Goal: Information Seeking & Learning: Learn about a topic

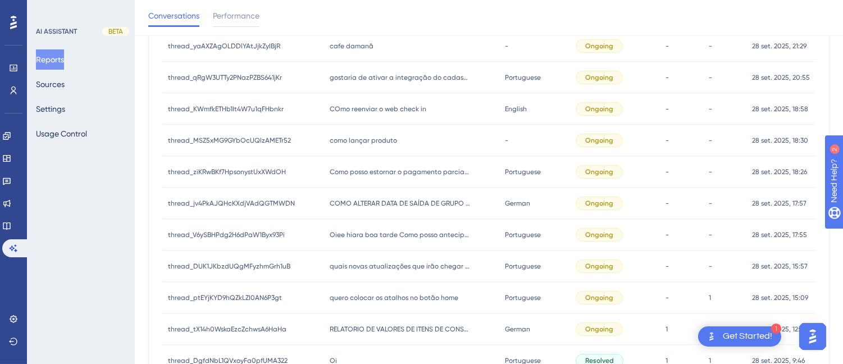
scroll to position [566, 0]
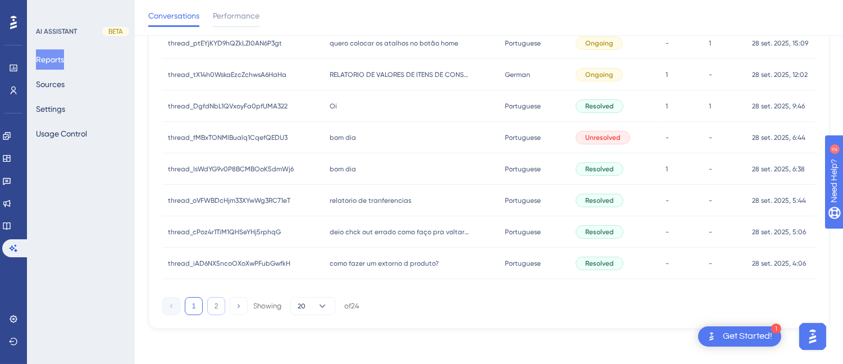
click at [211, 301] on button "2" at bounding box center [216, 306] width 18 height 18
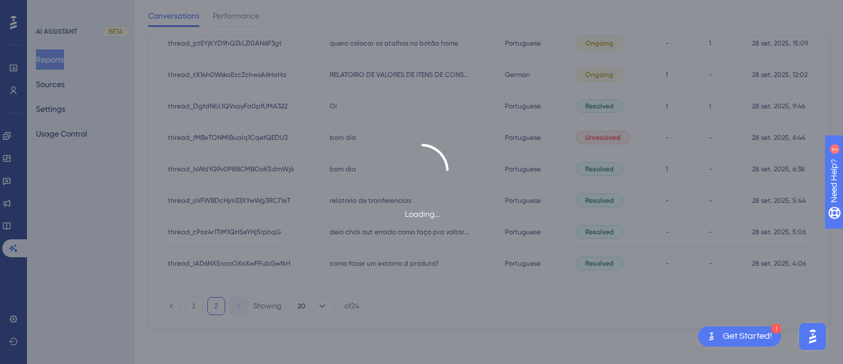
scroll to position [63, 0]
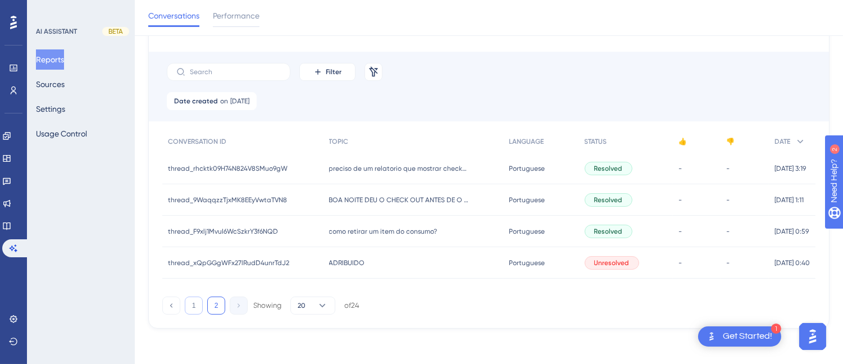
click at [198, 303] on button "1" at bounding box center [194, 306] width 18 height 18
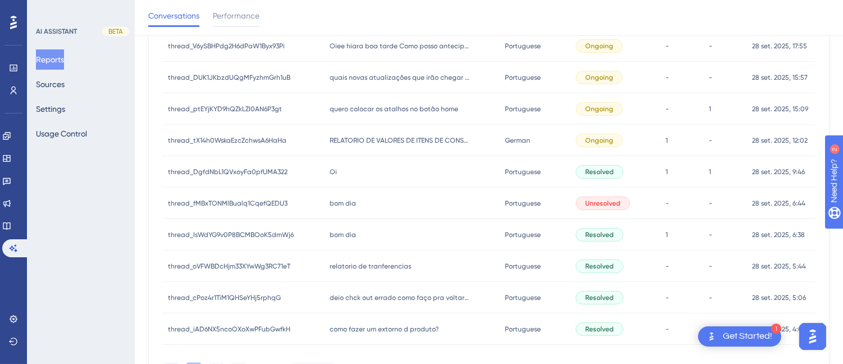
scroll to position [566, 0]
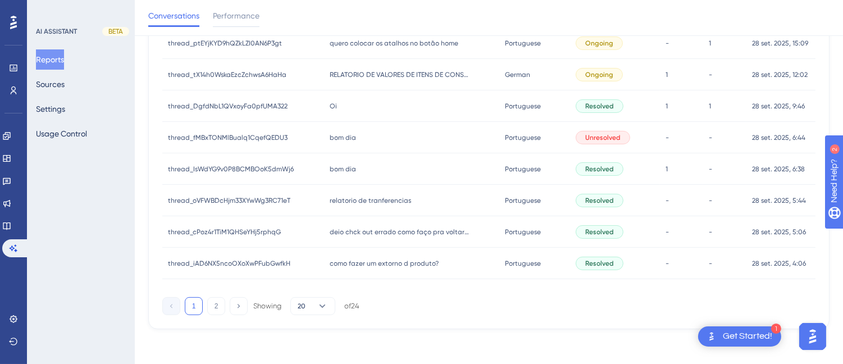
click at [352, 139] on span "bom dia" at bounding box center [343, 137] width 26 height 9
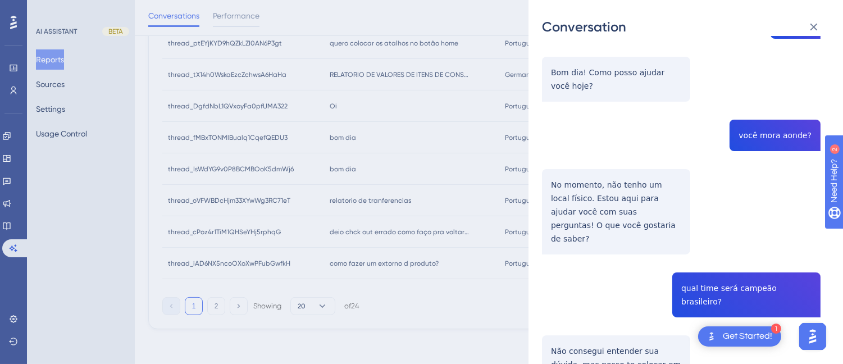
scroll to position [436, 0]
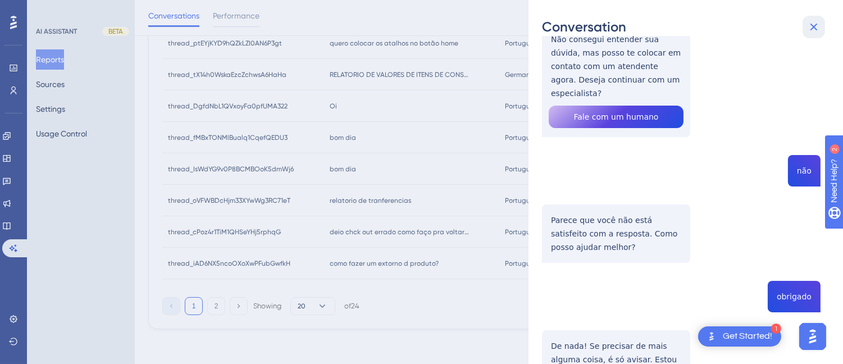
click at [813, 20] on icon at bounding box center [813, 26] width 13 height 13
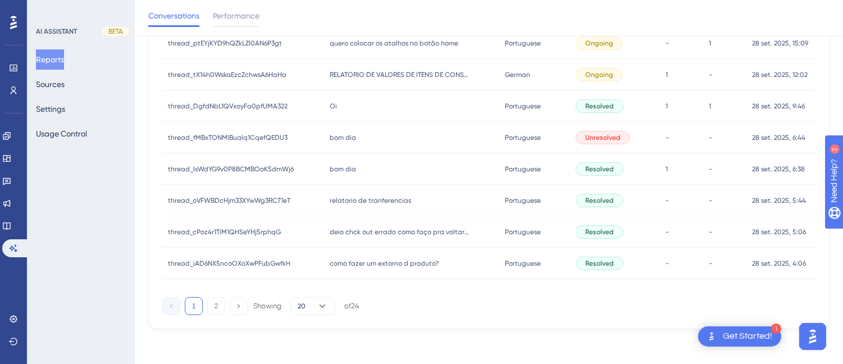
click at [370, 150] on div "bom dia bom dia" at bounding box center [411, 137] width 175 height 31
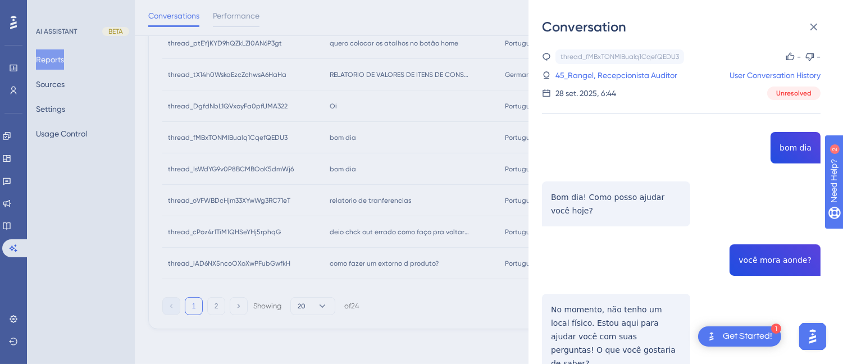
click at [791, 26] on div "Conversation" at bounding box center [686, 27] width 288 height 18
click at [815, 29] on icon at bounding box center [813, 26] width 13 height 13
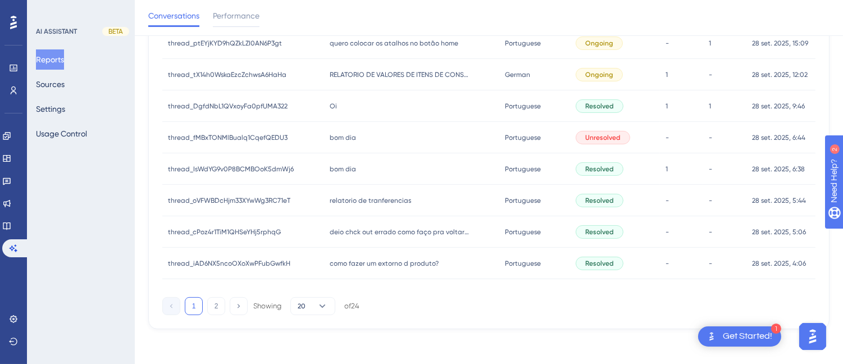
click at [374, 197] on span "relatorio de tranferencias" at bounding box center [370, 200] width 81 height 9
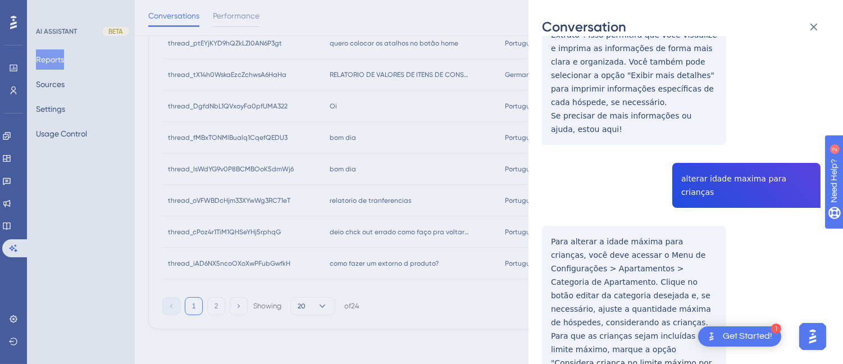
scroll to position [485, 0]
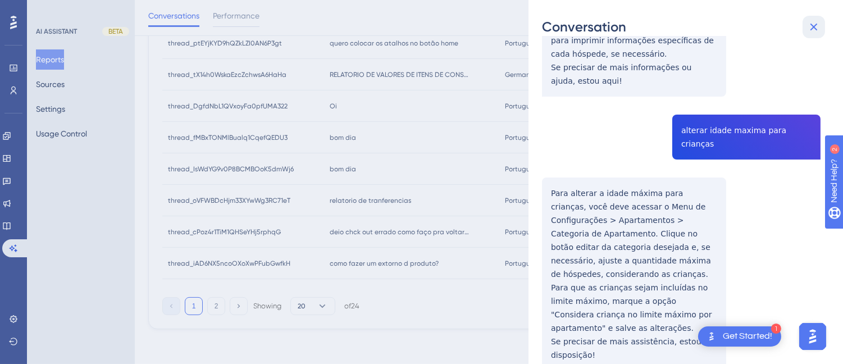
click at [819, 29] on icon at bounding box center [813, 26] width 13 height 13
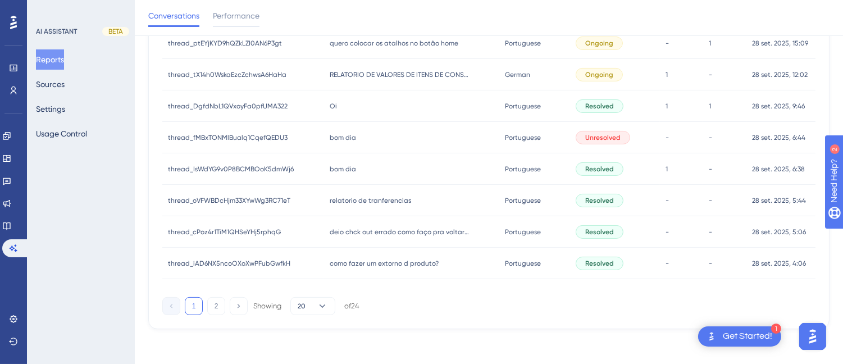
click at [417, 99] on div "Oi Oi" at bounding box center [411, 105] width 175 height 31
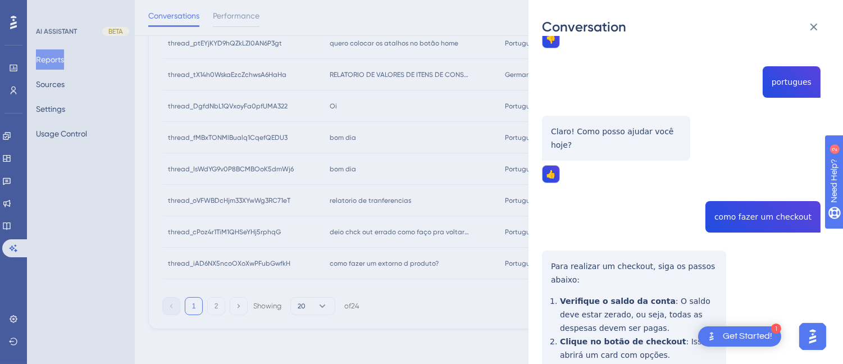
scroll to position [249, 0]
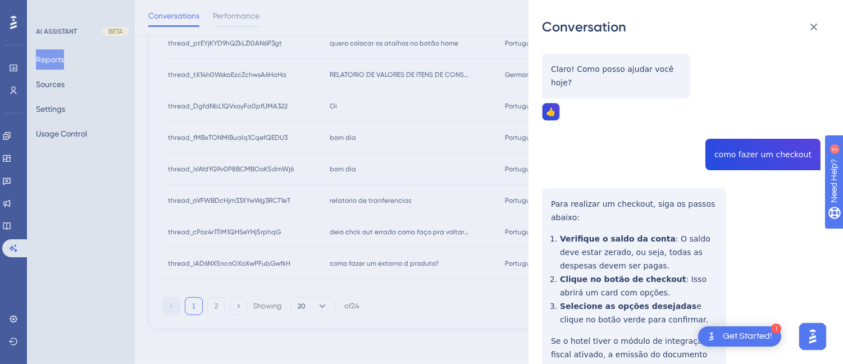
click at [752, 140] on div "thread_DgfdNbL1QVxoyFa0pfUMA322 Copy 1 1 2_Dourado- ADM, Veri User Conversation…" at bounding box center [681, 127] width 279 height 654
click at [752, 139] on div "thread_DgfdNbL1QVxoyFa0pfUMA322 Copy 1 1 2_Dourado- ADM, Veri User Conversation…" at bounding box center [681, 127] width 279 height 654
copy span "como fazer um checkout"
click at [547, 189] on div "thread_DgfdNbL1QVxoyFa0pfUMA322 Copy 1 1 2_Dourado- ADM, Veri User Conversation…" at bounding box center [681, 127] width 279 height 654
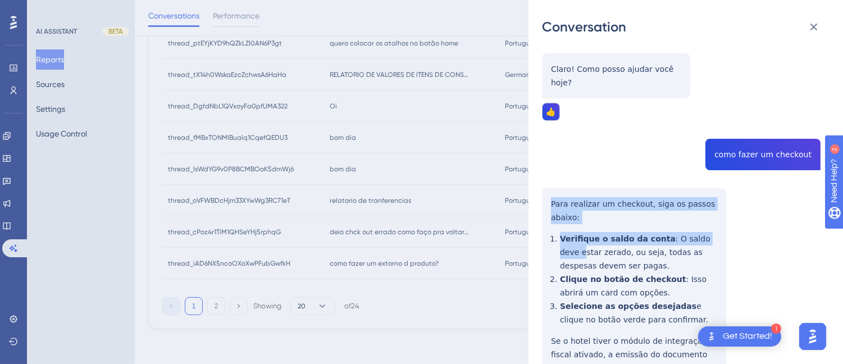
scroll to position [302, 0]
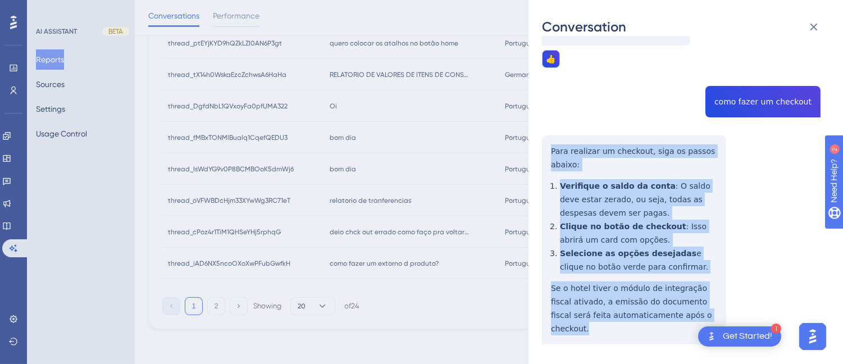
drag, startPoint x: 545, startPoint y: 189, endPoint x: 616, endPoint y: 206, distance: 73.4
click at [701, 304] on div "thread_DgfdNbL1QVxoyFa0pfUMA322 Copy 1 1 2_Dourado- ADM, Veri User Conversation…" at bounding box center [681, 74] width 279 height 654
copy div "Para realizar um checkout, siga os passos abaixo: Verifique o saldo da conta : …"
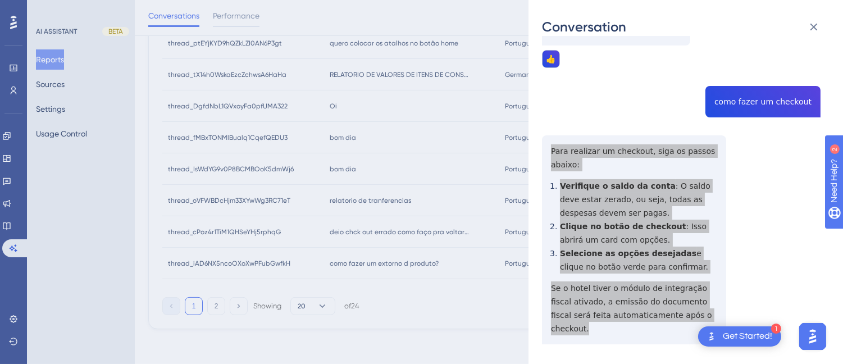
scroll to position [0, 0]
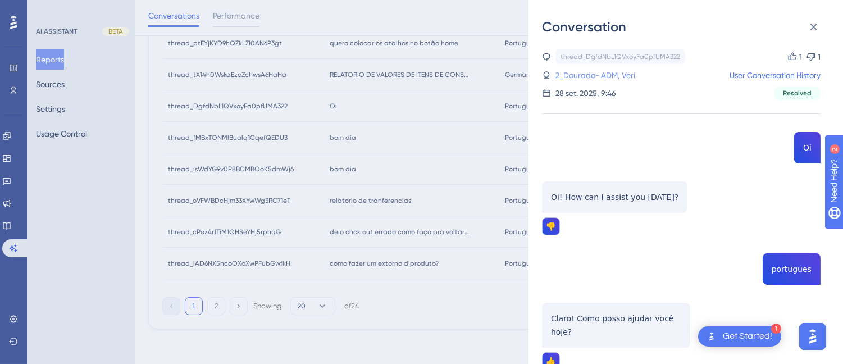
click at [590, 74] on link "2_Dourado- ADM, Veri" at bounding box center [596, 75] width 80 height 13
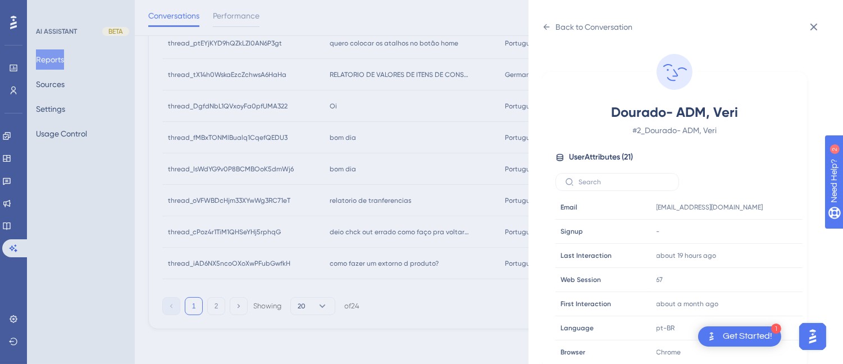
scroll to position [343, 0]
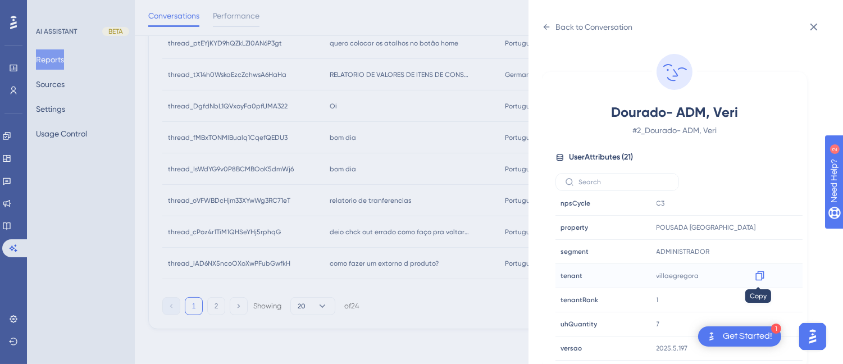
click at [762, 276] on icon at bounding box center [759, 276] width 8 height 10
click at [544, 25] on icon at bounding box center [546, 26] width 9 height 9
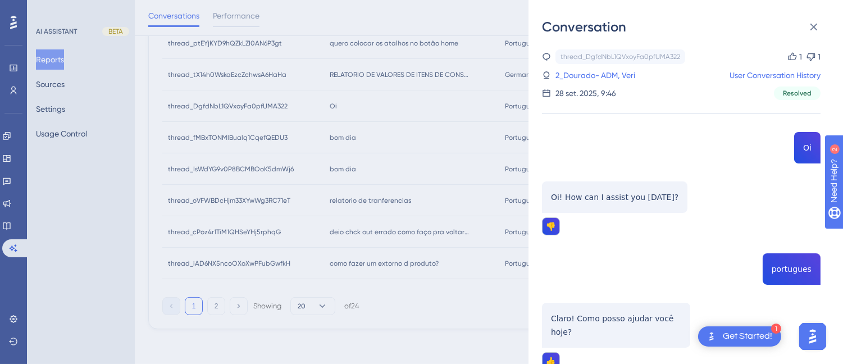
scroll to position [302, 0]
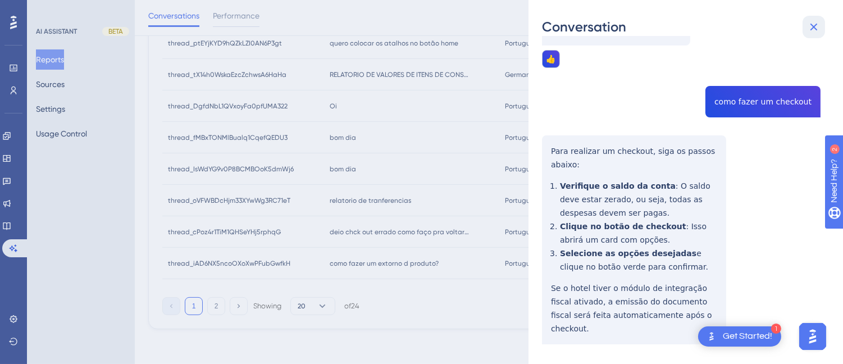
click at [809, 20] on icon at bounding box center [813, 26] width 13 height 13
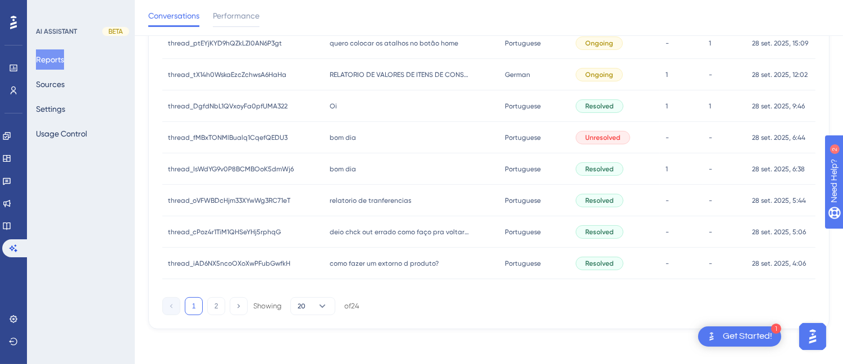
click at [373, 66] on div "RELATORIO DE VALORES DE ITENS DE CONSUMOS RELATORIO DE VALORES DE ITENS DE CONS…" at bounding box center [411, 74] width 175 height 31
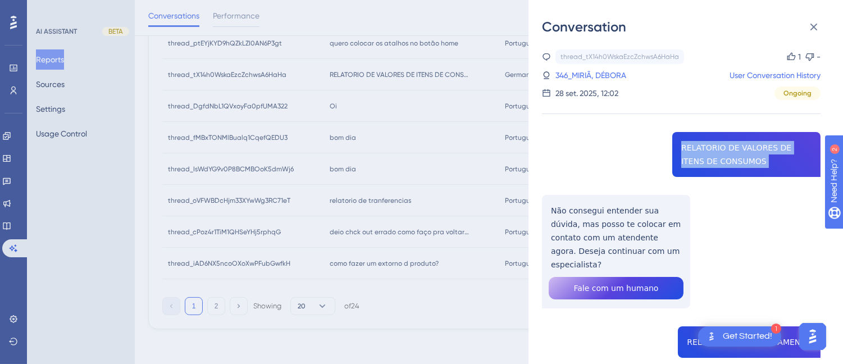
copy span "RELATORIO DE VALORES DE ITENS DE CONSUMOS"
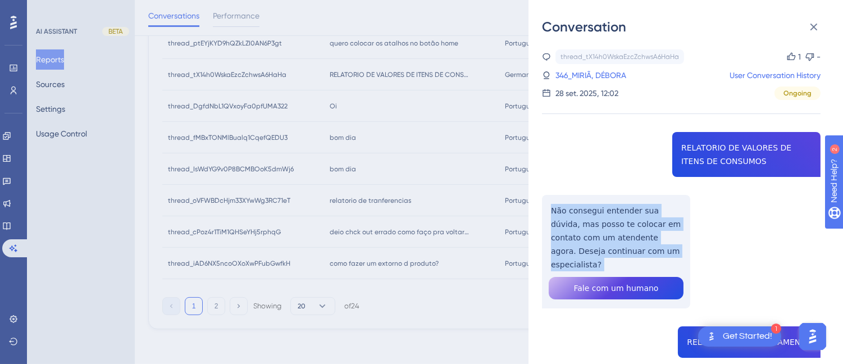
copy p "Não consegui entender sua dúvida, mas posso te colocar em contato com um atende…"
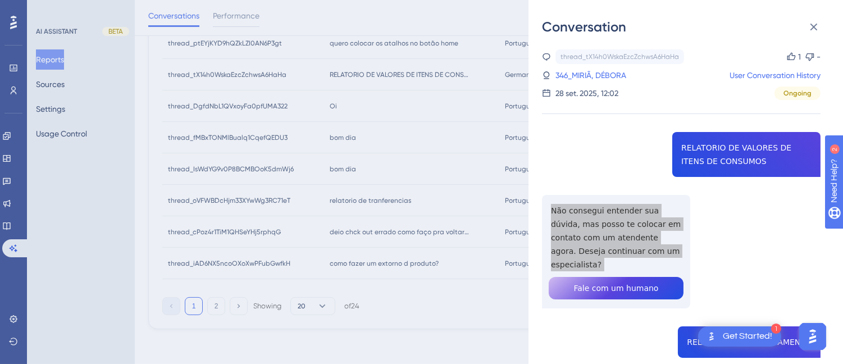
scroll to position [125, 0]
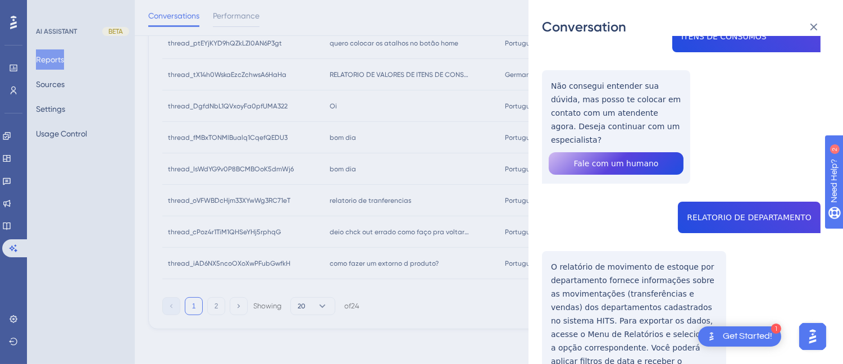
click at [715, 210] on div "thread_tX14h0WskaEzcZchwsA6HaHa Copy 1 - 346_MIRIÃ, DÉBORA User Conversation Hi…" at bounding box center [681, 315] width 279 height 780
copy span "RELATORIO DE DEPARTAMENTO"
click at [531, 257] on div "Conversation thread_tX14h0WskaEzcZchwsA6HaHa Copy 1 - 346_MIRIÃ, DÉBORA User Co…" at bounding box center [686, 182] width 315 height 364
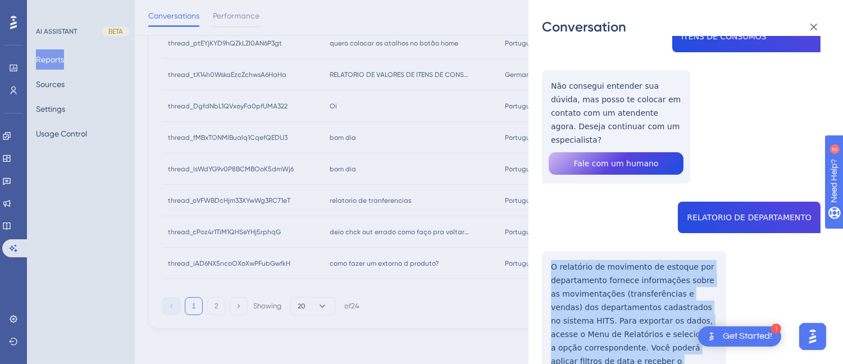
scroll to position [249, 0]
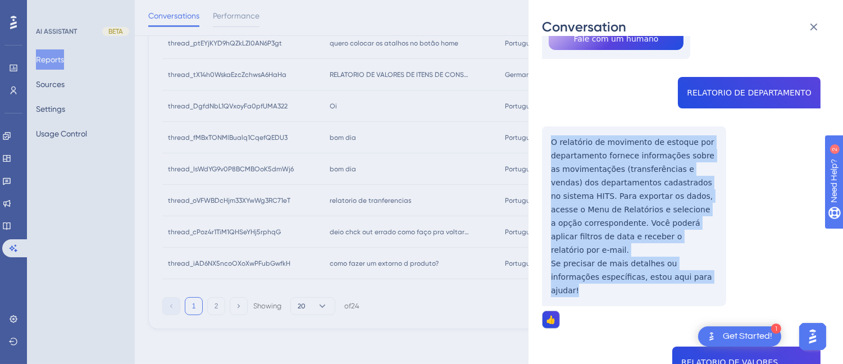
drag, startPoint x: 547, startPoint y: 252, endPoint x: 711, endPoint y: 258, distance: 164.1
click at [711, 258] on div "thread_tX14h0WskaEzcZchwsA6HaHa Copy 1 - 346_MIRIÃ, DÉBORA User Conversation Hi…" at bounding box center [681, 190] width 279 height 780
copy div "O relatório de movimento de estoque por departamento fornece informações sobre …"
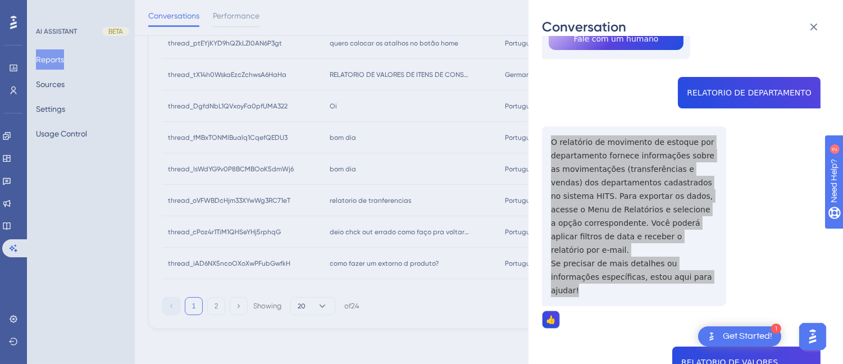
scroll to position [402, 0]
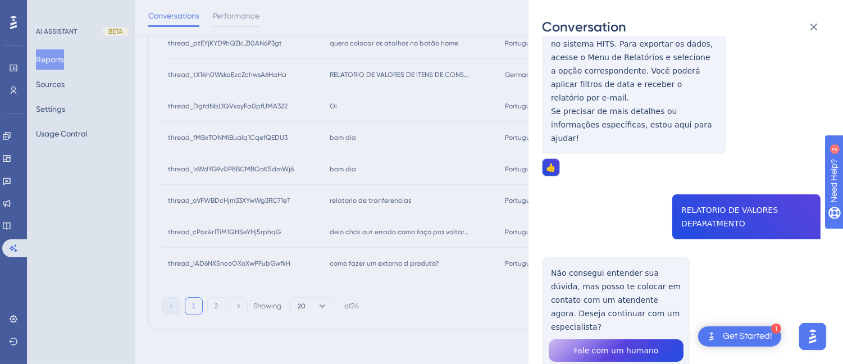
click at [685, 184] on div "thread_tX14h0WskaEzcZchwsA6HaHa Copy 1 - 346_MIRIÃ, DÉBORA User Conversation Hi…" at bounding box center [681, 38] width 279 height 780
copy span "RELATORIO DE VALORES DEPARATMENTO"
click at [594, 246] on div "thread_tX14h0WskaEzcZchwsA6HaHa Copy 1 - 346_MIRIÃ, DÉBORA User Conversation Hi…" at bounding box center [681, 38] width 279 height 780
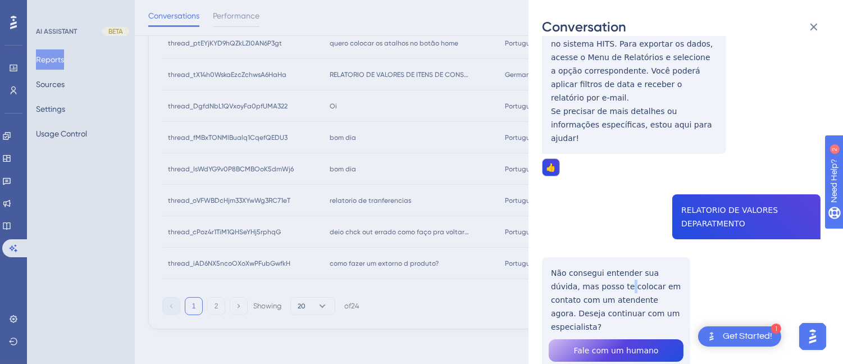
click at [594, 246] on div "thread_tX14h0WskaEzcZchwsA6HaHa Copy 1 - 346_MIRIÃ, DÉBORA User Conversation Hi…" at bounding box center [681, 38] width 279 height 780
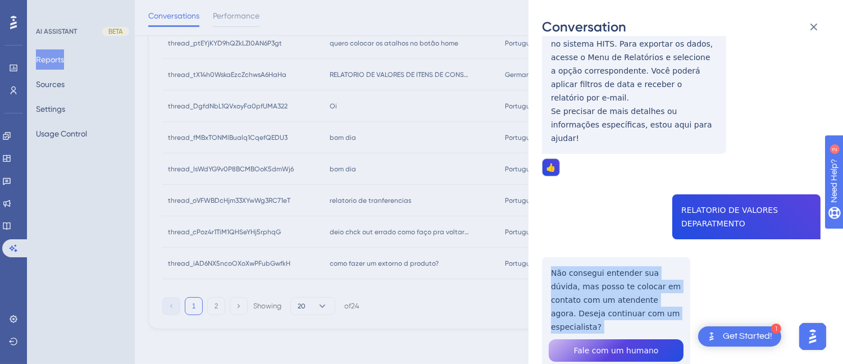
click at [594, 246] on div "thread_tX14h0WskaEzcZchwsA6HaHa Copy 1 - 346_MIRIÃ, DÉBORA User Conversation Hi…" at bounding box center [681, 38] width 279 height 780
copy p "Não consegui entender sua dúvida, mas posso te colocar em contato com um atende…"
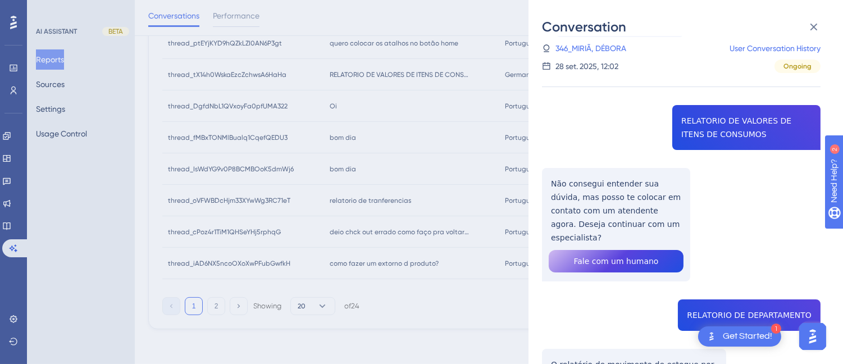
scroll to position [0, 0]
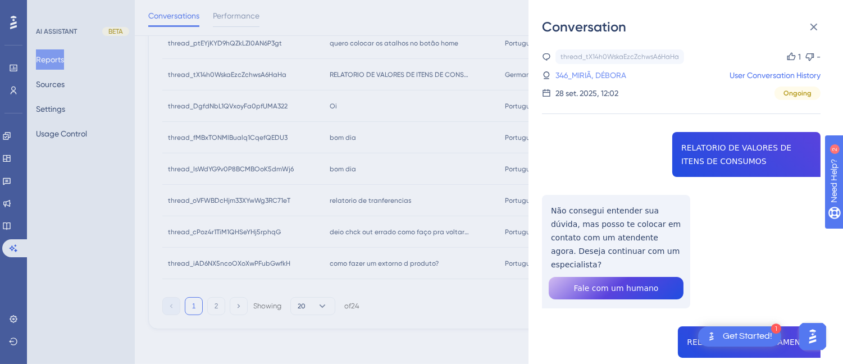
click at [599, 73] on link "346_MIRIÃ, DÉBORA" at bounding box center [591, 75] width 71 height 13
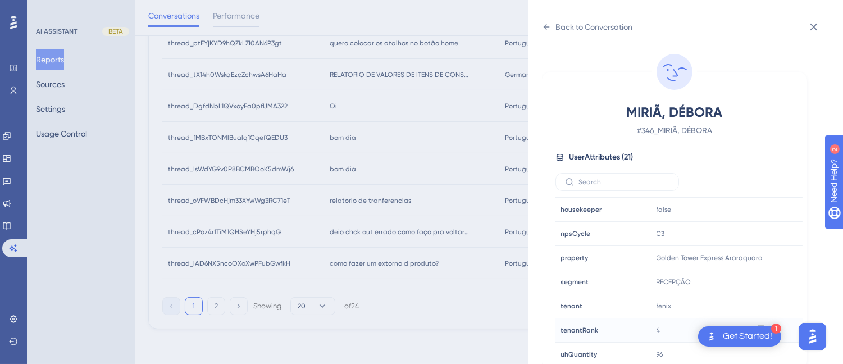
scroll to position [343, 0]
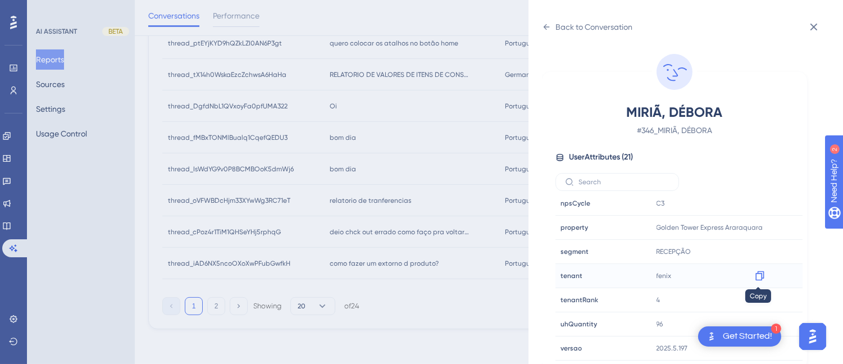
click at [758, 280] on icon at bounding box center [759, 276] width 8 height 10
drag, startPoint x: 760, startPoint y: 226, endPoint x: 778, endPoint y: 223, distance: 18.3
click at [760, 226] on icon at bounding box center [759, 228] width 8 height 10
click at [544, 28] on icon at bounding box center [546, 26] width 9 height 9
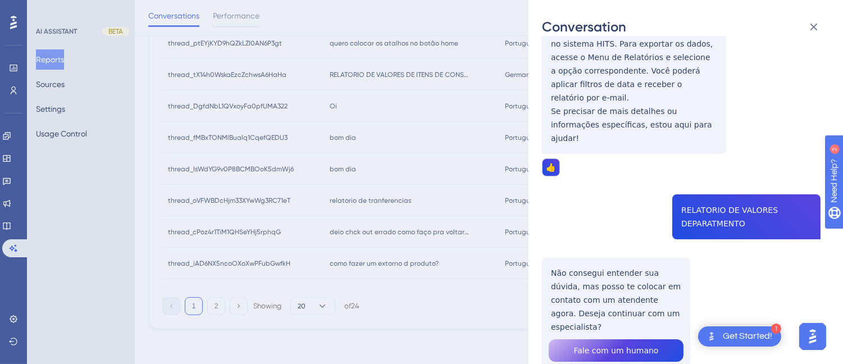
scroll to position [27, 0]
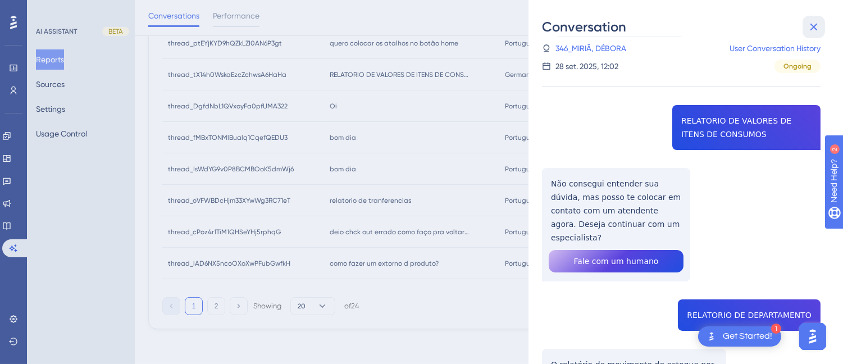
click at [810, 25] on icon at bounding box center [813, 26] width 13 height 13
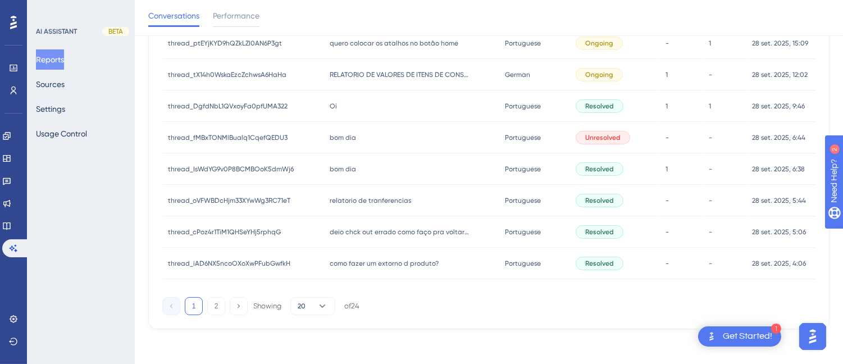
click at [359, 107] on div "Oi Oi" at bounding box center [411, 105] width 175 height 31
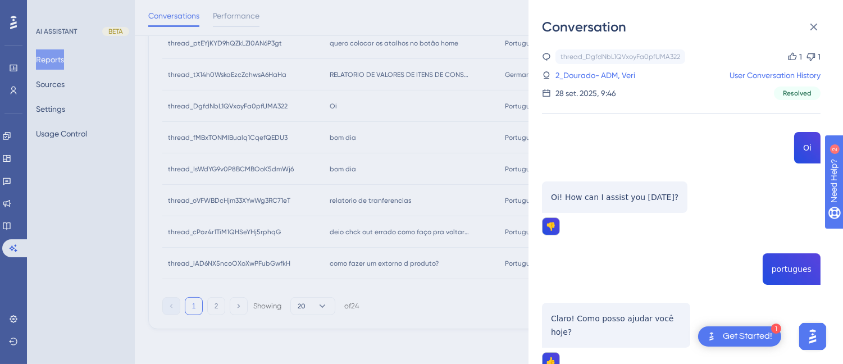
scroll to position [125, 0]
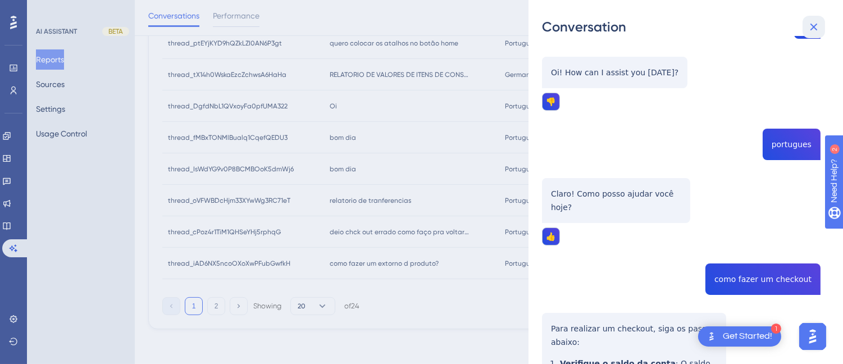
click at [811, 21] on icon at bounding box center [813, 26] width 13 height 13
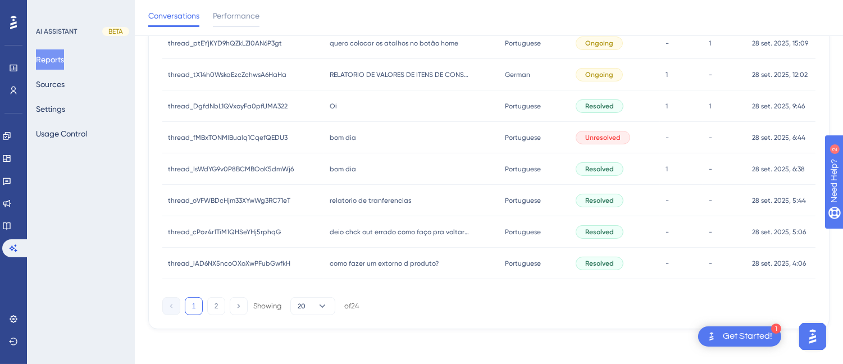
scroll to position [441, 0]
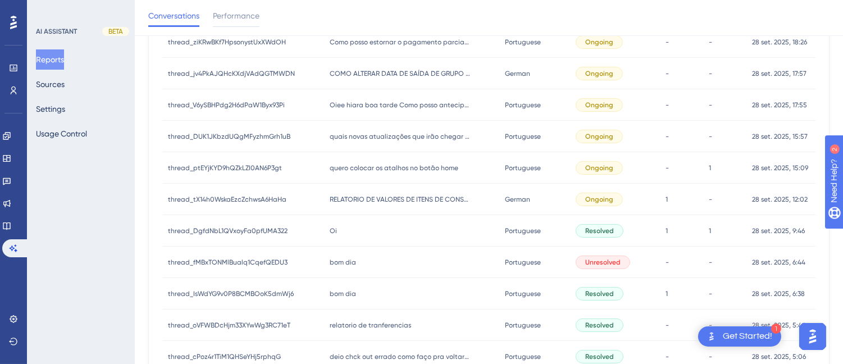
click at [385, 149] on div "quais novas atualizações que irão chegar ao sistema? quais novas atualizações q…" at bounding box center [411, 136] width 175 height 31
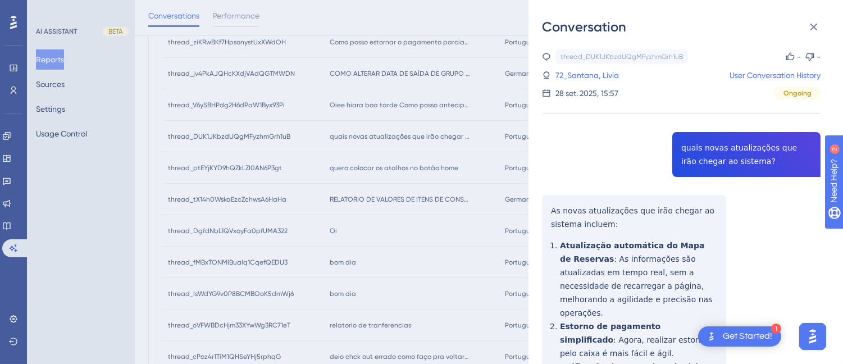
click at [726, 156] on div "thread_DUK1JKbzdUQgMFyzhmGrh1uB Copy - - 72_Santana, Livia User Conversation Hi…" at bounding box center [681, 342] width 279 height 587
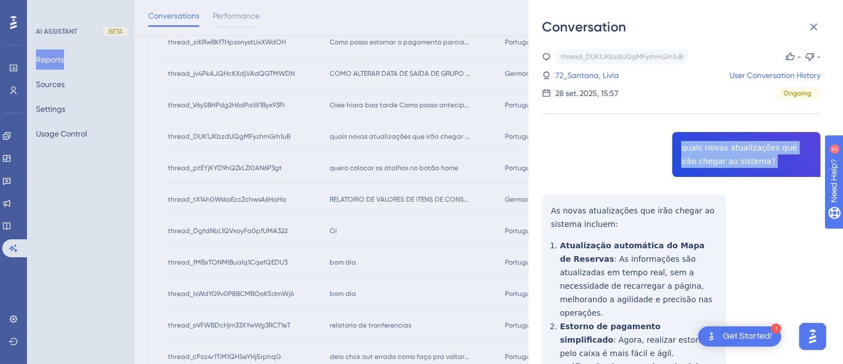
click at [726, 156] on div "thread_DUK1JKbzdUQgMFyzhmGrh1uB Copy - - 72_Santana, Livia User Conversation Hi…" at bounding box center [681, 342] width 279 height 587
copy span "quais novas atualizações que irão chegar ao sistema?"
click at [813, 22] on icon at bounding box center [813, 26] width 13 height 13
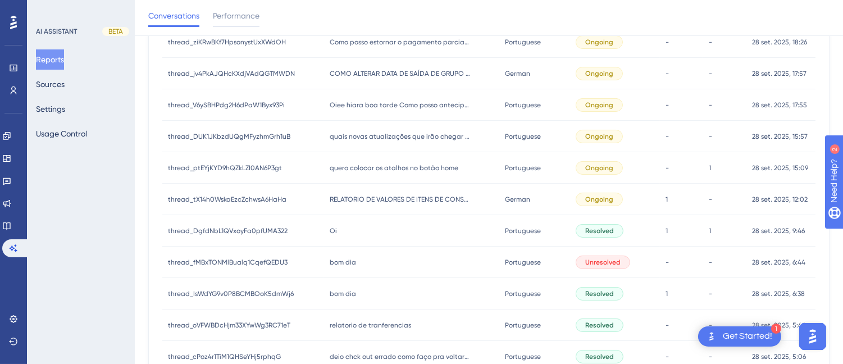
scroll to position [566, 0]
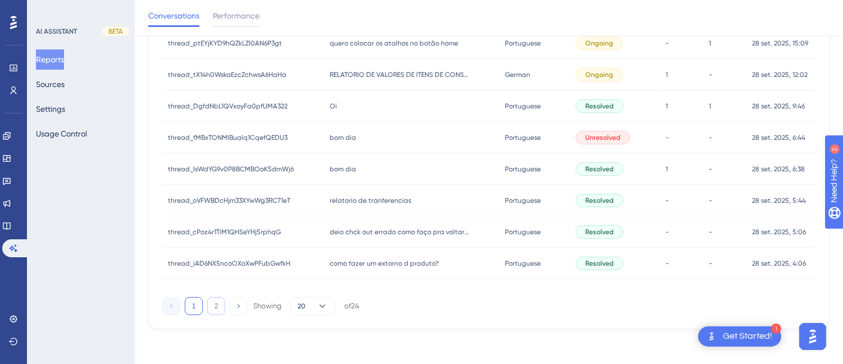
click at [217, 304] on button "2" at bounding box center [216, 306] width 18 height 18
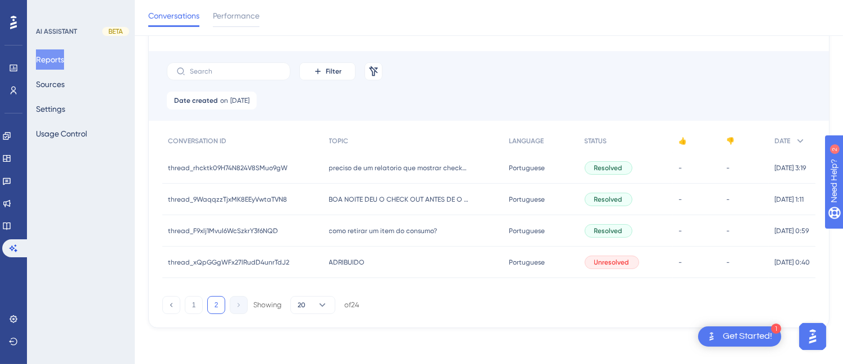
scroll to position [63, 0]
click at [195, 304] on button "1" at bounding box center [194, 306] width 18 height 18
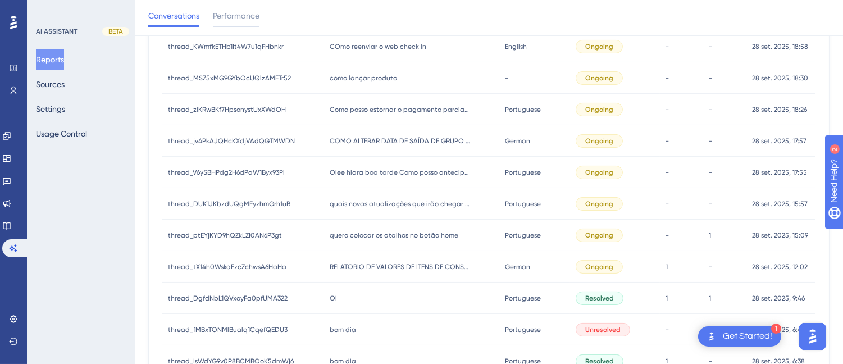
scroll to position [566, 0]
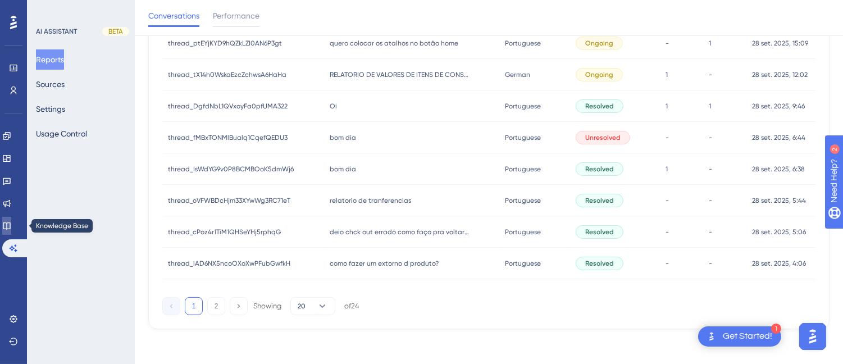
click at [11, 225] on icon at bounding box center [6, 225] width 9 height 9
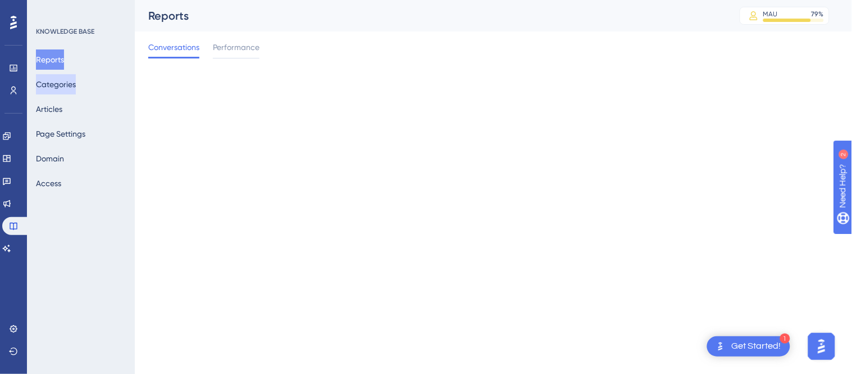
click at [61, 84] on button "Categories" at bounding box center [56, 84] width 40 height 20
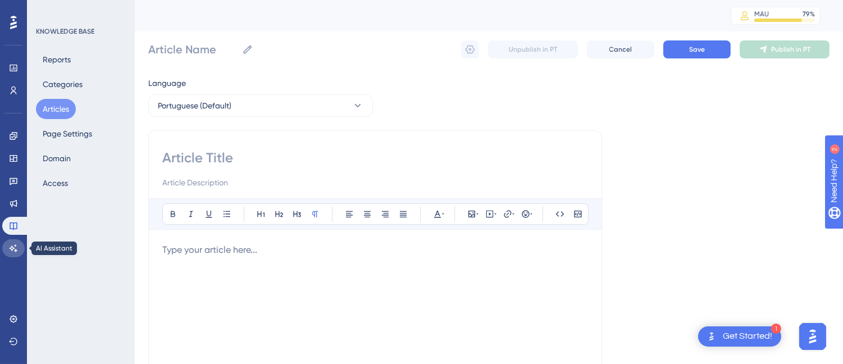
click at [13, 254] on link at bounding box center [13, 248] width 22 height 18
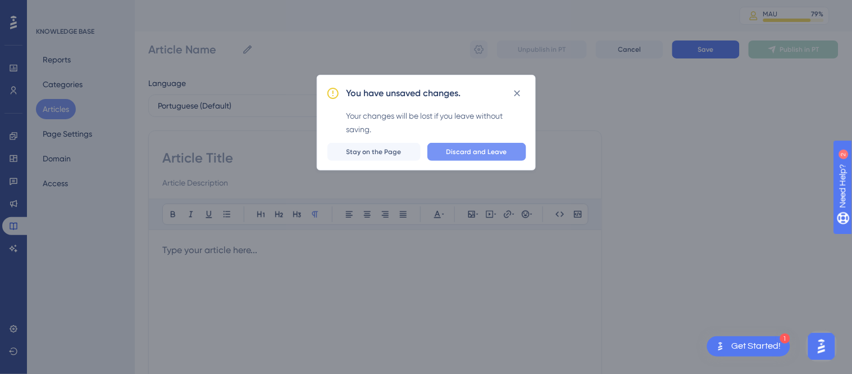
click at [470, 150] on span "Discard and Leave" at bounding box center [477, 151] width 61 height 9
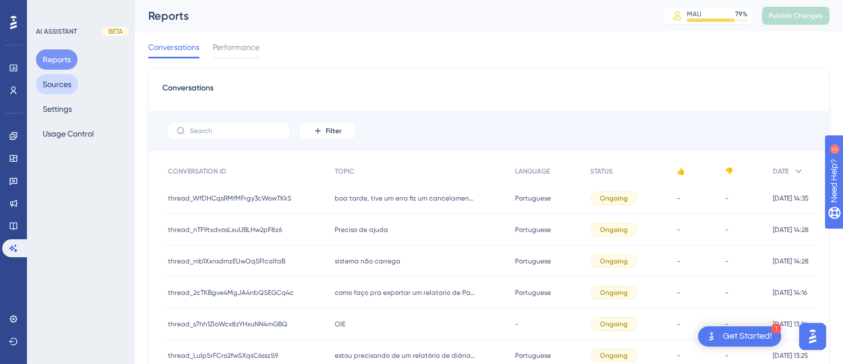
drag, startPoint x: 68, startPoint y: 80, endPoint x: 356, endPoint y: 10, distance: 296.4
click at [68, 80] on button "Sources" at bounding box center [57, 84] width 42 height 20
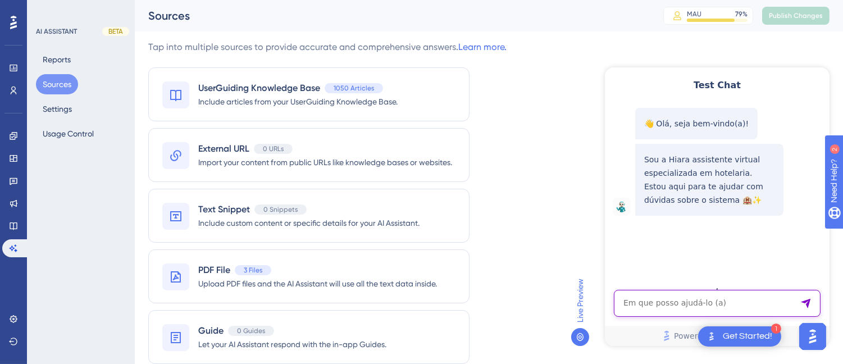
click at [683, 313] on textarea "AI Assistant Text Input" at bounding box center [716, 302] width 207 height 27
paste textarea "eu preciso do histórico do apartamento e não de uma conta"
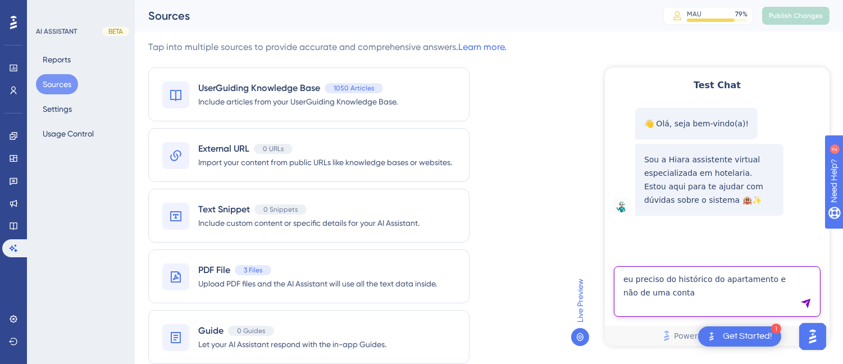
type textarea "eu preciso do histórico do apartamento e não de uma conta"
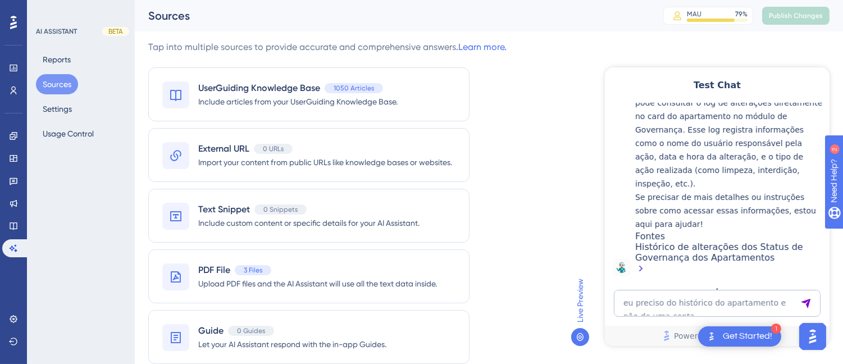
scroll to position [139, 0]
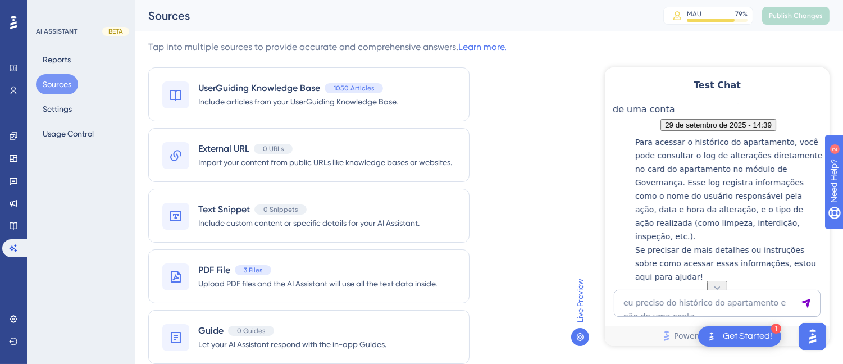
click at [711, 114] on span "eu preciso do histórico do apartamento e não de uma conta" at bounding box center [714, 103] width 205 height 21
copy span "eu preciso do histórico do apartamento e não de uma conta"
click at [649, 304] on textarea "eu preciso do histórico do apartamento e não de uma conta" at bounding box center [716, 302] width 207 height 27
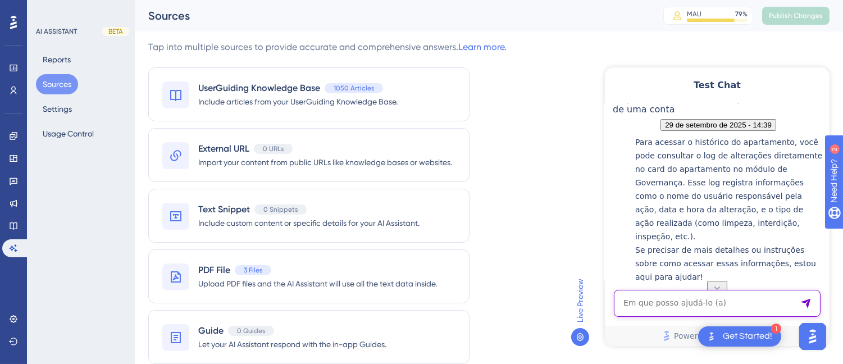
paste textarea "Como eu faço para alterar a data de check-out de uma reserva para uma data que …"
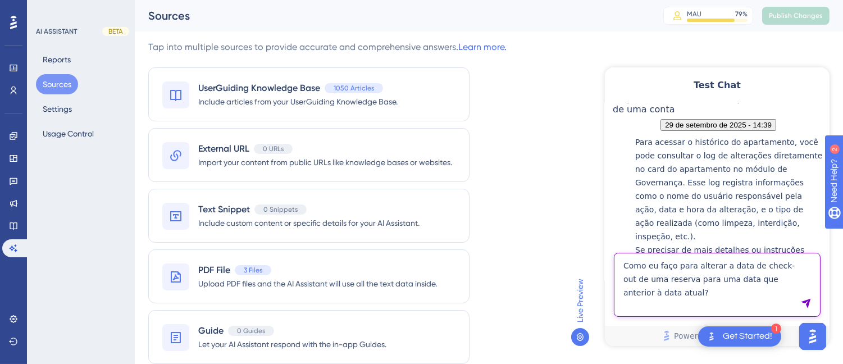
type textarea "Como eu faço para alterar a data de check-out de uma reserva para uma data que …"
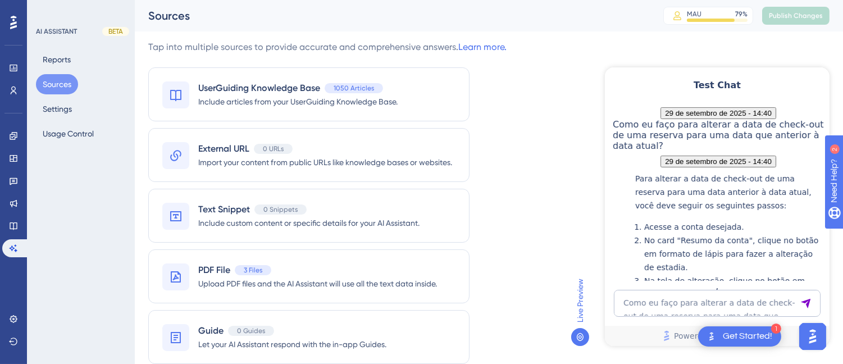
scroll to position [753, 0]
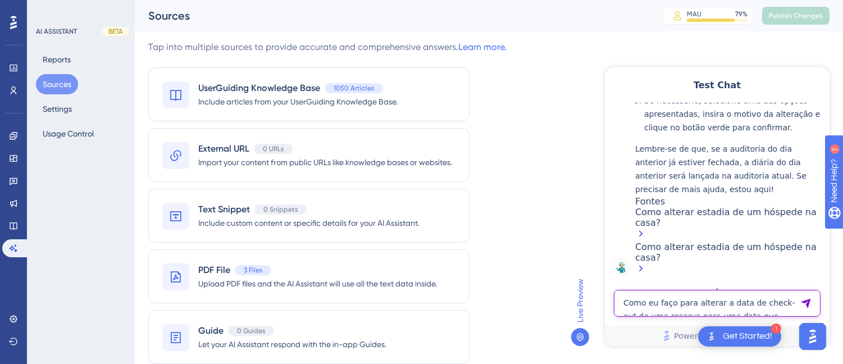
click at [654, 295] on textarea "Como eu faço para alterar a data de check-out de uma reserva para uma data que …" at bounding box center [716, 302] width 207 height 27
paste textarea "mas eu quero apenas os que usaram a opção de faturado"
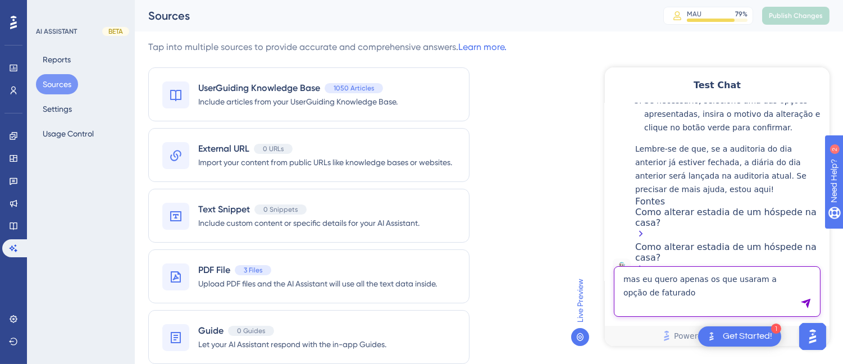
type textarea "mas eu quero apenas os que usaram a opção de faturado"
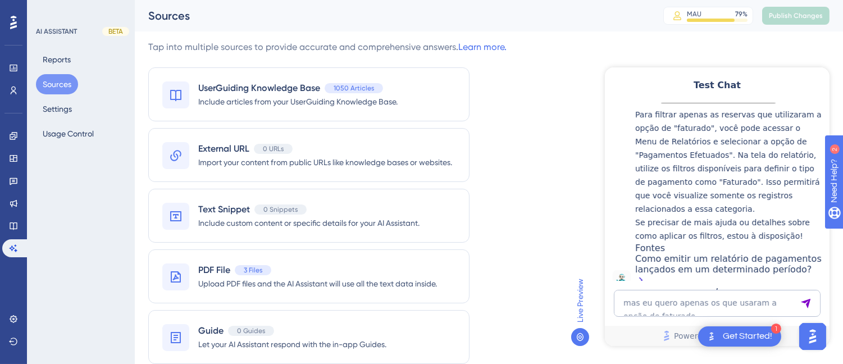
scroll to position [1063, 0]
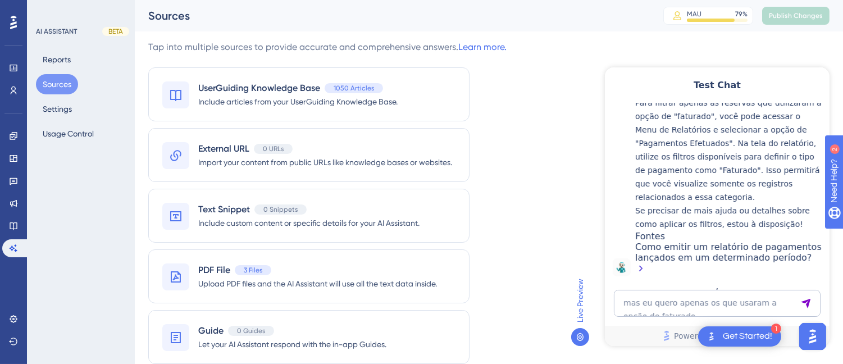
drag, startPoint x: 665, startPoint y: 317, endPoint x: 672, endPoint y: 309, distance: 10.7
click at [665, 317] on div "mas eu quero apenas os que usaram a opção de faturado Powered by UserGuiding" at bounding box center [716, 317] width 225 height 56
click at [673, 306] on textarea "mas eu quero apenas os que usaram a opção de faturado" at bounding box center [716, 302] width 207 height 27
paste textarea "Relatório ocupação salas dos últimos 12 meses"
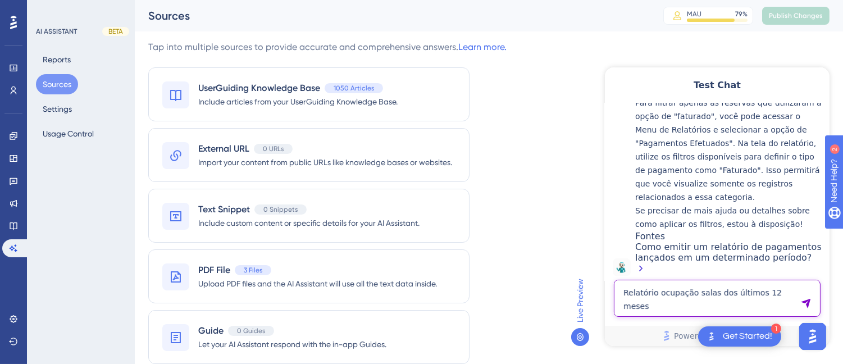
type textarea "Relatório ocupação salas dos últimos 12 meses"
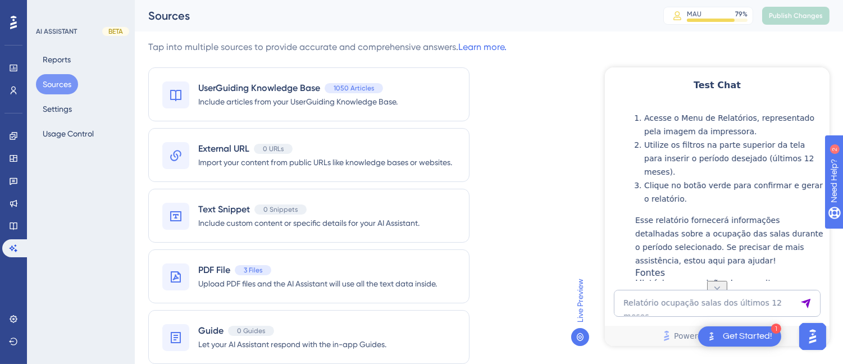
scroll to position [1470, 0]
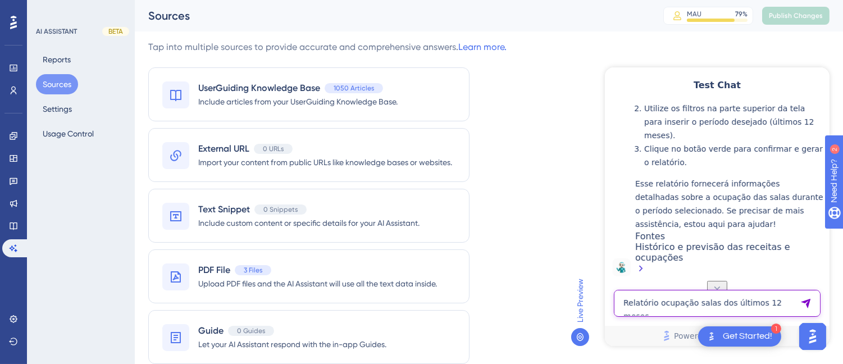
click at [685, 303] on textarea "Relatório ocupação salas dos últimos 12 meses" at bounding box center [716, 302] width 207 height 27
type textarea "de eventos"
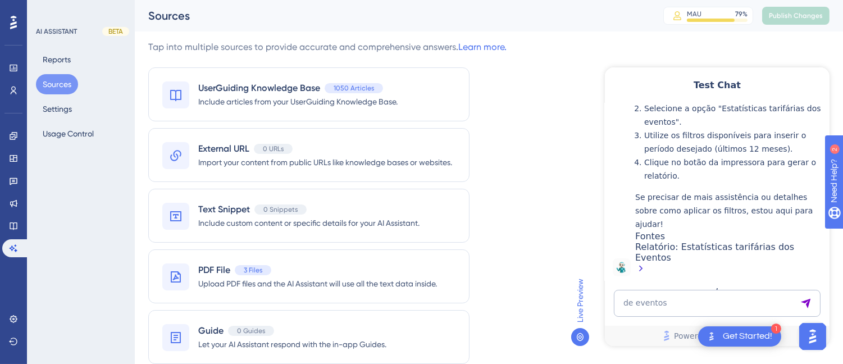
scroll to position [1851, 0]
click at [653, 295] on textarea "de eventos" at bounding box center [716, 302] width 207 height 27
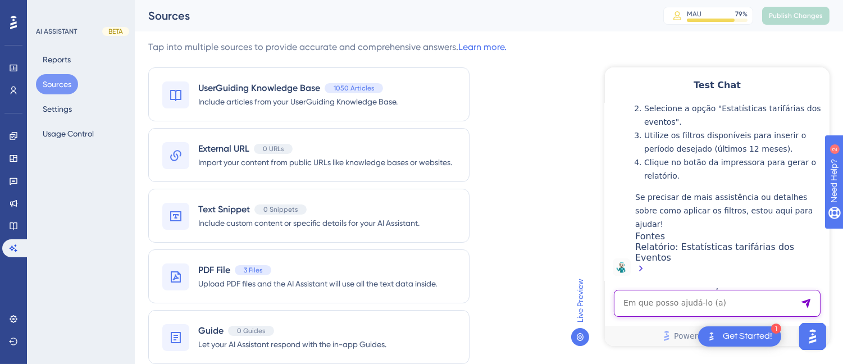
paste textarea "preciso ocupação de sala"
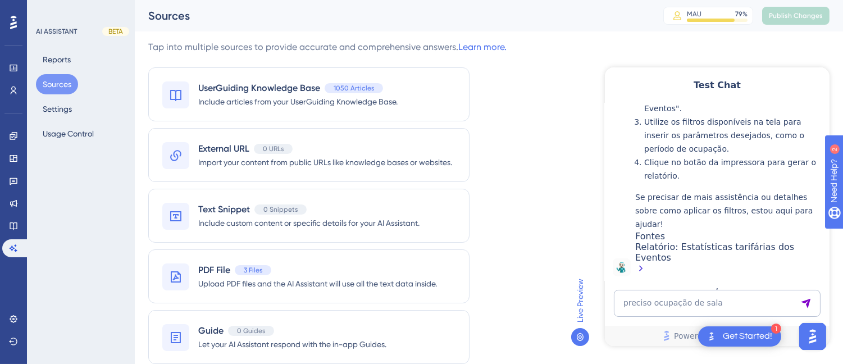
scroll to position [2232, 0]
click at [662, 298] on textarea "preciso ocupação de sala" at bounding box center [716, 302] width 207 height 27
paste textarea "Eu fechei o caixa da praia , mas eu precisava reimprimir uma nota , eu consigo …"
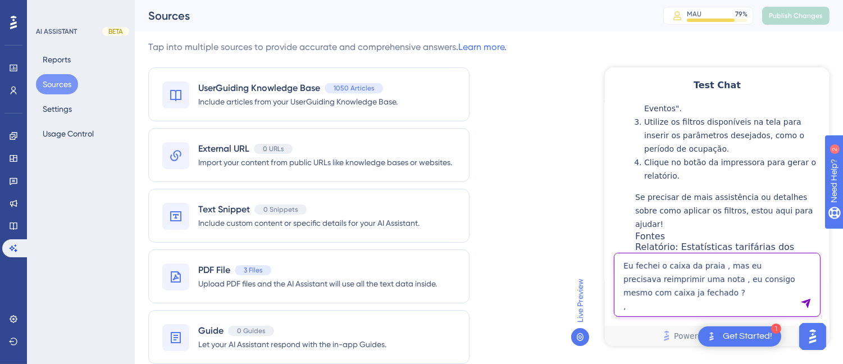
type textarea "Eu fechei o caixa da praia , mas eu precisava reimprimir uma nota , eu consigo …"
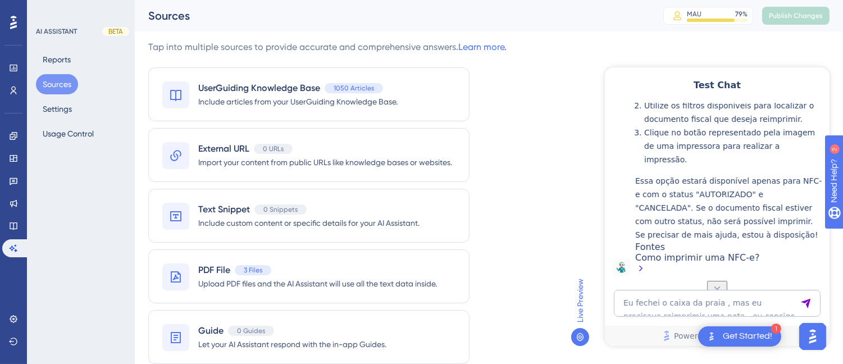
scroll to position [2626, 0]
click at [6, 225] on link at bounding box center [13, 226] width 22 height 18
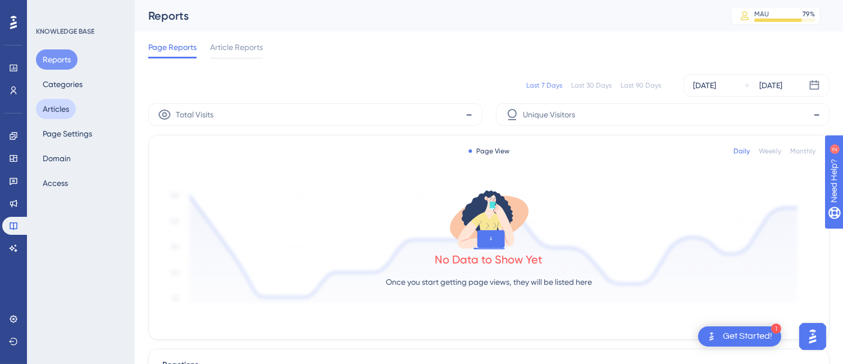
click at [47, 110] on button "Articles" at bounding box center [56, 109] width 40 height 20
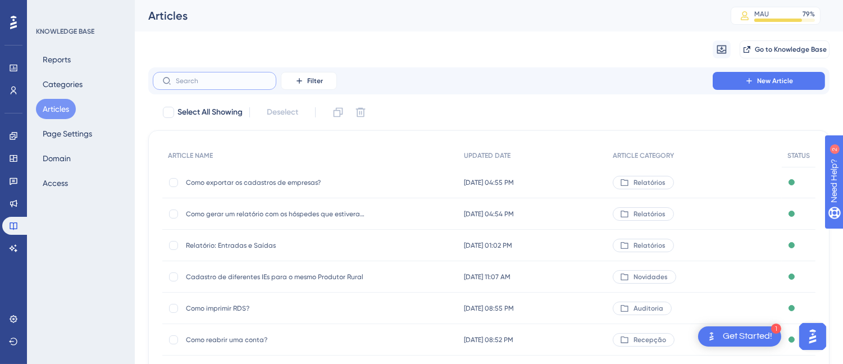
click at [202, 77] on input "text" at bounding box center [221, 81] width 91 height 8
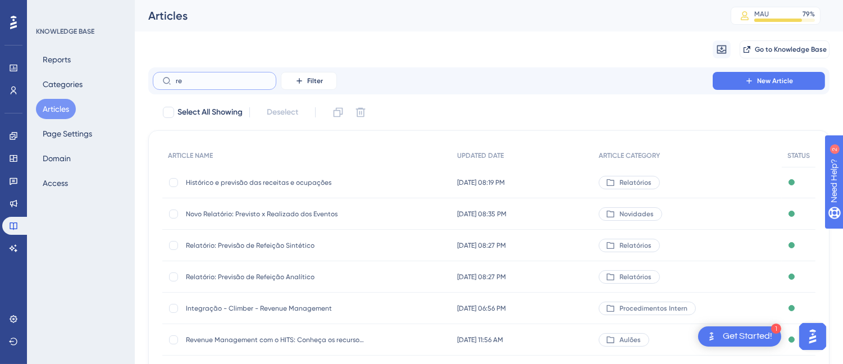
type input "r"
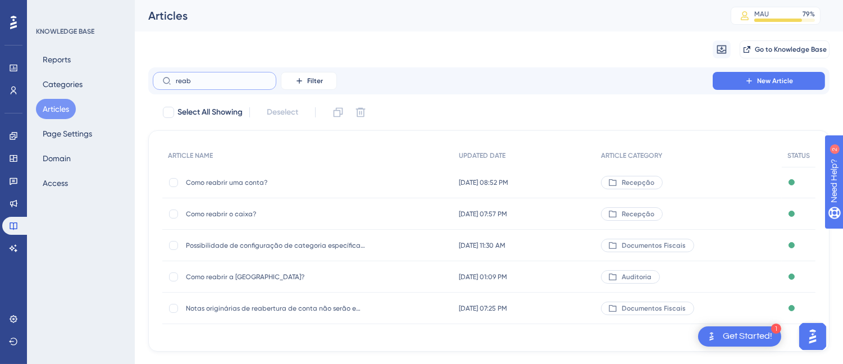
type input "reab"
click at [259, 195] on div "Como reabrir uma conta? Como reabrir uma conta?" at bounding box center [276, 182] width 180 height 31
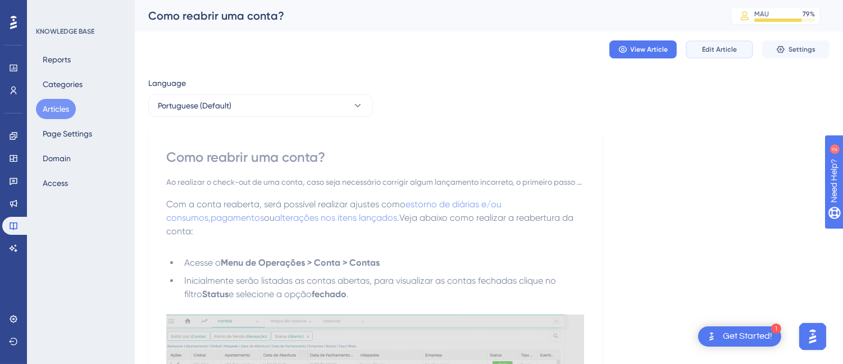
click at [732, 43] on button "Edit Article" at bounding box center [719, 49] width 67 height 18
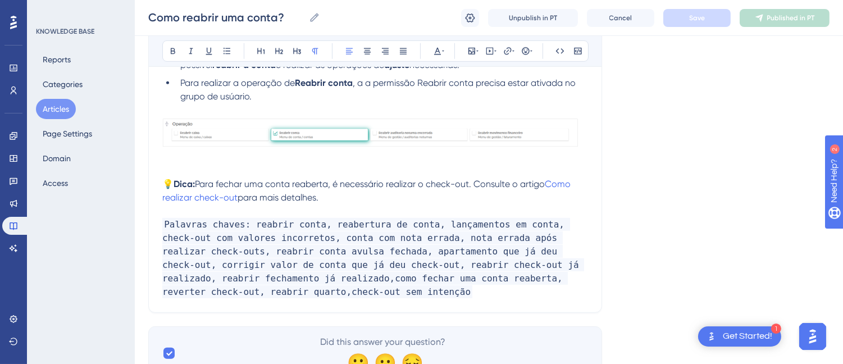
scroll to position [1474, 0]
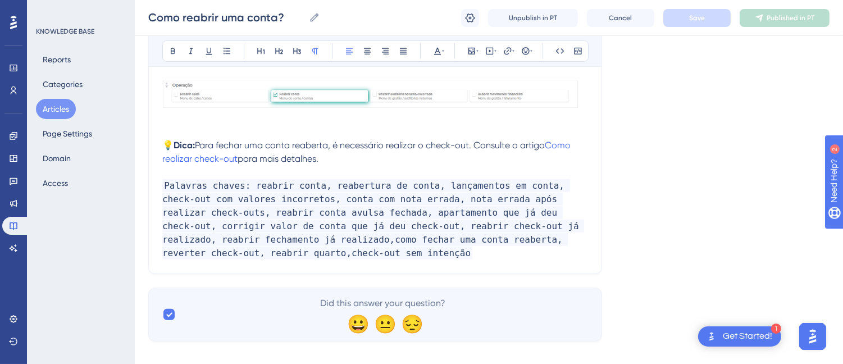
click at [366, 144] on p "💡 Dica: Para fechar uma conta reaberta, é necessário realizar o check-out. Cons…" at bounding box center [375, 152] width 426 height 27
click at [201, 140] on span "Para fechar uma conta reaberta, é necessário realizar o check-out. Consulte o a…" at bounding box center [370, 145] width 350 height 11
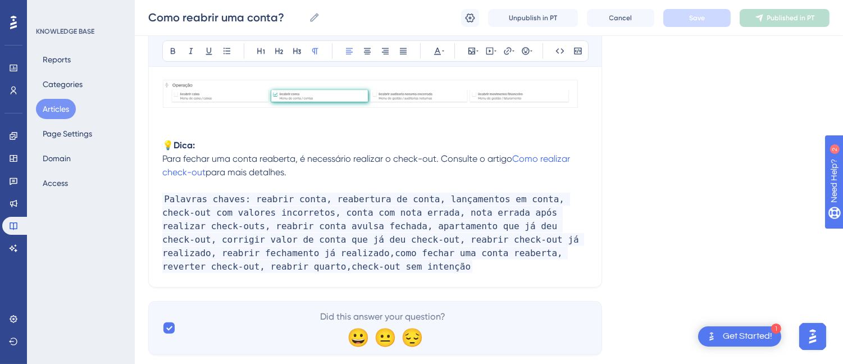
click at [317, 158] on p "Para fechar uma conta reaberta, é necessário realizar o check-out. Consulte o a…" at bounding box center [375, 165] width 426 height 27
drag, startPoint x: 317, startPoint y: 158, endPoint x: 161, endPoint y: 149, distance: 157.0
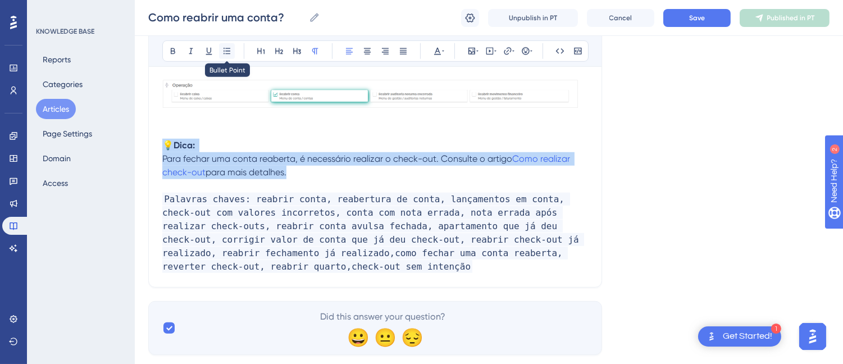
click at [232, 45] on button at bounding box center [227, 51] width 16 height 16
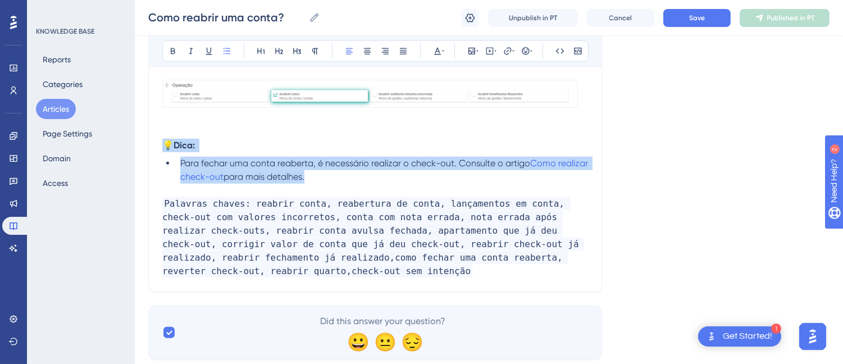
click at [386, 160] on li "Para fechar uma conta reaberta, é necessário realizar o check-out. Consulte o a…" at bounding box center [382, 170] width 412 height 27
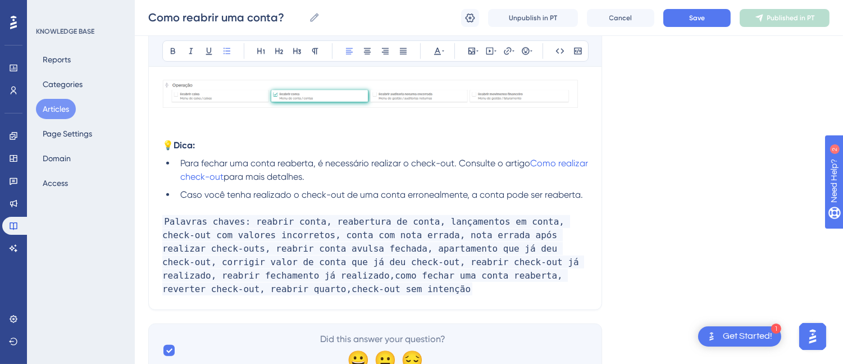
click at [377, 189] on span "Caso você tenha realizado o check-out de uma conta erronealmente, a conta pode …" at bounding box center [381, 194] width 403 height 11
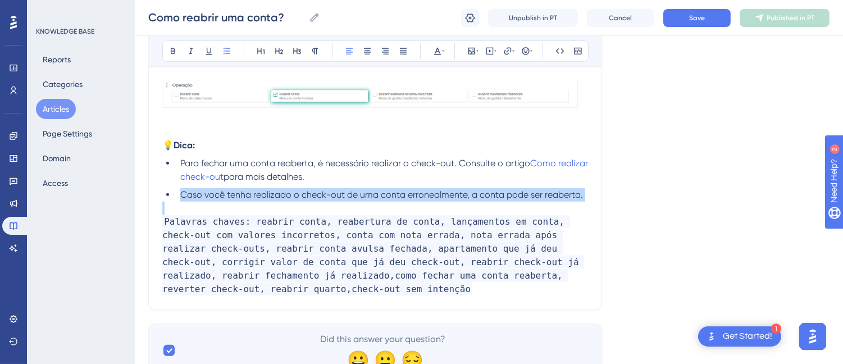
click at [377, 189] on span "Caso você tenha realizado o check-out de uma conta erronealmente, a conta pode …" at bounding box center [381, 194] width 403 height 11
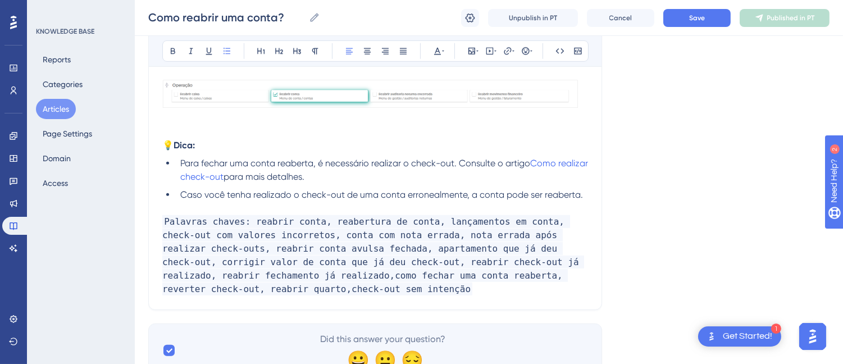
click at [306, 189] on span "Caso você tenha realizado o check-out de uma conta erronealmente, a conta pode …" at bounding box center [381, 194] width 403 height 11
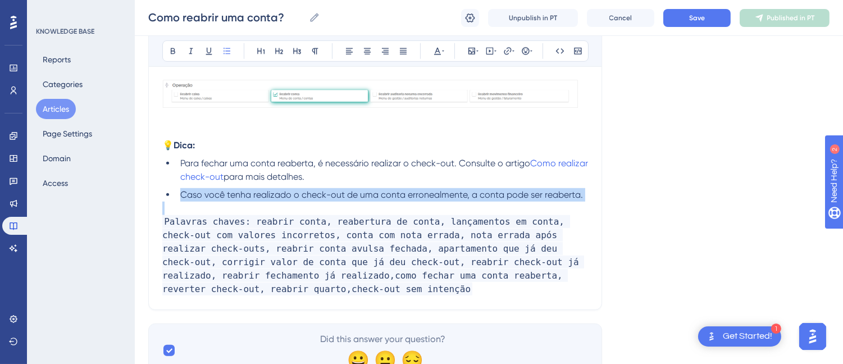
click at [306, 189] on span "Caso você tenha realizado o check-out de uma conta erronealmente, a conta pode …" at bounding box center [381, 194] width 403 height 11
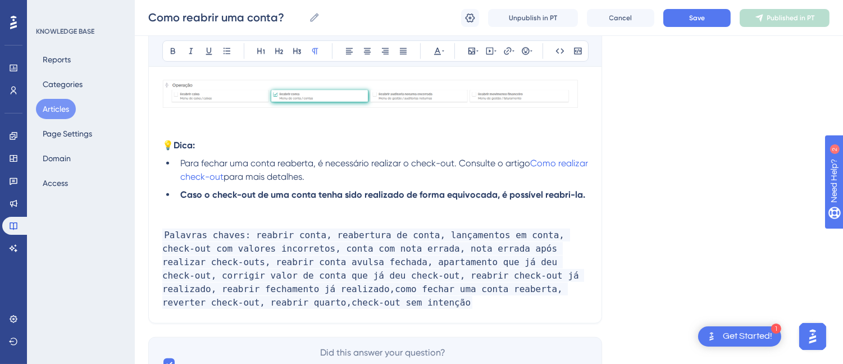
click at [217, 189] on strong "Caso o check-out de uma conta tenha sido realizado de forma equivocada, é possí…" at bounding box center [382, 194] width 405 height 11
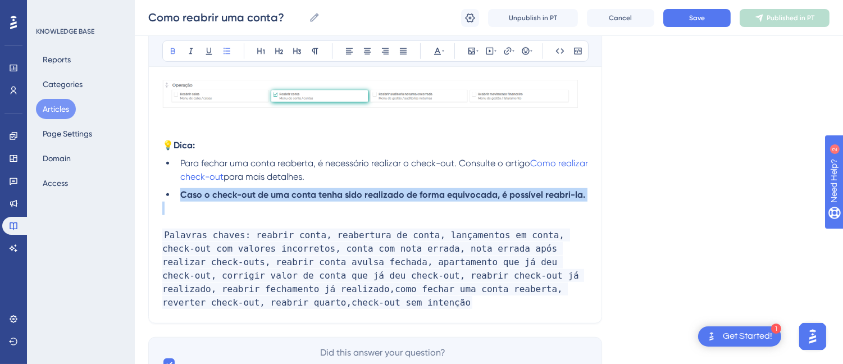
click at [217, 189] on strong "Caso o check-out de uma conta tenha sido realizado de forma equivocada, é possí…" at bounding box center [382, 194] width 405 height 11
click at [173, 47] on icon at bounding box center [173, 51] width 9 height 9
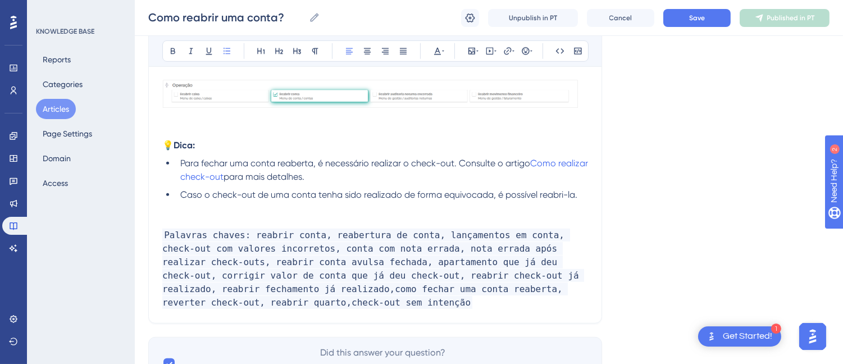
click at [209, 202] on p at bounding box center [375, 208] width 426 height 13
click at [580, 188] on li "Caso o check-out de uma conta tenha sido realizado de forma equivocada, é possí…" at bounding box center [382, 194] width 412 height 13
click at [206, 188] on li "Caso o check-out de uma conta tenha sido realizado de forma equivocada, é possí…" at bounding box center [382, 194] width 412 height 13
drag, startPoint x: 206, startPoint y: 183, endPoint x: 261, endPoint y: 182, distance: 55.6
click at [261, 189] on span "Caso o check-out de uma conta tenha sido realizado de forma equivocada, é possí…" at bounding box center [378, 194] width 397 height 11
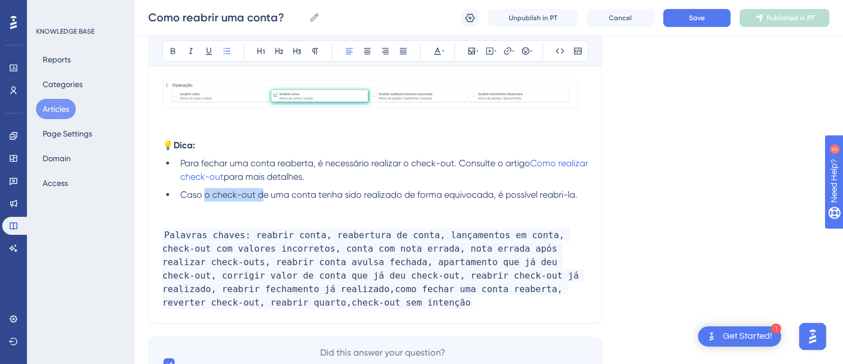
click at [341, 215] on p at bounding box center [375, 221] width 426 height 13
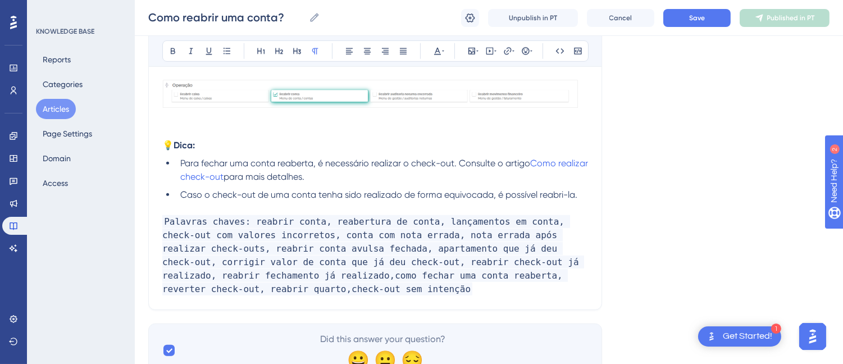
click at [494, 189] on span "Caso o check-out de uma conta tenha sido realizado de forma equivocada, é possí…" at bounding box center [378, 194] width 397 height 11
click at [490, 189] on span "Caso o check-out de uma conta tenha sido realizado de forma equivocada, é possí…" at bounding box center [378, 194] width 397 height 11
click at [273, 278] on p "Palavras chaves: reabrir conta, reabertura de conta, lançamentos em conta, chec…" at bounding box center [375, 255] width 426 height 81
click at [703, 26] on button "Save" at bounding box center [696, 18] width 67 height 18
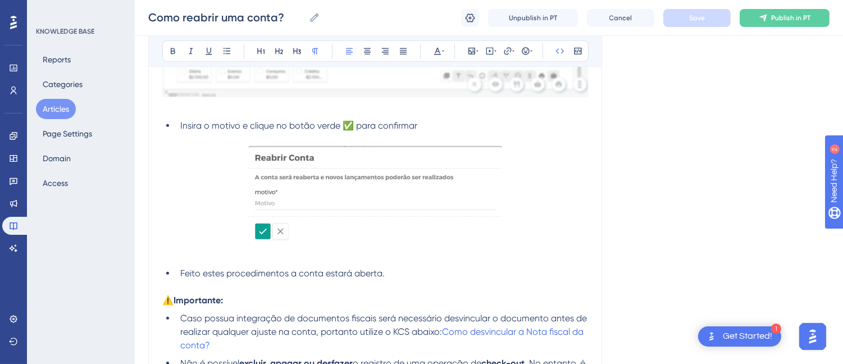
scroll to position [1510, 0]
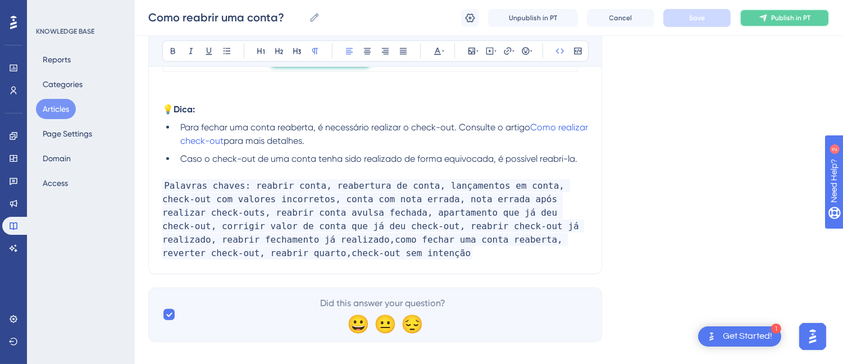
click at [807, 21] on span "Publish in PT" at bounding box center [790, 17] width 39 height 9
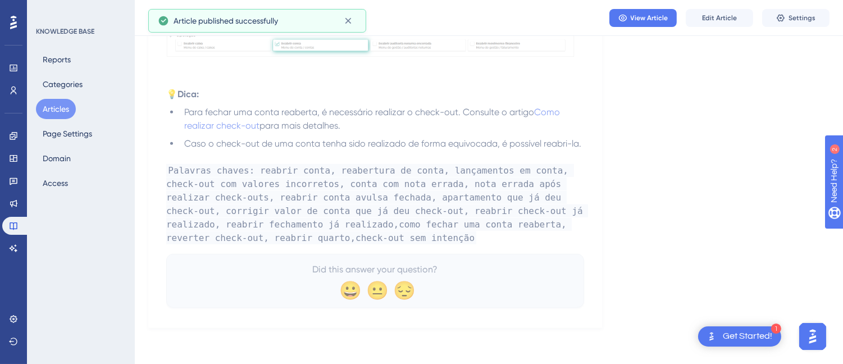
scroll to position [1452, 0]
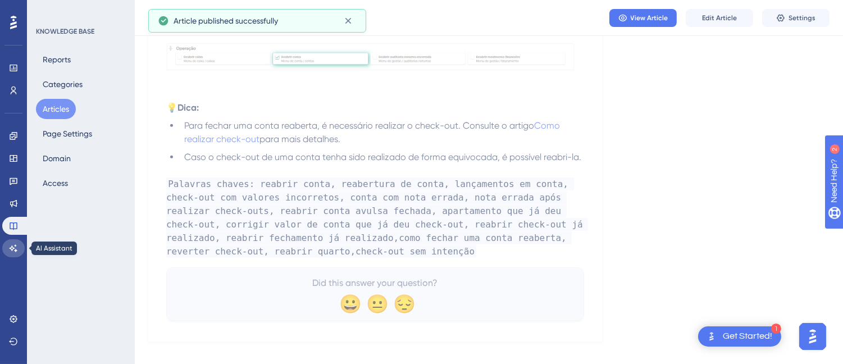
click at [11, 249] on icon at bounding box center [14, 247] width 8 height 7
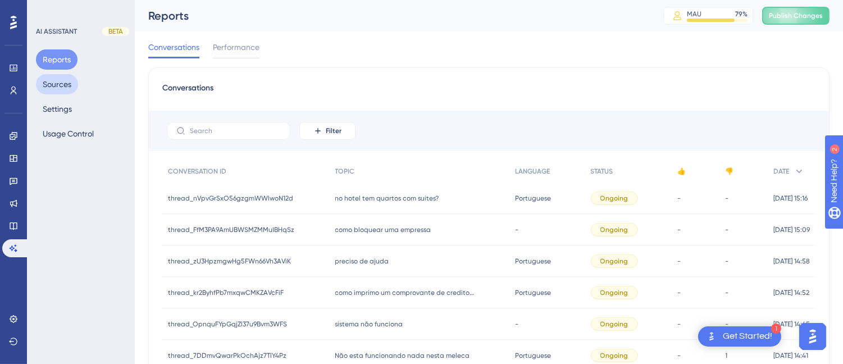
click at [62, 86] on button "Sources" at bounding box center [57, 84] width 42 height 20
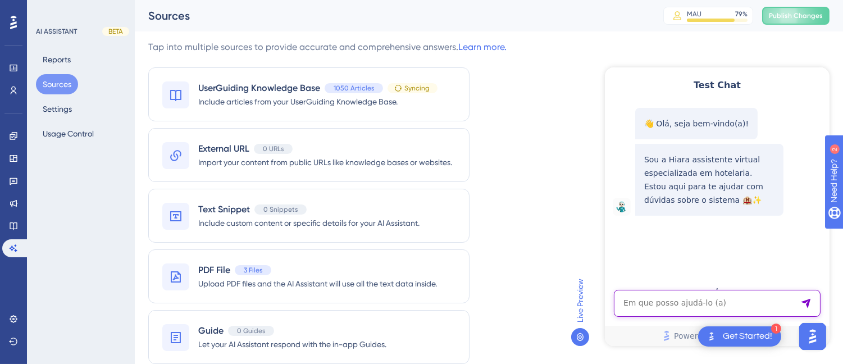
click at [684, 299] on textarea "AI Assistant Text Input" at bounding box center [716, 302] width 207 height 27
paste textarea "Check-out sem intenção"
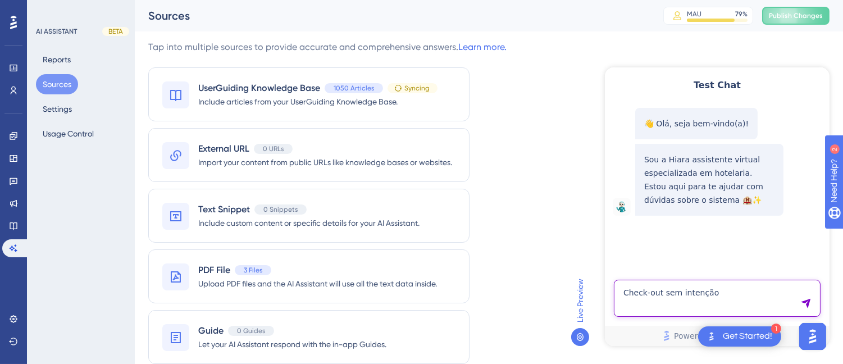
type textarea "Check-out sem intenção"
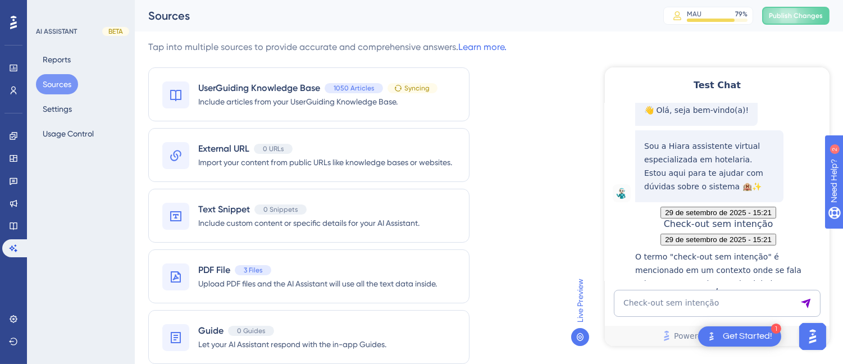
scroll to position [197, 0]
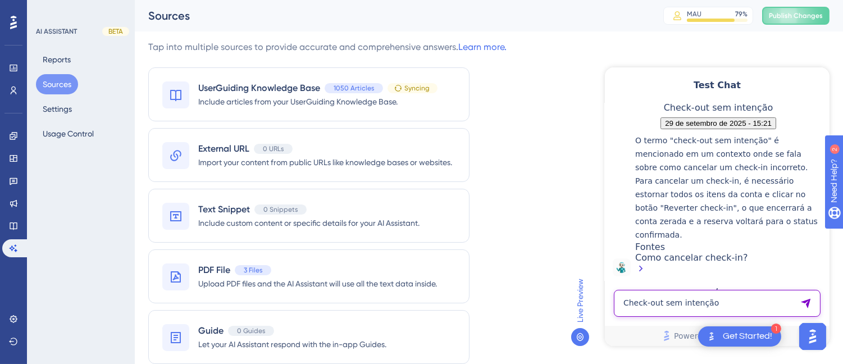
click at [687, 298] on textarea "Check-out sem intenção" at bounding box center [716, 302] width 207 height 27
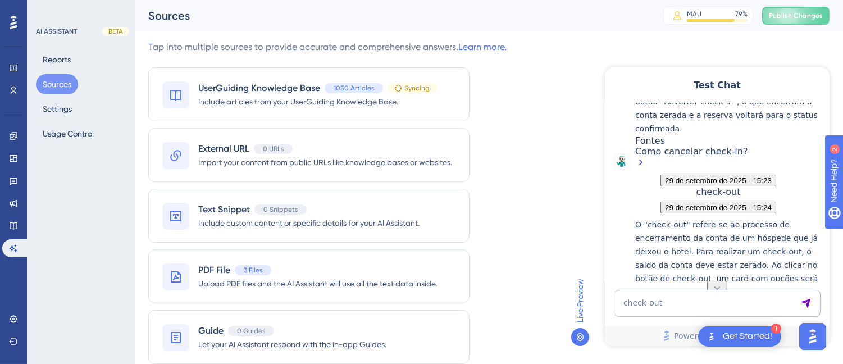
scroll to position [111, 0]
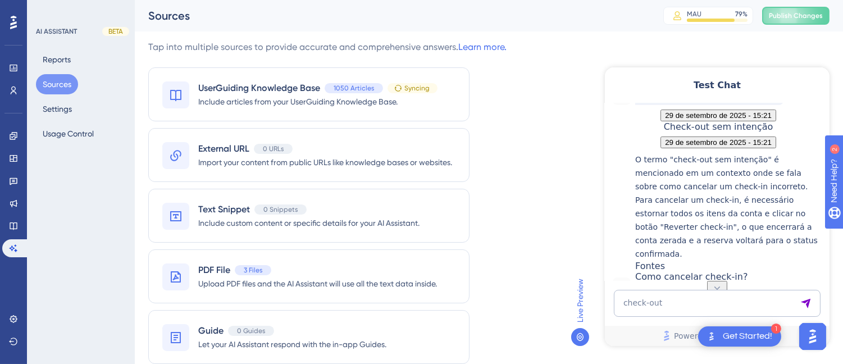
click at [745, 131] on span "Check-out sem intenção" at bounding box center [718, 126] width 110 height 11
copy span "Check-out sem intenção"
click at [637, 298] on textarea "check-out" at bounding box center [716, 302] width 207 height 27
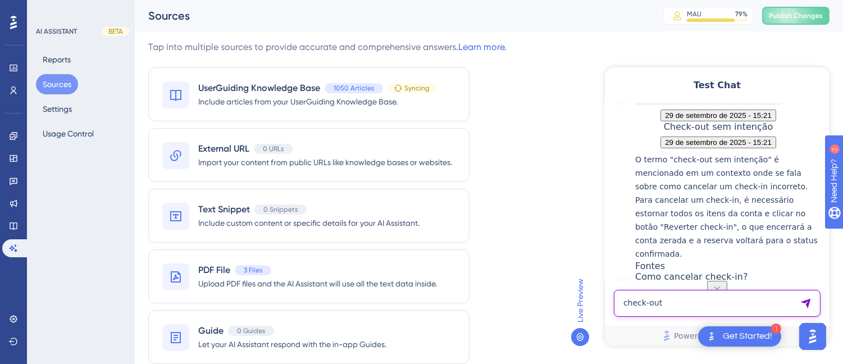
paste textarea "Check-out sem intenção"
type textarea "Check-out sem intenção"
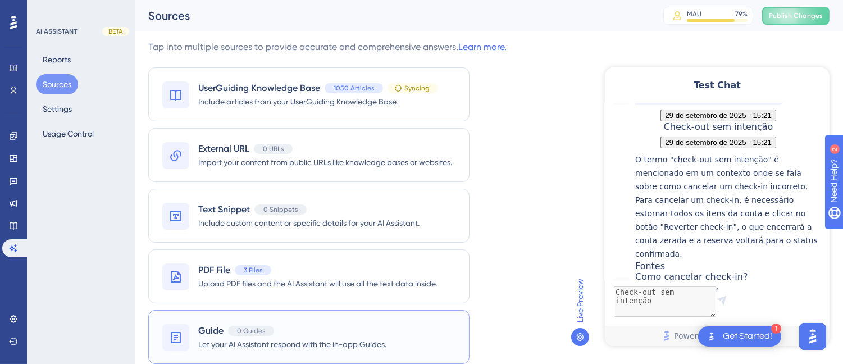
scroll to position [622, 0]
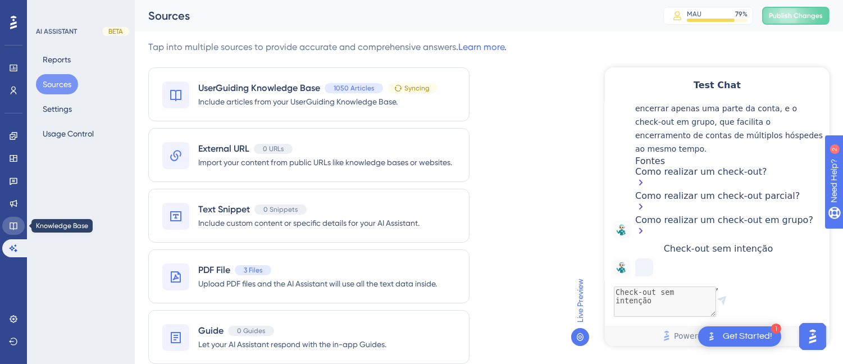
drag, startPoint x: 12, startPoint y: 228, endPoint x: 144, endPoint y: 139, distance: 158.6
click at [12, 228] on icon at bounding box center [13, 225] width 7 height 7
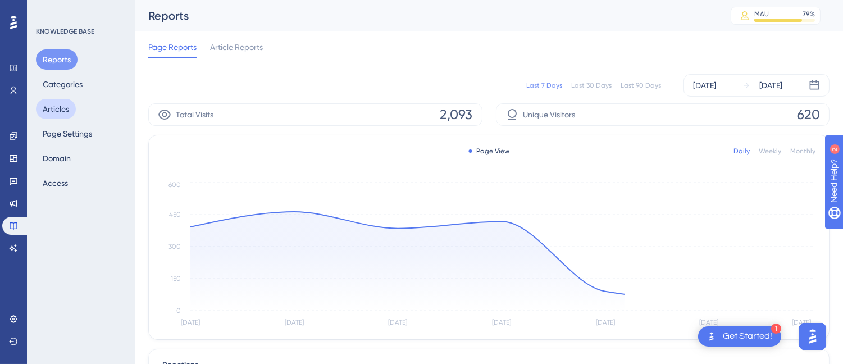
click at [54, 111] on button "Articles" at bounding box center [56, 109] width 40 height 20
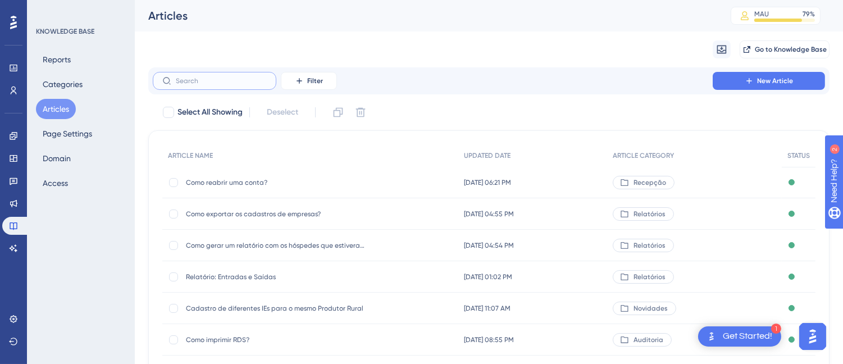
click at [210, 80] on input "text" at bounding box center [221, 81] width 91 height 8
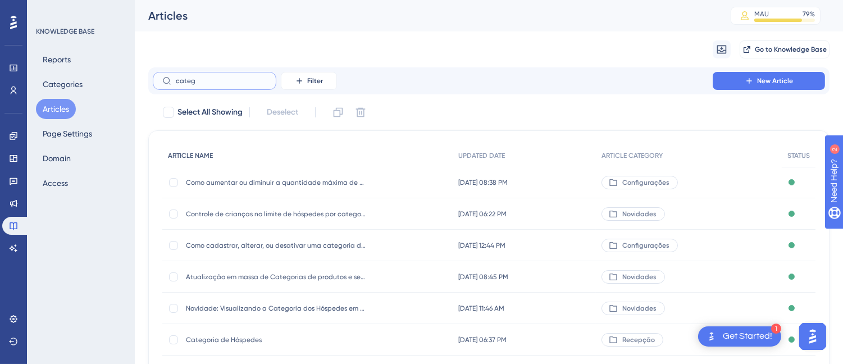
scroll to position [125, 0]
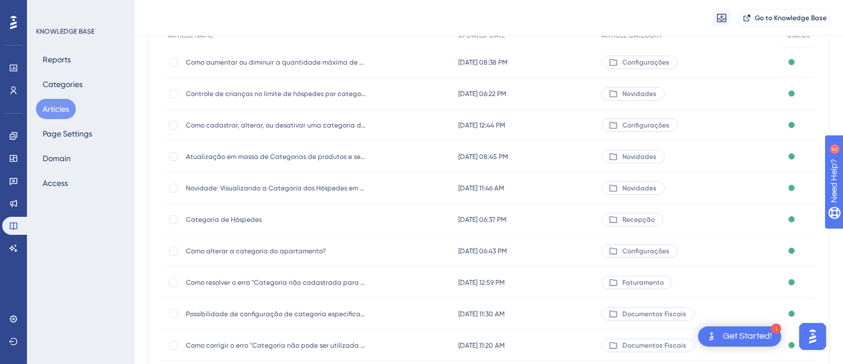
type input "categ"
click at [265, 251] on span "Como alterar a categoria do apartamento?" at bounding box center [276, 251] width 180 height 9
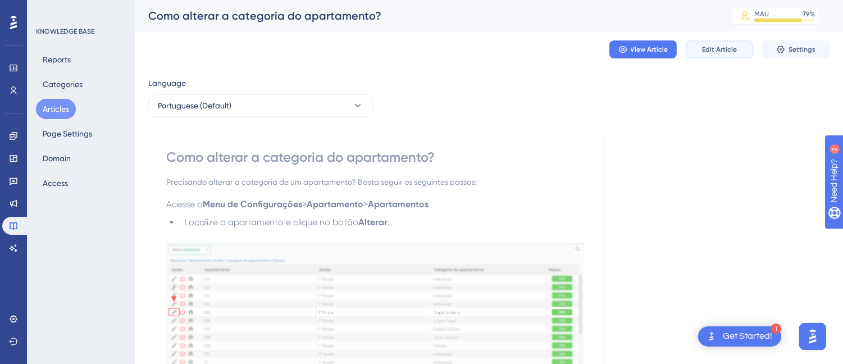
click at [717, 45] on span "Edit Article" at bounding box center [719, 49] width 35 height 9
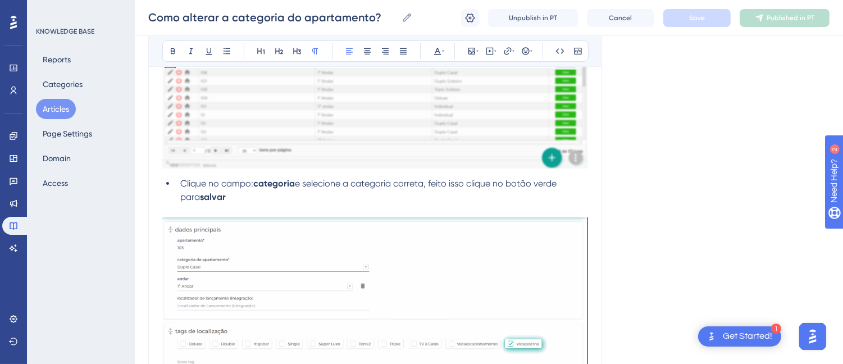
scroll to position [478, 0]
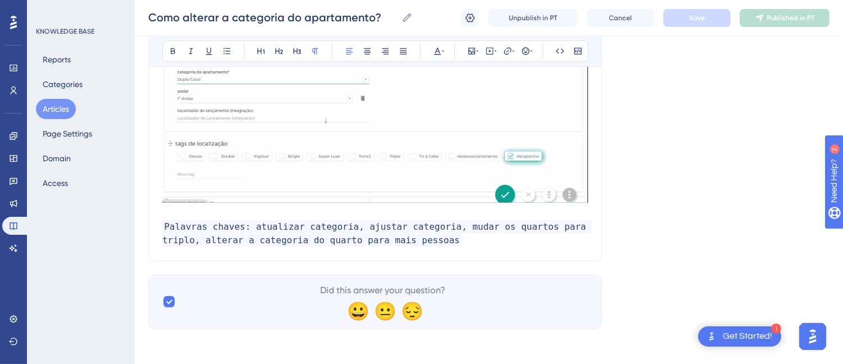
click at [51, 106] on button "Articles" at bounding box center [56, 109] width 40 height 20
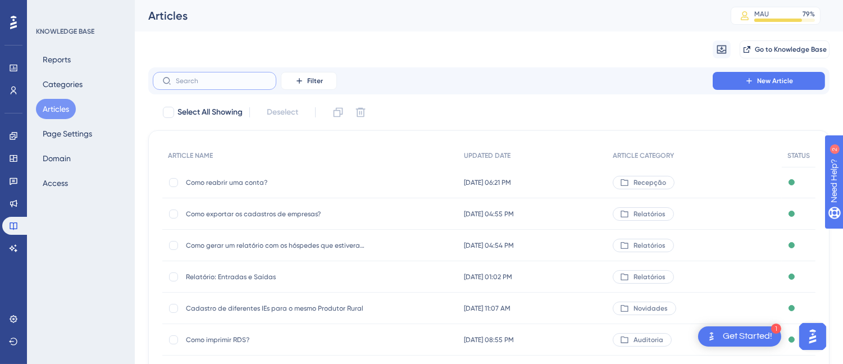
click at [192, 78] on input "text" at bounding box center [221, 81] width 91 height 8
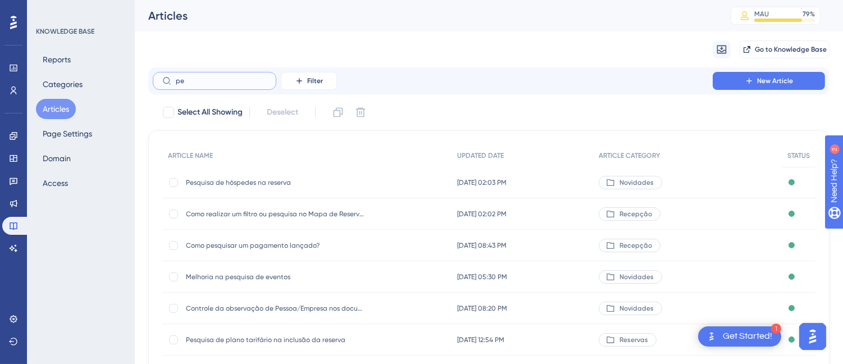
type input "p"
type input "quan"
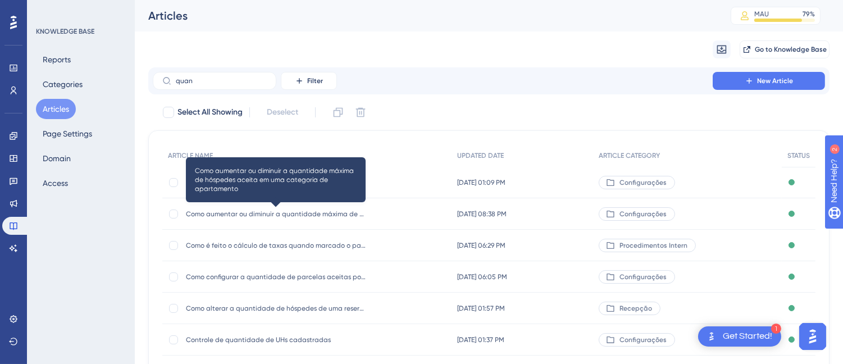
click at [266, 210] on span "Como aumentar ou diminuir a quantidade máxima de hóspedes aceita em uma categor…" at bounding box center [276, 214] width 180 height 9
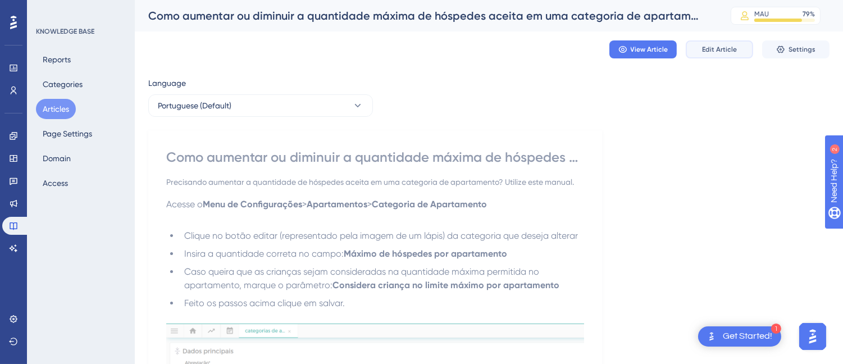
click at [731, 45] on span "Edit Article" at bounding box center [719, 49] width 35 height 9
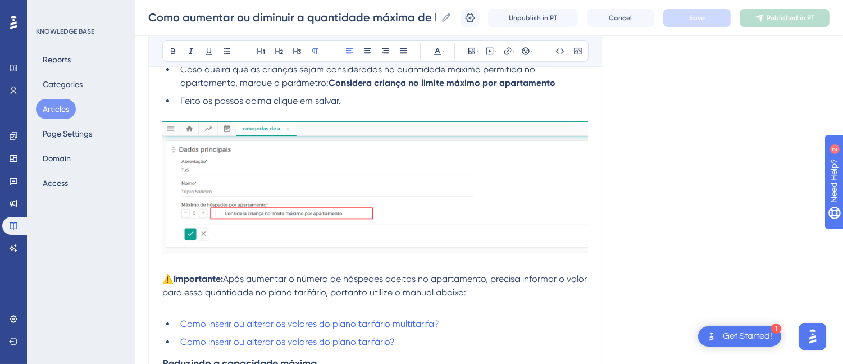
scroll to position [491, 0]
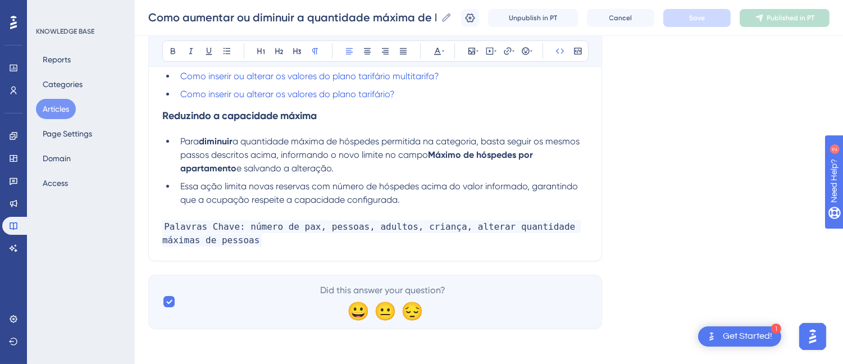
click at [289, 240] on p "Palavras Chave: número de pax, pessoas, adultos, criança, alterar quantidade má…" at bounding box center [375, 233] width 426 height 27
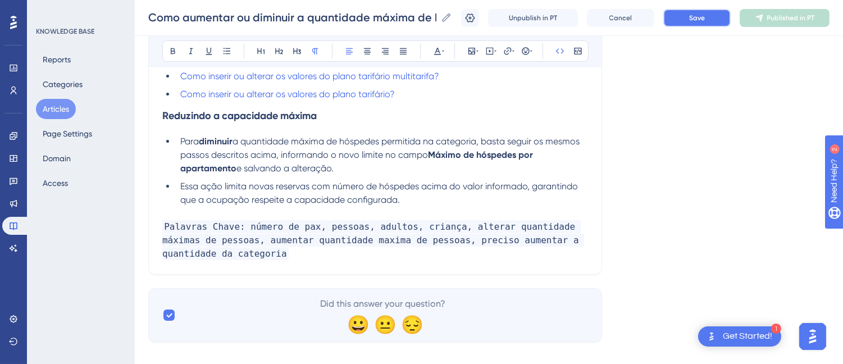
click at [692, 12] on button "Save" at bounding box center [696, 18] width 67 height 18
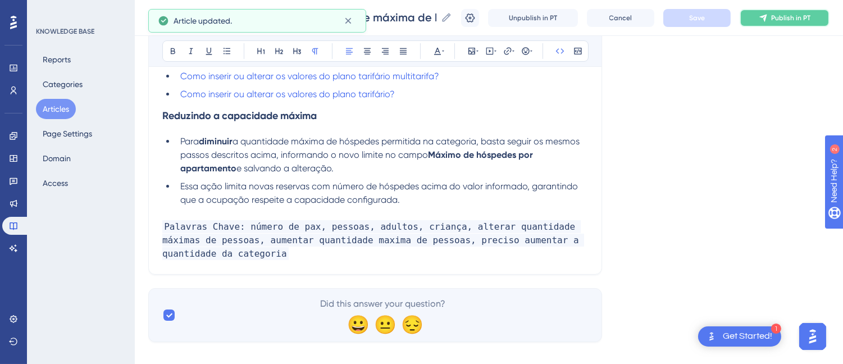
click at [779, 19] on button "Publish in PT" at bounding box center [785, 18] width 90 height 18
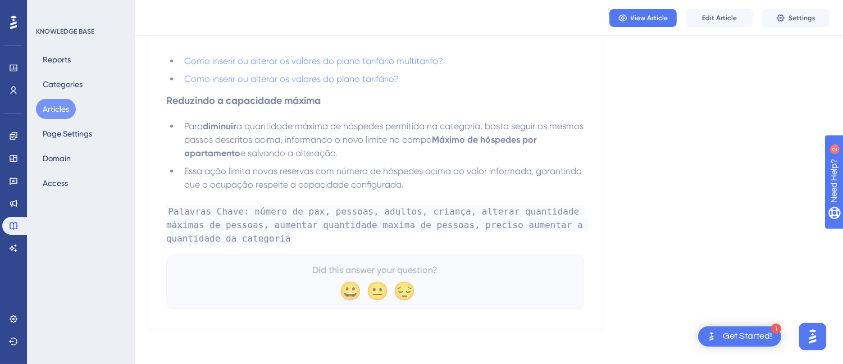
scroll to position [0, 0]
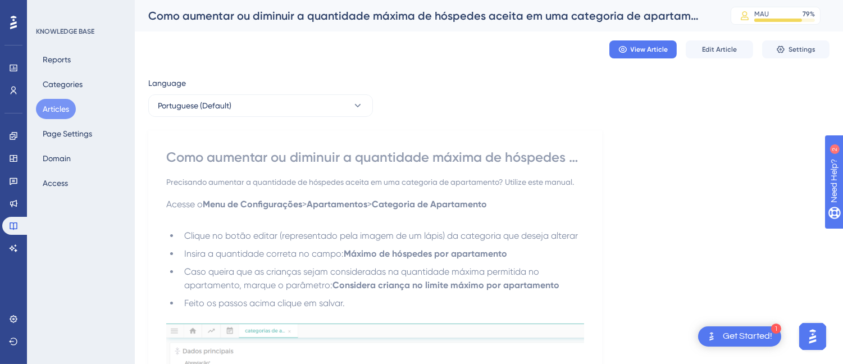
click at [232, 158] on div "Como aumentar ou diminuir a quantidade máxima de hóspedes aceita em uma categor…" at bounding box center [375, 157] width 418 height 18
drag, startPoint x: 232, startPoint y: 158, endPoint x: 216, endPoint y: 158, distance: 15.7
click at [216, 158] on div "Como aumentar ou diminuir a quantidade máxima de hóspedes aceita em uma categor…" at bounding box center [375, 157] width 418 height 18
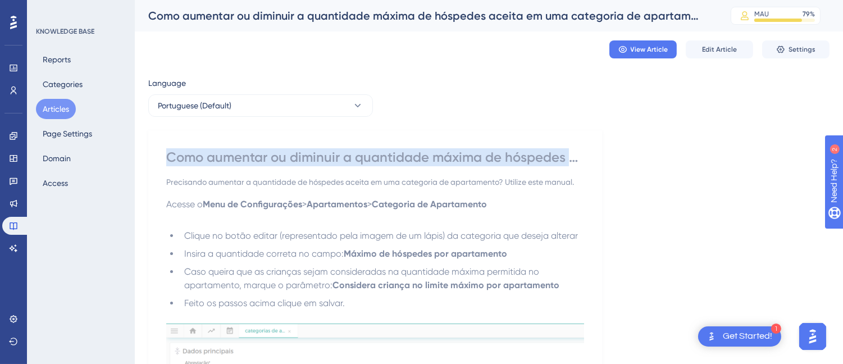
click at [216, 158] on div "Como aumentar ou diminuir a quantidade máxima de hóspedes aceita em uma categor…" at bounding box center [375, 157] width 418 height 18
click at [53, 105] on button "Articles" at bounding box center [56, 109] width 40 height 20
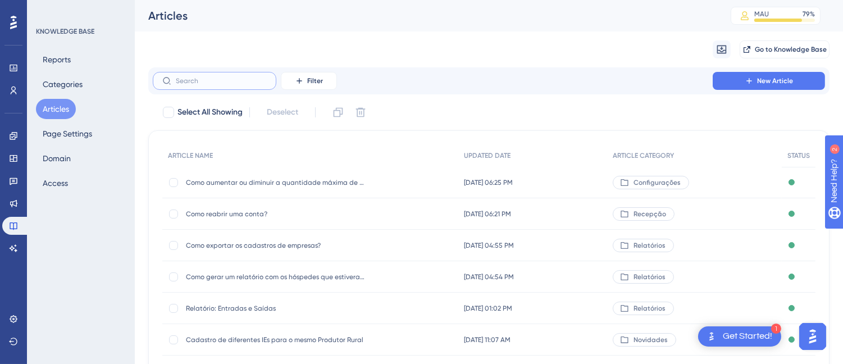
click at [242, 78] on input "text" at bounding box center [221, 81] width 91 height 8
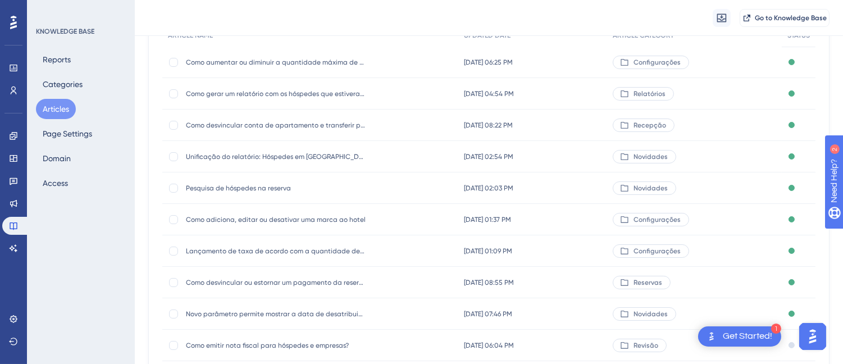
scroll to position [187, 0]
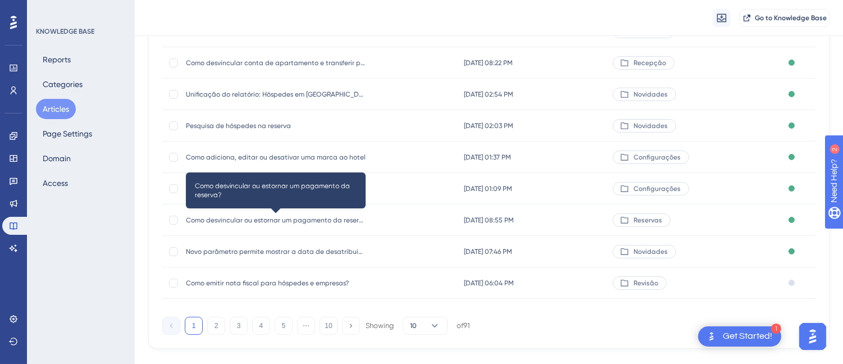
type input "des"
click at [262, 219] on span "Como desvincular ou estornar um pagamento da reserva?" at bounding box center [276, 220] width 180 height 9
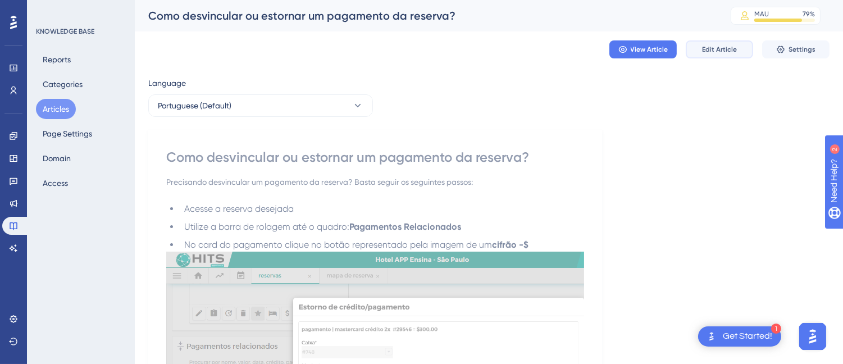
click at [716, 46] on span "Edit Article" at bounding box center [719, 49] width 35 height 9
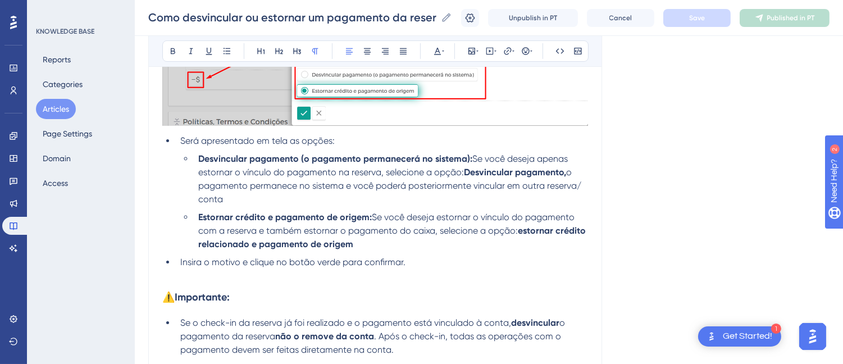
scroll to position [712, 0]
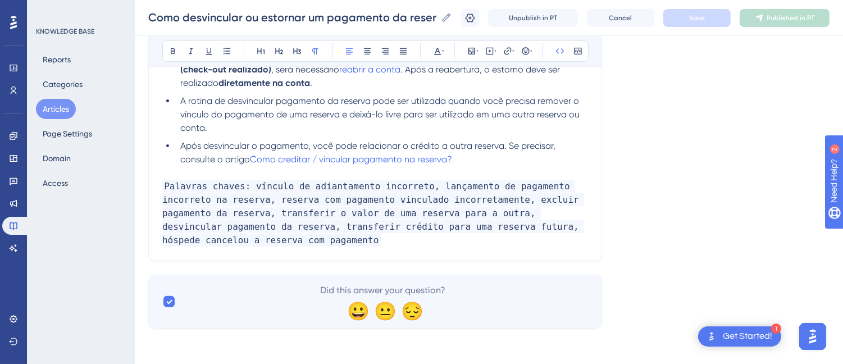
click at [263, 240] on p "Palavras chaves: vínculo de adiantamento incorreto, lançamento de pagamento inc…" at bounding box center [375, 213] width 426 height 67
click at [234, 242] on p "Palavras chaves: vínculo de adiantamento incorreto, lançamento de pagamento inc…" at bounding box center [375, 213] width 426 height 67
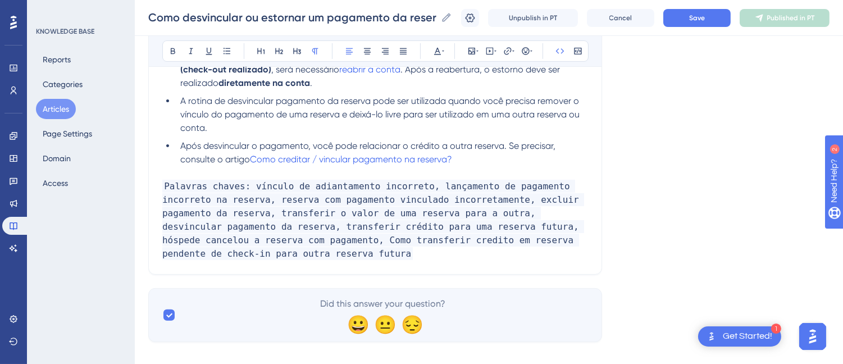
click at [229, 240] on span "Palavras chaves: vínculo de adiantamento incorreto, lançamento de pagamento inc…" at bounding box center [373, 220] width 422 height 80
click at [212, 240] on span "Palavras chaves: vínculo de adiantamento incorreto, lançamento de pagamento inc…" at bounding box center [373, 220] width 422 height 80
click at [222, 240] on span "Palavras chaves: vínculo de adiantamento incorreto, lançamento de pagamento inc…" at bounding box center [373, 220] width 422 height 80
click at [698, 24] on button "Save" at bounding box center [696, 18] width 67 height 18
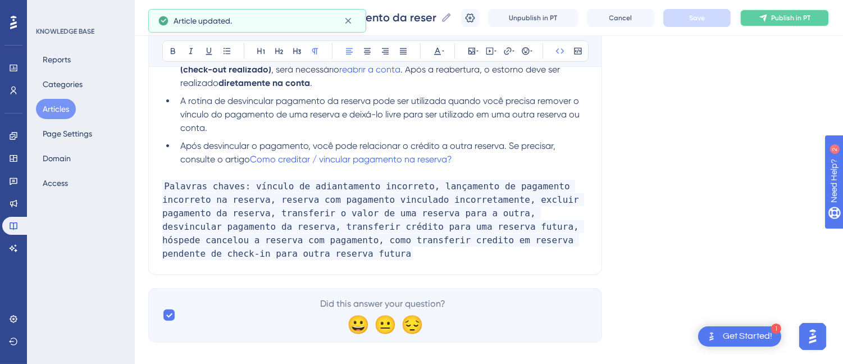
click at [789, 10] on button "Publish in PT" at bounding box center [785, 18] width 90 height 18
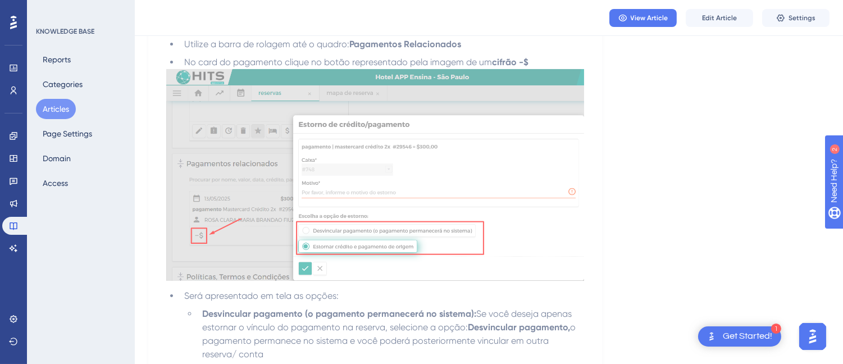
scroll to position [0, 0]
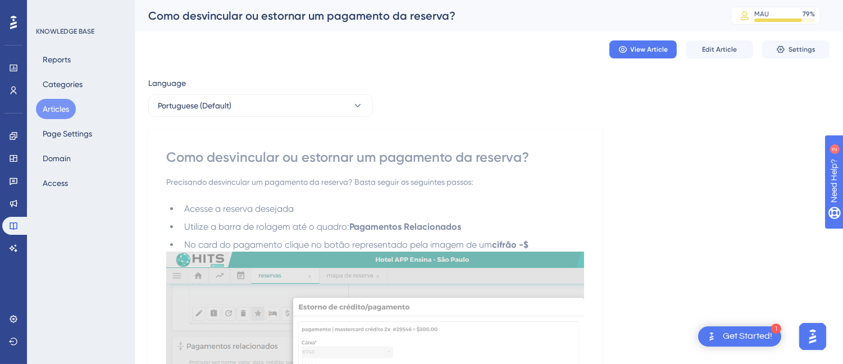
click at [222, 156] on div "Como desvincular ou estornar um pagamento da reserva?" at bounding box center [375, 157] width 418 height 18
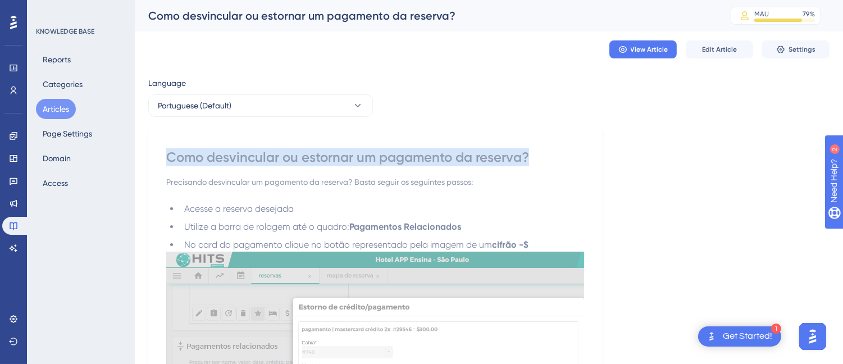
click at [222, 156] on div "Como desvincular ou estornar um pagamento da reserva?" at bounding box center [375, 157] width 418 height 18
copy div "Como desvincular ou estornar um pagamento da reserva?"
click at [57, 109] on button "Articles" at bounding box center [56, 109] width 40 height 20
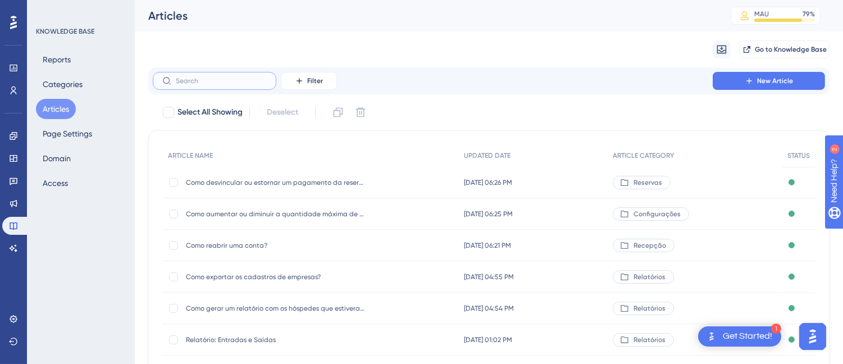
click at [220, 81] on input "text" at bounding box center [221, 81] width 91 height 8
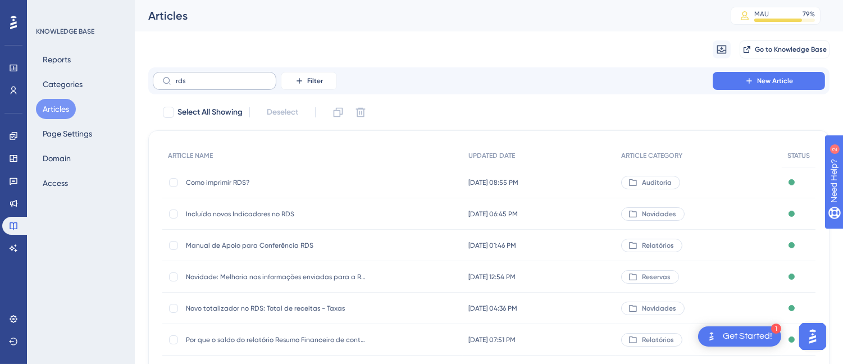
click at [215, 75] on label "rds" at bounding box center [215, 81] width 124 height 18
click at [215, 77] on input "rds" at bounding box center [221, 81] width 91 height 8
type input "r"
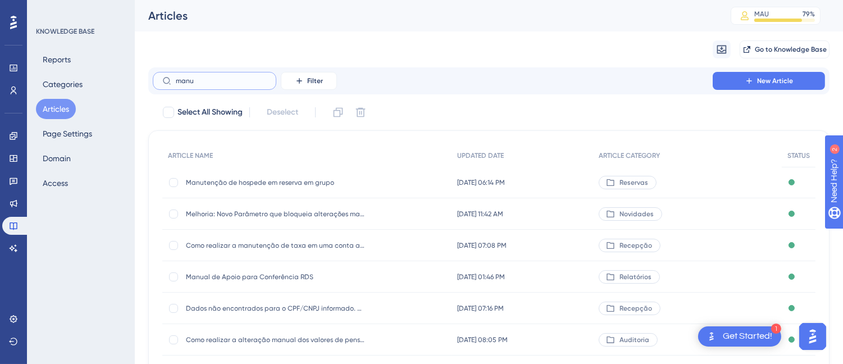
scroll to position [62, 0]
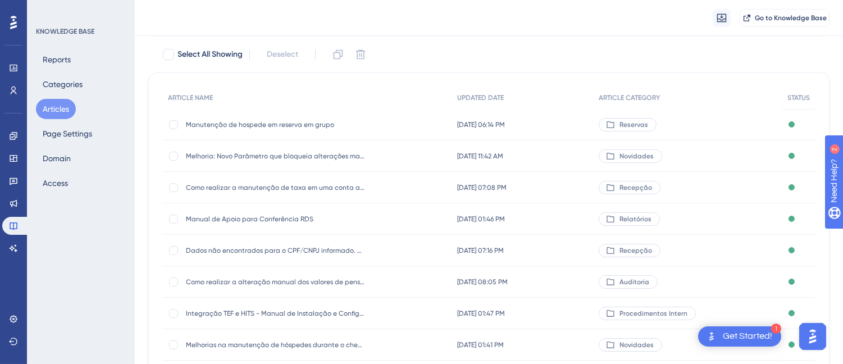
type input "manu"
click at [271, 216] on span "Manual de Apoio para Conferência RDS" at bounding box center [276, 219] width 180 height 9
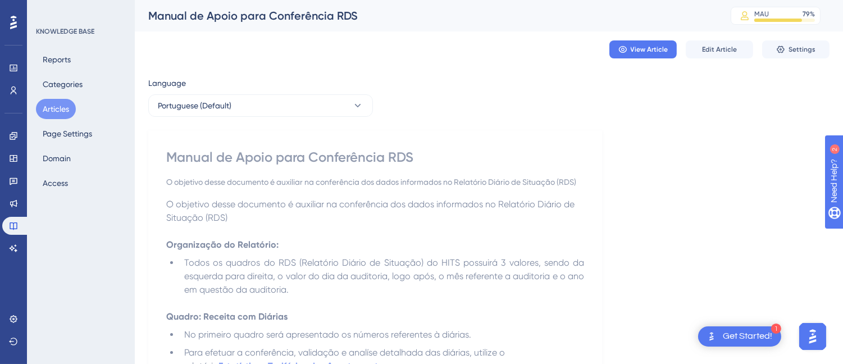
click at [290, 148] on div "Manual de Apoio para Conferência RDS" at bounding box center [375, 157] width 418 height 18
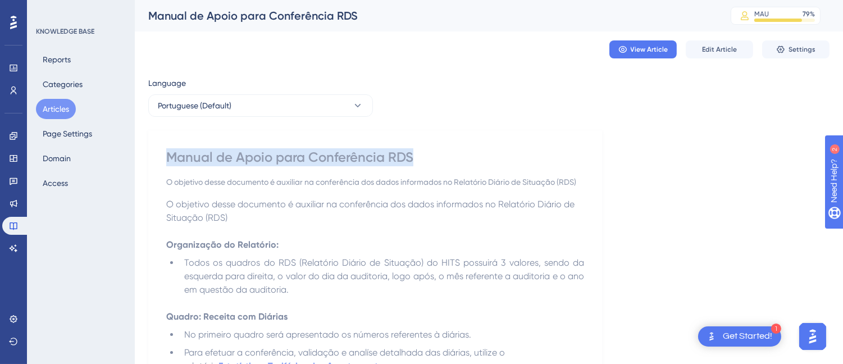
click at [290, 148] on div "Manual de Apoio para Conferência RDS" at bounding box center [375, 157] width 418 height 18
copy div "Manual de Apoio para Conferência RDS"
click at [58, 108] on button "Articles" at bounding box center [56, 109] width 40 height 20
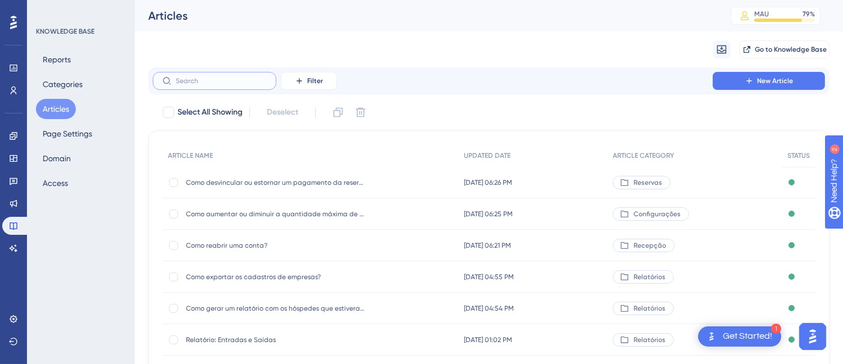
click at [184, 81] on input "text" at bounding box center [221, 81] width 91 height 8
type input "c"
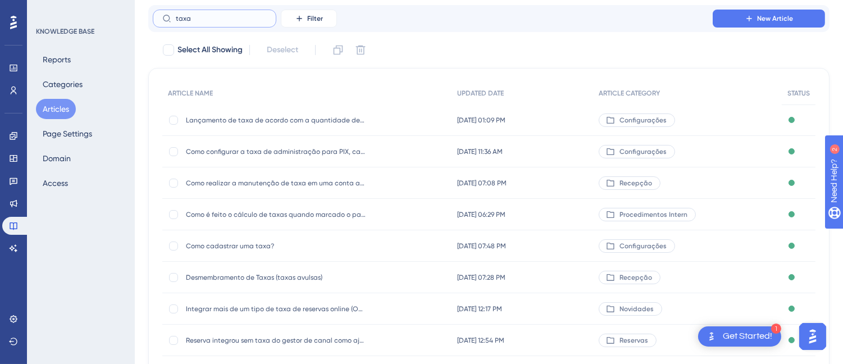
scroll to position [207, 0]
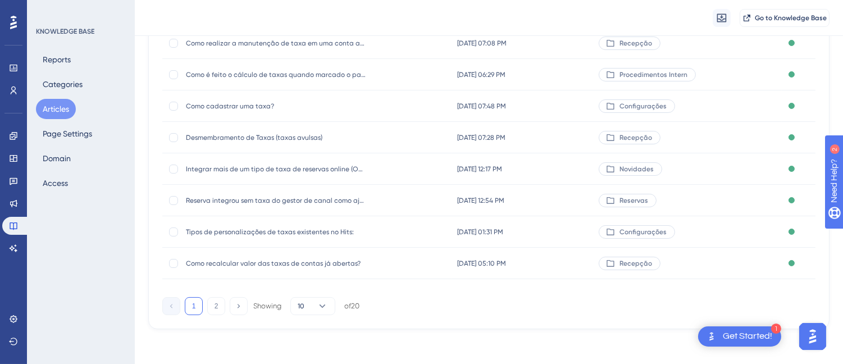
type input "taxa"
click at [248, 102] on span "Como cadastrar uma taxa?" at bounding box center [276, 106] width 180 height 9
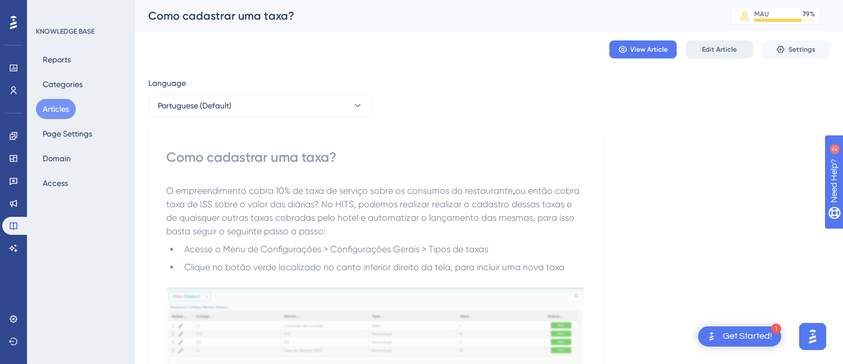
click at [715, 43] on button "Edit Article" at bounding box center [719, 49] width 67 height 18
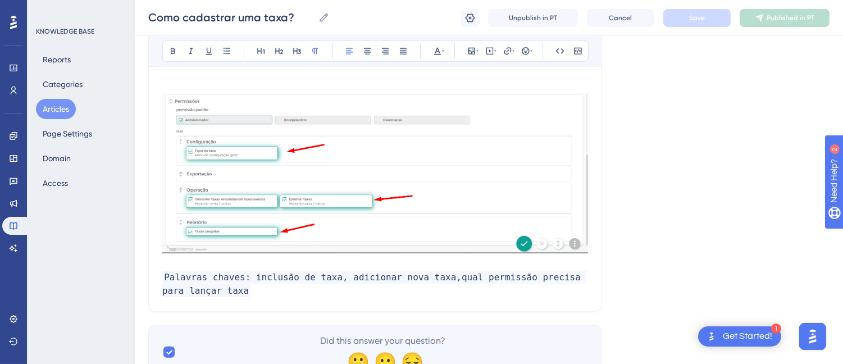
scroll to position [2024, 0]
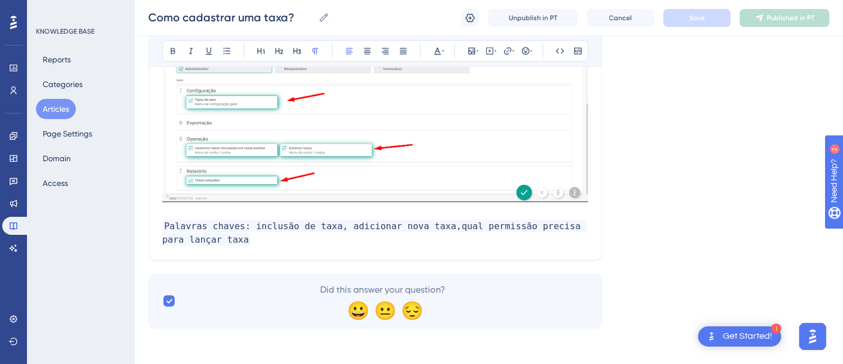
click at [262, 240] on p "Palavras chaves: inclusão de taxa, adicionar nova taxa,qual permissão precisa p…" at bounding box center [375, 233] width 426 height 27
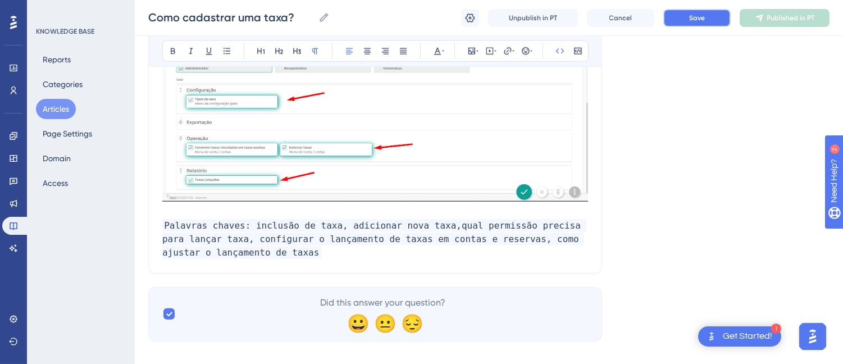
click at [701, 24] on button "Save" at bounding box center [696, 18] width 67 height 18
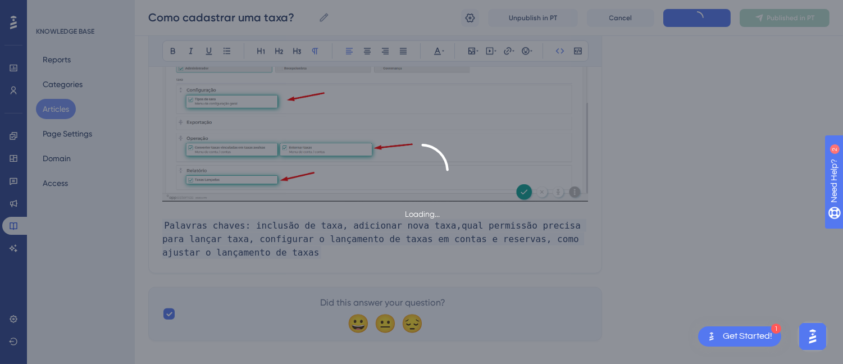
click at [786, 15] on div "Loading..." at bounding box center [421, 182] width 843 height 364
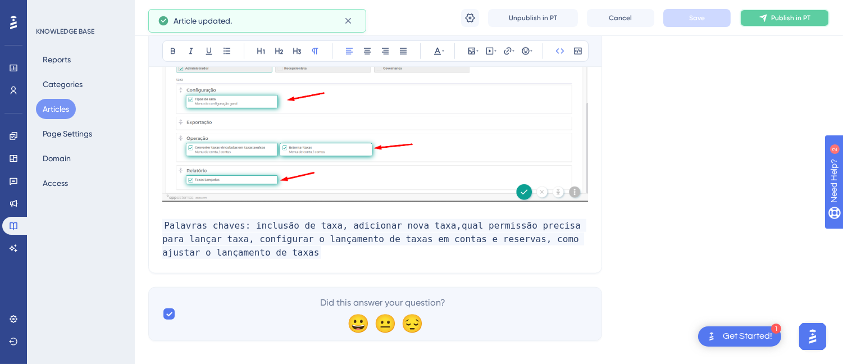
click at [776, 20] on span "Publish in PT" at bounding box center [790, 17] width 39 height 9
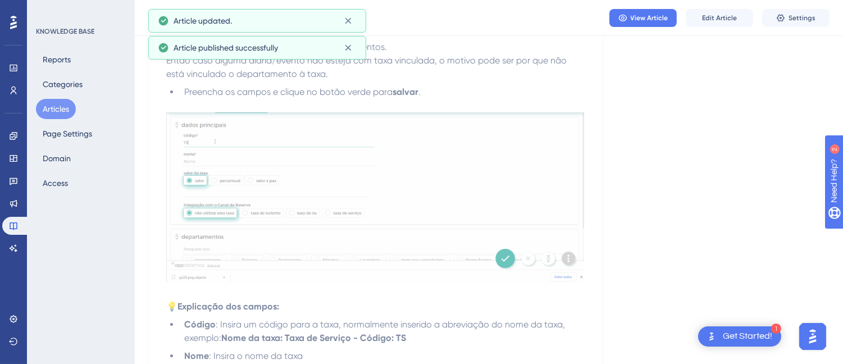
scroll to position [0, 0]
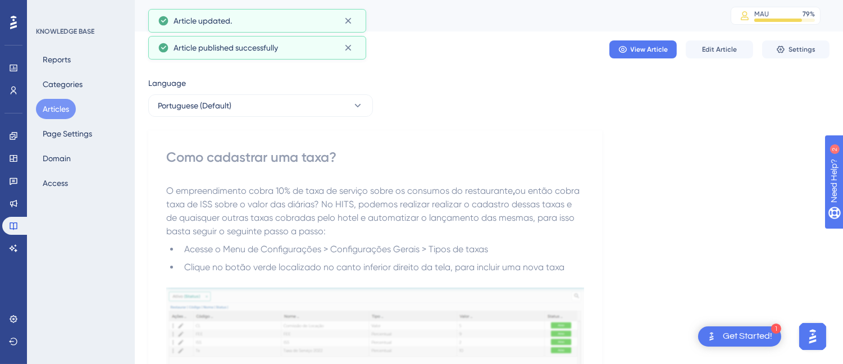
click at [214, 152] on div "Como cadastrar uma taxa?" at bounding box center [375, 157] width 418 height 18
copy div "Como cadastrar uma taxa?"
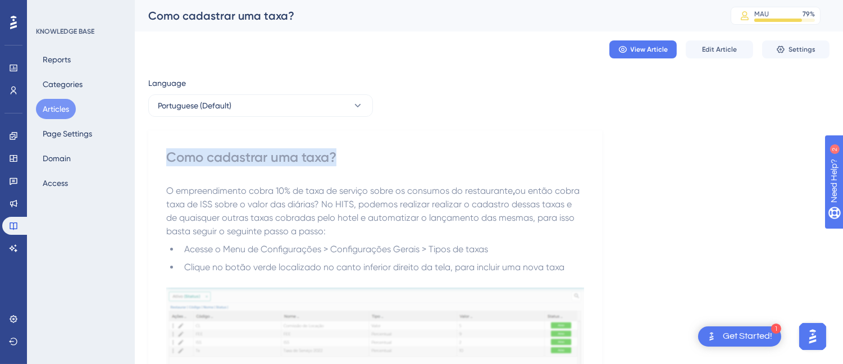
click at [59, 108] on button "Articles" at bounding box center [56, 109] width 40 height 20
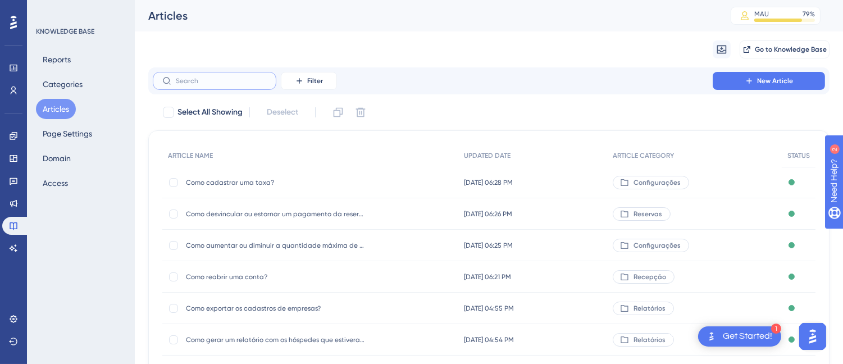
click at [197, 79] on input "text" at bounding box center [221, 81] width 91 height 8
click at [227, 67] on div "Filter New Article" at bounding box center [488, 80] width 681 height 27
click at [222, 86] on label at bounding box center [215, 81] width 124 height 18
click at [222, 85] on input "text" at bounding box center [221, 81] width 91 height 8
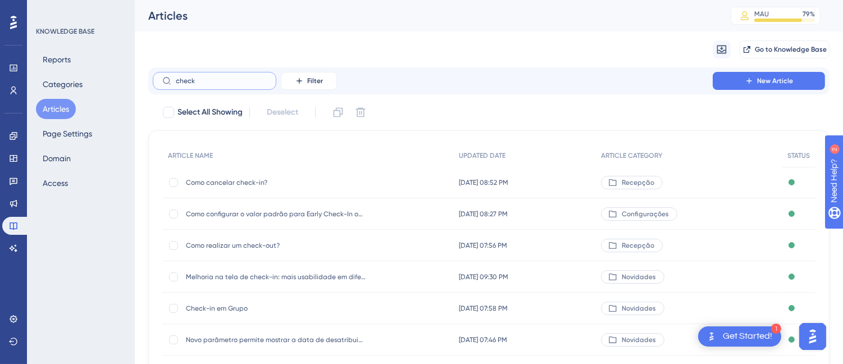
type input "check"
click at [272, 243] on span "Como realizar um check-out?" at bounding box center [276, 245] width 180 height 9
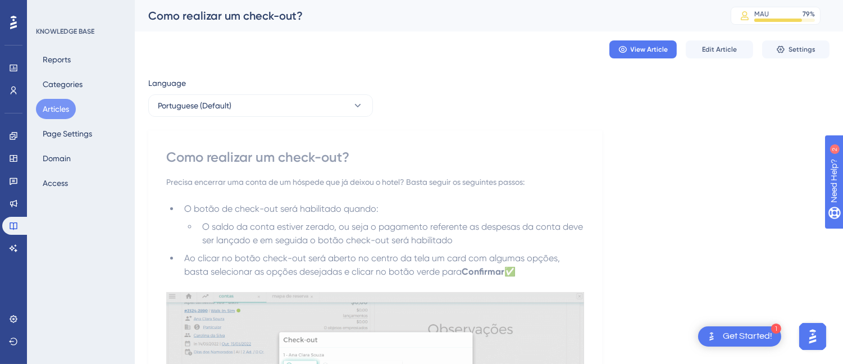
click at [60, 104] on button "Articles" at bounding box center [56, 109] width 40 height 20
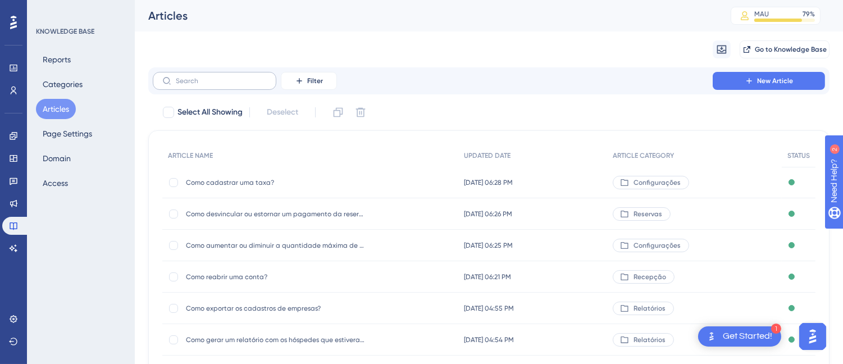
click at [217, 75] on label at bounding box center [215, 81] width 124 height 18
click at [217, 77] on input "text" at bounding box center [221, 81] width 91 height 8
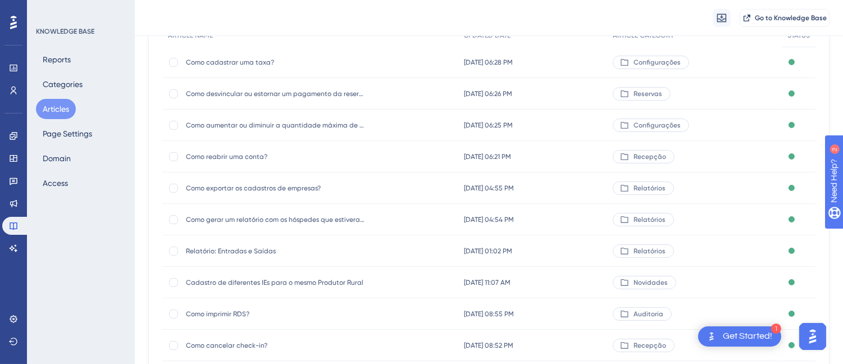
scroll to position [207, 0]
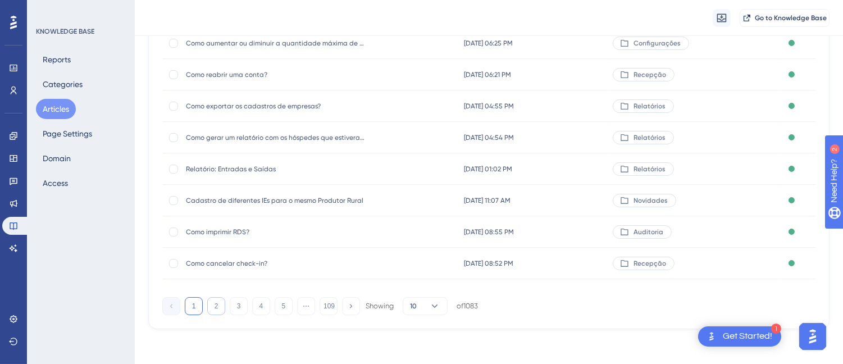
click at [216, 301] on button "2" at bounding box center [216, 306] width 18 height 18
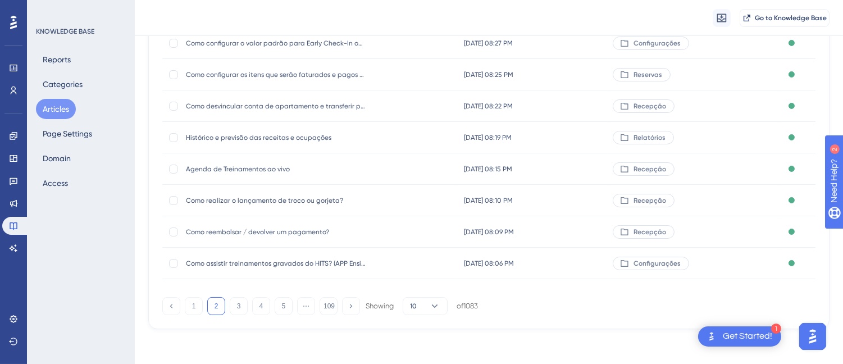
scroll to position [0, 0]
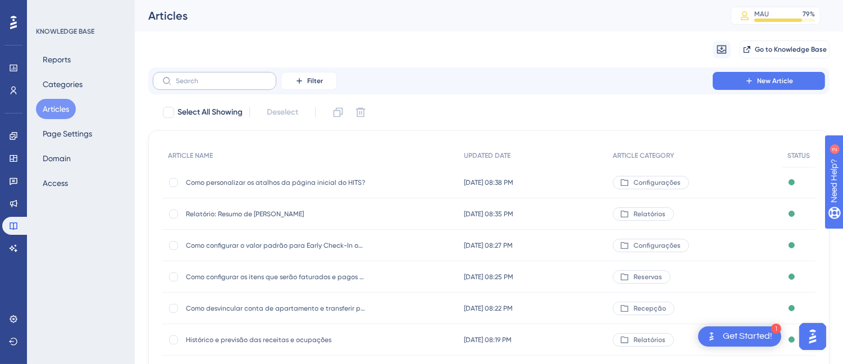
click at [209, 76] on label at bounding box center [215, 81] width 124 height 18
click at [209, 77] on input "text" at bounding box center [221, 81] width 91 height 8
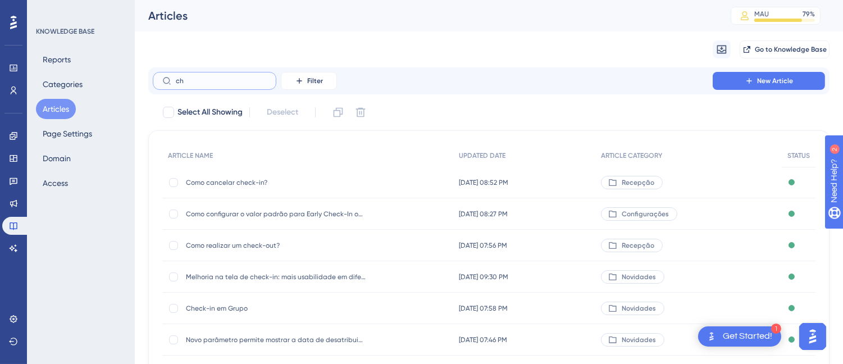
type input "c"
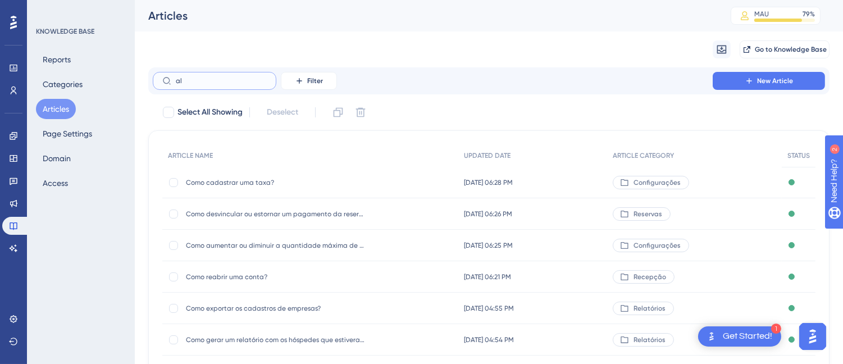
type input "alç"
checkbox input "true"
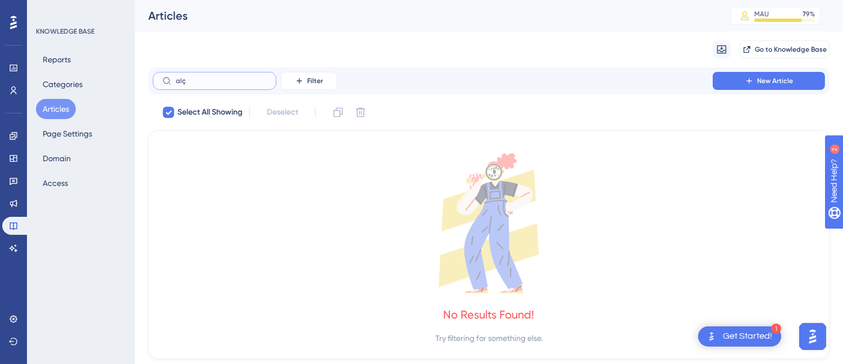
type input "al"
checkbox input "false"
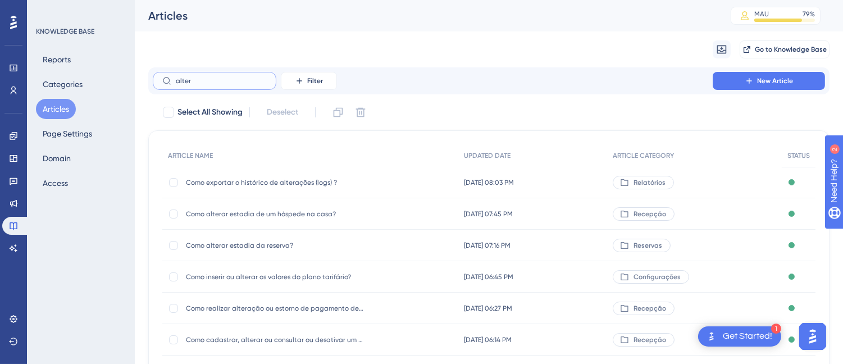
type input "alter"
click at [260, 251] on div "Como alterar estadia da reserva? Como alterar estadia da reserva?" at bounding box center [276, 245] width 180 height 31
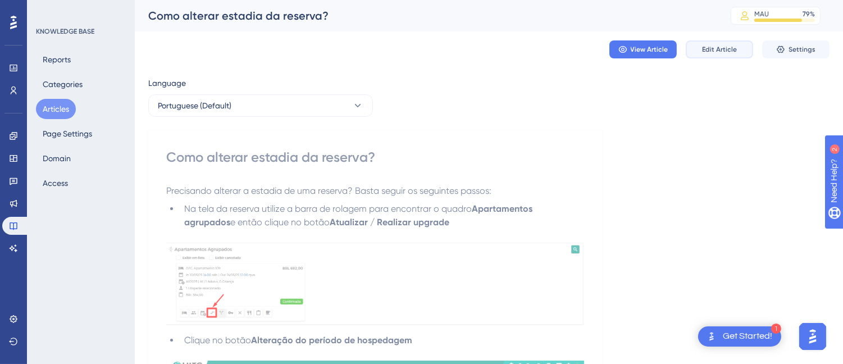
click at [727, 53] on span "Edit Article" at bounding box center [719, 49] width 35 height 9
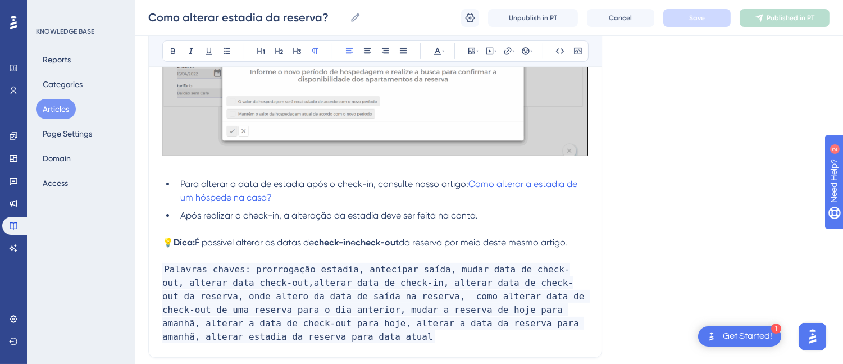
scroll to position [776, 0]
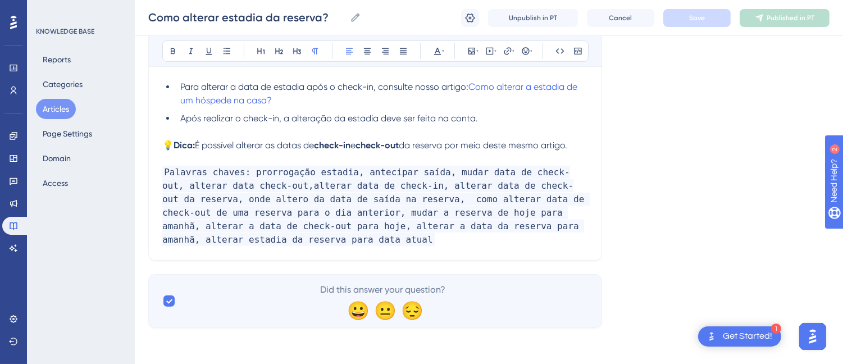
click at [283, 243] on p "Palavras chaves: prorrogação estadia, antecipar saída, mudar data de check-out,…" at bounding box center [375, 206] width 426 height 81
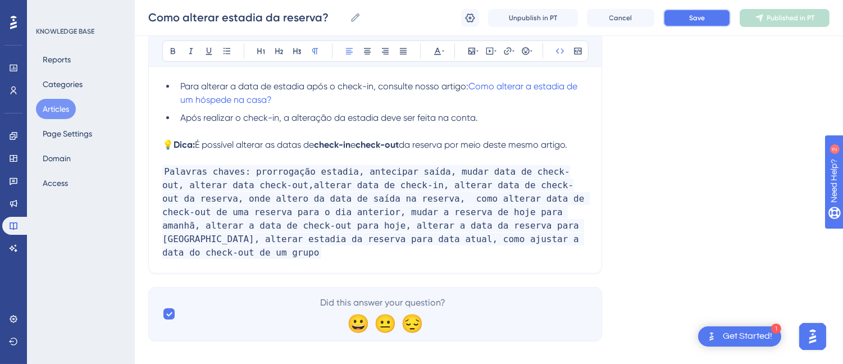
click at [689, 17] on span "Save" at bounding box center [697, 17] width 16 height 9
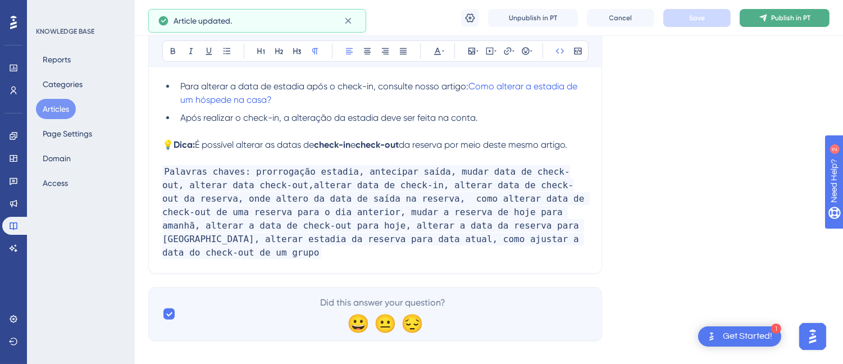
click at [764, 16] on icon at bounding box center [762, 17] width 7 height 7
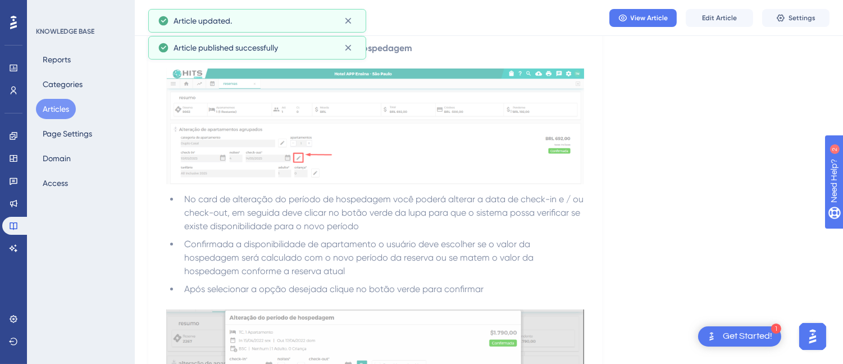
scroll to position [0, 0]
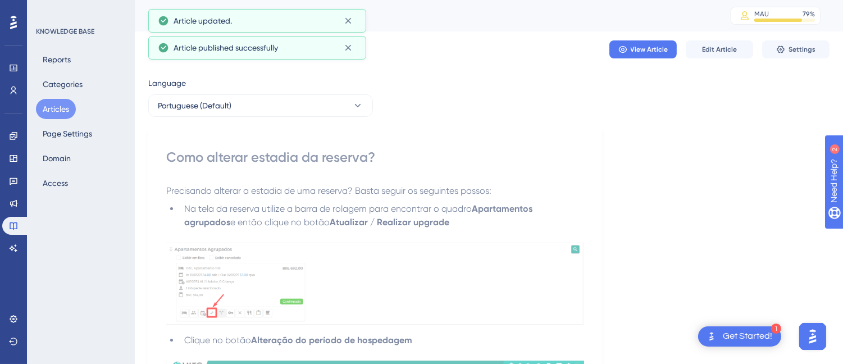
click at [244, 150] on div "Como alterar estadia da reserva?" at bounding box center [375, 157] width 418 height 18
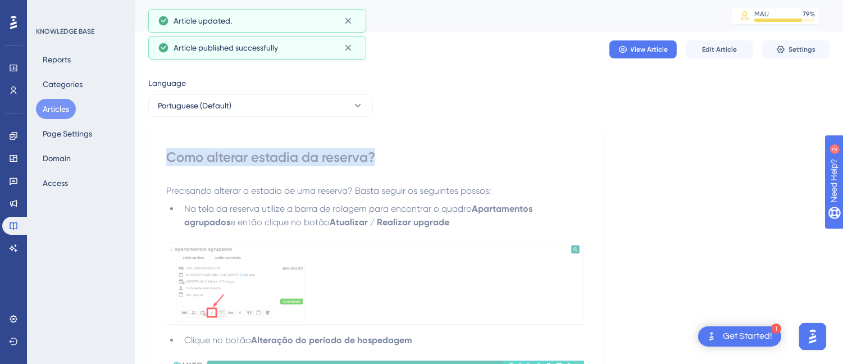
click at [244, 150] on div "Como alterar estadia da reserva?" at bounding box center [375, 157] width 418 height 18
copy div "Como alterar estadia da reserva?"
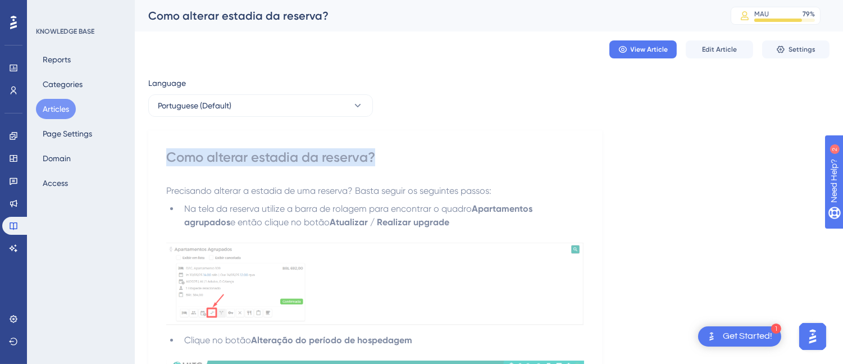
copy div "Como alterar estadia da reserva?"
click at [66, 107] on button "Articles" at bounding box center [56, 109] width 40 height 20
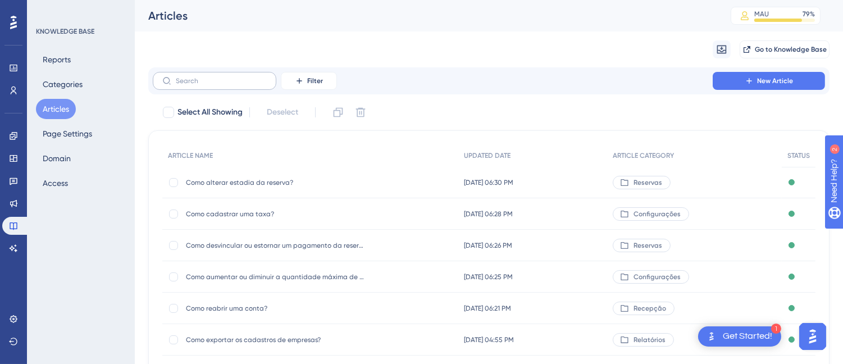
click at [249, 73] on label at bounding box center [215, 81] width 124 height 18
click at [249, 77] on input "text" at bounding box center [221, 81] width 91 height 8
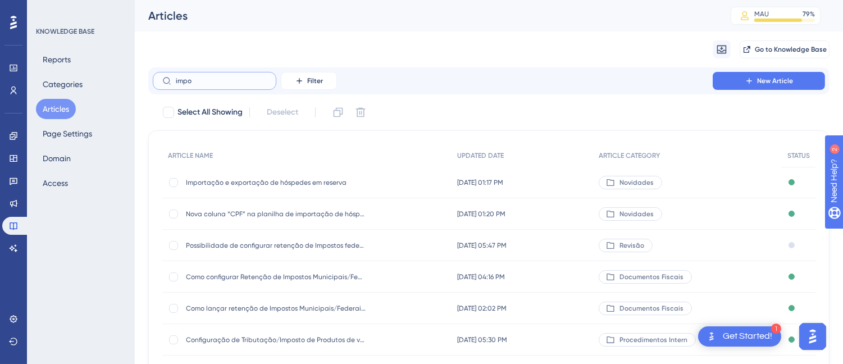
type input "impo"
click at [294, 181] on span "Importação e exportação de hóspedes em reserva" at bounding box center [276, 182] width 180 height 9
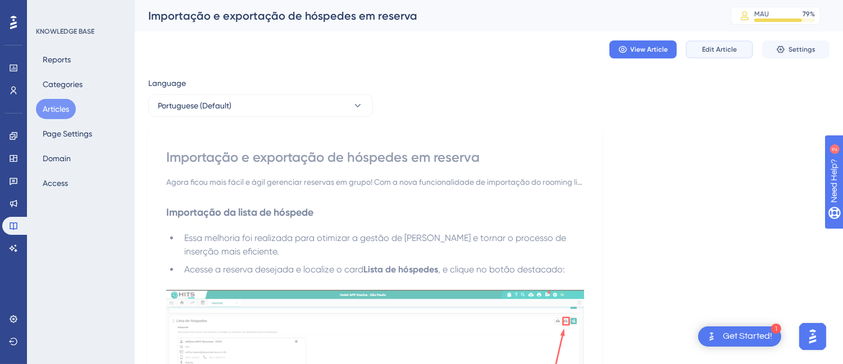
click at [712, 48] on span "Edit Article" at bounding box center [719, 49] width 35 height 9
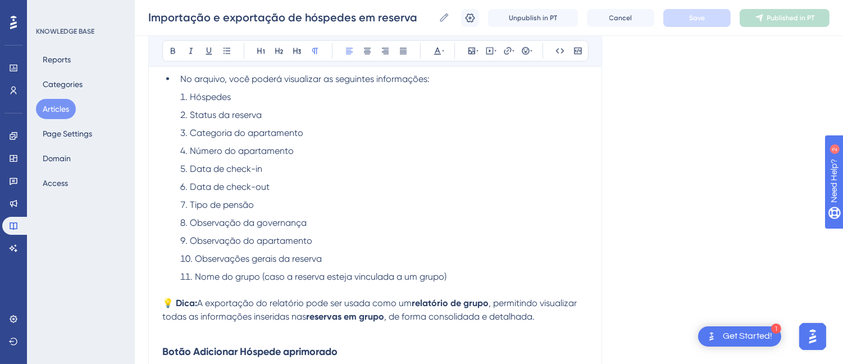
scroll to position [4003, 0]
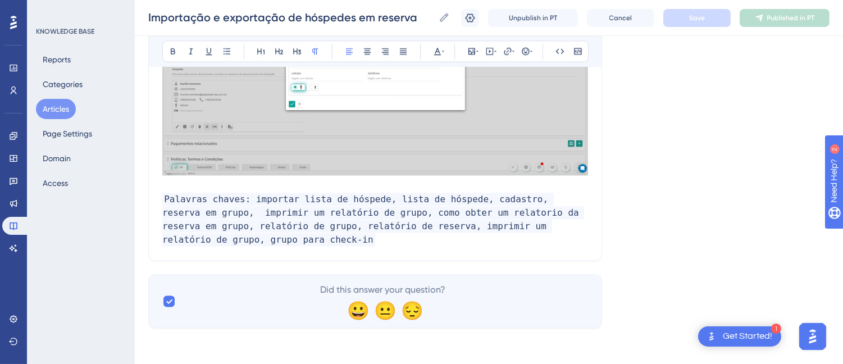
click at [240, 225] on p "Palavras chaves: importar lista de hóspede, lista de hóspede, cadastro, reserva…" at bounding box center [375, 220] width 426 height 54
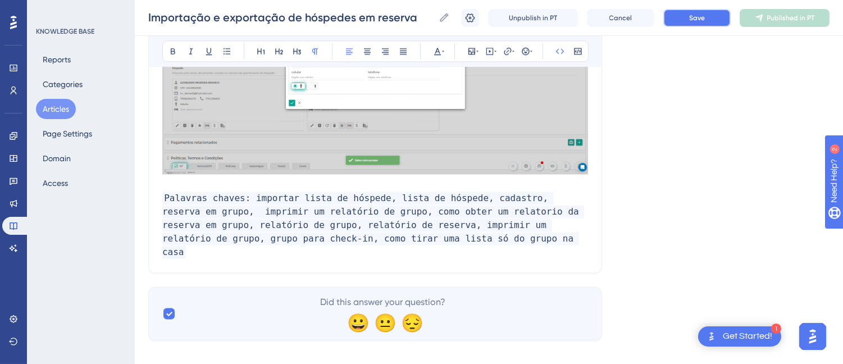
click at [670, 13] on button "Save" at bounding box center [696, 18] width 67 height 18
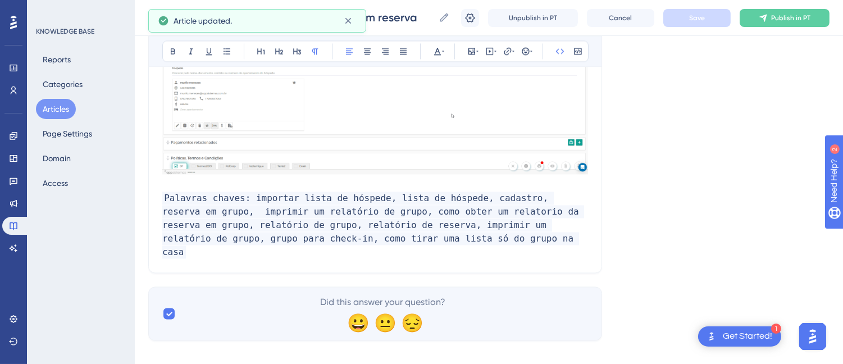
click at [405, 228] on span "Palavras chaves: importar lista de hóspede, lista de hóspede, cadastro, reserva…" at bounding box center [373, 225] width 422 height 67
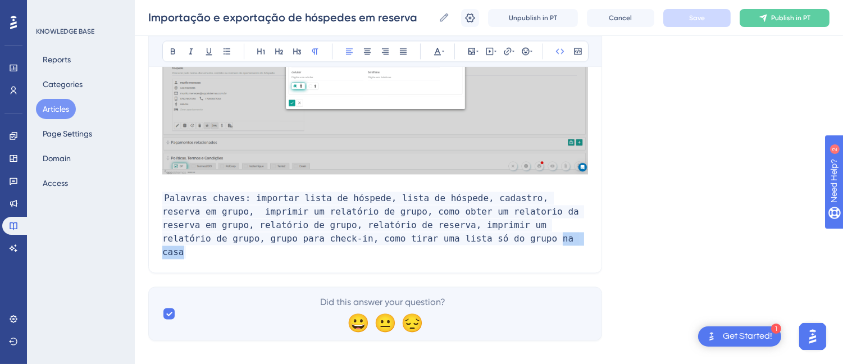
drag, startPoint x: 373, startPoint y: 229, endPoint x: 426, endPoint y: 228, distance: 52.8
click at [426, 228] on p "Palavras chaves: importar lista de hóspede, lista de hóspede, cadastro, reserva…" at bounding box center [375, 225] width 426 height 67
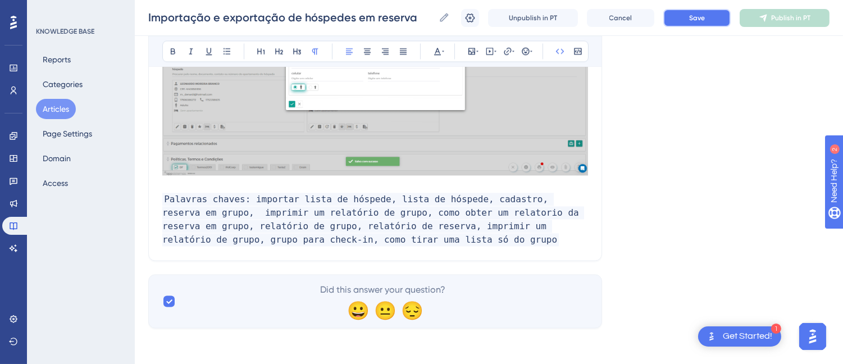
click at [704, 13] on span "Save" at bounding box center [697, 17] width 16 height 9
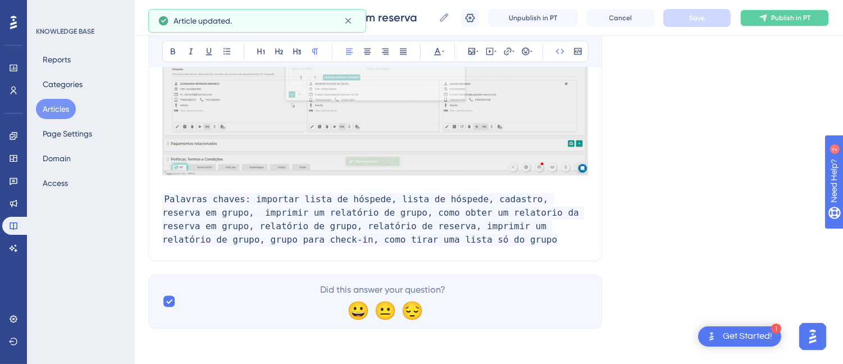
click at [786, 21] on span "Publish in PT" at bounding box center [790, 17] width 39 height 9
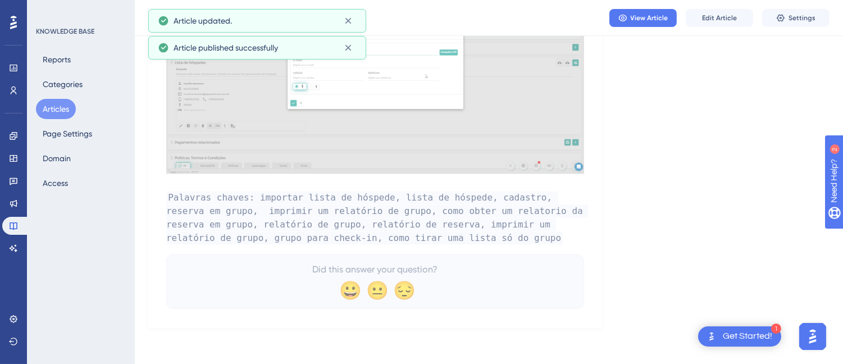
scroll to position [3915, 0]
click at [12, 225] on icon at bounding box center [13, 225] width 9 height 9
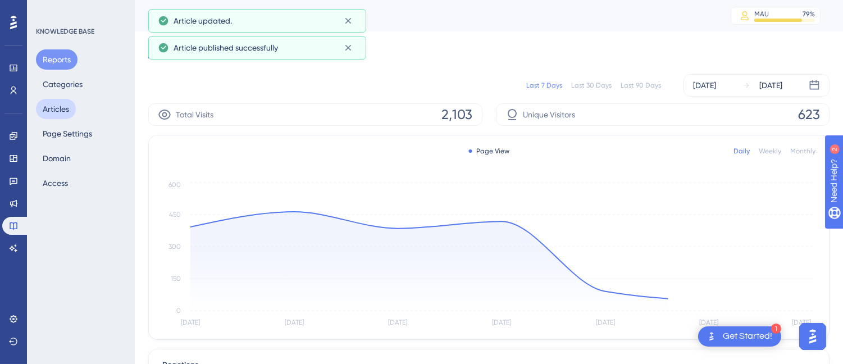
click at [51, 119] on button "Articles" at bounding box center [56, 109] width 40 height 20
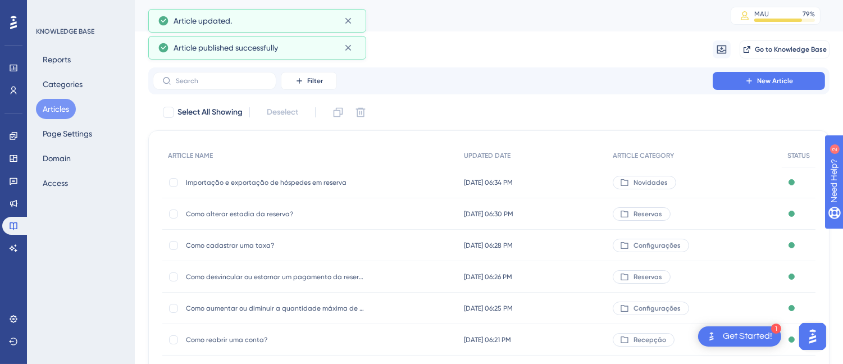
click at [225, 71] on div "Filter New Article" at bounding box center [488, 80] width 681 height 27
click at [220, 81] on input "text" at bounding box center [221, 81] width 91 height 8
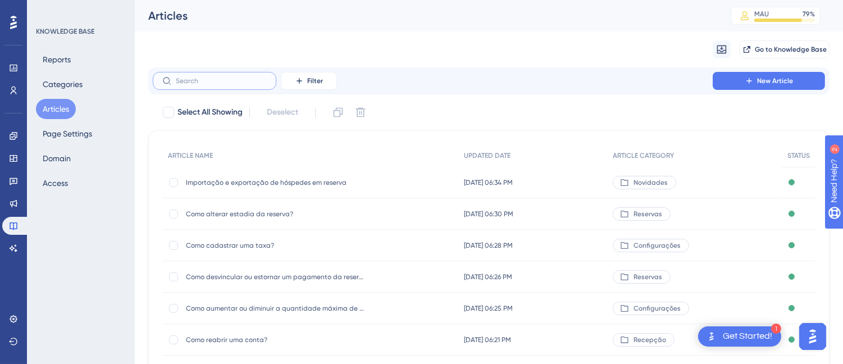
click at [220, 82] on input "text" at bounding box center [221, 81] width 91 height 8
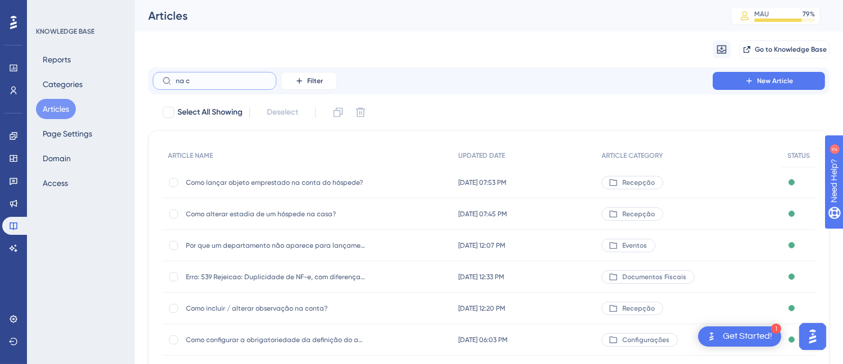
type input "na cs"
checkbox input "true"
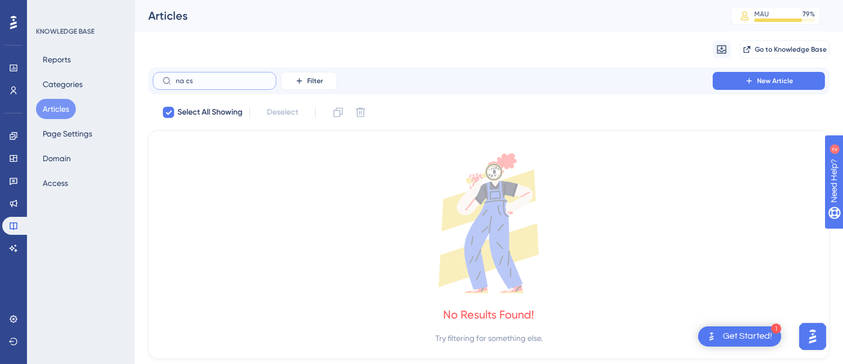
type input "na c"
checkbox input "false"
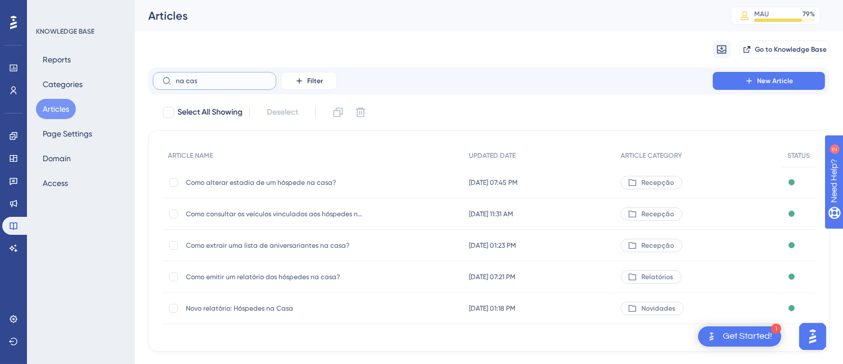
type input "na cas"
click at [290, 309] on span "Novo relatório: Hóspedes na Casa" at bounding box center [276, 308] width 180 height 9
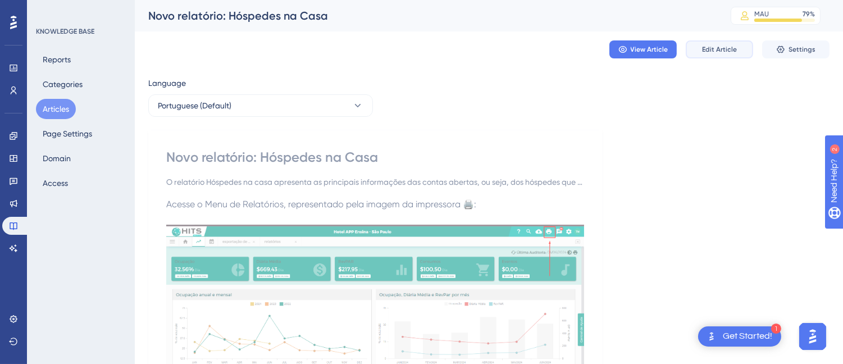
click at [721, 43] on button "Edit Article" at bounding box center [719, 49] width 67 height 18
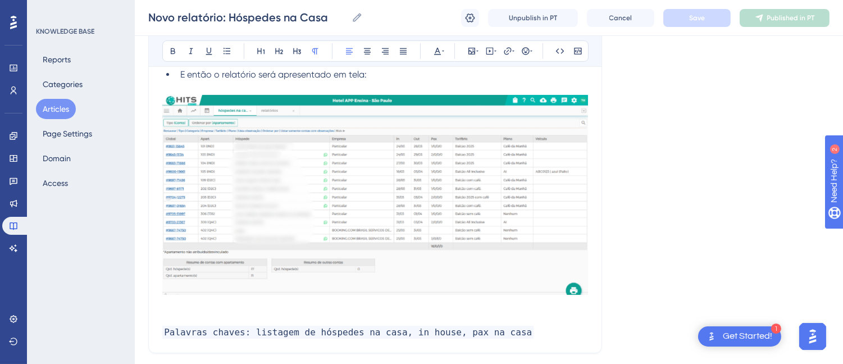
scroll to position [568, 0]
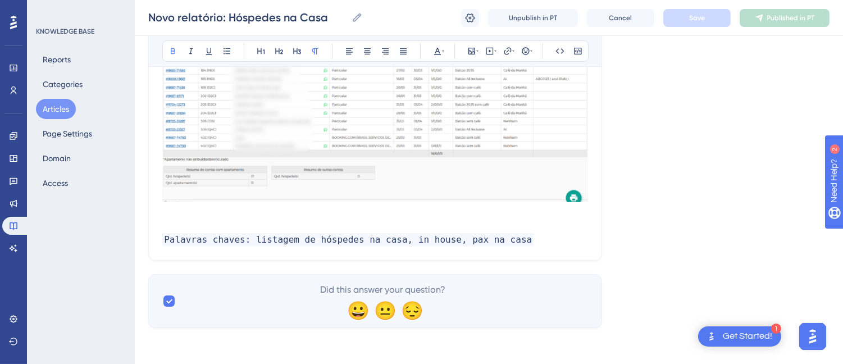
click at [186, 218] on p at bounding box center [375, 212] width 426 height 13
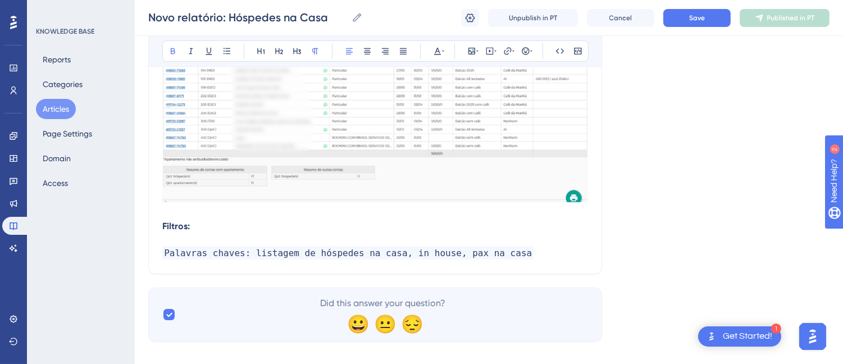
click at [209, 227] on p "Filtros:" at bounding box center [375, 226] width 426 height 13
click at [173, 225] on strong "Filtros:" at bounding box center [176, 226] width 28 height 11
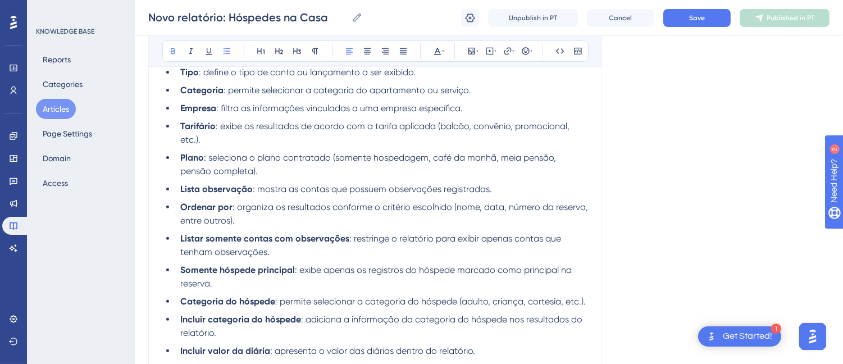
scroll to position [881, 0]
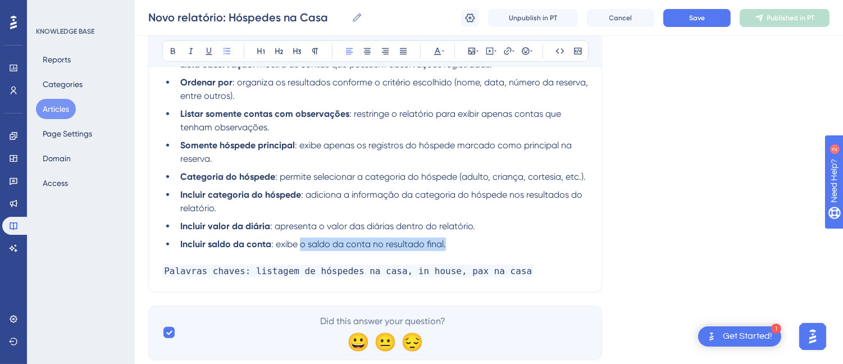
drag, startPoint x: 479, startPoint y: 243, endPoint x: 301, endPoint y: 245, distance: 177.5
click at [301, 245] on li "Incluir saldo da conta : exibe o saldo da conta no resultado final." at bounding box center [382, 244] width 412 height 13
click at [489, 260] on p at bounding box center [375, 257] width 426 height 13
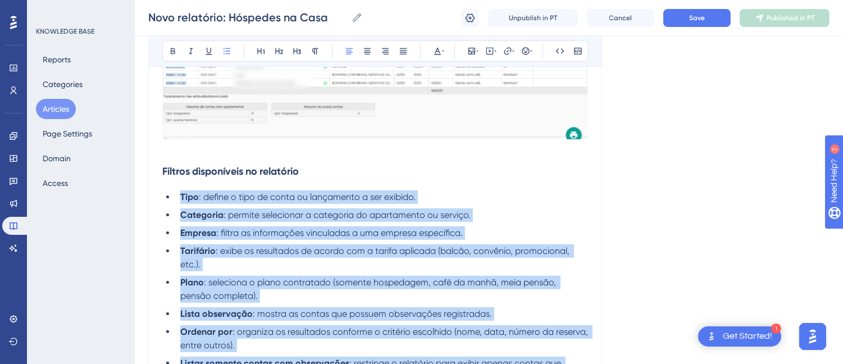
drag, startPoint x: 375, startPoint y: 235, endPoint x: 171, endPoint y: 194, distance: 208.5
click at [171, 194] on ul "Tipo : define o tipo de conta ou lançamento a ser exibido. Categoria : permite …" at bounding box center [375, 345] width 426 height 310
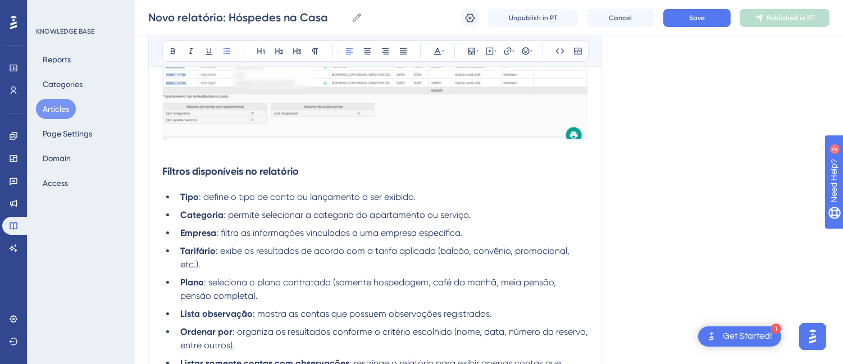
scroll to position [615, 0]
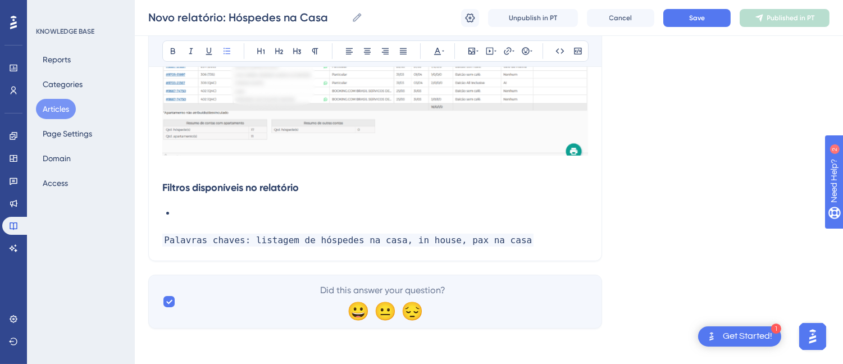
click at [194, 212] on li at bounding box center [382, 213] width 412 height 13
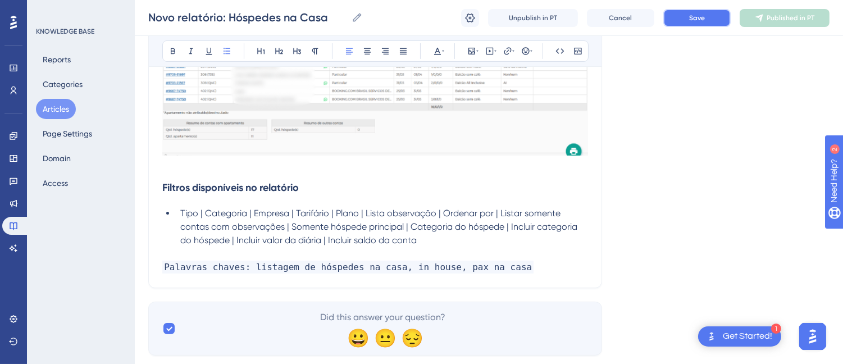
click at [688, 19] on button "Save" at bounding box center [696, 18] width 67 height 18
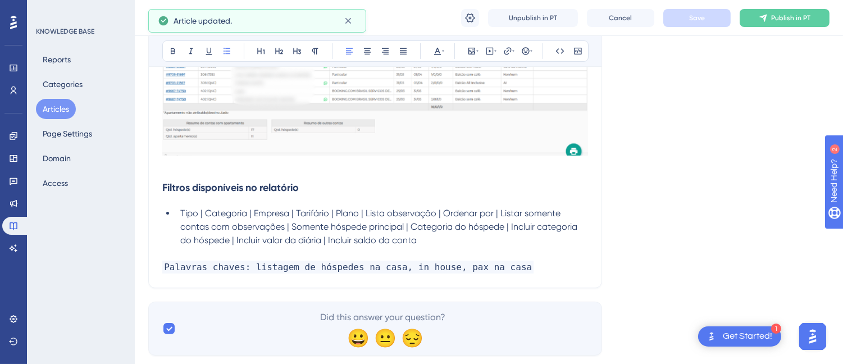
click at [197, 211] on span "Tipo | Categoria | Empresa | Tarifário | Plano | Lista observação | Ordenar por…" at bounding box center [379, 227] width 399 height 38
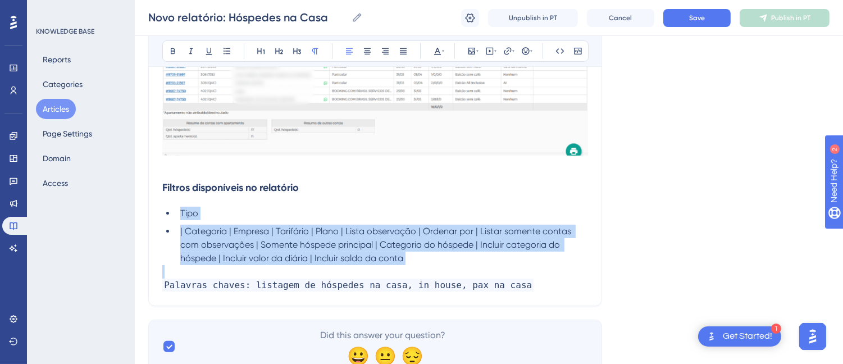
drag, startPoint x: 425, startPoint y: 266, endPoint x: 160, endPoint y: 213, distance: 270.2
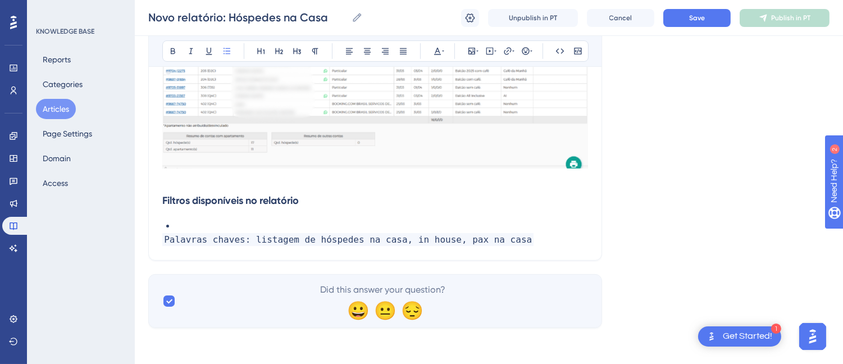
scroll to position [602, 0]
click at [212, 221] on li at bounding box center [382, 226] width 412 height 13
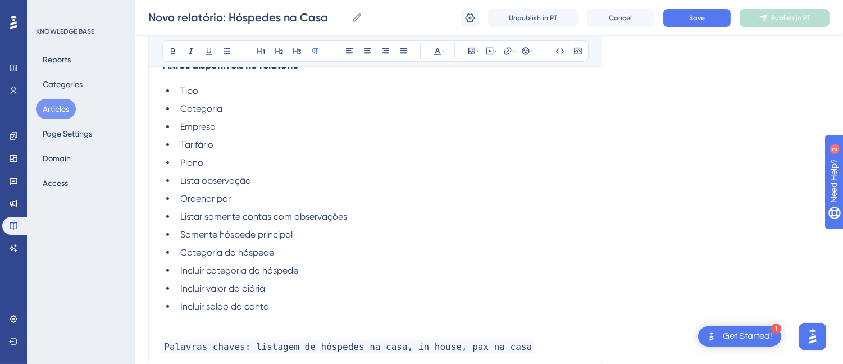
scroll to position [675, 0]
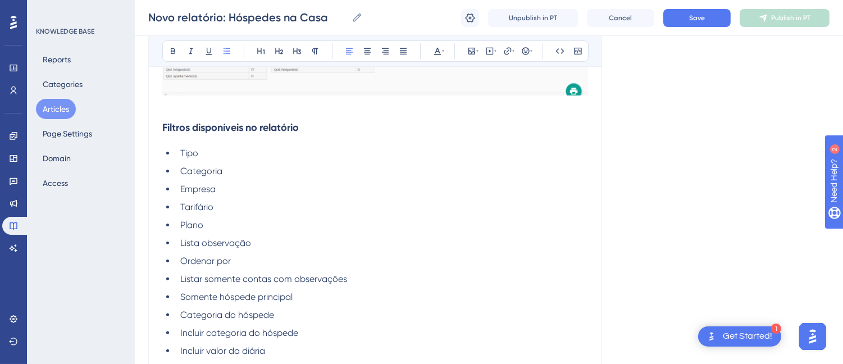
click at [249, 153] on li "Tipo" at bounding box center [382, 153] width 412 height 13
click at [375, 153] on span "Tipo: Consultar conta, evento, conta avulsa, apartamento" at bounding box center [300, 153] width 240 height 11
click at [272, 174] on li "Categoria" at bounding box center [382, 171] width 412 height 13
drag, startPoint x: 276, startPoint y: 260, endPoint x: 377, endPoint y: 257, distance: 101.7
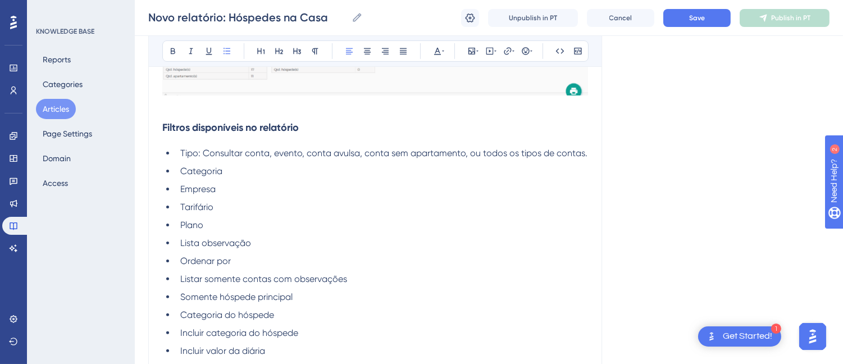
click at [276, 261] on li "Ordenar por" at bounding box center [382, 260] width 412 height 13
click at [244, 223] on li "Plano" at bounding box center [382, 224] width 412 height 13
click at [237, 212] on li "Tarifário" at bounding box center [382, 207] width 412 height 13
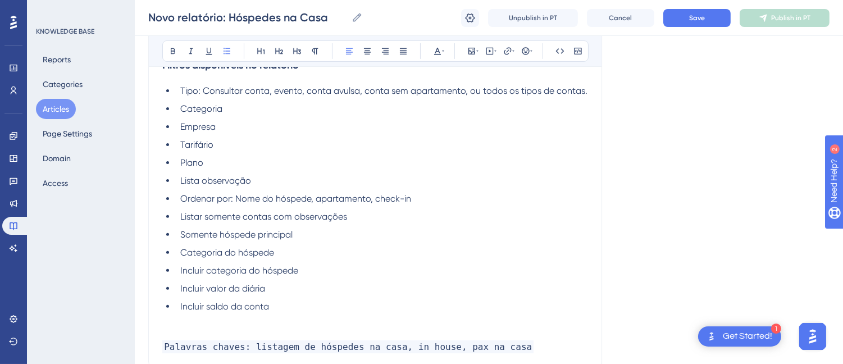
click at [197, 332] on p at bounding box center [375, 333] width 426 height 13
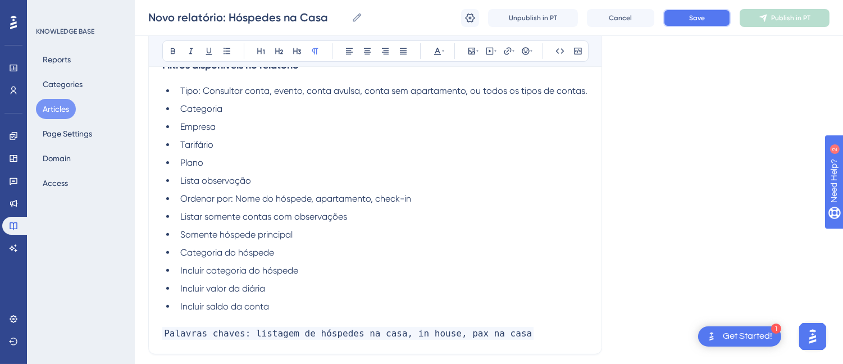
click at [712, 19] on button "Save" at bounding box center [696, 18] width 67 height 18
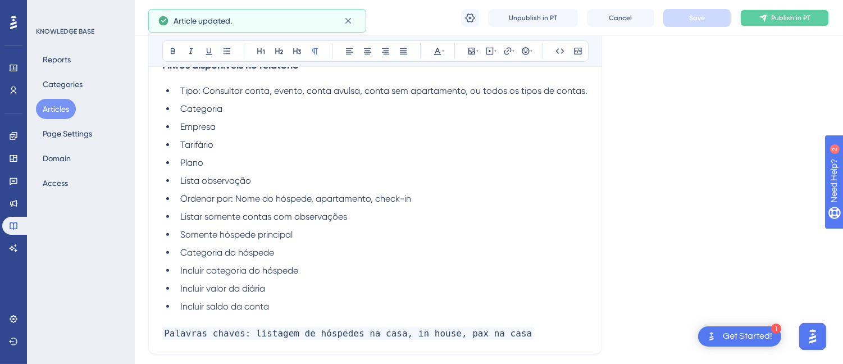
click at [767, 19] on icon at bounding box center [763, 17] width 9 height 9
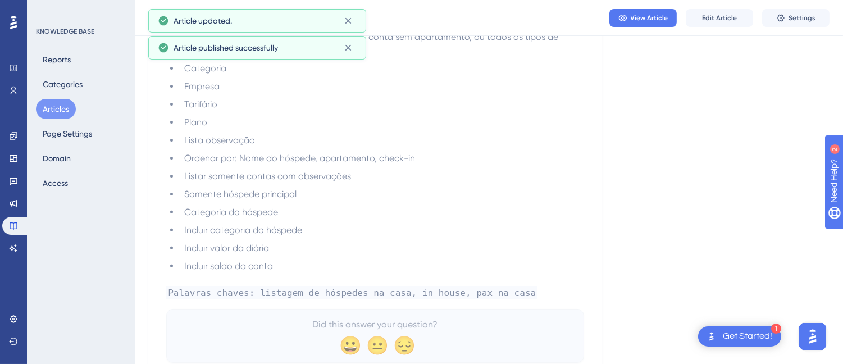
click at [51, 108] on button "Articles" at bounding box center [56, 109] width 40 height 20
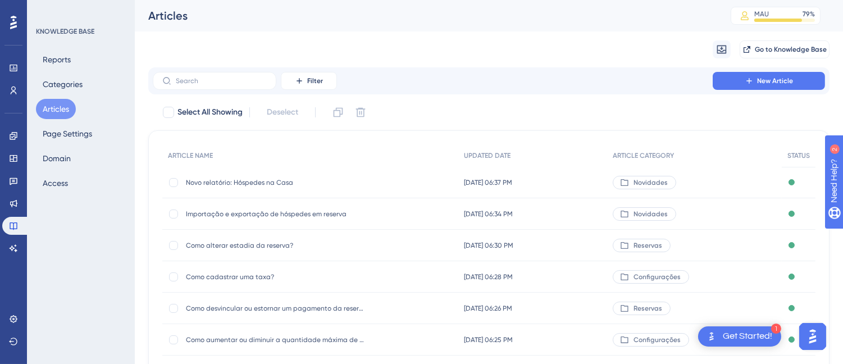
click at [218, 214] on span "Importação e exportação de hóspedes em reserva" at bounding box center [276, 214] width 180 height 9
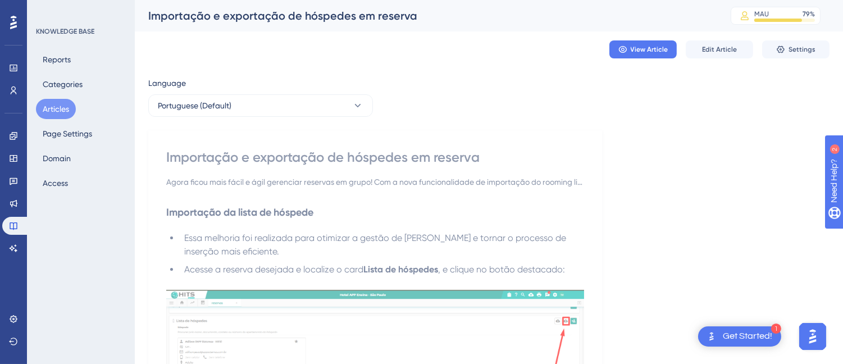
click at [249, 152] on div "Importação e exportação de hóspedes em reserva" at bounding box center [375, 157] width 418 height 18
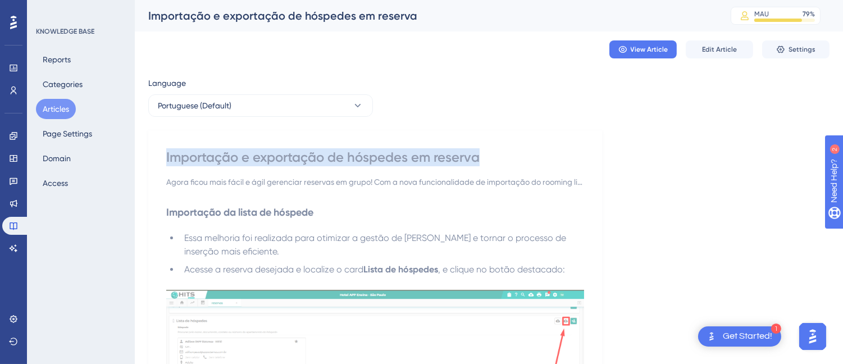
click at [249, 152] on div "Importação e exportação de hóspedes em reserva" at bounding box center [375, 157] width 418 height 18
copy div "Importação e exportação de hóspedes em reserva"
click at [313, 315] on img at bounding box center [375, 349] width 418 height 118
click at [66, 108] on button "Articles" at bounding box center [56, 109] width 40 height 20
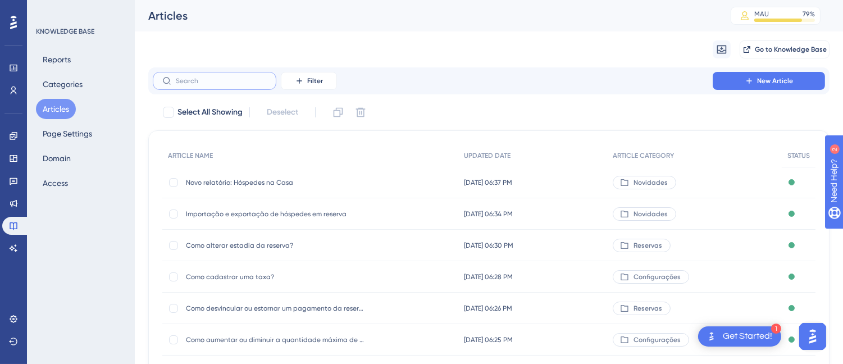
click at [213, 77] on input "text" at bounding box center [221, 81] width 91 height 8
type input "espaçoi"
checkbox input "true"
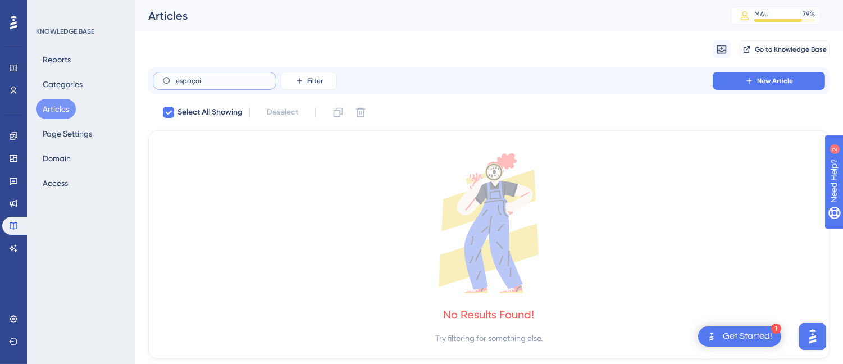
type input "espaço"
checkbox input "false"
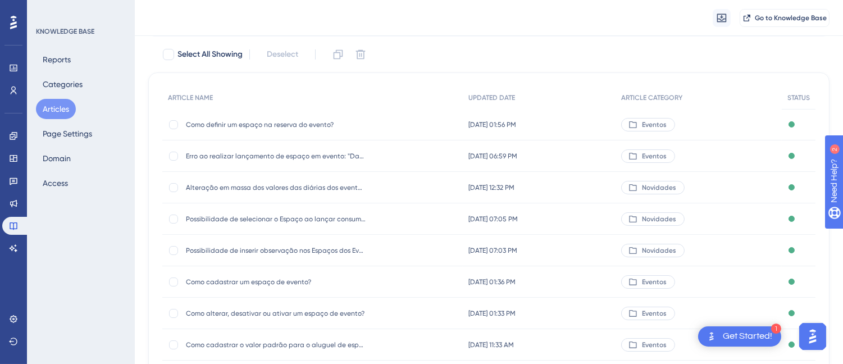
scroll to position [121, 0]
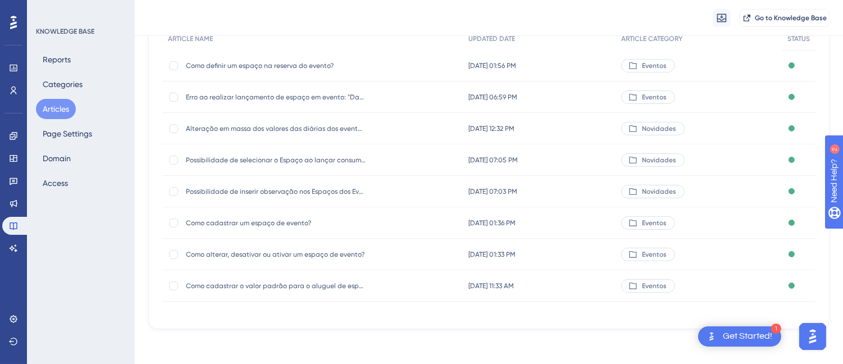
type input "espaço"
click at [339, 250] on span "Como alterar, desativar ou ativar um espaço de evento?" at bounding box center [276, 254] width 180 height 9
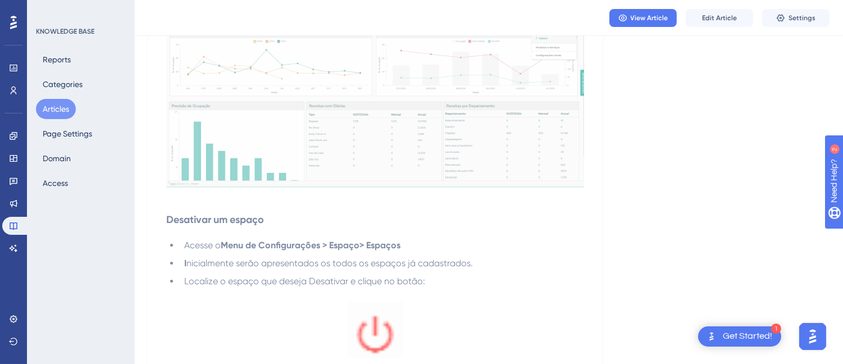
scroll to position [105, 0]
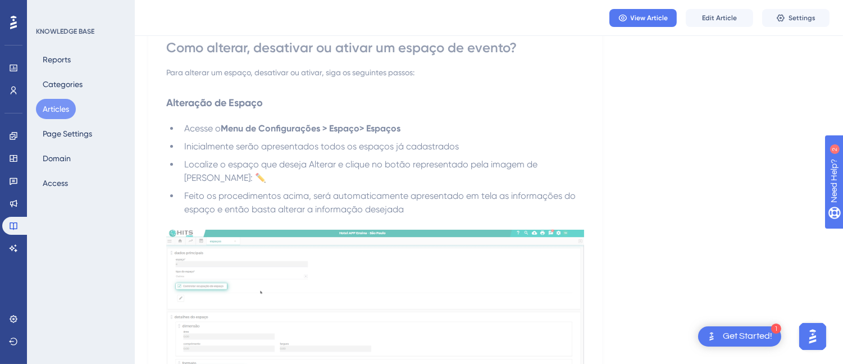
click at [49, 108] on button "Articles" at bounding box center [56, 109] width 40 height 20
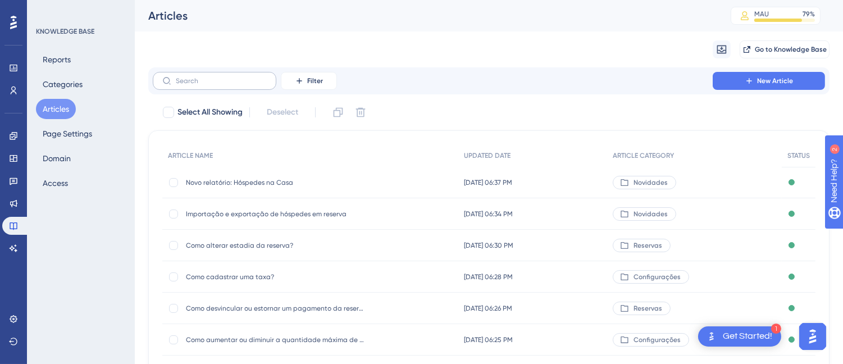
click at [202, 74] on label at bounding box center [215, 81] width 124 height 18
click at [202, 77] on input "text" at bounding box center [221, 81] width 91 height 8
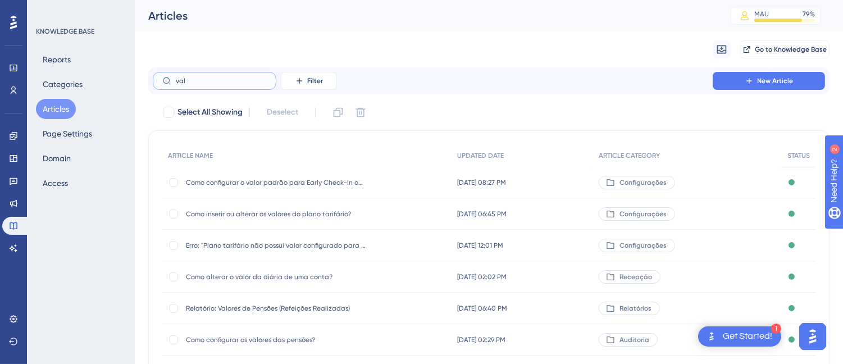
type input "valp"
checkbox input "true"
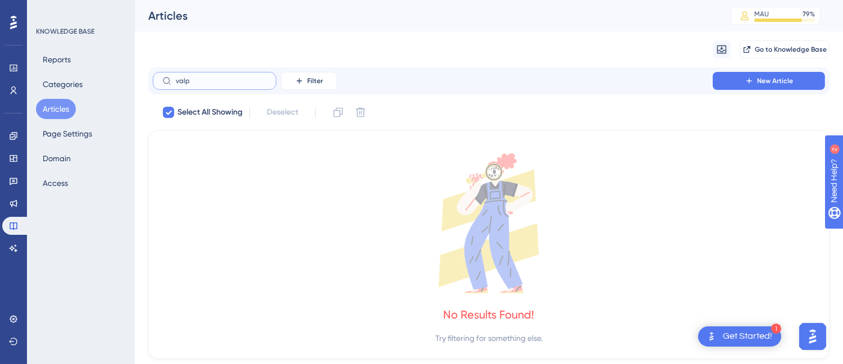
type input "val"
checkbox input "false"
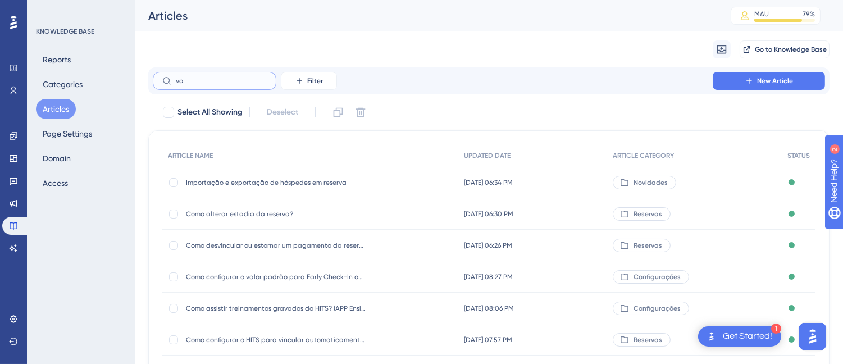
type input "vao"
checkbox input "true"
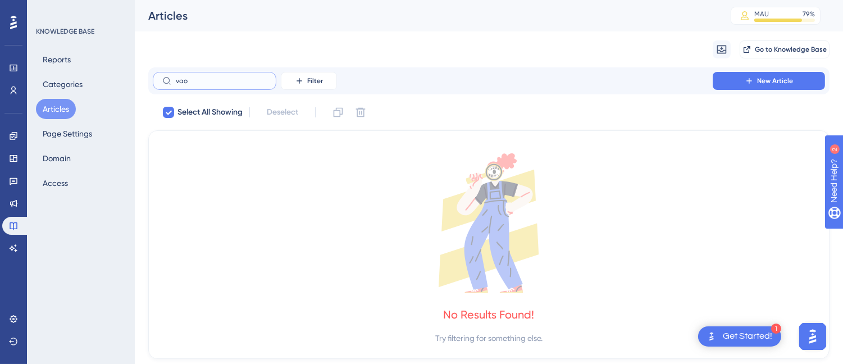
type input "va"
checkbox input "false"
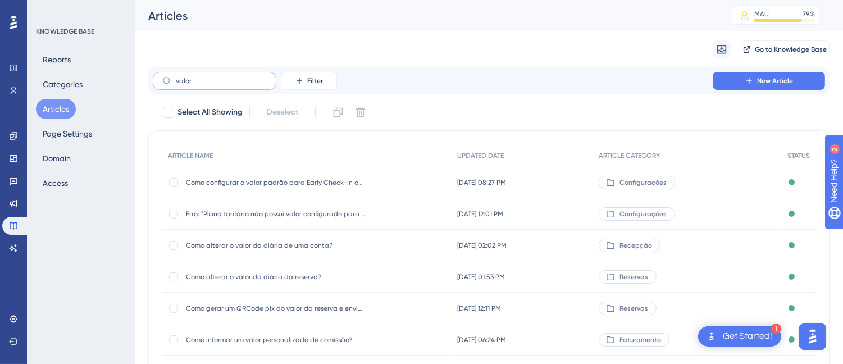
click at [229, 85] on label "valor" at bounding box center [215, 81] width 124 height 18
click at [229, 85] on input "valor" at bounding box center [221, 81] width 91 height 8
type input "v"
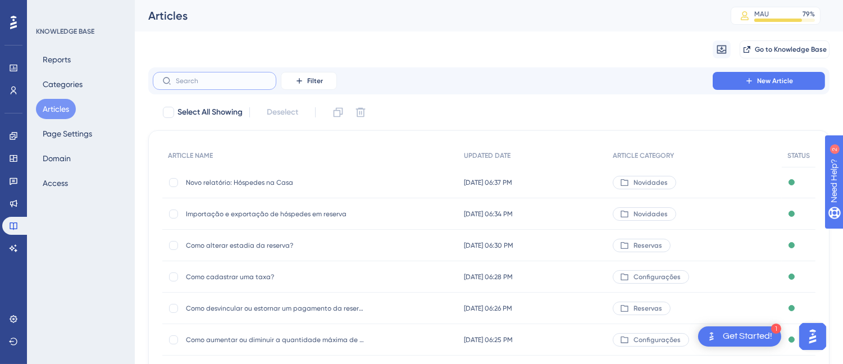
paste input "Como cadastrar o valor padrão para o aluguel de espaço de evento?"
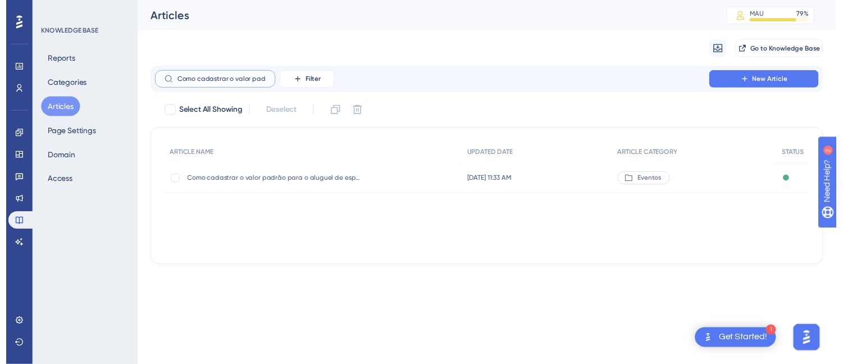
scroll to position [0, 125]
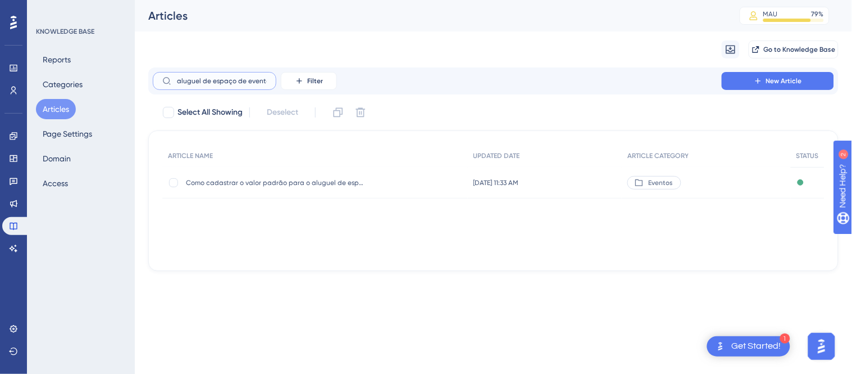
type input "Como cadastrar o valor padrão para o aluguel de espaço de evento?"
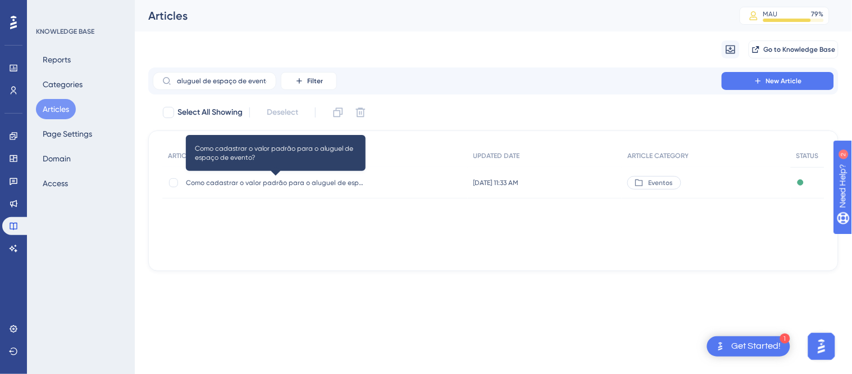
click at [306, 186] on span "Como cadastrar o valor padrão para o aluguel de espaço de evento?" at bounding box center [276, 182] width 180 height 9
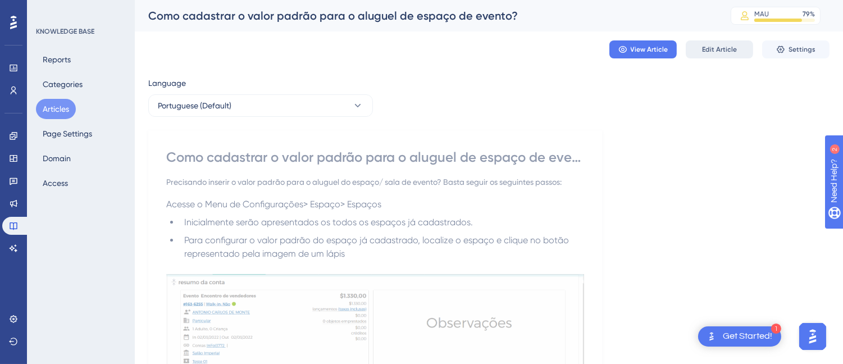
click at [722, 57] on button "Edit Article" at bounding box center [719, 49] width 67 height 18
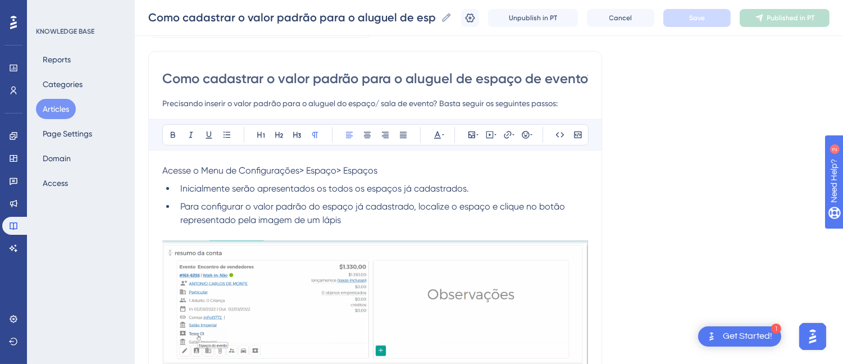
scroll to position [553, 0]
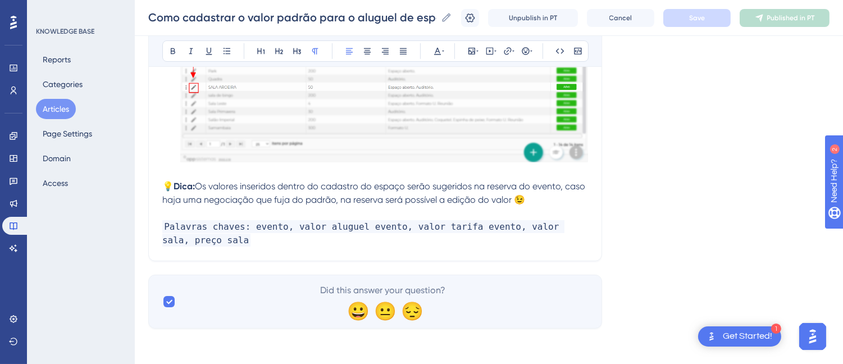
click at [340, 231] on span "Palavras chaves: evento, valor aluguel evento, valor tarifa evento, valor sala,…" at bounding box center [363, 233] width 402 height 26
click at [325, 227] on span "Palavras chaves: evento, valor aluguel evento, valor tarifa evento, valor sala,…" at bounding box center [363, 233] width 402 height 26
click at [301, 240] on p "Palavras chaves: evento, valor aluguel evento, valor tarifa evento, valor sala,…" at bounding box center [375, 233] width 426 height 27
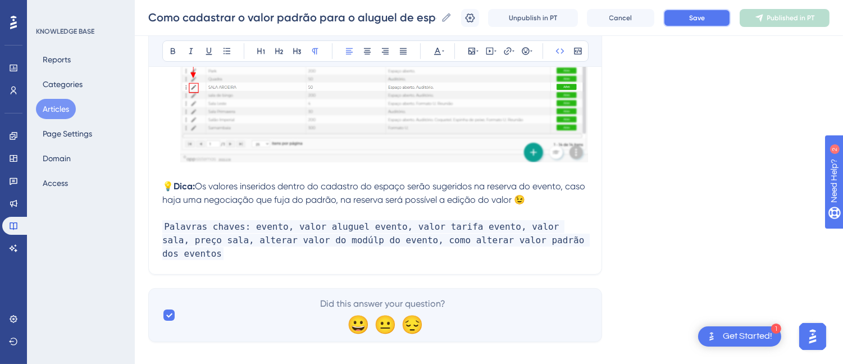
click at [700, 17] on span "Save" at bounding box center [697, 17] width 16 height 9
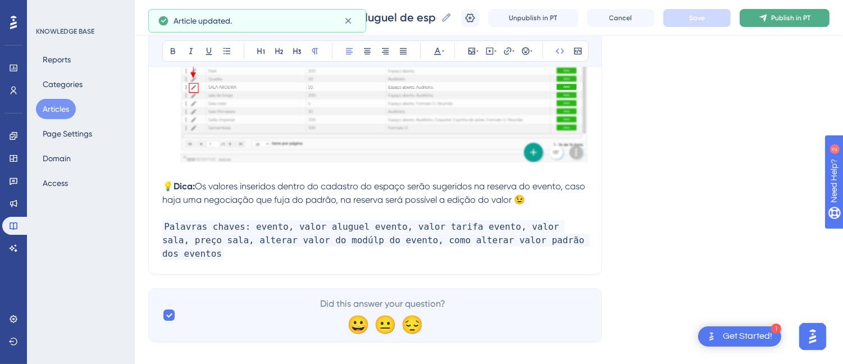
click at [768, 14] on icon at bounding box center [763, 17] width 9 height 9
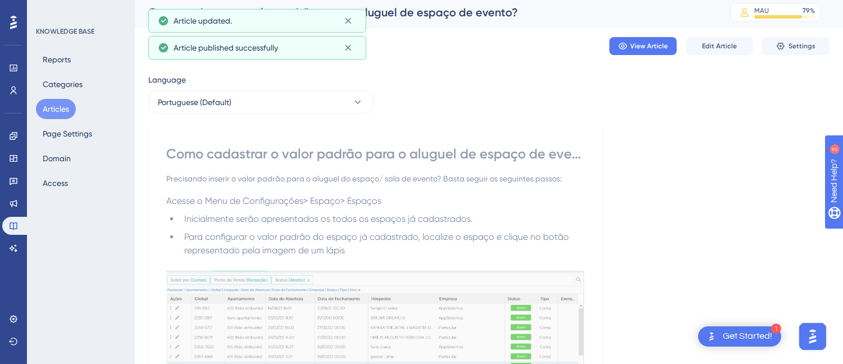
scroll to position [0, 0]
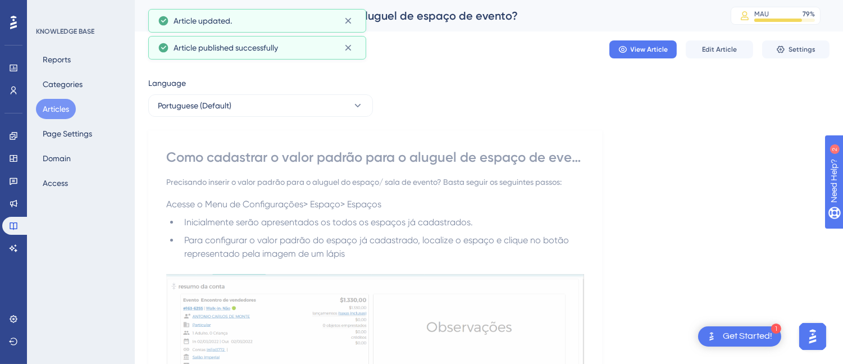
click at [256, 152] on div "Como cadastrar o valor padrão para o aluguel de espaço de evento?" at bounding box center [375, 157] width 418 height 18
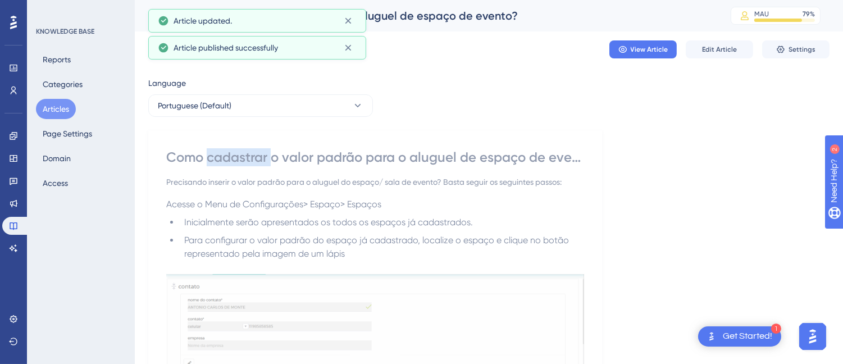
click at [256, 152] on div "Como cadastrar o valor padrão para o aluguel de espaço de evento?" at bounding box center [375, 157] width 418 height 18
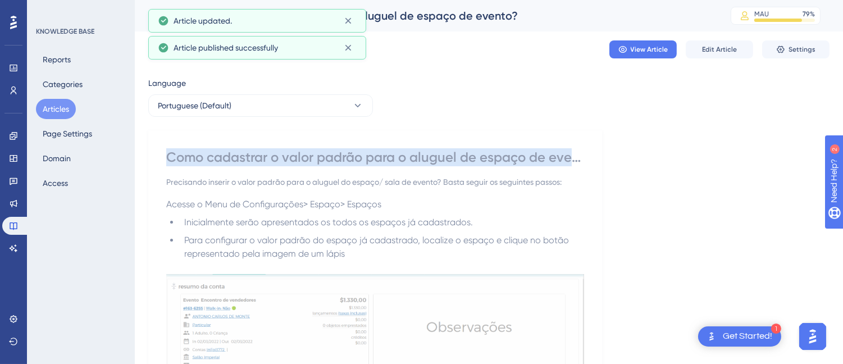
click at [256, 152] on div "Como cadastrar o valor padrão para o aluguel de espaço de evento?" at bounding box center [375, 157] width 418 height 18
copy div "Como cadastrar o valor padrão para o aluguel de espaço de evento?"
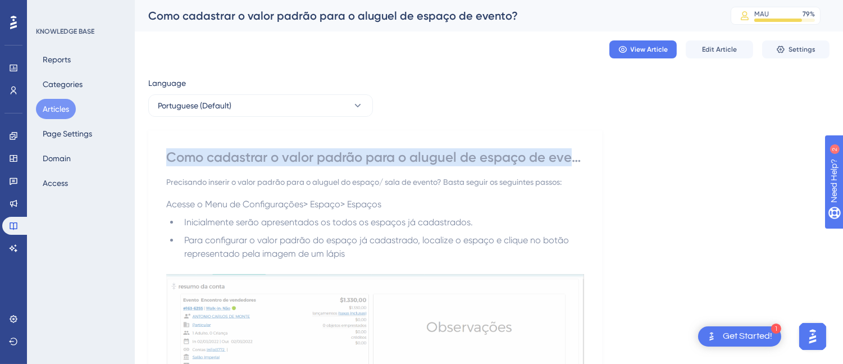
click at [59, 111] on button "Articles" at bounding box center [56, 109] width 40 height 20
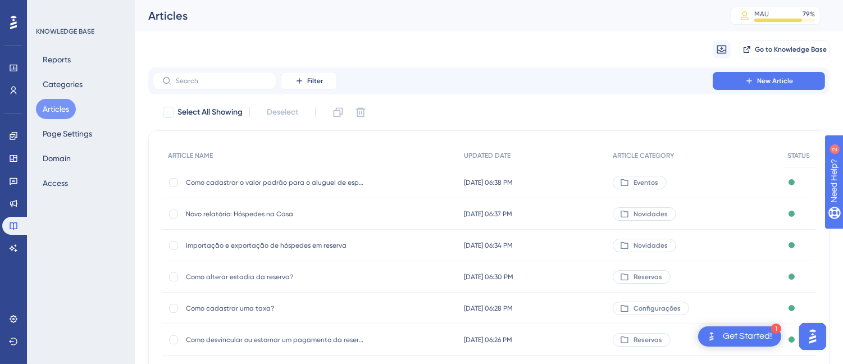
click at [197, 70] on div "Filter New Article" at bounding box center [488, 80] width 681 height 27
click at [203, 77] on input "text" at bounding box center [221, 81] width 91 height 8
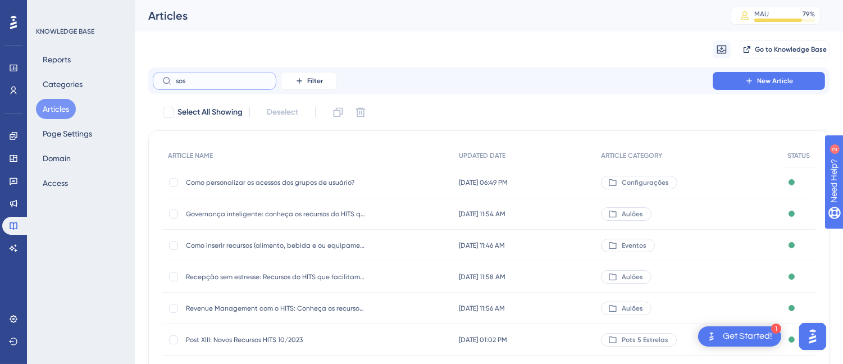
scroll to position [207, 0]
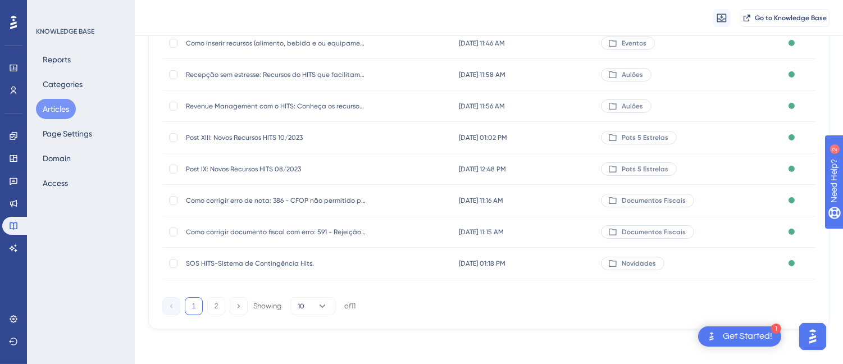
type input "sos"
click at [258, 270] on div "SOS HITS-Sistema de Contingência Hits. SOS HITS-Sistema de Contingência Hits." at bounding box center [276, 263] width 180 height 31
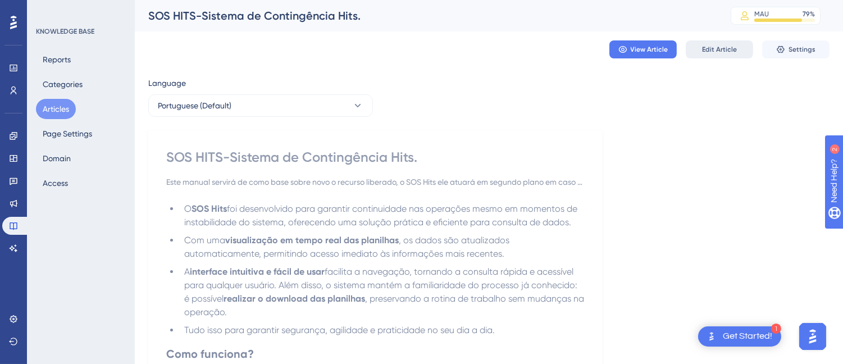
click at [701, 49] on button "Edit Article" at bounding box center [719, 49] width 67 height 18
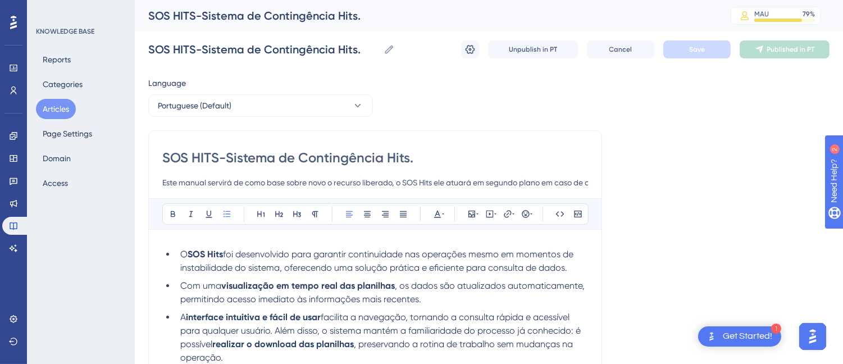
click at [180, 257] on span "O" at bounding box center [183, 254] width 7 height 11
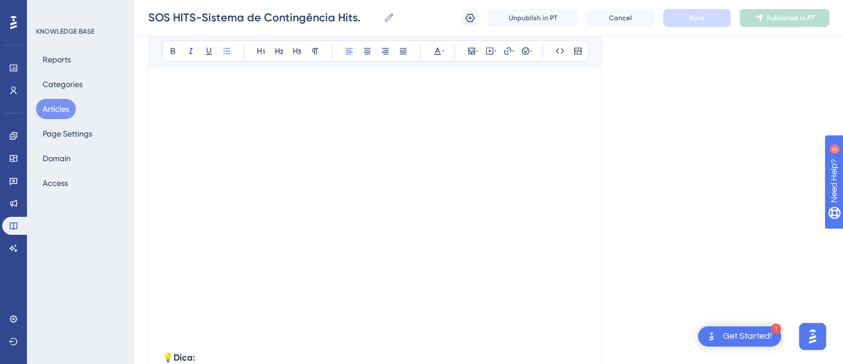
scroll to position [1717, 0]
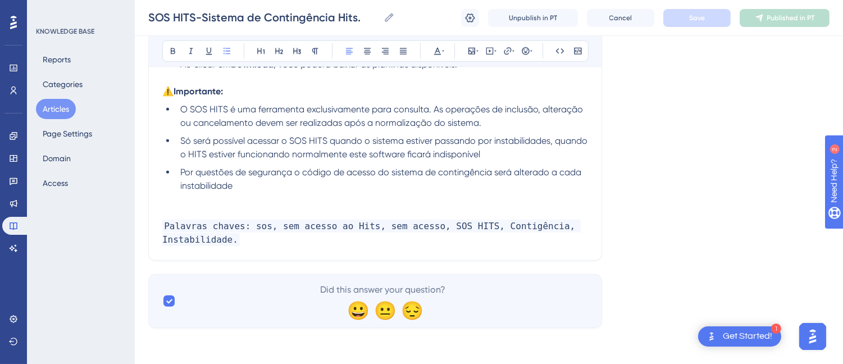
click at [211, 204] on p at bounding box center [375, 199] width 426 height 13
click at [261, 192] on li "Por questões de segurança o código de acesso do sistema de contingência será al…" at bounding box center [382, 179] width 412 height 27
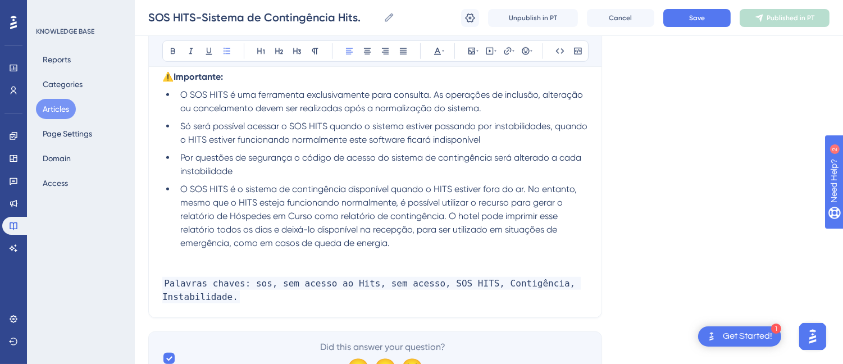
click at [225, 263] on p at bounding box center [375, 256] width 426 height 13
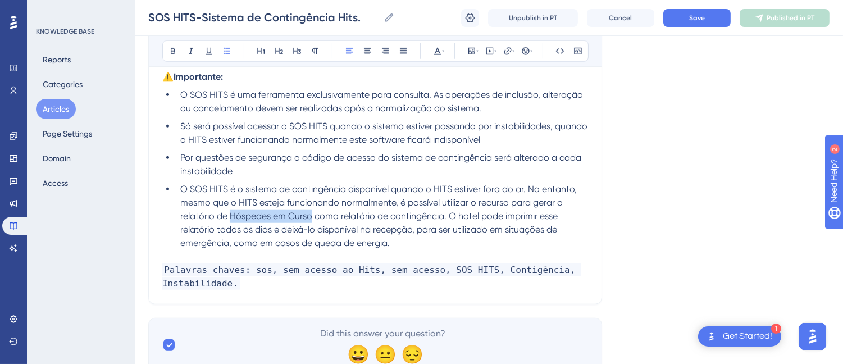
drag, startPoint x: 229, startPoint y: 231, endPoint x: 312, endPoint y: 234, distance: 83.2
click at [312, 234] on span "O SOS HITS é o sistema de contingência disponível quando o HITS estiver fora do…" at bounding box center [379, 216] width 399 height 65
copy span "Hóspedes em Curso"
click at [507, 47] on icon at bounding box center [507, 51] width 9 height 9
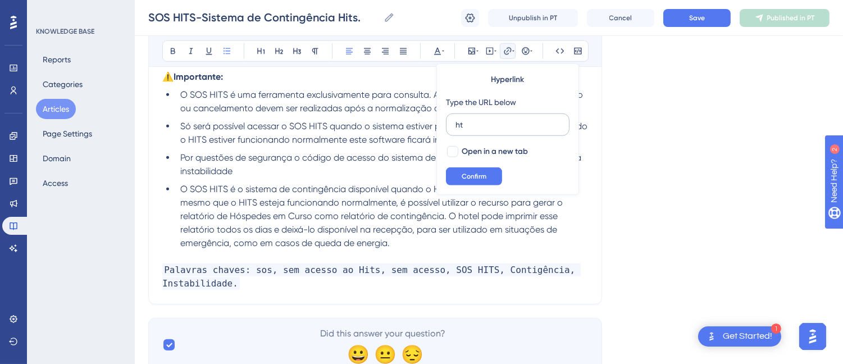
type input "h"
type input "https://appsistemas.help.userguiding.com/pt/articles/9435-unificacao-do-relator…"
click at [475, 145] on span "Open in a new tab" at bounding box center [495, 151] width 66 height 13
checkbox input "true"
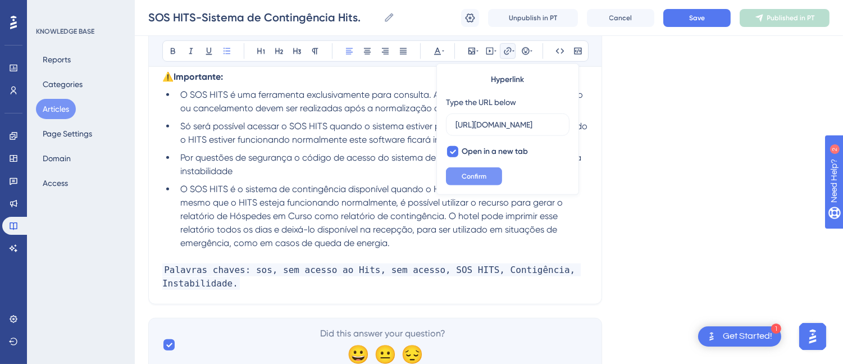
scroll to position [0, 0]
click at [459, 178] on button "Confirm" at bounding box center [474, 176] width 56 height 18
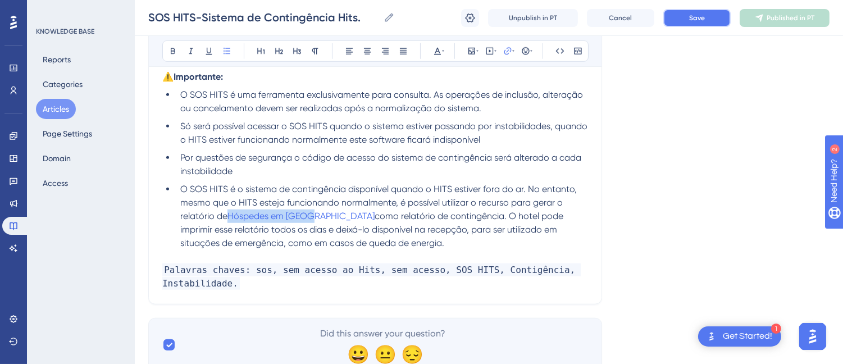
click at [695, 12] on button "Save" at bounding box center [696, 18] width 67 height 18
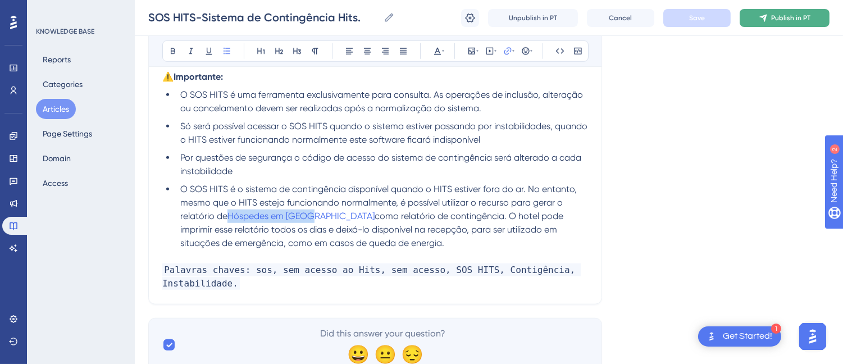
click at [789, 19] on span "Publish in PT" at bounding box center [790, 17] width 39 height 9
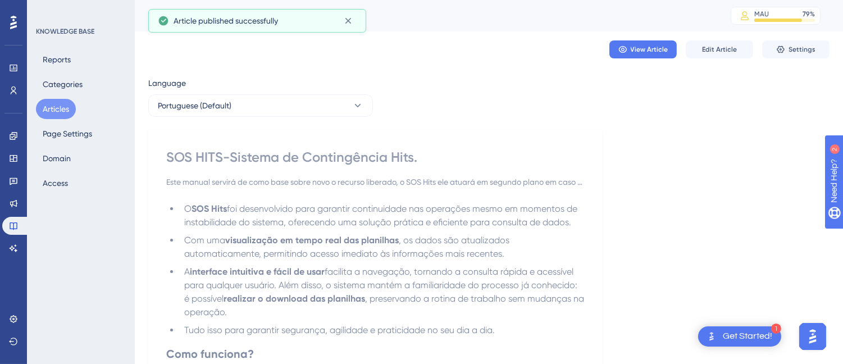
click at [234, 148] on div "SOS HITS-Sistema de Contingência Hits." at bounding box center [375, 157] width 418 height 18
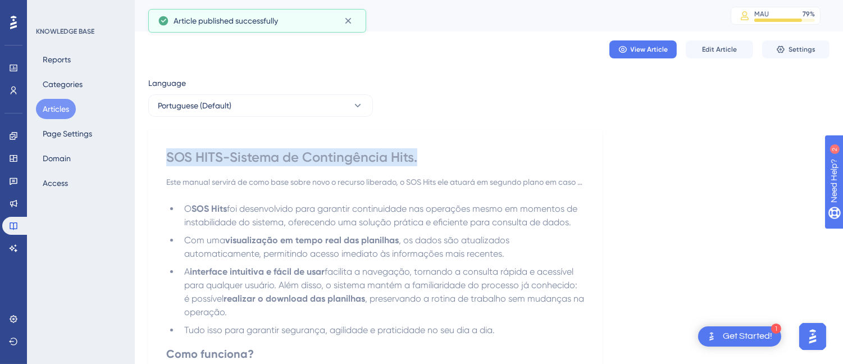
click at [234, 148] on div "SOS HITS-Sistema de Contingência Hits." at bounding box center [375, 157] width 418 height 18
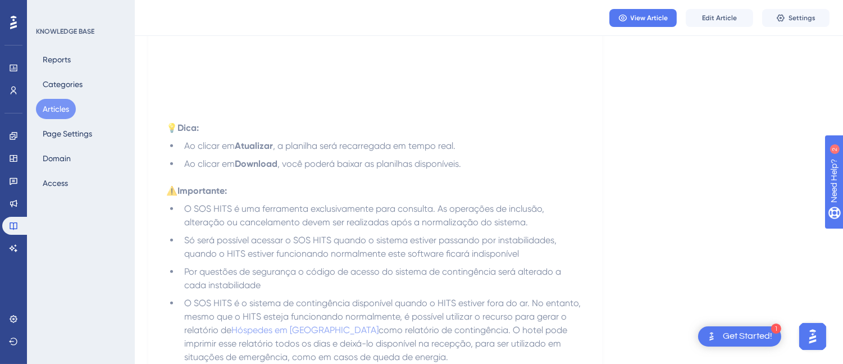
scroll to position [1720, 0]
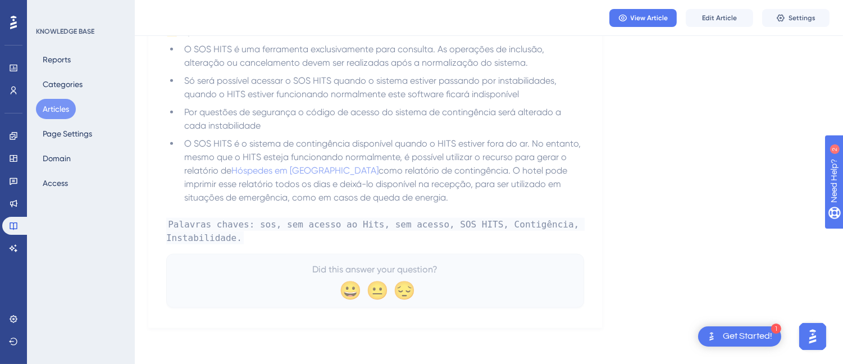
click at [268, 157] on span "O SOS HITS é o sistema de contingência disponível quando o HITS estiver fora do…" at bounding box center [383, 157] width 399 height 38
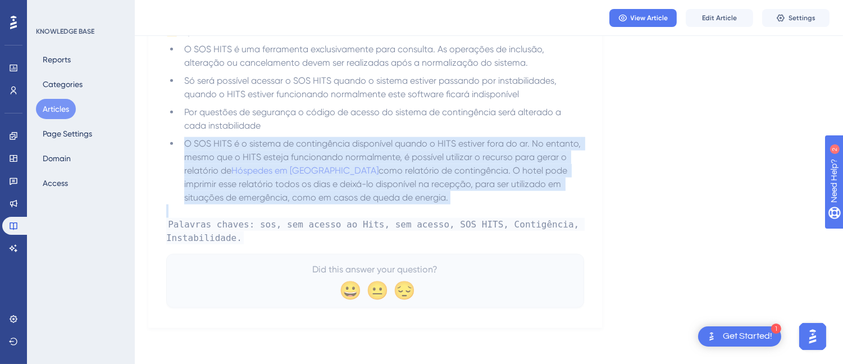
click at [268, 157] on span "O SOS HITS é o sistema de contingência disponível quando o HITS estiver fora do…" at bounding box center [383, 157] width 399 height 38
click at [61, 112] on button "Articles" at bounding box center [56, 109] width 40 height 20
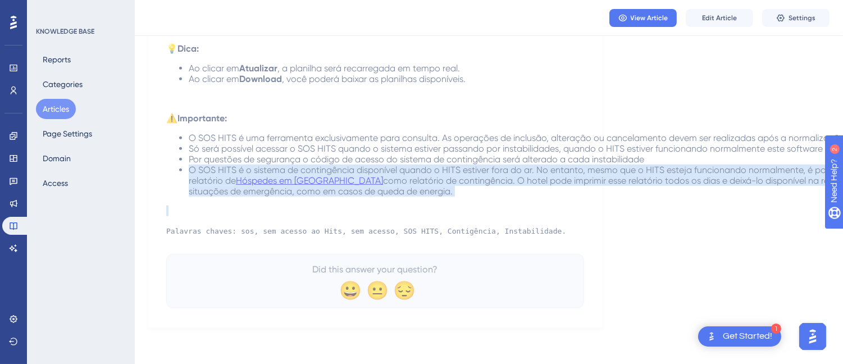
click at [56, 107] on button "Articles" at bounding box center [56, 109] width 40 height 20
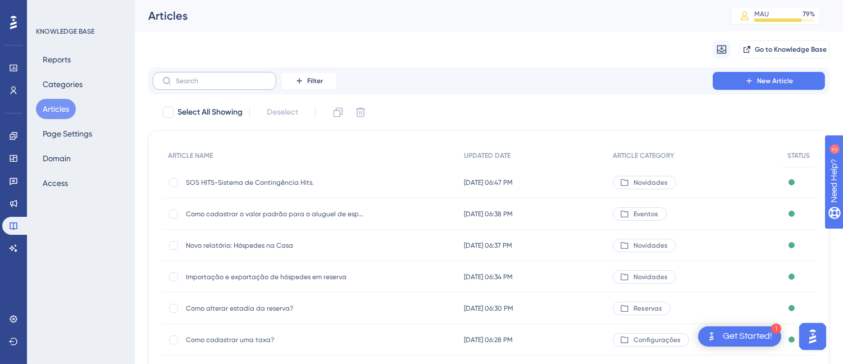
click at [246, 85] on label at bounding box center [215, 81] width 124 height 18
click at [246, 85] on input "text" at bounding box center [221, 81] width 91 height 8
type input "adicion"
click at [287, 311] on span "Como adicionar hóspede na reserva?" at bounding box center [276, 308] width 180 height 9
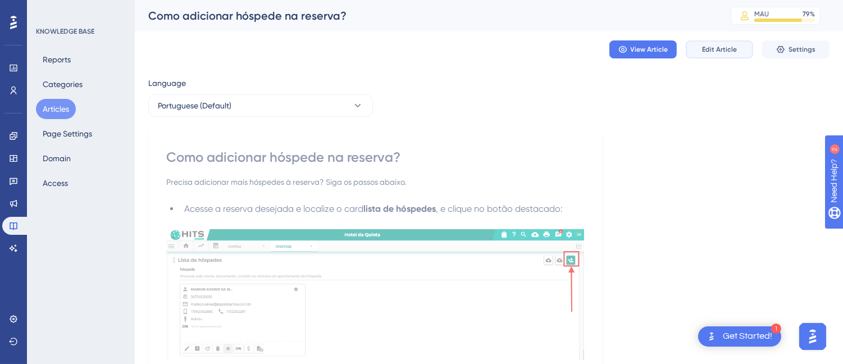
click at [704, 47] on span "Edit Article" at bounding box center [719, 49] width 35 height 9
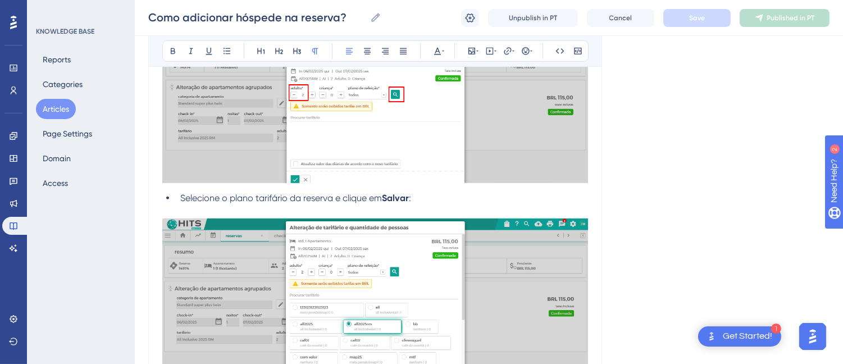
scroll to position [1698, 0]
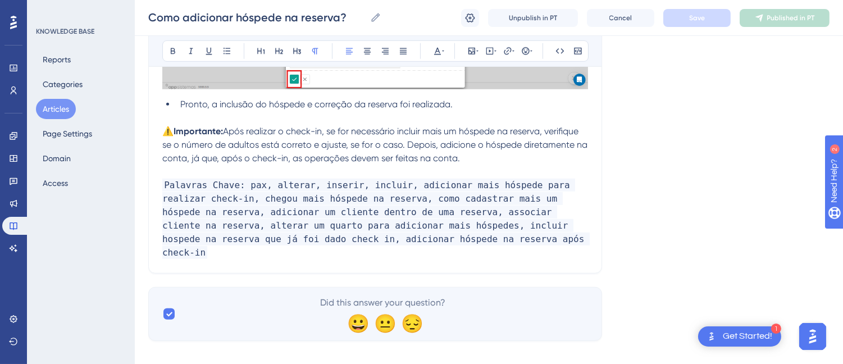
click at [430, 234] on p "Palavras Chave: pax, alterar, inserir, incluir, adicionar mais hóspede para rea…" at bounding box center [375, 219] width 426 height 81
click at [399, 240] on span "Palavras Chave: pax, alterar, inserir, incluir, adicionar mais hóspede para rea…" at bounding box center [375, 219] width 427 height 80
click at [682, 12] on button "Save" at bounding box center [696, 18] width 67 height 18
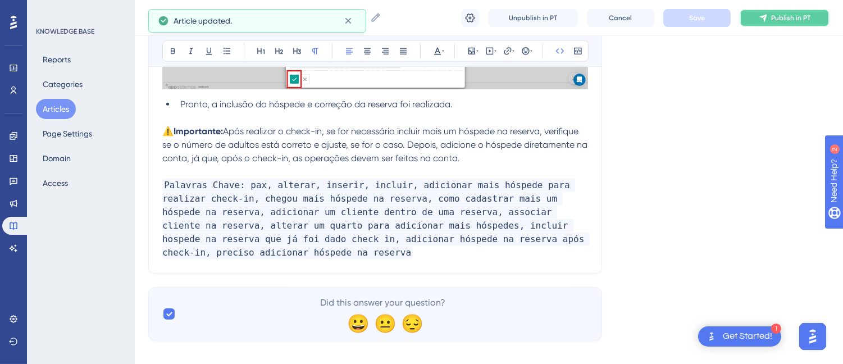
click at [768, 19] on icon at bounding box center [763, 17] width 9 height 9
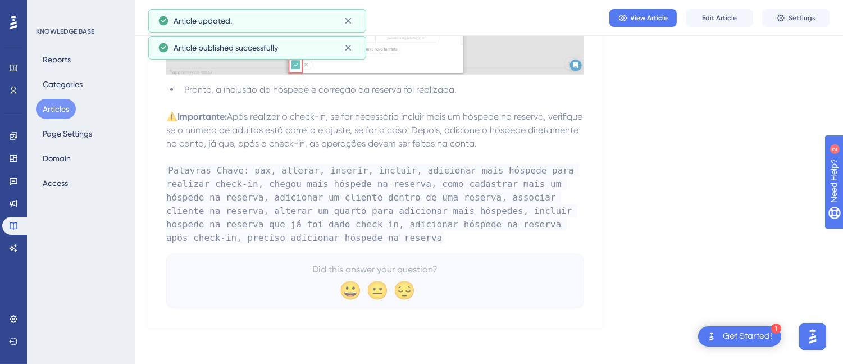
scroll to position [1646, 0]
click at [813, 28] on div "View Article Edit Article Settings" at bounding box center [489, 18] width 708 height 36
click at [812, 15] on span "Settings" at bounding box center [802, 17] width 27 height 9
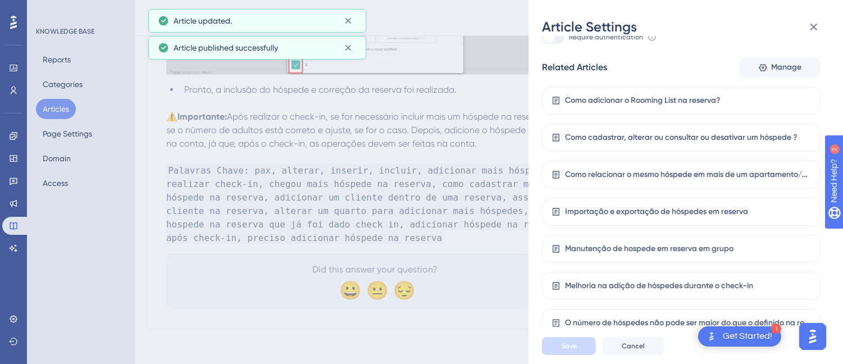
scroll to position [118, 0]
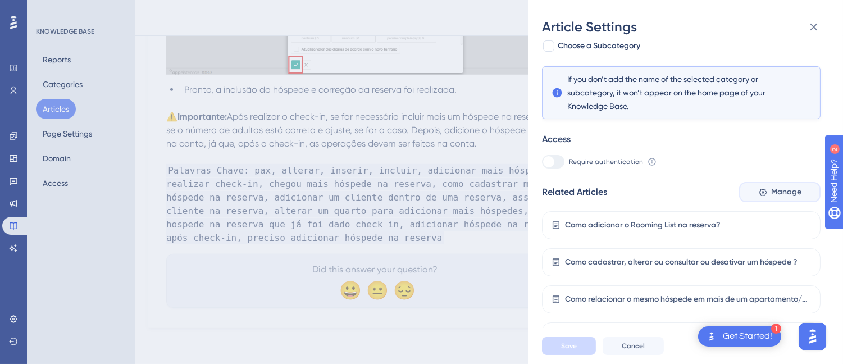
click at [800, 193] on button "Manage" at bounding box center [779, 192] width 81 height 20
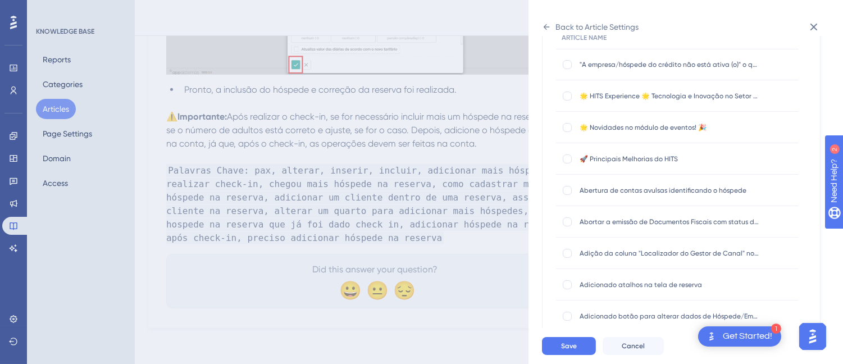
scroll to position [1520, 0]
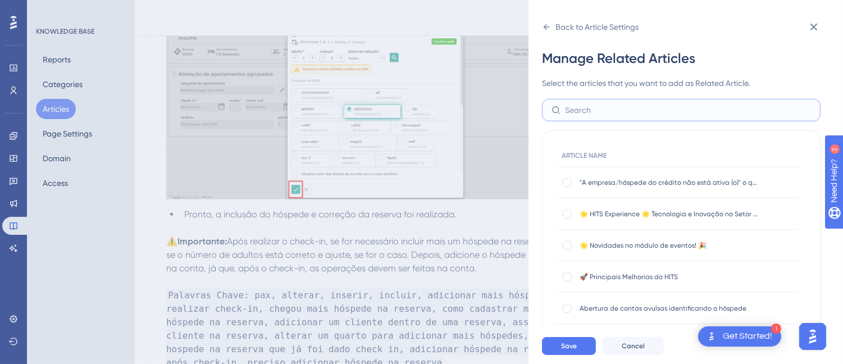
click at [585, 109] on input "text" at bounding box center [688, 110] width 246 height 12
paste input "Pendente de Teste"
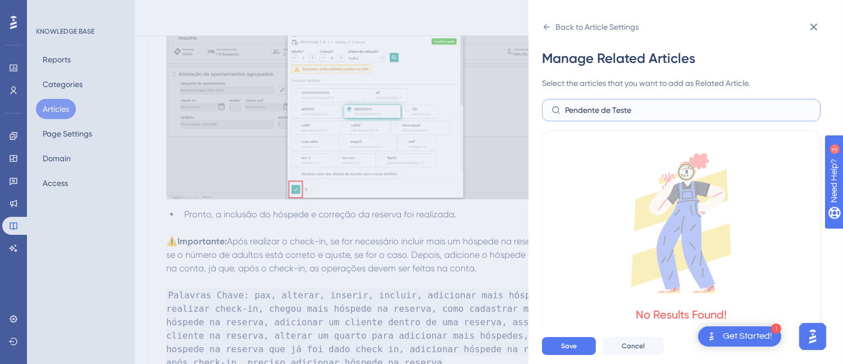
type input "Pendente de Teste"
click at [591, 100] on label "Pendente de Teste" at bounding box center [681, 110] width 279 height 22
click at [591, 104] on input "Pendente de Teste" at bounding box center [688, 110] width 246 height 12
click at [590, 106] on input "Pendente de Teste" at bounding box center [688, 110] width 246 height 12
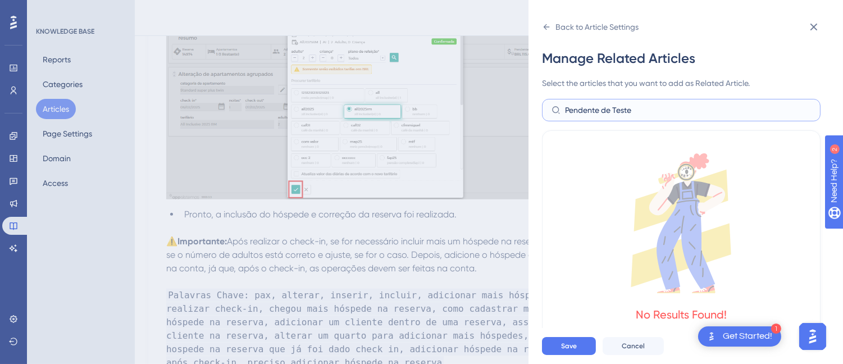
click at [590, 106] on input "Pendente de Teste" at bounding box center [688, 110] width 246 height 12
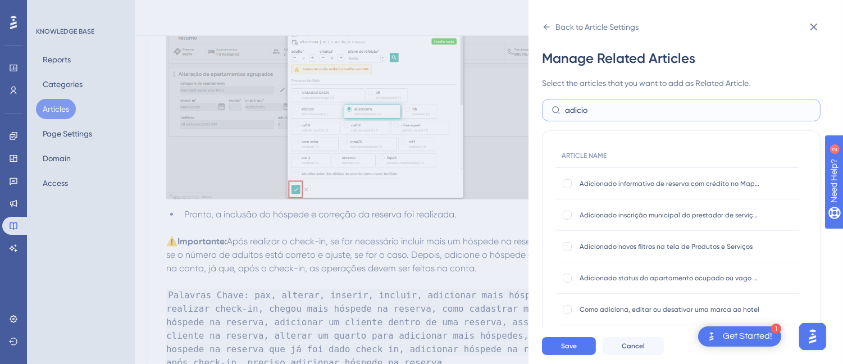
scroll to position [230, 0]
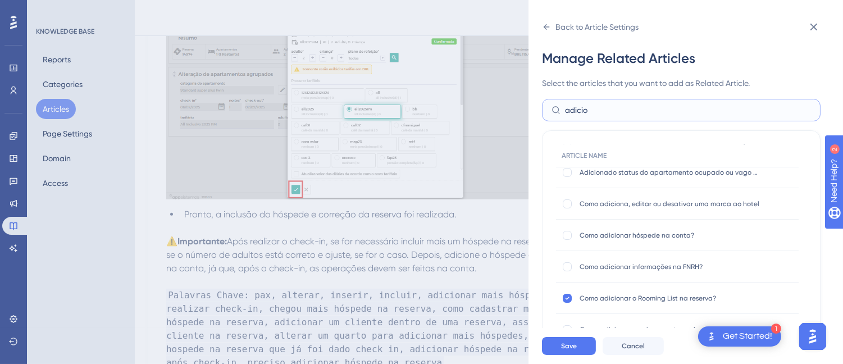
type input "adicio"
click at [554, 229] on div "ARTICLE NAME Adicionado atalhos na tela de reserva Adicionado atalhos na tela d…" at bounding box center [681, 298] width 279 height 337
click at [568, 232] on div at bounding box center [567, 235] width 9 height 9
checkbox input "true"
click at [567, 350] on button "Save" at bounding box center [569, 346] width 54 height 18
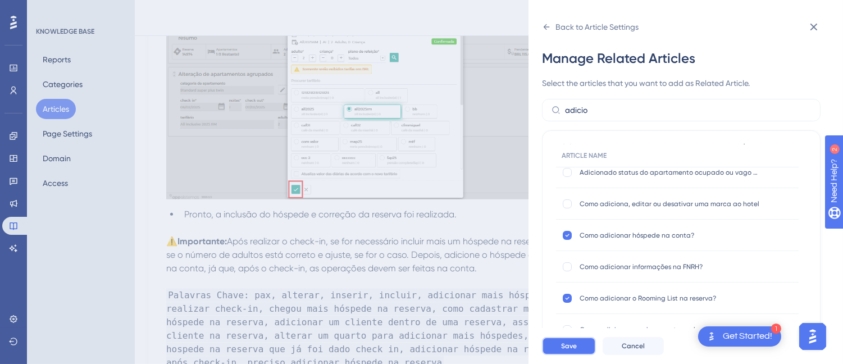
click at [567, 350] on button "Save" at bounding box center [569, 346] width 54 height 18
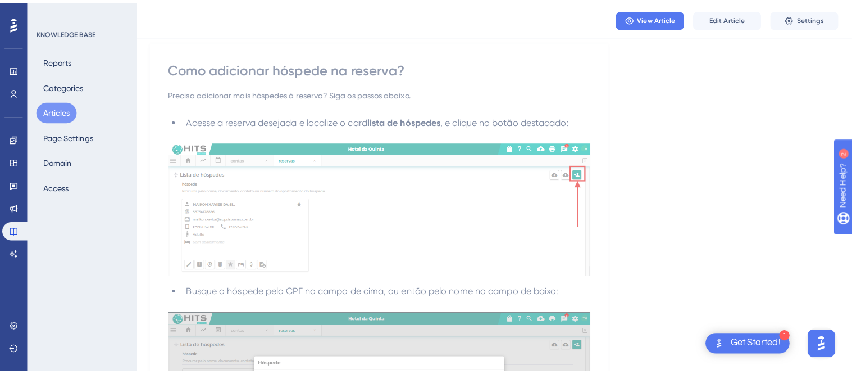
scroll to position [0, 0]
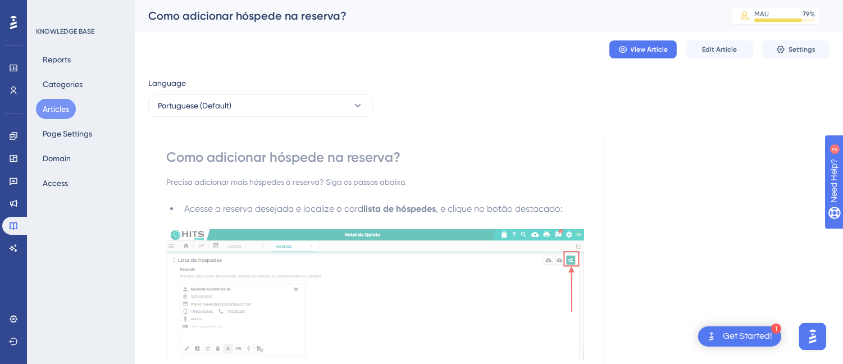
click at [201, 152] on div "Como adicionar hóspede na reserva?" at bounding box center [375, 157] width 418 height 18
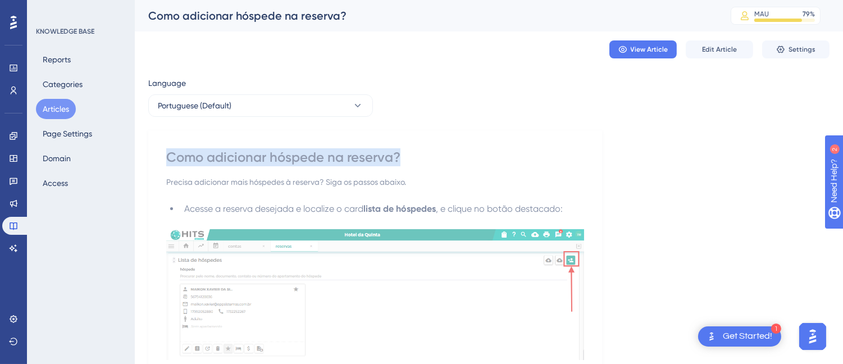
click at [201, 152] on div "Como adicionar hóspede na reserva?" at bounding box center [375, 157] width 418 height 18
drag, startPoint x: 52, startPoint y: 108, endPoint x: 90, endPoint y: 110, distance: 38.2
click at [52, 108] on button "Articles" at bounding box center [56, 109] width 40 height 20
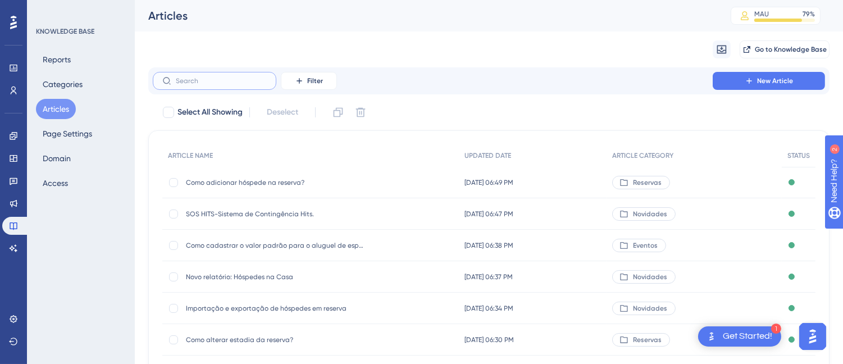
click at [207, 77] on input "text" at bounding box center [221, 81] width 91 height 8
paste input "Para que serve o tipo de pagamento "Pago em PDV Recepção"?"
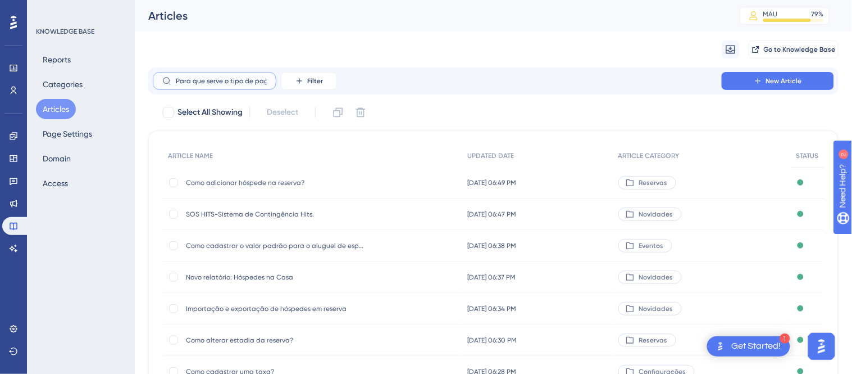
scroll to position [0, 108]
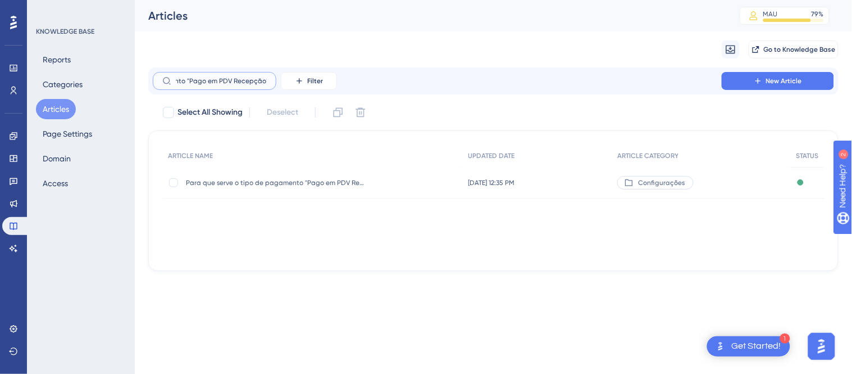
type input "Para que serve o tipo de pagamento "Pago em PDV Recepção"?"
click at [259, 180] on span "Para que serve o tipo de pagamento "Pago em PDV Recepção"?" at bounding box center [276, 182] width 180 height 9
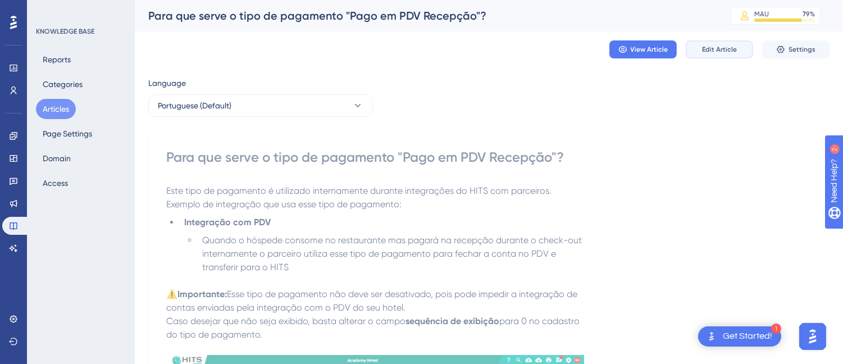
click at [716, 45] on span "Edit Article" at bounding box center [719, 49] width 35 height 9
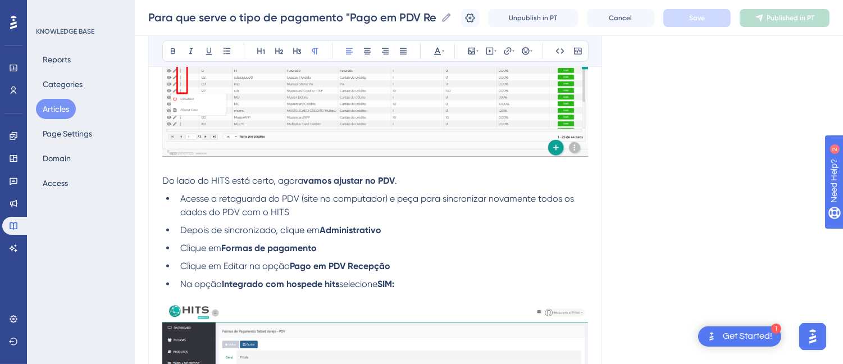
scroll to position [1813, 0]
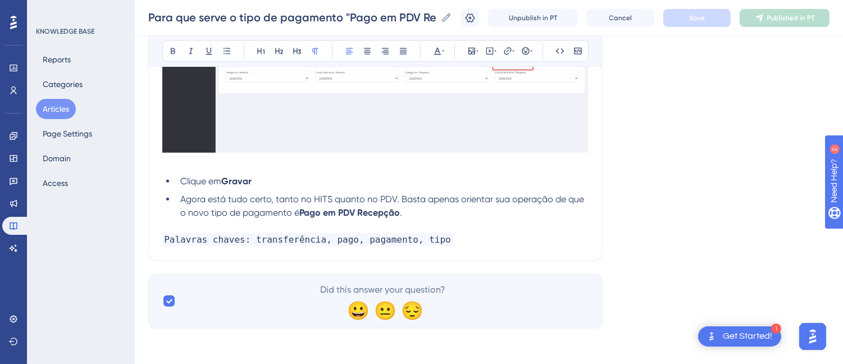
click at [495, 238] on p "Palavras chaves: transferência, pago, pagamento, tipo" at bounding box center [375, 239] width 426 height 13
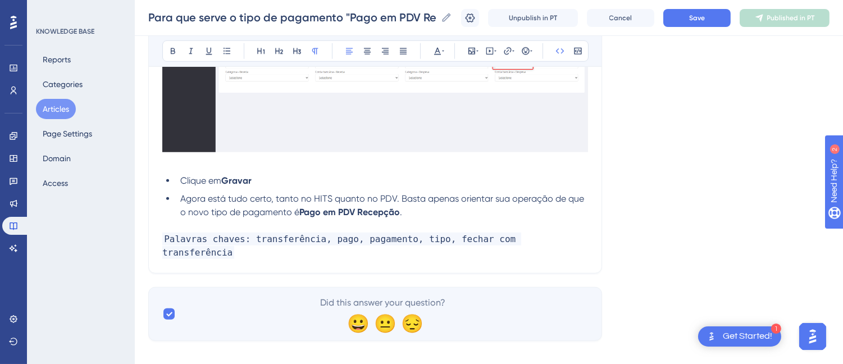
click at [434, 237] on span "Palavras chaves: transferência, pago, pagamento, tipo, fechar com transferência" at bounding box center [341, 246] width 359 height 26
click at [696, 16] on button "Save" at bounding box center [696, 18] width 67 height 18
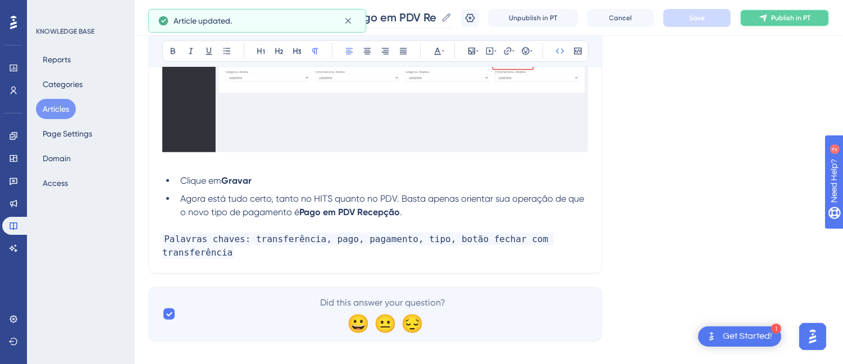
drag, startPoint x: 788, startPoint y: 13, endPoint x: 390, endPoint y: 13, distance: 397.7
click at [787, 13] on span "Publish in PT" at bounding box center [790, 17] width 39 height 9
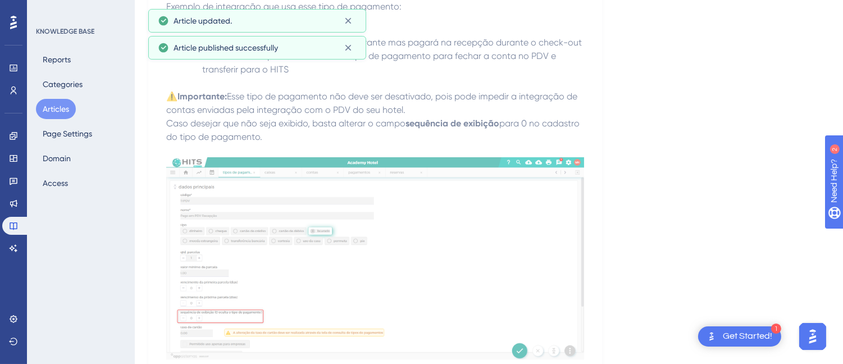
scroll to position [0, 0]
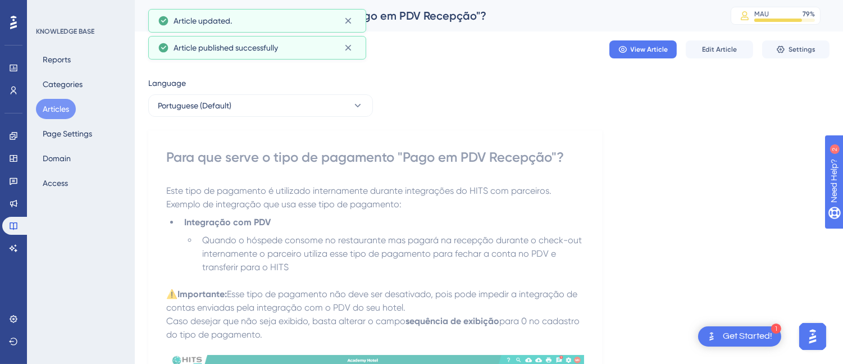
click at [254, 152] on div "Para que serve o tipo de pagamento "Pago em PDV Recepção"?" at bounding box center [375, 157] width 418 height 18
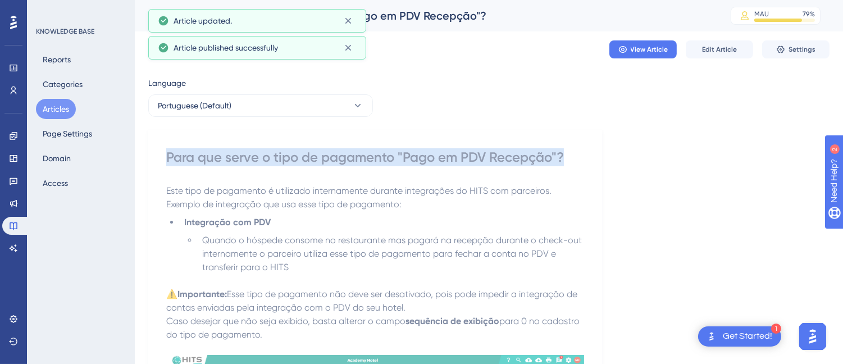
click at [254, 152] on div "Para que serve o tipo de pagamento "Pago em PDV Recepção"?" at bounding box center [375, 157] width 418 height 18
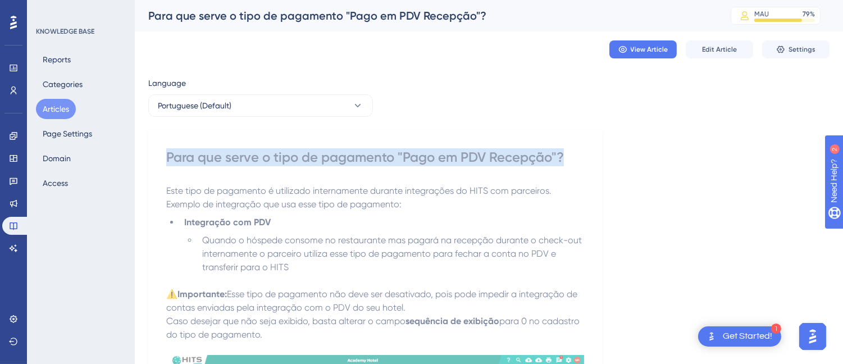
click at [60, 103] on button "Articles" at bounding box center [56, 109] width 40 height 20
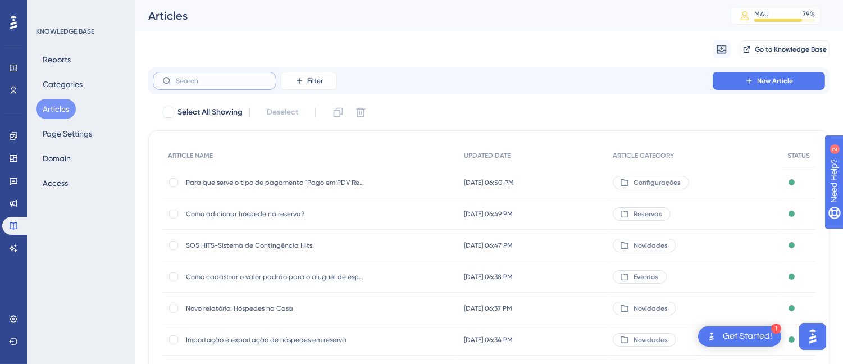
click at [198, 77] on input "text" at bounding box center [221, 81] width 91 height 8
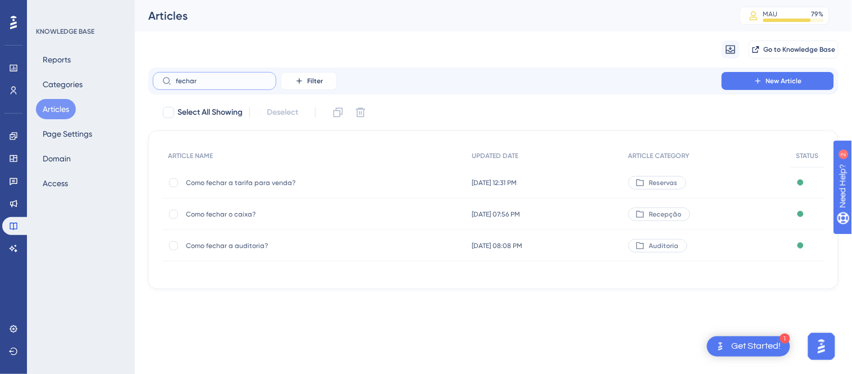
type input "fechar"
click at [239, 264] on div "ARTICLE NAME UPDATED DATE ARTICLE CATEGORY STATUS Como fechar a tarifa para ven…" at bounding box center [493, 209] width 662 height 130
click at [243, 238] on div "Como fechar a auditoria? Como fechar a auditoria?" at bounding box center [276, 245] width 180 height 31
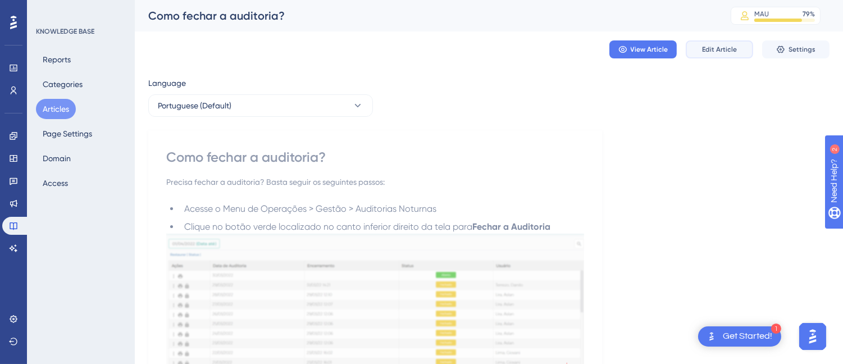
click at [721, 40] on button "Edit Article" at bounding box center [719, 49] width 67 height 18
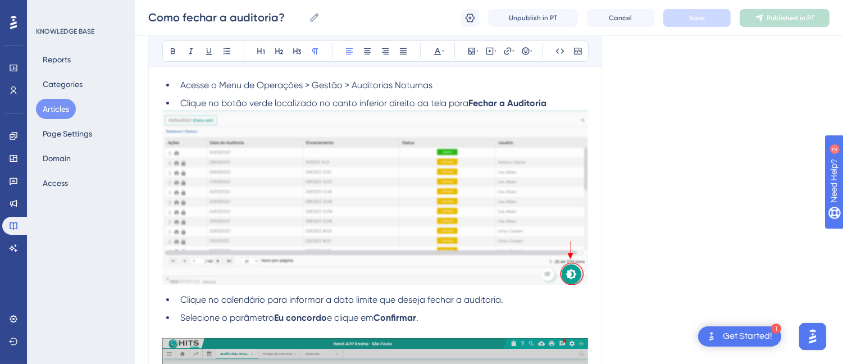
scroll to position [654, 0]
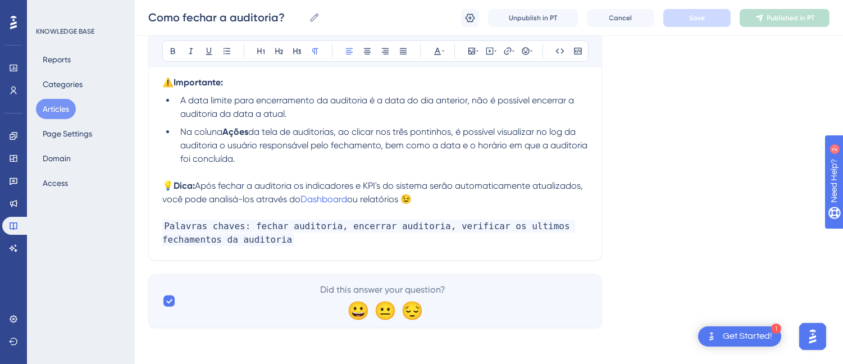
click at [344, 239] on p "Palavras chaves: fechar auditoria, encerrar auditoria, verificar os ultimos fec…" at bounding box center [375, 233] width 426 height 27
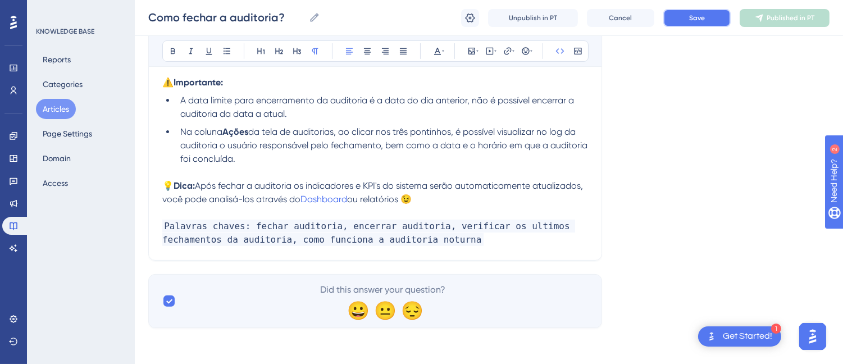
click at [697, 24] on button "Save" at bounding box center [696, 18] width 67 height 18
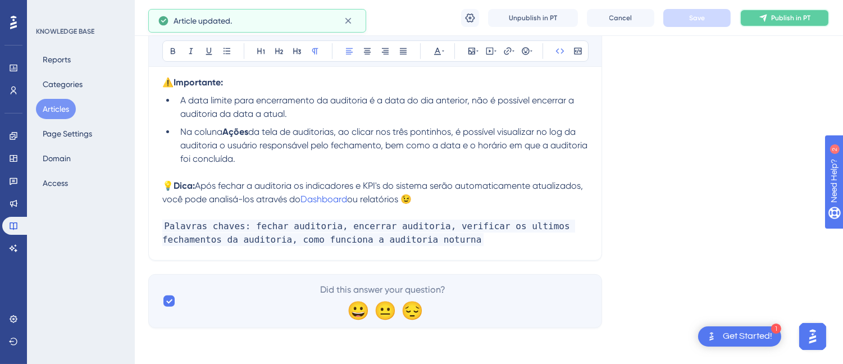
click at [796, 20] on span "Publish in PT" at bounding box center [790, 17] width 39 height 9
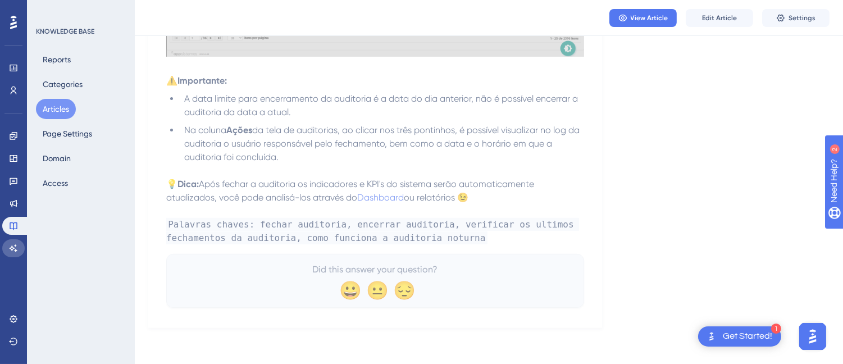
drag, startPoint x: 8, startPoint y: 247, endPoint x: 130, endPoint y: 70, distance: 215.0
click at [9, 247] on icon at bounding box center [13, 248] width 9 height 9
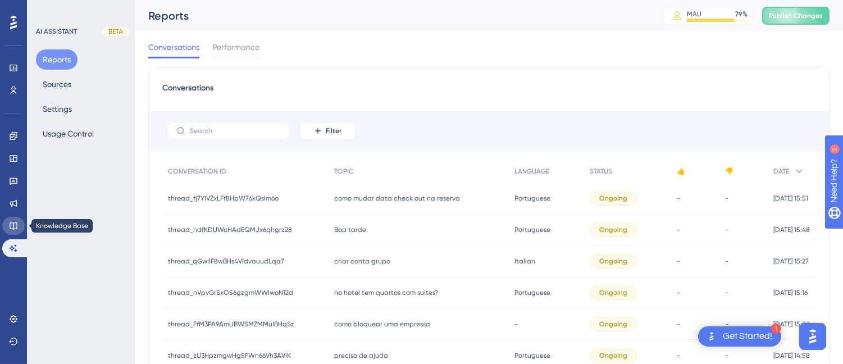
click at [14, 221] on icon at bounding box center [13, 225] width 9 height 9
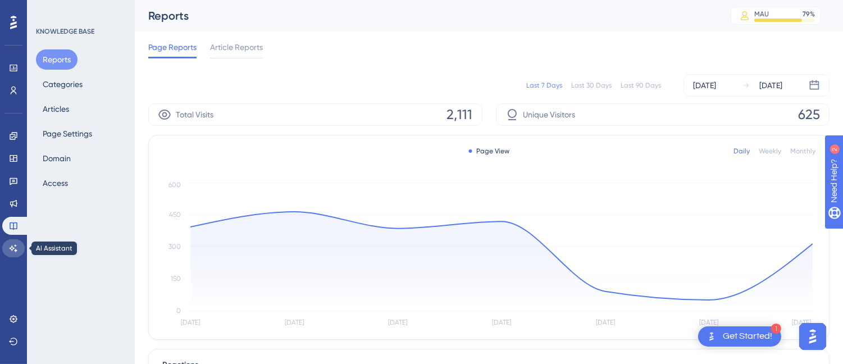
click at [7, 246] on link at bounding box center [13, 248] width 22 height 18
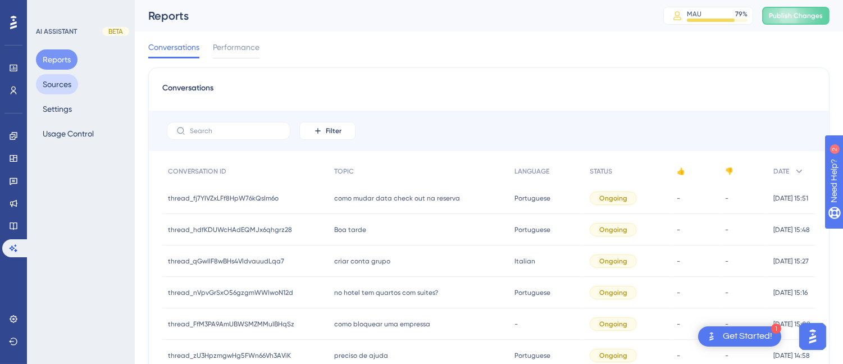
click at [63, 83] on button "Sources" at bounding box center [57, 84] width 42 height 20
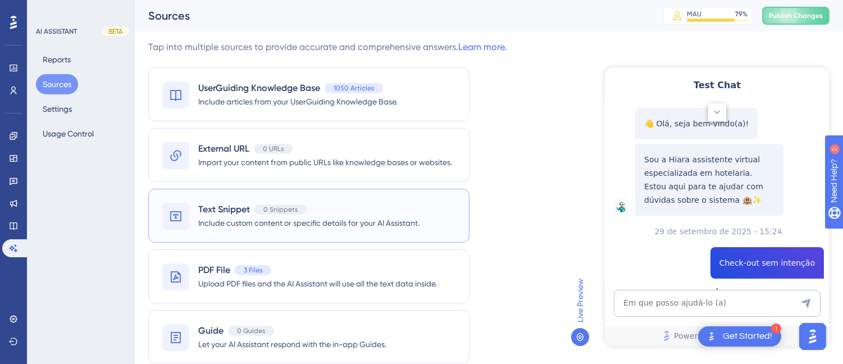
scroll to position [183, 0]
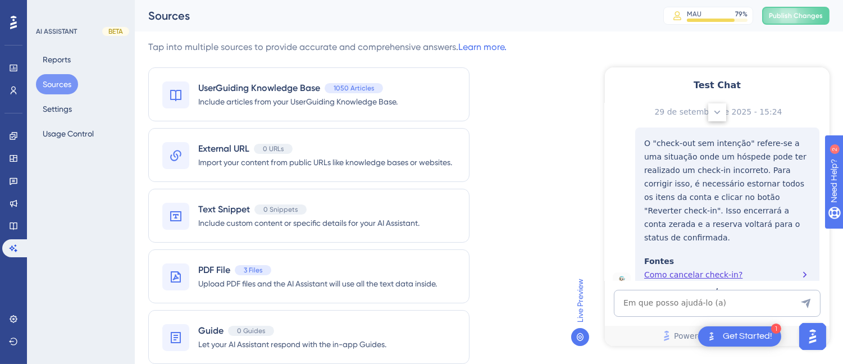
click at [274, 263] on div "PDF File 3 Files Upload PDF files and the AI Assistant will use all the text da…" at bounding box center [308, 276] width 321 height 54
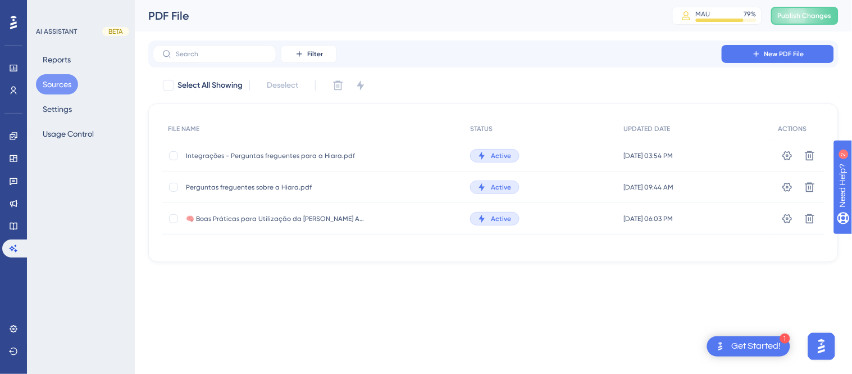
drag, startPoint x: 176, startPoint y: 190, endPoint x: 332, endPoint y: 107, distance: 176.4
click at [176, 190] on div at bounding box center [173, 186] width 11 height 11
checkbox input "true"
click at [334, 88] on icon at bounding box center [338, 85] width 11 height 11
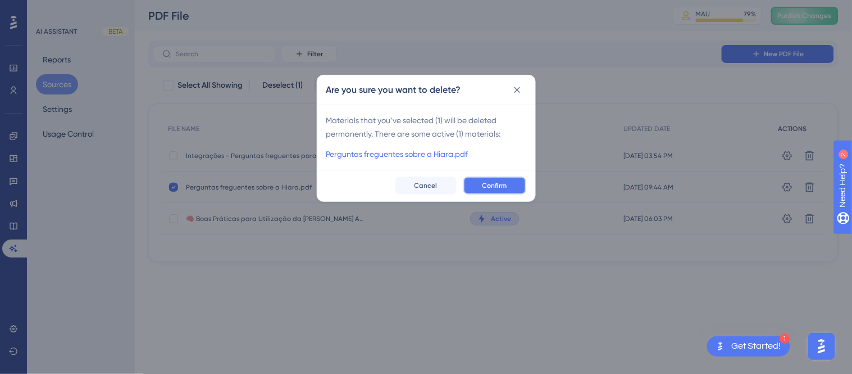
click at [493, 183] on span "Confirm" at bounding box center [494, 185] width 25 height 9
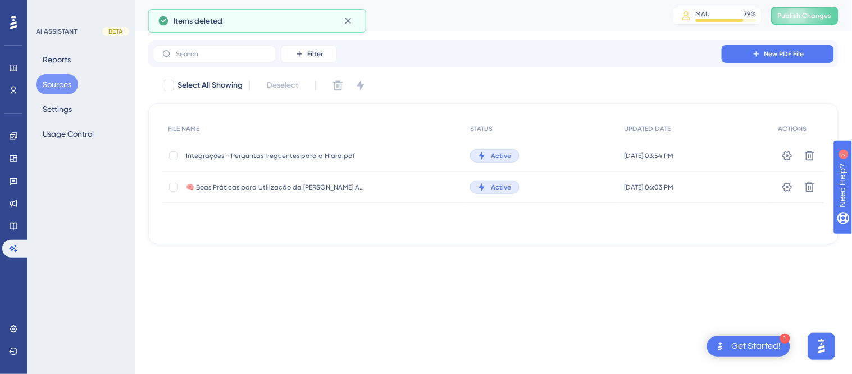
click at [795, 38] on div "Performance Users Engagement Widgets Feedback Product Updates Knowledge Base AI…" at bounding box center [493, 131] width 717 height 262
click at [755, 59] on button "New PDF File" at bounding box center [778, 54] width 112 height 18
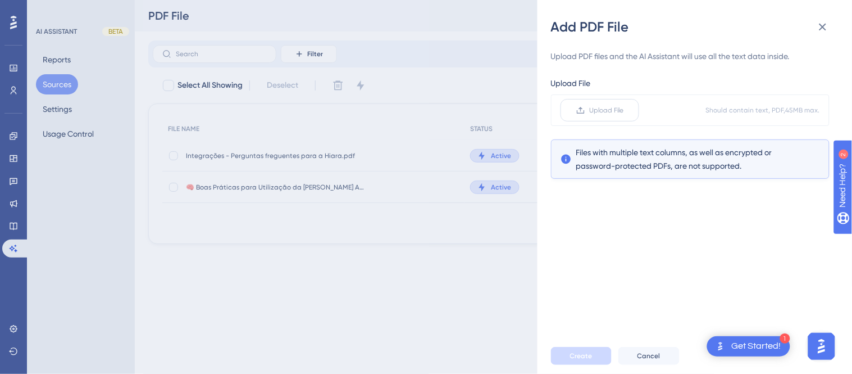
click at [594, 109] on span "Upload File" at bounding box center [607, 110] width 34 height 9
click at [624, 110] on input "Upload File" at bounding box center [624, 110] width 0 height 0
click at [580, 116] on label "Upload File" at bounding box center [600, 110] width 79 height 22
click at [624, 110] on input "Upload File" at bounding box center [624, 110] width 0 height 0
click at [582, 352] on span "Create" at bounding box center [581, 355] width 22 height 9
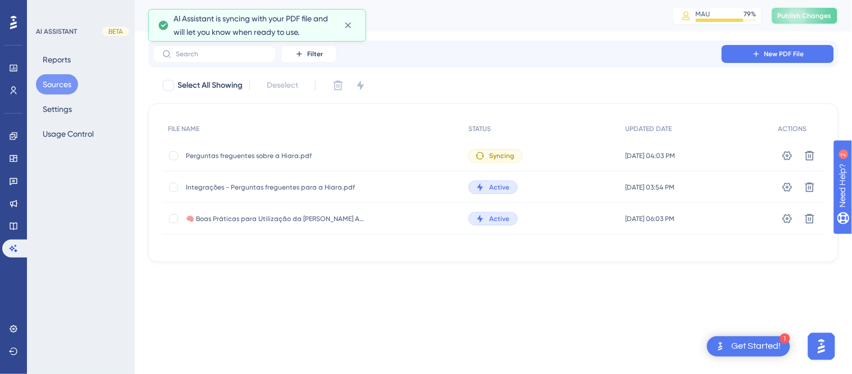
click at [802, 14] on span "Publish Changes" at bounding box center [805, 15] width 54 height 9
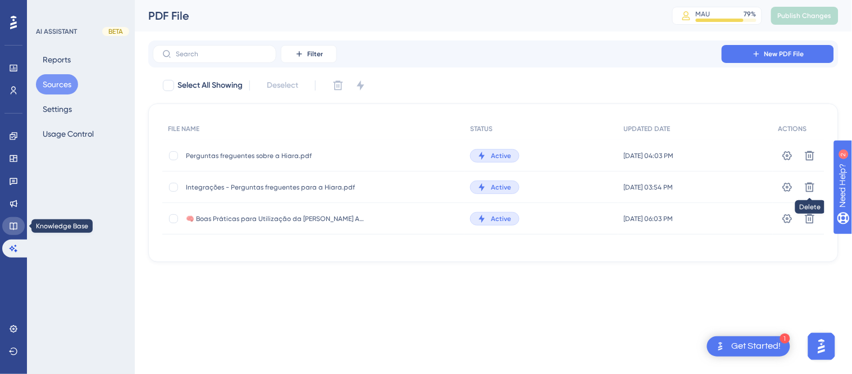
drag, startPoint x: 8, startPoint y: 227, endPoint x: 31, endPoint y: 172, distance: 59.9
click at [8, 227] on link at bounding box center [13, 226] width 22 height 18
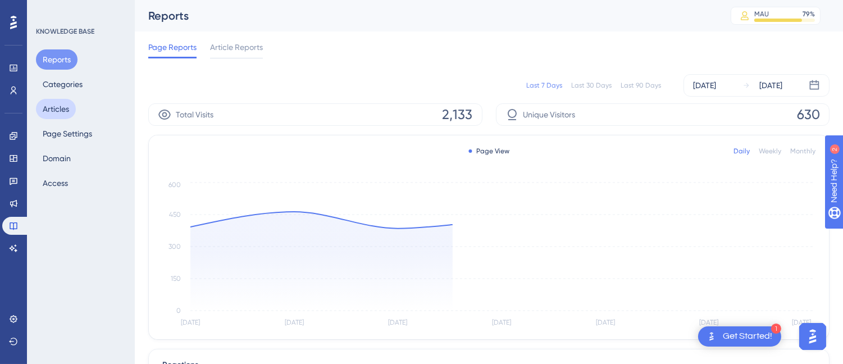
click at [58, 101] on button "Articles" at bounding box center [56, 109] width 40 height 20
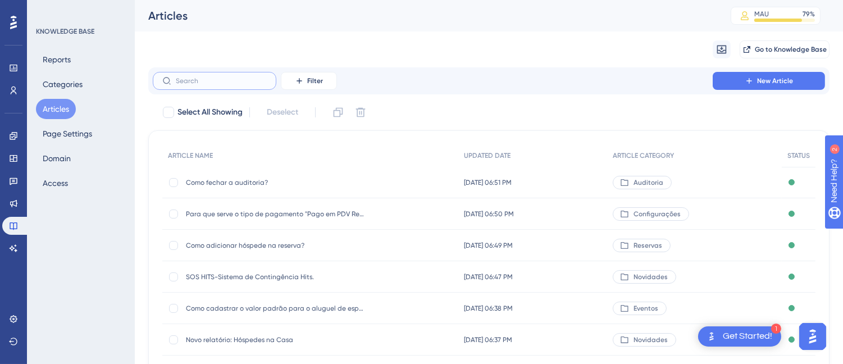
click at [207, 79] on input "text" at bounding box center [221, 81] width 91 height 8
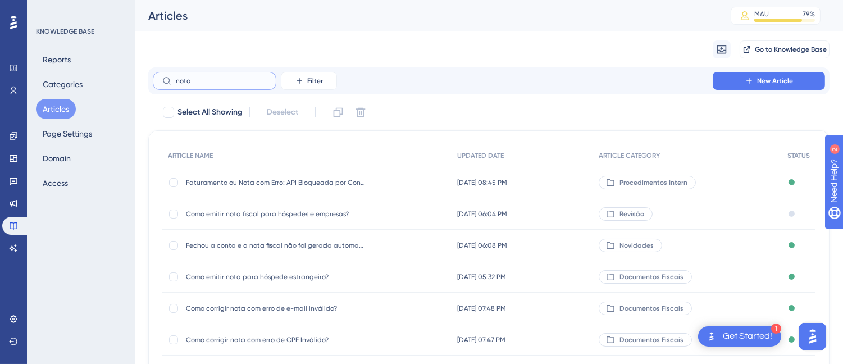
type input "nota"
click at [315, 212] on span "Como emitir nota fiscal para hóspedes e empresas?" at bounding box center [276, 214] width 180 height 9
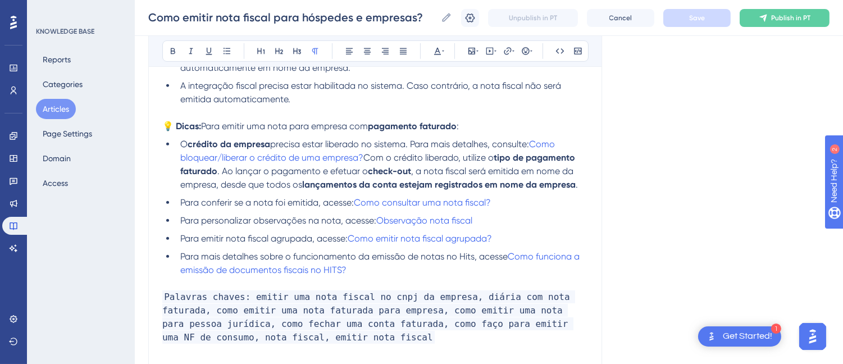
click at [380, 284] on li "Para mais detalhes sobre o funcionamento da emissão de notas no Hits, acesse Co…" at bounding box center [382, 270] width 412 height 40
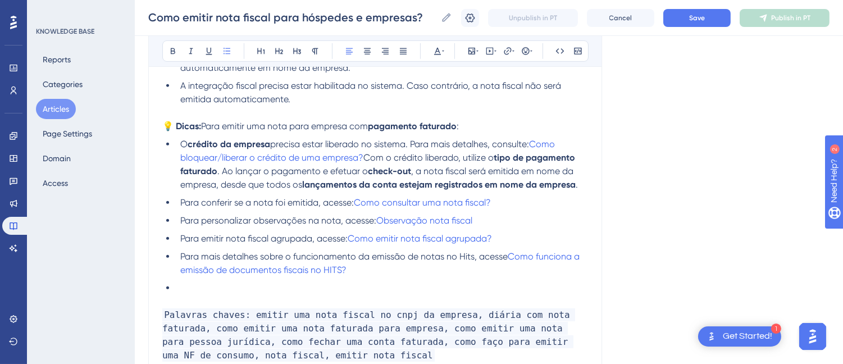
paste div
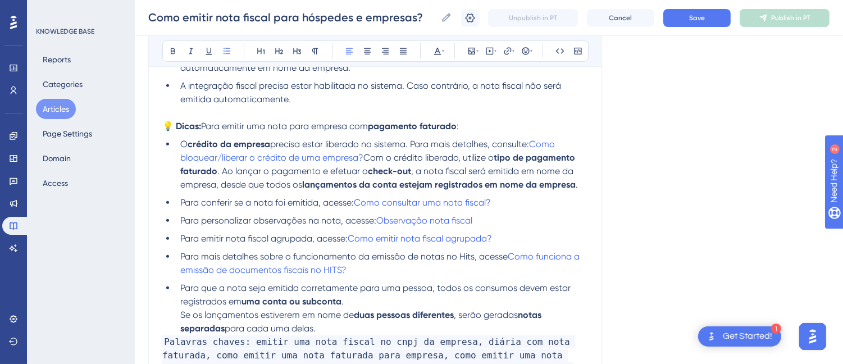
scroll to position [1161, 0]
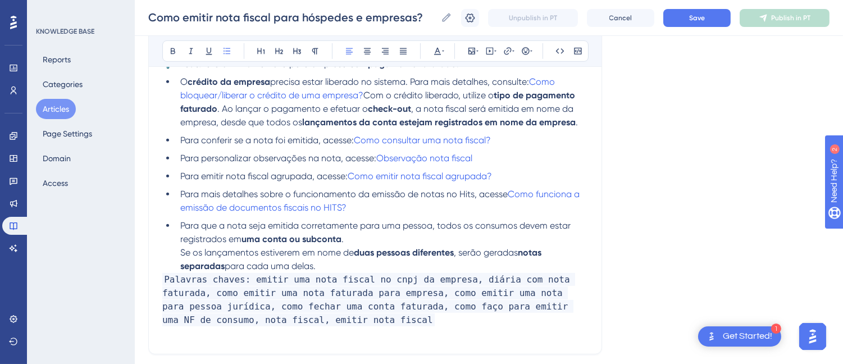
click at [176, 267] on li "Para que a nota seja emitida corretamente para uma pessoa, todos os consumos de…" at bounding box center [382, 246] width 412 height 54
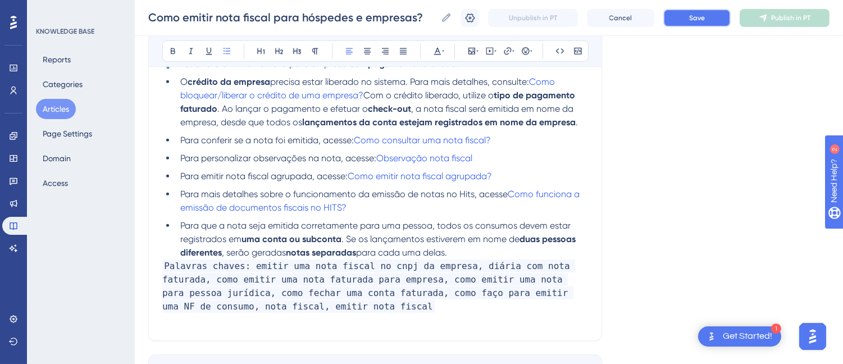
click at [685, 16] on button "Save" at bounding box center [696, 18] width 67 height 18
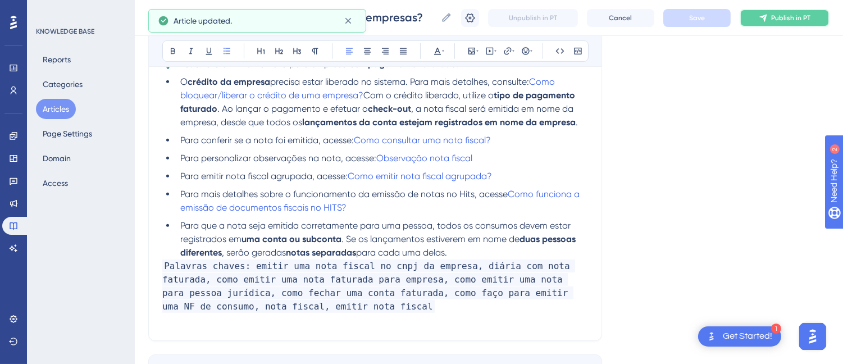
click at [793, 17] on span "Publish in PT" at bounding box center [790, 17] width 39 height 9
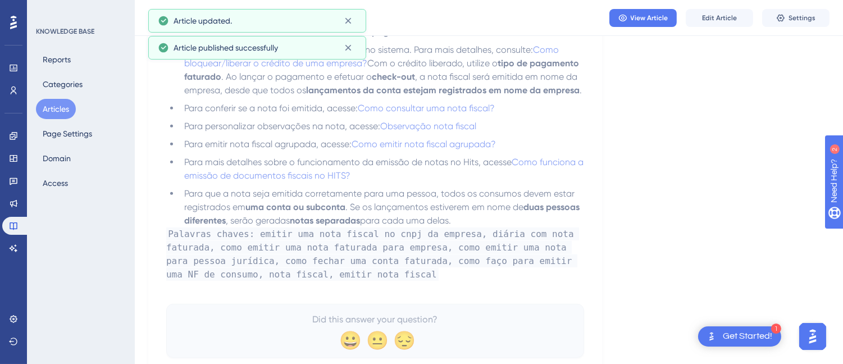
click at [64, 112] on button "Articles" at bounding box center [56, 109] width 40 height 20
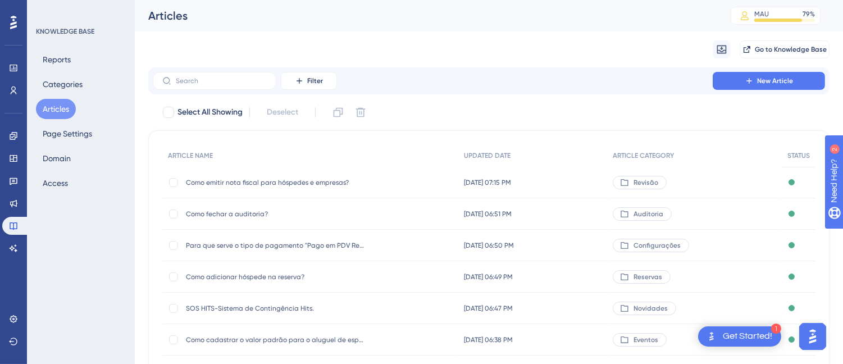
click at [284, 185] on span "Como emitir nota fiscal para hóspedes e empresas?" at bounding box center [276, 182] width 180 height 9
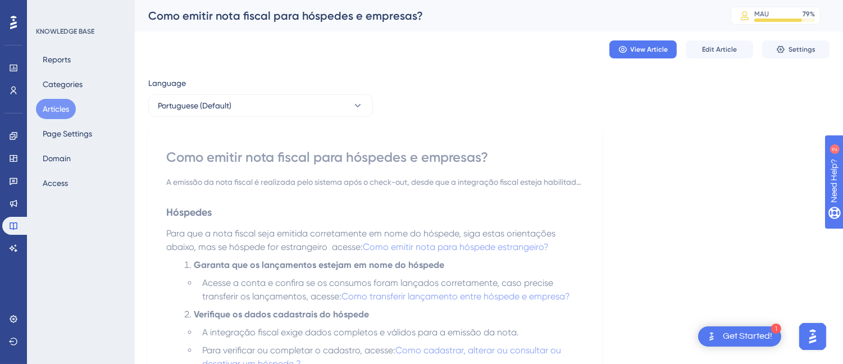
click at [264, 21] on div "Como emitir nota fiscal para hóspedes e empresas?" at bounding box center [425, 16] width 554 height 16
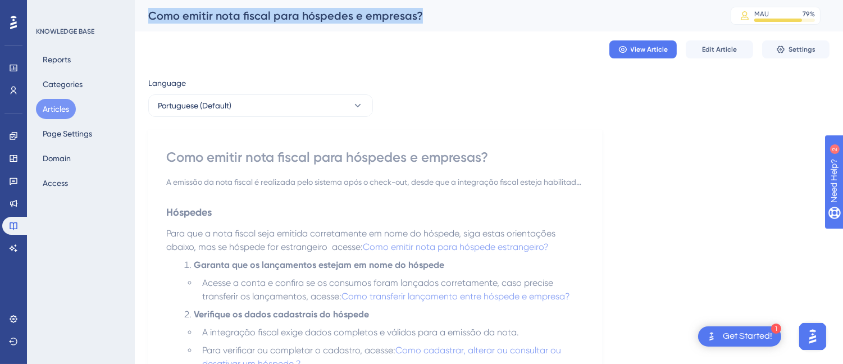
click at [264, 21] on div "Como emitir nota fiscal para hóspedes e empresas?" at bounding box center [425, 16] width 554 height 16
drag, startPoint x: 53, startPoint y: 111, endPoint x: 60, endPoint y: 108, distance: 7.6
click at [53, 111] on button "Articles" at bounding box center [56, 109] width 40 height 20
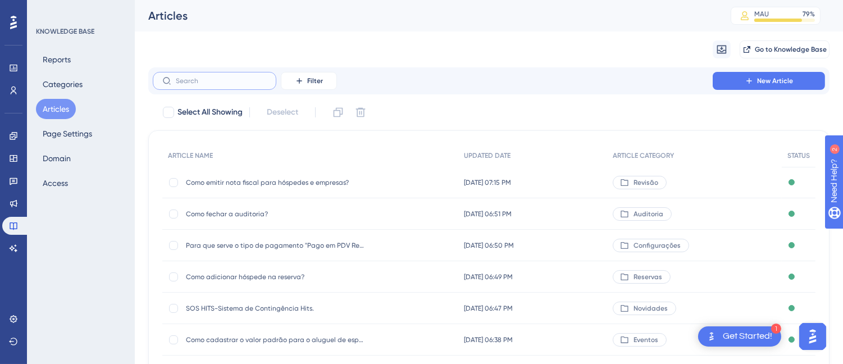
click at [236, 79] on input "text" at bounding box center [221, 81] width 91 height 8
type input "d"
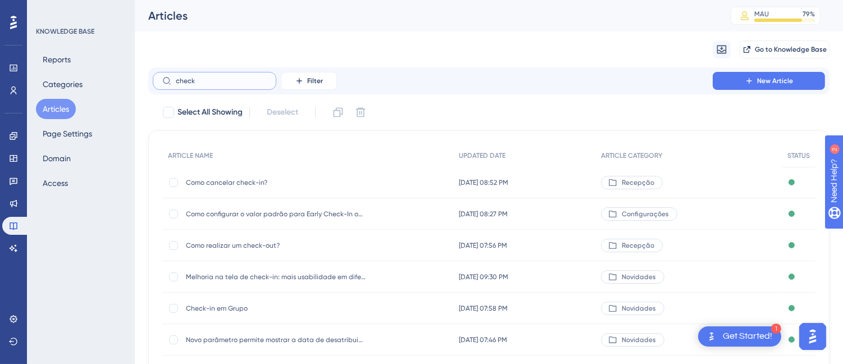
type input "check"
click at [243, 244] on span "Como realizar um check-out?" at bounding box center [276, 245] width 180 height 9
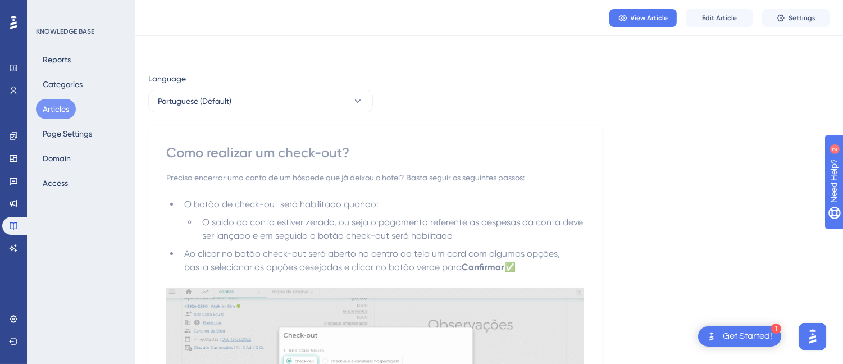
scroll to position [329, 0]
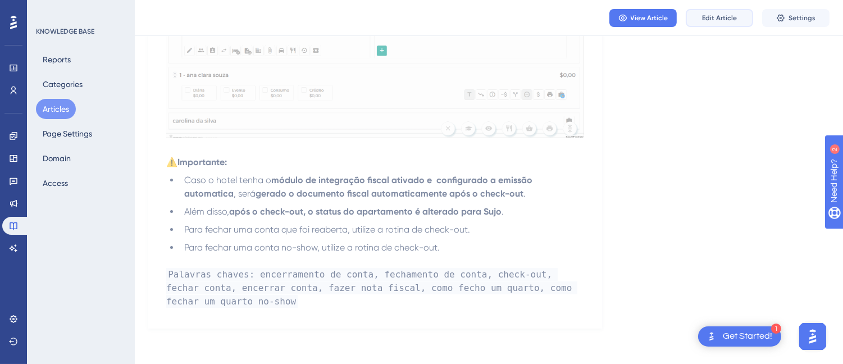
click at [711, 17] on span "Edit Article" at bounding box center [719, 17] width 35 height 9
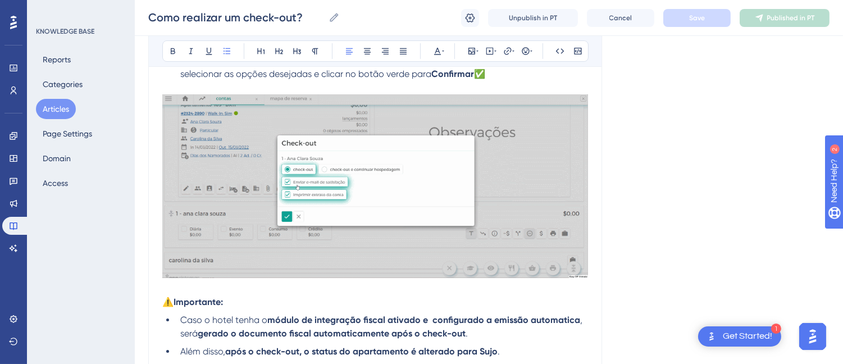
scroll to position [440, 0]
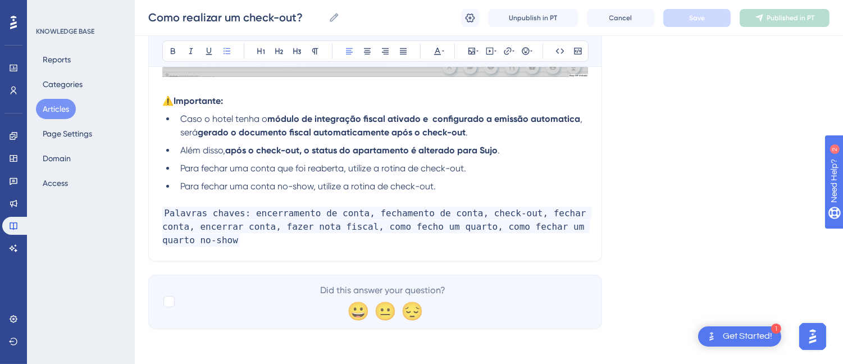
click at [480, 186] on li "Para fechar uma conta no-show, utilize a rotina de check-out." at bounding box center [382, 186] width 412 height 13
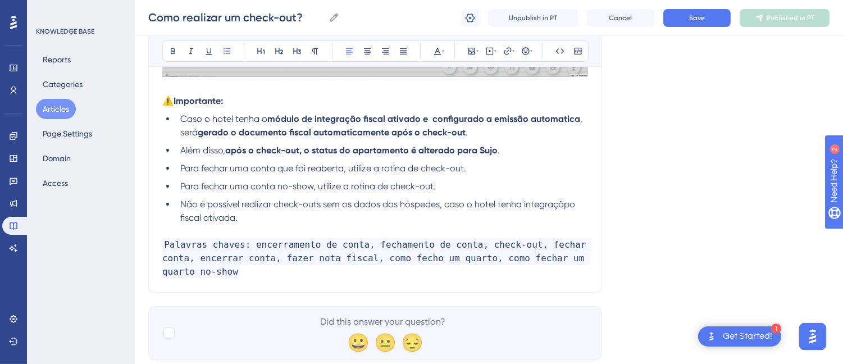
click at [453, 204] on span "Não é possível realizar check-outs sem os dados dos hóspedes, caso o hotel tenh…" at bounding box center [378, 211] width 397 height 24
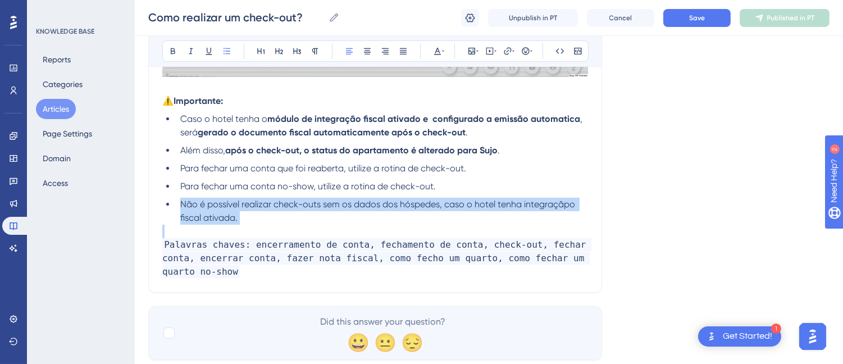
click at [453, 204] on span "Não é possível realizar check-outs sem os dados dos hóspedes, caso o hotel tenh…" at bounding box center [378, 211] width 397 height 24
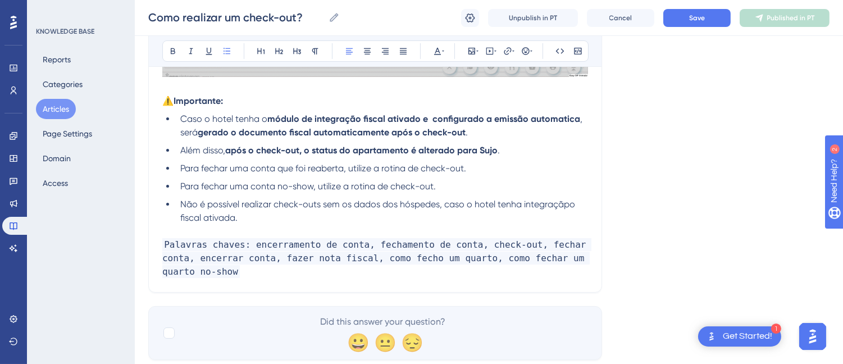
click at [289, 205] on span "Não é possível realizar check-outs sem os dados dos hóspedes, caso o hotel tenh…" at bounding box center [378, 211] width 397 height 24
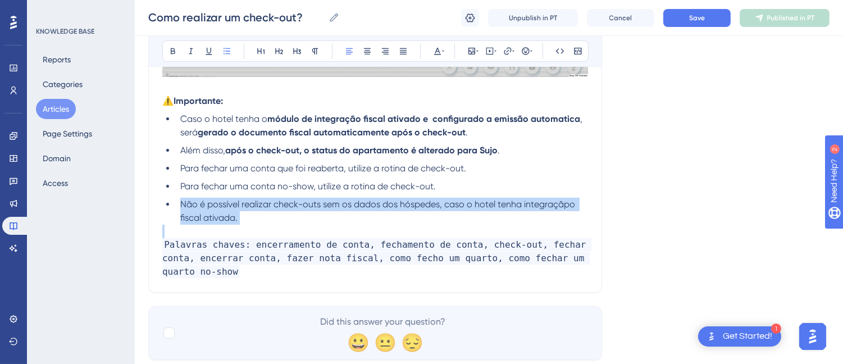
click at [289, 205] on span "Não é possível realizar check-outs sem os dados dos hóspedes, caso o hotel tenh…" at bounding box center [378, 211] width 397 height 24
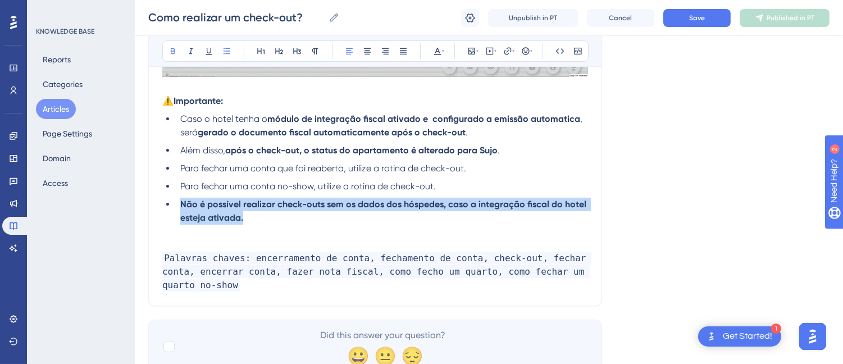
drag, startPoint x: 259, startPoint y: 215, endPoint x: 178, endPoint y: 207, distance: 81.9
click at [178, 207] on li "Não é possível realizar check-outs sem os dados dos hóspedes, caso a integração…" at bounding box center [382, 211] width 412 height 27
click at [166, 46] on button at bounding box center [173, 51] width 16 height 16
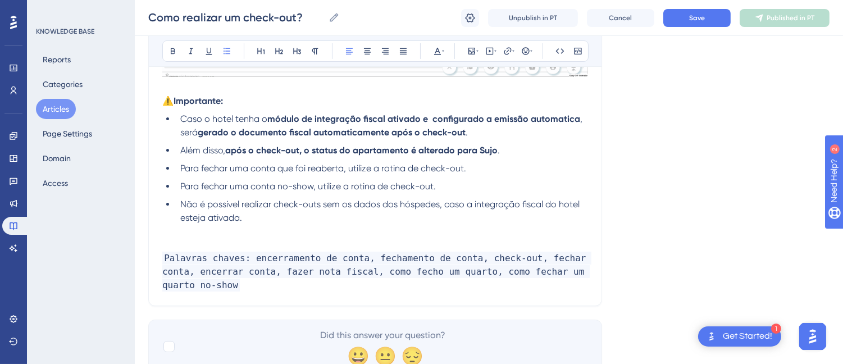
click at [181, 245] on p at bounding box center [375, 244] width 426 height 13
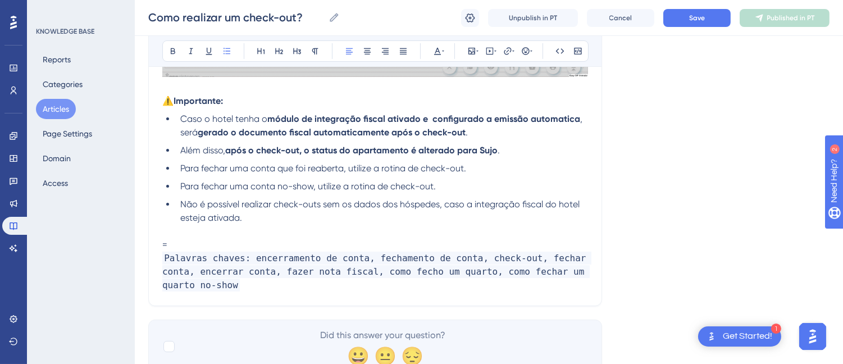
click at [286, 218] on li "Não é possível realizar check-outs sem os dados dos hóspedes, caso a integração…" at bounding box center [382, 211] width 412 height 27
click at [188, 238] on p "=" at bounding box center [375, 244] width 426 height 13
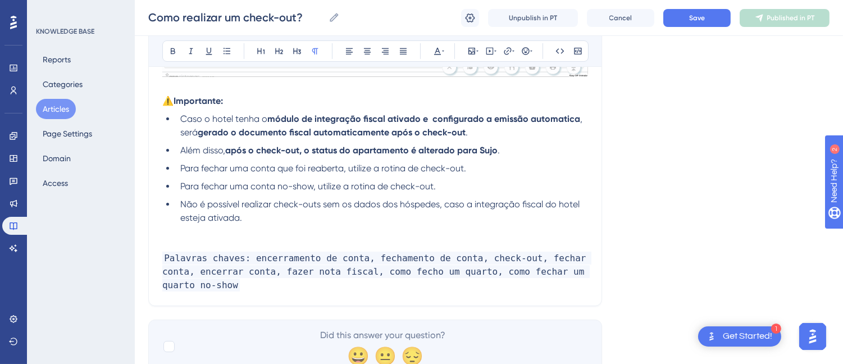
click at [308, 216] on li "Não é possível realizar check-outs sem os dados dos hóspedes, caso a integração…" at bounding box center [382, 211] width 412 height 27
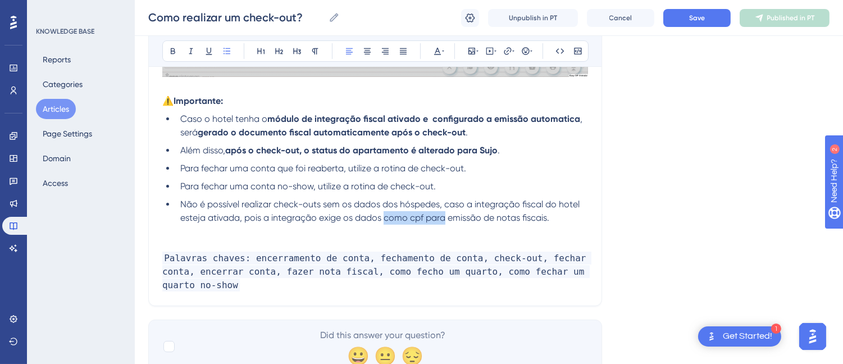
drag, startPoint x: 385, startPoint y: 217, endPoint x: 445, endPoint y: 221, distance: 60.2
click at [445, 221] on span "Não é possível realizar check-outs sem os dados dos hóspedes, caso a integração…" at bounding box center [381, 211] width 402 height 24
click at [301, 244] on p at bounding box center [375, 244] width 426 height 13
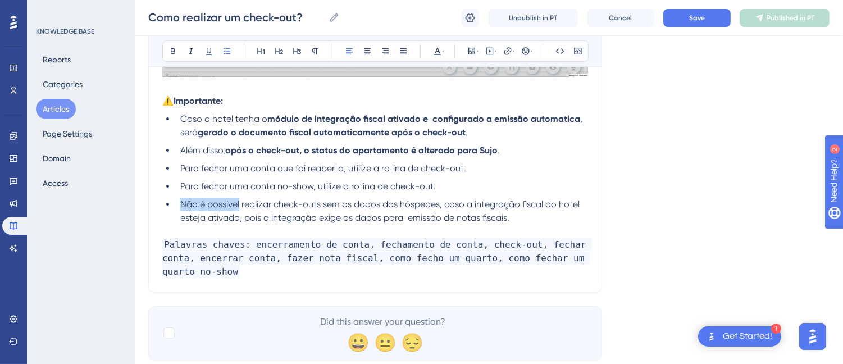
drag, startPoint x: 239, startPoint y: 203, endPoint x: 176, endPoint y: 203, distance: 62.9
click at [176, 203] on li "Não é possível realizar check-outs sem os dados dos hóspedes, caso a integração…" at bounding box center [382, 211] width 412 height 27
click at [340, 222] on li "Não é possível realizar check-outs sem os dados dos hóspedes, caso a integração…" at bounding box center [382, 211] width 412 height 27
click at [705, 20] on button "Save" at bounding box center [696, 18] width 67 height 18
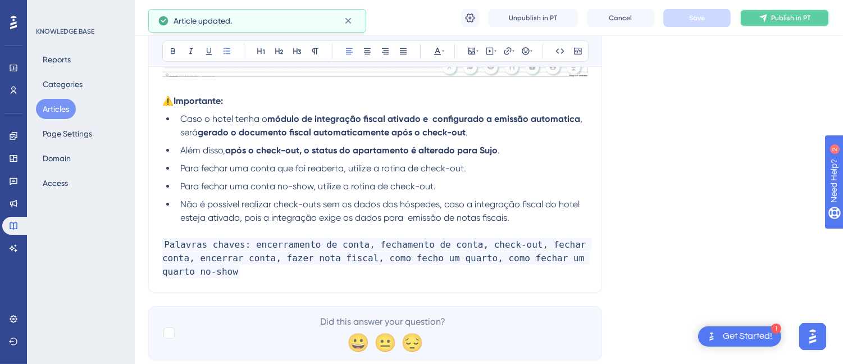
click at [770, 17] on button "Publish in PT" at bounding box center [785, 18] width 90 height 18
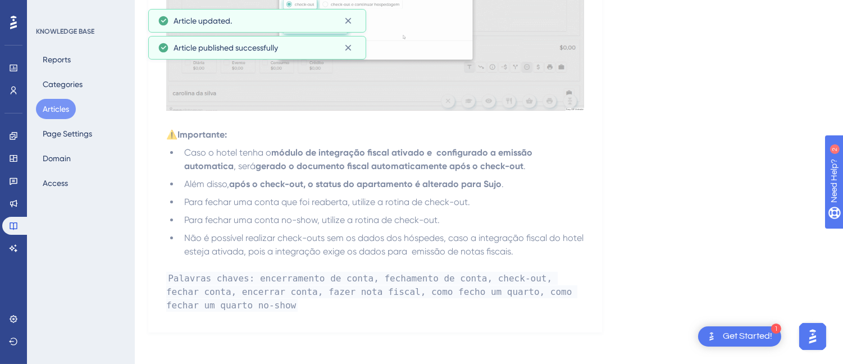
scroll to position [0, 0]
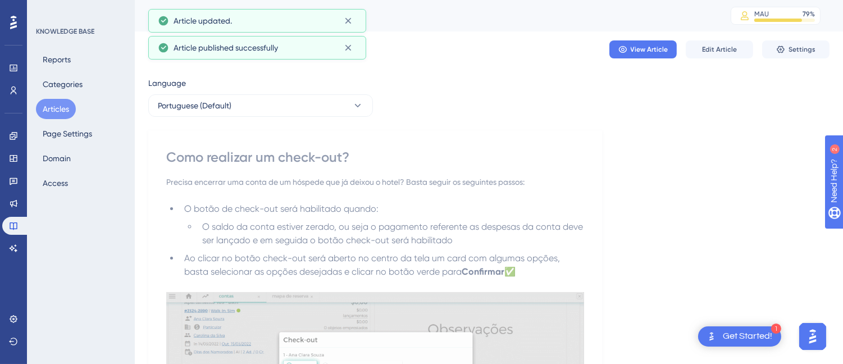
click at [216, 148] on div "Como realizar um check-out?" at bounding box center [375, 157] width 418 height 18
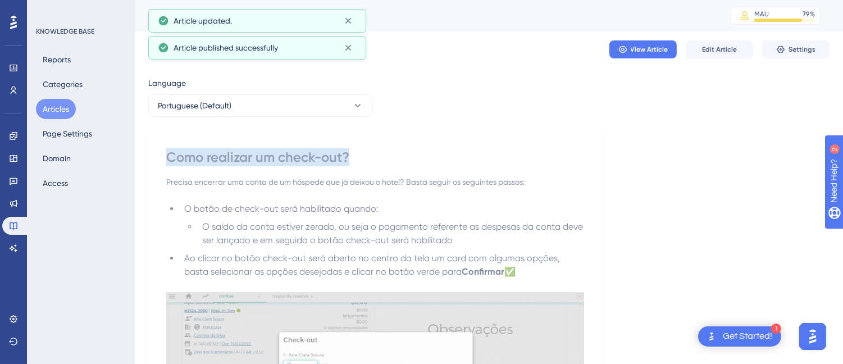
click at [216, 148] on div "Como realizar um check-out?" at bounding box center [375, 157] width 418 height 18
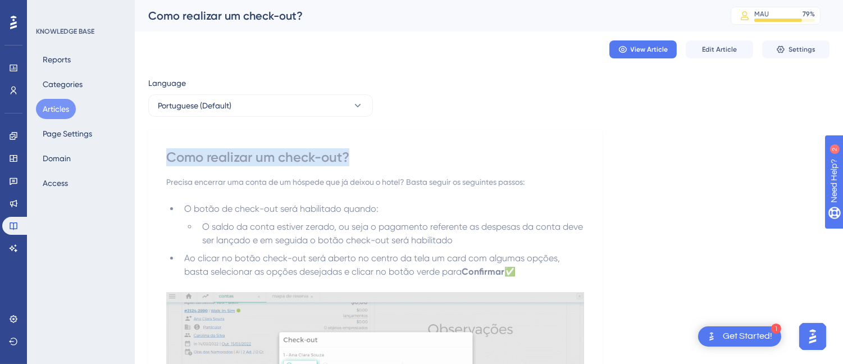
click at [61, 109] on button "Articles" at bounding box center [56, 109] width 40 height 20
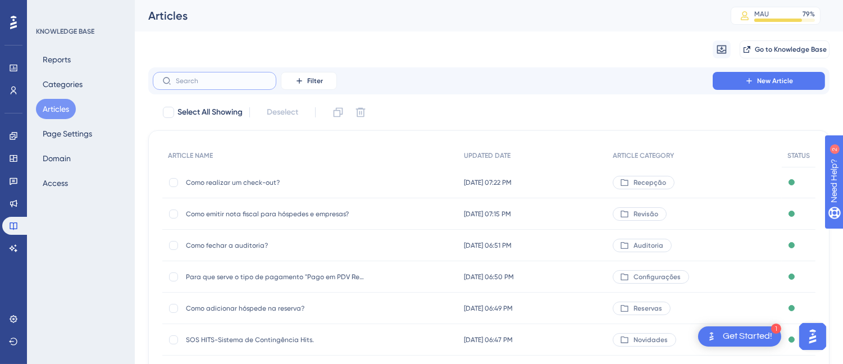
click at [212, 79] on input "text" at bounding box center [221, 81] width 91 height 8
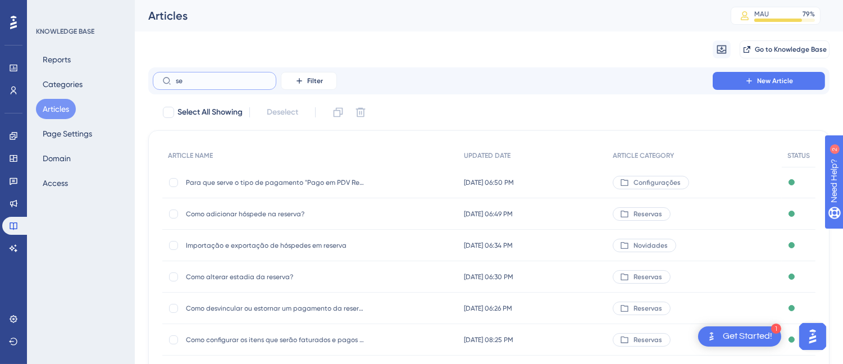
type input "s"
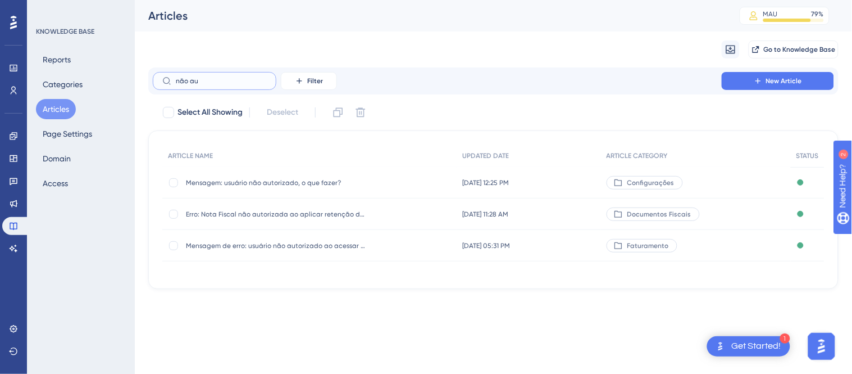
type input "não au"
click at [279, 185] on span "Mensagem: usuário não autorizado, o que fazer?" at bounding box center [276, 182] width 180 height 9
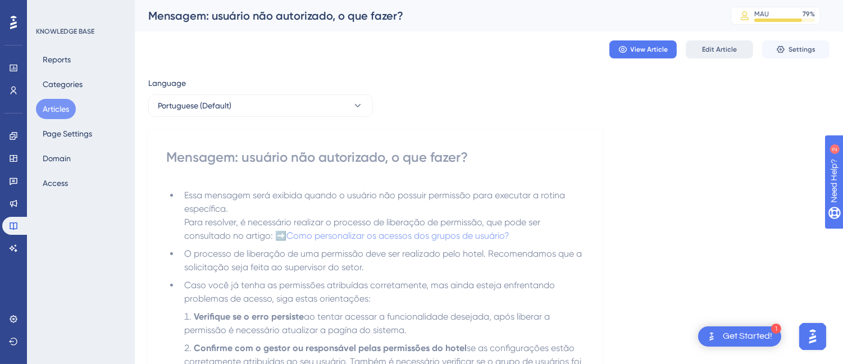
click at [715, 53] on span "Edit Article" at bounding box center [719, 49] width 35 height 9
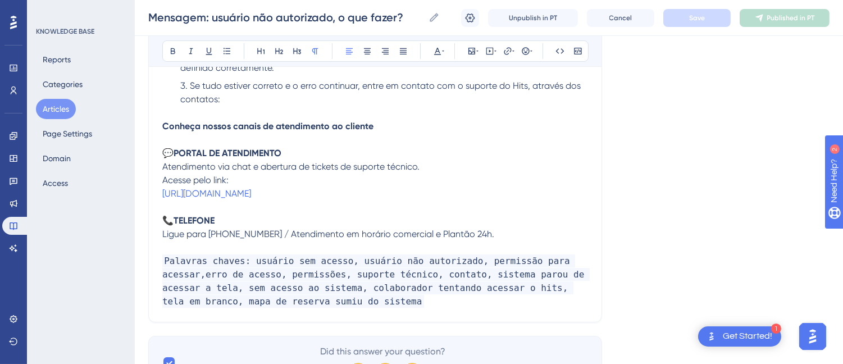
scroll to position [423, 0]
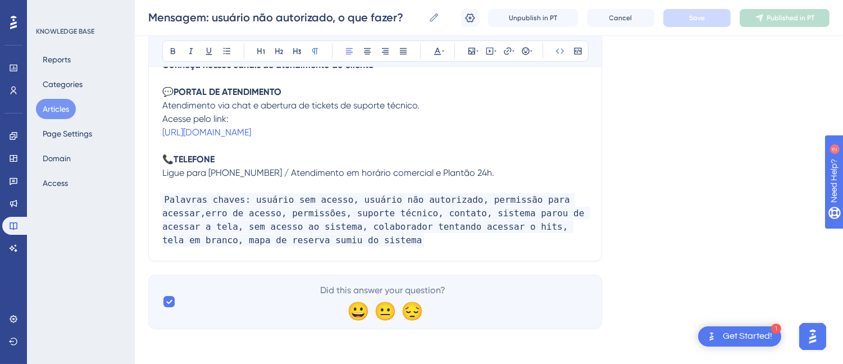
click at [378, 249] on div "Essa mensagem será exibida quando o usuário não possuir permissão para executar…" at bounding box center [375, 35] width 426 height 431
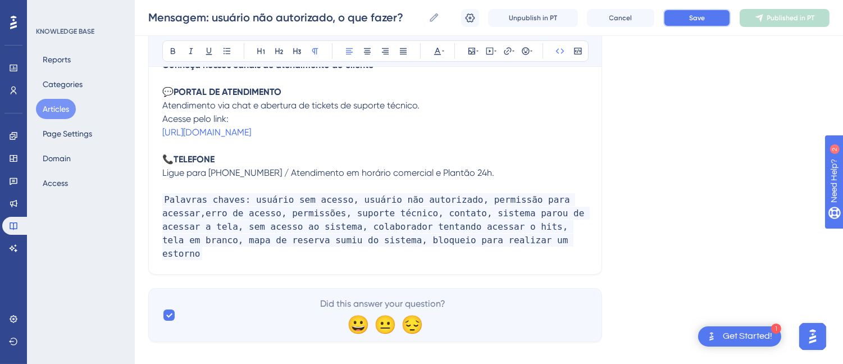
click at [722, 24] on button "Save" at bounding box center [696, 18] width 67 height 18
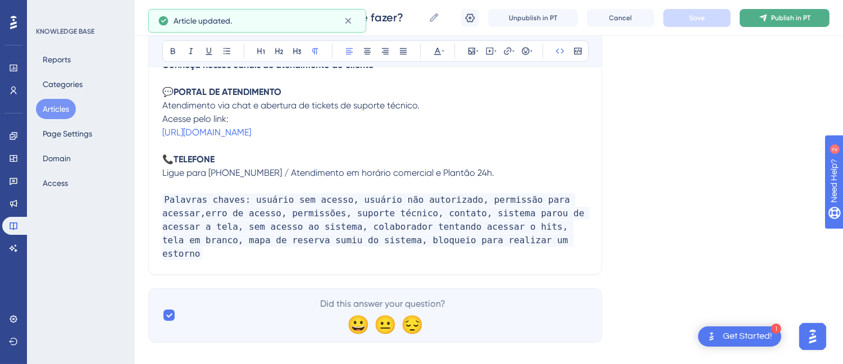
click at [784, 19] on span "Publish in PT" at bounding box center [790, 17] width 39 height 9
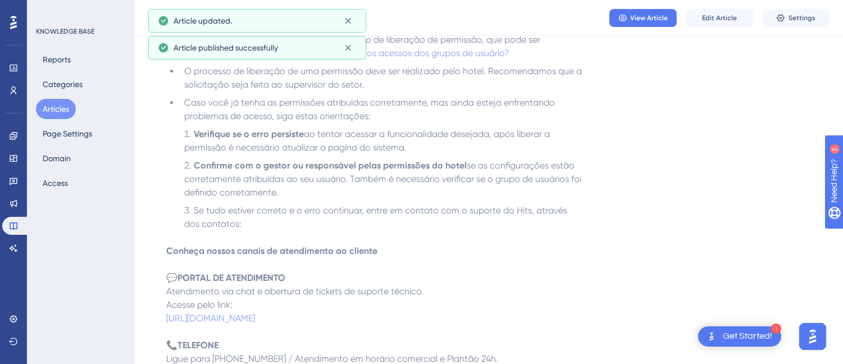
scroll to position [0, 0]
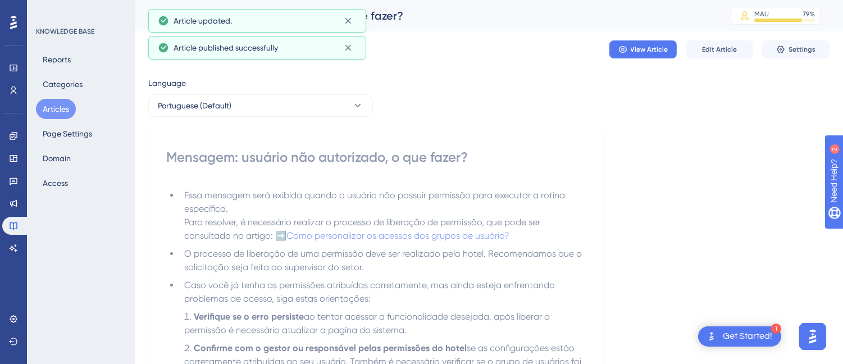
click at [251, 154] on div "Mensagem: usuário não autorizado, o que fazer?" at bounding box center [375, 157] width 418 height 18
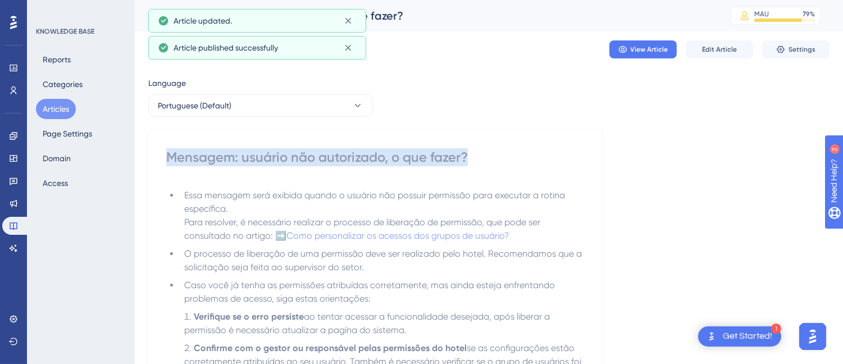
click at [251, 154] on div "Mensagem: usuário não autorizado, o que fazer?" at bounding box center [375, 157] width 418 height 18
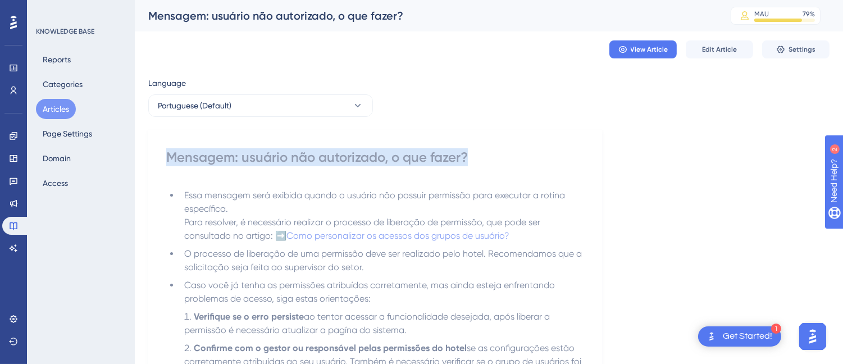
click at [53, 108] on button "Articles" at bounding box center [56, 109] width 40 height 20
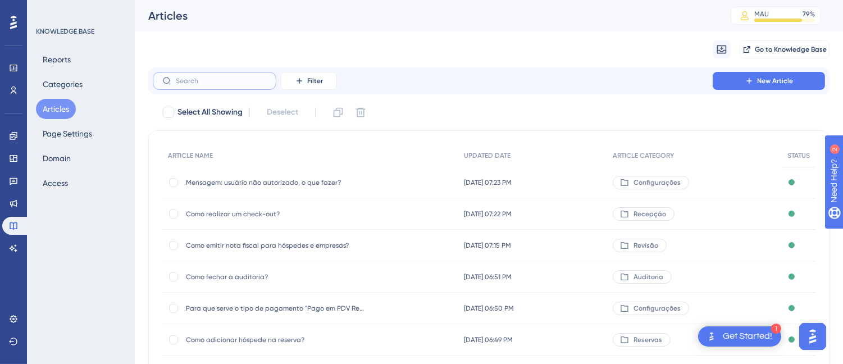
click at [220, 77] on input "text" at bounding box center [221, 81] width 91 height 8
type input "his"
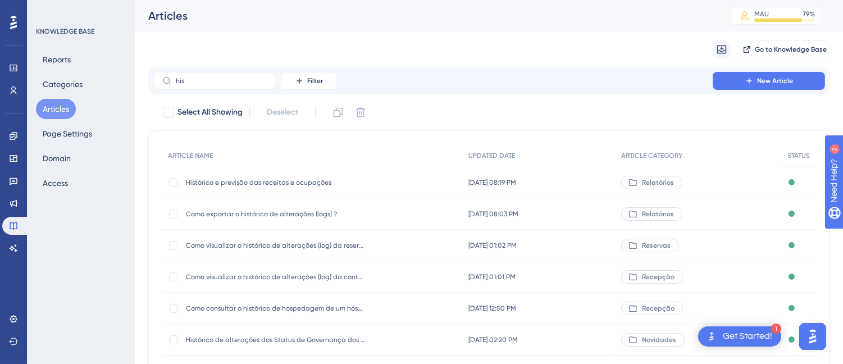
click at [250, 184] on span "Histórico e previsão das receitas e ocupações" at bounding box center [276, 182] width 180 height 9
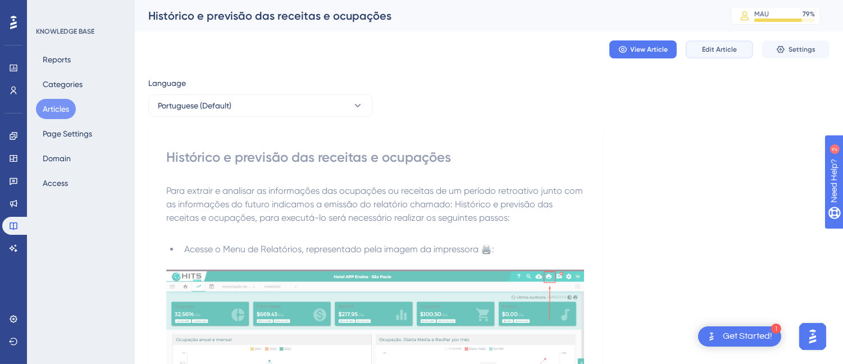
click at [726, 52] on span "Edit Article" at bounding box center [719, 49] width 35 height 9
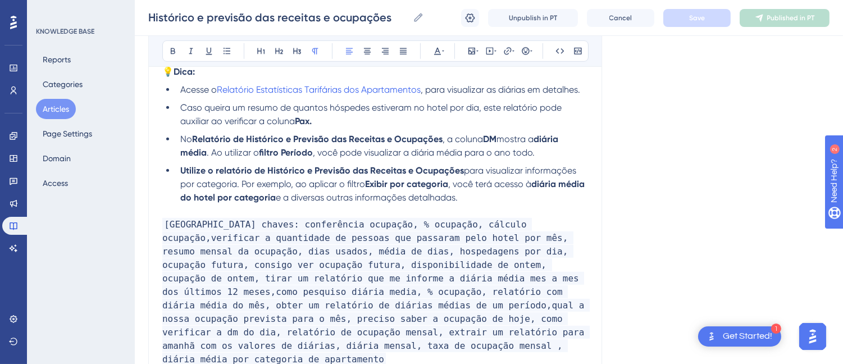
scroll to position [1631, 0]
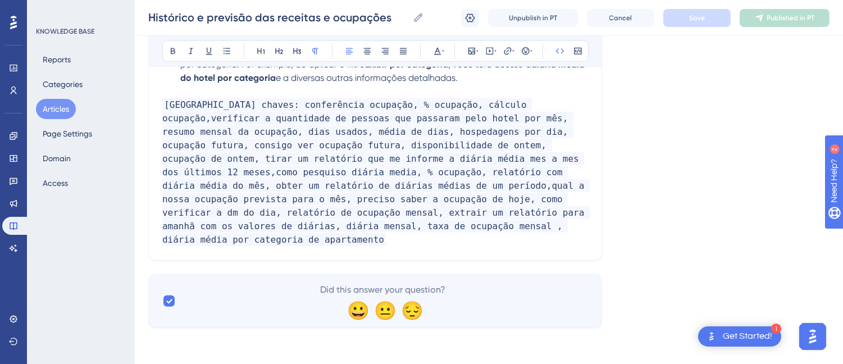
click at [377, 215] on p "Palavras chaves: conferência ocupação, % ocupação, cálculo ocupação,verificar a…" at bounding box center [375, 172] width 426 height 148
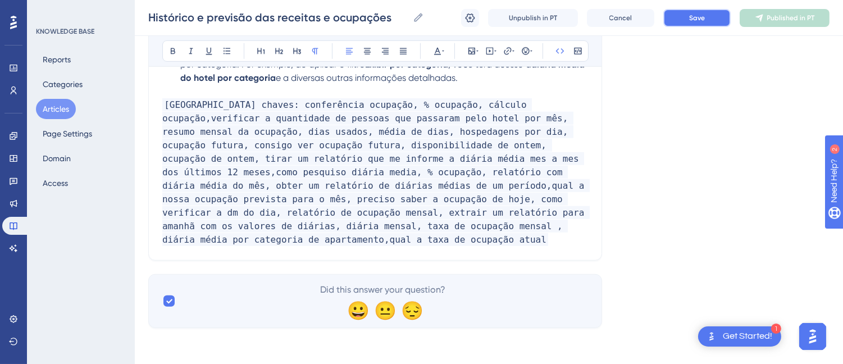
click at [711, 24] on button "Save" at bounding box center [696, 18] width 67 height 18
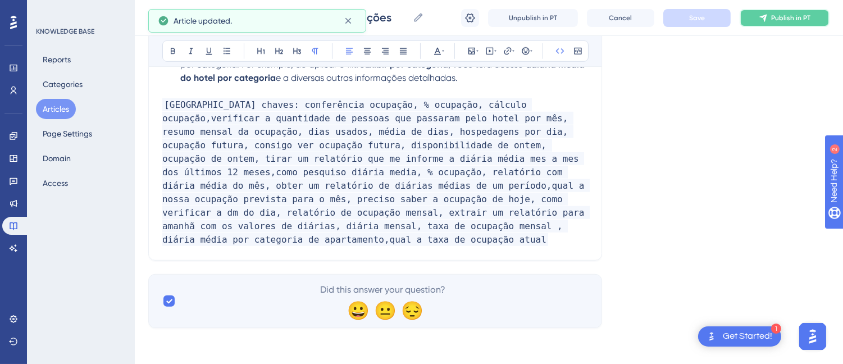
click at [778, 21] on span "Publish in PT" at bounding box center [790, 17] width 39 height 9
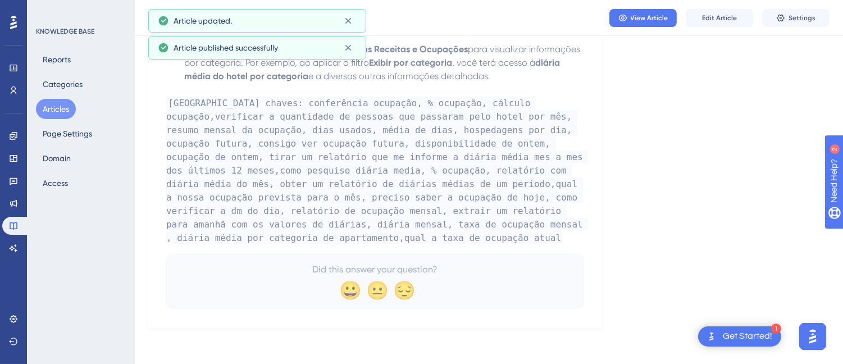
scroll to position [1577, 0]
click at [51, 113] on button "Articles" at bounding box center [56, 109] width 40 height 20
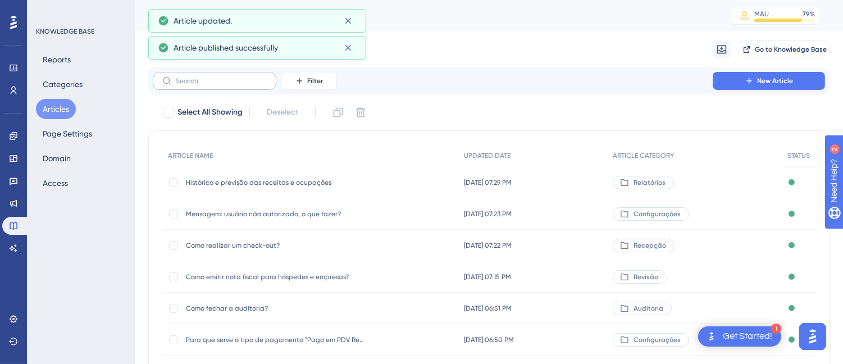
click at [223, 86] on label at bounding box center [215, 81] width 124 height 18
click at [223, 85] on input "text" at bounding box center [221, 81] width 91 height 8
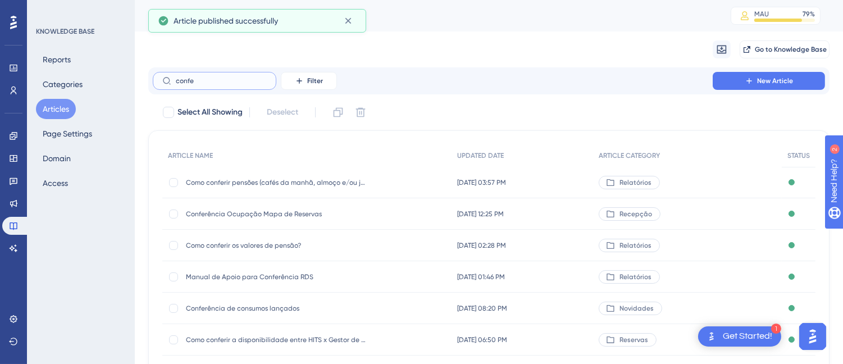
type input "confe"
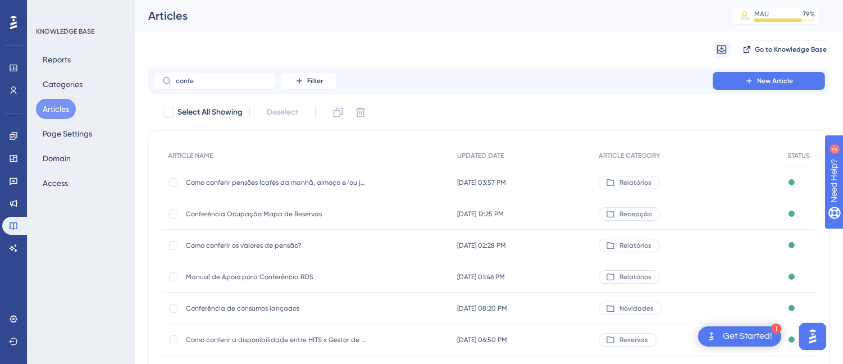
click at [266, 216] on span "Conferência Ocupação Mapa de Reservas" at bounding box center [276, 214] width 180 height 9
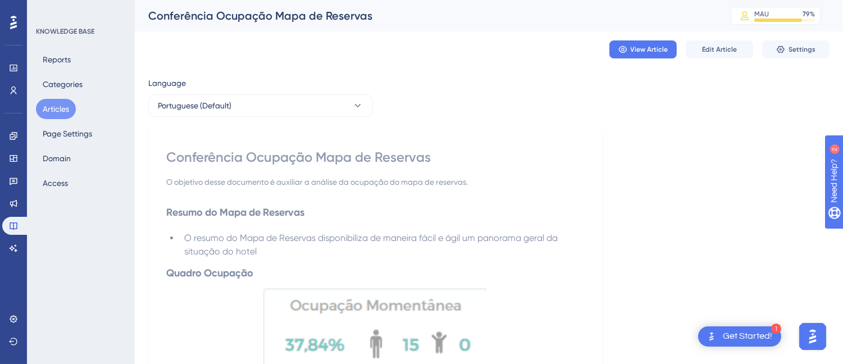
click at [722, 60] on div "View Article Edit Article Settings" at bounding box center [488, 49] width 681 height 36
click at [722, 51] on span "Edit Article" at bounding box center [719, 49] width 35 height 9
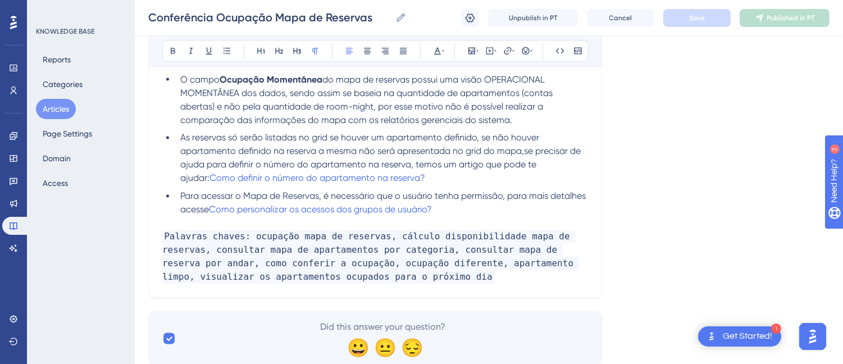
scroll to position [3692, 0]
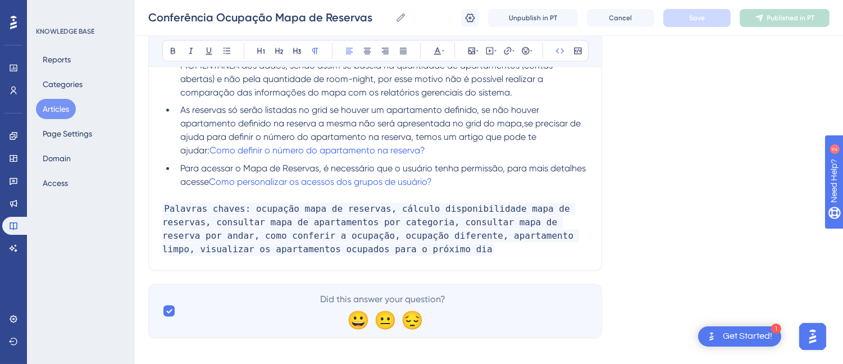
click at [391, 238] on p "Palavras chaves: ocupação mapa de reservas, cálculo disponibilidade mapa de res…" at bounding box center [375, 230] width 426 height 54
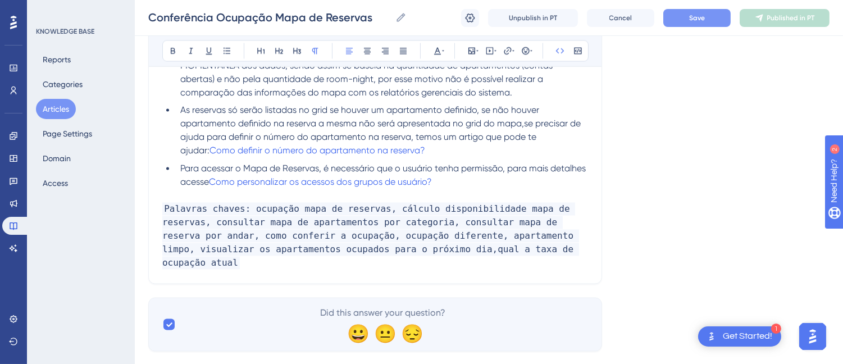
click at [695, 23] on div "Conferência Ocupação Mapa de Reservas Conferência Ocupação Mapa de Reservas Unp…" at bounding box center [489, 18] width 708 height 36
click at [695, 16] on span "Save" at bounding box center [697, 17] width 16 height 9
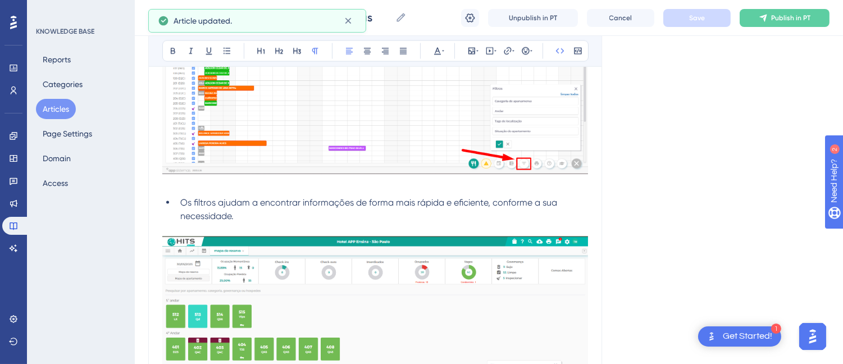
scroll to position [2818, 0]
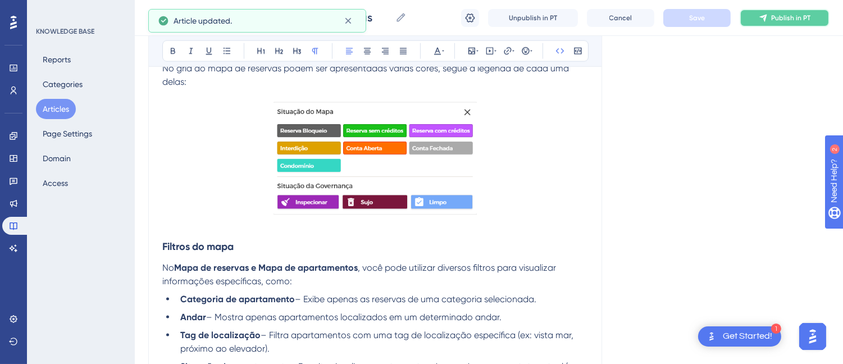
click at [777, 21] on span "Publish in PT" at bounding box center [790, 17] width 39 height 9
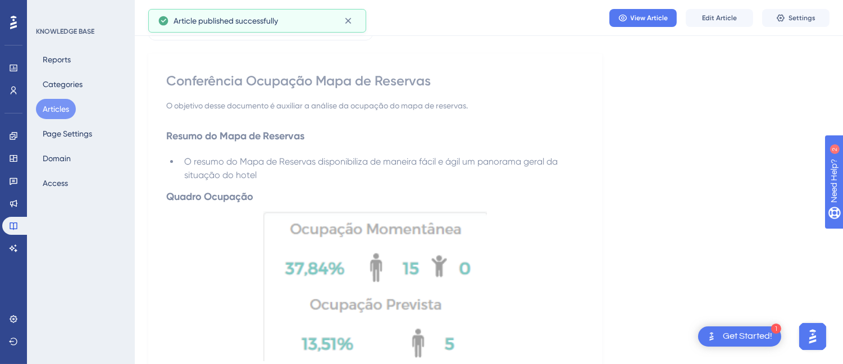
scroll to position [0, 0]
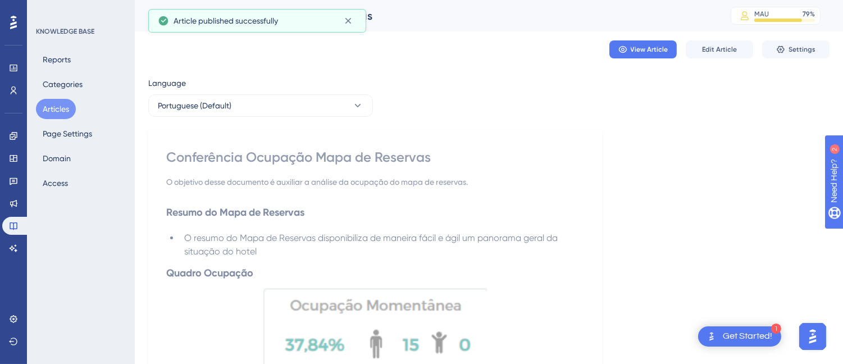
click at [234, 154] on div "Conferência Ocupação Mapa de Reservas" at bounding box center [375, 157] width 418 height 18
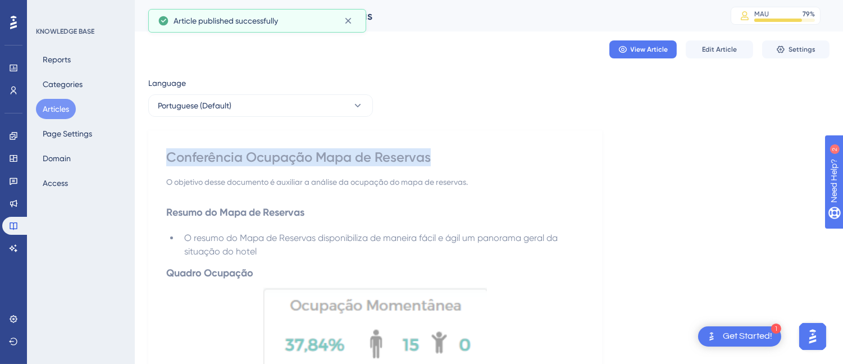
click at [234, 154] on div "Conferência Ocupação Mapa de Reservas" at bounding box center [375, 157] width 418 height 18
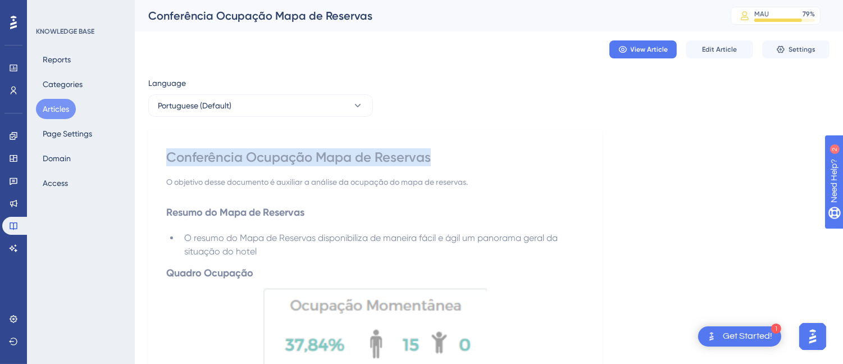
drag, startPoint x: 60, startPoint y: 108, endPoint x: 52, endPoint y: 108, distance: 8.4
click at [60, 108] on button "Articles" at bounding box center [56, 109] width 40 height 20
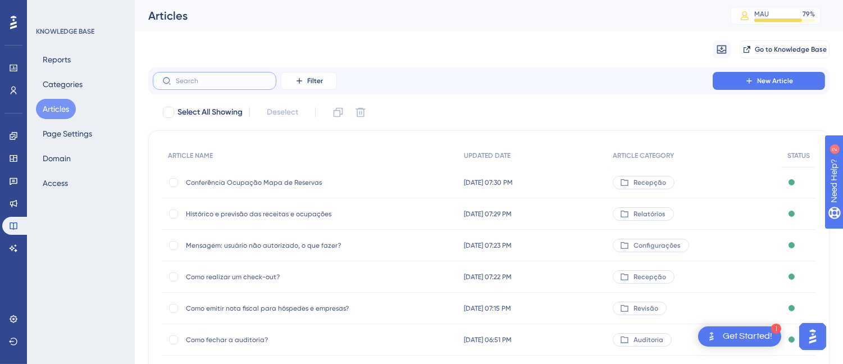
click at [222, 79] on input "text" at bounding box center [221, 81] width 91 height 8
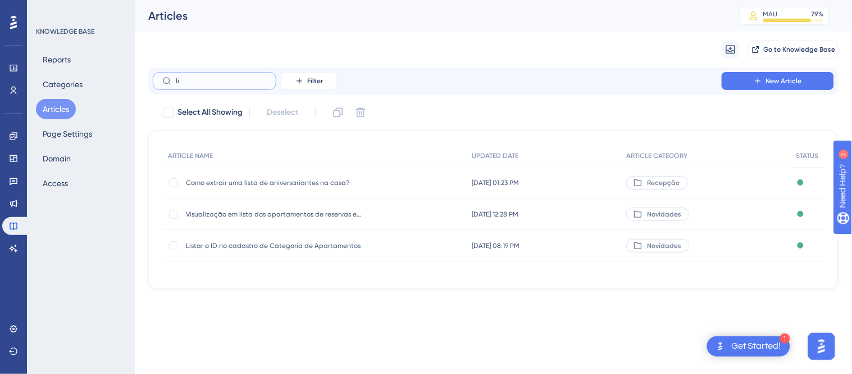
type input "l"
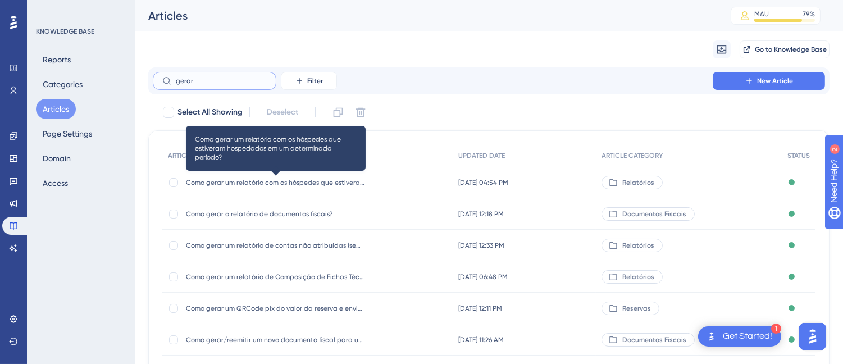
type input "gerar"
click at [273, 179] on span "Como gerar um relatório com os hóspedes que estiveram hospedados em um determin…" at bounding box center [276, 182] width 180 height 9
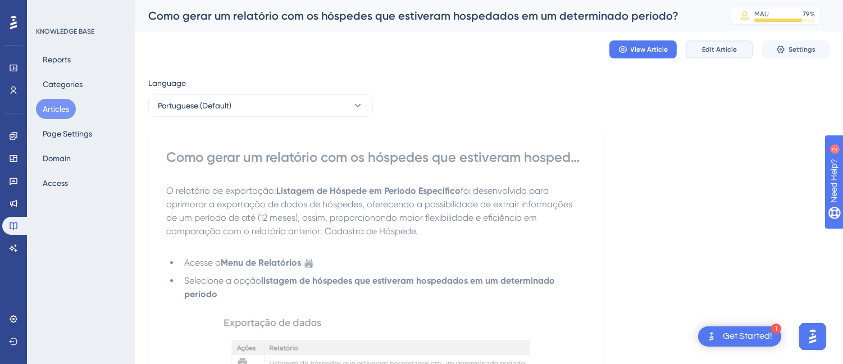
click at [714, 49] on span "Edit Article" at bounding box center [719, 49] width 35 height 9
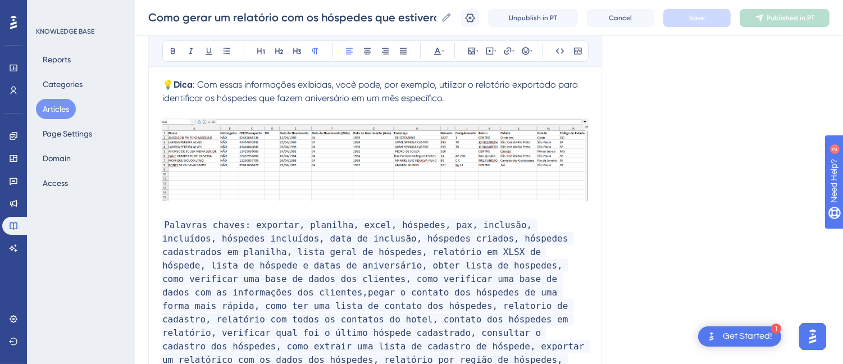
scroll to position [1842, 0]
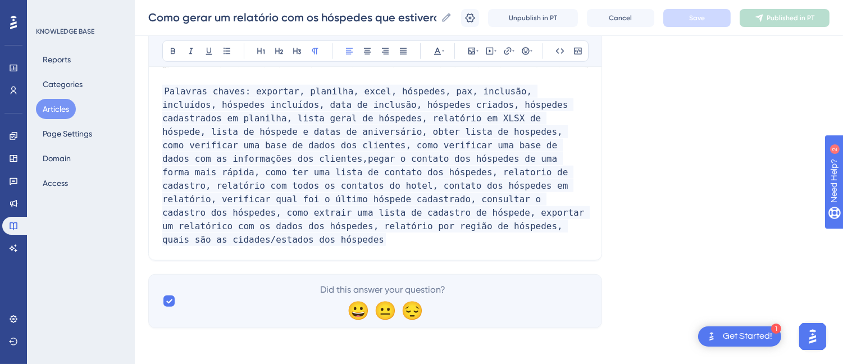
click at [364, 236] on p "Palavras chaves: exportar, planilha, excel, hóspedes, pax, inclusão, incluídos,…" at bounding box center [375, 166] width 426 height 162
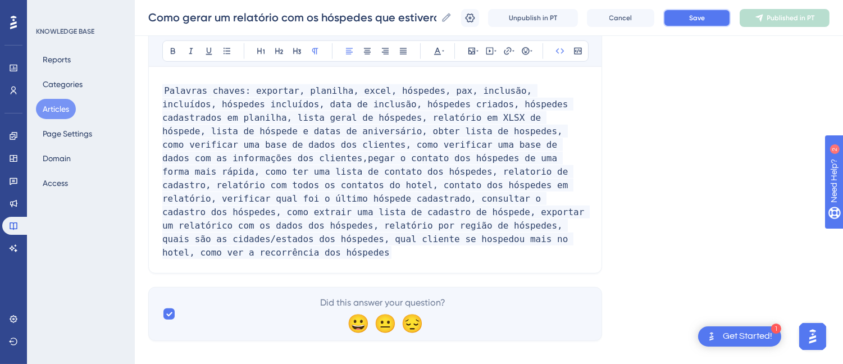
click at [714, 13] on button "Save" at bounding box center [696, 18] width 67 height 18
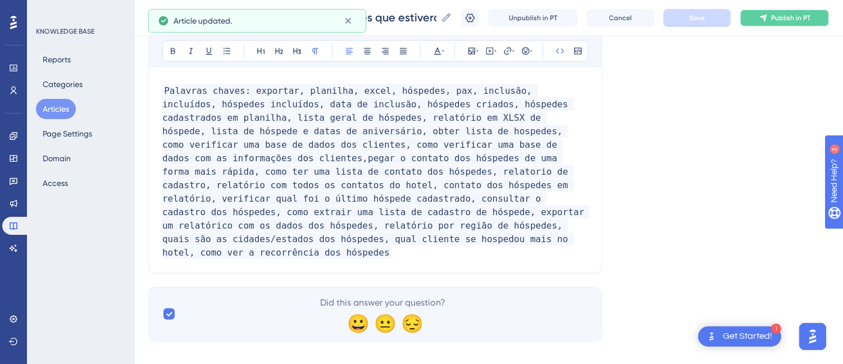
click at [801, 11] on button "Publish in PT" at bounding box center [785, 18] width 90 height 18
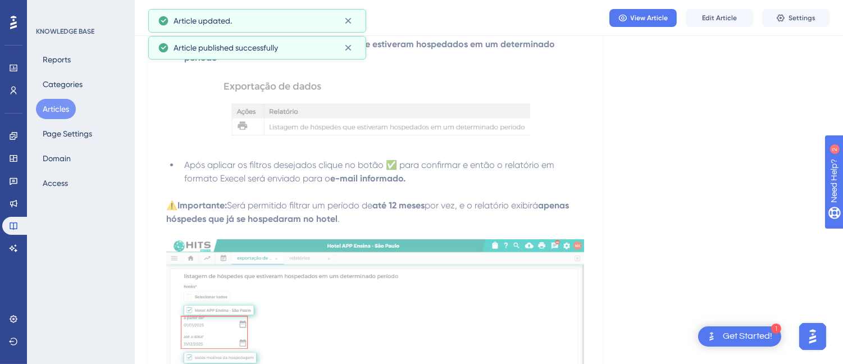
scroll to position [0, 0]
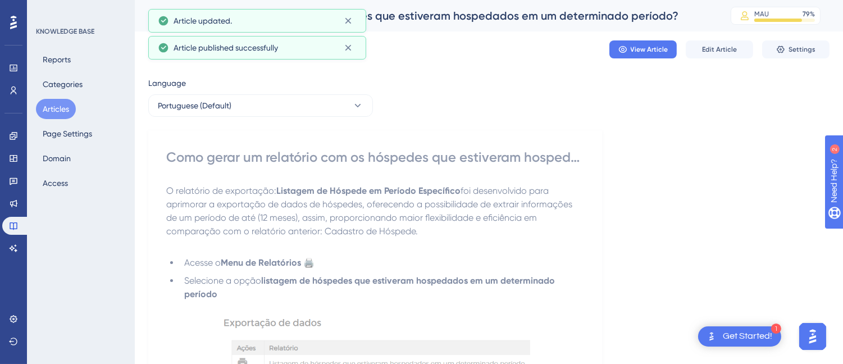
click at [262, 163] on div "Como gerar um relatório com os hóspedes que estiveram hospedados em um determin…" at bounding box center [375, 157] width 418 height 18
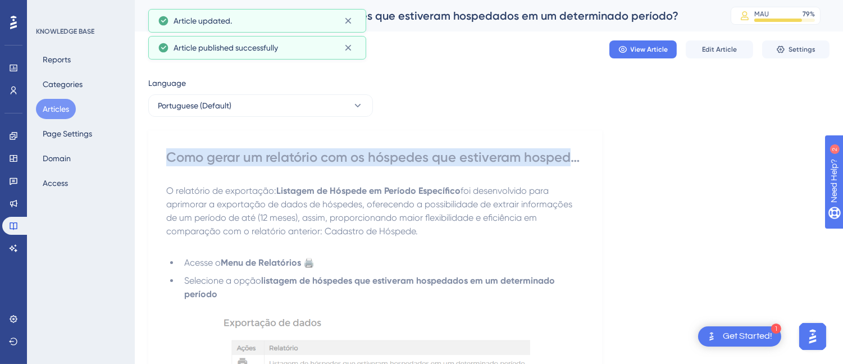
click at [262, 163] on div "Como gerar um relatório com os hóspedes que estiveram hospedados em um determin…" at bounding box center [375, 157] width 418 height 18
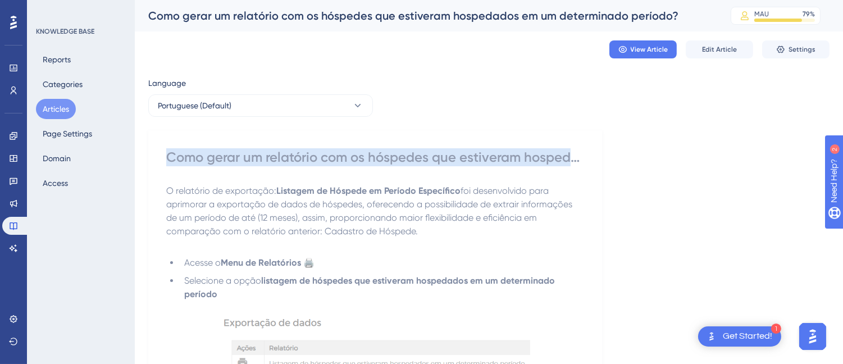
click at [66, 107] on button "Articles" at bounding box center [56, 109] width 40 height 20
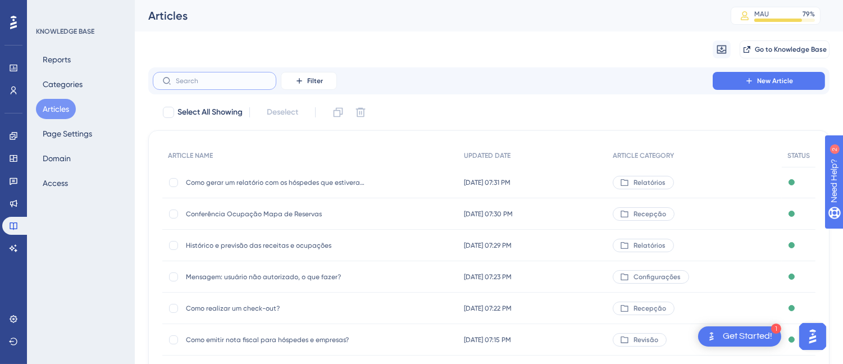
click at [221, 82] on input "text" at bounding box center [221, 81] width 91 height 8
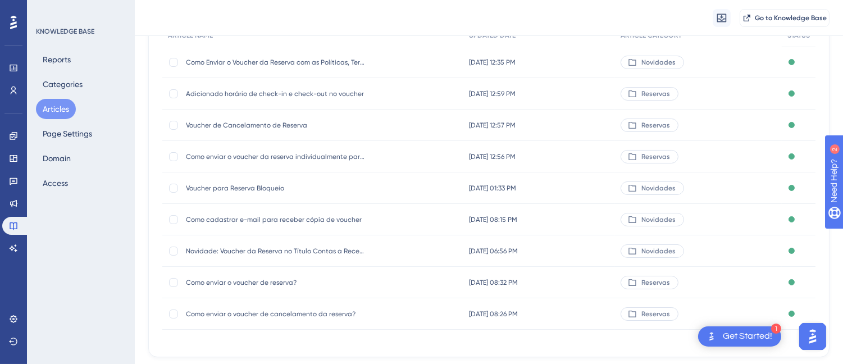
type input "vou"
click at [293, 284] on span "Como enviar o voucher de reserva?" at bounding box center [276, 282] width 180 height 9
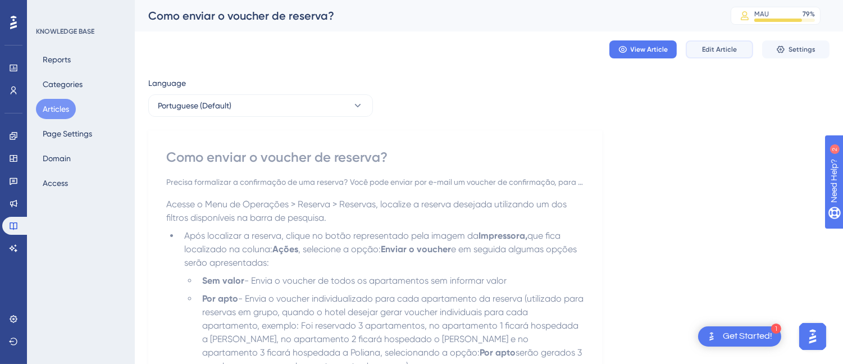
click at [714, 40] on button "Edit Article" at bounding box center [719, 49] width 67 height 18
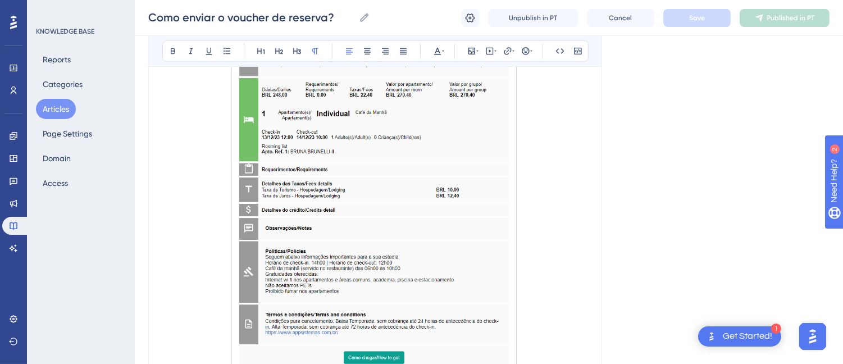
scroll to position [1624, 0]
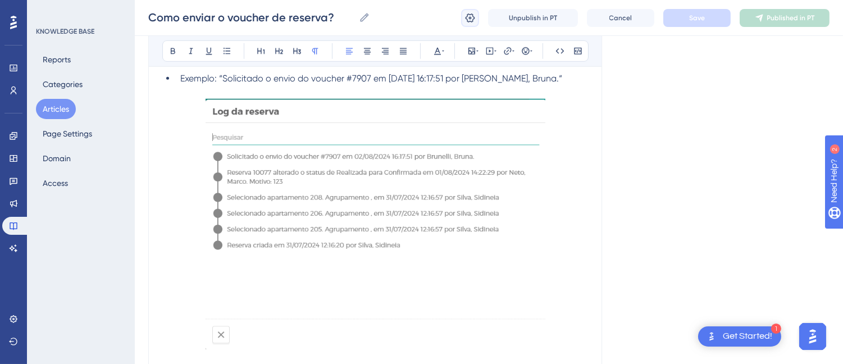
click at [467, 19] on icon at bounding box center [470, 17] width 11 height 11
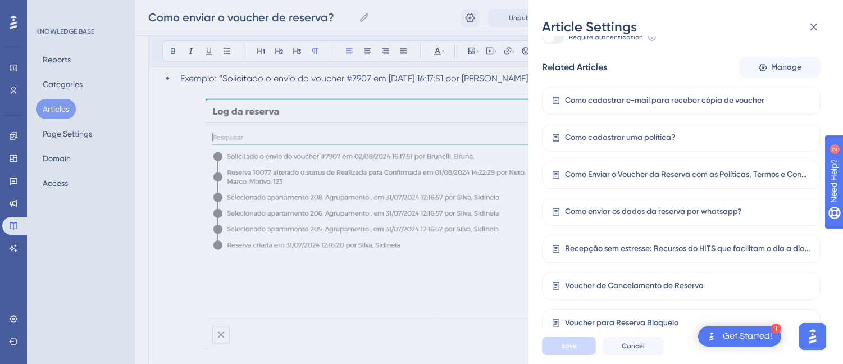
scroll to position [1686, 0]
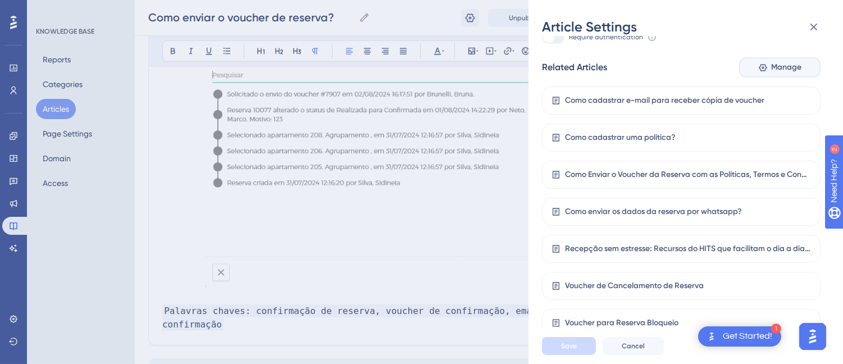
click at [787, 61] on span "Manage" at bounding box center [786, 67] width 30 height 13
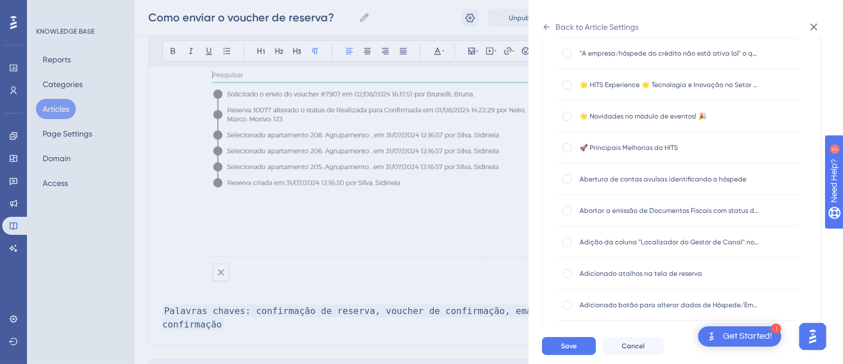
scroll to position [1436, 0]
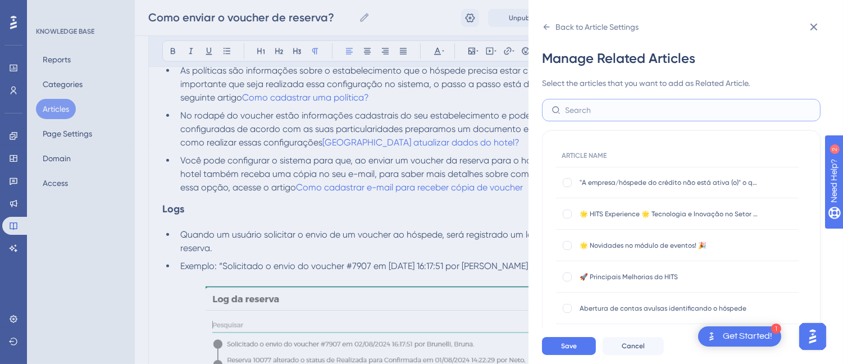
click at [603, 115] on input "text" at bounding box center [688, 110] width 246 height 12
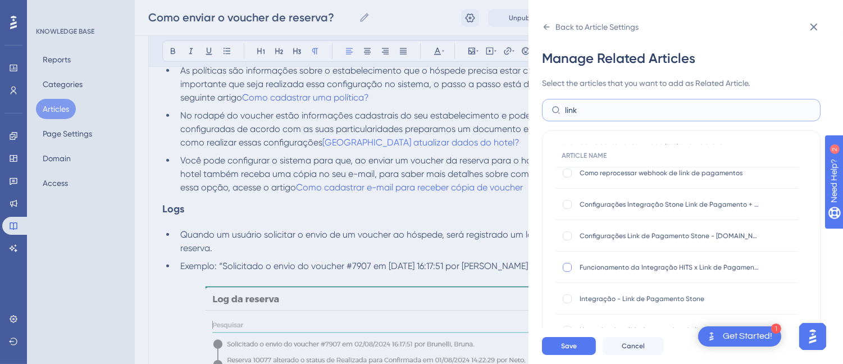
type input "link"
click at [572, 267] on div at bounding box center [567, 267] width 11 height 11
checkbox input "true"
click at [567, 350] on span "Save" at bounding box center [569, 346] width 16 height 9
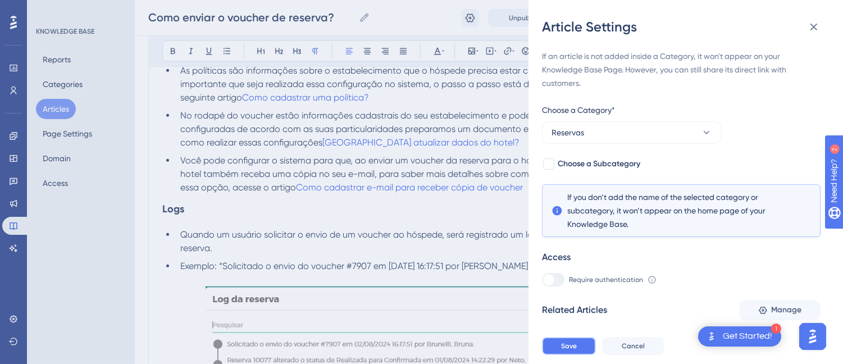
click at [567, 350] on span "Save" at bounding box center [569, 346] width 16 height 9
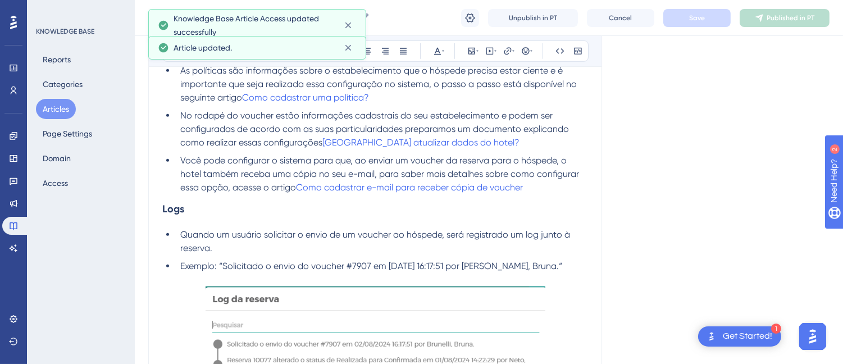
scroll to position [1772, 0]
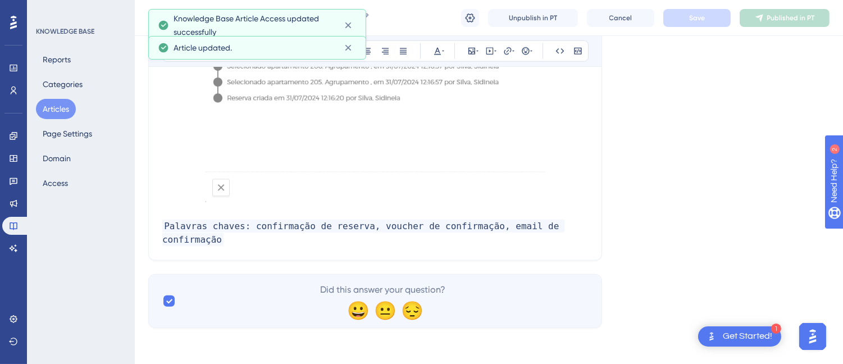
click at [564, 236] on span "Palavras chaves: confirmação de reserva, voucher de confirmação, email de confi…" at bounding box center [363, 233] width 402 height 26
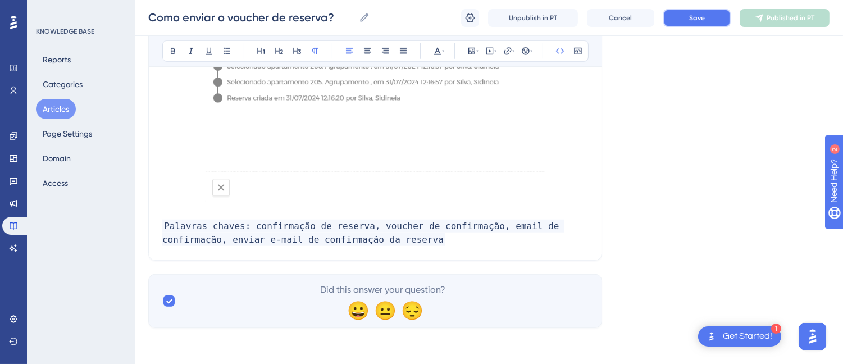
click at [689, 15] on span "Save" at bounding box center [697, 17] width 16 height 9
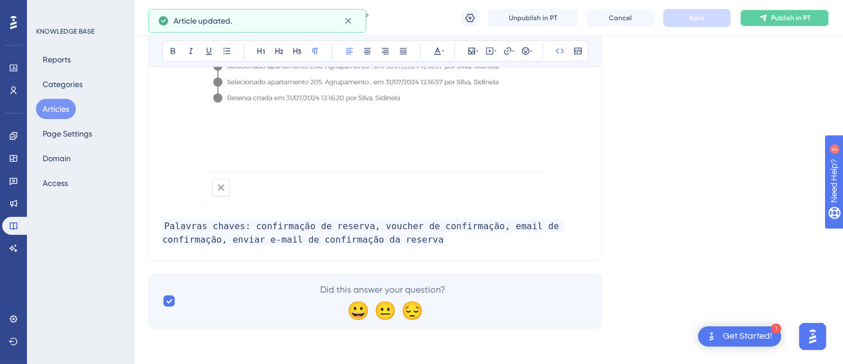
click at [782, 17] on span "Publish in PT" at bounding box center [790, 17] width 39 height 9
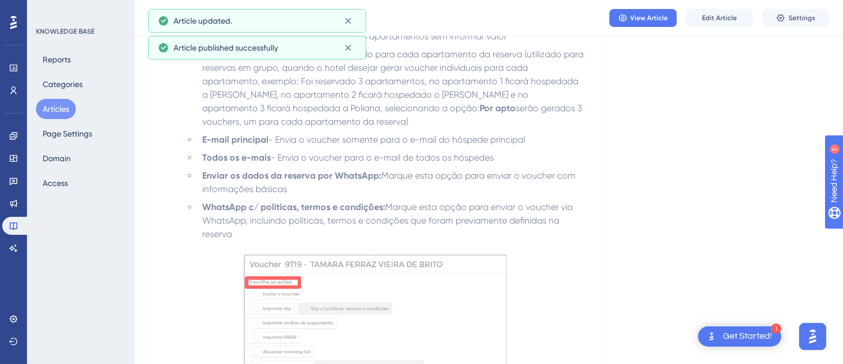
scroll to position [0, 0]
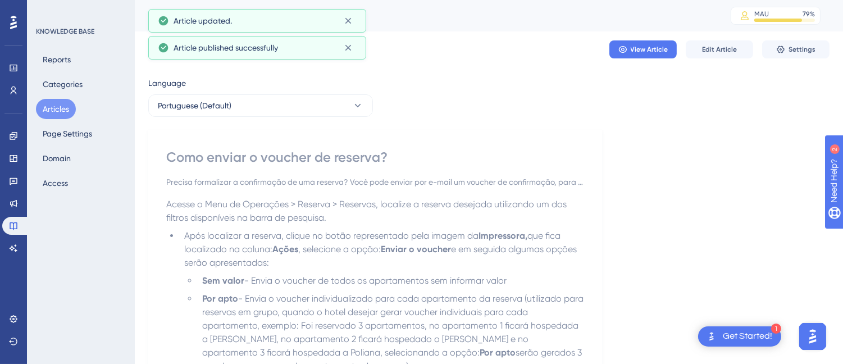
click at [310, 153] on div "Como enviar o voucher de reserva?" at bounding box center [375, 157] width 418 height 18
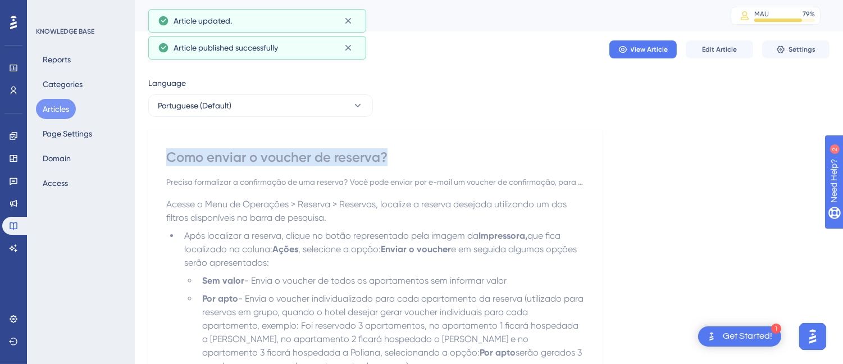
click at [310, 153] on div "Como enviar o voucher de reserva?" at bounding box center [375, 157] width 418 height 18
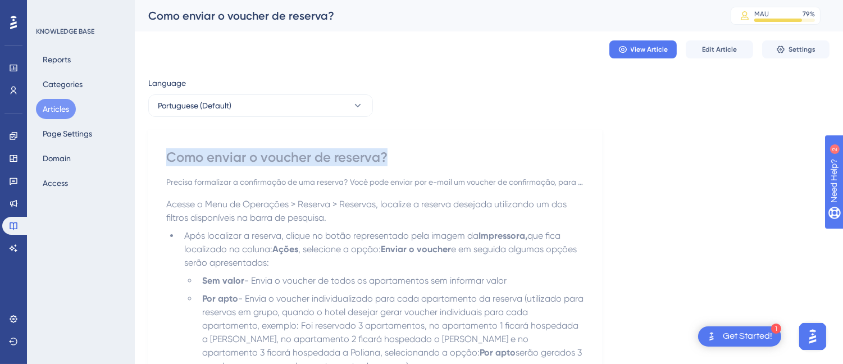
click at [63, 104] on button "Articles" at bounding box center [56, 109] width 40 height 20
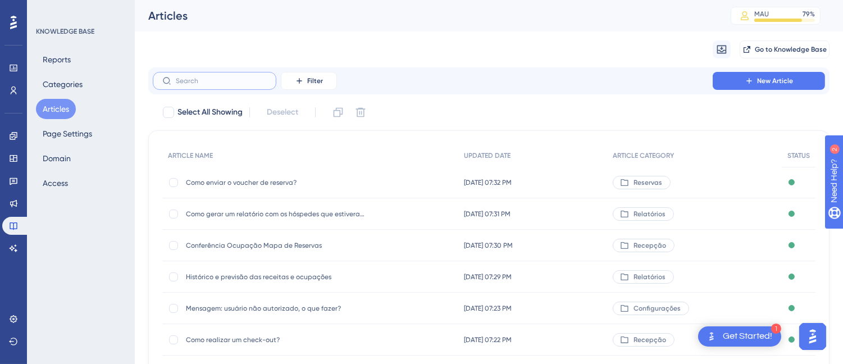
click at [223, 81] on input "text" at bounding box center [221, 81] width 91 height 8
type input "quantui"
checkbox input "true"
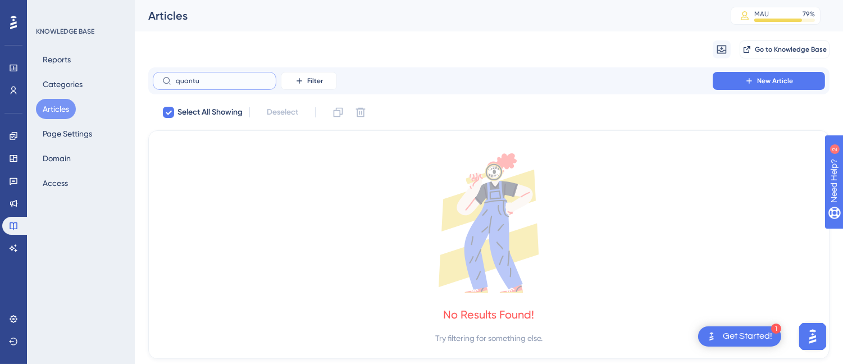
type input "quant"
checkbox input "false"
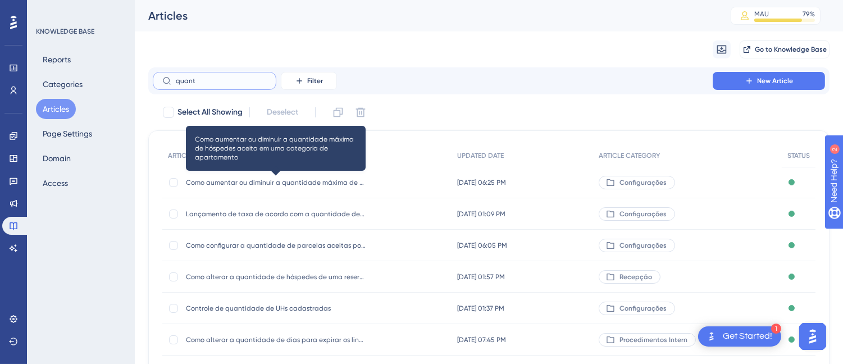
type input "quant"
click at [306, 183] on span "Como aumentar ou diminuir a quantidade máxima de hóspedes aceita em uma categor…" at bounding box center [276, 182] width 180 height 9
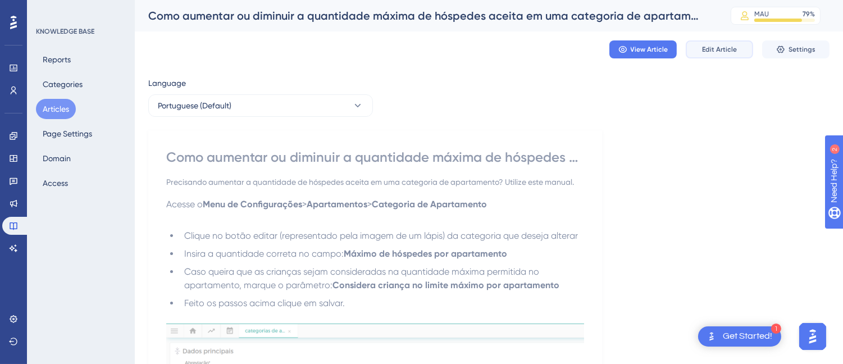
click at [720, 48] on span "Edit Article" at bounding box center [719, 49] width 35 height 9
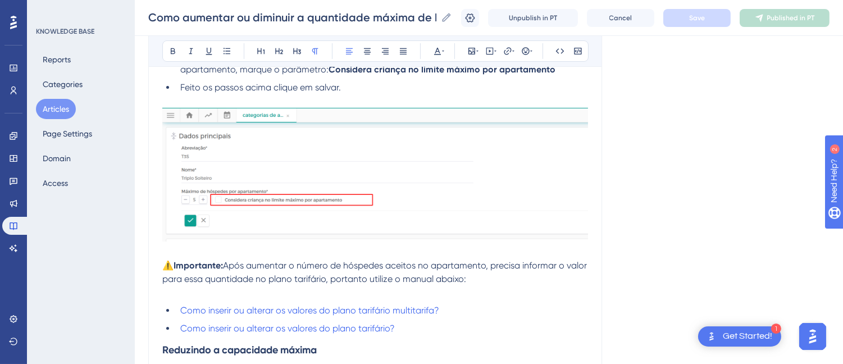
scroll to position [504, 0]
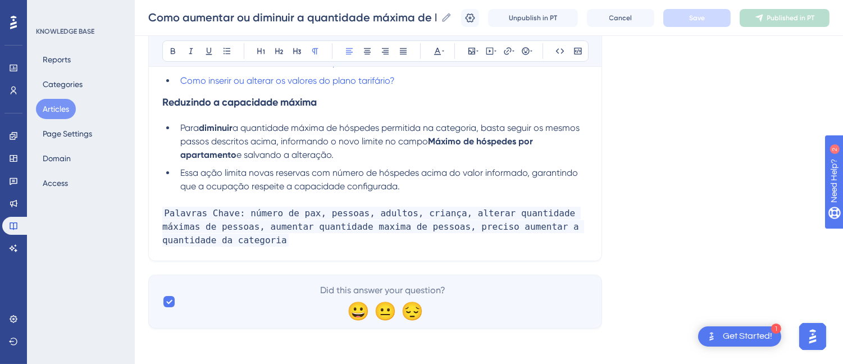
click at [325, 243] on p "Palavras Chave: número de pax, pessoas, adultos, criança, alterar quantidade má…" at bounding box center [375, 227] width 426 height 40
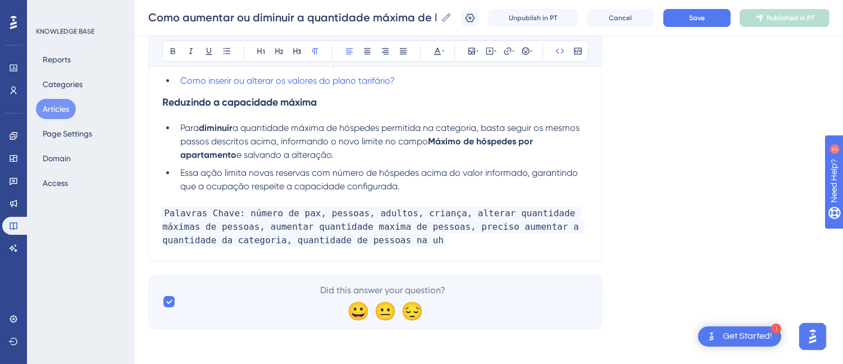
click at [334, 239] on span "Palavras Chave: número de pax, pessoas, adultos, criança, alterar quantidade má…" at bounding box center [373, 227] width 422 height 40
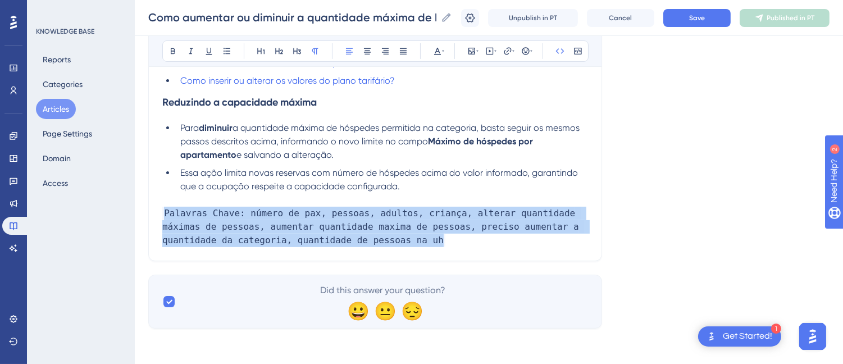
click at [334, 239] on span "Palavras Chave: número de pax, pessoas, adultos, criança, alterar quantidade má…" at bounding box center [373, 227] width 422 height 40
click at [330, 239] on span "Palavras Chave: número de pax, pessoas, adultos, criança, alterar quantidade má…" at bounding box center [373, 227] width 422 height 40
click at [367, 239] on p "Palavras Chave: número de pax, pessoas, adultos, criança, alterar quantidade má…" at bounding box center [375, 227] width 426 height 40
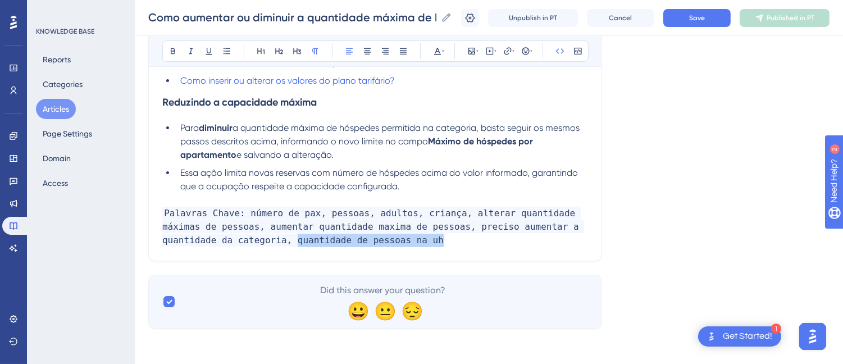
drag, startPoint x: 367, startPoint y: 239, endPoint x: 218, endPoint y: 245, distance: 149.5
click at [218, 245] on p "Palavras Chave: número de pax, pessoas, adultos, criança, alterar quantidade má…" at bounding box center [375, 227] width 426 height 40
click at [695, 22] on button "Save" at bounding box center [696, 18] width 67 height 18
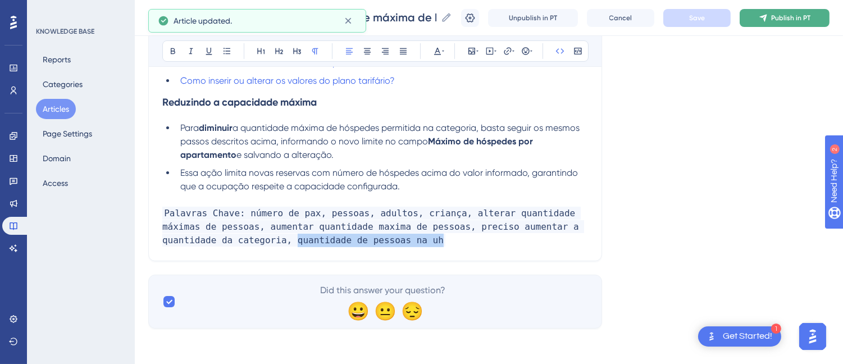
click at [811, 19] on span "Publish in PT" at bounding box center [790, 17] width 39 height 9
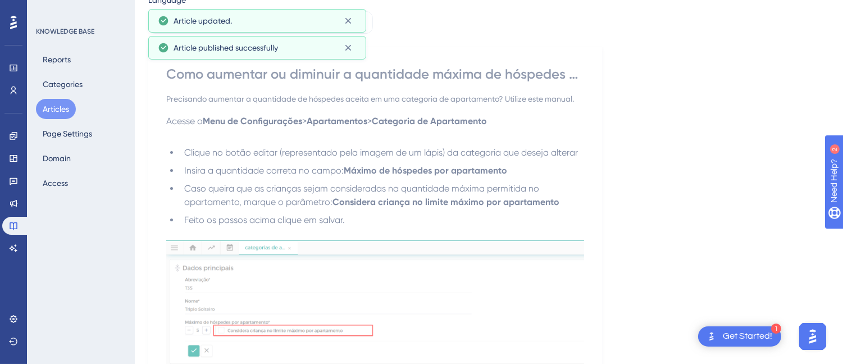
scroll to position [0, 0]
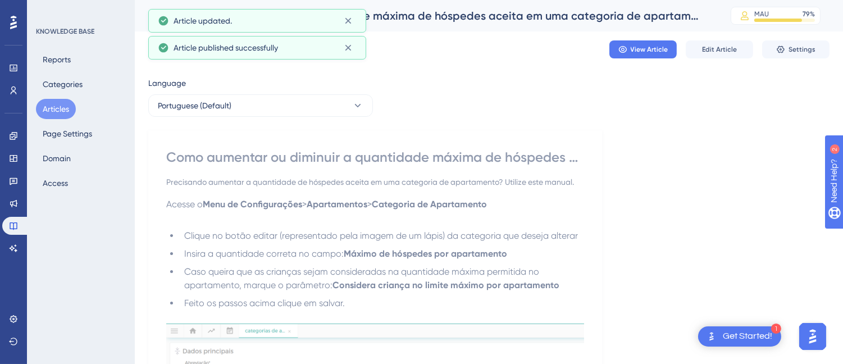
click at [238, 152] on div "Como aumentar ou diminuir a quantidade máxima de hóspedes aceita em uma categor…" at bounding box center [375, 157] width 418 height 18
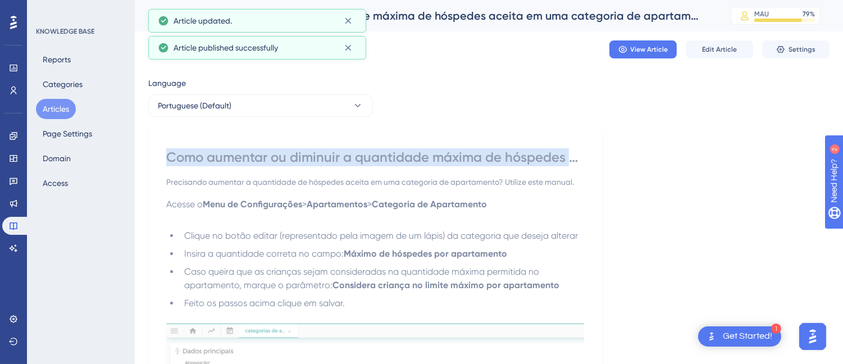
click at [238, 152] on div "Como aumentar ou diminuir a quantidade máxima de hóspedes aceita em uma categor…" at bounding box center [375, 157] width 418 height 18
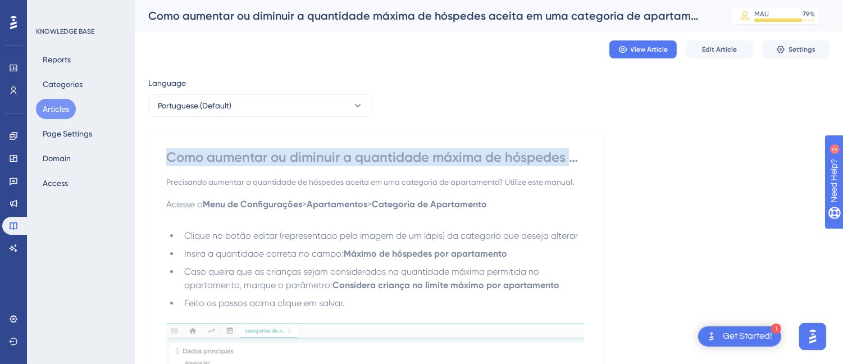
drag, startPoint x: 45, startPoint y: 112, endPoint x: 832, endPoint y: 116, distance: 787.5
click at [45, 112] on button "Articles" at bounding box center [56, 109] width 40 height 20
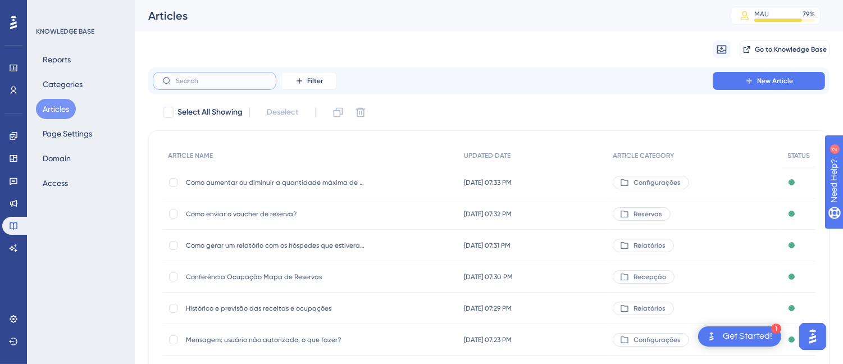
click at [210, 81] on input "text" at bounding box center [221, 81] width 91 height 8
type input "c"
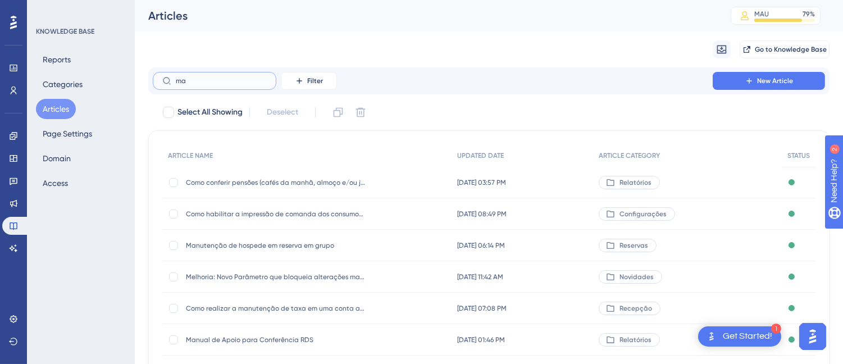
type input "m"
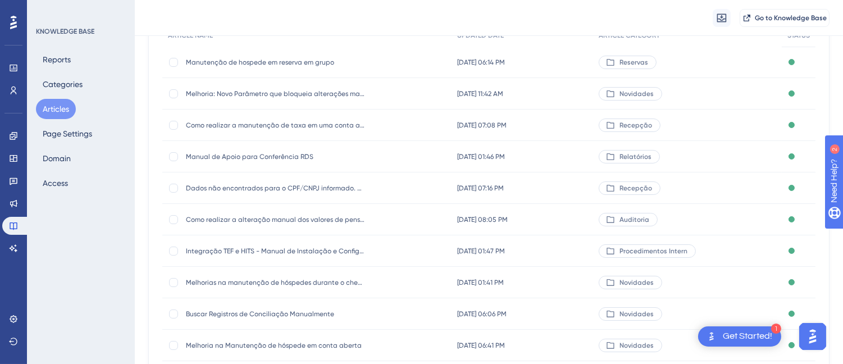
scroll to position [207, 0]
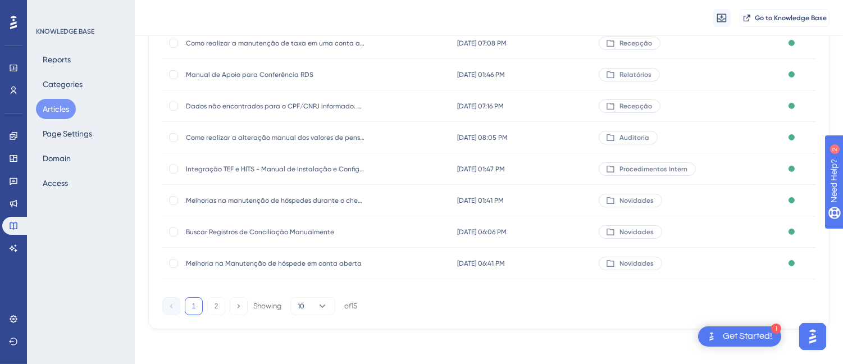
type input "manu"
click at [206, 304] on div "1 2 Showing 10 of 15" at bounding box center [259, 306] width 195 height 18
click at [218, 307] on button "2" at bounding box center [216, 306] width 18 height 18
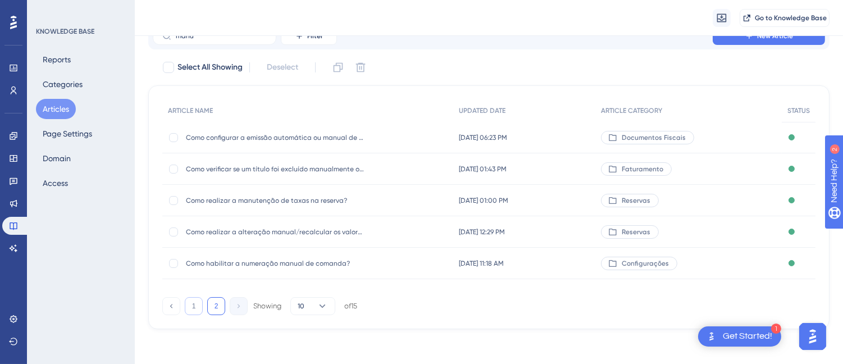
click at [189, 302] on button "1" at bounding box center [194, 306] width 18 height 18
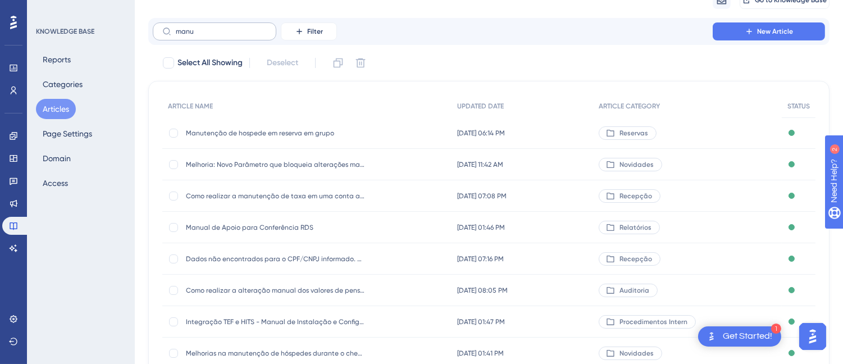
scroll to position [0, 0]
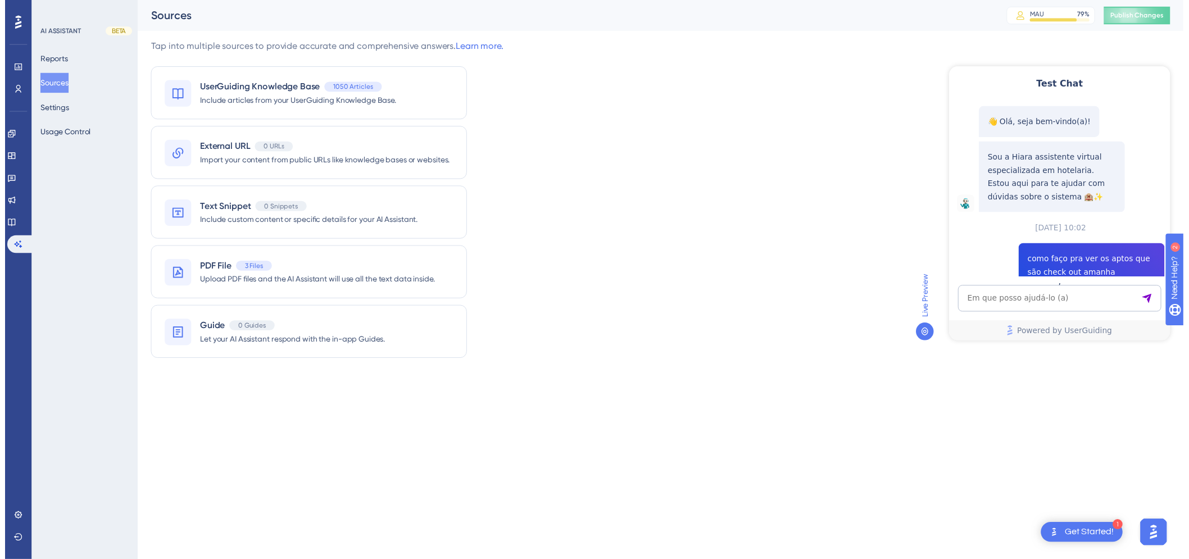
scroll to position [197, 0]
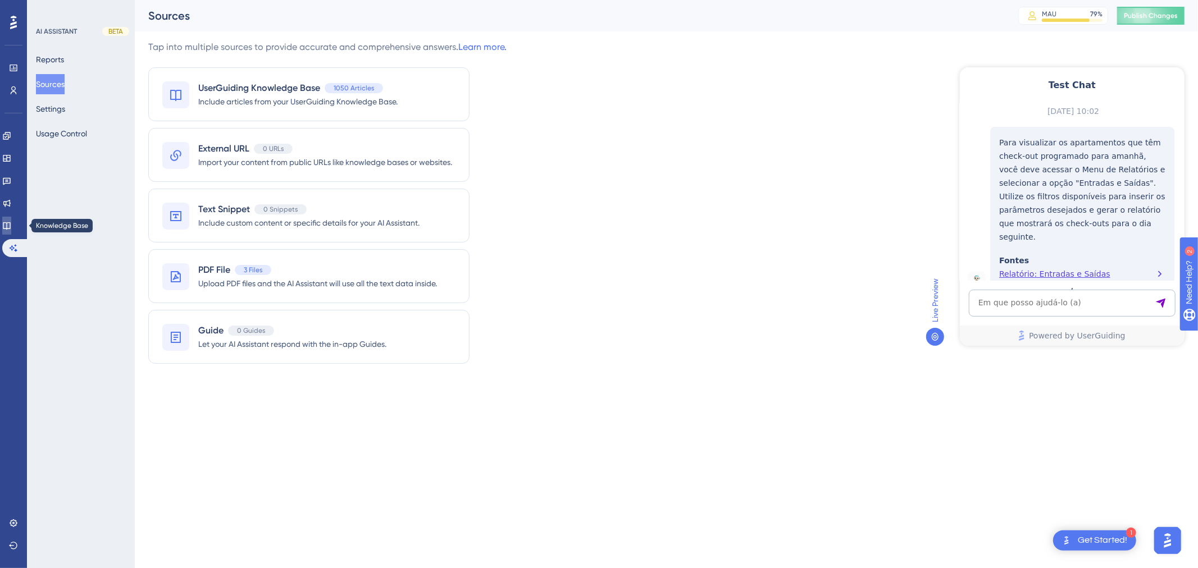
click at [11, 233] on link at bounding box center [6, 226] width 9 height 18
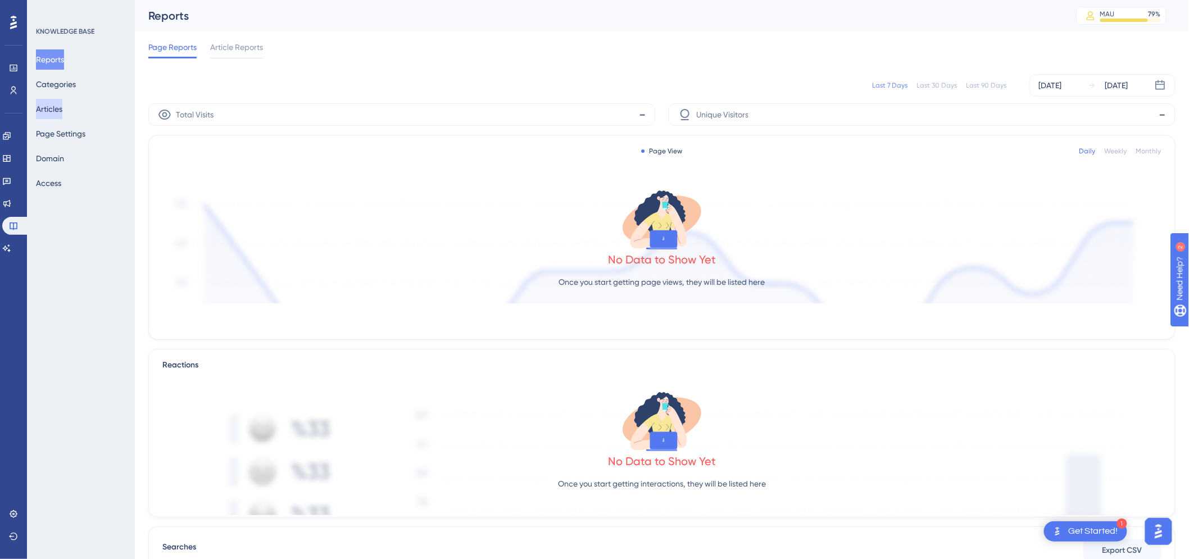
click at [48, 108] on button "Articles" at bounding box center [49, 109] width 26 height 20
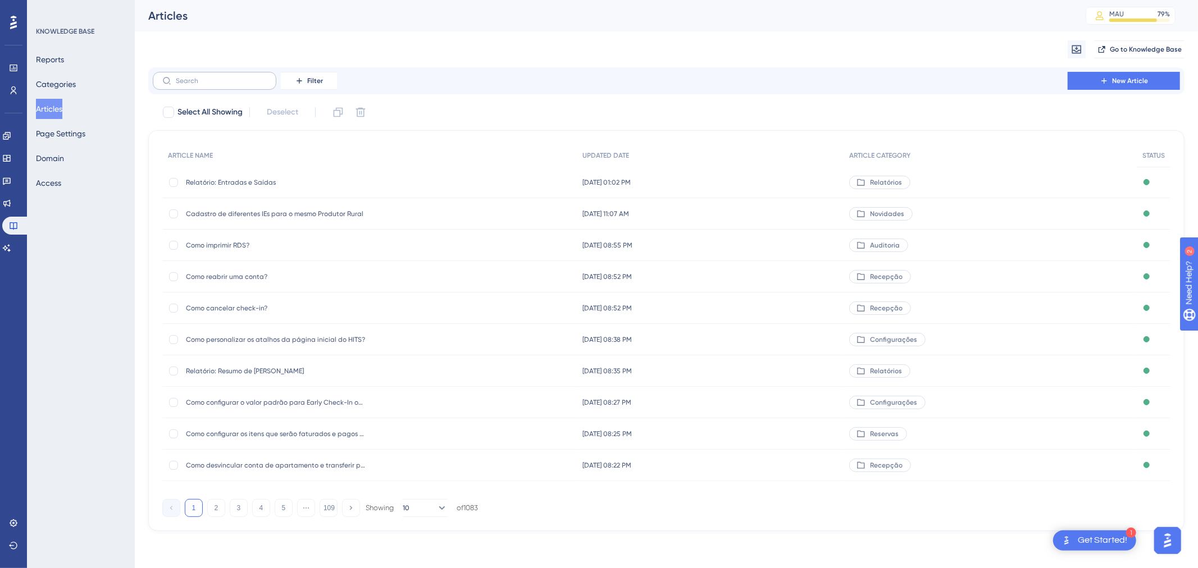
click at [242, 76] on label at bounding box center [215, 81] width 124 height 18
click at [242, 77] on input "text" at bounding box center [221, 81] width 91 height 8
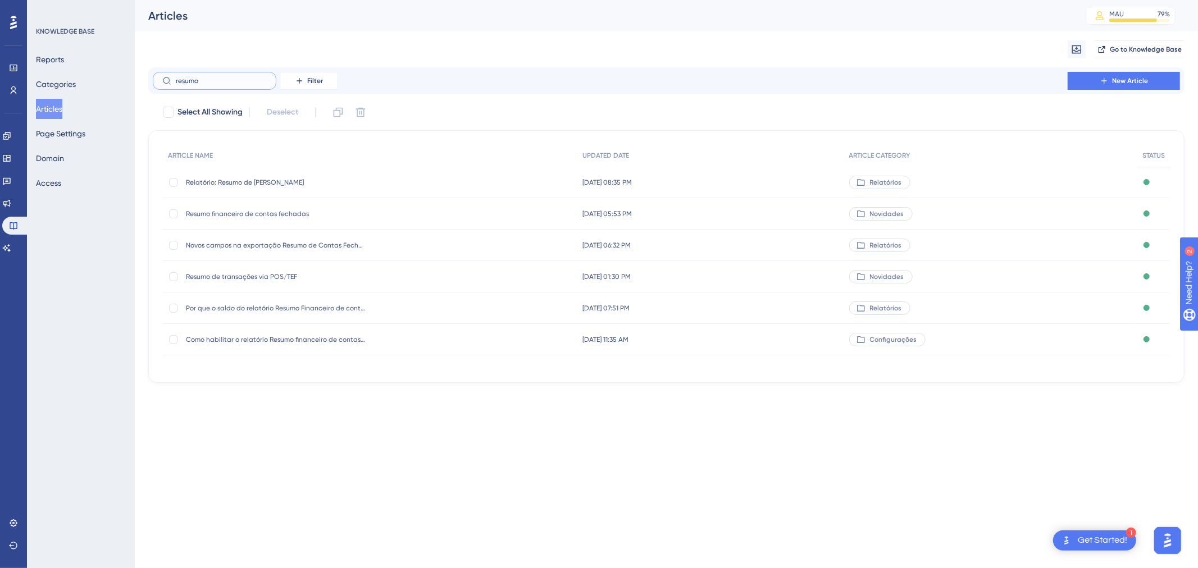
type input "resumo"
click at [271, 187] on div "Relatório: Resumo de Contas Fechadas Relatório: Resumo de Contas Fechadas" at bounding box center [276, 182] width 180 height 31
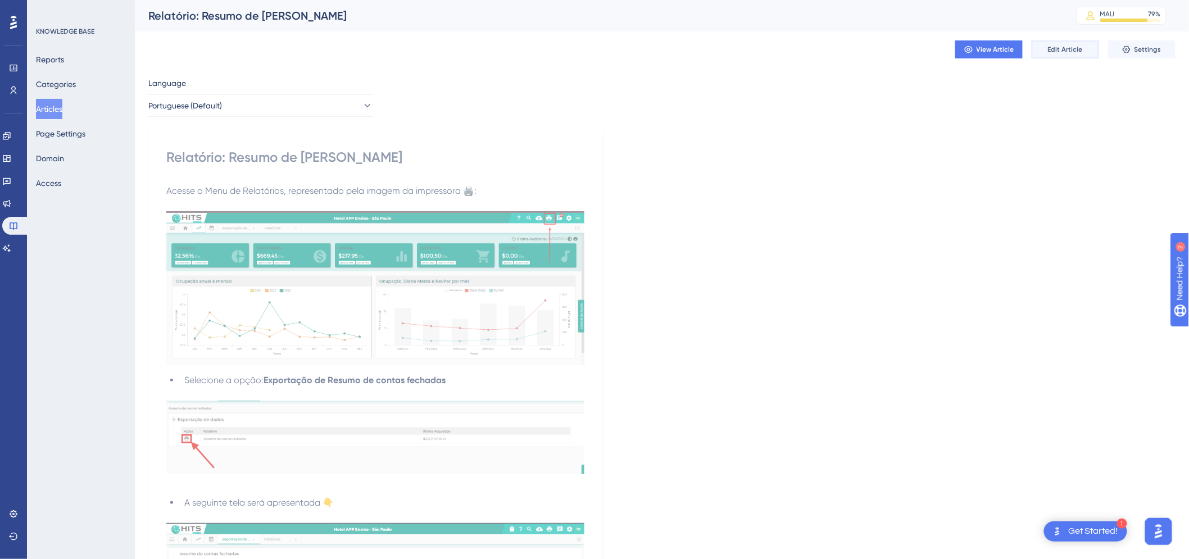
click at [1071, 45] on span "Edit Article" at bounding box center [1065, 49] width 35 height 9
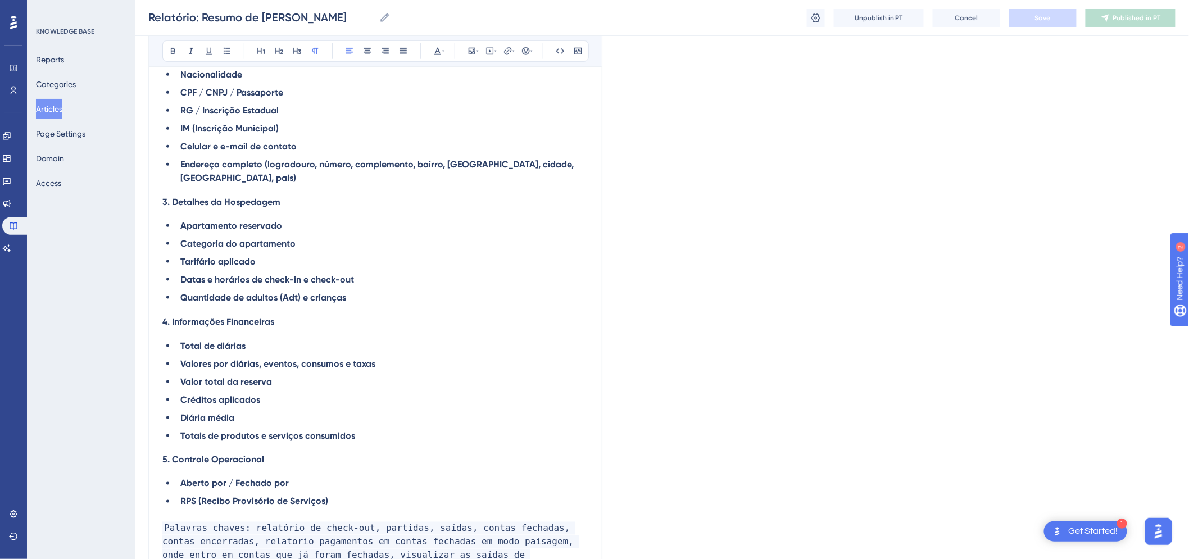
scroll to position [2345, 0]
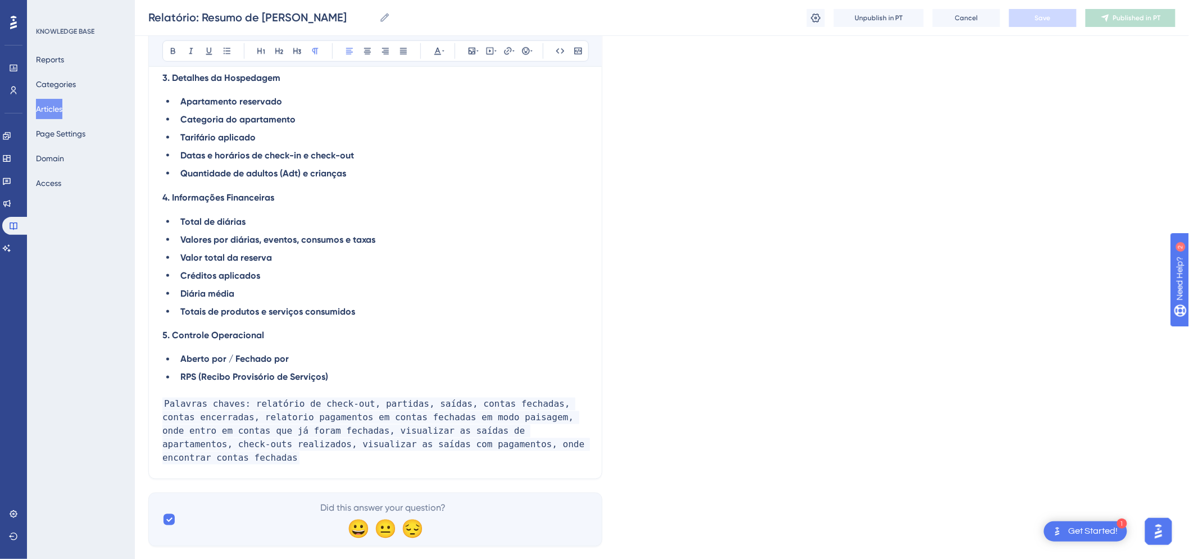
click at [571, 432] on p "Palavras chaves: relatório de check-out, partidas, saídas, contas fechadas, con…" at bounding box center [375, 431] width 426 height 67
click at [564, 432] on p "Palavras chaves: relatório de check-out, partidas, saídas, contas fechadas, con…" at bounding box center [375, 431] width 426 height 67
click at [226, 449] on span "Palavras chaves: relatório de check-out, partidas, saídas, contas fechadas, con…" at bounding box center [375, 431] width 427 height 67
click at [1028, 16] on button "Save" at bounding box center [1042, 18] width 67 height 18
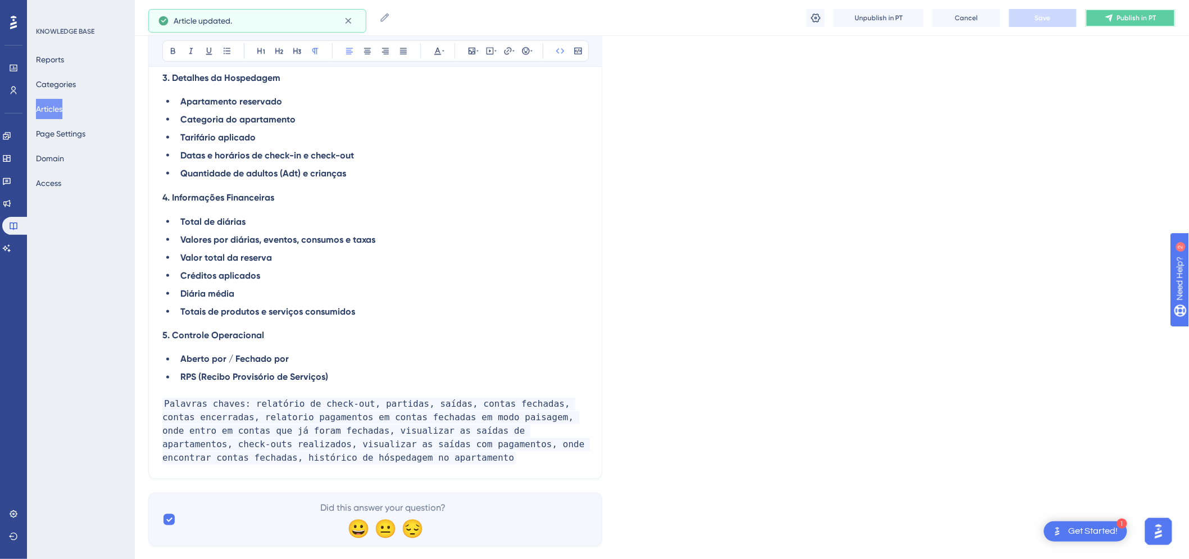
click at [1133, 17] on span "Publish in PT" at bounding box center [1136, 17] width 39 height 9
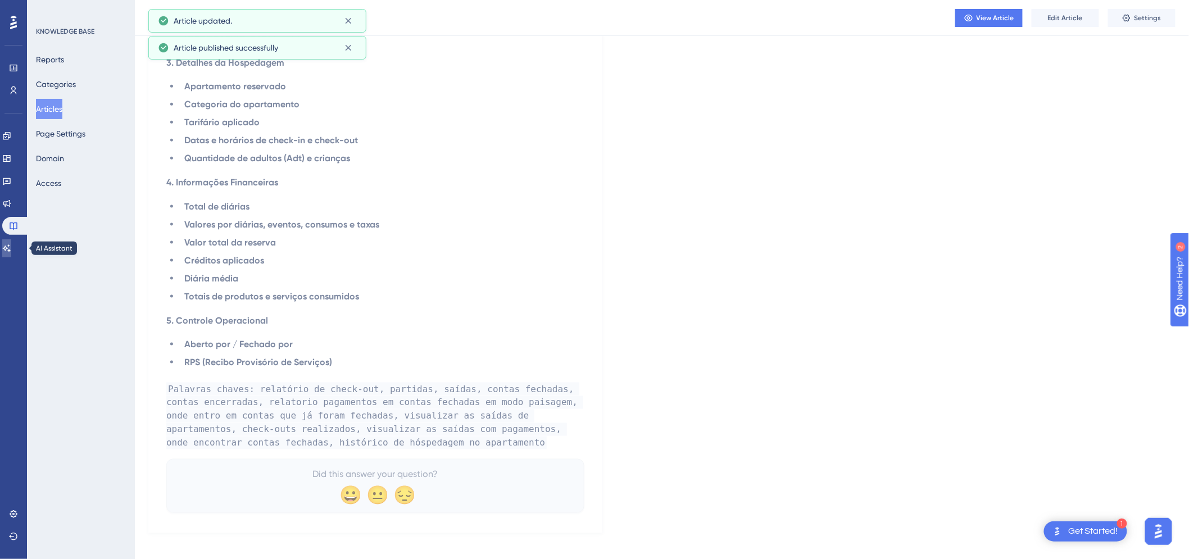
drag, startPoint x: 20, startPoint y: 249, endPoint x: 58, endPoint y: 242, distance: 38.8
click at [11, 249] on link at bounding box center [6, 248] width 9 height 18
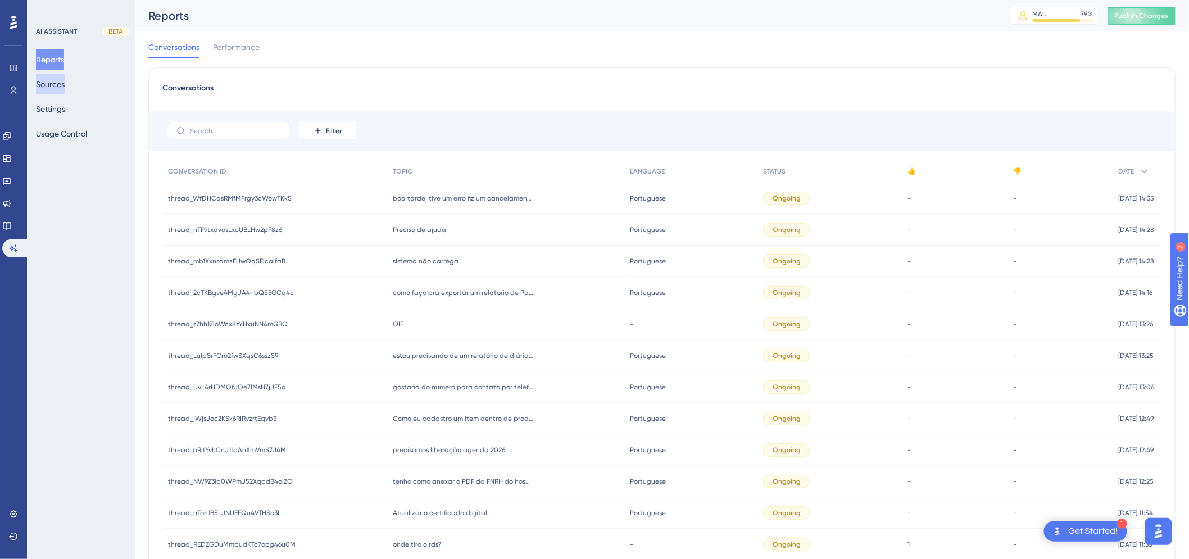
click at [61, 90] on button "Sources" at bounding box center [50, 84] width 29 height 20
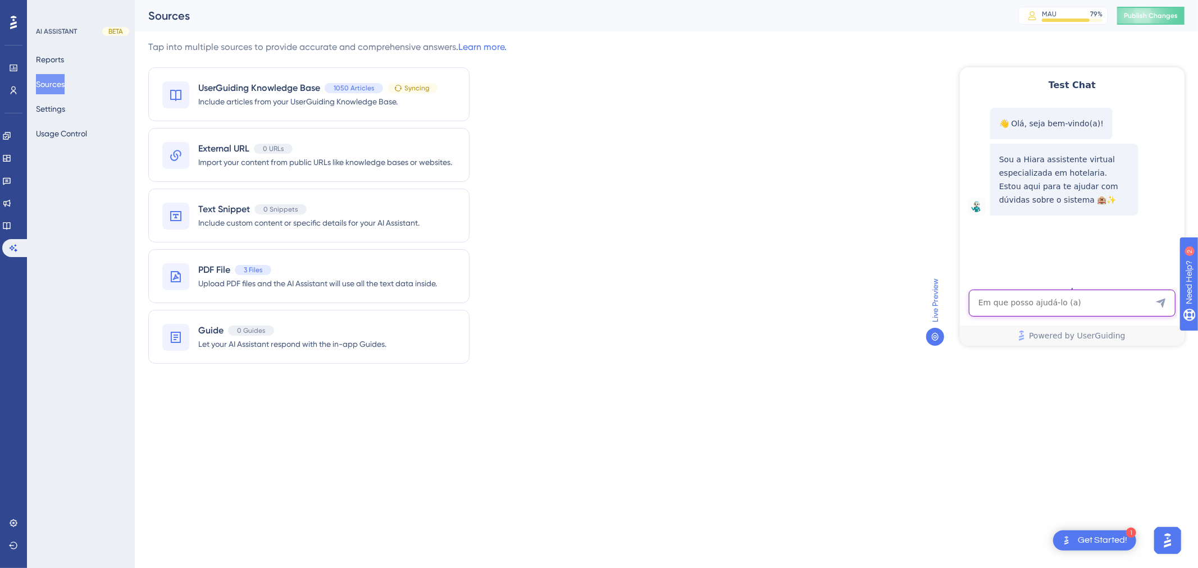
click at [1008, 297] on textarea "AI Assistant Text Input" at bounding box center [1071, 302] width 207 height 27
paste textarea "eu preciso do histórico do apartamento e não de uma conta"
type textarea "eu preciso do histórico do apartamento e não de uma conta"
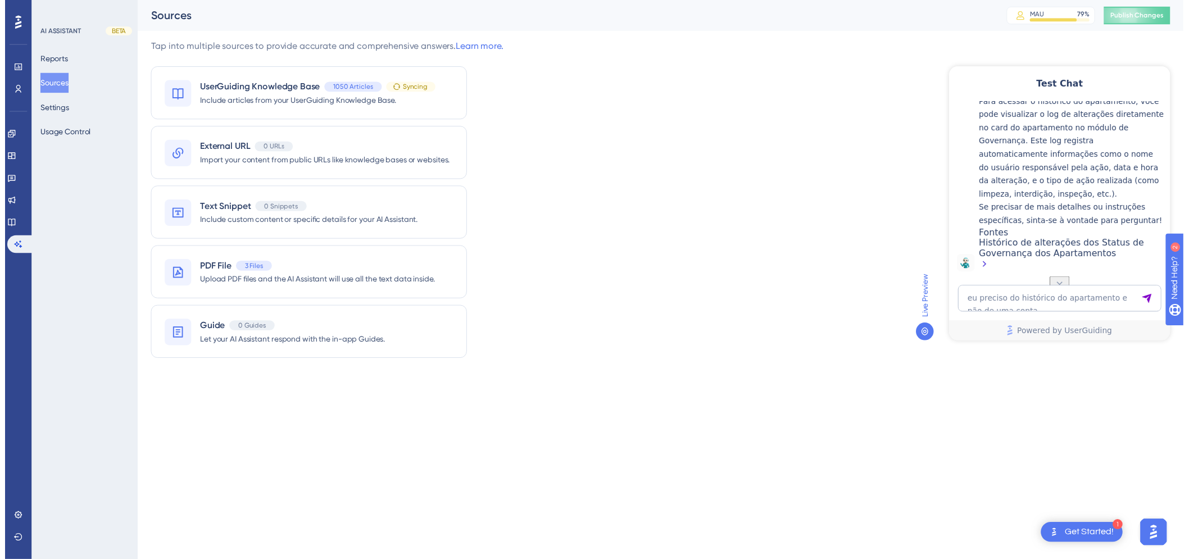
scroll to position [188, 0]
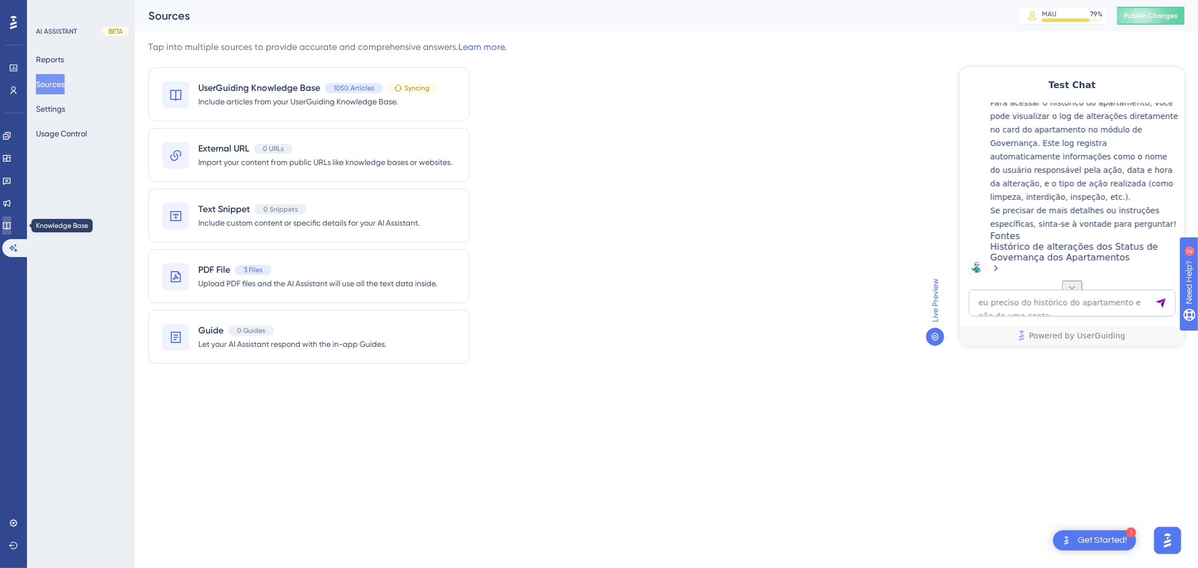
click at [11, 220] on link at bounding box center [6, 226] width 9 height 18
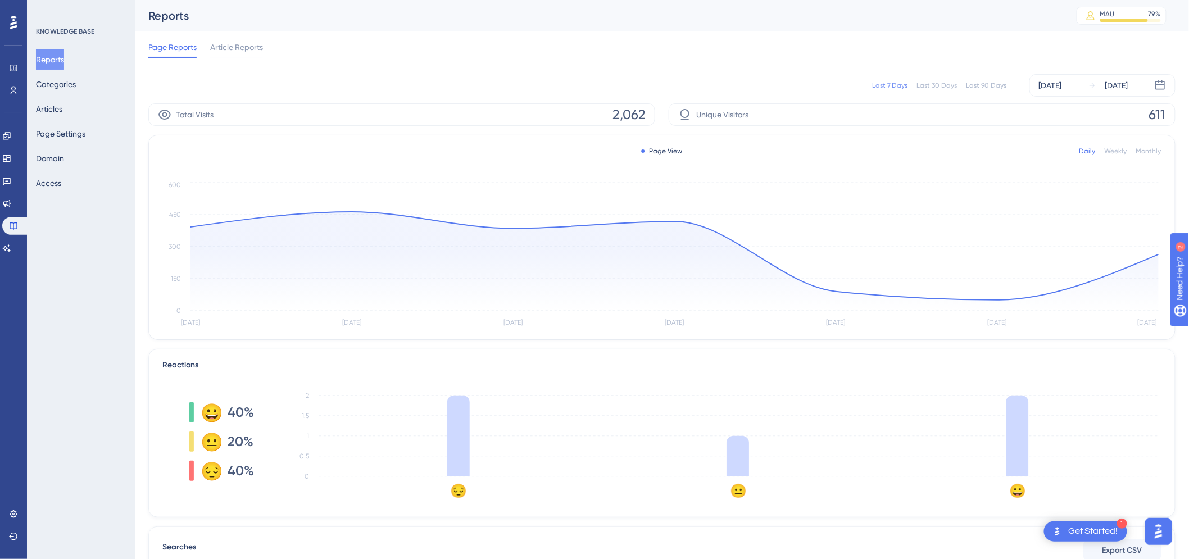
click at [79, 110] on div "Reports Categories Articles Page Settings Domain Access" at bounding box center [81, 121] width 91 height 144
click at [62, 110] on button "Articles" at bounding box center [49, 109] width 26 height 20
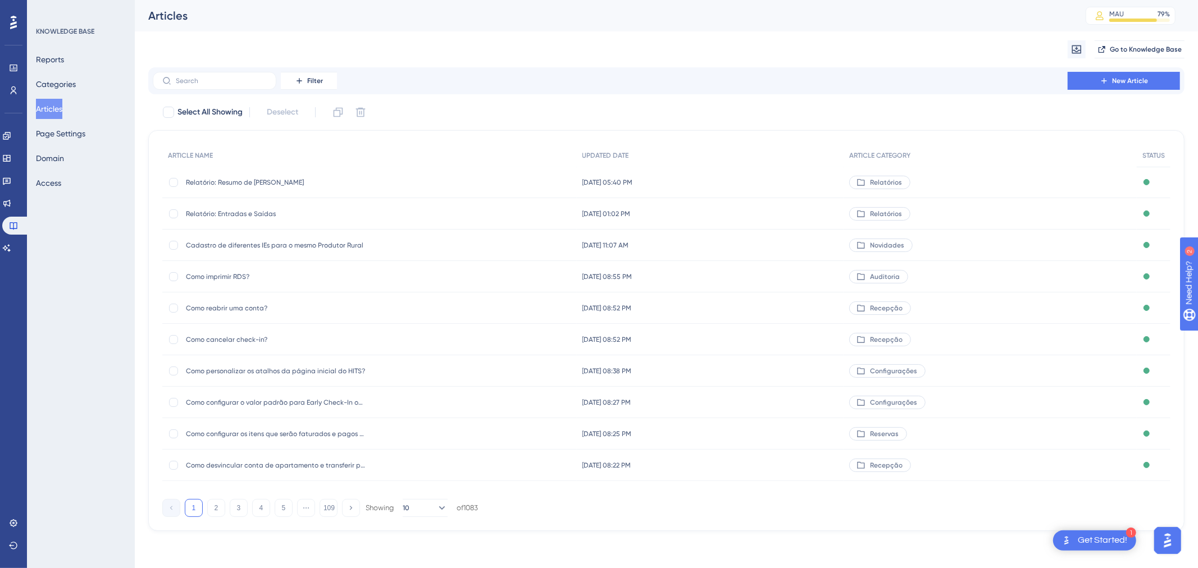
click at [288, 182] on span "Relatório: Resumo de [PERSON_NAME]" at bounding box center [276, 182] width 180 height 9
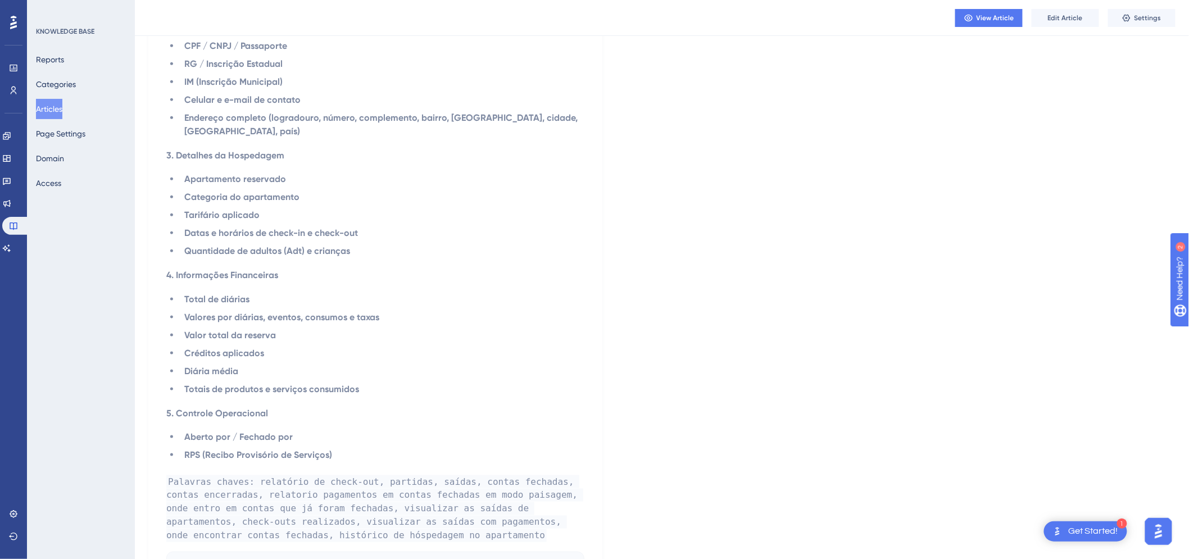
scroll to position [2277, 0]
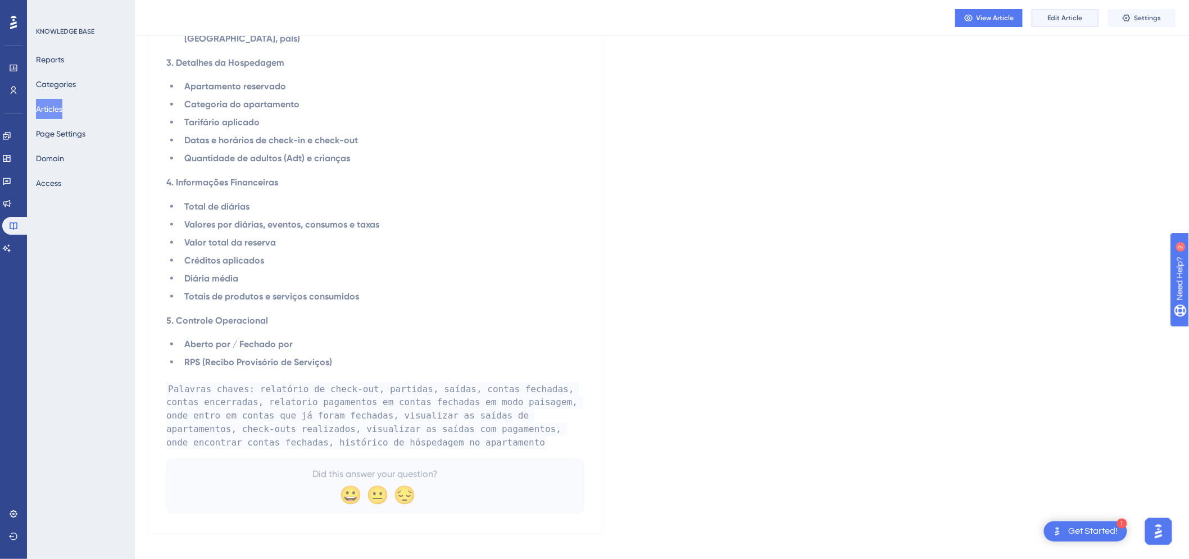
click at [1080, 23] on button "Edit Article" at bounding box center [1064, 18] width 67 height 18
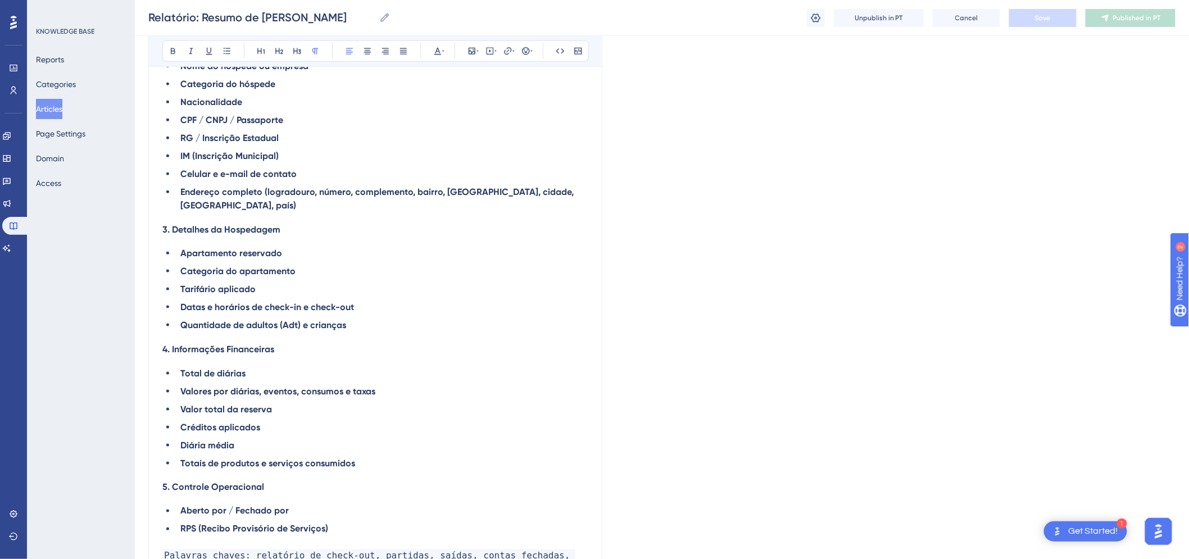
scroll to position [2358, 0]
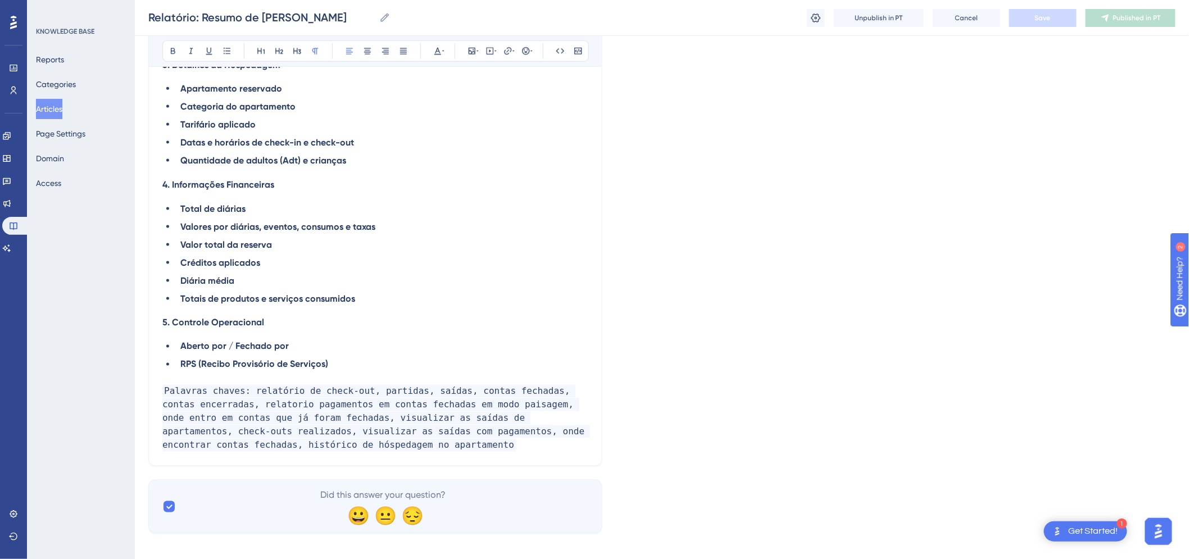
click at [392, 358] on li "RPS (Recibo Provisório de Serviços)" at bounding box center [382, 364] width 412 height 13
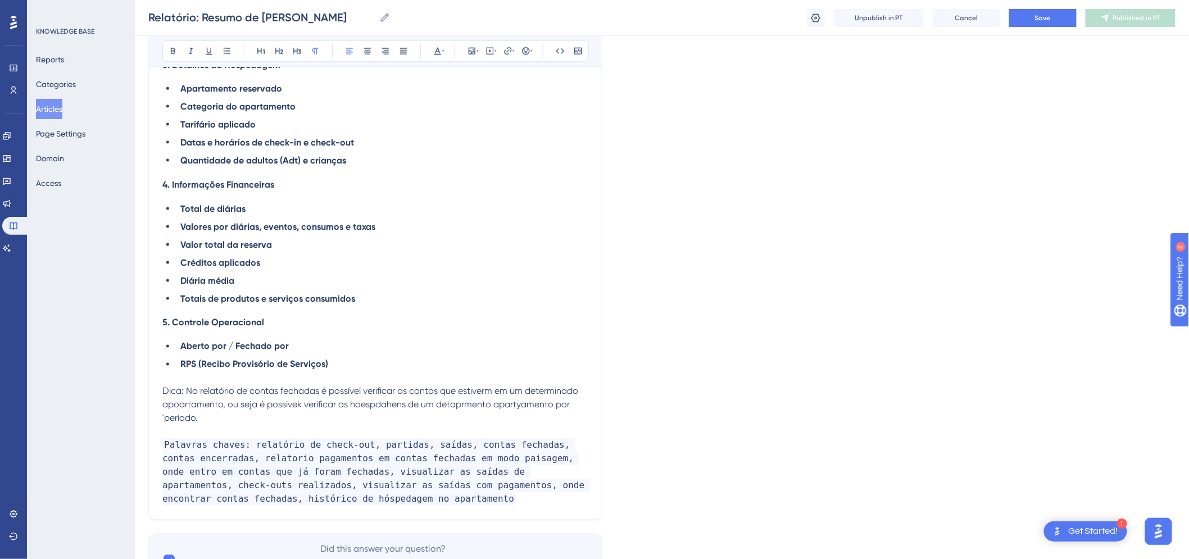
click at [405, 392] on span "Dica: No relatório de contas fechadas é possível verificar as contas que estive…" at bounding box center [371, 405] width 418 height 38
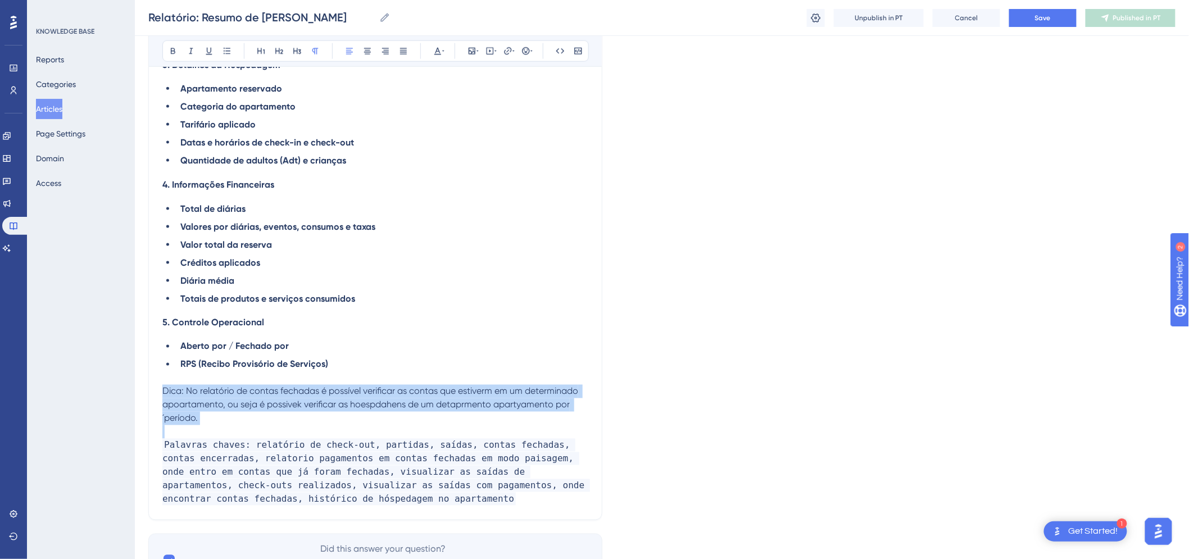
click at [405, 392] on span "Dica: No relatório de contas fechadas é possível verificar as contas que estive…" at bounding box center [371, 405] width 418 height 38
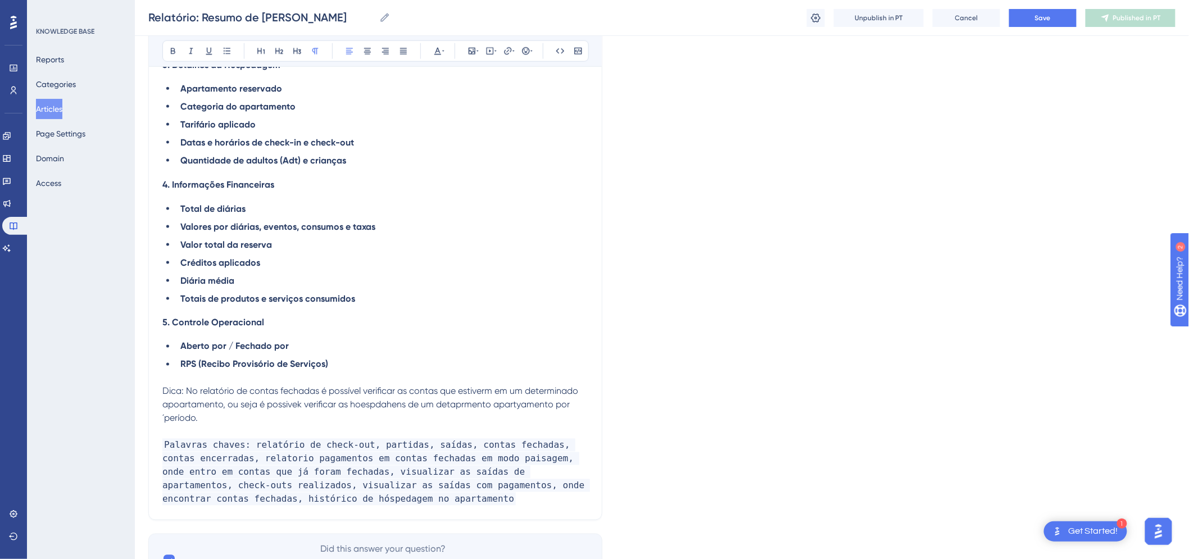
click at [290, 388] on p "Dica: No relatório de contas fechadas é possível verificar as contas que estive…" at bounding box center [375, 405] width 426 height 40
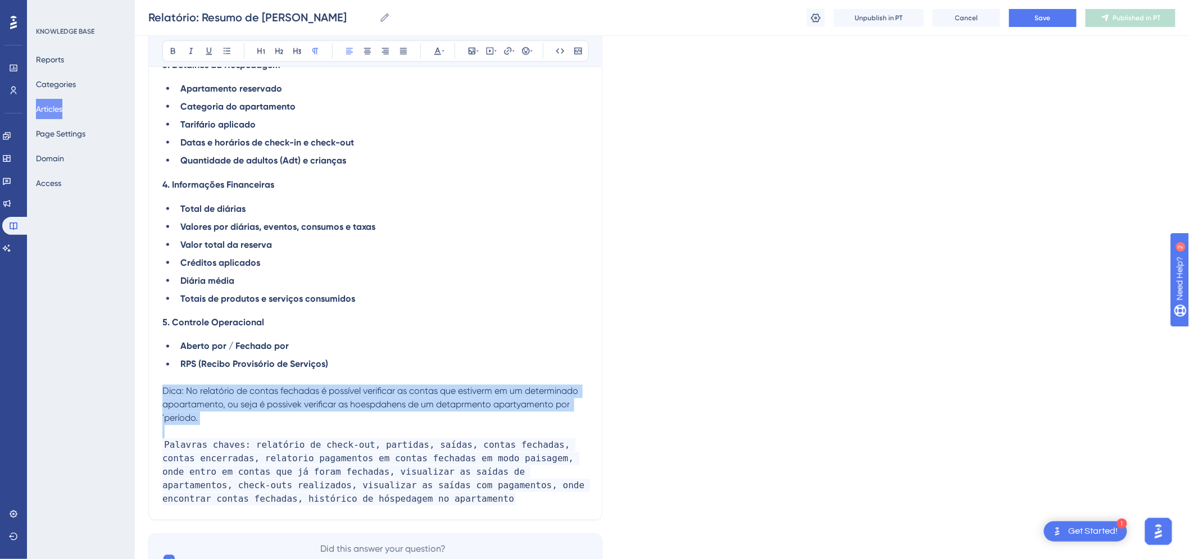
click at [290, 388] on p "Dica: No relatório de contas fechadas é possível verificar as contas que estive…" at bounding box center [375, 405] width 426 height 40
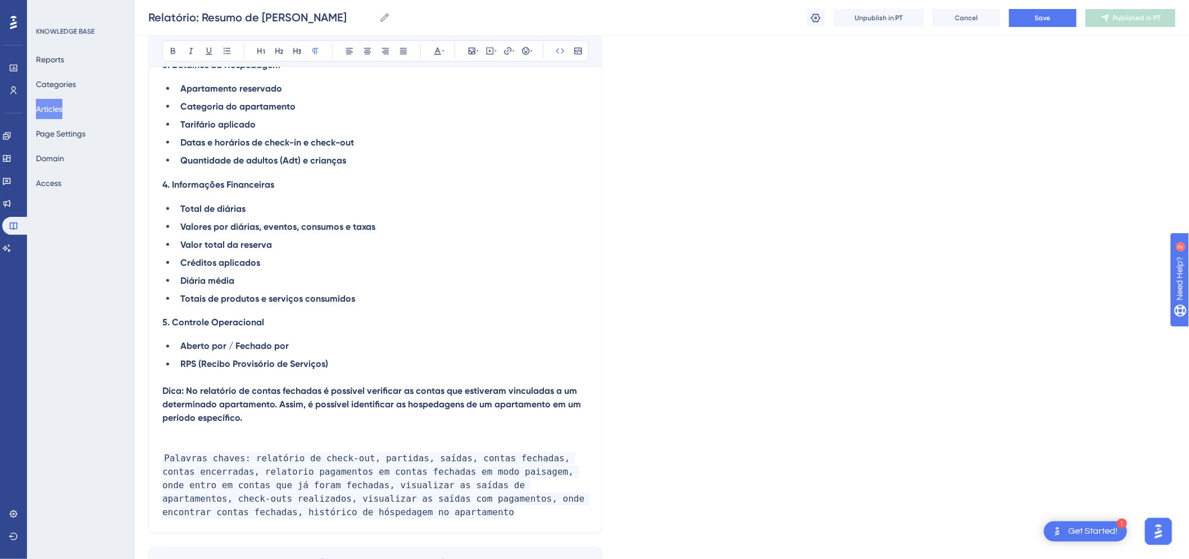
click at [265, 439] on p at bounding box center [375, 445] width 426 height 13
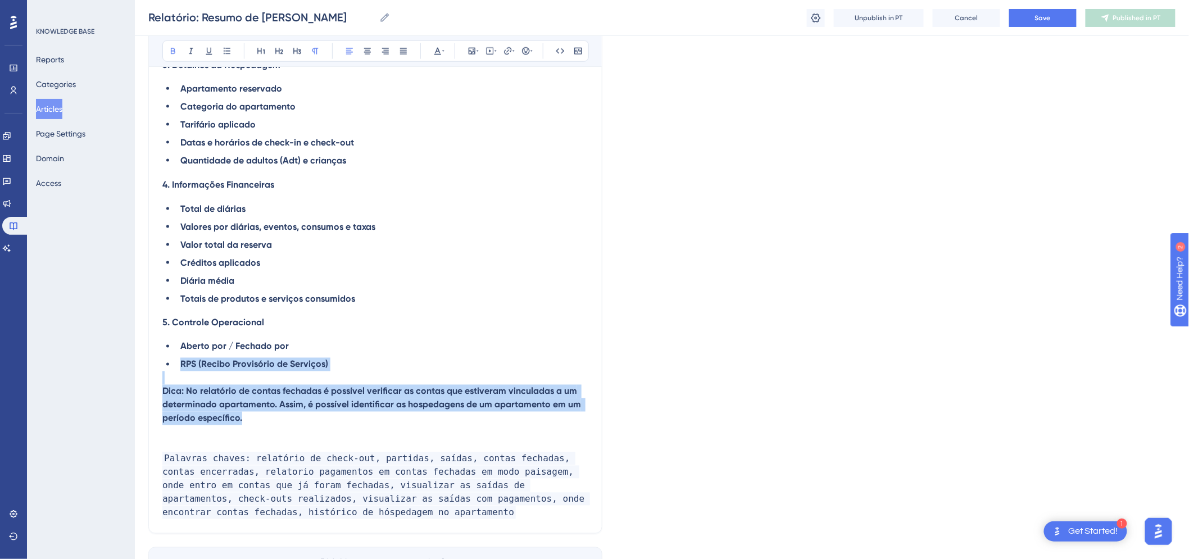
drag, startPoint x: 167, startPoint y: 370, endPoint x: 138, endPoint y: 357, distance: 31.9
click at [250, 397] on strong "Dica: No relatório de contas fechadas é possível verificar as contas que estive…" at bounding box center [372, 405] width 421 height 38
drag, startPoint x: 256, startPoint y: 413, endPoint x: 147, endPoint y: 381, distance: 113.7
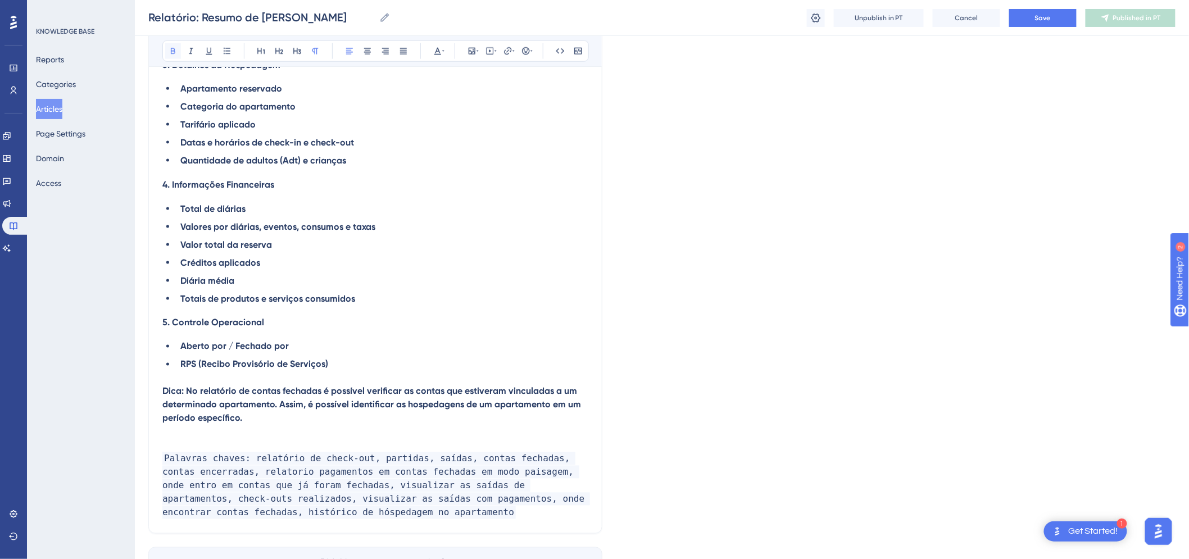
click at [170, 44] on button at bounding box center [173, 51] width 16 height 16
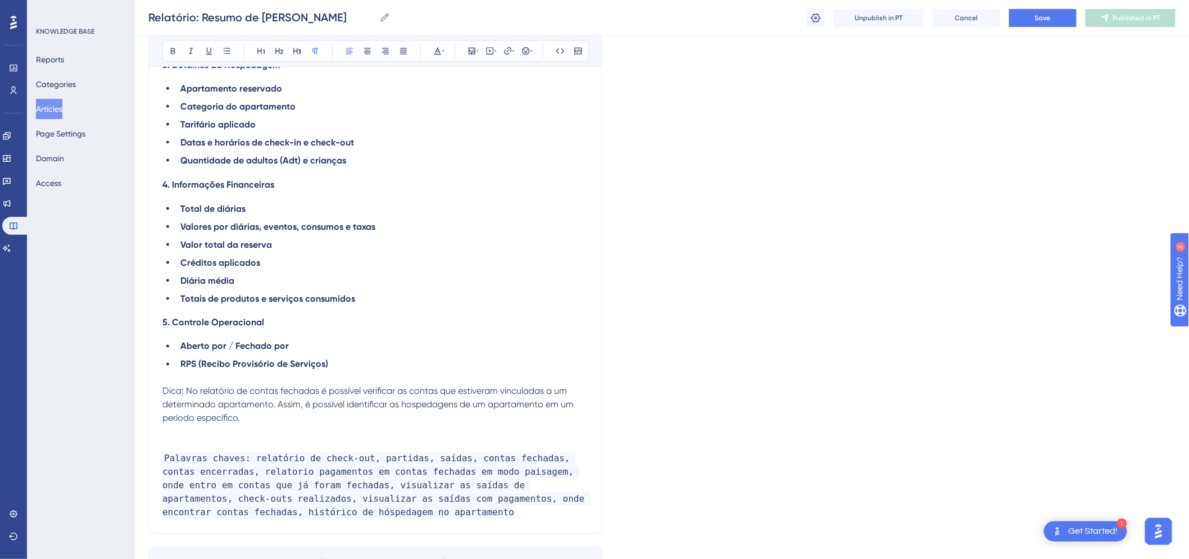
click at [176, 386] on span "Dica: No relatório de contas fechadas é possível verificar as contas que estive…" at bounding box center [368, 405] width 413 height 38
click at [167, 386] on span "Dica: No relatório de contas fechadas é possível verificar as contas que estive…" at bounding box center [368, 405] width 413 height 38
click at [163, 386] on span "Dica: No relatório de contas fechadas é possível verificar as contas que estive…" at bounding box center [368, 405] width 413 height 38
click at [518, 54] on button at bounding box center [526, 51] width 16 height 16
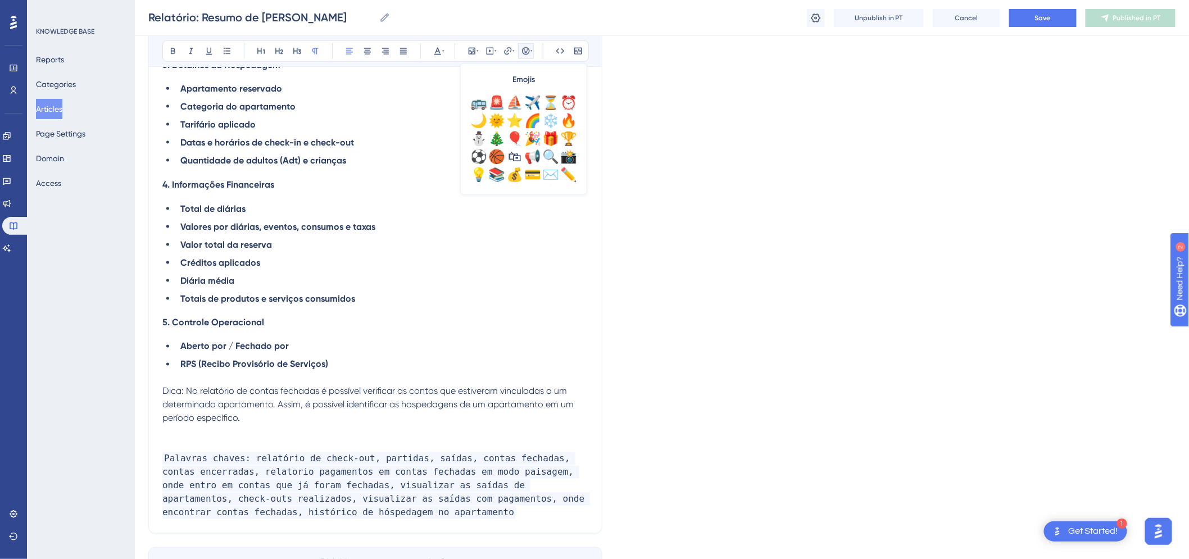
scroll to position [321, 0]
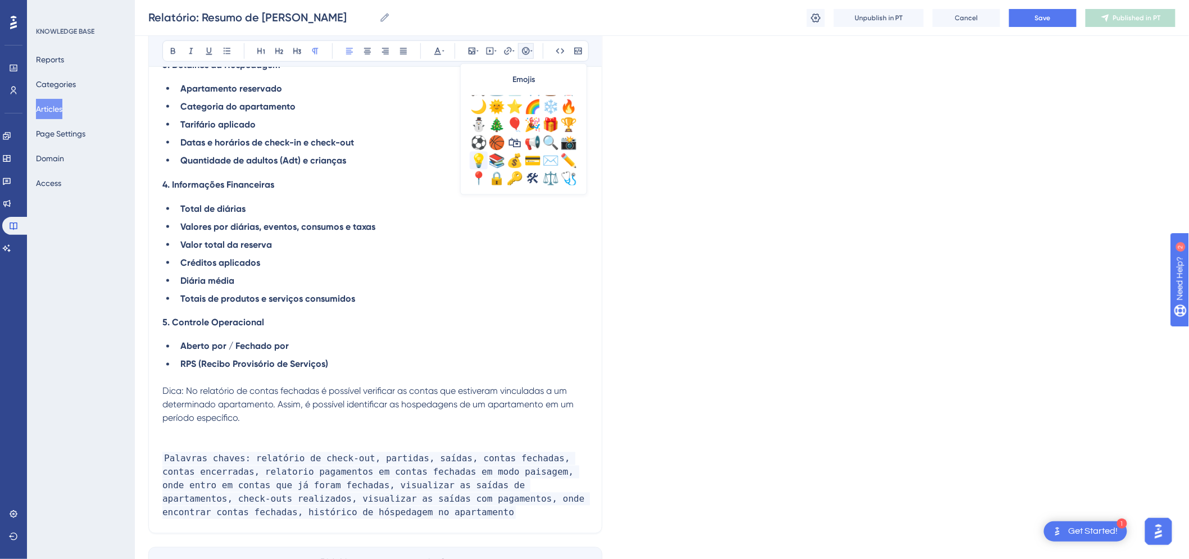
click at [472, 158] on div "💡" at bounding box center [479, 161] width 18 height 18
click at [304, 425] on p at bounding box center [375, 431] width 426 height 13
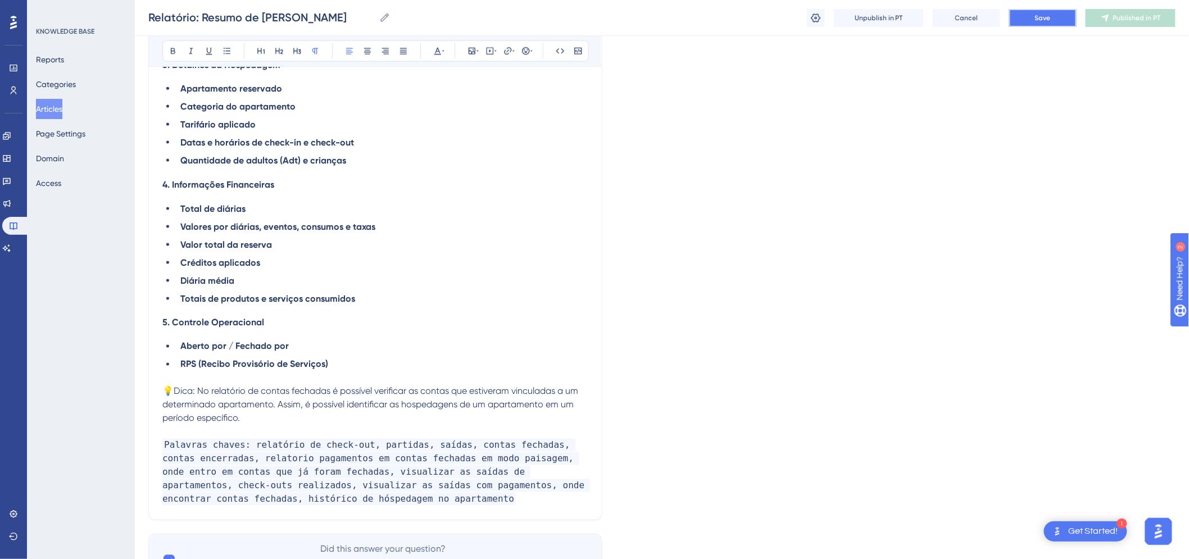
click at [1021, 18] on button "Save" at bounding box center [1042, 18] width 67 height 18
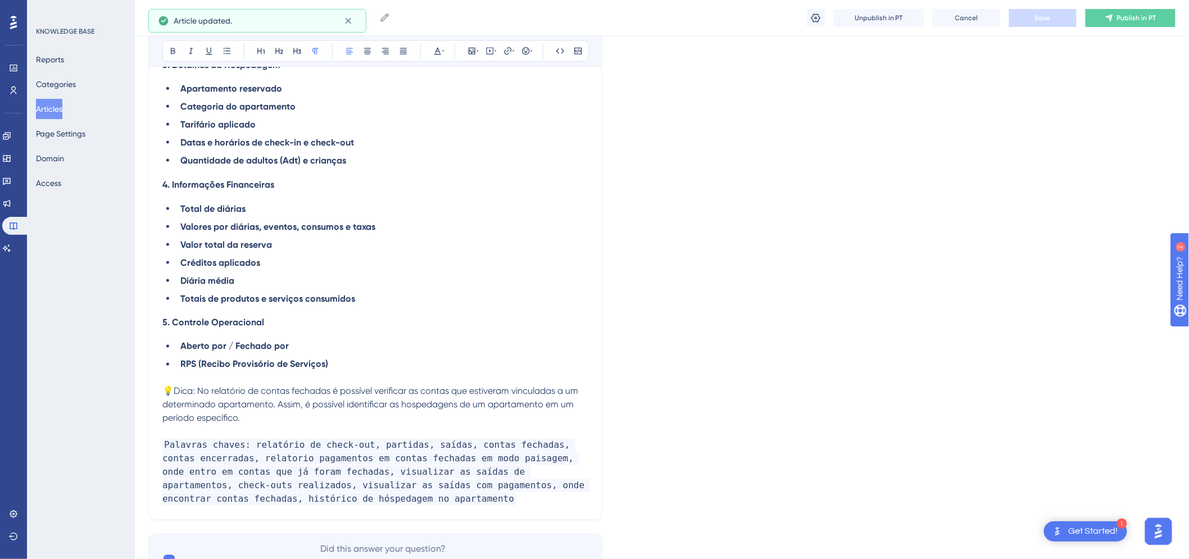
click at [1099, 13] on button "Publish in PT" at bounding box center [1130, 18] width 90 height 18
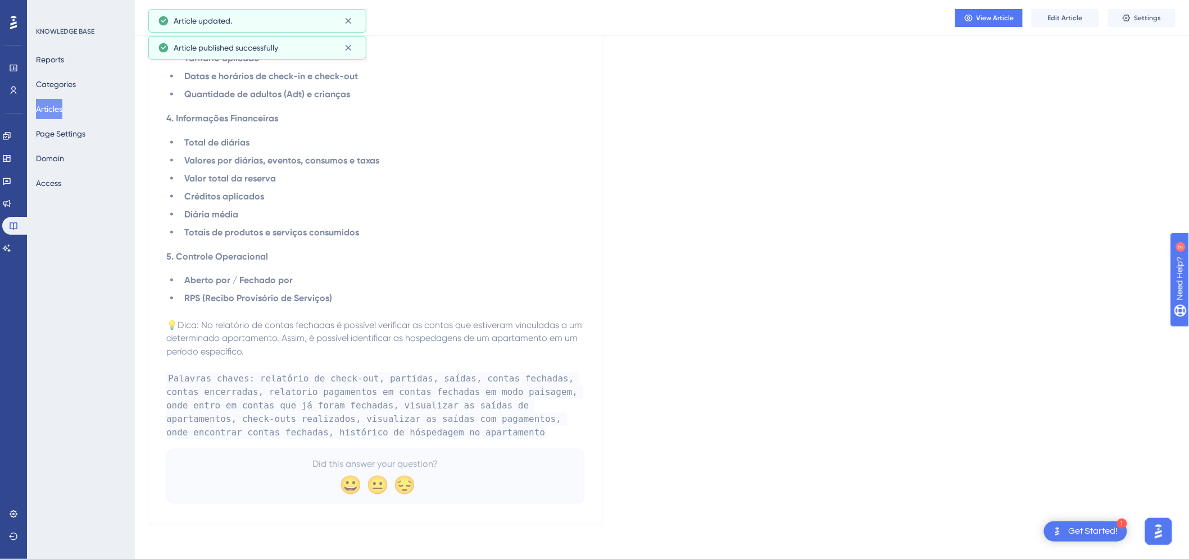
scroll to position [2330, 0]
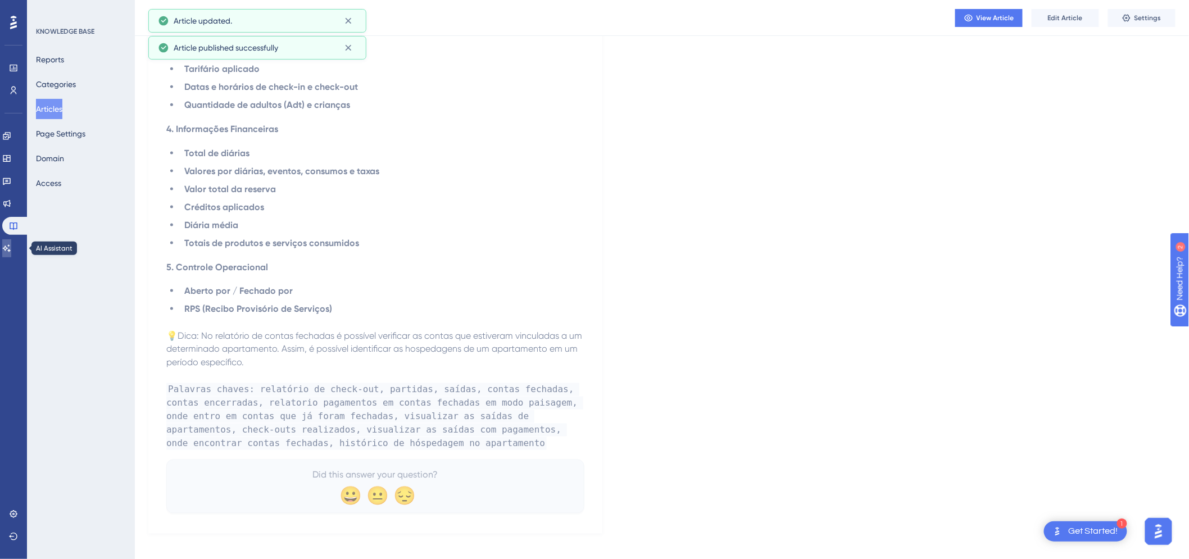
click at [11, 248] on icon at bounding box center [6, 248] width 9 height 9
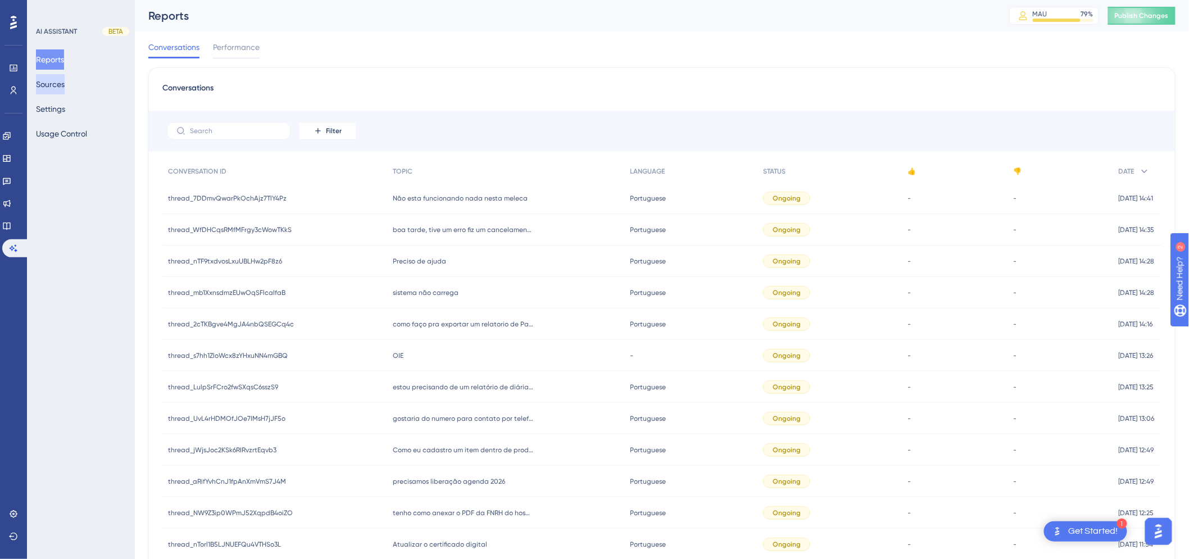
click at [63, 82] on button "Sources" at bounding box center [50, 84] width 29 height 20
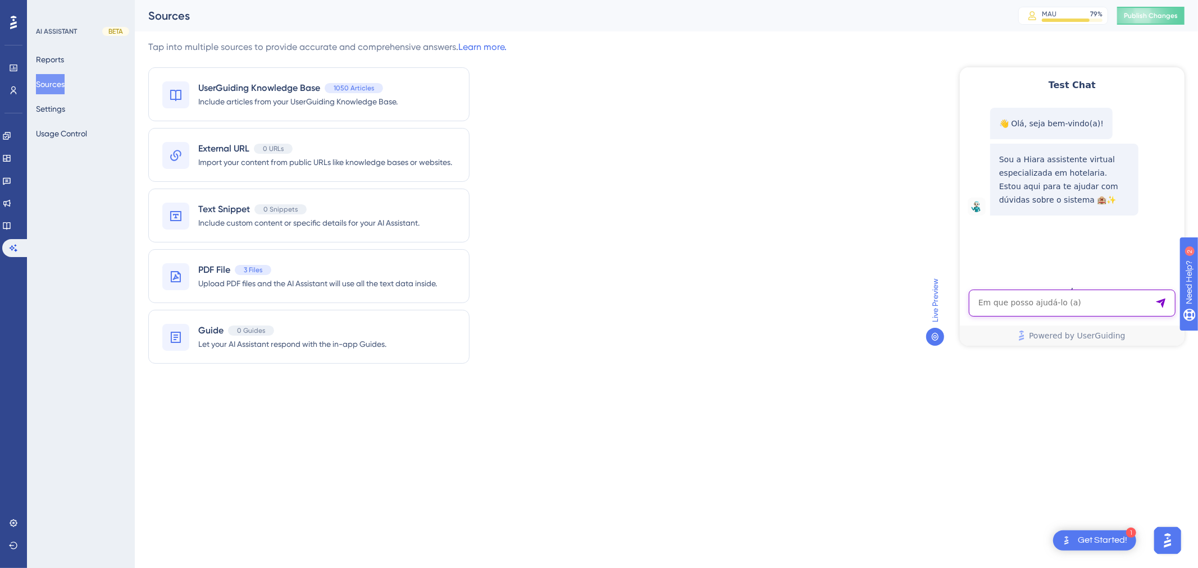
click at [1021, 294] on textarea "AI Assistant Text Input" at bounding box center [1071, 302] width 207 height 27
paste textarea "eu preciso do histórico do apartamento e não de uma conta"
type textarea "eu preciso do histórico do apartamento e não de uma conta"
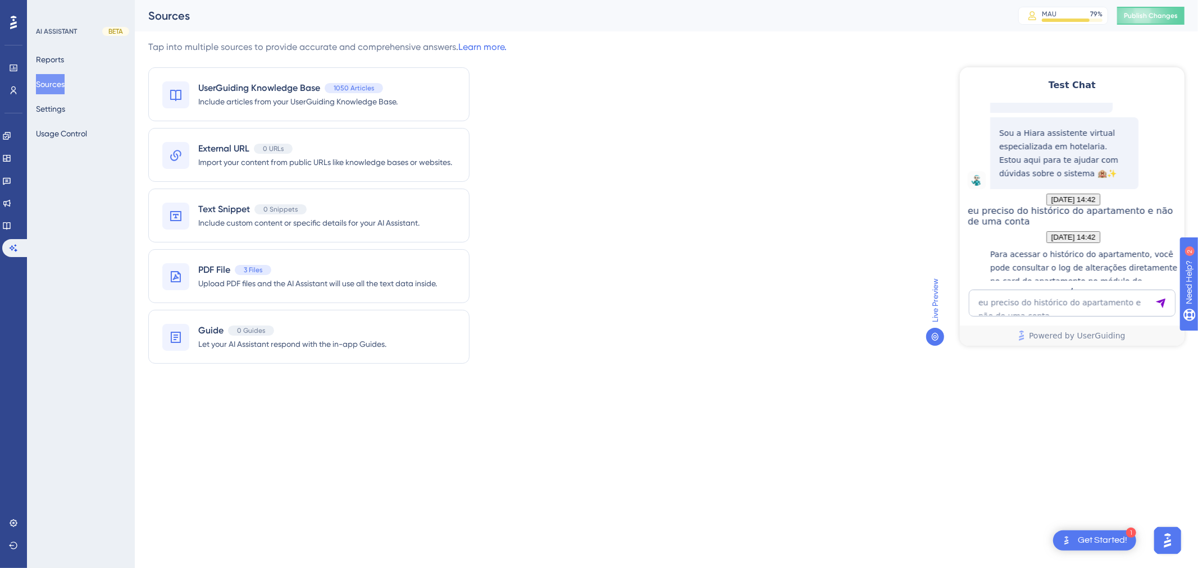
scroll to position [304, 0]
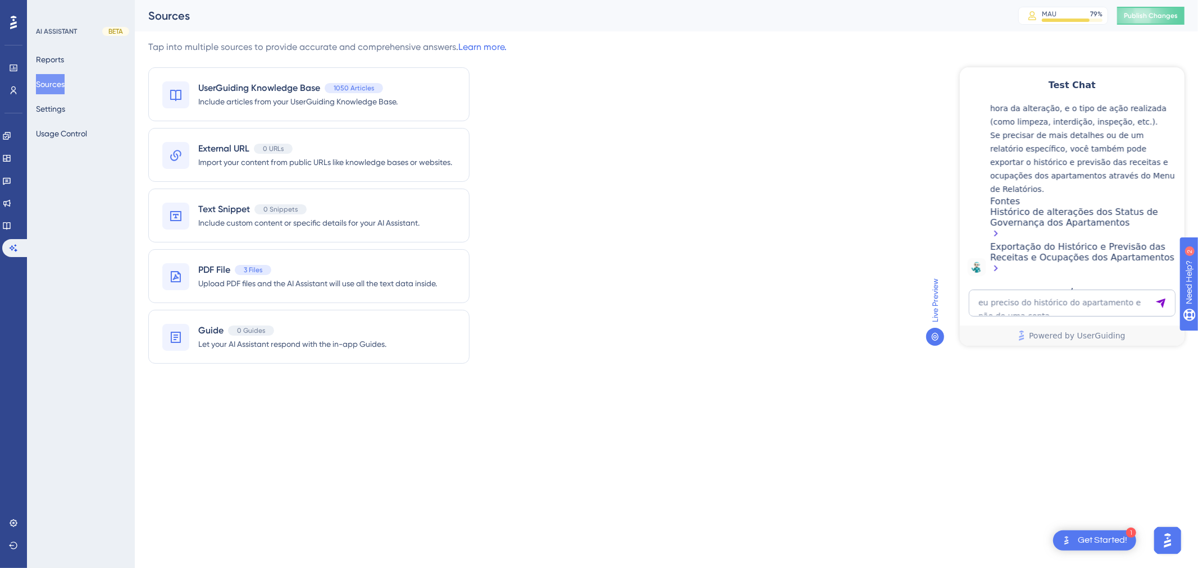
click at [787, 0] on html "1 Get Started! Performance Users Engagement Widgets Feedback Product Updates Kn…" at bounding box center [599, 0] width 1198 height 0
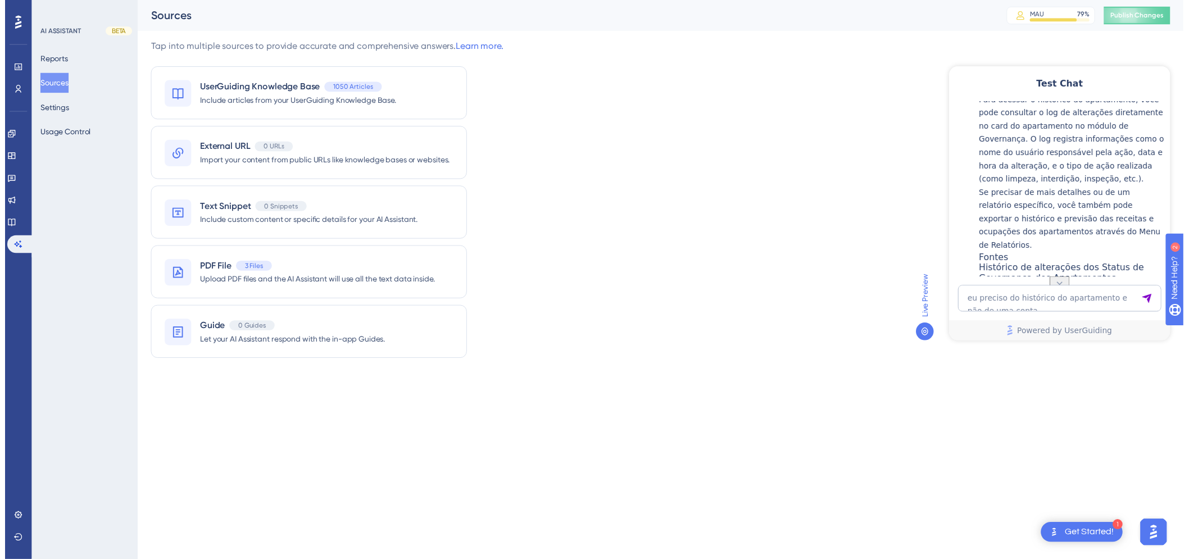
scroll to position [304, 0]
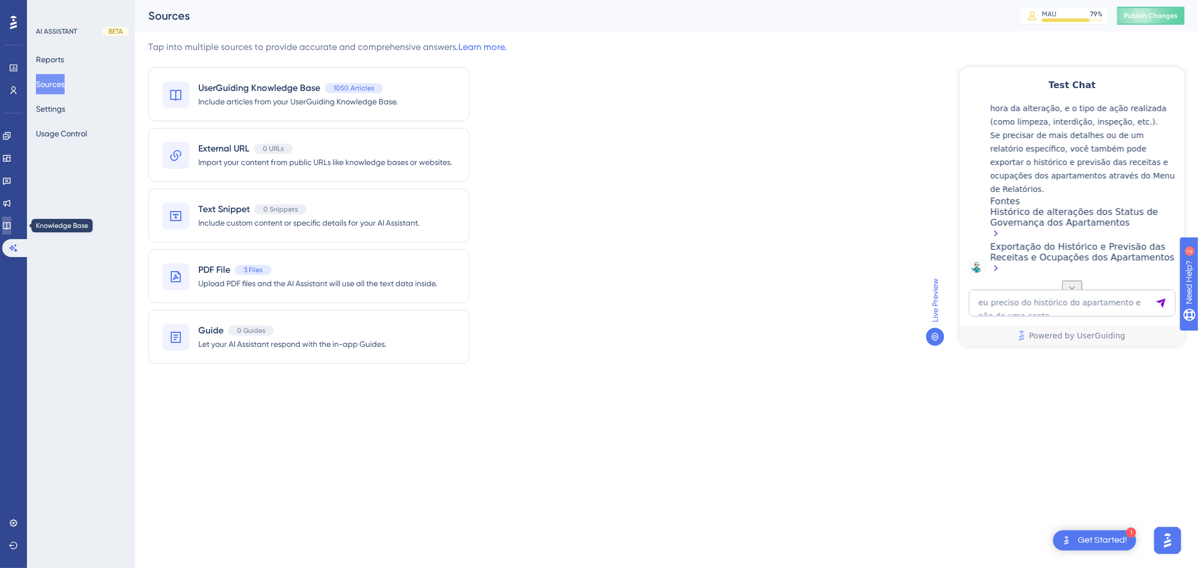
drag, startPoint x: 12, startPoint y: 231, endPoint x: 51, endPoint y: 205, distance: 47.0
click at [11, 231] on link at bounding box center [6, 226] width 9 height 18
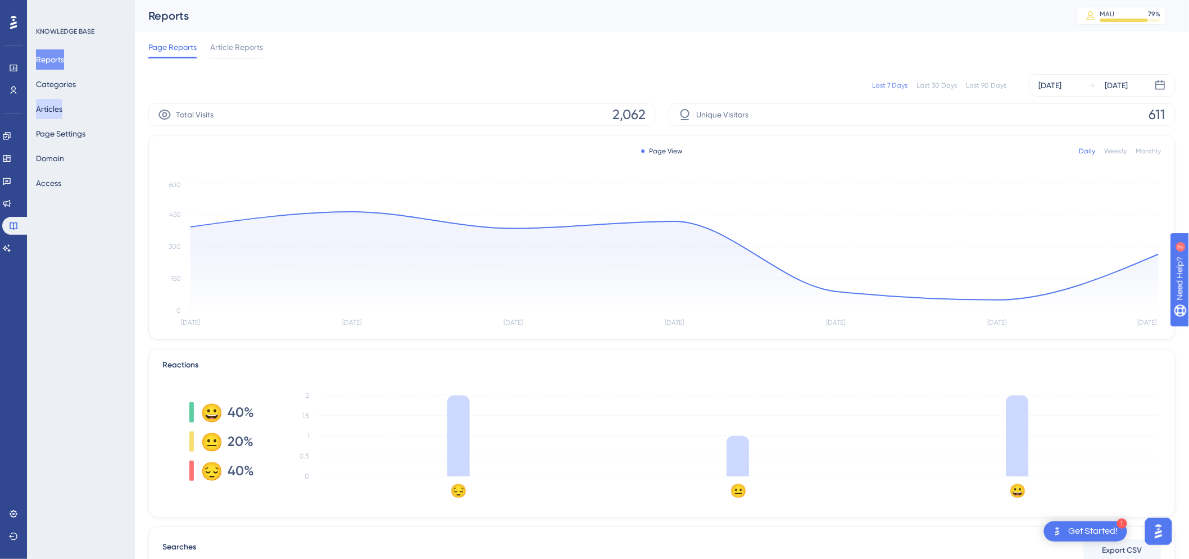
click at [51, 107] on button "Articles" at bounding box center [49, 109] width 26 height 20
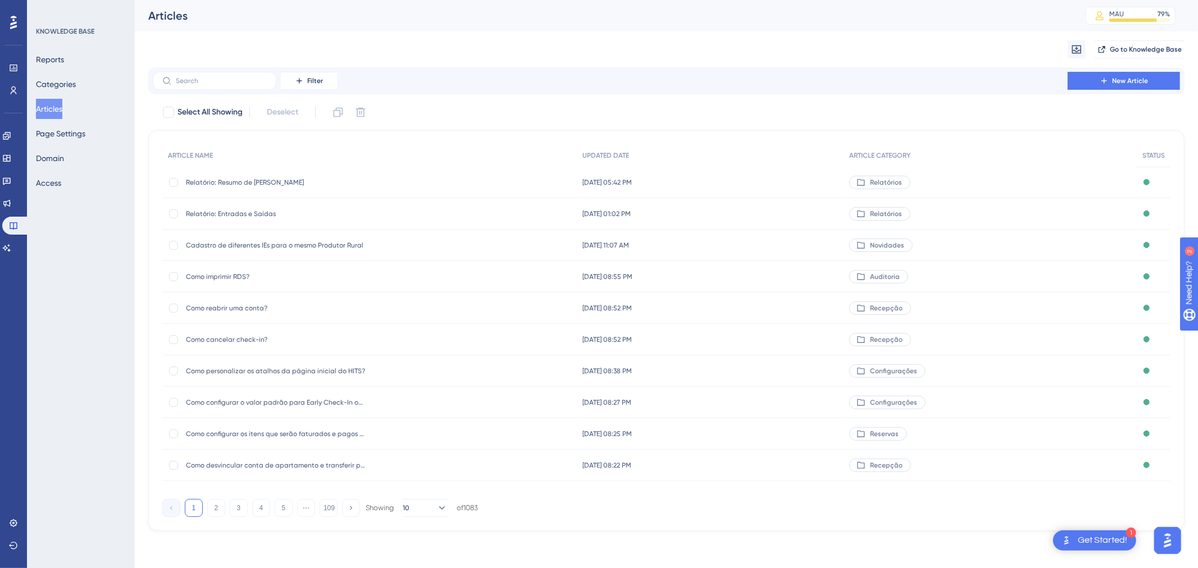
click at [227, 184] on span "Relatório: Resumo de [PERSON_NAME]" at bounding box center [276, 182] width 180 height 9
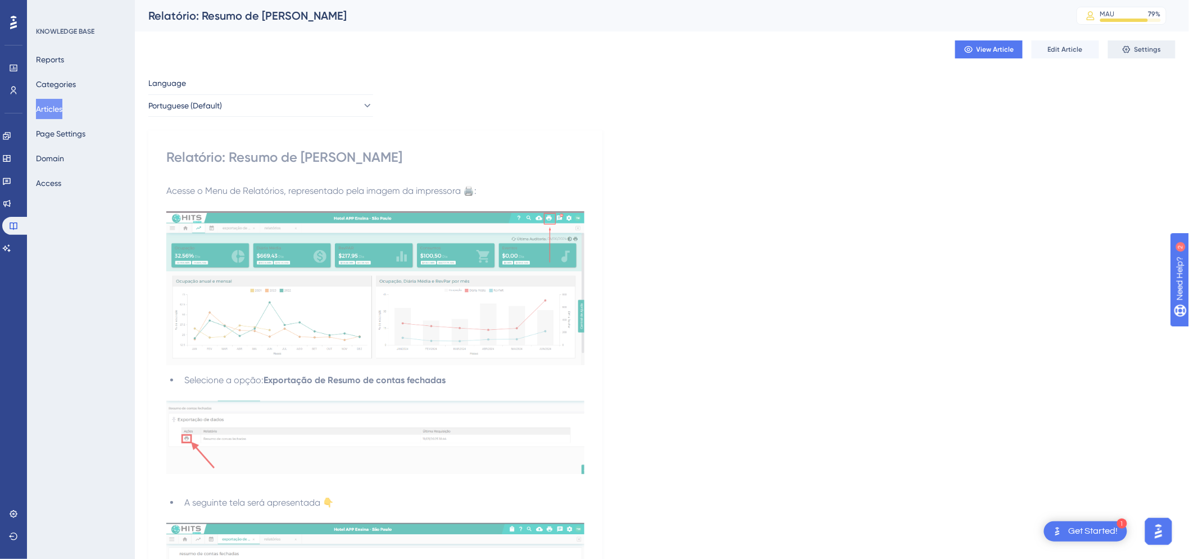
click at [1146, 52] on span "Settings" at bounding box center [1147, 49] width 27 height 9
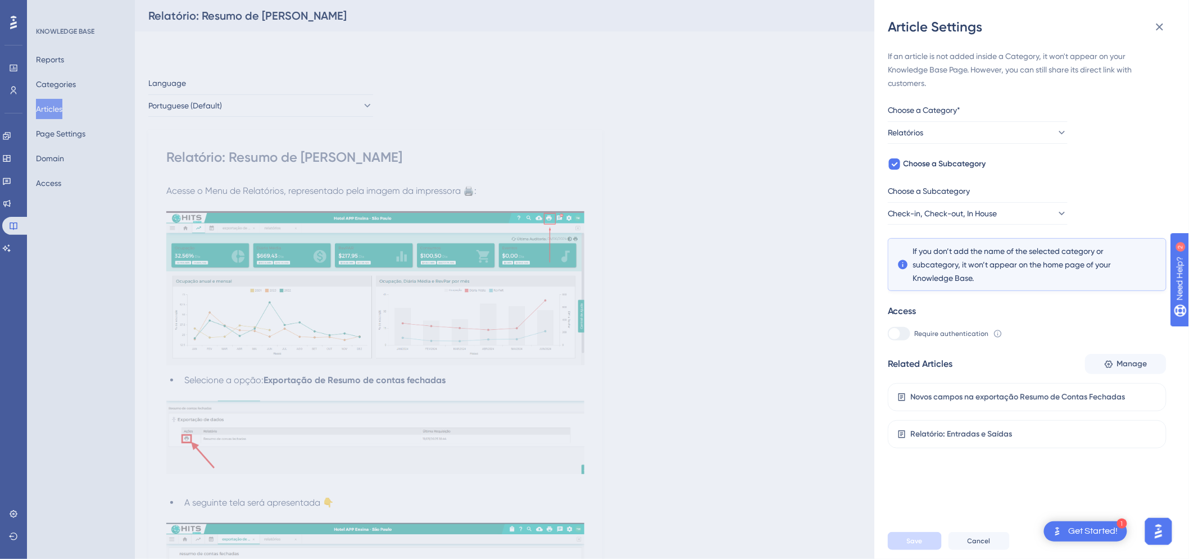
scroll to position [249, 0]
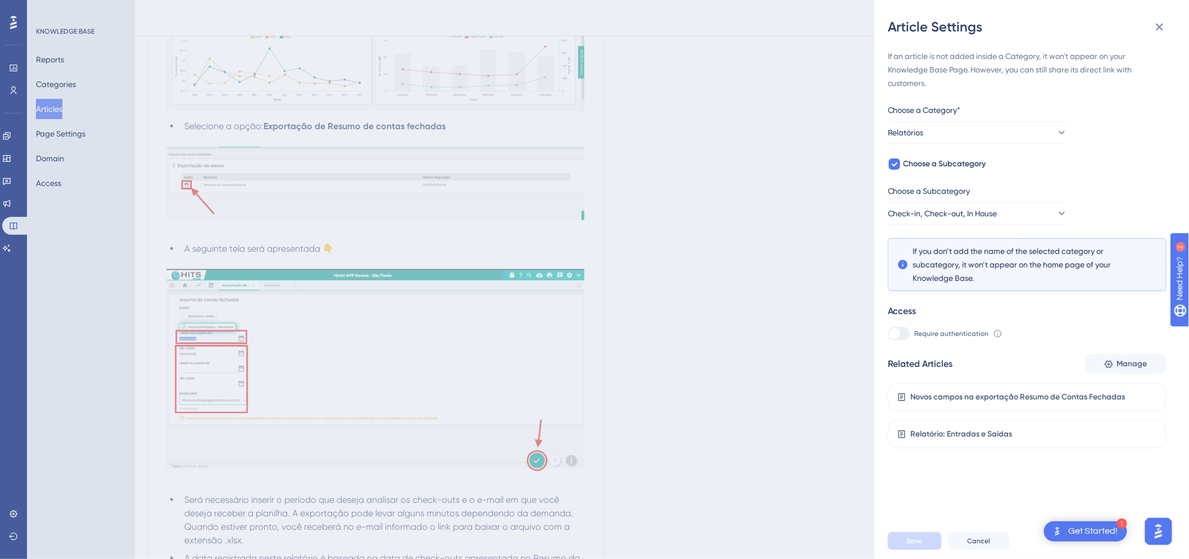
click at [57, 109] on div "Article Settings If an article is not added inside a Category, it won't appear …" at bounding box center [594, 279] width 1189 height 559
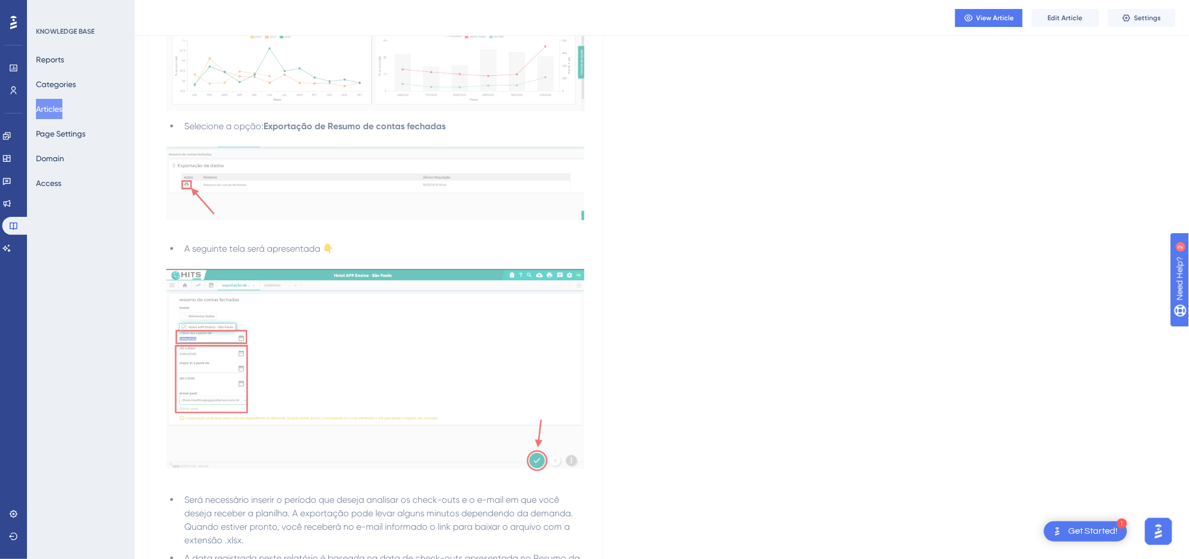
click at [4, 233] on base "Knowledge Base" at bounding box center [13, 226] width 22 height 18
click at [12, 226] on icon at bounding box center [13, 225] width 9 height 9
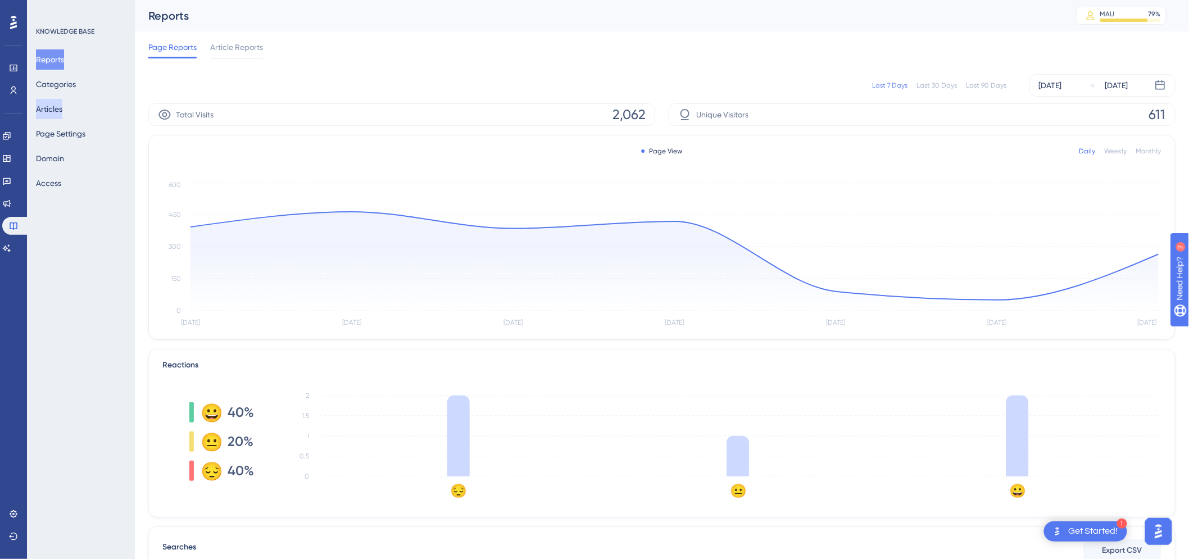
drag, startPoint x: 64, startPoint y: 104, endPoint x: 233, endPoint y: 66, distance: 172.8
click at [62, 104] on button "Articles" at bounding box center [49, 109] width 26 height 20
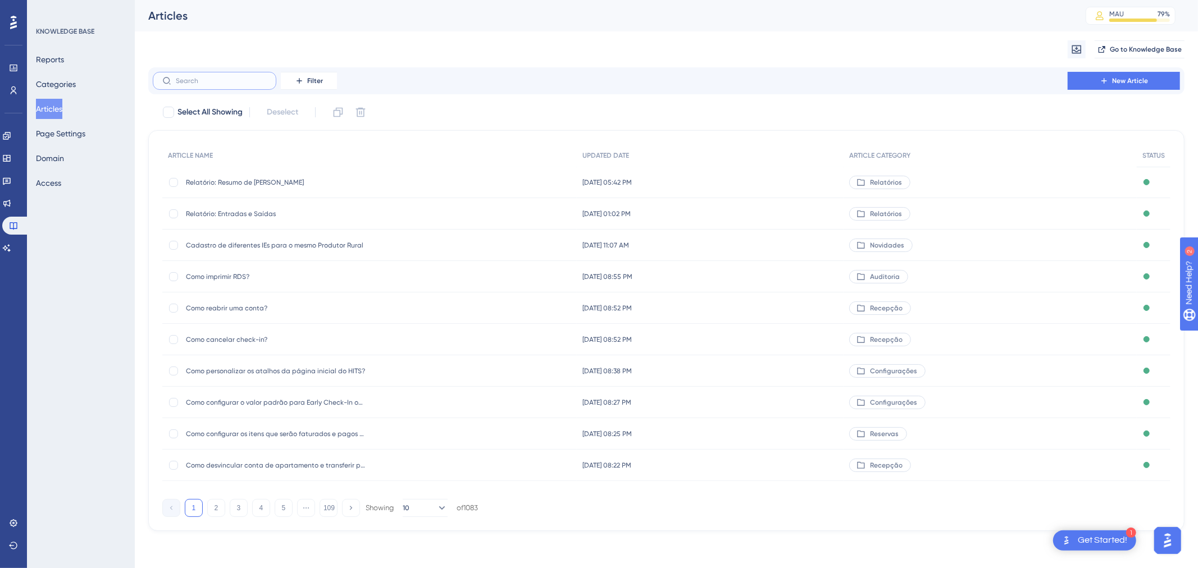
click at [198, 79] on input "text" at bounding box center [221, 81] width 91 height 8
click at [188, 79] on input "fecha" at bounding box center [221, 81] width 91 height 8
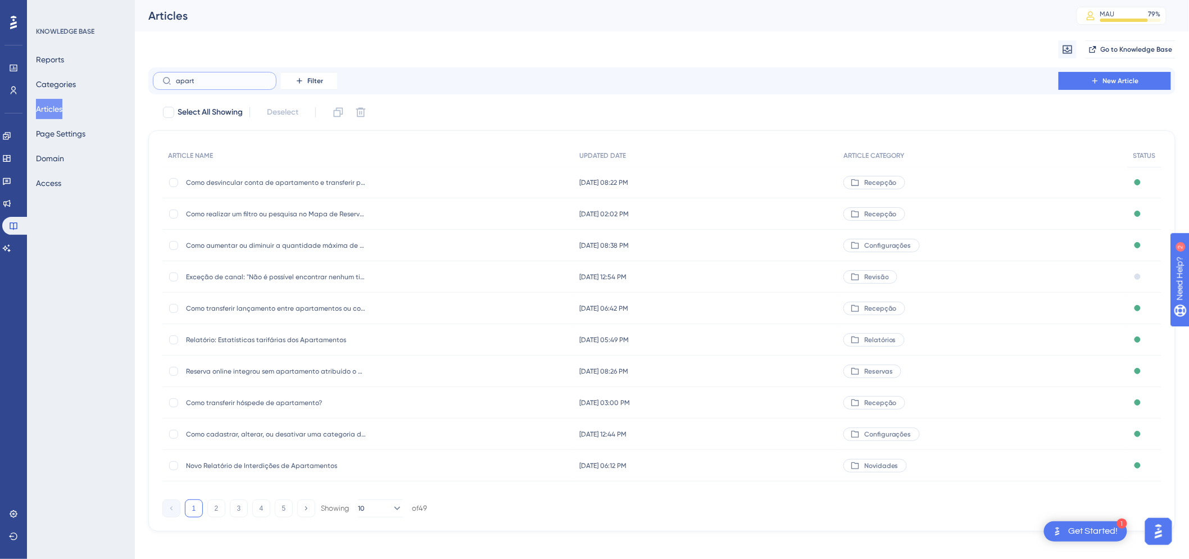
type input "apart"
click at [232, 341] on span "Relatório: Estatísticas tarifárias dos Apartamentos" at bounding box center [276, 339] width 180 height 9
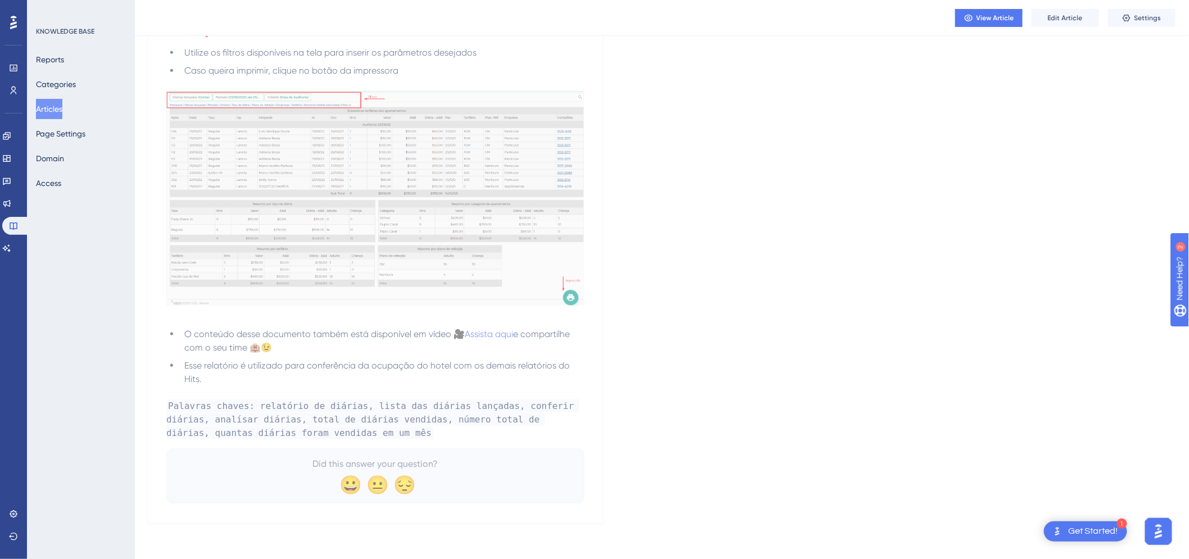
scroll to position [247, 0]
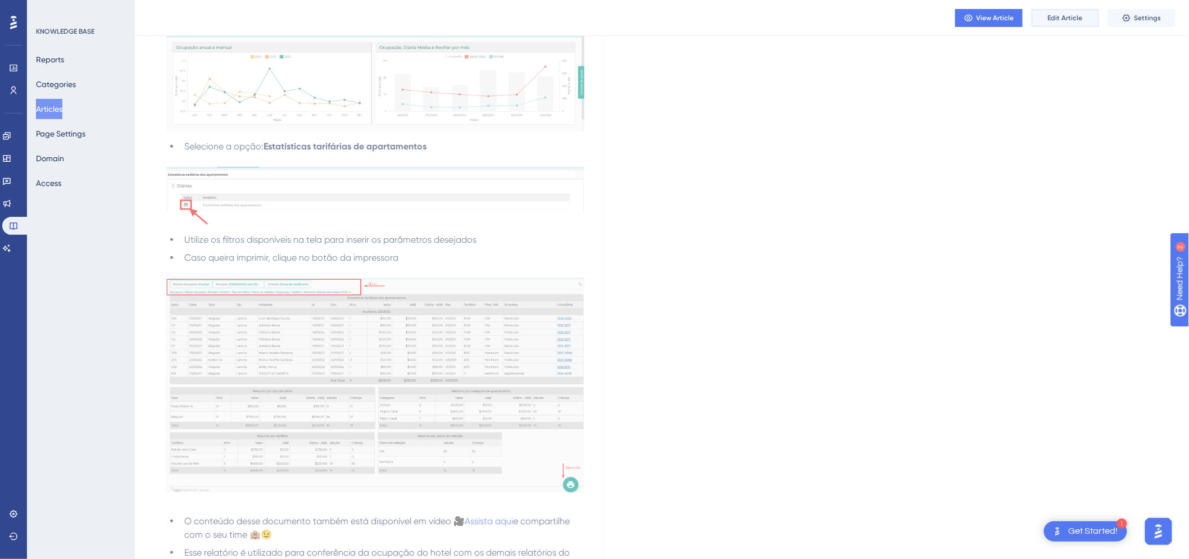
click at [1051, 14] on span "Edit Article" at bounding box center [1065, 17] width 35 height 9
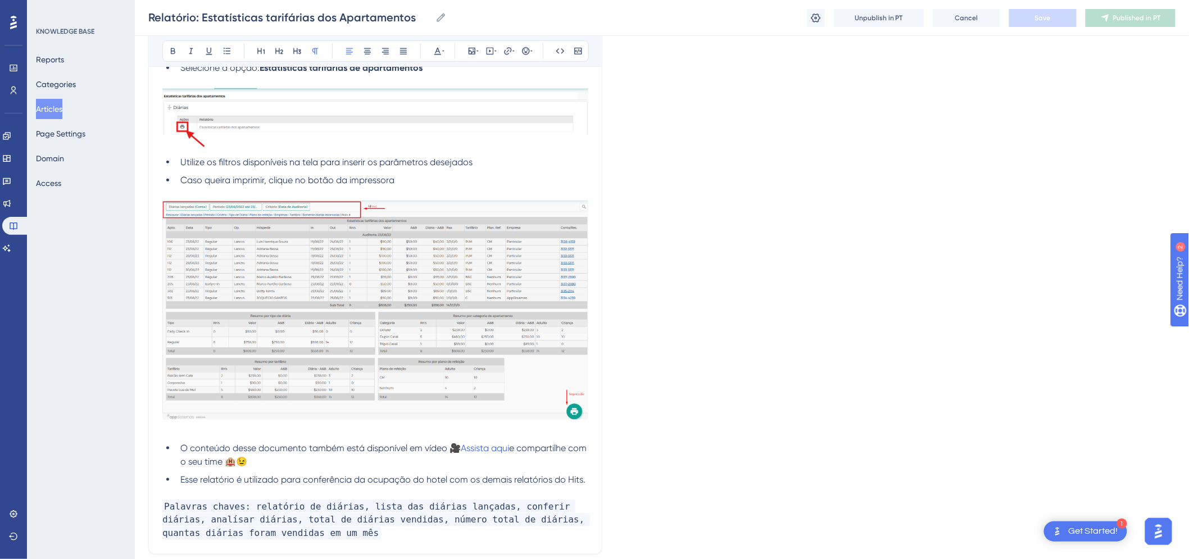
scroll to position [436, 0]
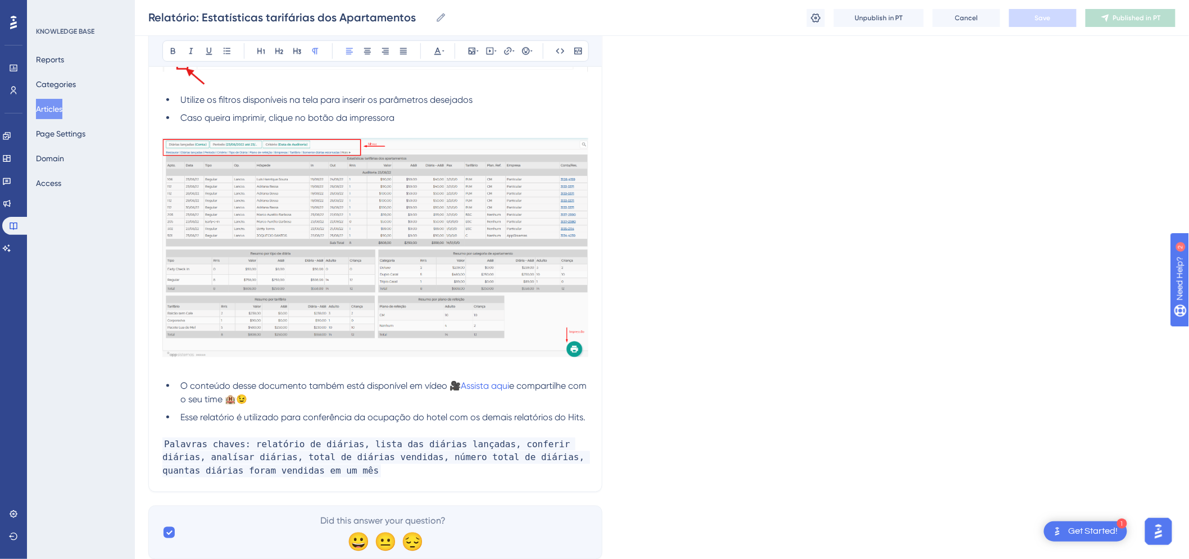
click at [178, 389] on li "O conteúdo desse documento também está disponível em vídeo 🎥 Assista aqui e com…" at bounding box center [382, 392] width 412 height 27
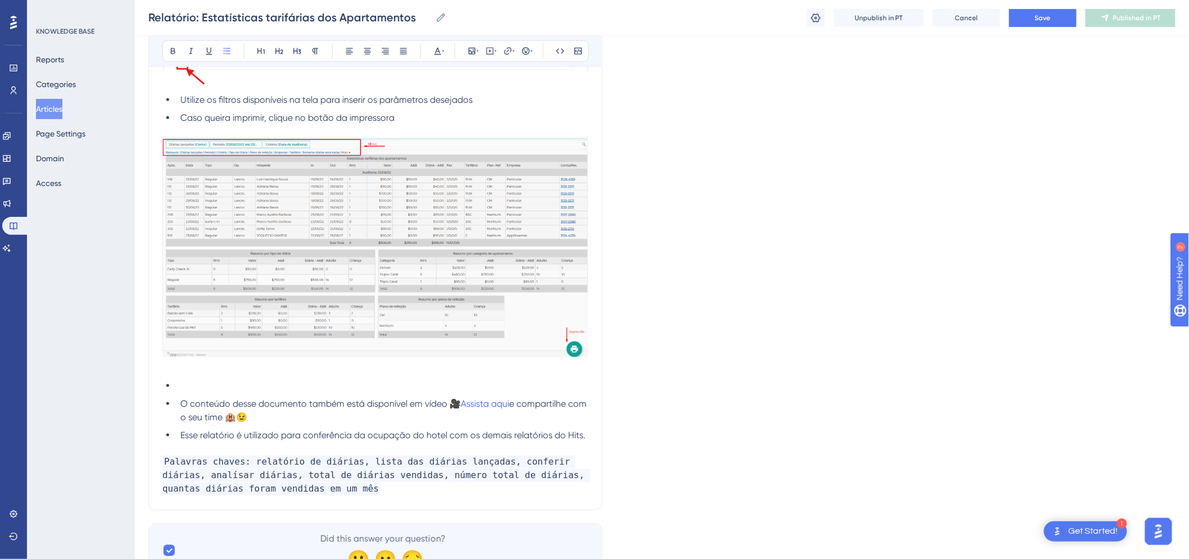
click at [199, 380] on li at bounding box center [382, 385] width 412 height 13
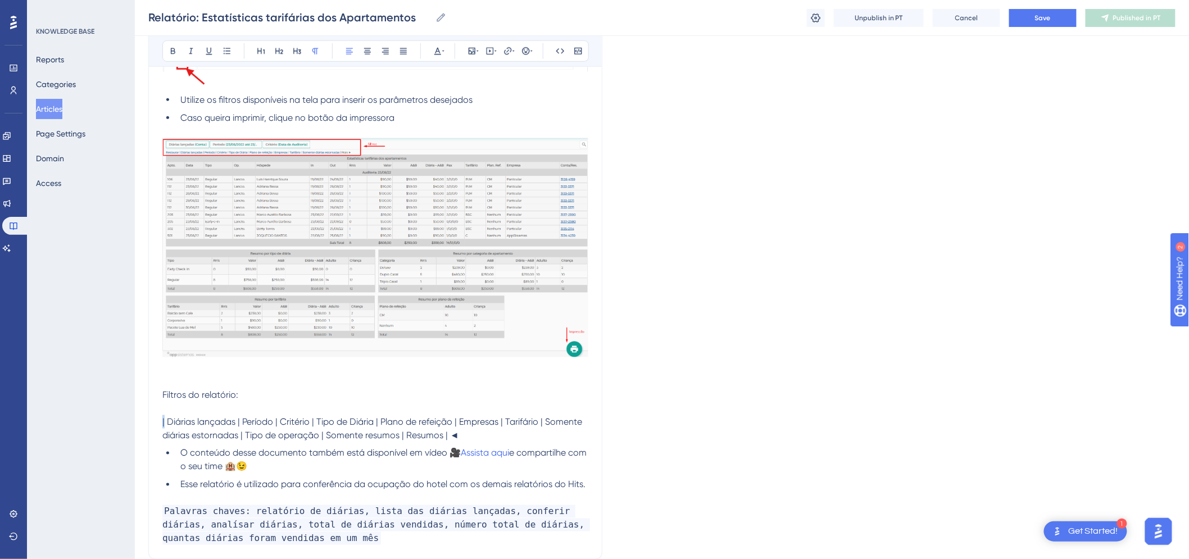
drag, startPoint x: 165, startPoint y: 420, endPoint x: 152, endPoint y: 420, distance: 13.5
click at [152, 420] on div "Relatório: Estatísticas tarifárias dos Apartamentos O Hits possui o relatório c…" at bounding box center [375, 124] width 454 height 870
drag, startPoint x: 260, startPoint y: 397, endPoint x: 135, endPoint y: 400, distance: 125.3
click at [135, 400] on div "Performance Users Engagement Widgets Feedback Product Updates Knowledge Base AI…" at bounding box center [662, 104] width 1054 height 1081
click at [301, 51] on icon at bounding box center [297, 51] width 9 height 9
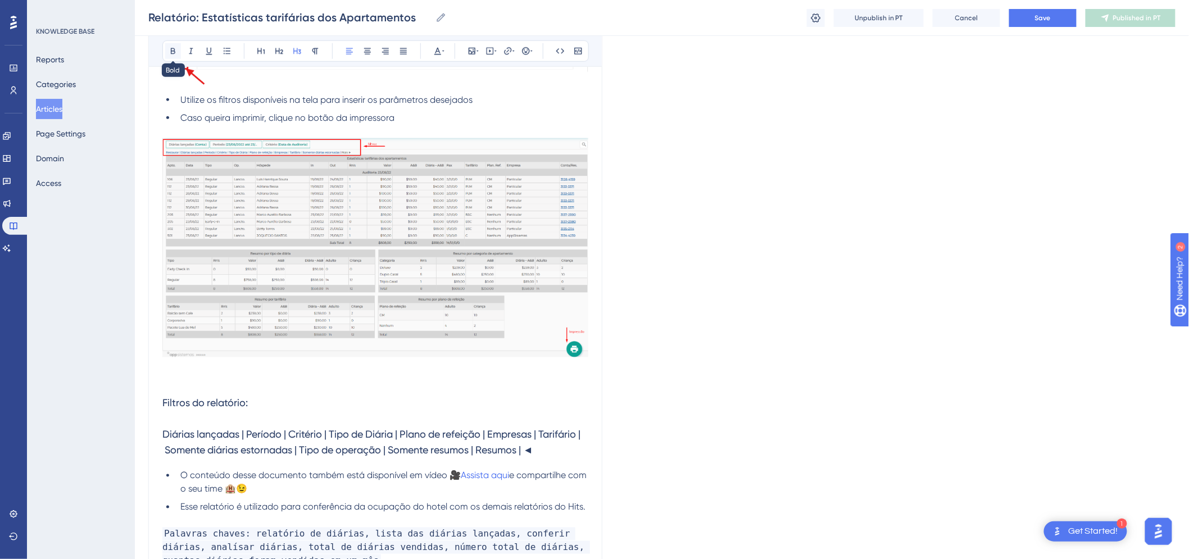
click at [166, 45] on button at bounding box center [173, 51] width 16 height 16
click at [268, 386] on p at bounding box center [375, 381] width 426 height 13
click at [211, 419] on h3 "Filtros do relatório: Diárias lançadas | Período | Critério | Tipo de Diária | …" at bounding box center [375, 426] width 426 height 76
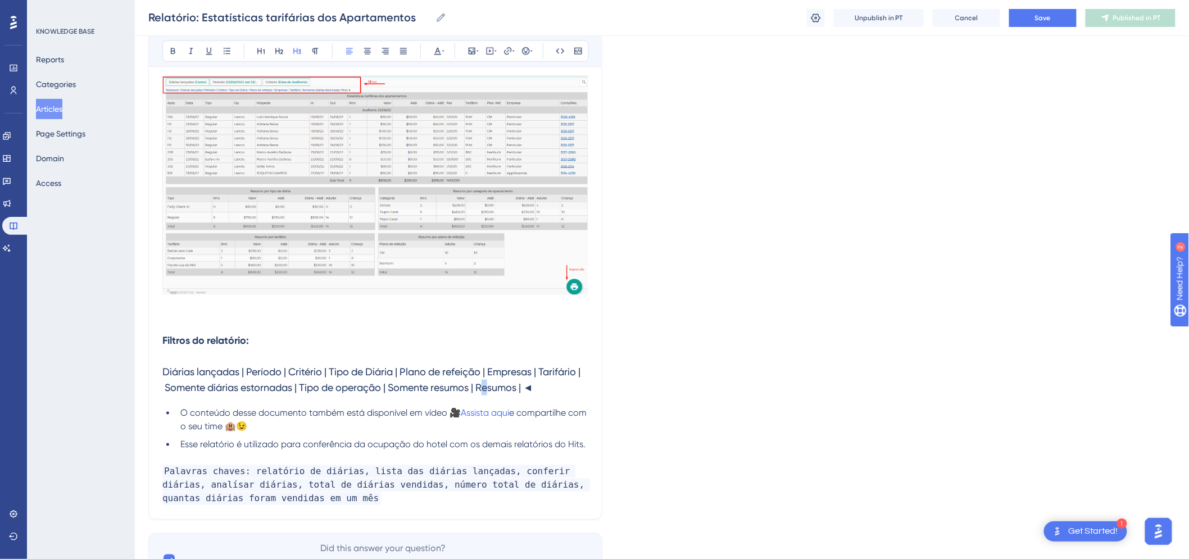
click at [531, 388] on span "Diárias lançadas | Período | Critério | Tipo de Diária | Plano de refeição | Em…" at bounding box center [371, 380] width 418 height 28
click at [185, 402] on h3 "Filtros do relatório: Diárias lançadas | Período | Critério | Tipo de Diária | …" at bounding box center [375, 364] width 426 height 76
drag, startPoint x: 576, startPoint y: 385, endPoint x: 156, endPoint y: 374, distance: 420.3
click at [156, 374] on div "Relatório: Estatísticas tarifárias dos Apartamentos O Hits possui o relatório c…" at bounding box center [375, 73] width 454 height 893
click at [286, 374] on span "Diárias lançadas | Período | Critério | Tipo de Diária | Plano de refeição | Em…" at bounding box center [371, 380] width 418 height 28
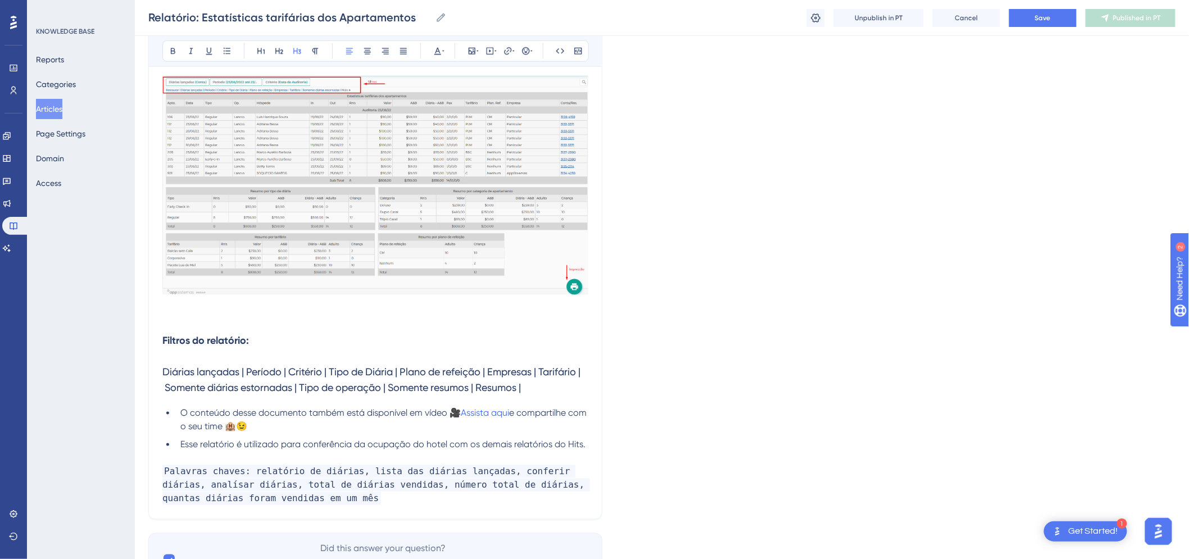
drag, startPoint x: 581, startPoint y: 391, endPoint x: 165, endPoint y: 370, distance: 417.3
click at [165, 370] on h3 "Filtros do relatório: Diárias lançadas | Período | Critério | Tipo de Diária | …" at bounding box center [375, 364] width 426 height 76
copy span "Diárias lançadas | Período | Critério | Tipo de Diária | Plano de refeição | Em…"
click at [354, 366] on span "Diárias lançadas | Período | Critério | Tipo de Diária | Plano de refeição | Em…" at bounding box center [371, 380] width 418 height 28
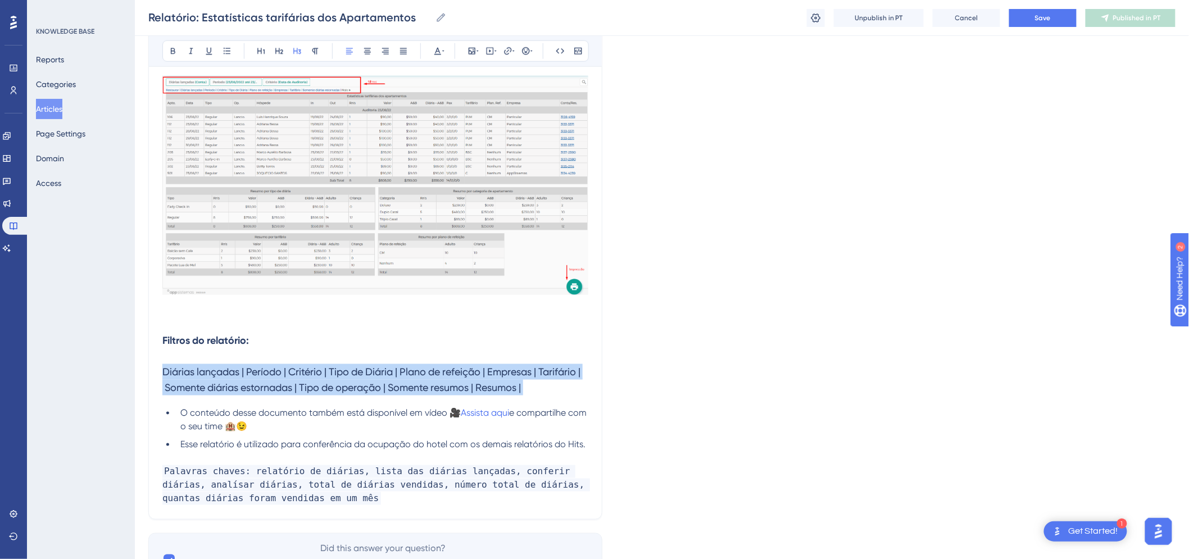
click at [354, 366] on span "Diárias lançadas | Período | Critério | Tipo de Diária | Plano de refeição | Em…" at bounding box center [371, 380] width 418 height 28
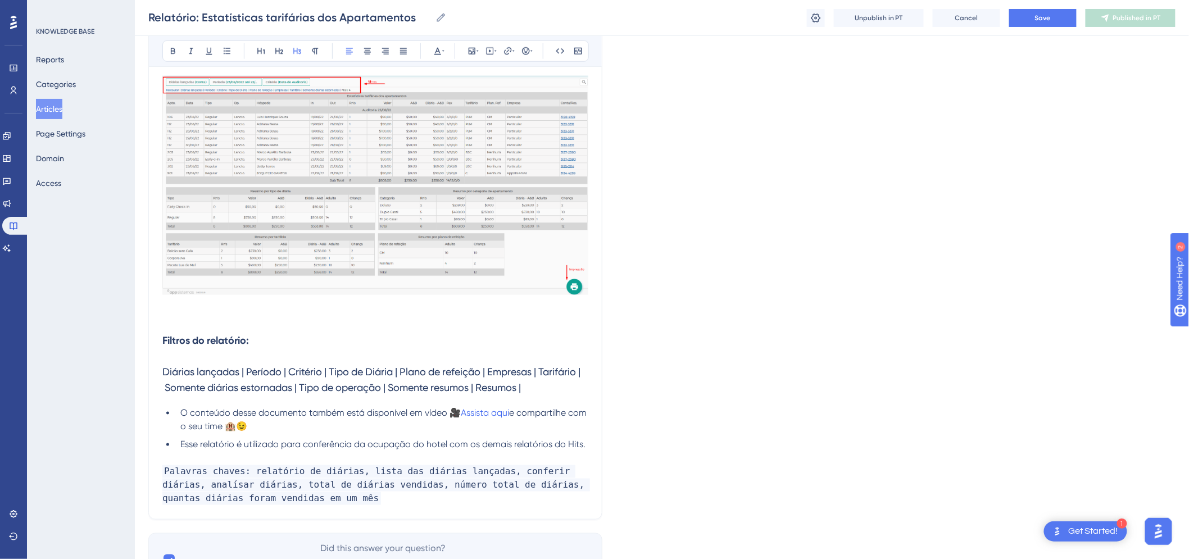
click at [566, 394] on h3 "Filtros do relatório: Diárias lançadas | Período | Critério | Tipo de Diária | …" at bounding box center [375, 364] width 426 height 76
drag, startPoint x: 586, startPoint y: 391, endPoint x: 151, endPoint y: 378, distance: 436.1
click at [151, 378] on div "Relatório: Estatísticas tarifárias dos Apartamentos O Hits possui o relatório c…" at bounding box center [375, 73] width 454 height 893
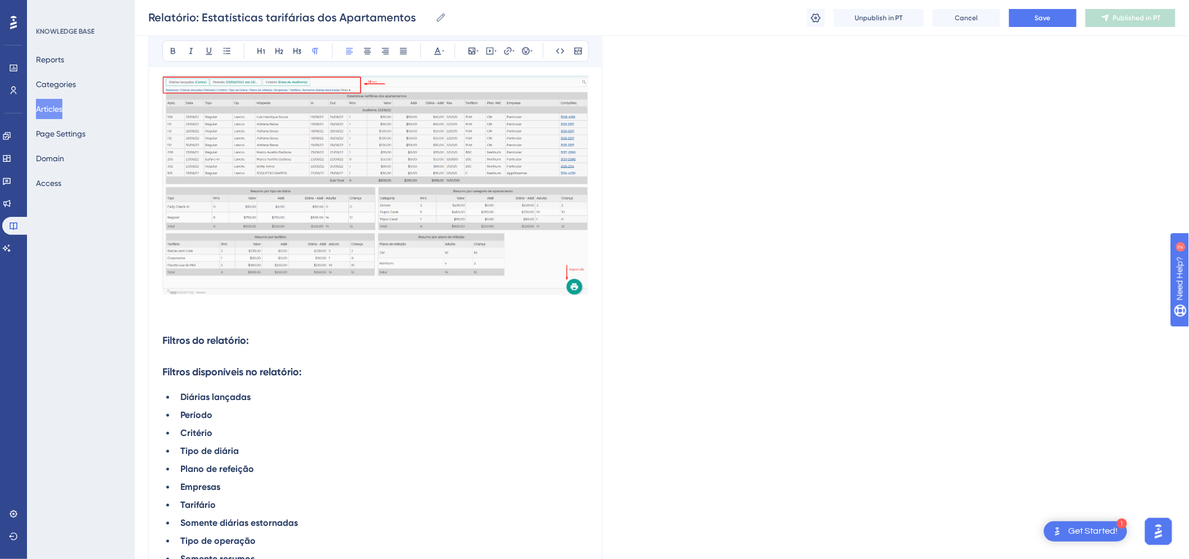
scroll to position [526, 0]
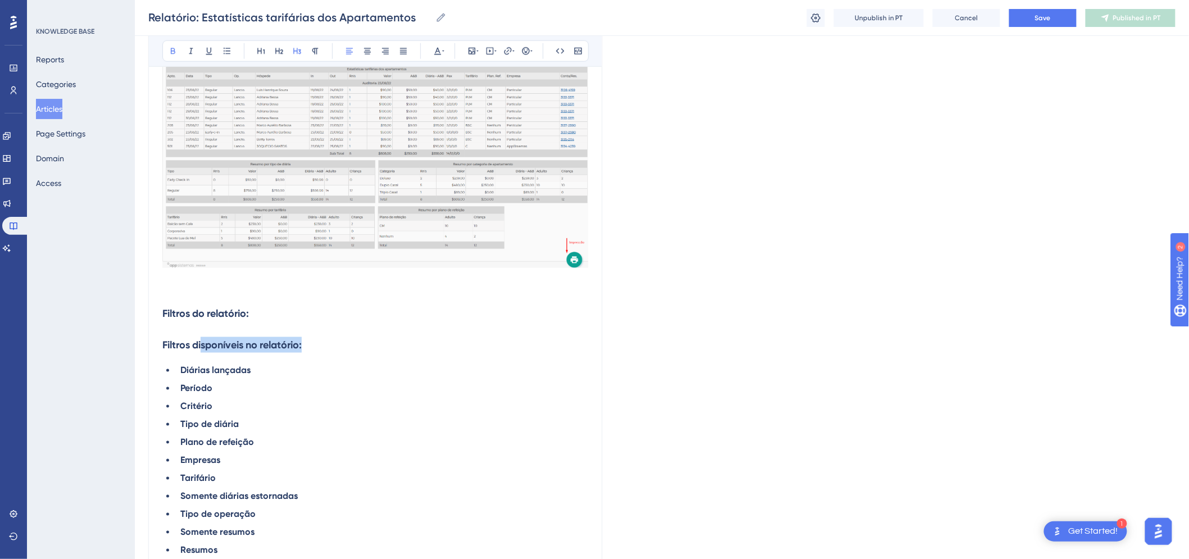
drag, startPoint x: 329, startPoint y: 345, endPoint x: 201, endPoint y: 340, distance: 128.2
click at [201, 340] on h3 "Filtros do relatório: Filtros disponíveis no relatório:" at bounding box center [375, 329] width 426 height 61
click at [284, 312] on h3 "Filtros do relatório: Filtros disponíveis no relatório:" at bounding box center [375, 329] width 426 height 61
drag, startPoint x: 284, startPoint y: 312, endPoint x: 158, endPoint y: 312, distance: 125.8
click at [158, 312] on div "Relatório: Estatísticas tarifárias dos Apartamentos O Hits possui o relatório c…" at bounding box center [375, 144] width 454 height 1088
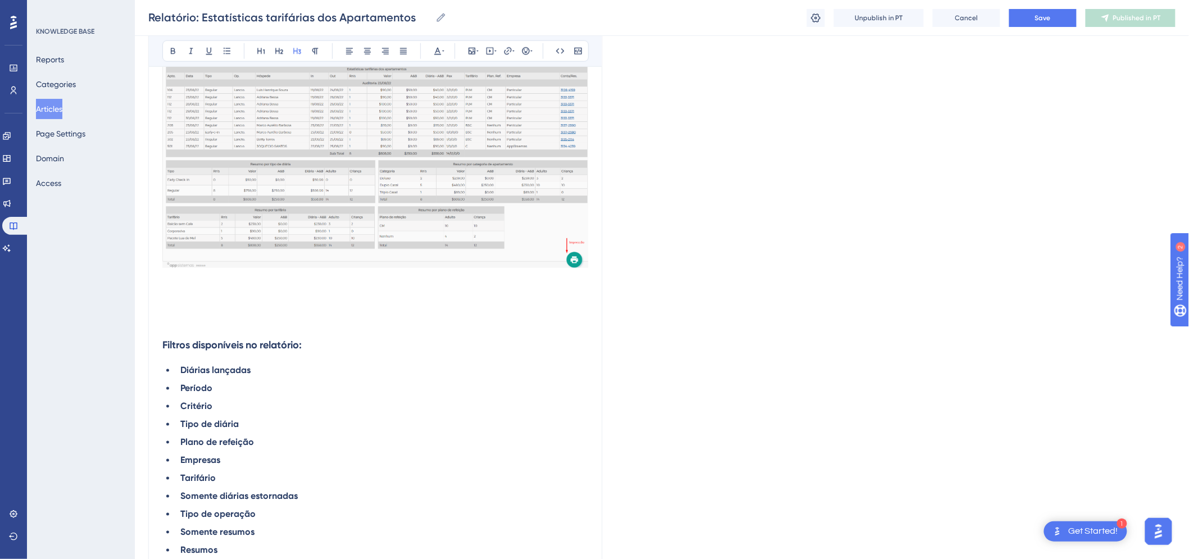
click at [165, 327] on h3 "Filtros disponíveis no relatório:" at bounding box center [375, 329] width 426 height 61
click at [165, 345] on strong "Filtros disponíveis no relatório:" at bounding box center [231, 345] width 139 height 12
click at [162, 344] on strong "Filtros disponíveis no relatório:" at bounding box center [231, 345] width 139 height 12
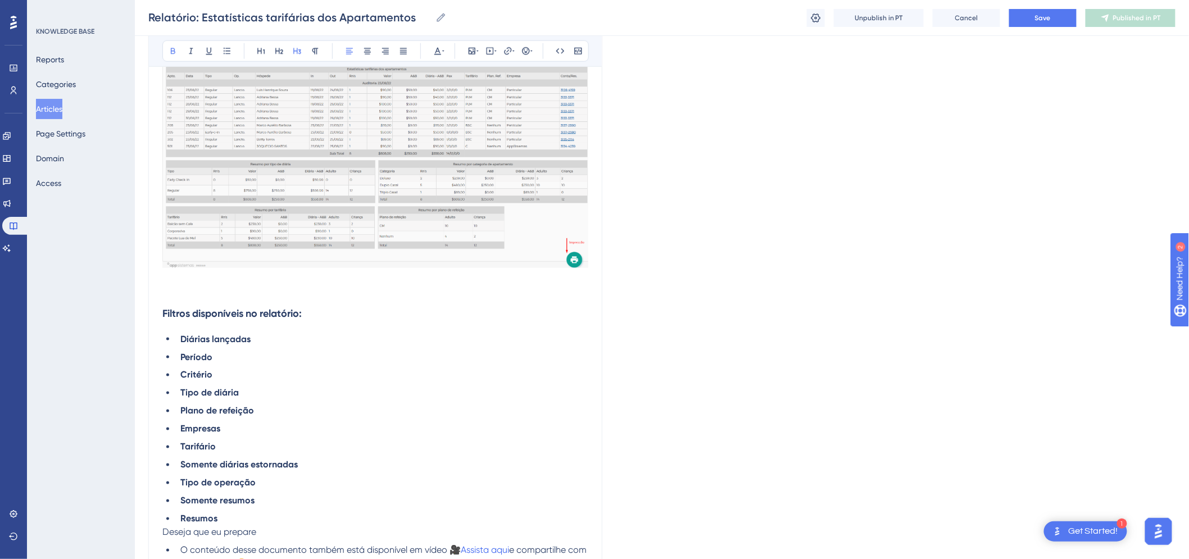
click at [236, 294] on p at bounding box center [375, 291] width 426 height 13
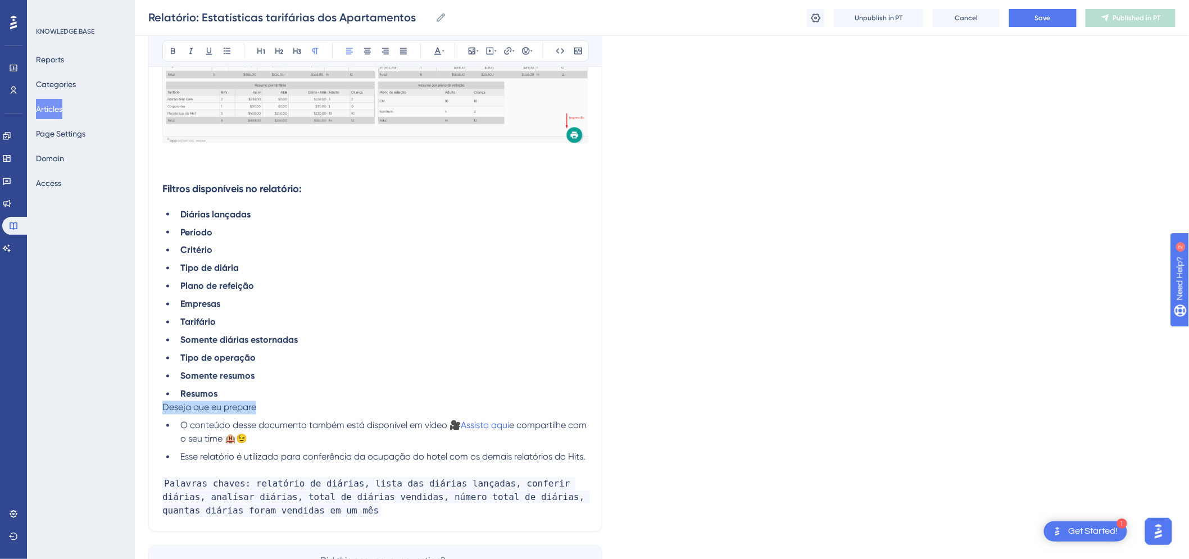
drag, startPoint x: 288, startPoint y: 407, endPoint x: 141, endPoint y: 413, distance: 146.7
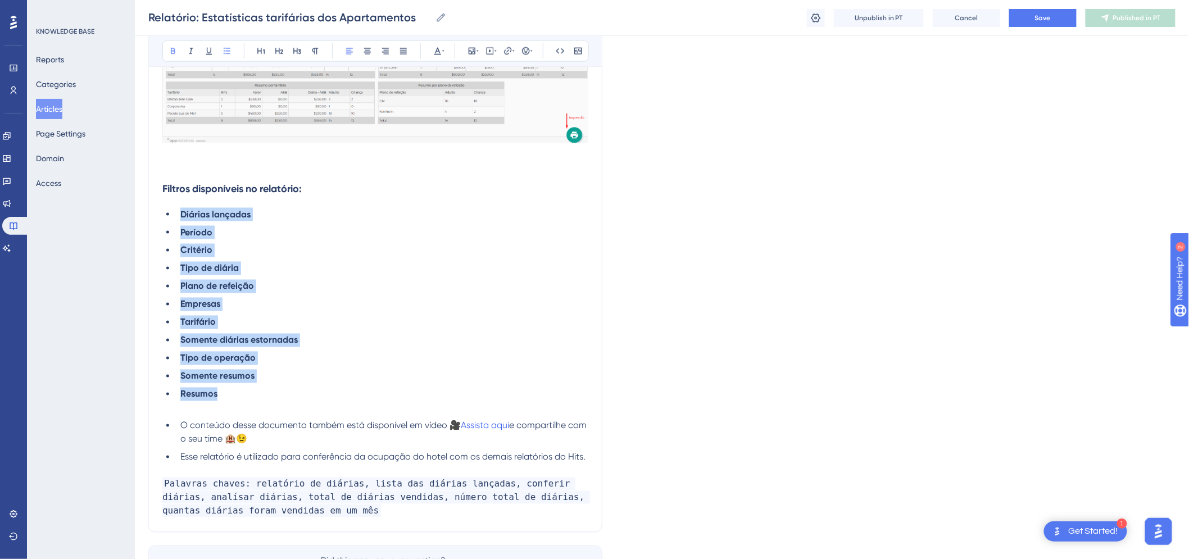
drag, startPoint x: 239, startPoint y: 394, endPoint x: 182, endPoint y: 212, distance: 190.1
click at [182, 212] on ul "Diárias lançadas Período Critério Tipo de diária Plano de refeição Empresas Tar…" at bounding box center [375, 304] width 426 height 193
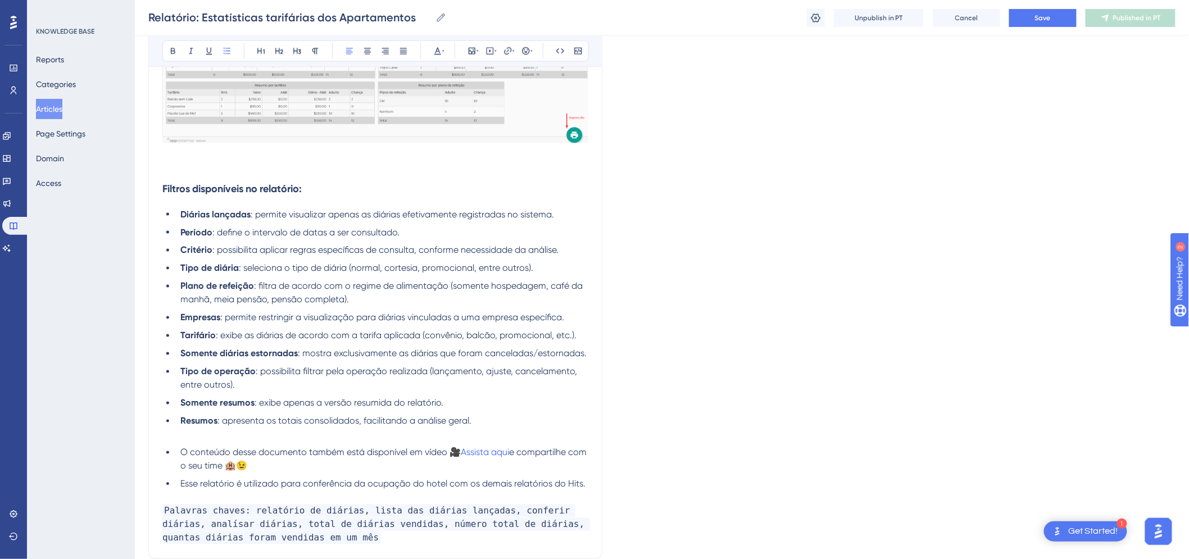
click at [564, 210] on li "Diárias lançadas : permite visualizar apenas as diárias efetivamente registrada…" at bounding box center [382, 214] width 412 height 13
click at [566, 212] on li "Diárias lançadas : permite visualizar apenas as diárias efetivamente registrada…" at bounding box center [382, 214] width 412 height 13
drag, startPoint x: 576, startPoint y: 210, endPoint x: 407, endPoint y: 215, distance: 169.7
click at [407, 215] on li "Diárias lançadas : permite visualizar apenas as diárias efetivamente registrada…" at bounding box center [382, 214] width 412 height 13
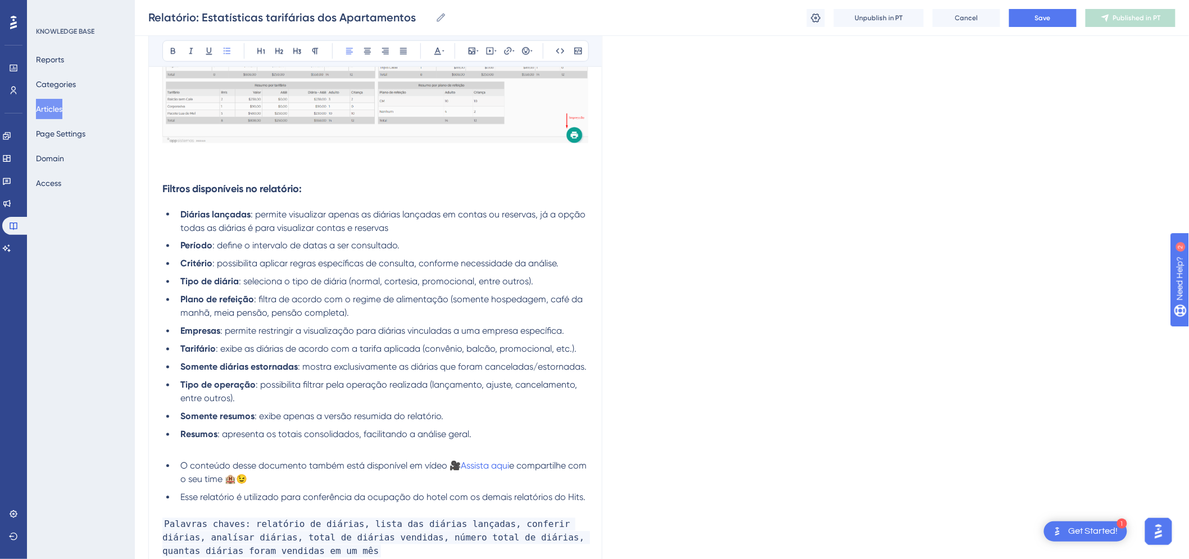
click at [435, 247] on li "Período : define o intervalo de datas a ser consultado." at bounding box center [382, 245] width 412 height 13
click at [576, 261] on li "Critério : possibilita aplicar regras específicas de consulta, conforme necessi…" at bounding box center [382, 263] width 412 height 13
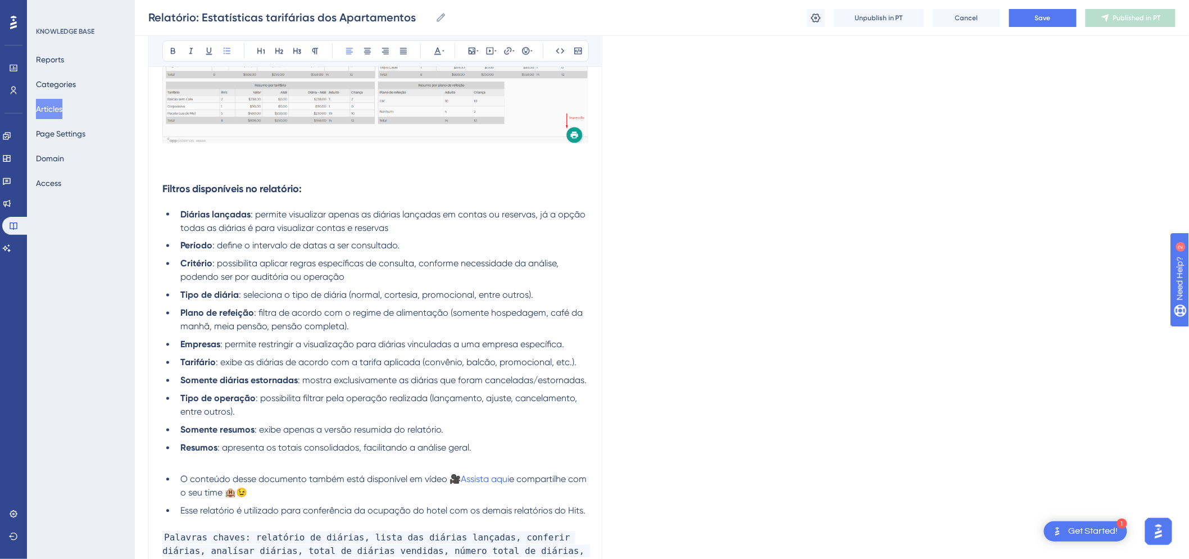
click at [554, 294] on li "Tipo de diária : seleciona o tipo de diária (normal, cortesia, promocional, ent…" at bounding box center [382, 295] width 412 height 13
click at [367, 295] on span ": seleciona o tipo de diária (normal, cortesia, promocional, entre outros)." at bounding box center [386, 295] width 294 height 11
click at [452, 298] on span ": seleciona o tipo de diária (regular, cortesia, promocional, entre outros)." at bounding box center [386, 295] width 294 height 11
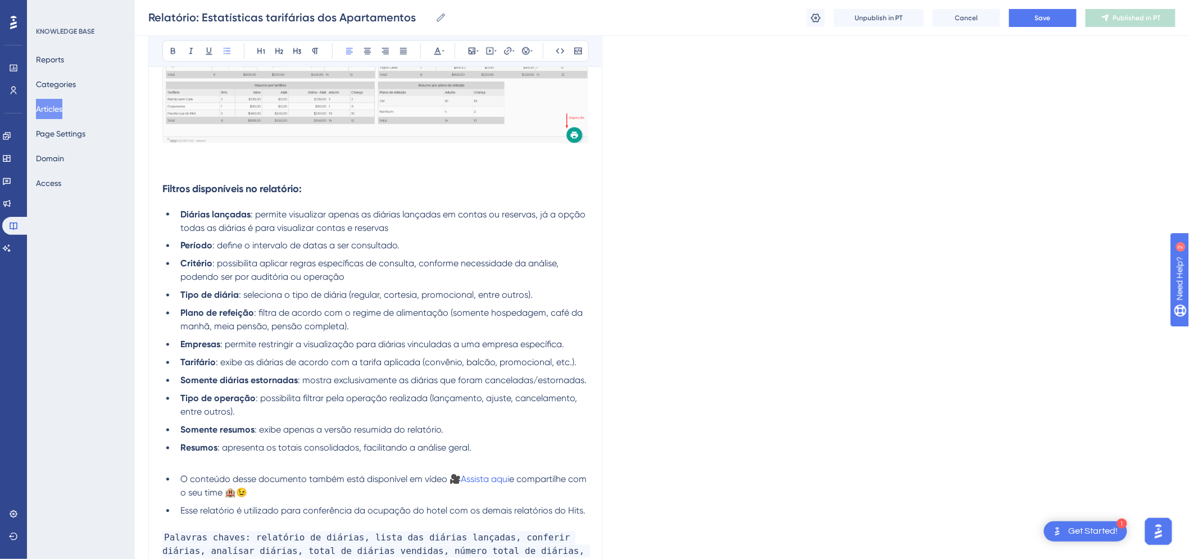
click at [386, 299] on span ": seleciona o tipo de diária (regular, cortesia, promocional, entre outros)." at bounding box center [386, 295] width 294 height 11
drag, startPoint x: 579, startPoint y: 288, endPoint x: 349, endPoint y: 299, distance: 230.6
click at [349, 299] on ul "Diárias lançadas : permite visualizar apenas as diárias lançadas em contas ou r…" at bounding box center [375, 331] width 426 height 247
click at [364, 321] on li "Plano de refeição : filtra de acordo com o regime de alimentação (somente hospe…" at bounding box center [382, 320] width 412 height 27
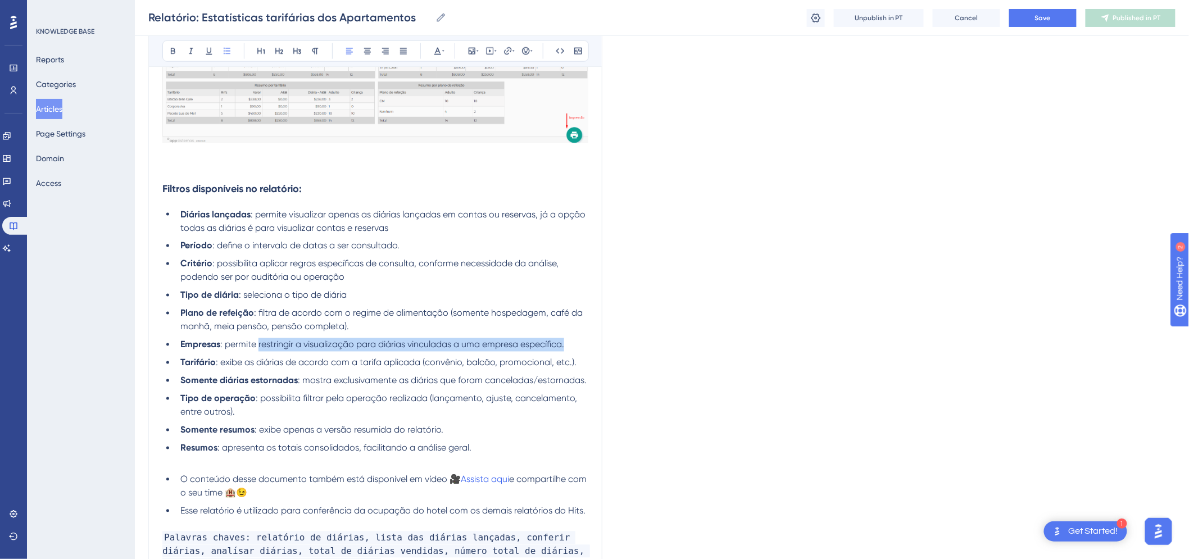
drag, startPoint x: 259, startPoint y: 348, endPoint x: 586, endPoint y: 348, distance: 326.9
click at [586, 348] on li "Empresas : permite restringir a visualização para diárias vinculadas a uma empr…" at bounding box center [382, 344] width 412 height 13
click at [447, 344] on span ": permite pesquisar as diárias de uma empresa especifíca" at bounding box center [337, 344] width 234 height 11
click at [442, 346] on span ": permite pesquisar as diárias de uma empresa especifica" at bounding box center [337, 344] width 234 height 11
click at [509, 345] on li "Empresas : permite pesquisar as diárias de uma empresa específica" at bounding box center [382, 344] width 412 height 13
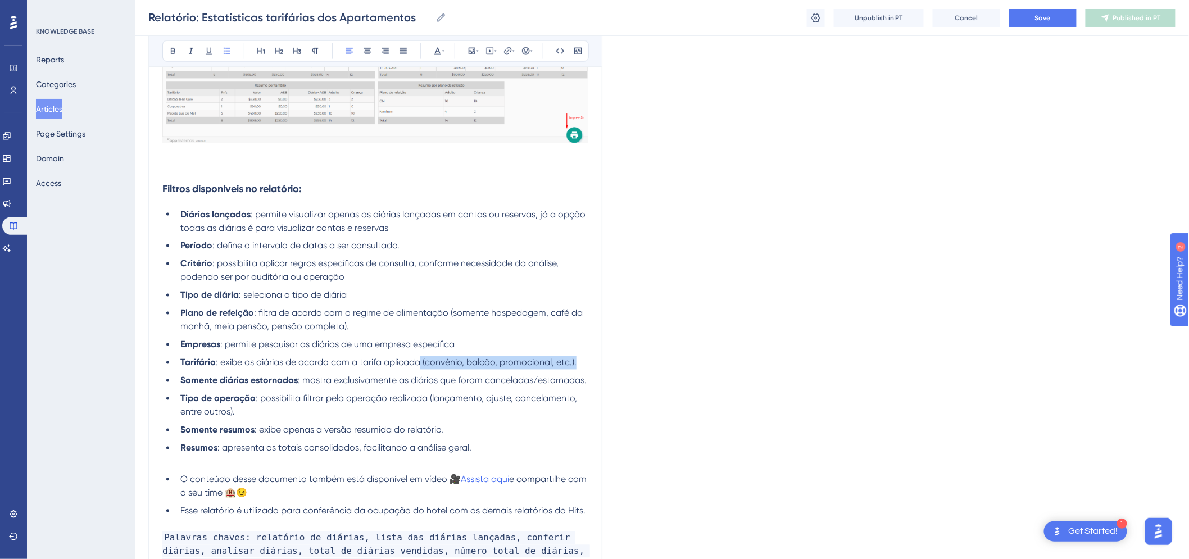
drag, startPoint x: 585, startPoint y: 362, endPoint x: 421, endPoint y: 365, distance: 164.0
click at [421, 365] on li "Tarifário : exibe as diárias de acordo com a tarifa aplicada (convênio, balcão,…" at bounding box center [382, 362] width 412 height 13
drag, startPoint x: 539, startPoint y: 377, endPoint x: 486, endPoint y: 383, distance: 53.7
click at [486, 383] on span ": mostra exclusivamente as diárias que foram canceladas/estornadas." at bounding box center [442, 380] width 289 height 11
click at [475, 381] on span ": mostra exclusivamente as diárias que foram canceladas/estornadas." at bounding box center [442, 380] width 289 height 11
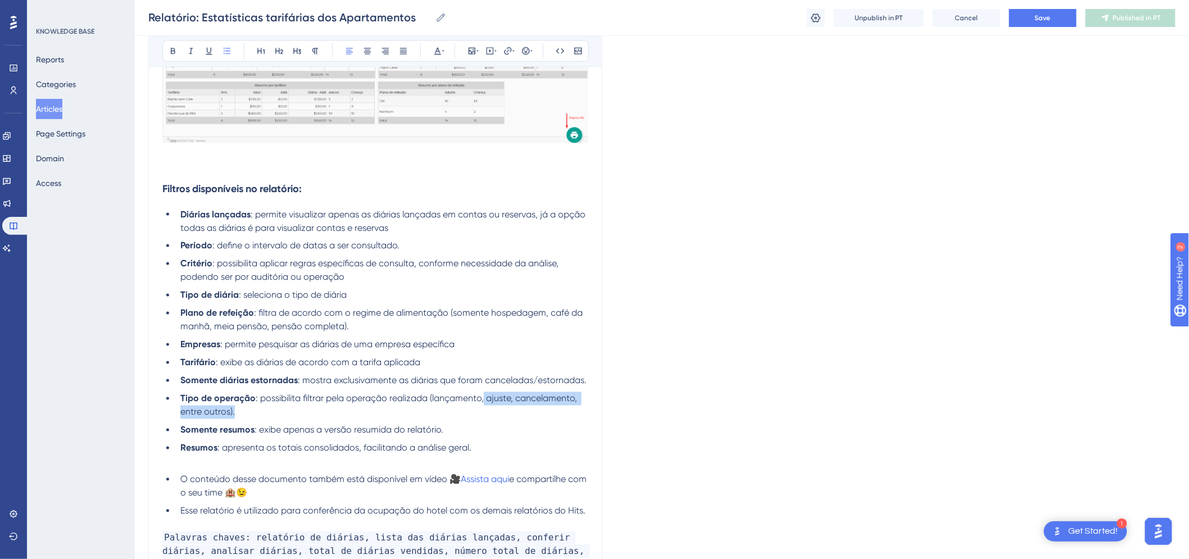
drag, startPoint x: 484, startPoint y: 399, endPoint x: 523, endPoint y: 407, distance: 40.1
click at [523, 407] on li "Tipo de operação : possibilita filtrar pela operação realizada (lançamento, aju…" at bounding box center [382, 405] width 412 height 27
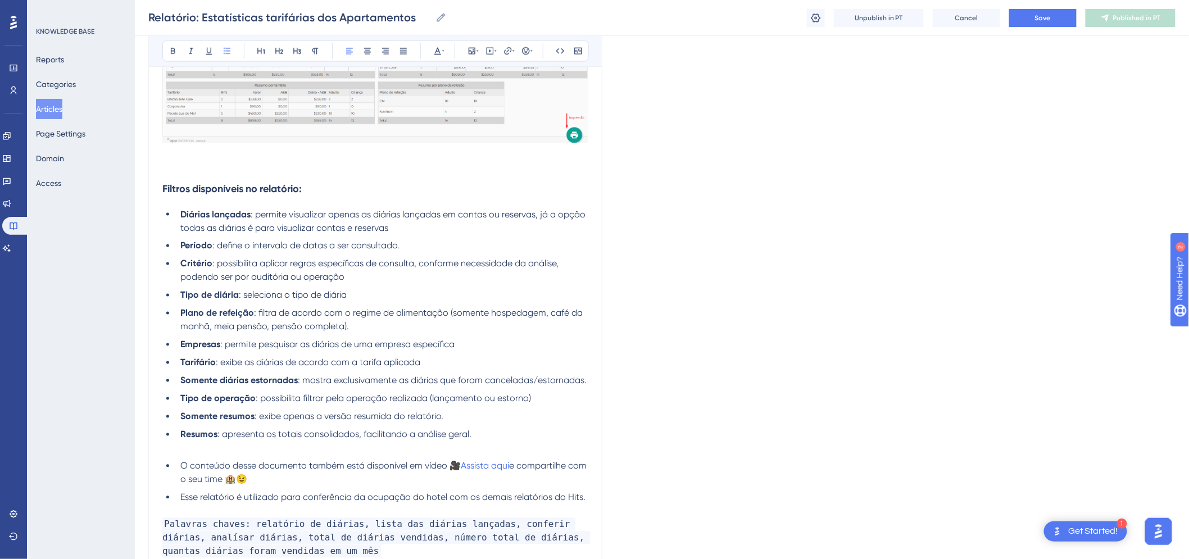
click at [520, 402] on span ": possibilita filtrar pela operação realizada (lançamento ou estorno)" at bounding box center [393, 398] width 275 height 11
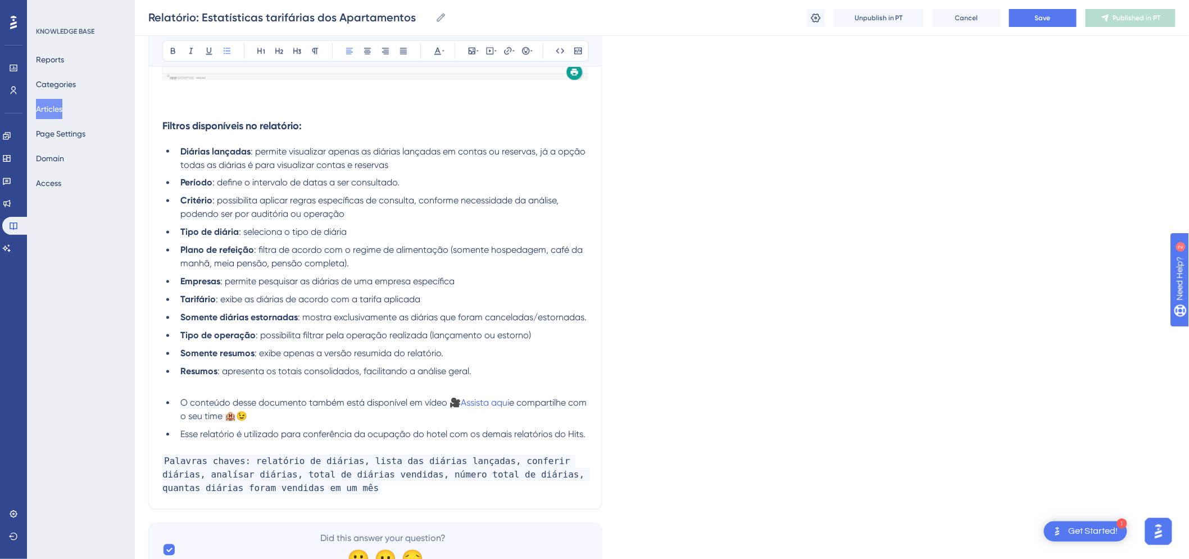
click at [495, 365] on li "Resumos : apresenta os totais consolidados, facilitando a análise geral." at bounding box center [382, 371] width 412 height 13
click at [513, 367] on li "Resumos : apresenta os totais consolidados, facilitando a análise geral." at bounding box center [382, 371] width 412 height 13
drag, startPoint x: 408, startPoint y: 368, endPoint x: 235, endPoint y: 368, distance: 173.6
click at [235, 368] on li "Resumos : apresenta os totais consolidados, facilitando a análise geral." at bounding box center [382, 371] width 412 height 13
click at [1042, 16] on span "Save" at bounding box center [1043, 17] width 16 height 9
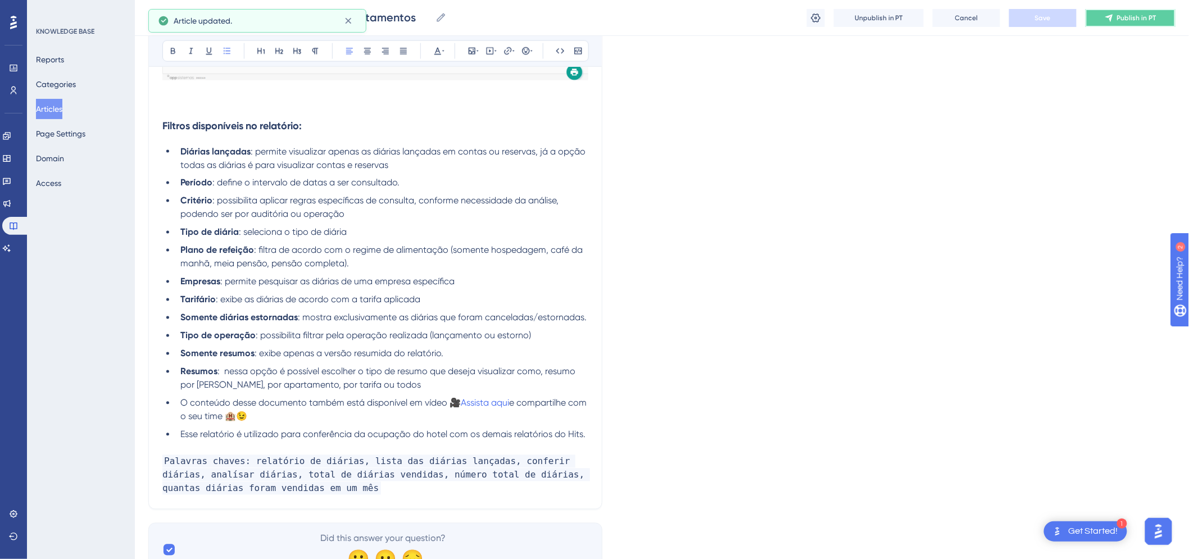
click at [1101, 19] on button "Publish in PT" at bounding box center [1130, 18] width 90 height 18
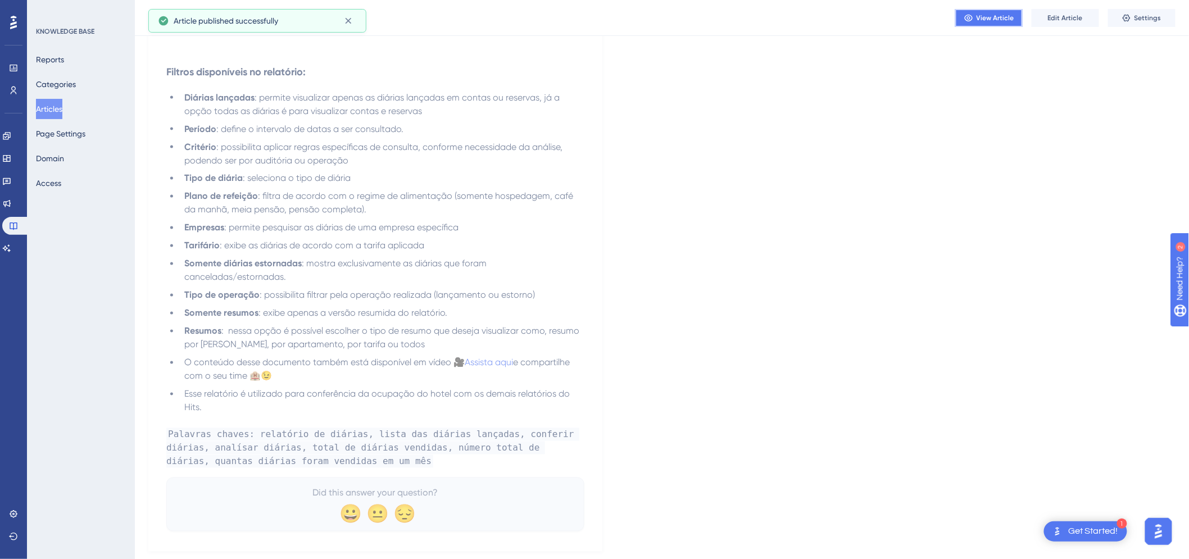
click at [994, 16] on span "View Article" at bounding box center [995, 17] width 38 height 9
click at [1072, 14] on span "Edit Article" at bounding box center [1065, 17] width 35 height 9
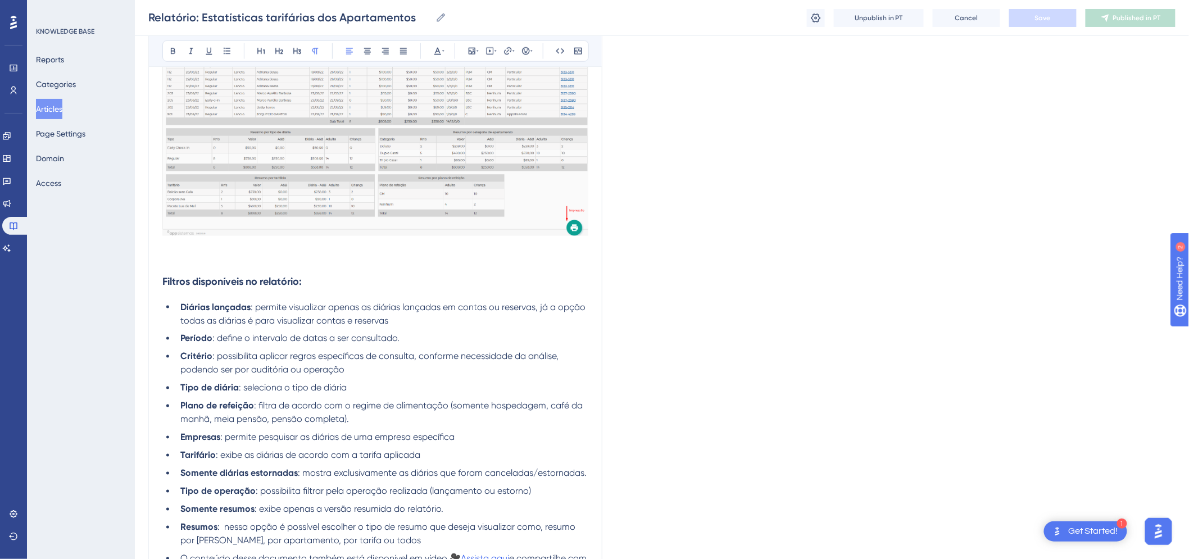
scroll to position [767, 0]
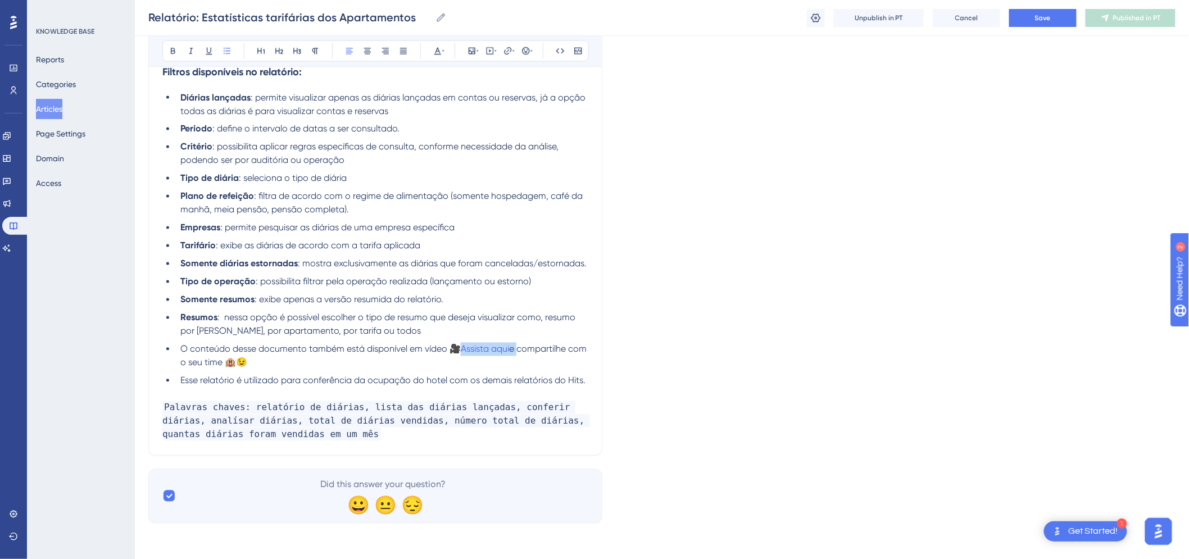
drag, startPoint x: 520, startPoint y: 351, endPoint x: 459, endPoint y: 349, distance: 61.2
click at [459, 349] on li "O conteúdo desse documento também está disponível em vídeo 🎥 Assista aqui e com…" at bounding box center [382, 356] width 412 height 27
click at [285, 362] on li "O conteúdo desse documento também está disponível em vídeo 🎥 compartilhe com o …" at bounding box center [382, 356] width 412 height 27
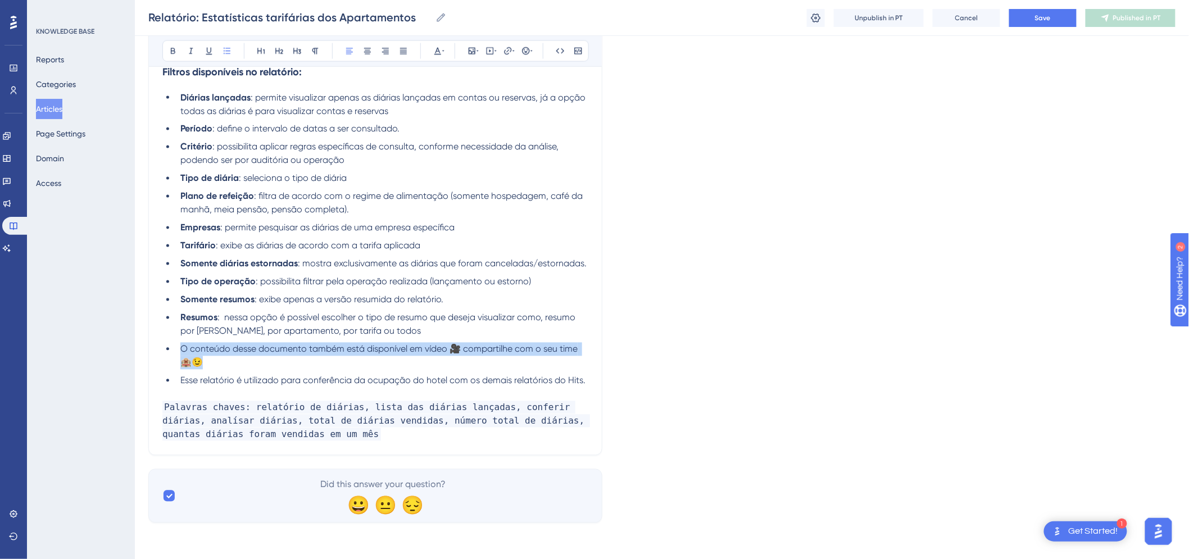
drag, startPoint x: 229, startPoint y: 362, endPoint x: 181, endPoint y: 354, distance: 48.4
click at [181, 354] on li "O conteúdo desse documento também está disponível em vídeo 🎥 compartilhe com o …" at bounding box center [382, 356] width 412 height 27
click at [213, 360] on li "O conteúdo desse documento também está disponível em vídeo 🎥 compartilhe com o …" at bounding box center [382, 356] width 412 height 27
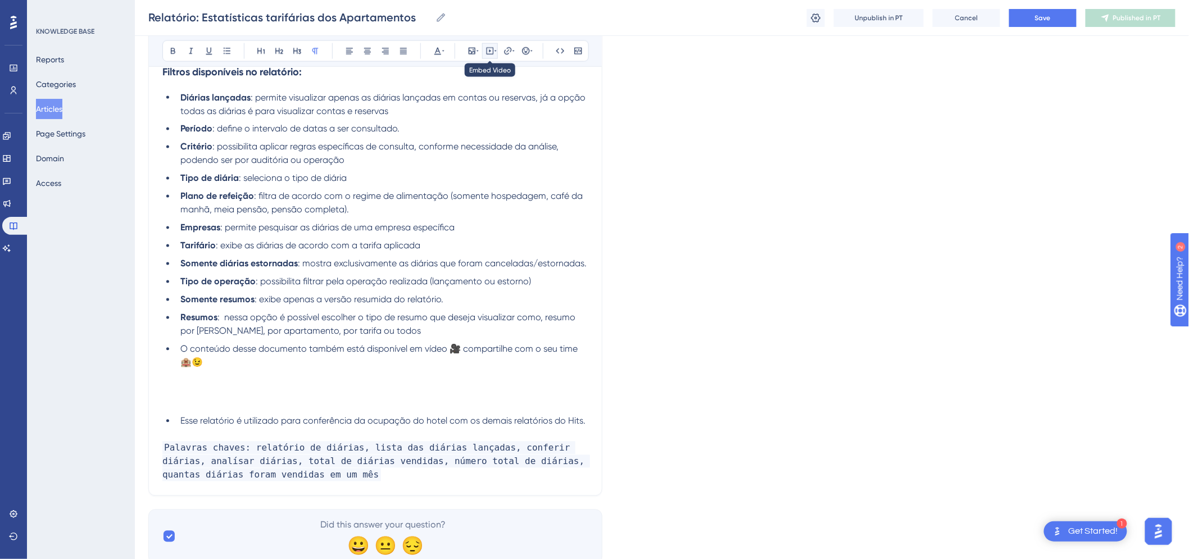
click at [489, 52] on icon at bounding box center [489, 51] width 9 height 9
click at [480, 126] on textarea at bounding box center [489, 120] width 171 height 51
paste textarea "<iframe width="1236" height="695" src="https://www.youtube.com/embed/FrjM5ZcxOh…"
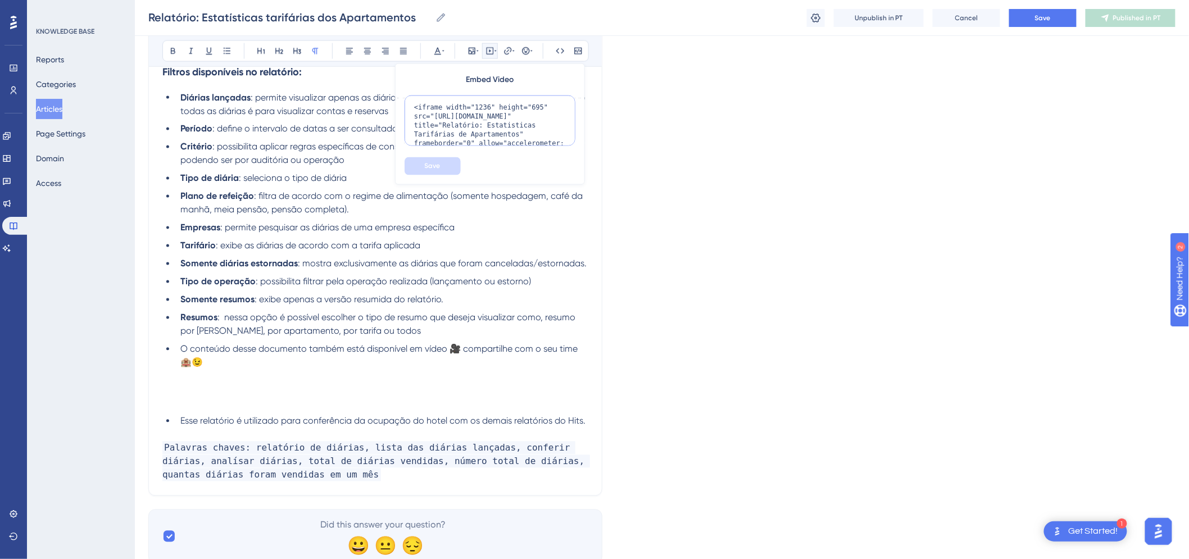
scroll to position [56, 0]
type textarea "<iframe width="1236" height="695" src="https://www.youtube.com/embed/FrjM5ZcxOh…"
click at [439, 172] on button "Save" at bounding box center [432, 166] width 56 height 18
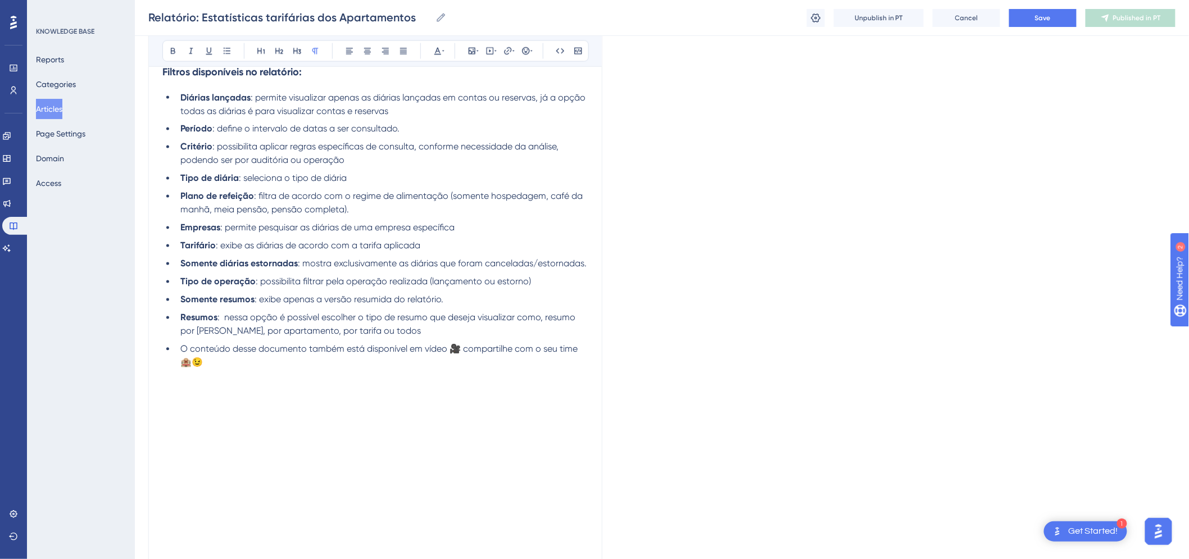
scroll to position [1013, 0]
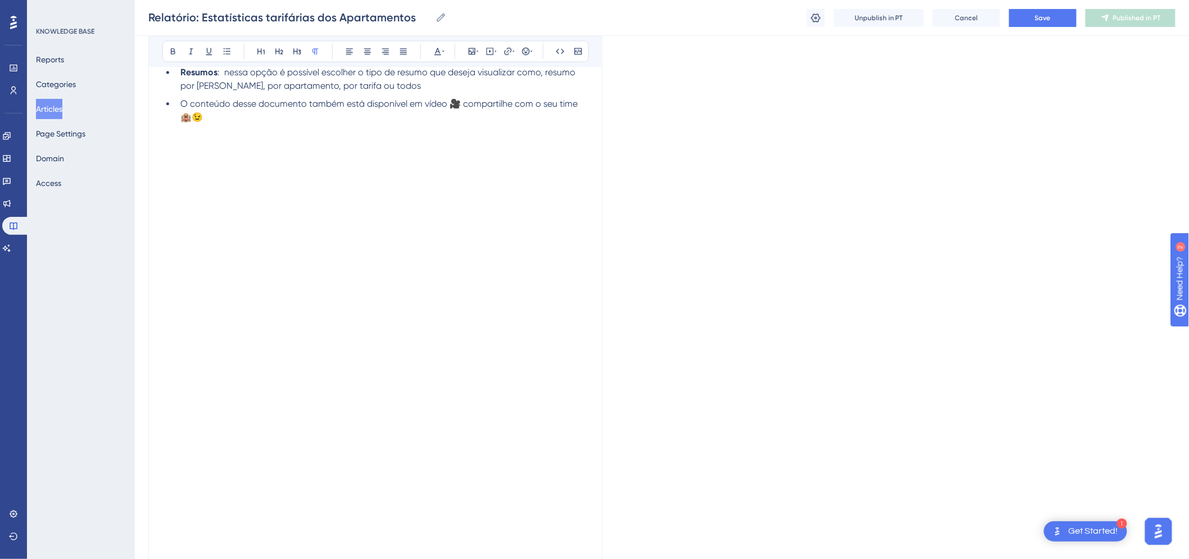
click at [207, 144] on p at bounding box center [375, 144] width 426 height 13
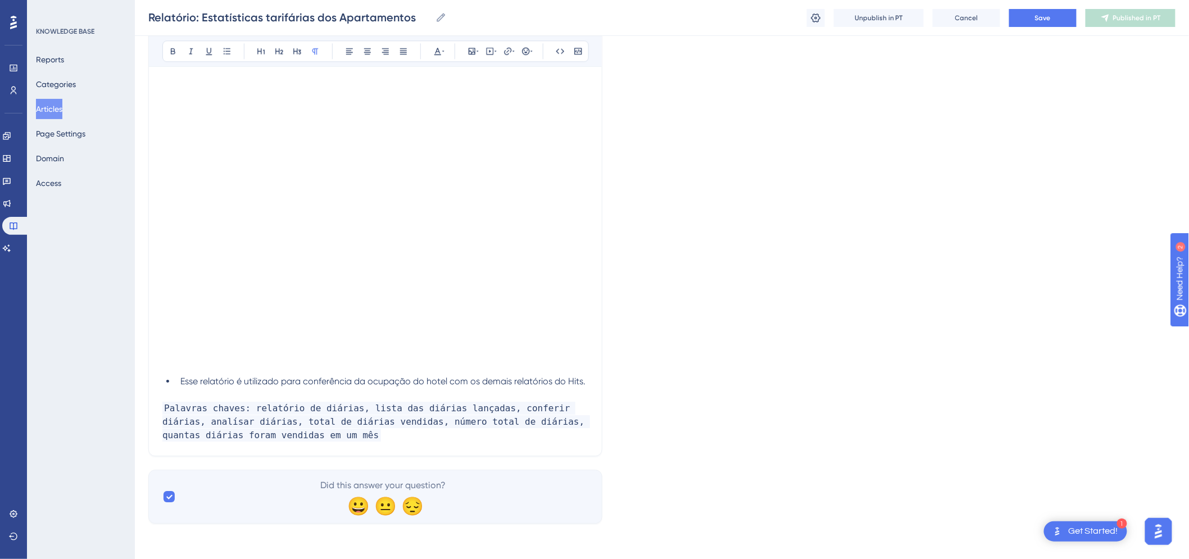
click at [214, 377] on span "Esse relatório é utilizado para conferência da ocupação do hotel com os demais …" at bounding box center [382, 381] width 405 height 11
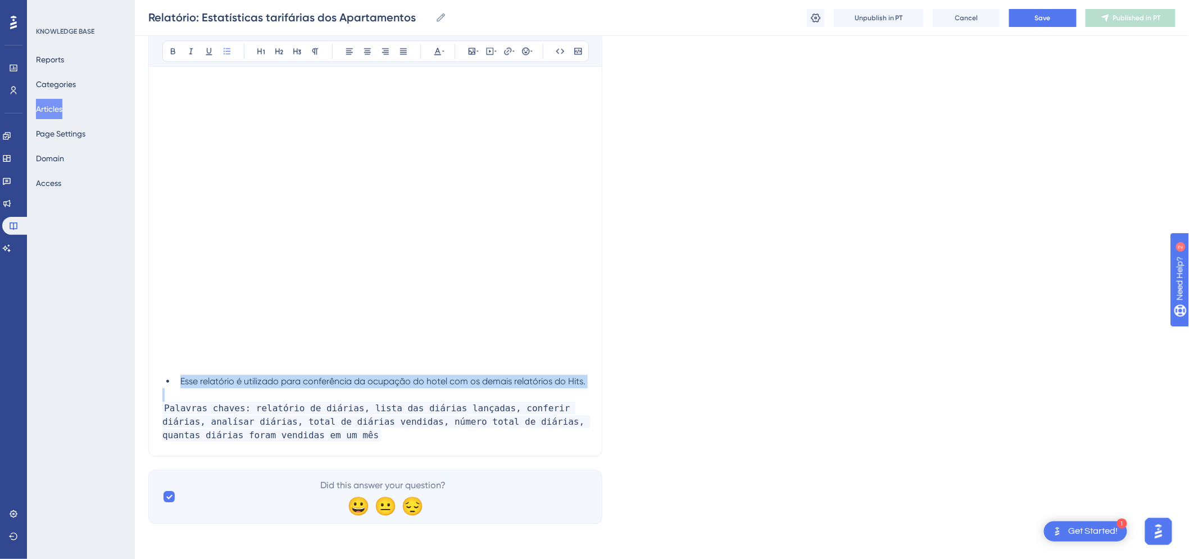
click at [214, 377] on span "Esse relatório é utilizado para conferência da ocupação do hotel com os demais …" at bounding box center [382, 381] width 405 height 11
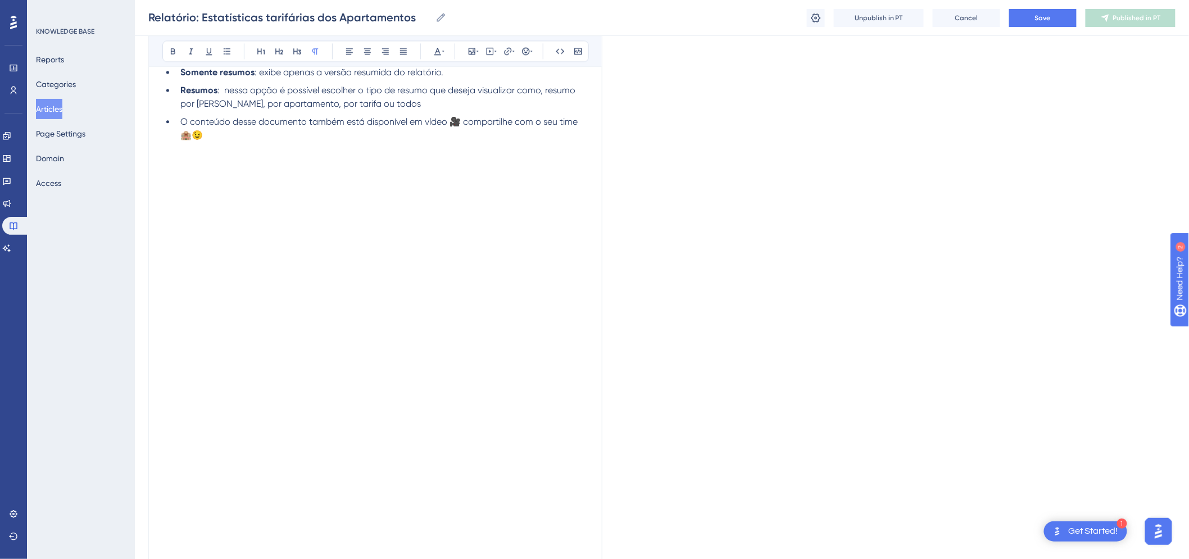
scroll to position [807, 0]
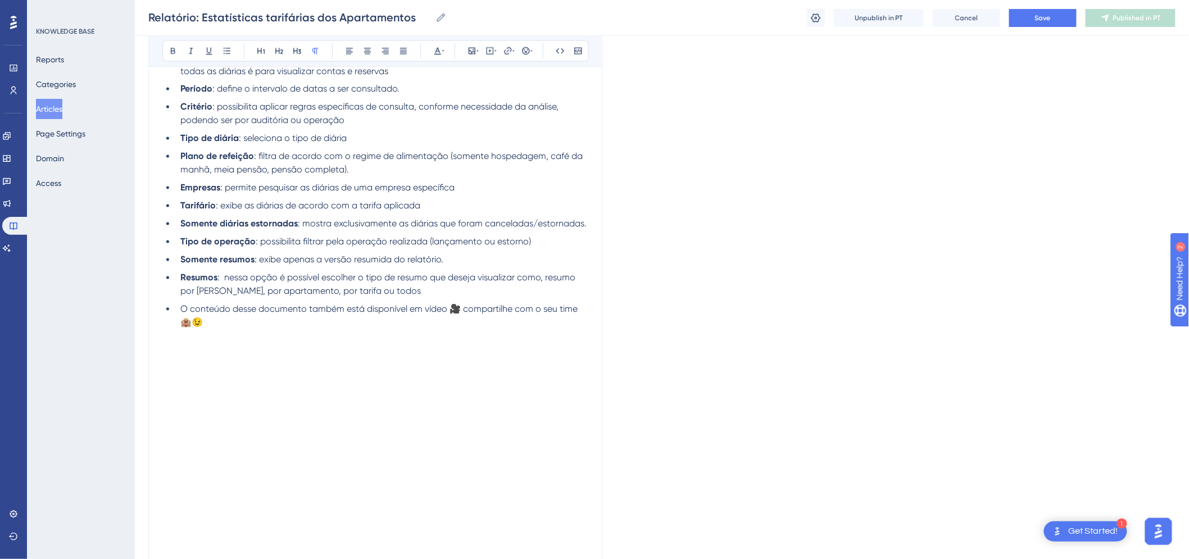
click at [438, 293] on li "Resumos : nessa opção é possível escolher o tipo de resumo que deseja visualiza…" at bounding box center [382, 284] width 412 height 27
click at [244, 303] on li "Esse relatório é utilizado para conferência da ocupação do hotel com os demais …" at bounding box center [382, 309] width 412 height 13
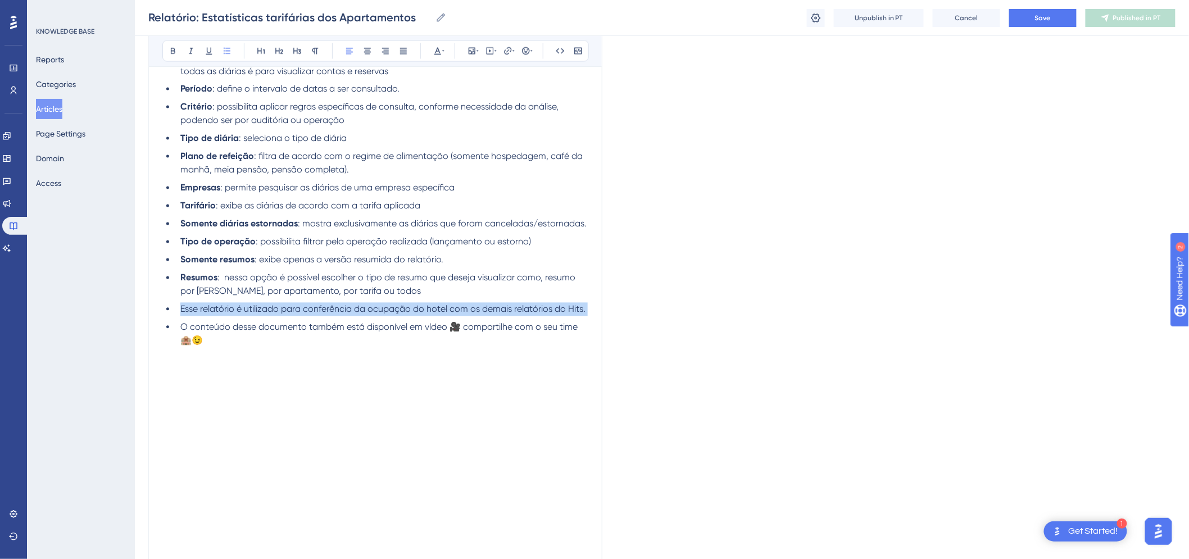
click at [244, 303] on li "Esse relatório é utilizado para conferência da ocupação do hotel com os demais …" at bounding box center [382, 309] width 412 height 13
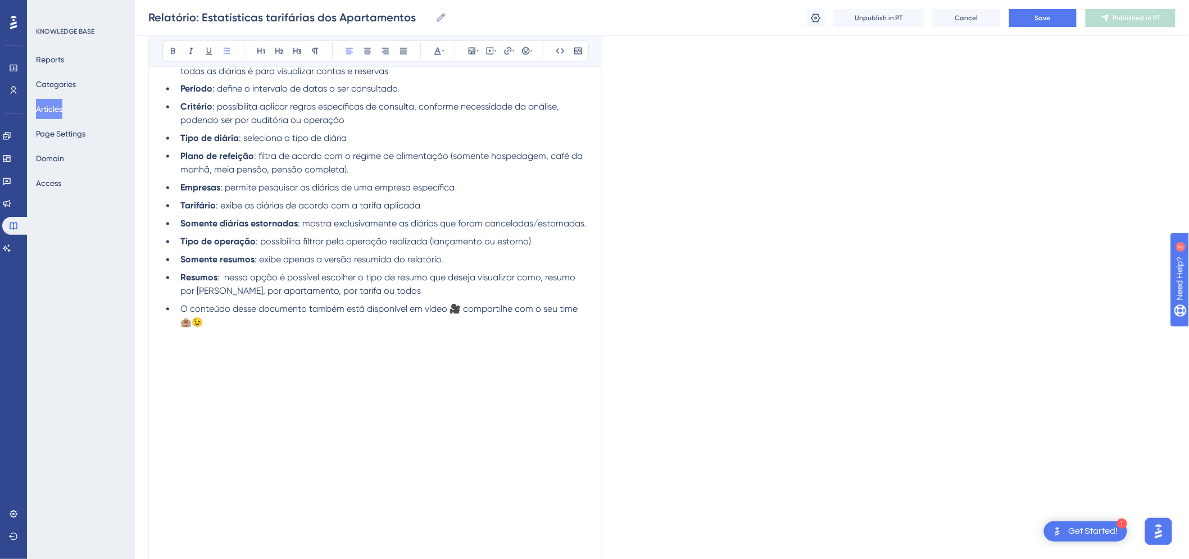
click at [180, 337] on p at bounding box center [375, 336] width 426 height 13
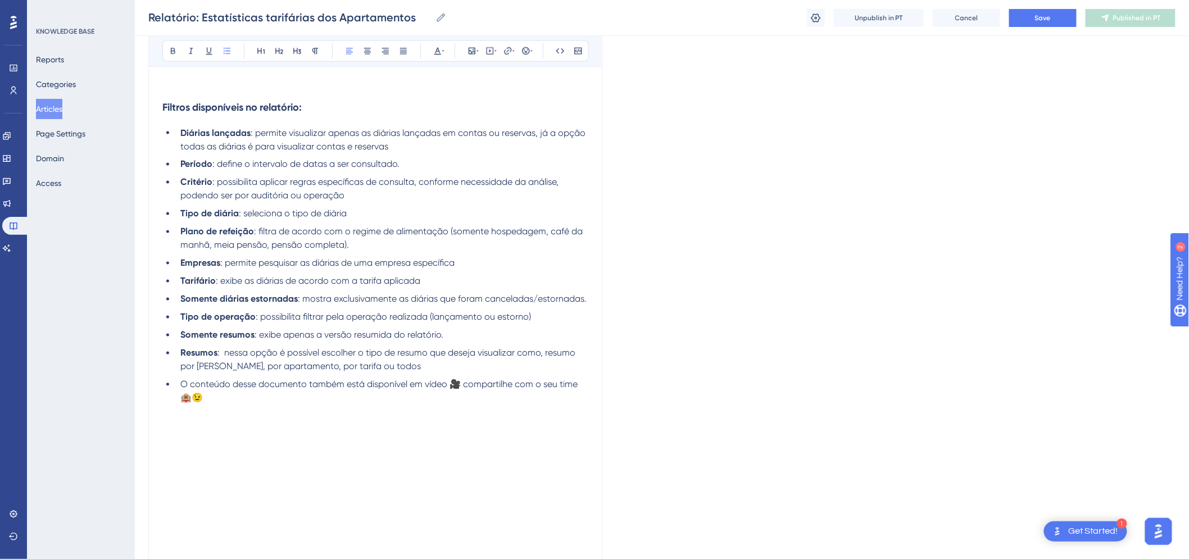
scroll to position [545, 0]
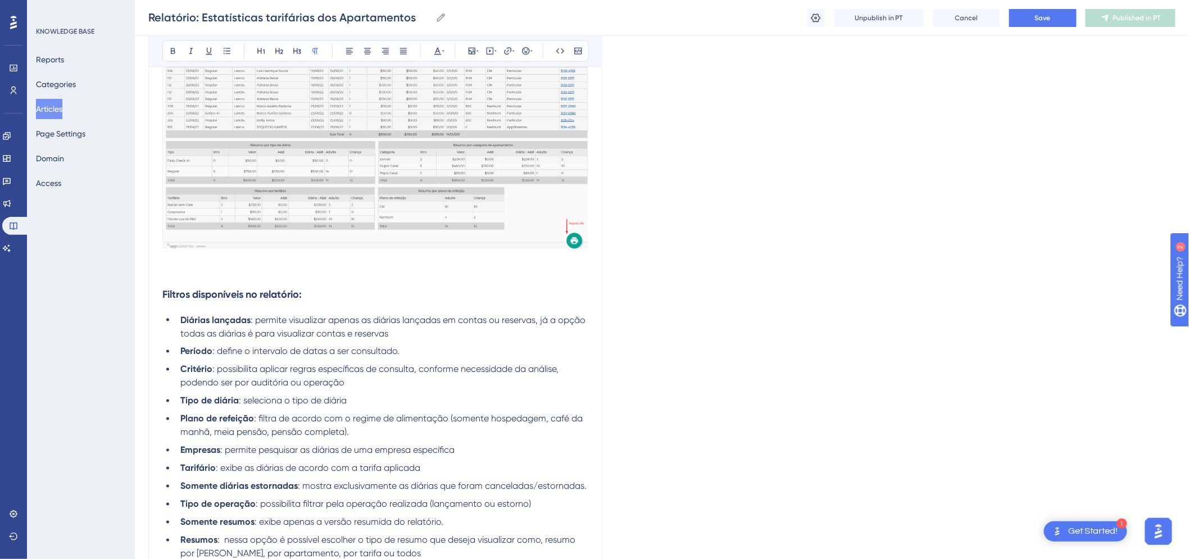
click at [201, 271] on p at bounding box center [375, 272] width 426 height 13
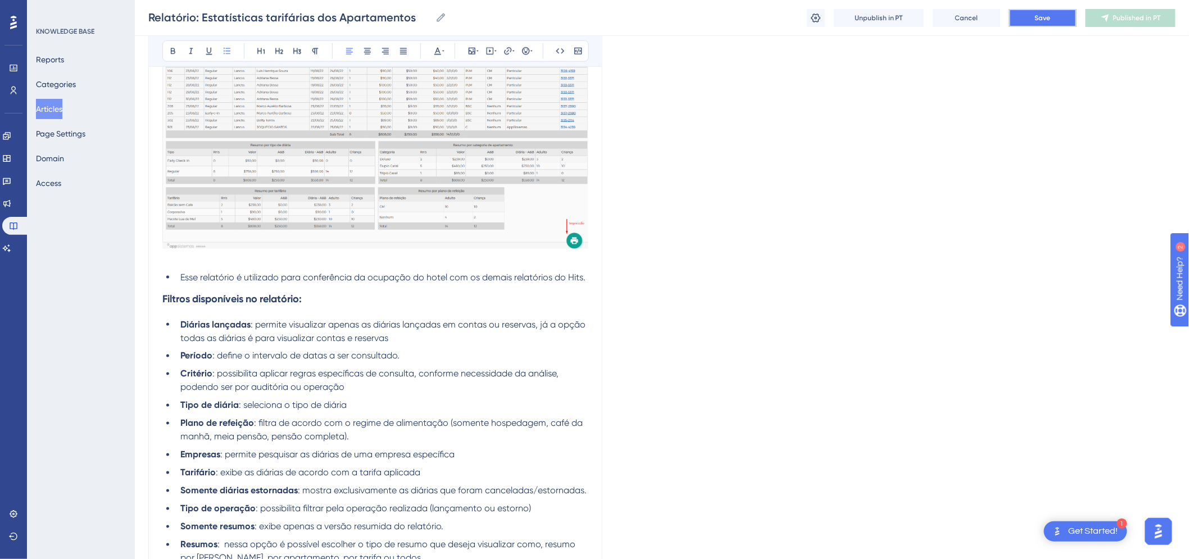
click at [1021, 17] on button "Save" at bounding box center [1042, 18] width 67 height 18
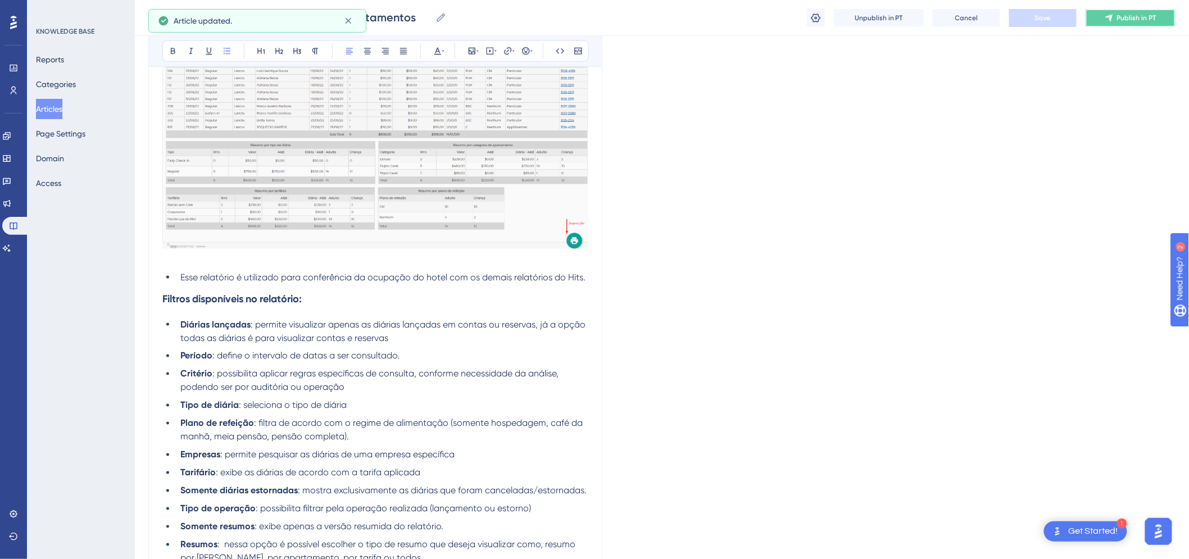
click at [1113, 13] on icon at bounding box center [1108, 17] width 9 height 9
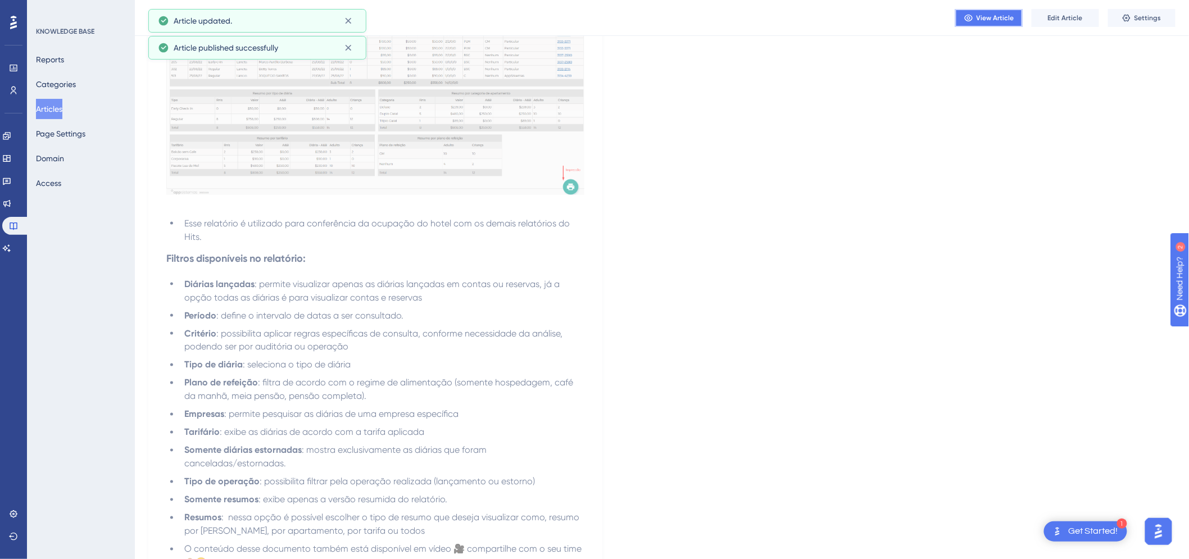
click at [986, 12] on button "View Article" at bounding box center [988, 18] width 67 height 18
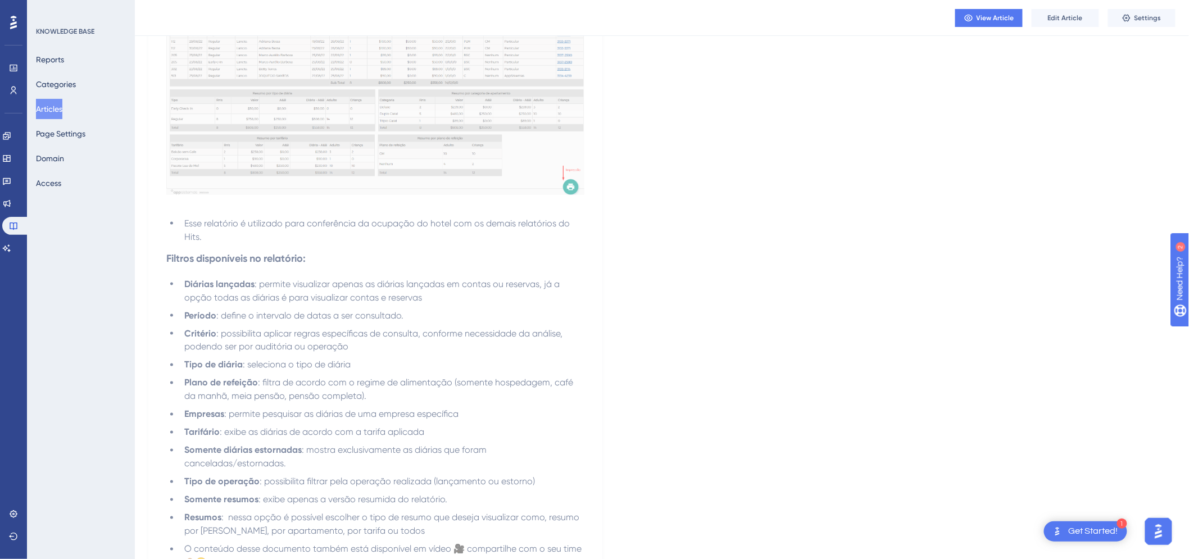
click at [60, 113] on button "Articles" at bounding box center [49, 109] width 26 height 20
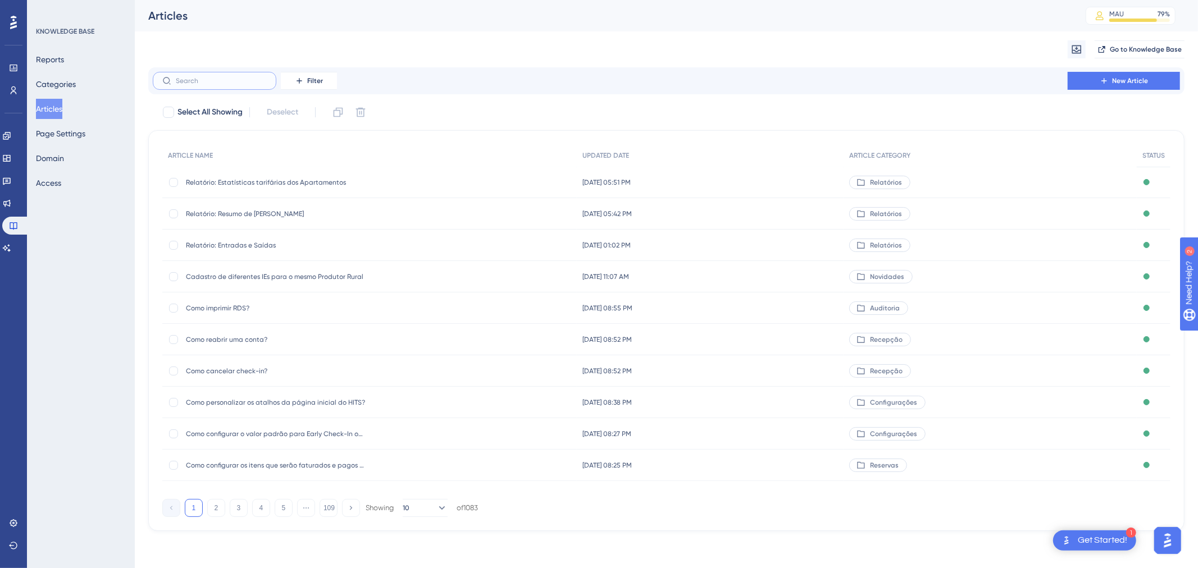
click at [200, 80] on input "text" at bounding box center [221, 81] width 91 height 8
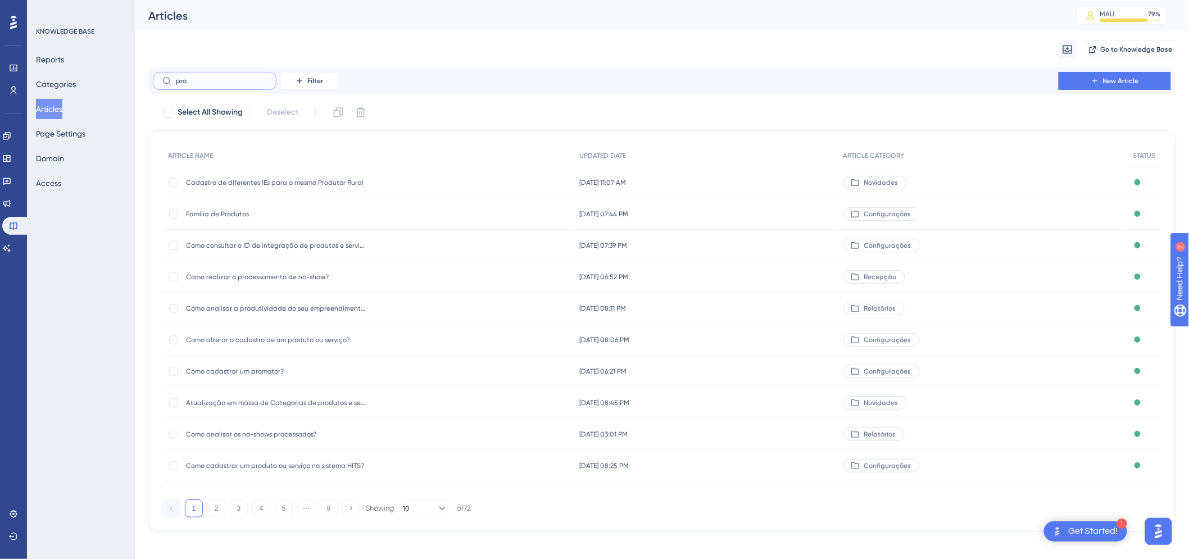
type input "pro"
click at [307, 312] on span "Como analisar a produtividade do seu empreendimento?" at bounding box center [276, 308] width 180 height 9
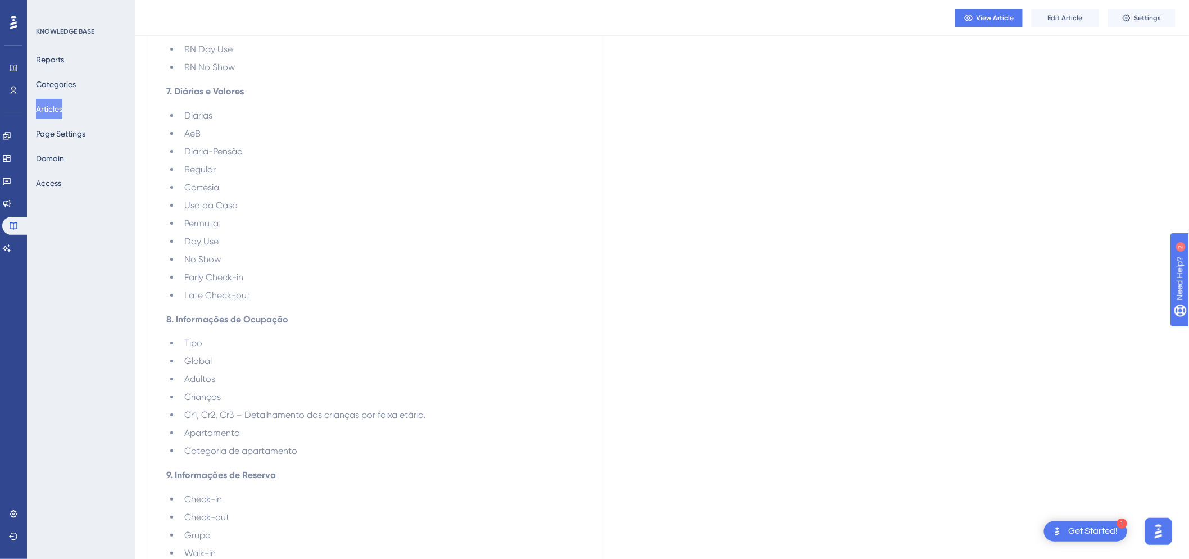
scroll to position [1123, 0]
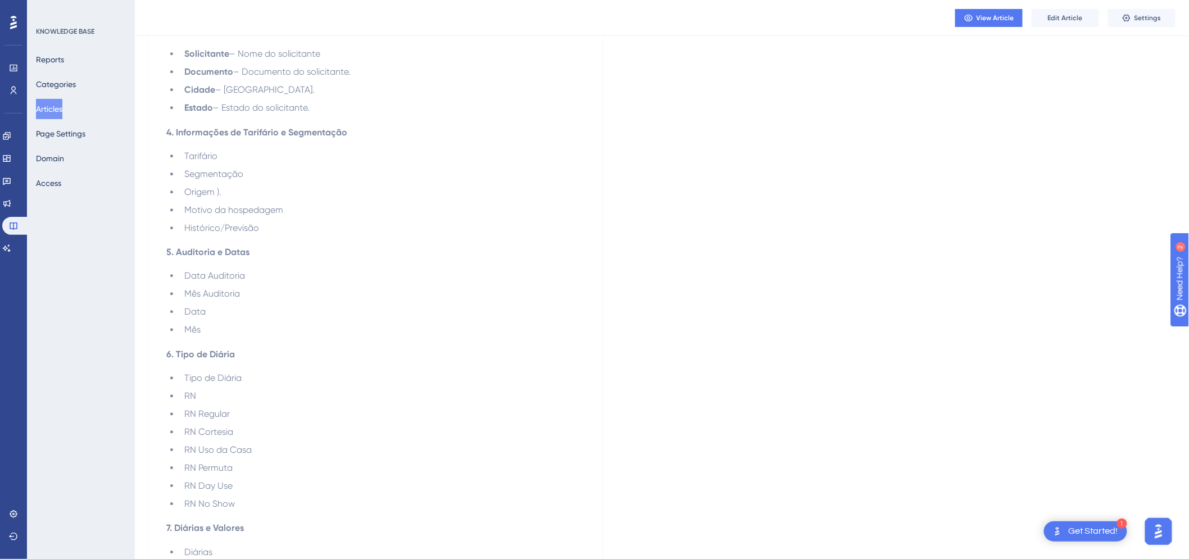
click at [62, 108] on button "Articles" at bounding box center [49, 109] width 26 height 20
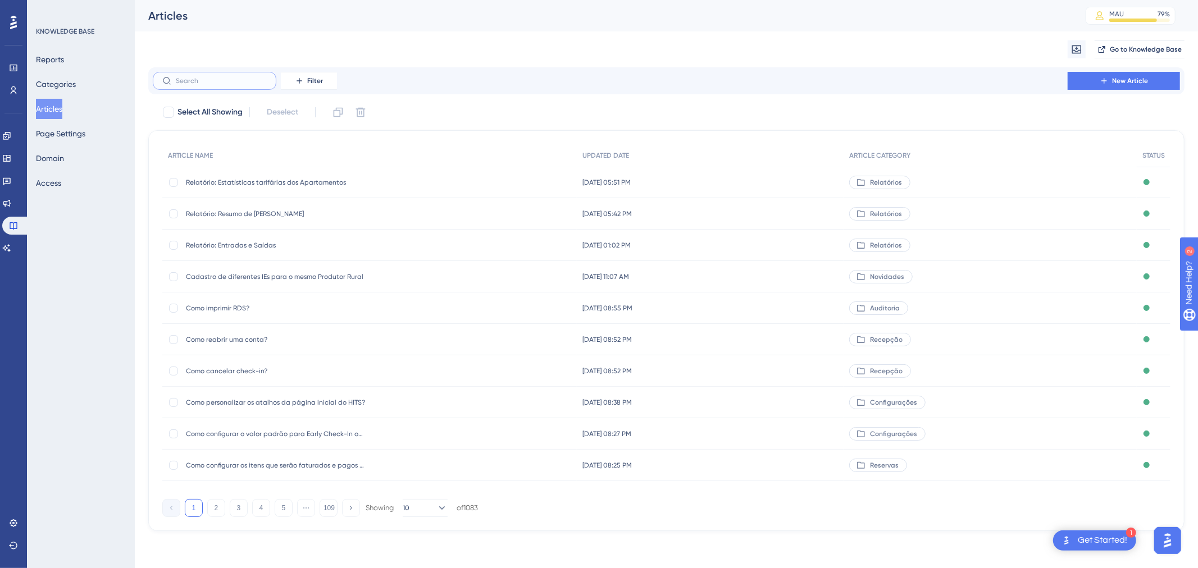
click at [203, 81] on input "text" at bounding box center [221, 81] width 91 height 8
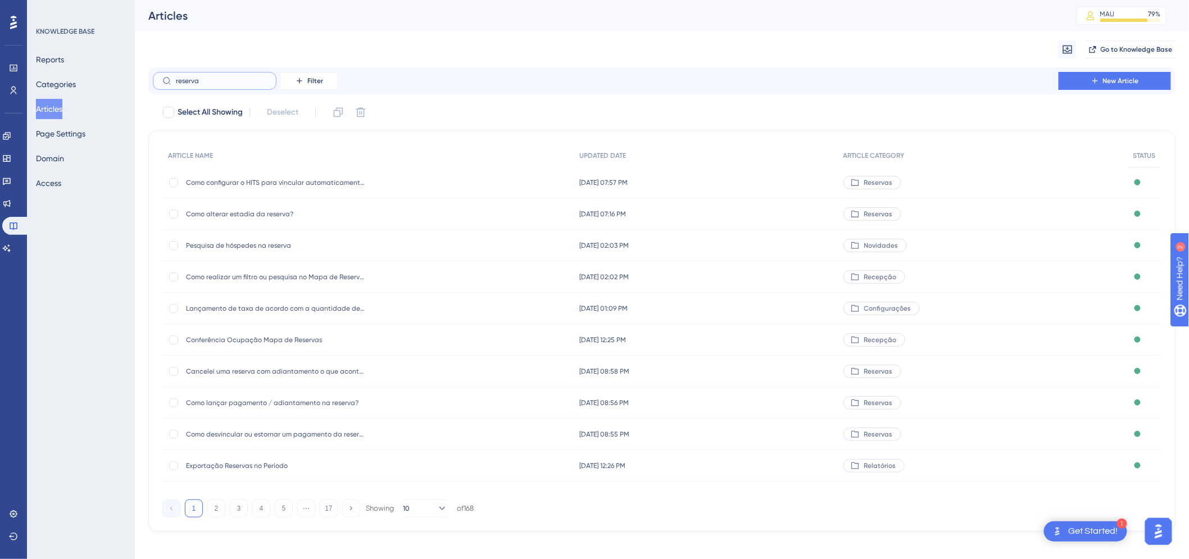
type input "reserva"
click at [248, 463] on span "Exportação Reservas no Período" at bounding box center [276, 465] width 180 height 9
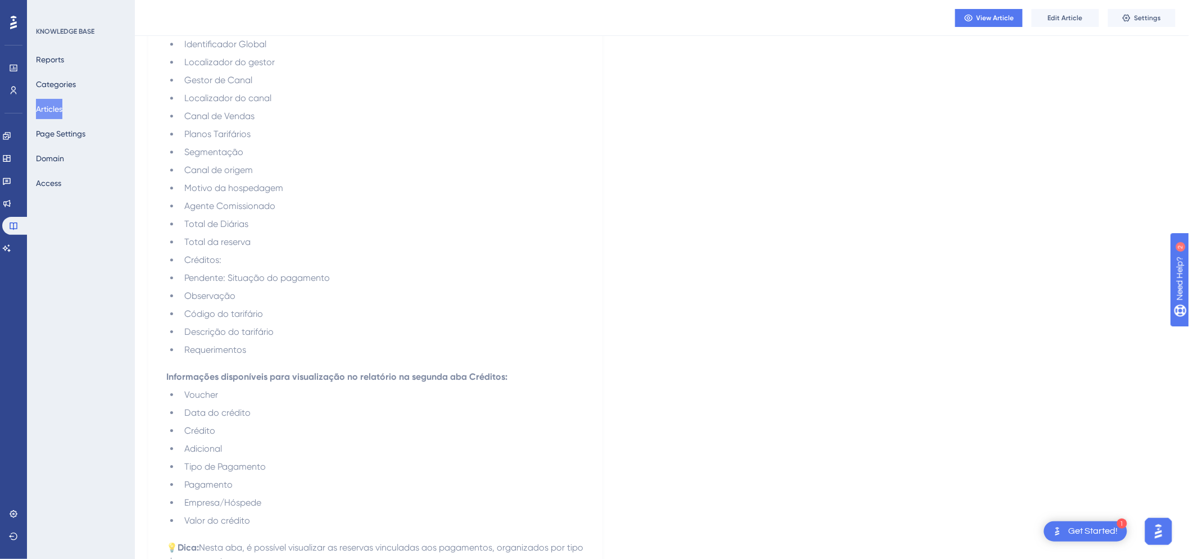
scroll to position [910, 0]
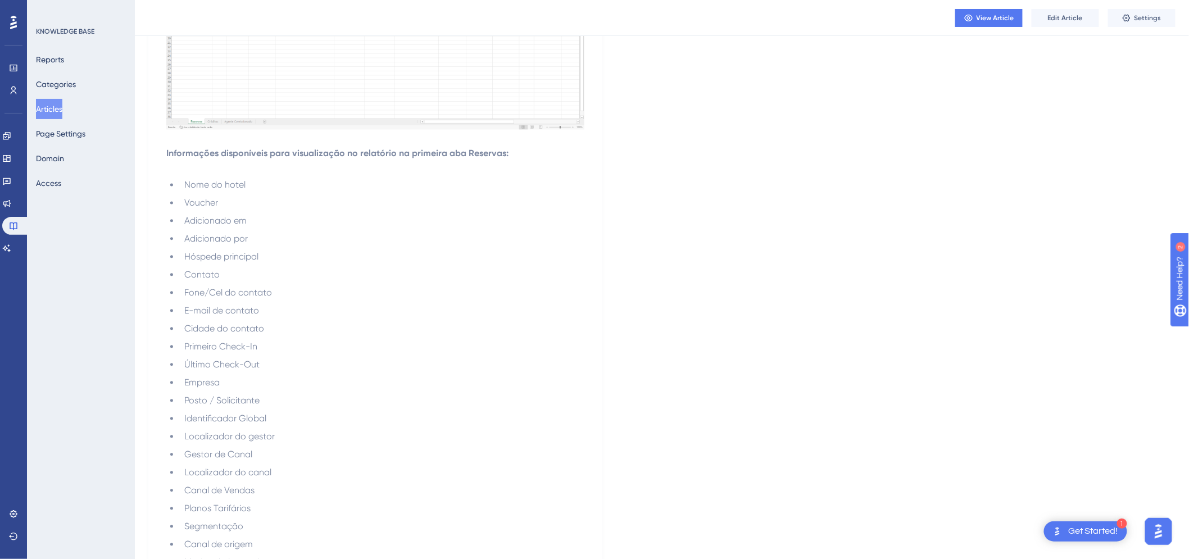
click at [58, 104] on button "Articles" at bounding box center [49, 109] width 26 height 20
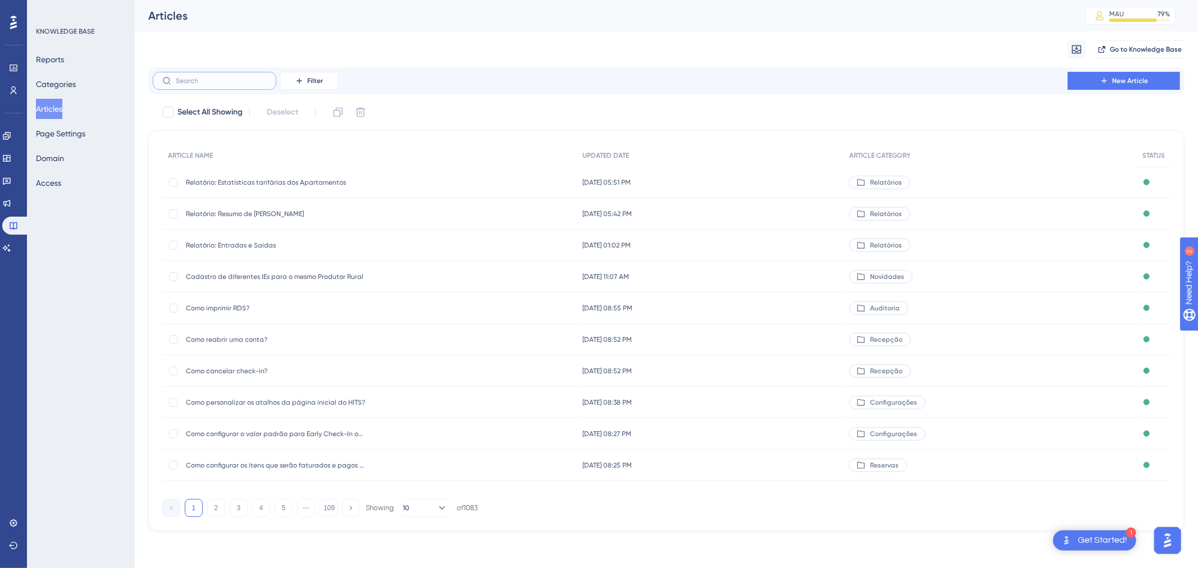
click at [225, 77] on input "text" at bounding box center [221, 81] width 91 height 8
click at [220, 500] on button "2" at bounding box center [216, 508] width 18 height 18
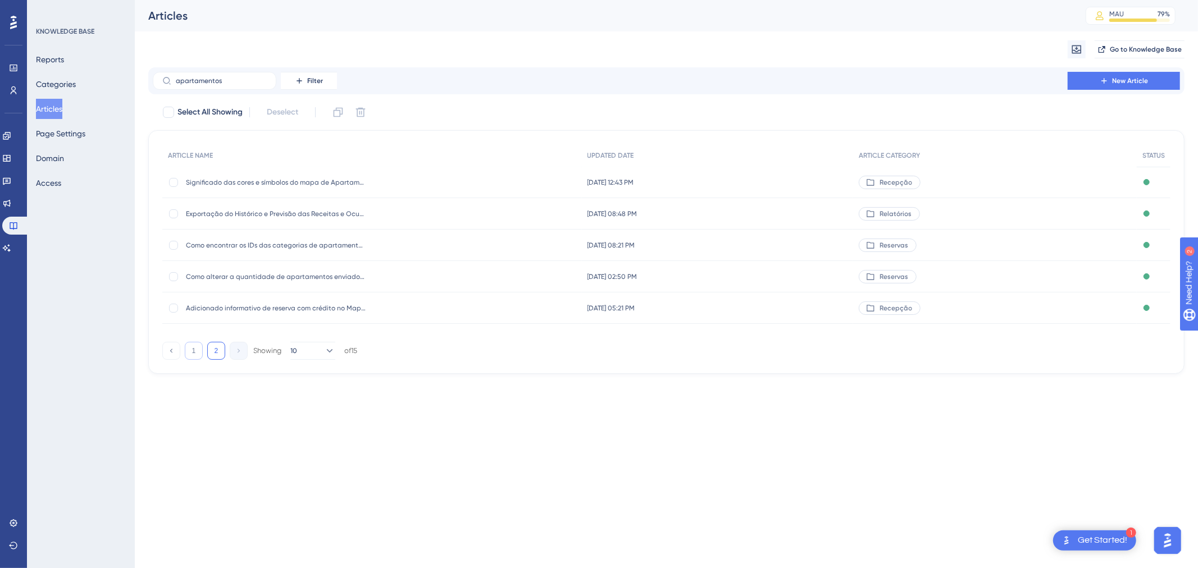
click at [194, 349] on button "1" at bounding box center [194, 351] width 18 height 18
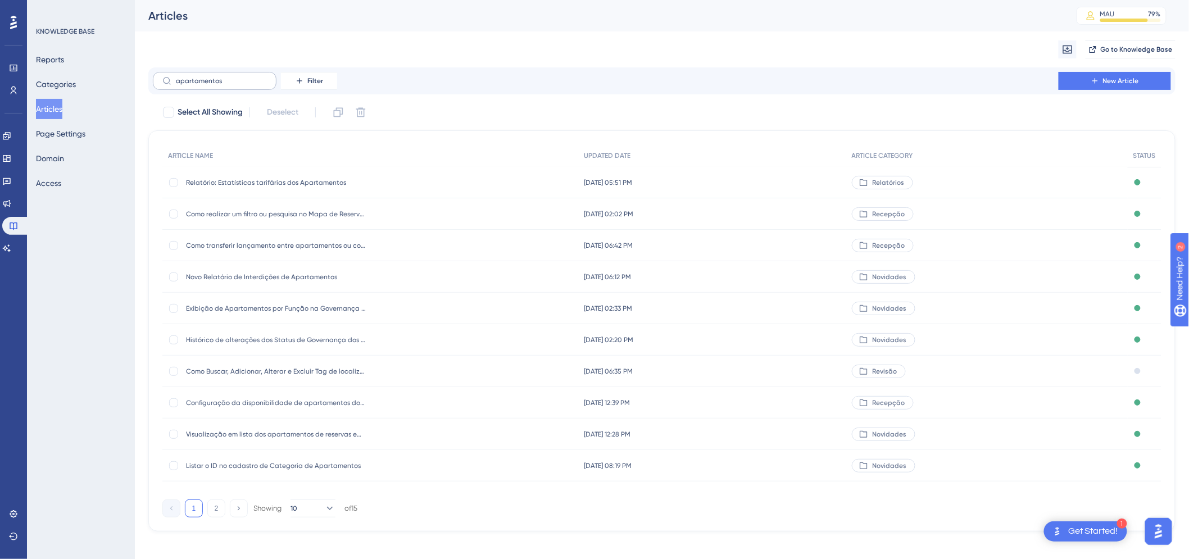
click at [225, 73] on label "apartamentos" at bounding box center [215, 81] width 124 height 18
click at [225, 77] on input "apartamentos" at bounding box center [221, 81] width 91 height 8
click at [225, 73] on label "apartamentos" at bounding box center [215, 81] width 124 height 18
click at [225, 77] on input "apartamentos" at bounding box center [221, 81] width 91 height 8
click at [225, 73] on label "apartamentos" at bounding box center [215, 81] width 124 height 18
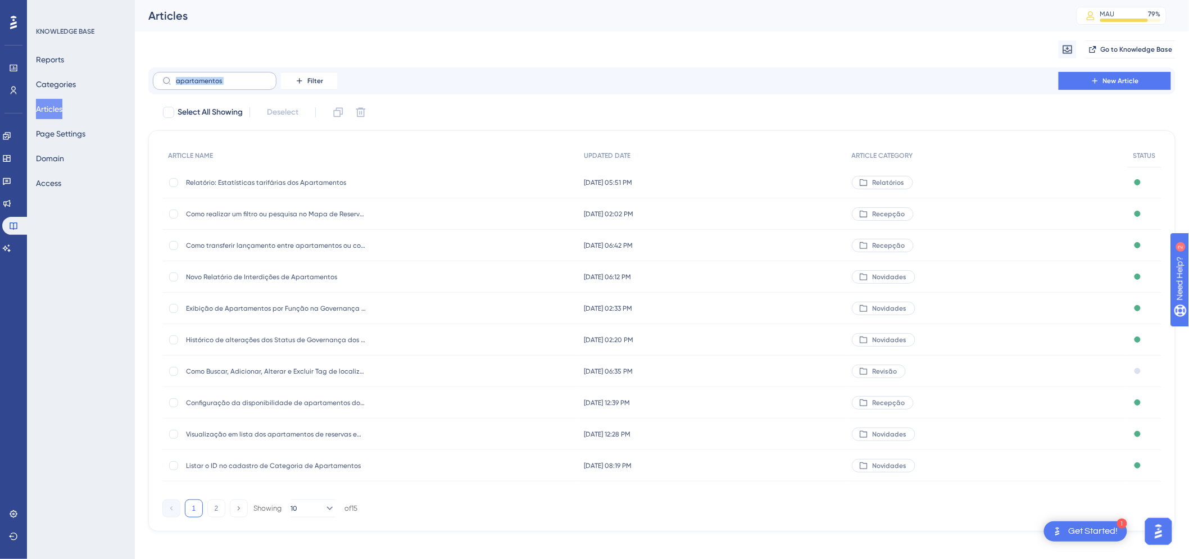
click at [225, 77] on input "apartamentos" at bounding box center [221, 81] width 91 height 8
click at [205, 77] on input "apartamentos" at bounding box center [221, 81] width 91 height 8
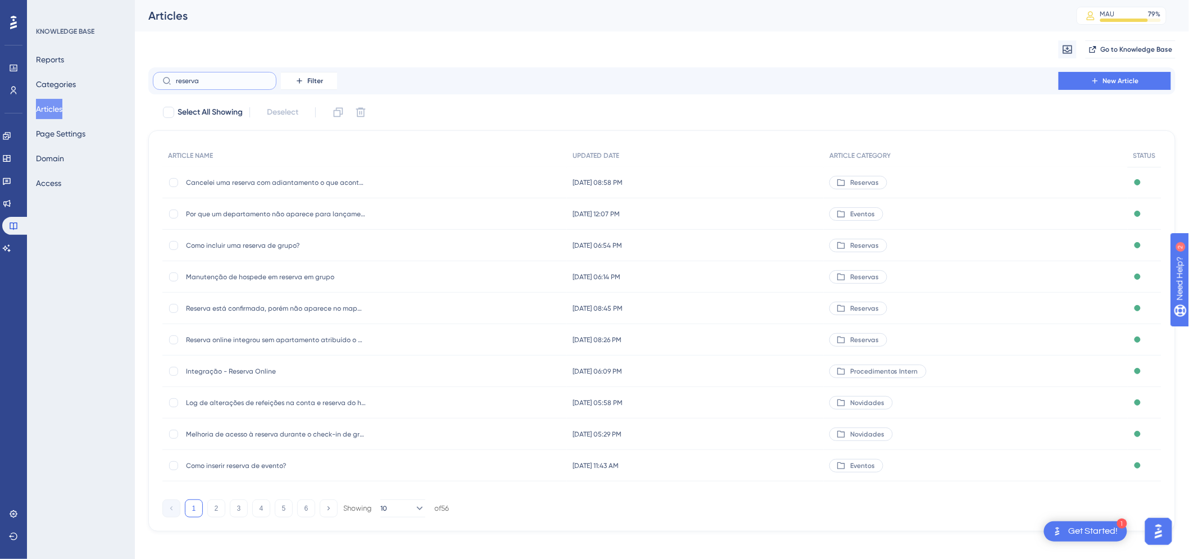
type input "reserva"
click at [8, 251] on icon at bounding box center [6, 248] width 9 height 9
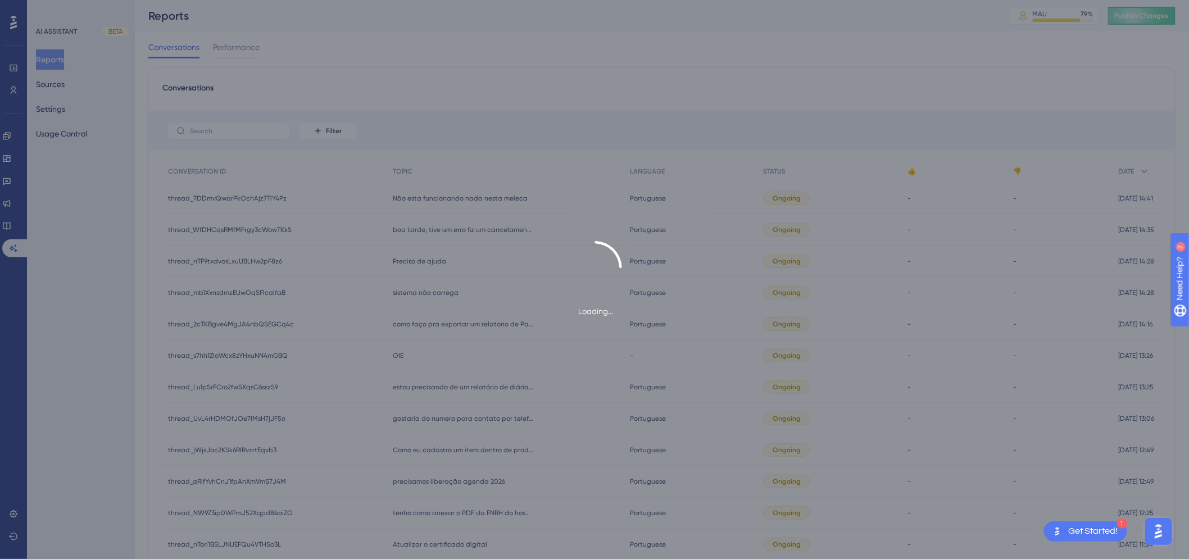
click at [58, 83] on div "Loading..." at bounding box center [594, 279] width 1189 height 559
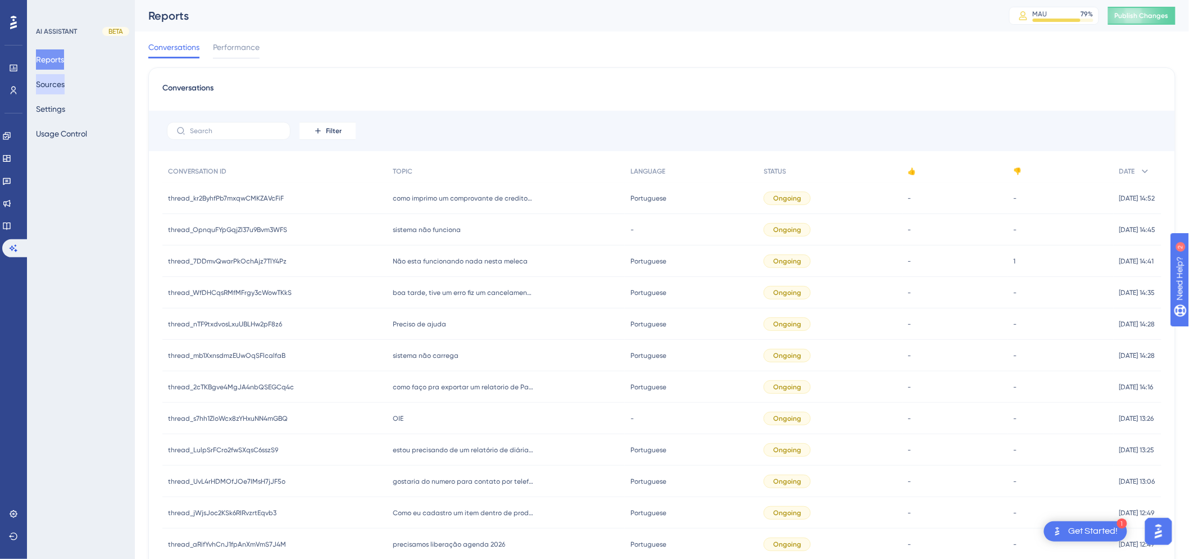
click at [57, 83] on button "Sources" at bounding box center [50, 84] width 29 height 20
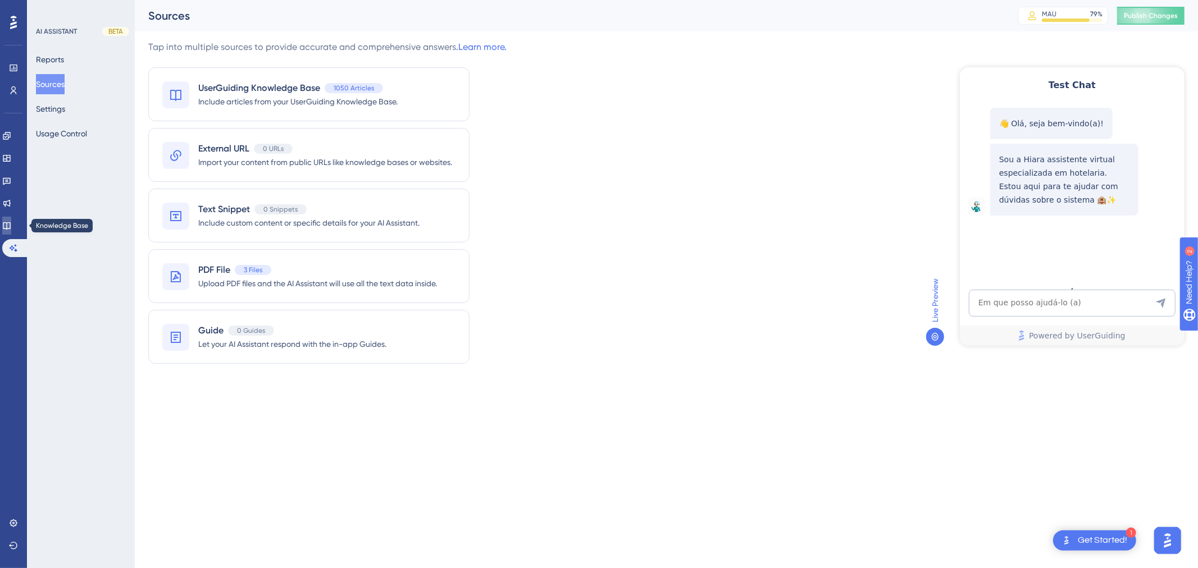
click at [11, 223] on icon at bounding box center [6, 225] width 9 height 9
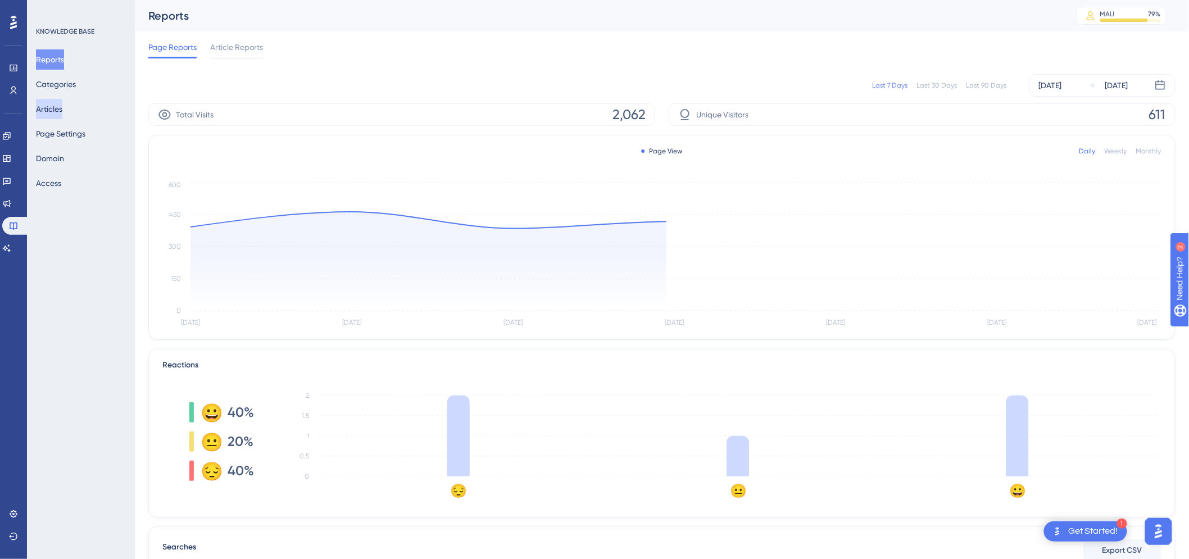
click at [62, 105] on button "Articles" at bounding box center [49, 109] width 26 height 20
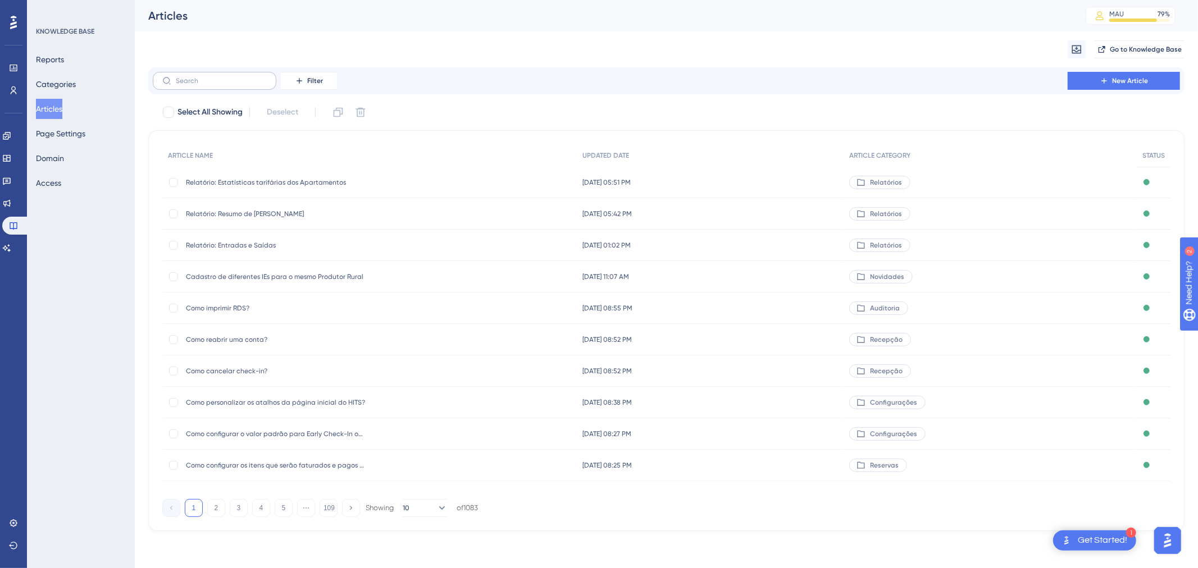
click at [215, 90] on div "Filter New Article" at bounding box center [666, 80] width 1036 height 27
click at [225, 80] on input "text" at bounding box center [221, 81] width 91 height 8
paste input "Exportação Reservas por Apartamento"
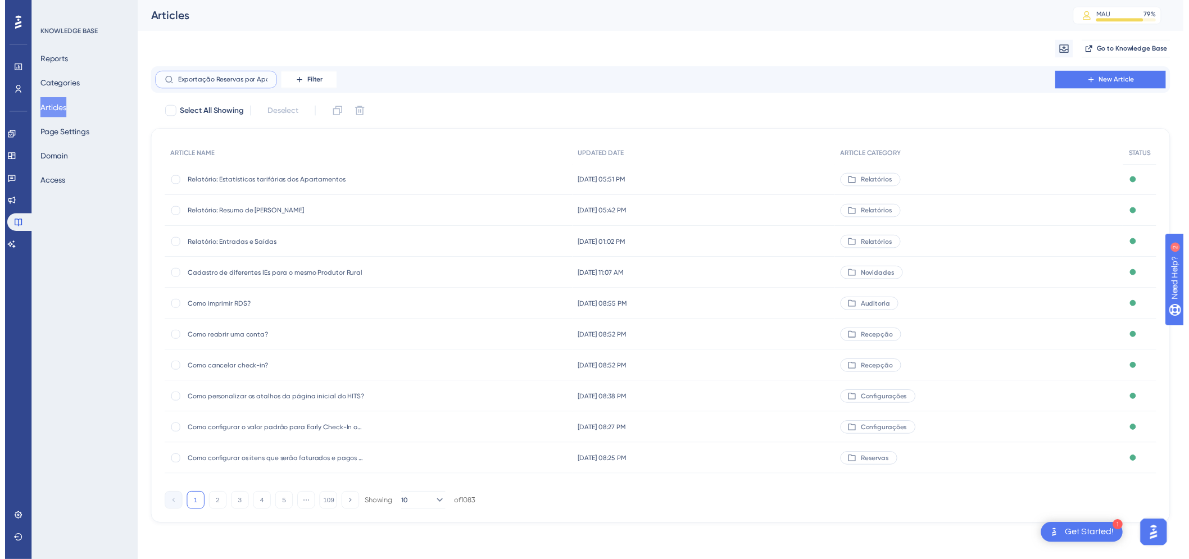
scroll to position [0, 30]
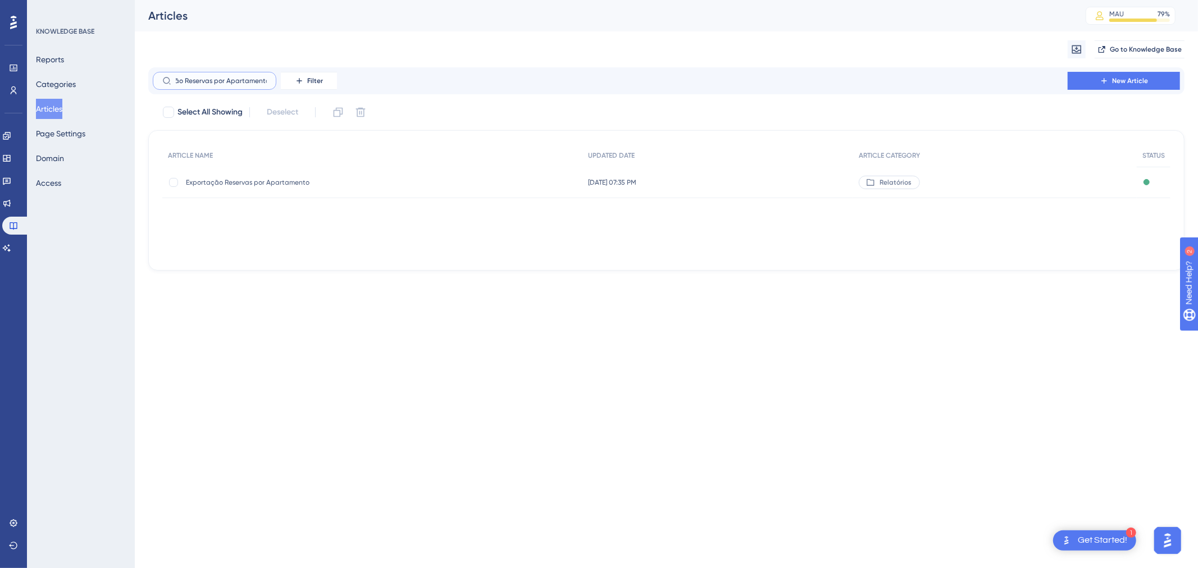
type input "Exportação Reservas por Apartamento"
click at [713, 180] on div "10 de set. de 2025 07:35 PM 10 de set. de 2025 07:35 PM" at bounding box center [717, 182] width 271 height 31
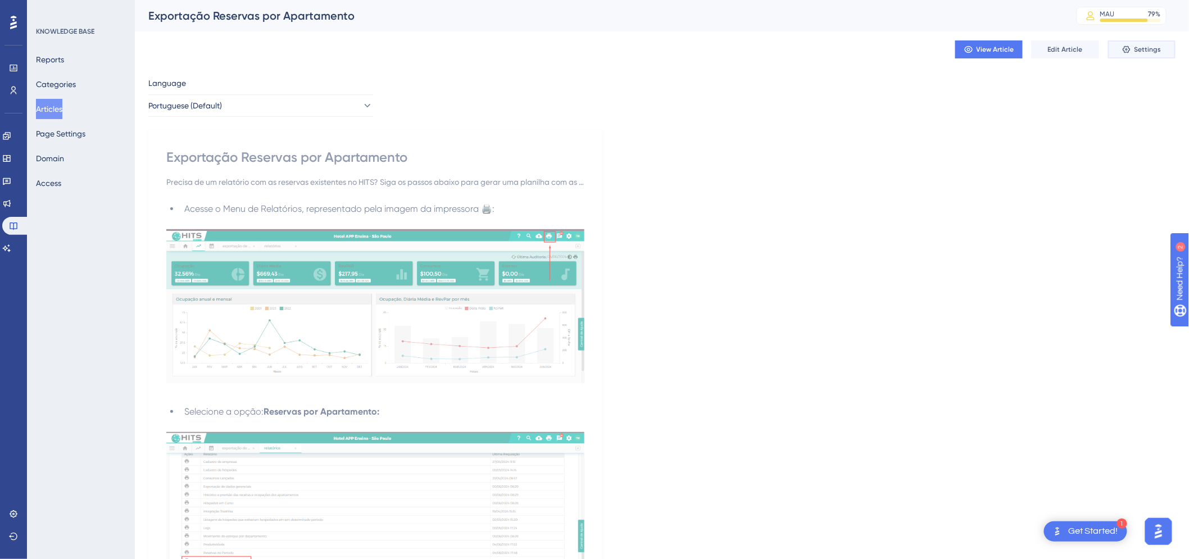
click at [1140, 54] on button "Settings" at bounding box center [1141, 49] width 67 height 18
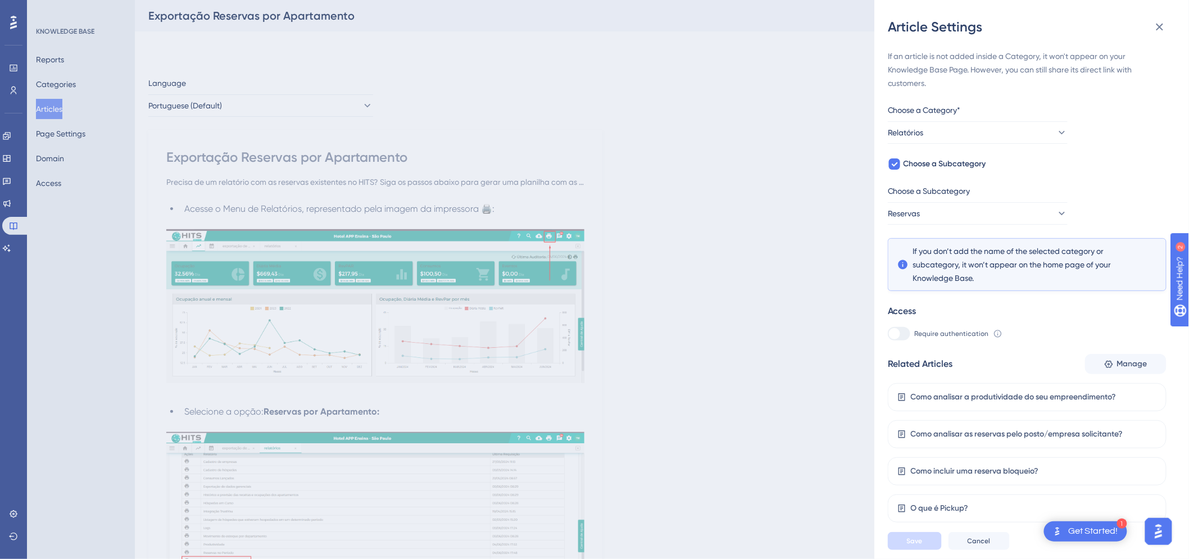
scroll to position [436, 0]
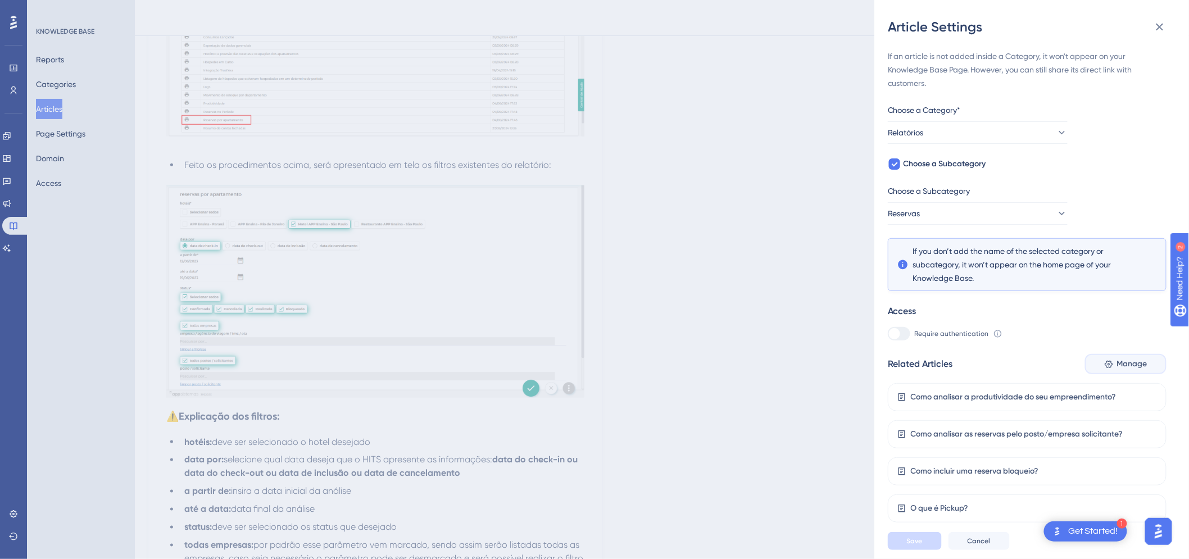
click at [1153, 359] on button "Manage" at bounding box center [1125, 364] width 81 height 20
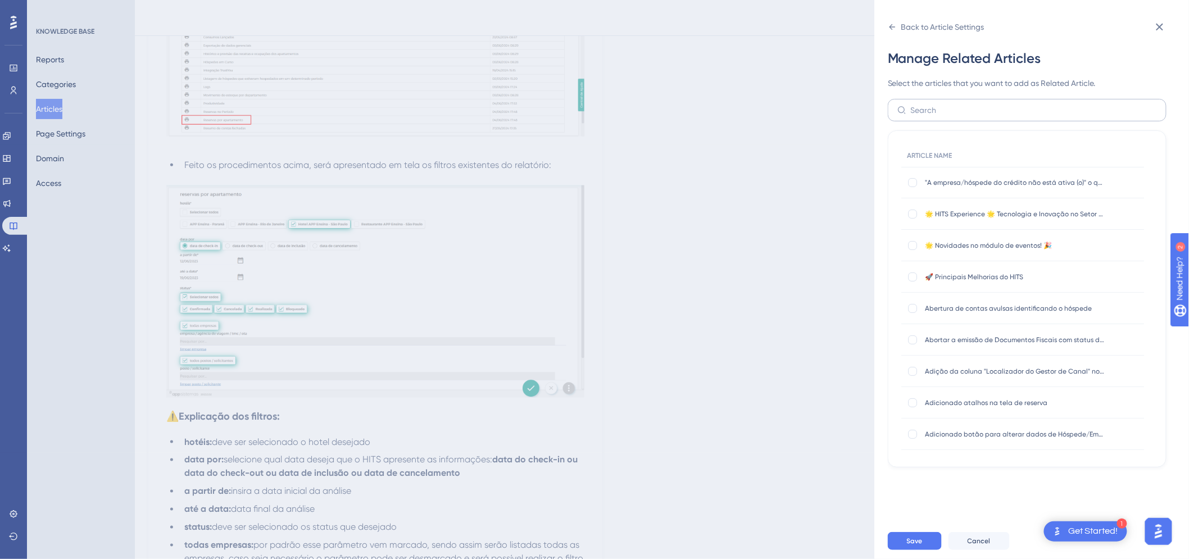
click at [941, 101] on label at bounding box center [1026, 110] width 279 height 22
click at [941, 104] on input "text" at bounding box center [1033, 110] width 246 height 12
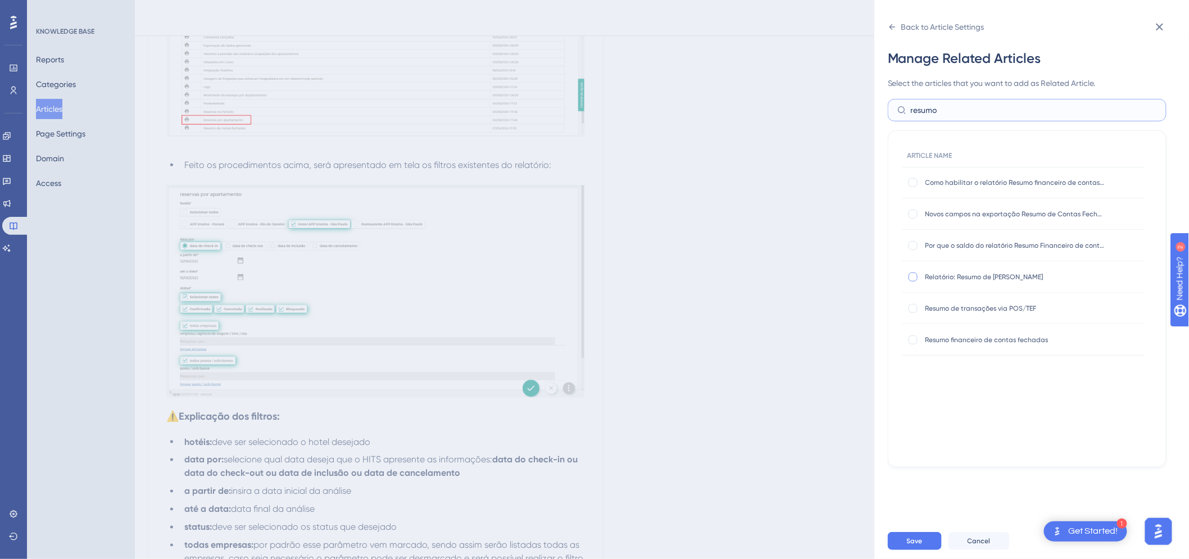
type input "resumo"
click at [918, 276] on div at bounding box center [912, 276] width 11 height 11
checkbox input "true"
click at [918, 545] on span "Save" at bounding box center [915, 540] width 16 height 9
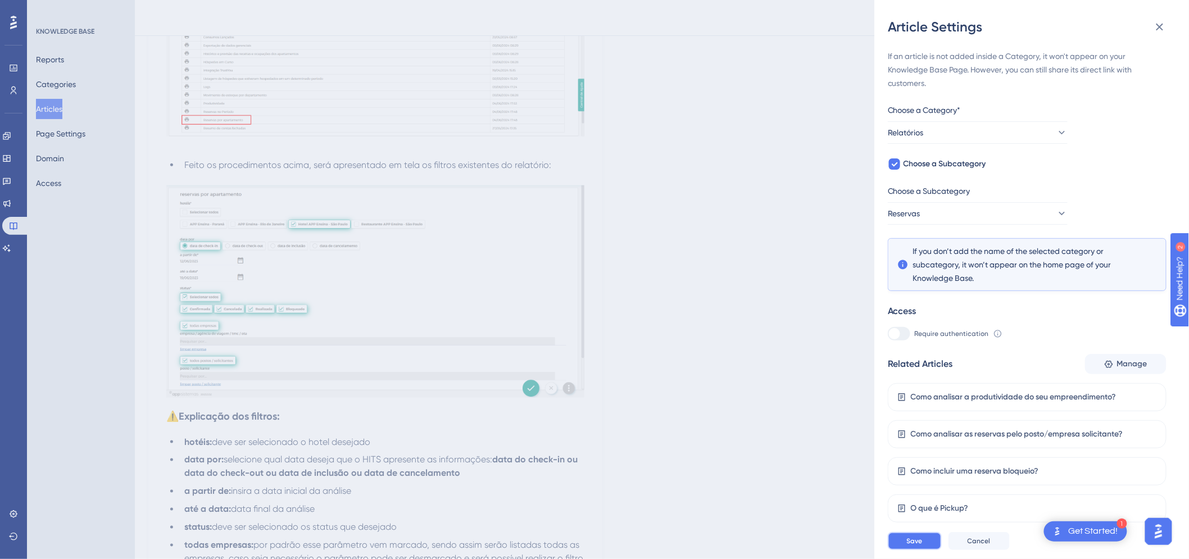
click at [918, 545] on span "Save" at bounding box center [915, 540] width 16 height 9
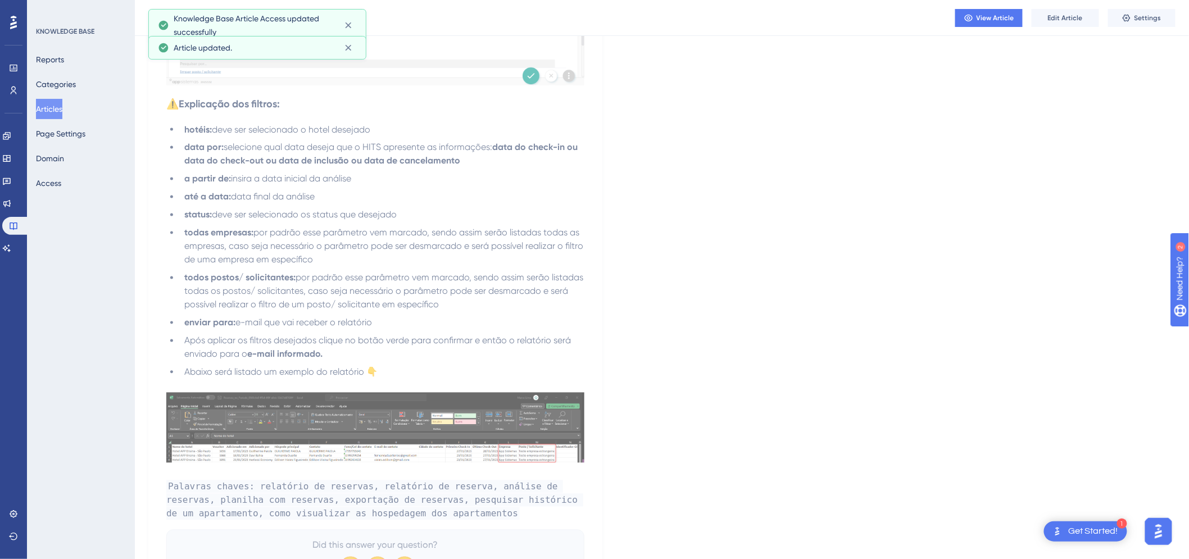
scroll to position [829, 0]
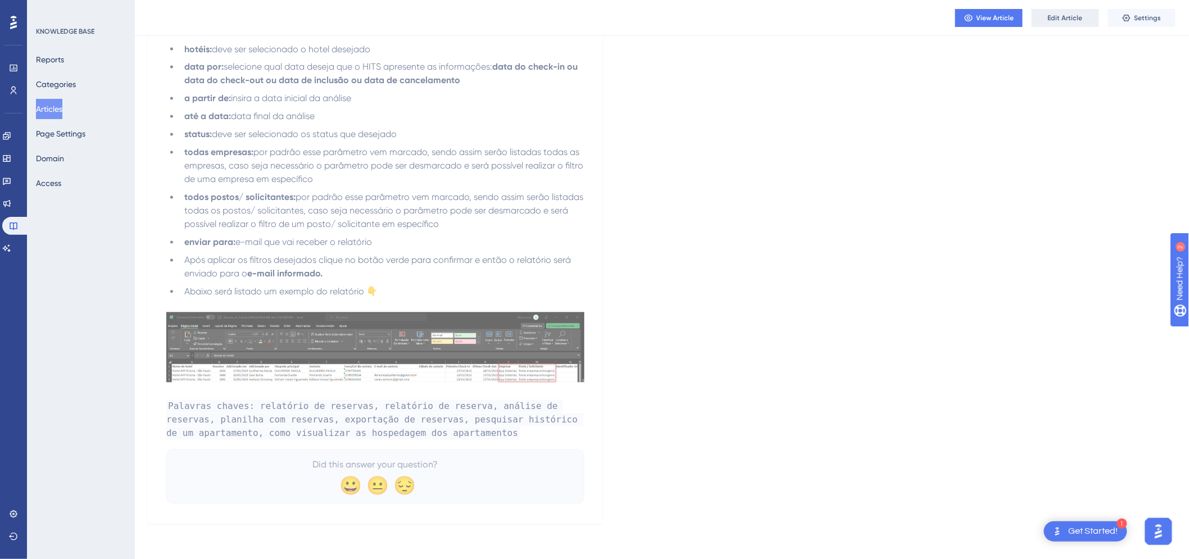
click at [1064, 11] on button "Edit Article" at bounding box center [1064, 18] width 67 height 18
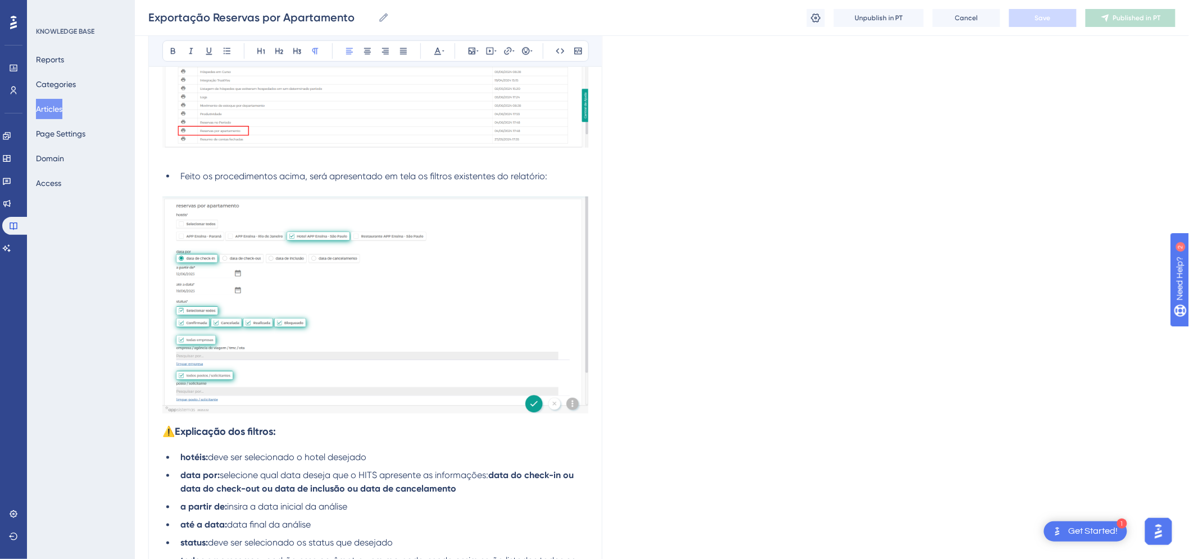
scroll to position [884, 0]
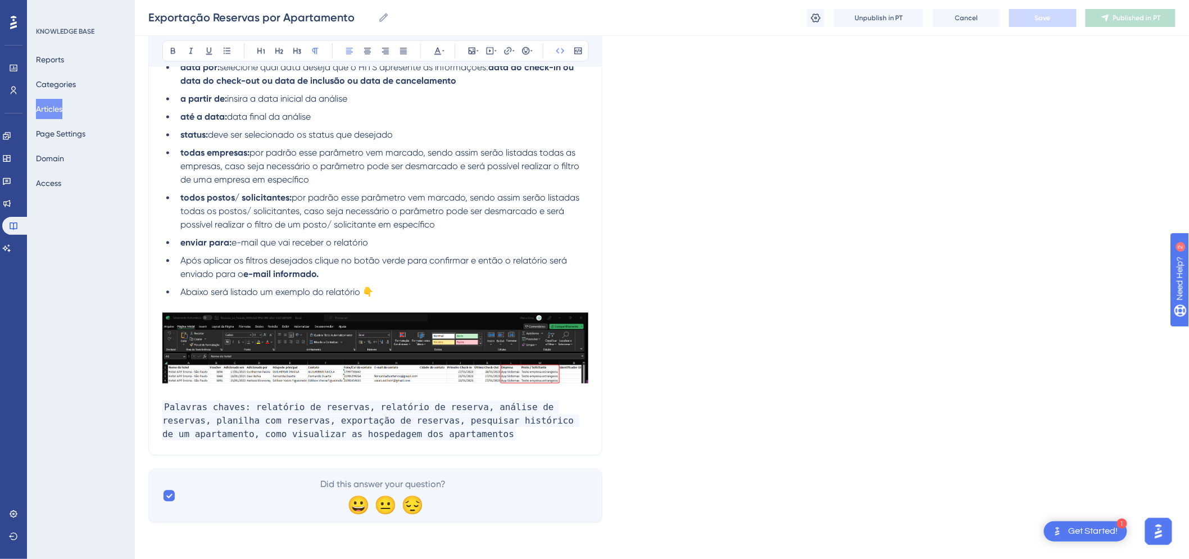
click at [454, 434] on p "Palavras chaves: relatório de reservas, relatório de reserva, análise de reserv…" at bounding box center [375, 421] width 426 height 40
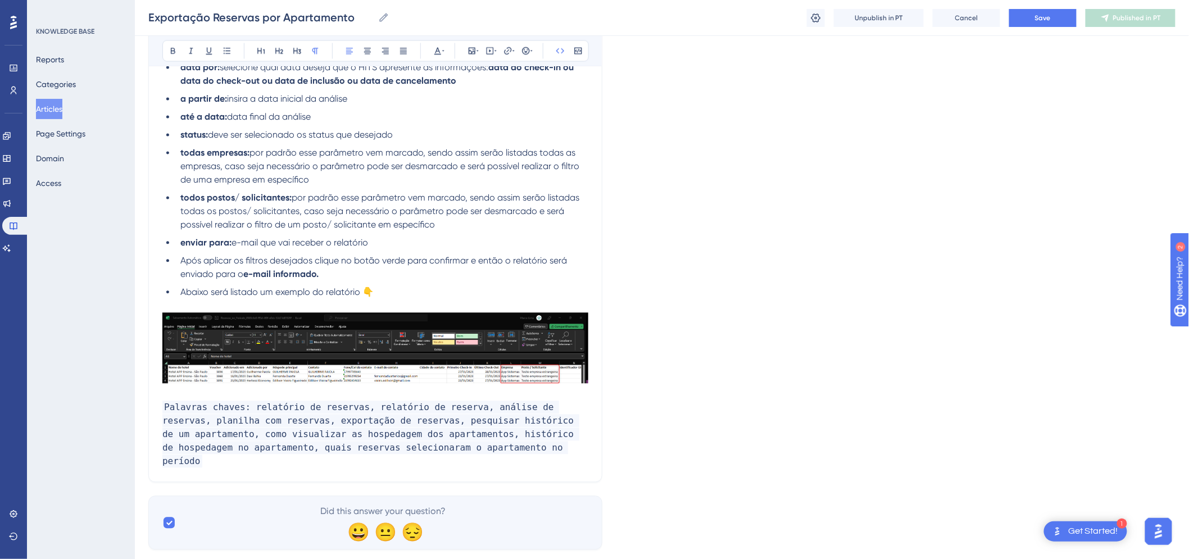
click at [422, 267] on li "Após aplicar os filtros desejados clique no botão verde para confirmar e então …" at bounding box center [382, 267] width 412 height 27
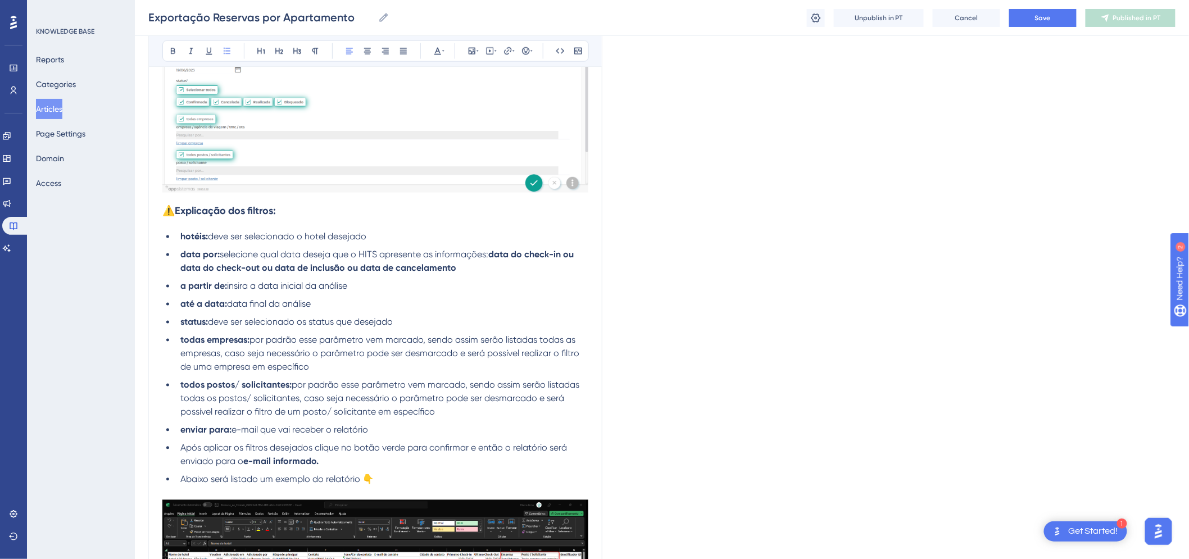
click at [167, 217] on h3 "⚠️Explicação dos filtros:" at bounding box center [375, 211] width 426 height 29
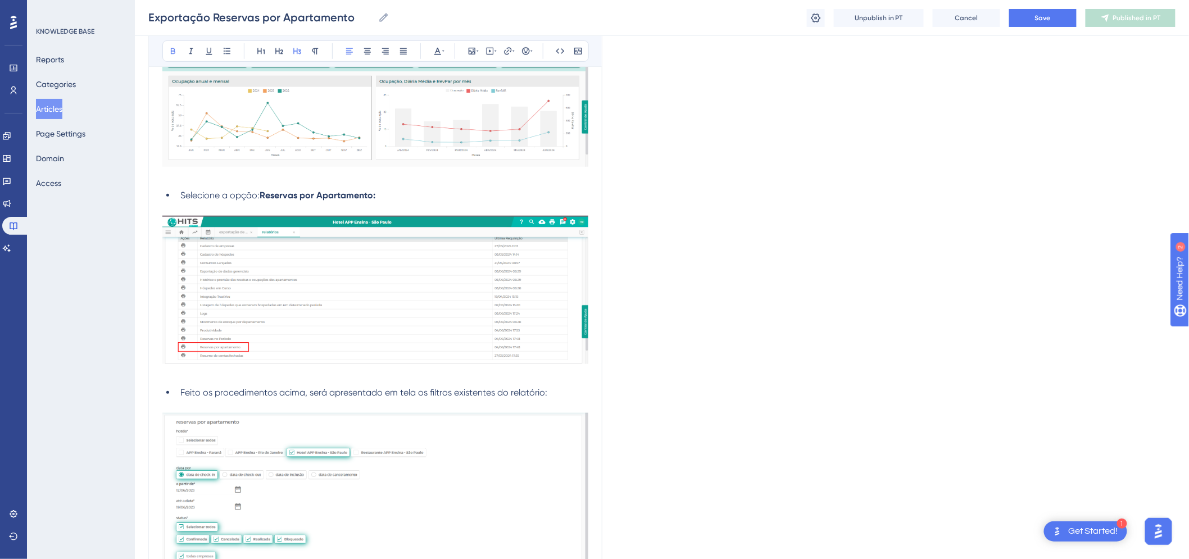
scroll to position [572, 0]
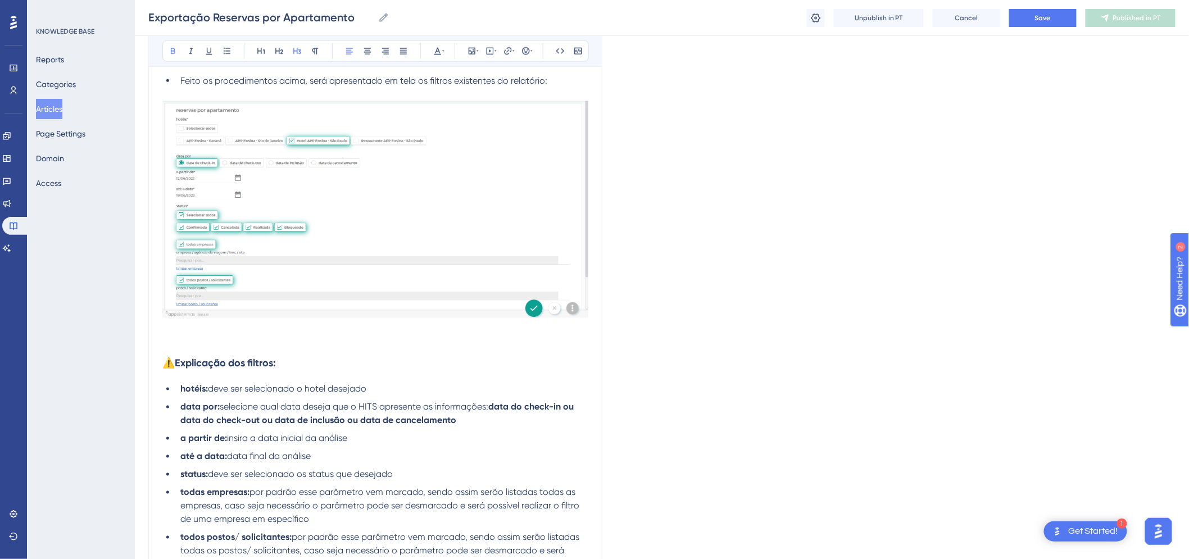
click at [175, 334] on p at bounding box center [375, 328] width 426 height 13
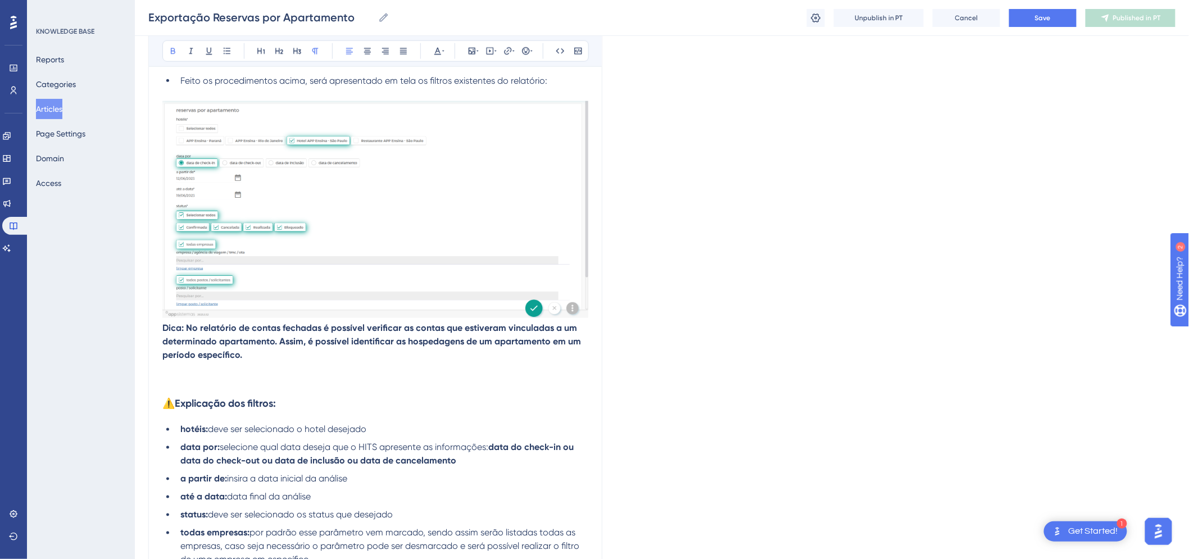
click at [163, 326] on strong "Dica: No relatório de contas fechadas é possível verificar as contas que estive…" at bounding box center [372, 342] width 421 height 38
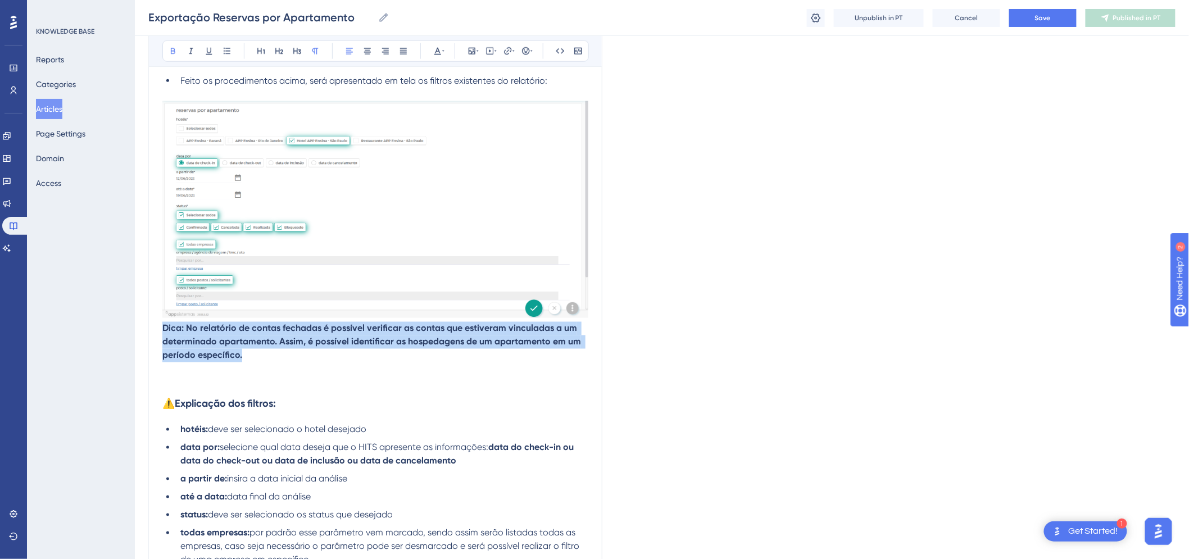
drag, startPoint x: 253, startPoint y: 361, endPoint x: 155, endPoint y: 330, distance: 102.9
click at [155, 330] on div "Exportação Reservas por Apartamento Precisa de um relatório com as reservas exi…" at bounding box center [375, 208] width 454 height 1308
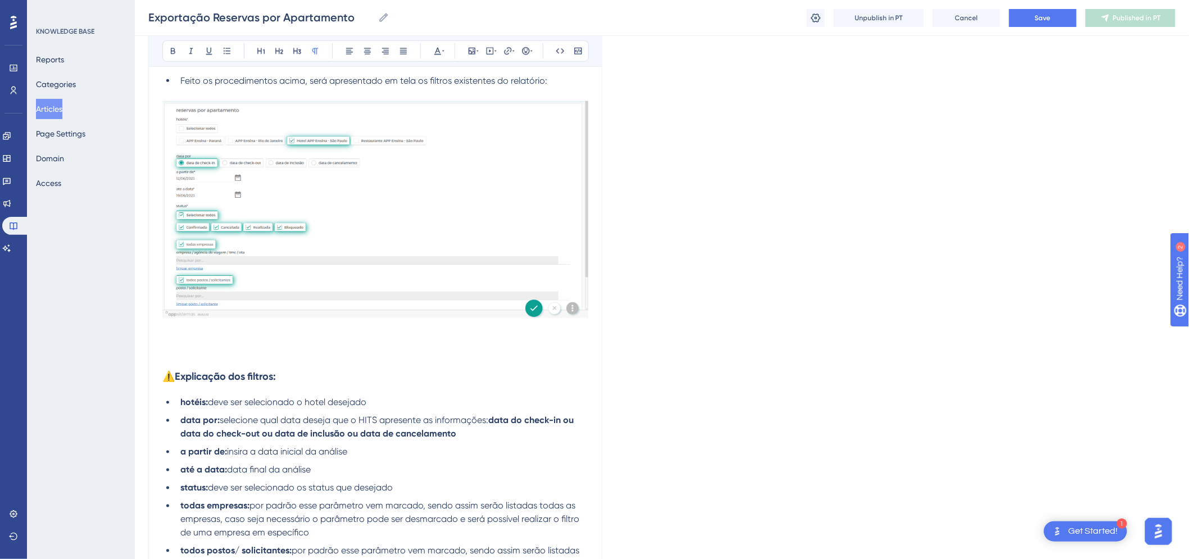
click at [176, 356] on p at bounding box center [375, 355] width 426 height 13
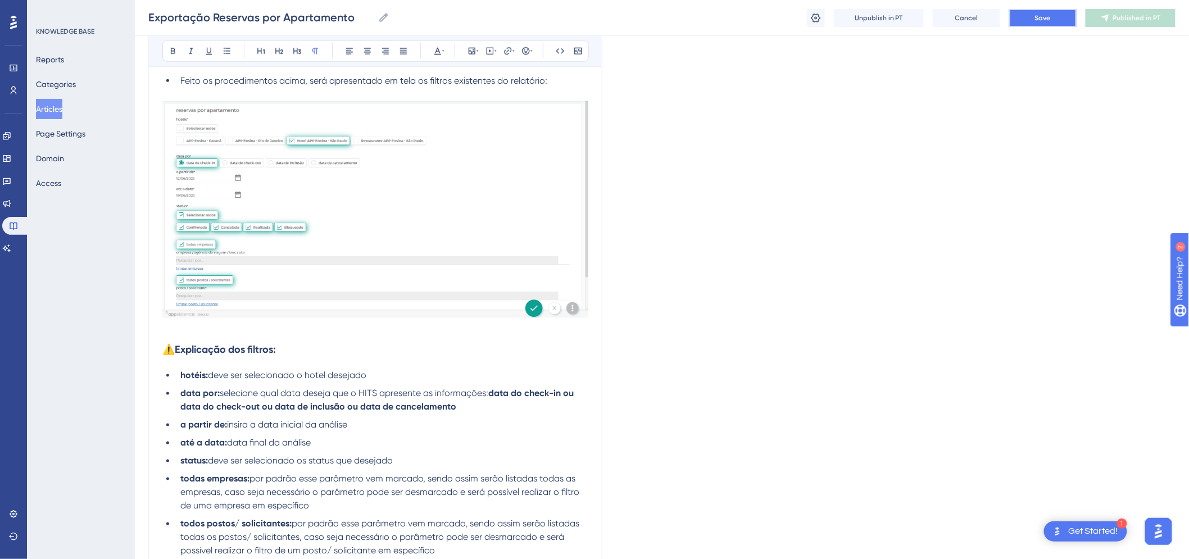
click at [1042, 21] on span "Save" at bounding box center [1043, 17] width 16 height 9
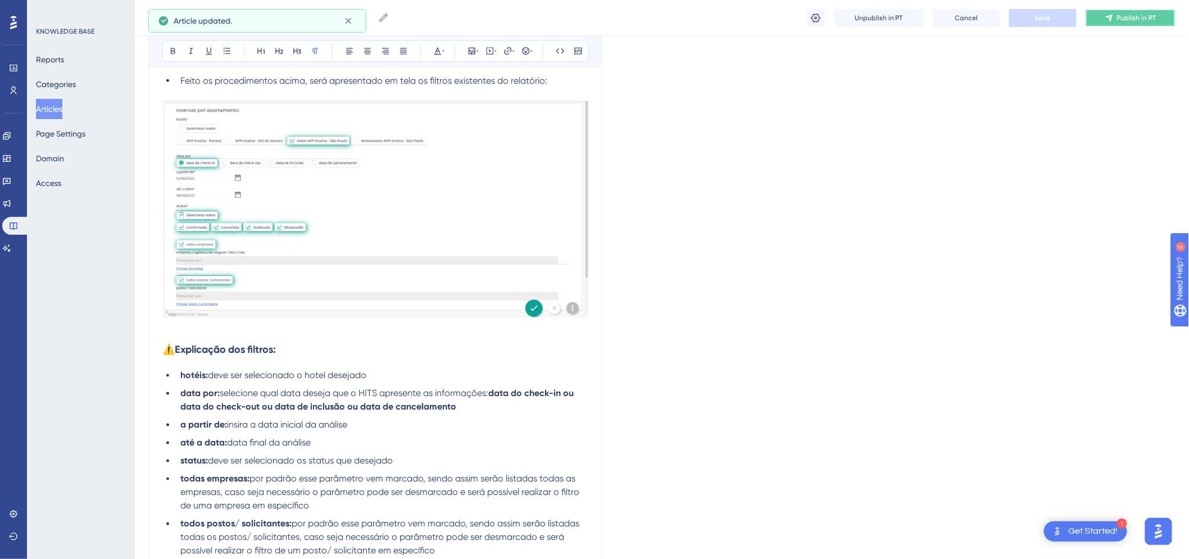
click at [1121, 15] on span "Publish in PT" at bounding box center [1136, 17] width 39 height 9
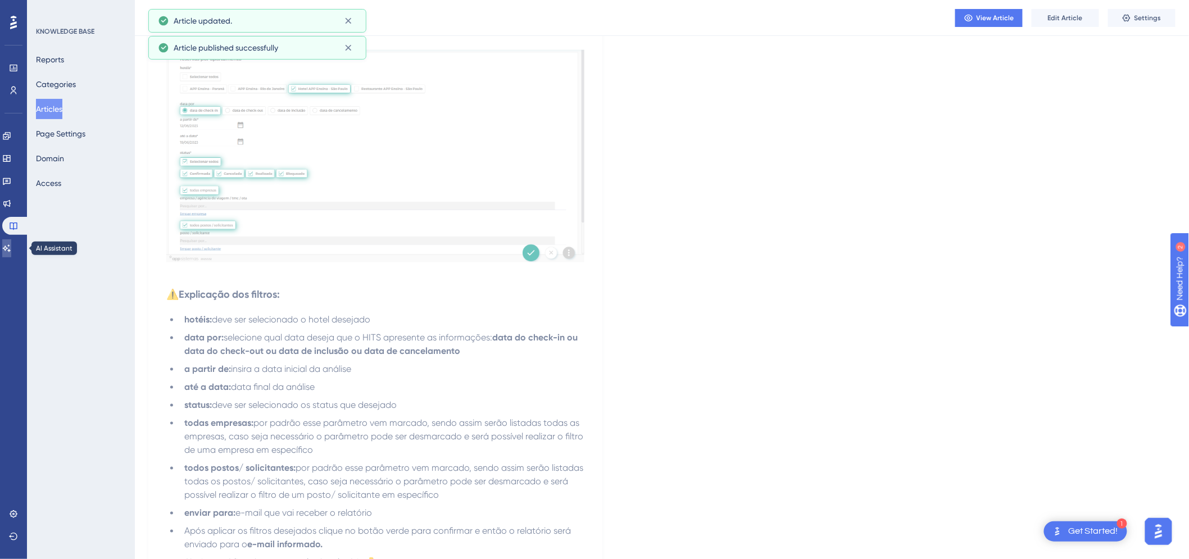
click at [11, 253] on link at bounding box center [6, 248] width 9 height 18
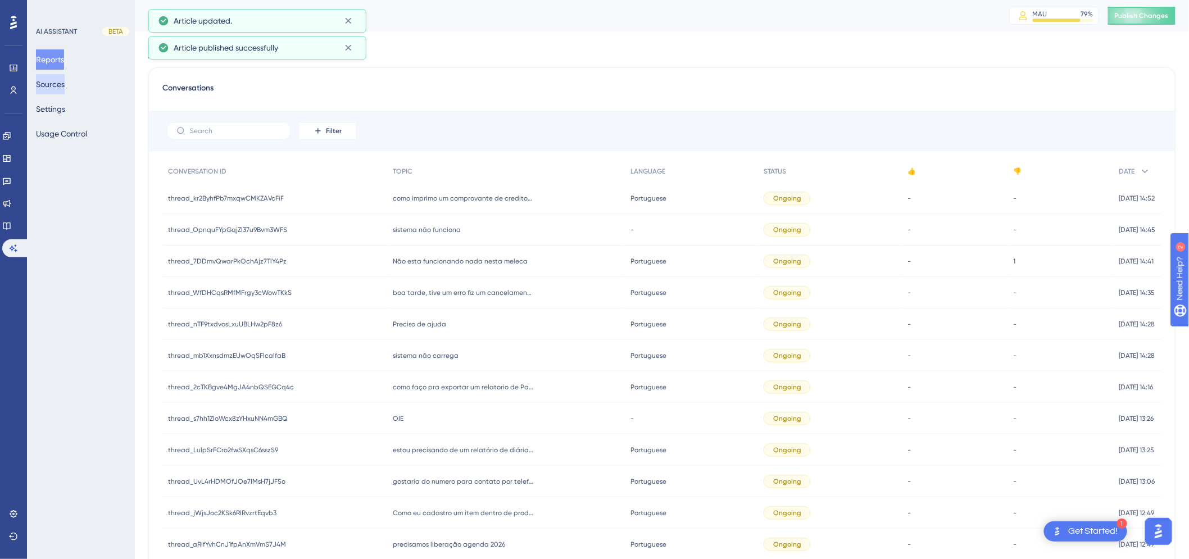
click at [65, 75] on button "Sources" at bounding box center [50, 84] width 29 height 20
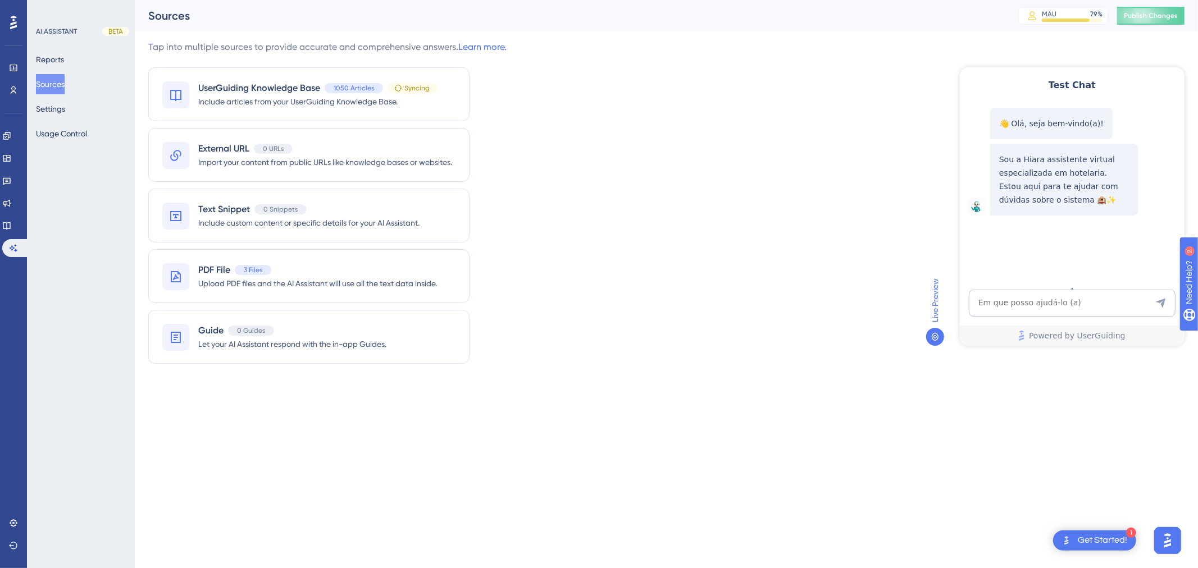
click at [1012, 288] on div "Test Chat 👋 Olá, seja bem-vindo(a)! Sou a Hiara assistente virtual especializad…" at bounding box center [1071, 206] width 225 height 279
click at [990, 299] on textarea "AI Assistant Text Input" at bounding box center [1071, 302] width 207 height 27
paste textarea "eu preciso do histórico do apartamento e não de uma conta"
type textarea "eu preciso do histórico do apartamento e não de uma conta"
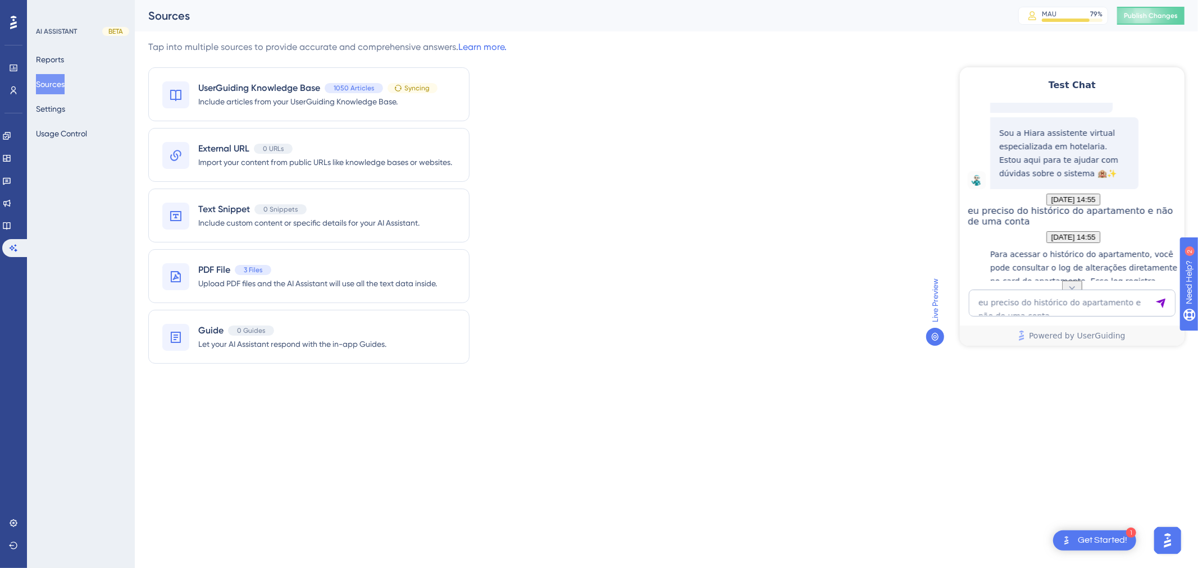
scroll to position [250, 0]
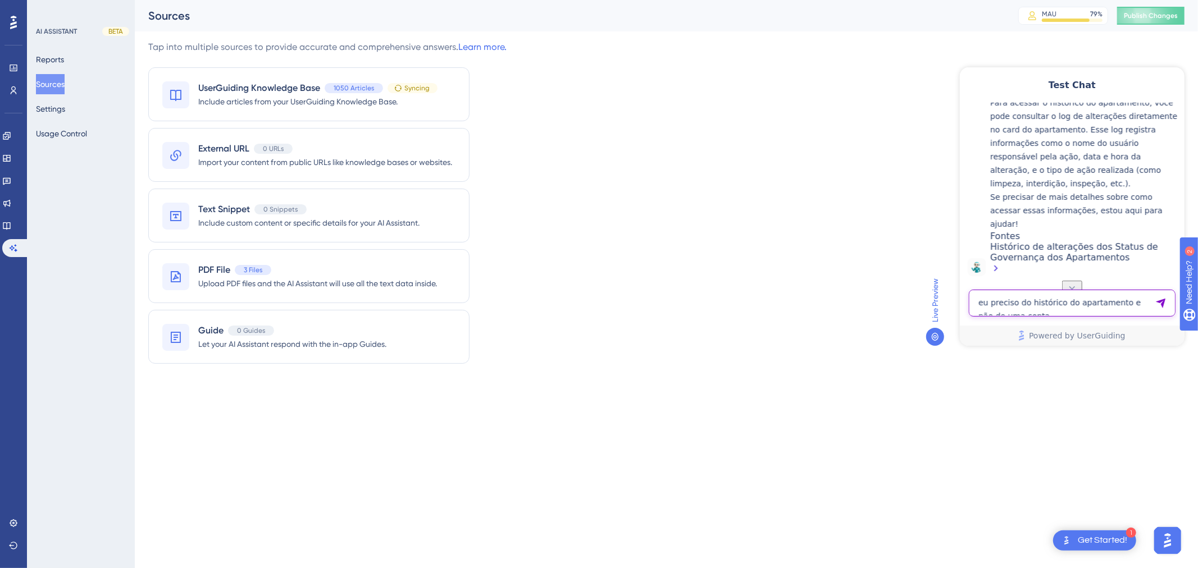
click at [1030, 307] on textarea "eu preciso do histórico do apartamento e não de uma conta" at bounding box center [1071, 302] width 207 height 27
paste textarea "Como eu faço para alterar a data de check-out de uma reserva para uma data que …"
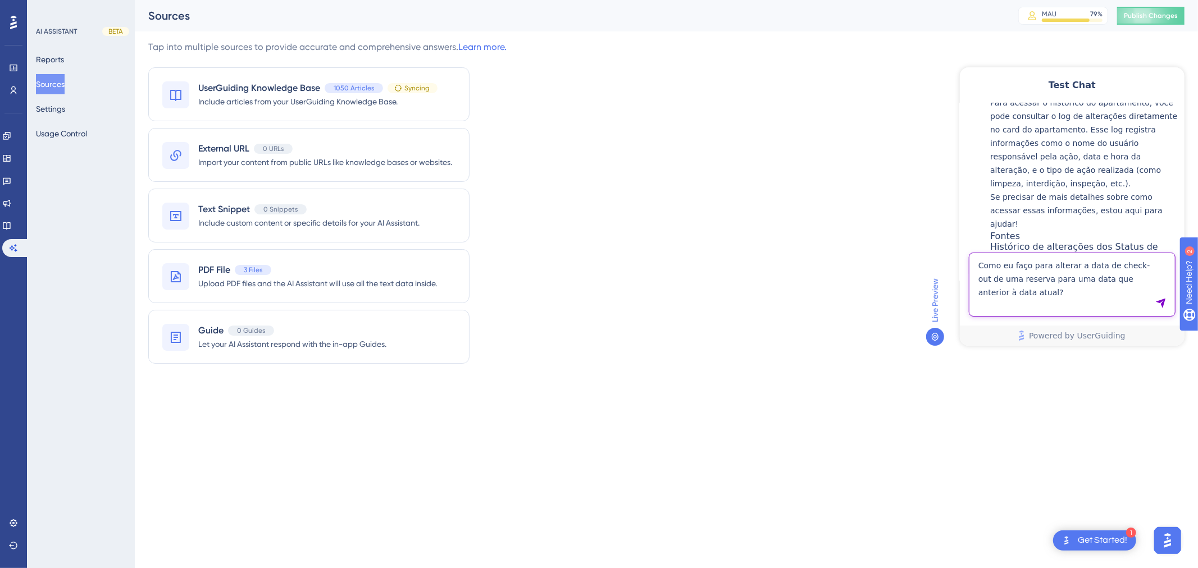
type textarea "Como eu faço para alterar a data de check-out de uma reserva para uma data que …"
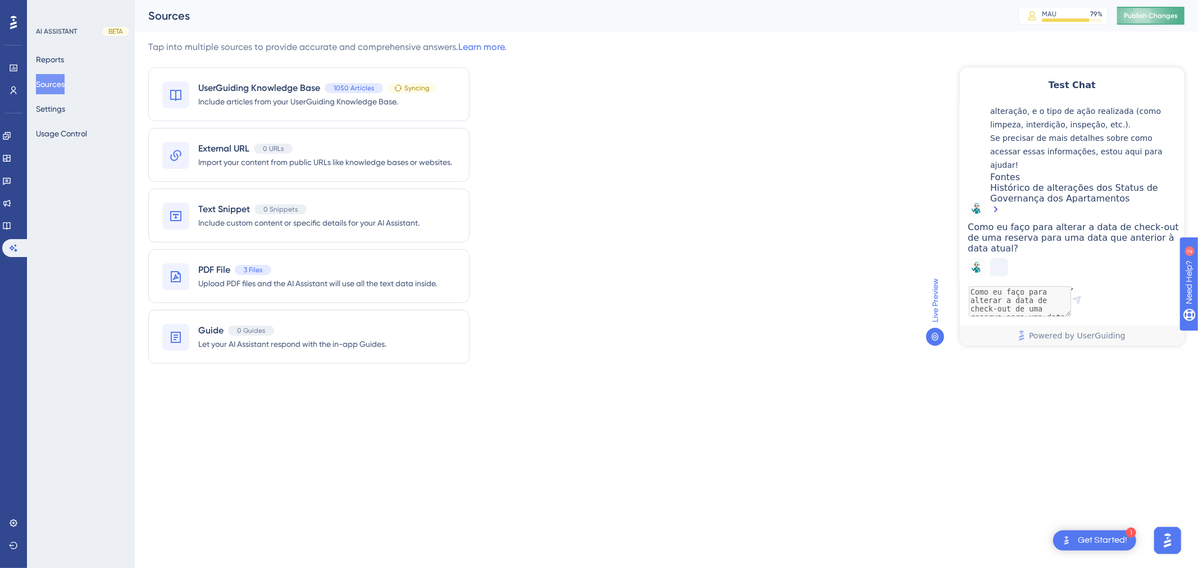
scroll to position [351, 0]
click at [1140, 12] on span "Publish Changes" at bounding box center [1151, 15] width 54 height 9
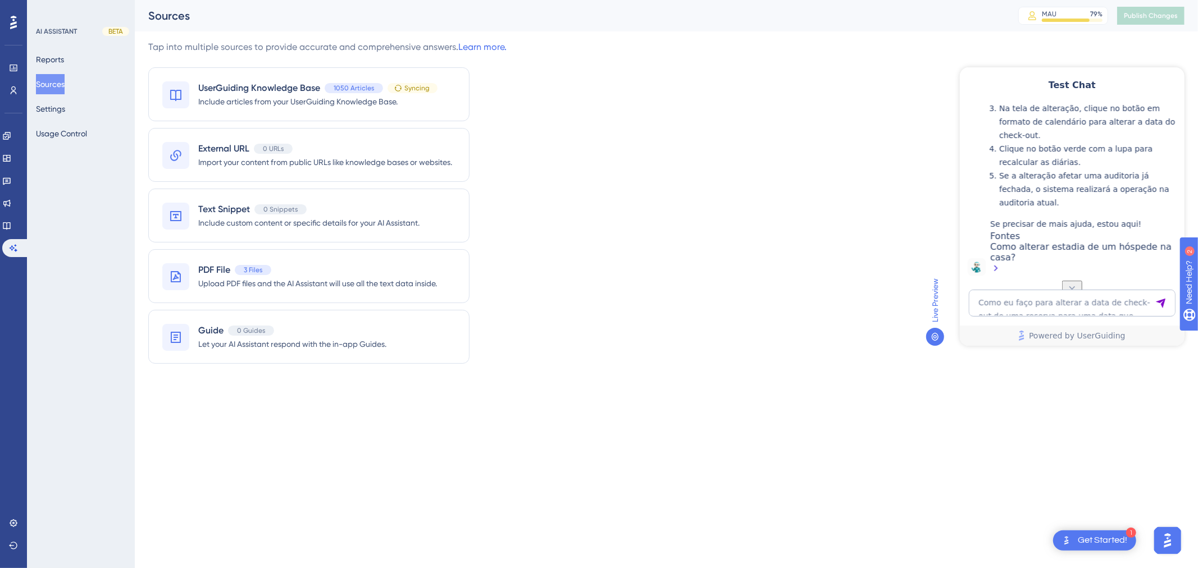
scroll to position [547, 0]
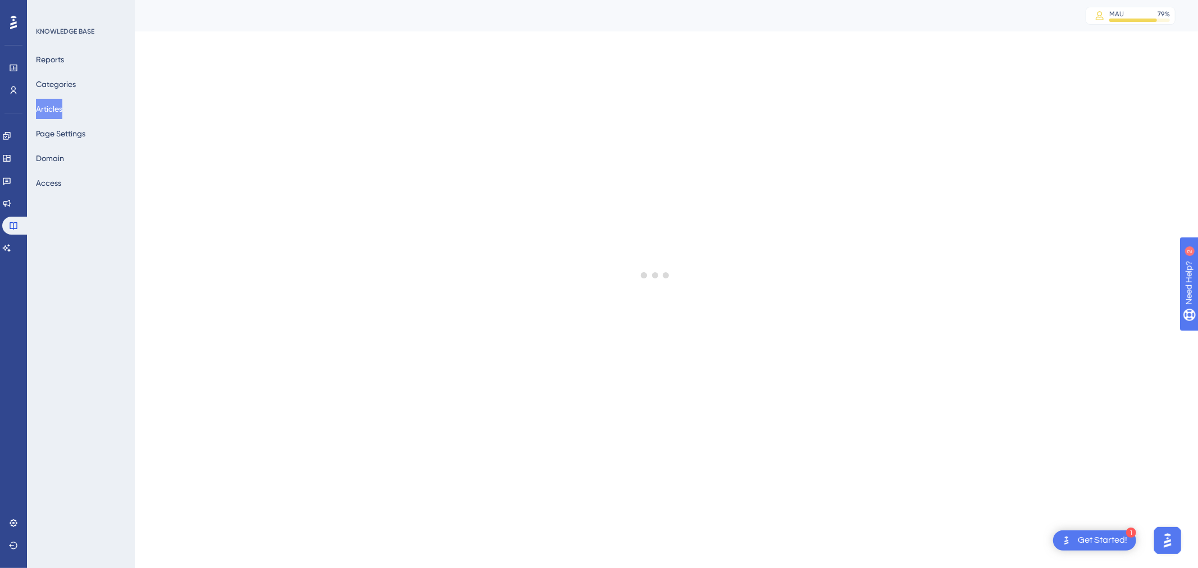
click at [62, 104] on button "Articles" at bounding box center [49, 109] width 26 height 20
click at [53, 104] on button "Articles" at bounding box center [49, 109] width 26 height 20
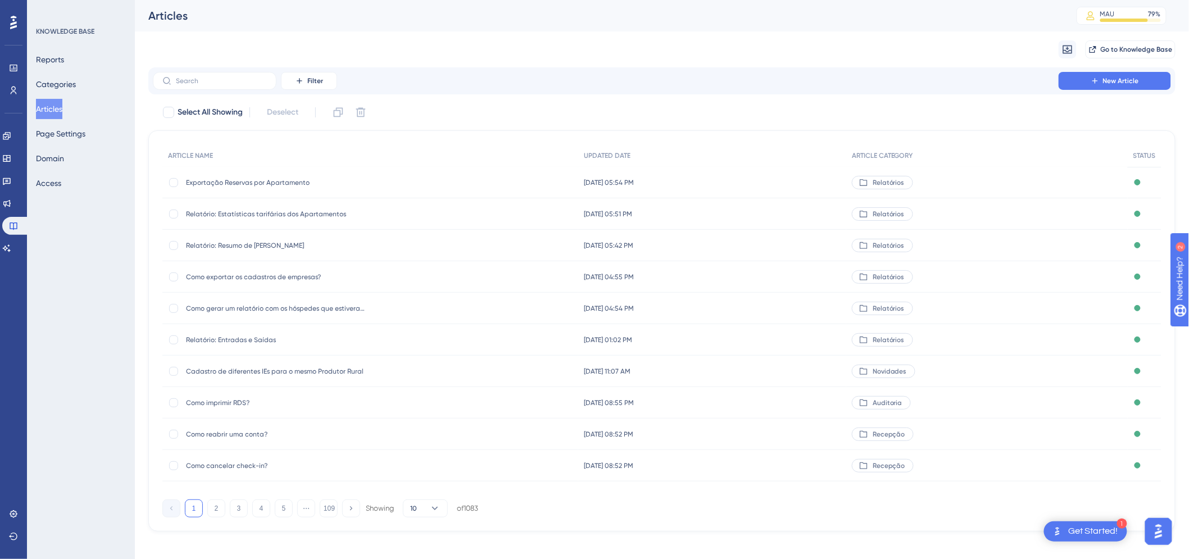
click at [222, 67] on div "Filter New Article" at bounding box center [661, 80] width 1027 height 27
click at [9, 249] on icon at bounding box center [6, 248] width 9 height 9
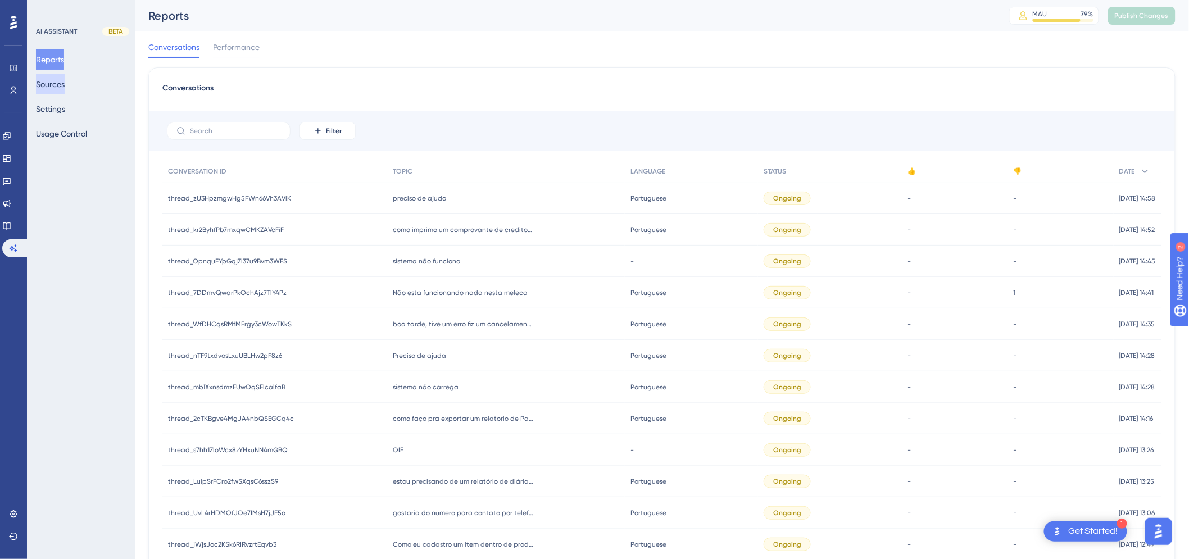
click at [57, 83] on button "Sources" at bounding box center [50, 84] width 29 height 20
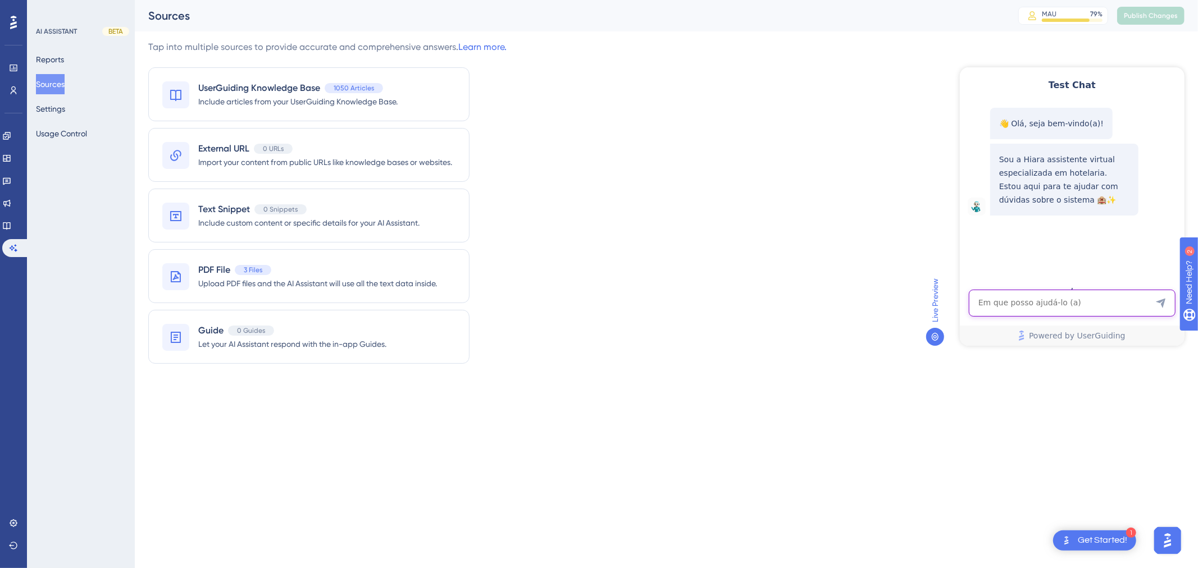
click at [994, 298] on textarea "AI Assistant Text Input" at bounding box center [1071, 302] width 207 height 27
drag, startPoint x: 34, startPoint y: 231, endPoint x: 10, endPoint y: 221, distance: 26.2
click at [10, 221] on icon at bounding box center [6, 225] width 9 height 9
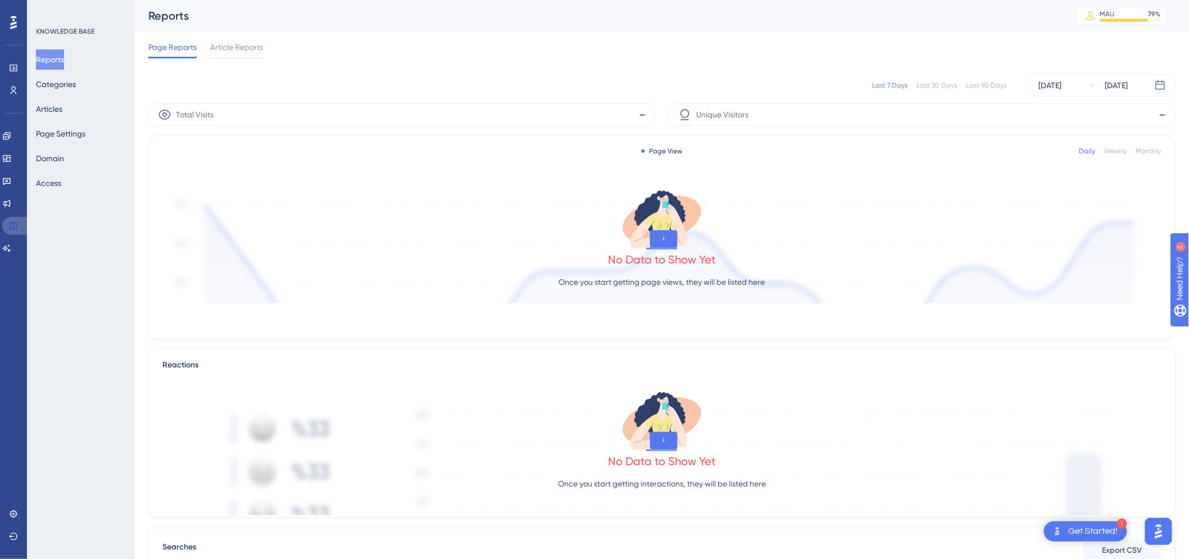
click at [10, 225] on icon at bounding box center [13, 225] width 9 height 9
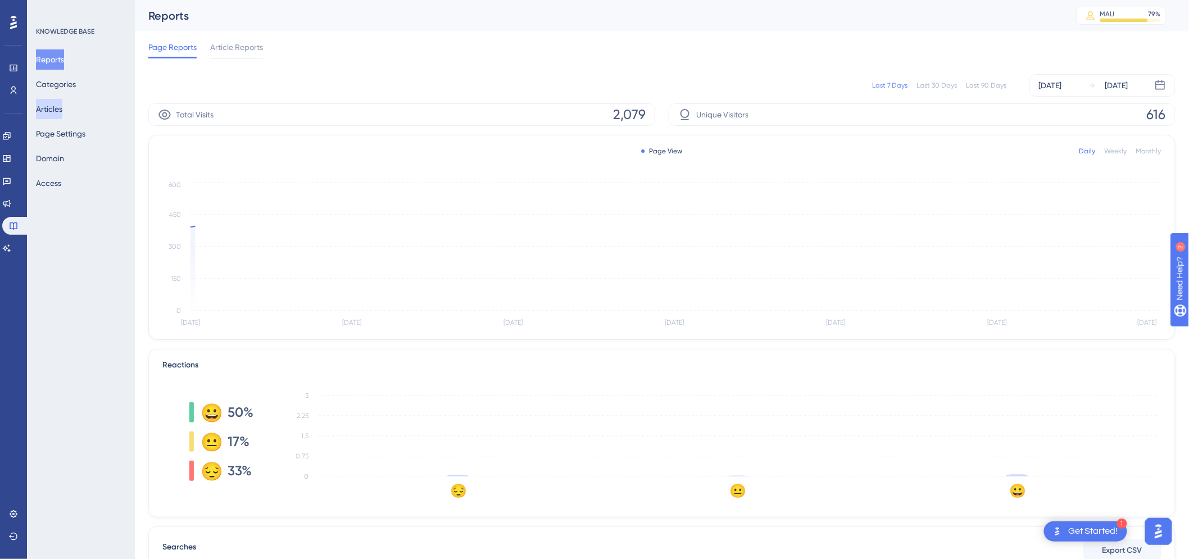
click at [53, 112] on button "Articles" at bounding box center [49, 109] width 26 height 20
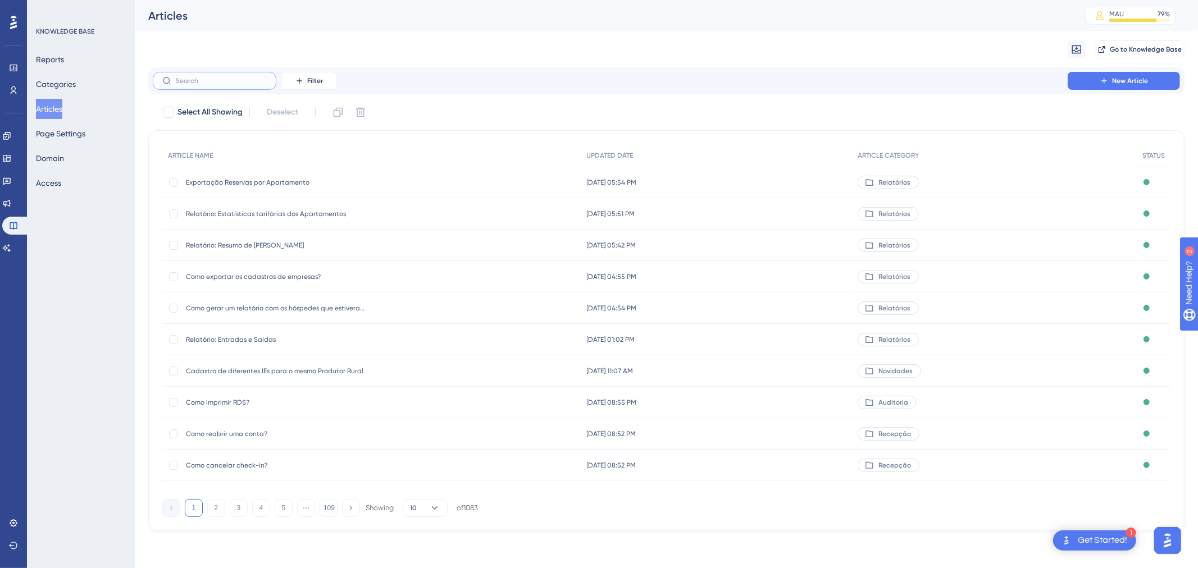
click at [200, 81] on input "text" at bounding box center [221, 81] width 91 height 8
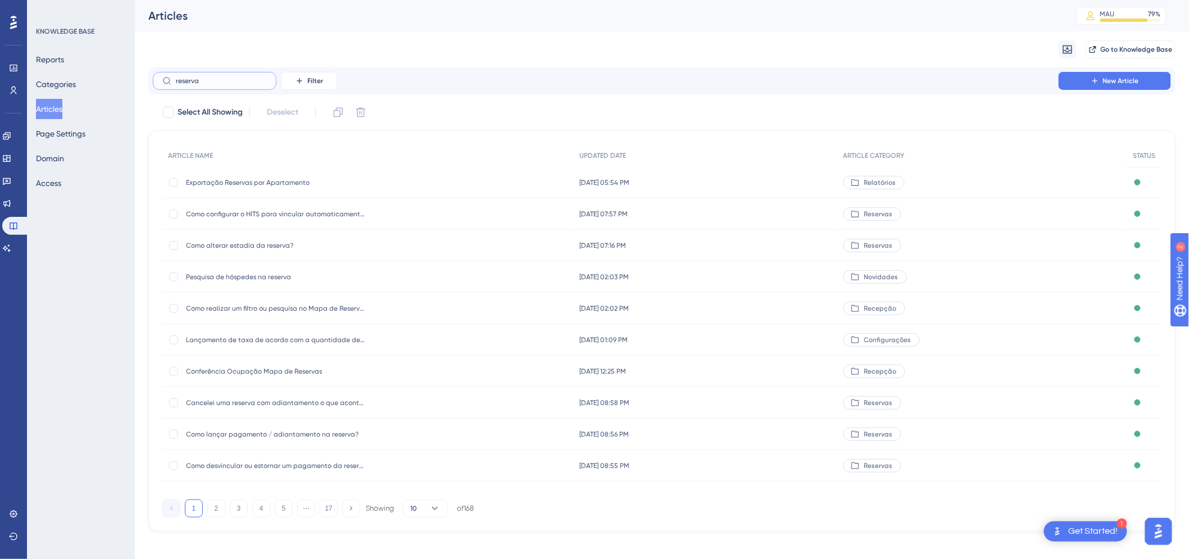
type input "reserva"
click at [284, 238] on div "Como alterar estadia da reserva? Como alterar estadia da reserva?" at bounding box center [276, 245] width 180 height 31
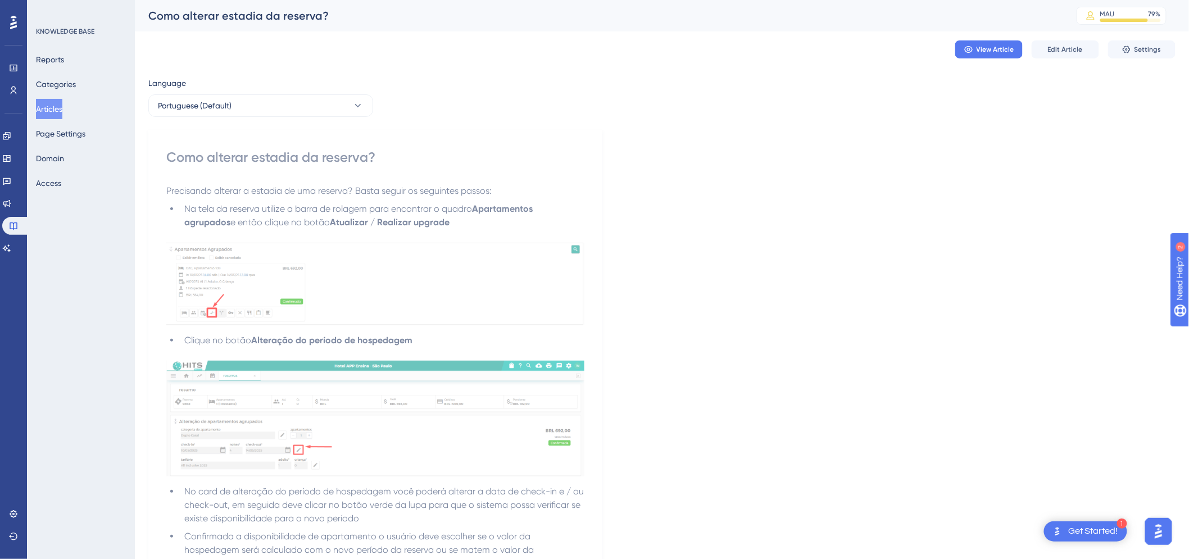
click at [1046, 39] on div "View Article Edit Article Settings" at bounding box center [661, 49] width 1027 height 36
click at [1060, 46] on span "Edit Article" at bounding box center [1065, 49] width 35 height 9
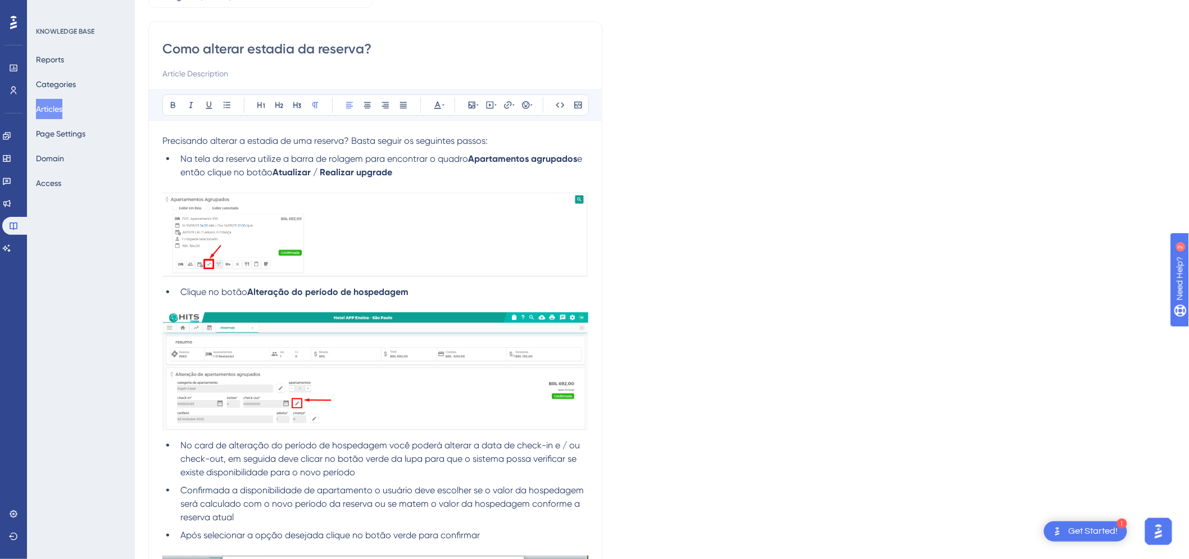
scroll to position [581, 0]
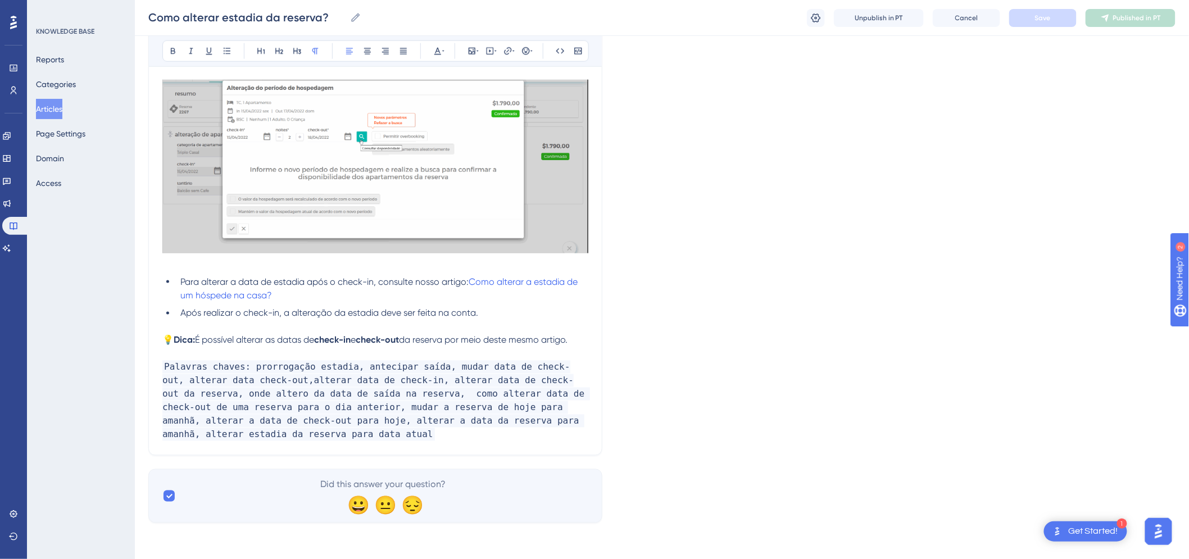
click at [585, 339] on p "💡 Dica: É possível alterar as datas de check-in e check-out da reserva por meio…" at bounding box center [375, 340] width 426 height 13
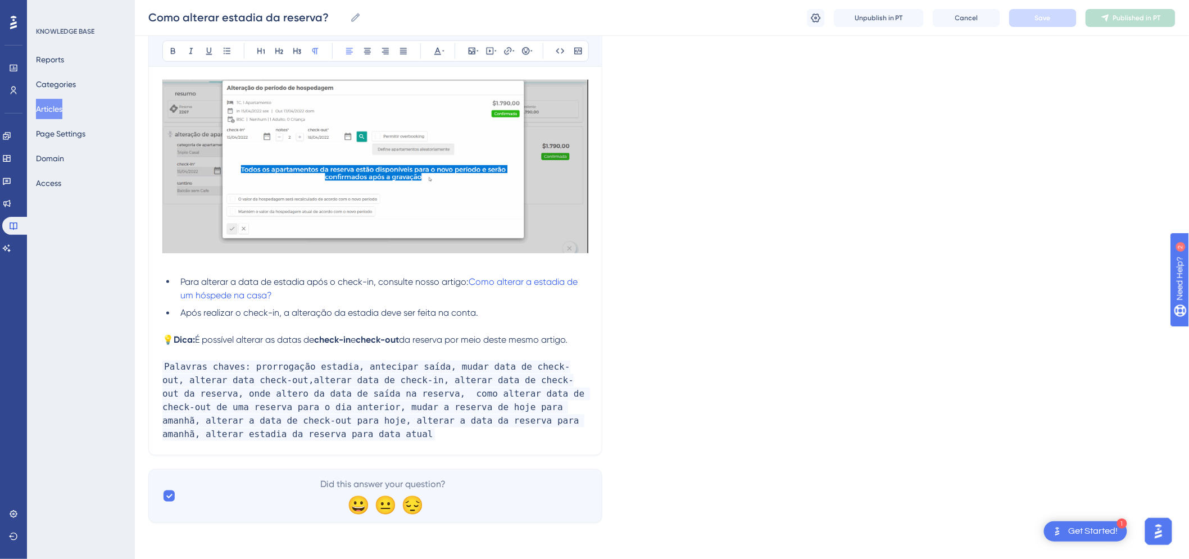
click at [203, 340] on span "É possível alterar as datas de" at bounding box center [254, 340] width 119 height 11
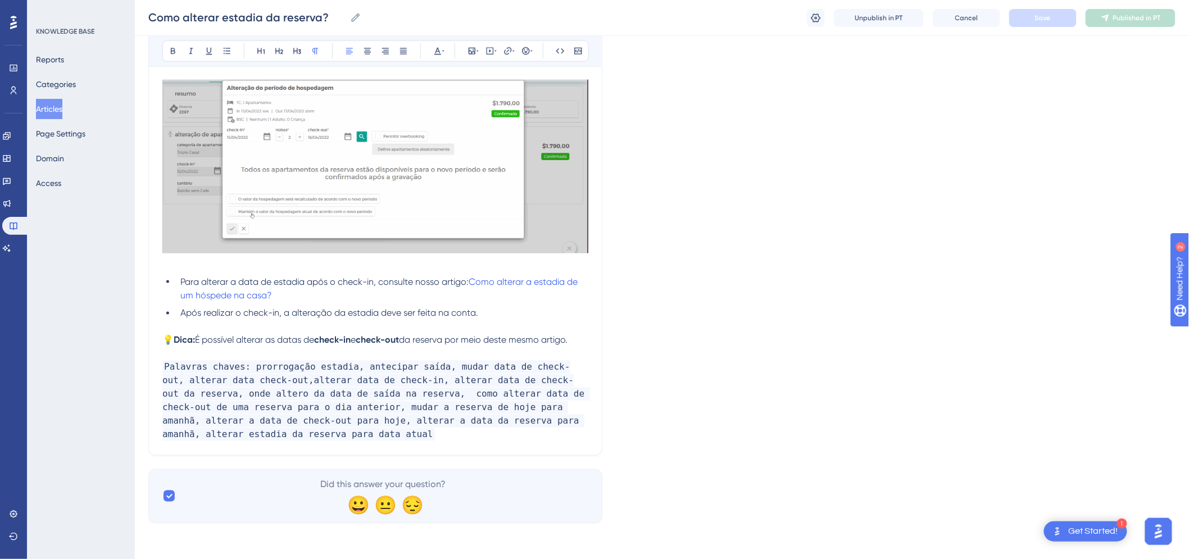
click at [201, 341] on span "É possível alterar as datas de" at bounding box center [254, 340] width 119 height 11
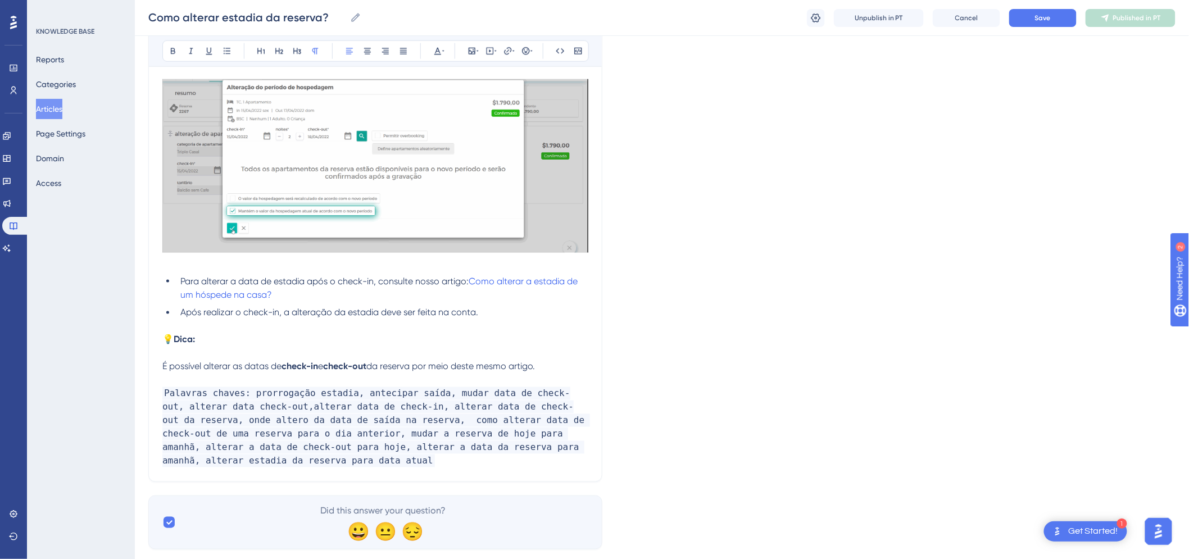
click at [270, 334] on p "💡 Dica:" at bounding box center [375, 339] width 426 height 13
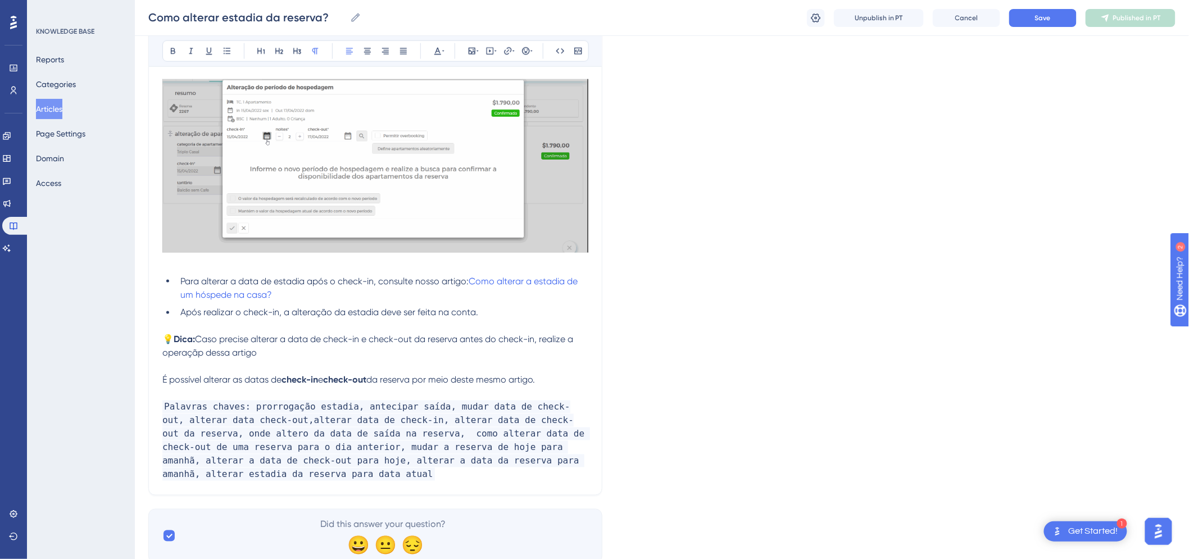
click at [263, 338] on span "Caso precise alterar a data de check-in e check-out da reserva antes do check-i…" at bounding box center [368, 346] width 413 height 24
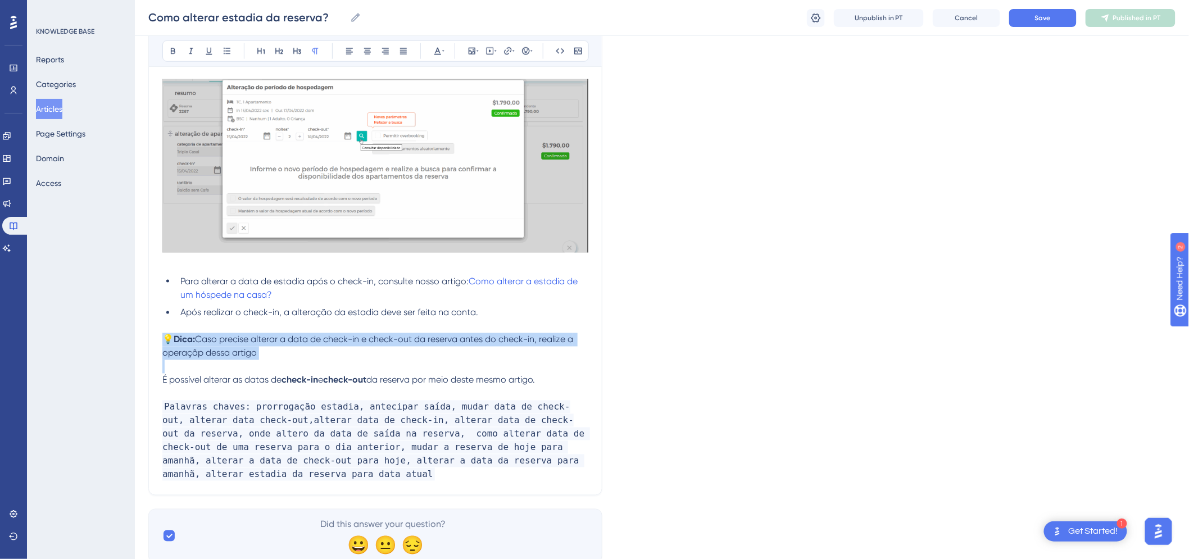
click at [263, 338] on span "Caso precise alterar a data de check-in e check-out da reserva antes do check-i…" at bounding box center [368, 346] width 413 height 24
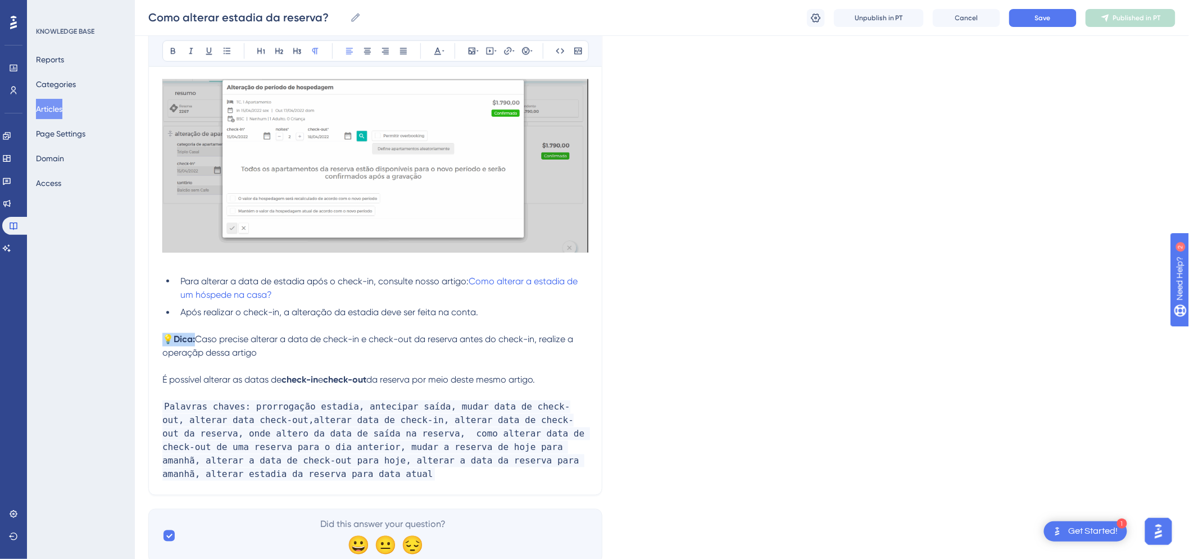
copy p "💡 Dica:"
click at [390, 343] on span "Caso precise alterar a data de check-in e check-out da reserva antes do check-i…" at bounding box center [368, 346] width 413 height 24
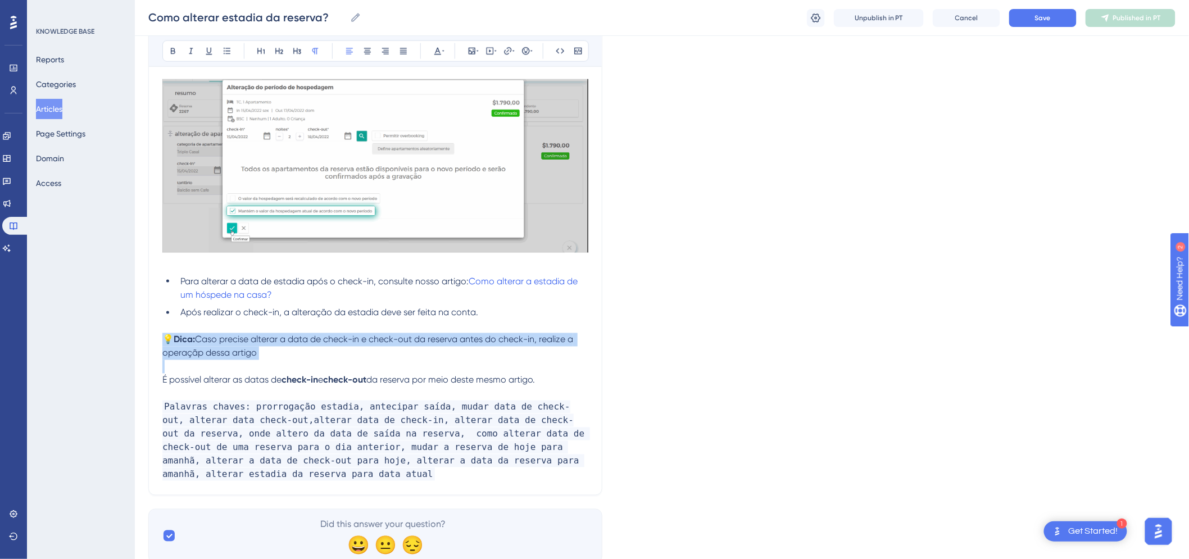
click at [390, 343] on span "Caso precise alterar a data de check-in e check-out da reserva antes do check-i…" at bounding box center [368, 346] width 413 height 24
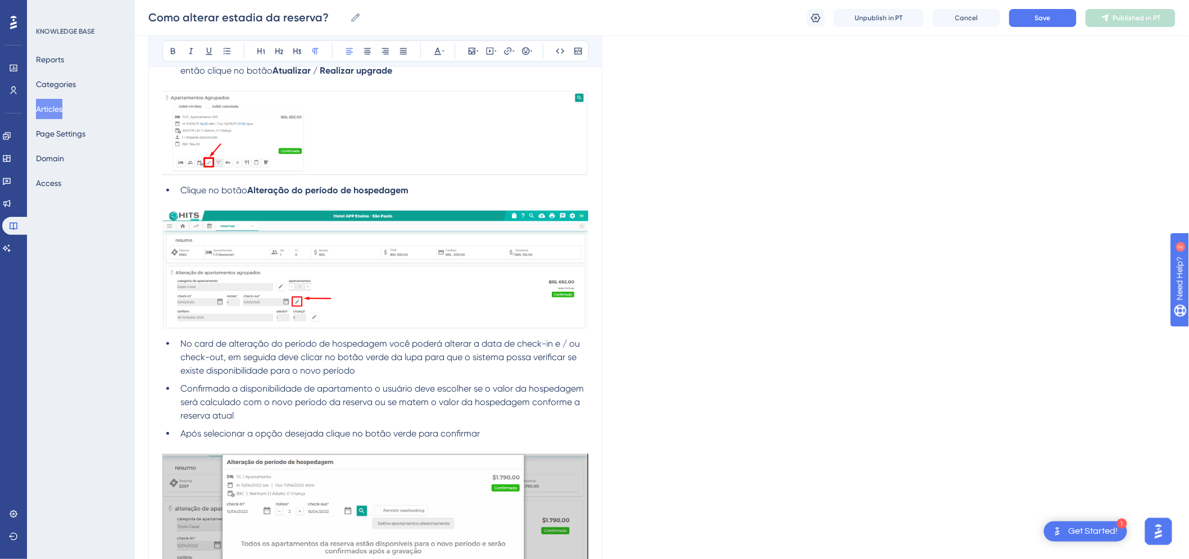
scroll to position [621, 0]
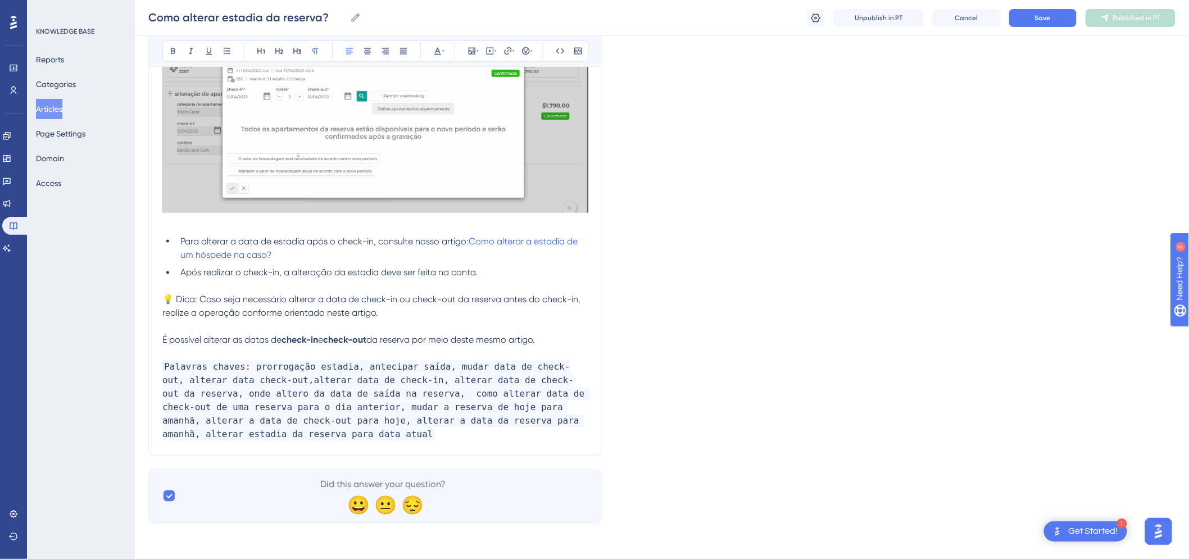
click at [403, 342] on span "da reserva por meio deste mesmo artigo." at bounding box center [450, 340] width 169 height 11
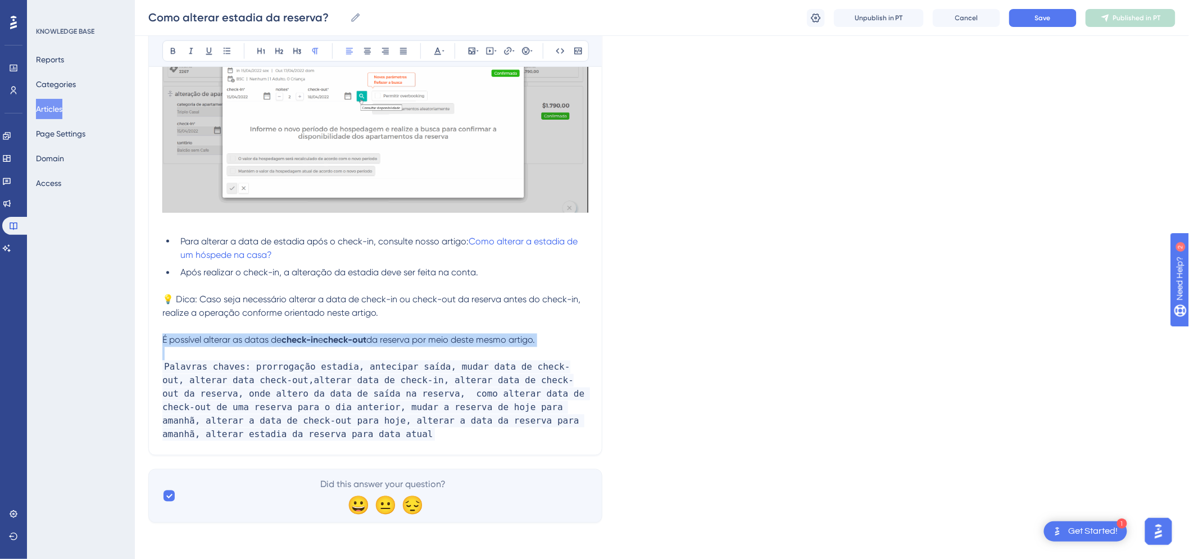
click at [403, 342] on span "da reserva por meio deste mesmo artigo." at bounding box center [450, 340] width 169 height 11
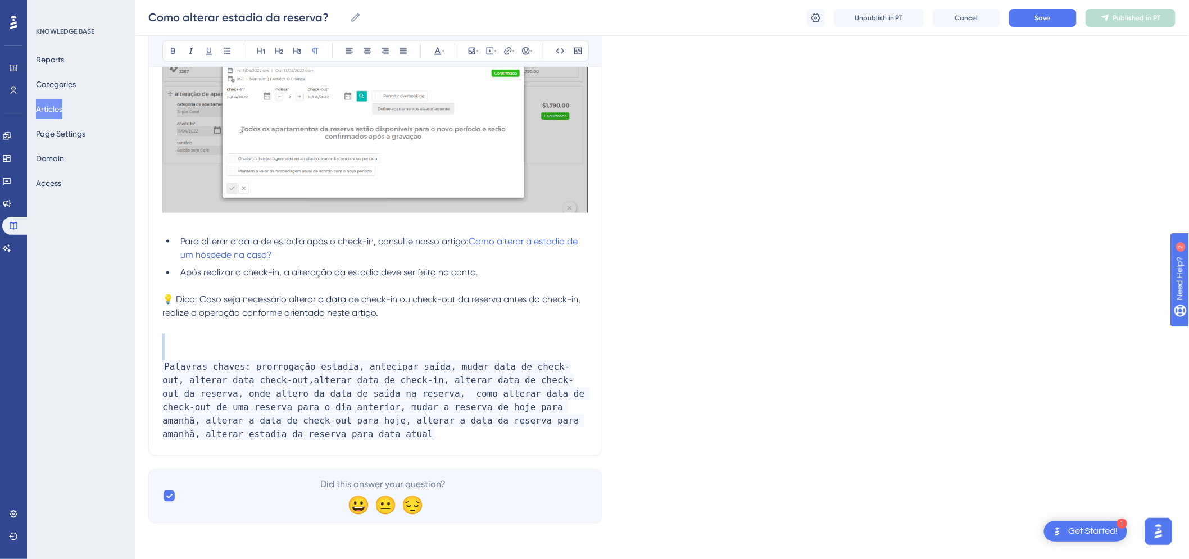
scroll to position [608, 0]
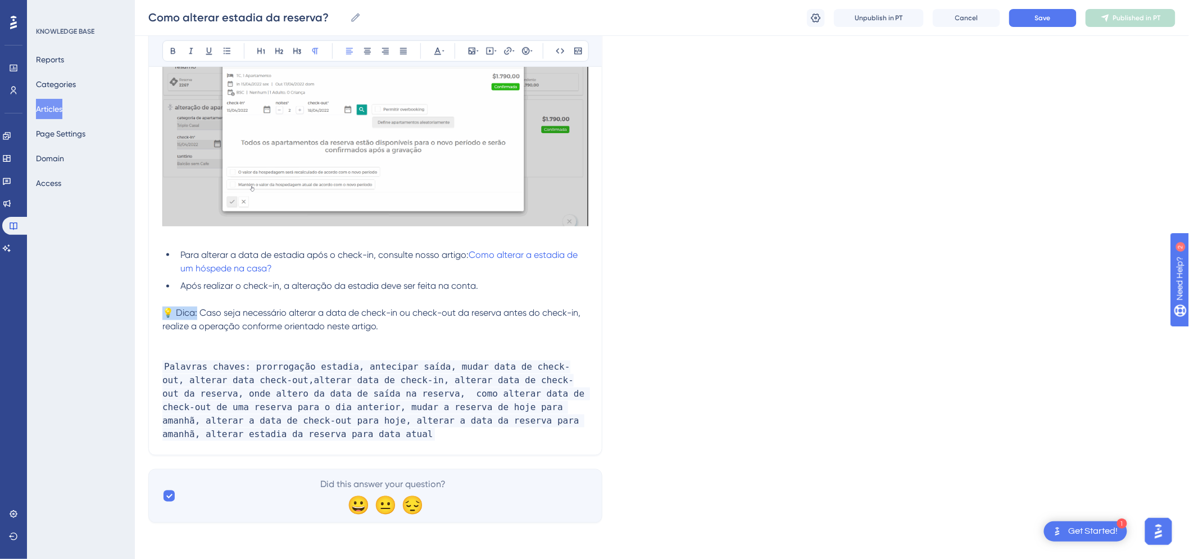
drag, startPoint x: 198, startPoint y: 312, endPoint x: 162, endPoint y: 312, distance: 36.5
click at [162, 312] on span "💡 Dica: Caso seja necessário alterar a data de check-in ou check-out da reserva…" at bounding box center [372, 320] width 420 height 24
click at [175, 48] on icon at bounding box center [173, 51] width 9 height 9
click at [215, 348] on p at bounding box center [375, 353] width 426 height 13
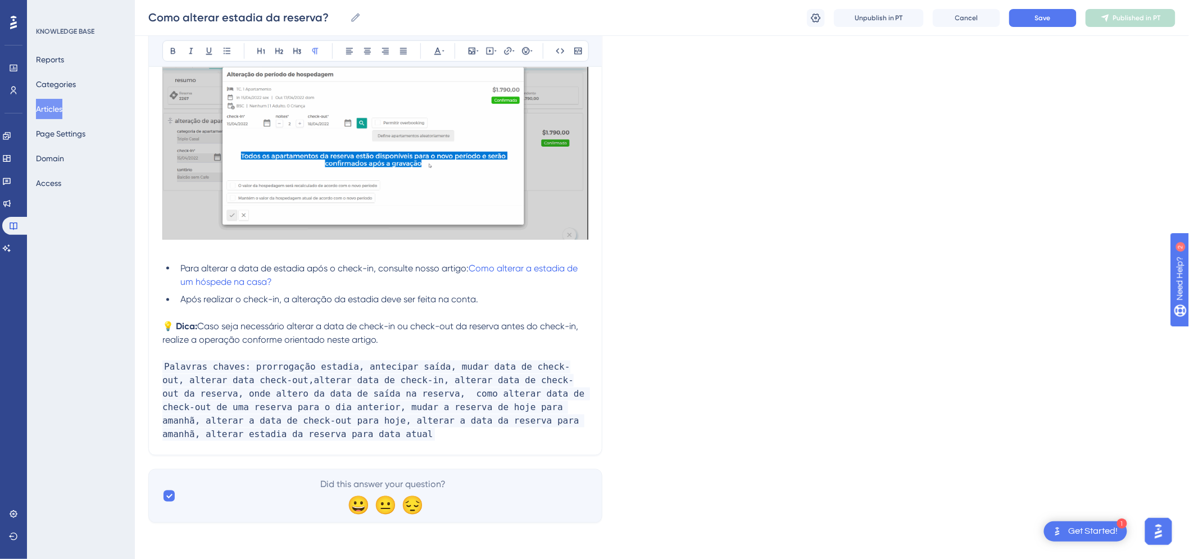
scroll to position [594, 0]
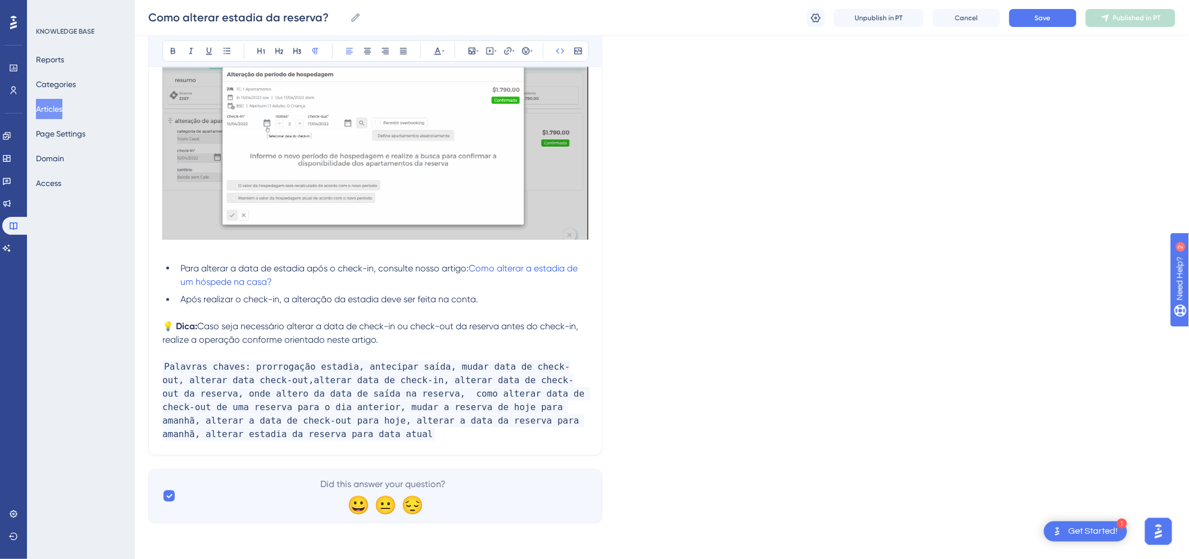
click at [276, 439] on p "Palavras chaves: prorrogação estadia, antecipar saída, mudar data de check-out,…" at bounding box center [375, 401] width 426 height 81
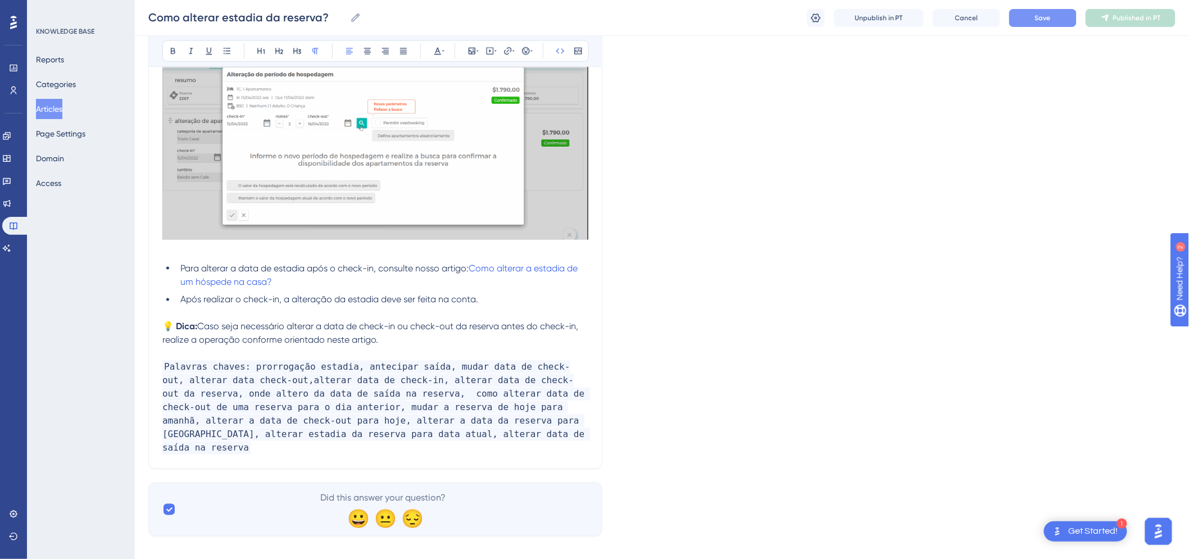
click at [1051, 18] on button "Save" at bounding box center [1042, 18] width 67 height 18
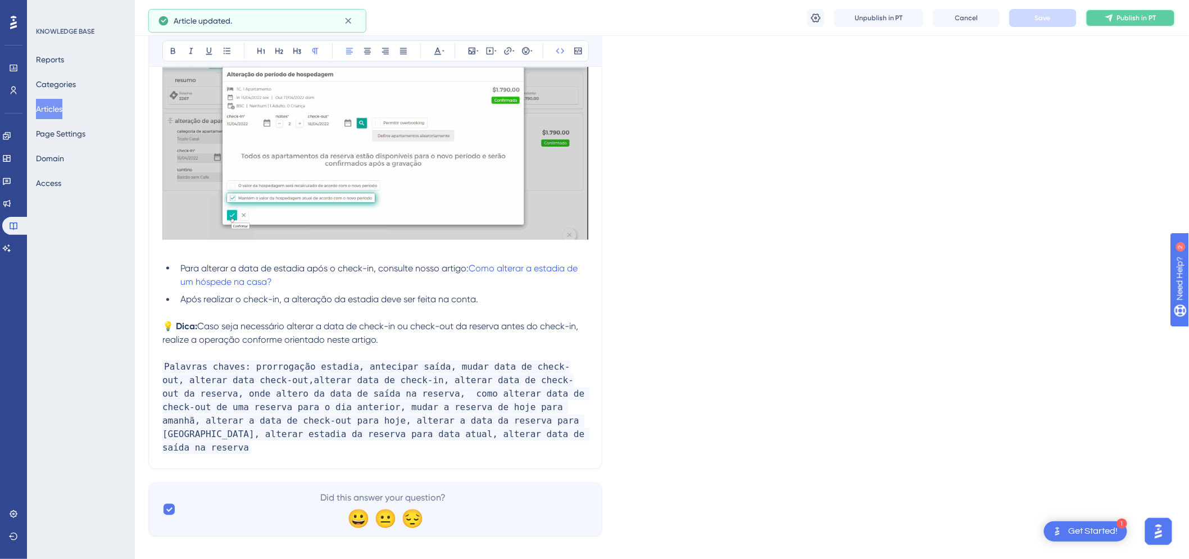
click at [1137, 13] on span "Publish in PT" at bounding box center [1136, 17] width 39 height 9
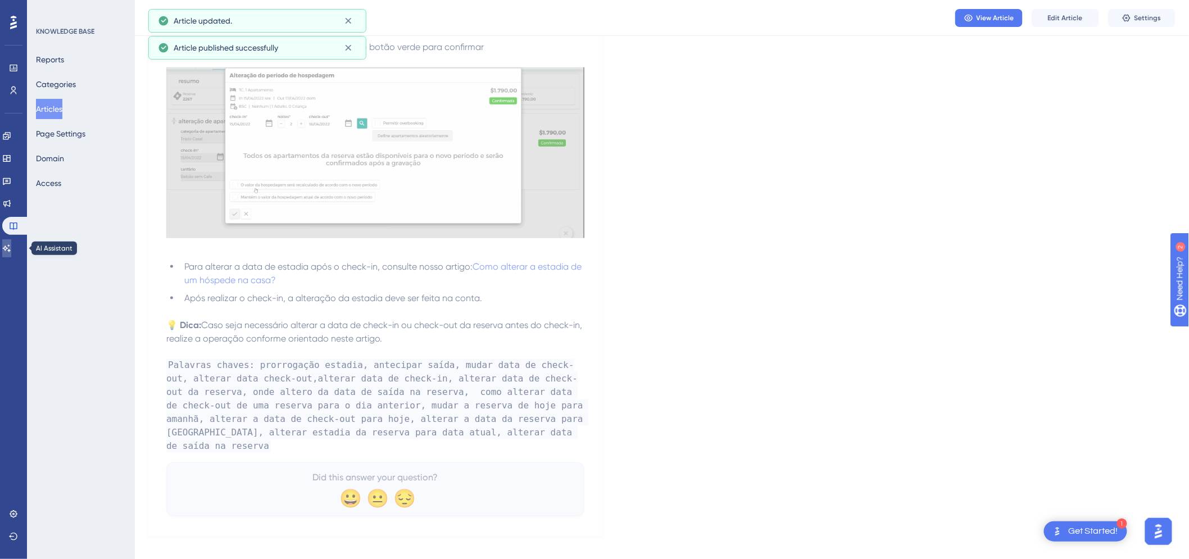
click at [11, 245] on link at bounding box center [6, 248] width 9 height 18
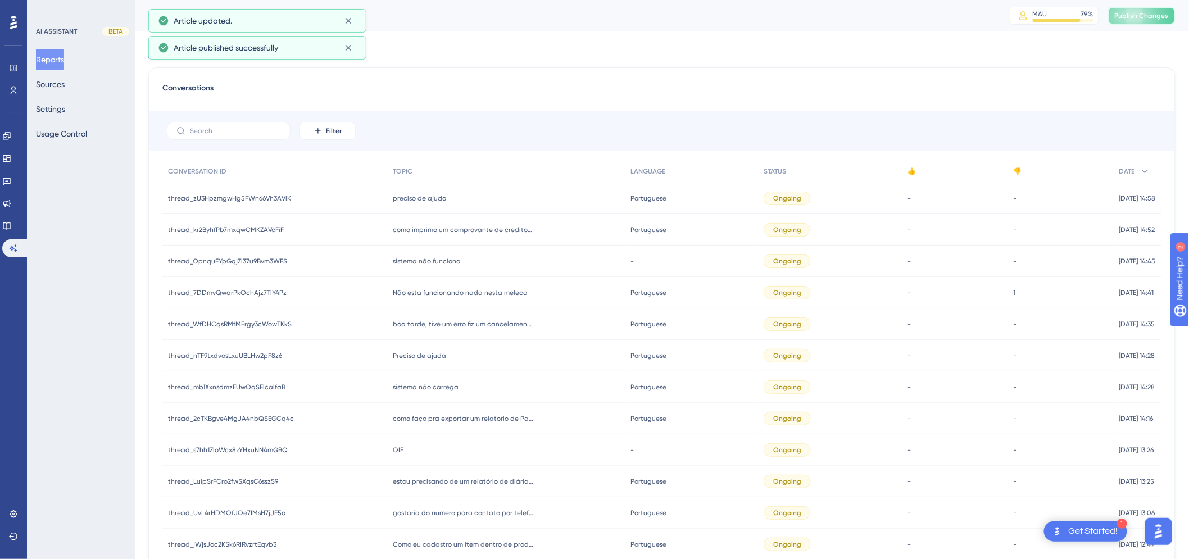
click at [1157, 15] on span "Publish Changes" at bounding box center [1141, 15] width 54 height 9
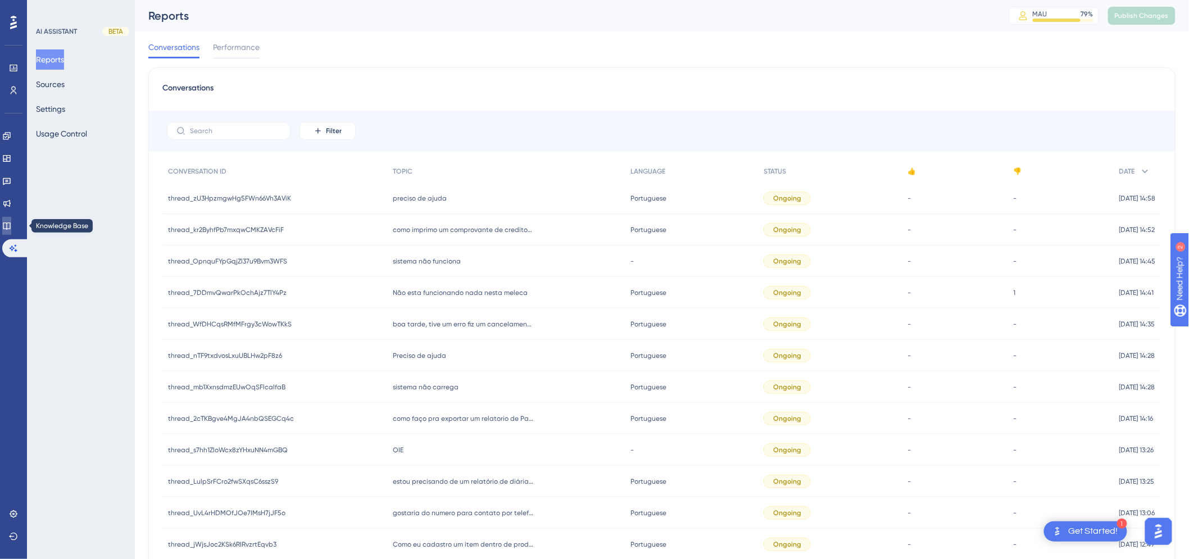
click at [10, 229] on icon at bounding box center [6, 225] width 7 height 7
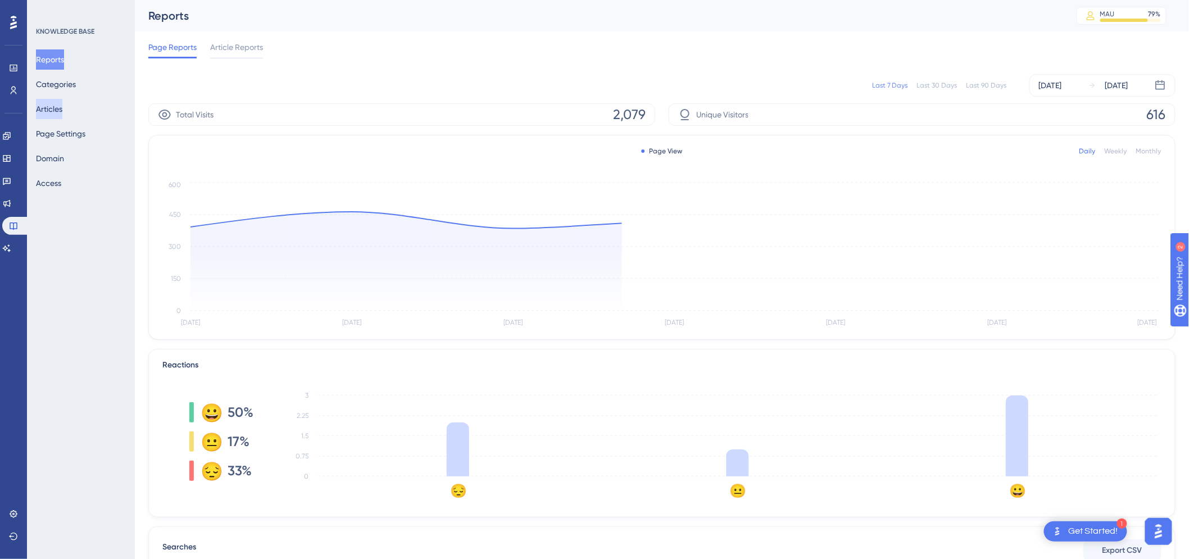
click at [62, 103] on button "Articles" at bounding box center [49, 109] width 26 height 20
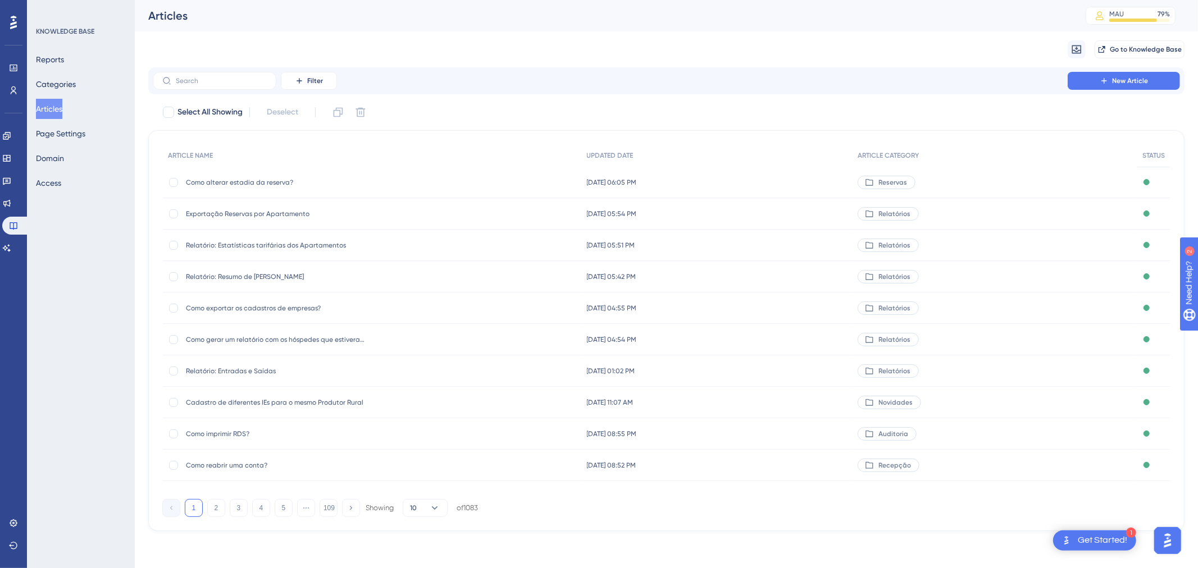
click at [245, 180] on span "Como alterar estadia da reserva?" at bounding box center [276, 182] width 180 height 9
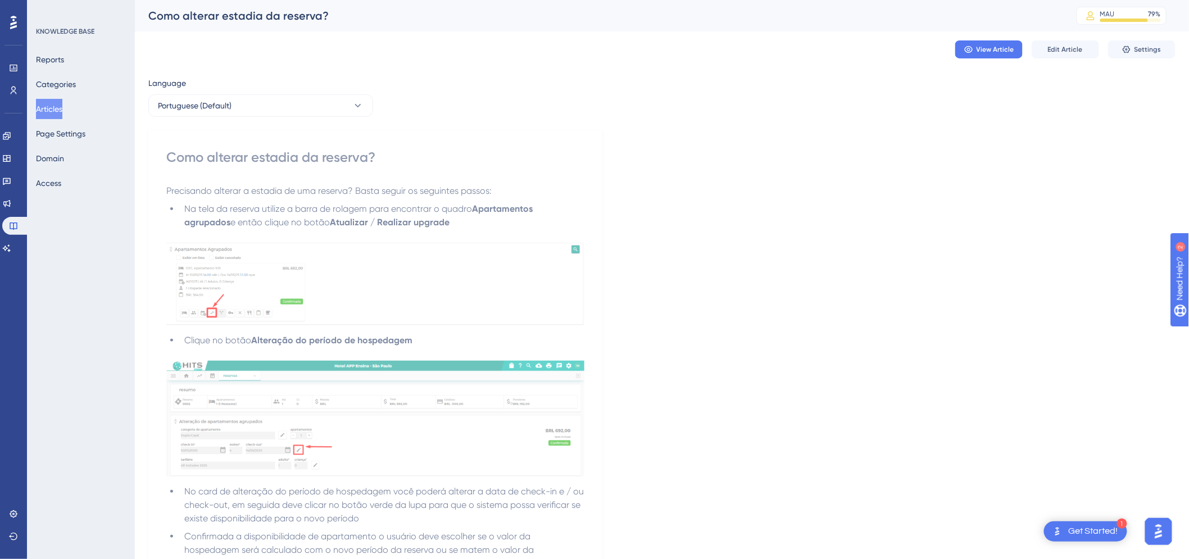
click at [239, 156] on div "Como alterar estadia da reserva?" at bounding box center [375, 157] width 418 height 18
copy div "Como alterar estadia da reserva?"
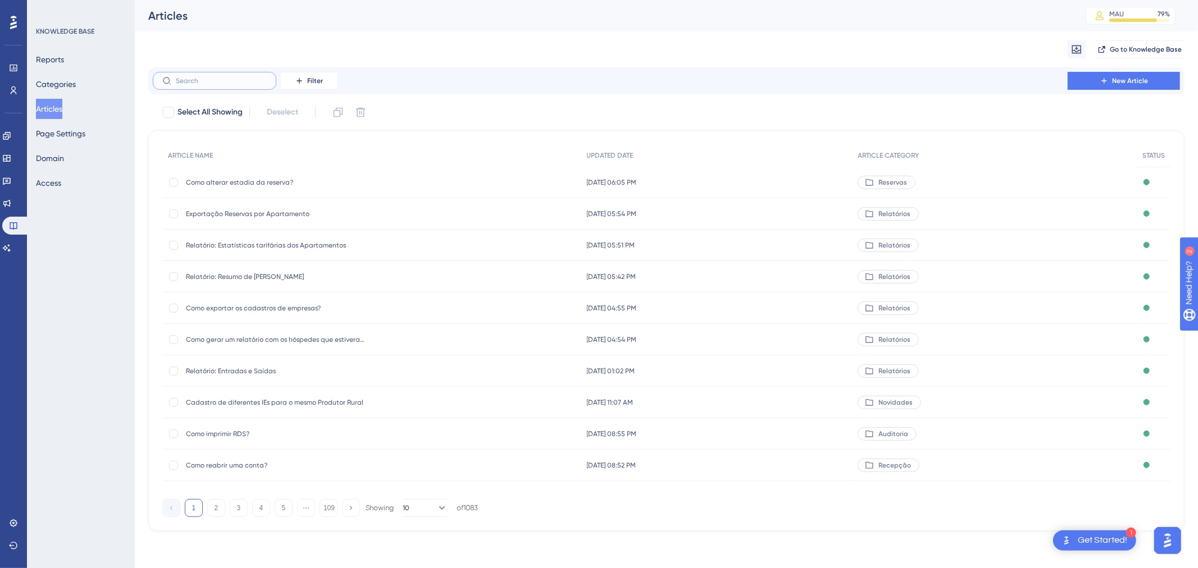
click at [203, 81] on input "text" at bounding box center [221, 81] width 91 height 8
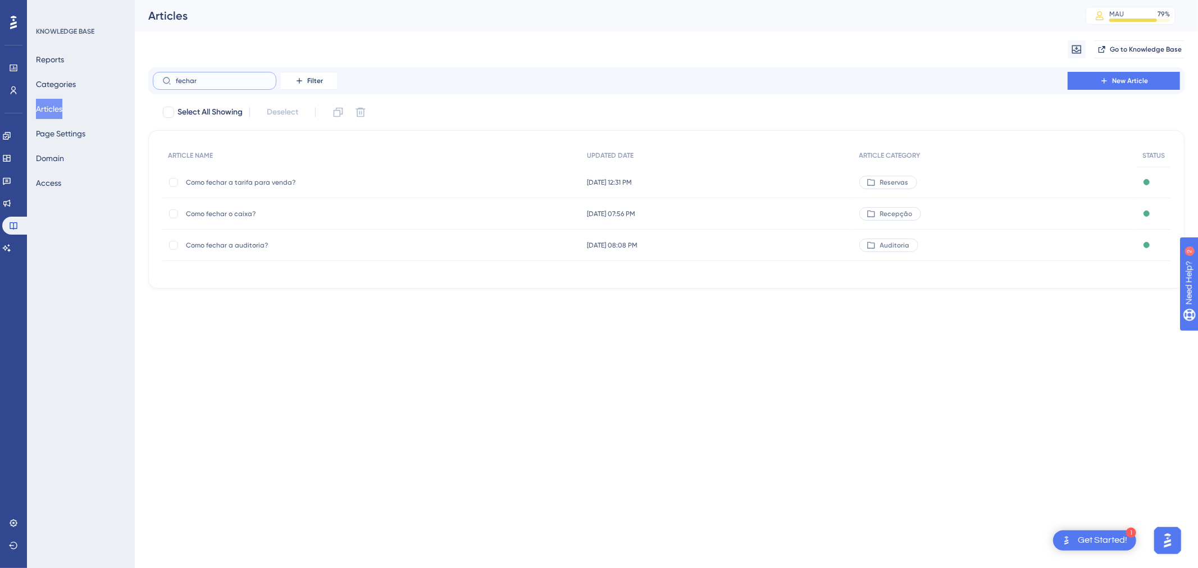
type input "fechar"
click at [1122, 39] on div "Migrate from Go to Knowledge Base" at bounding box center [666, 49] width 1036 height 36
click at [1122, 45] on span "Go to Knowledge Base" at bounding box center [1146, 49] width 72 height 9
click at [57, 103] on button "Articles" at bounding box center [49, 109] width 26 height 20
click at [230, 80] on input "fechar" at bounding box center [221, 81] width 91 height 8
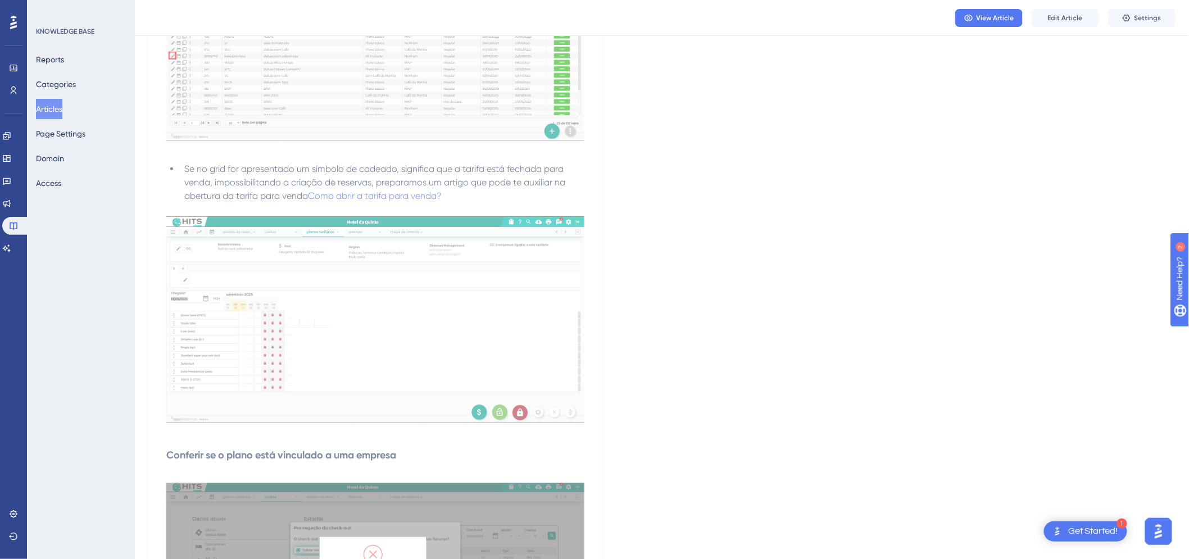
scroll to position [2558, 0]
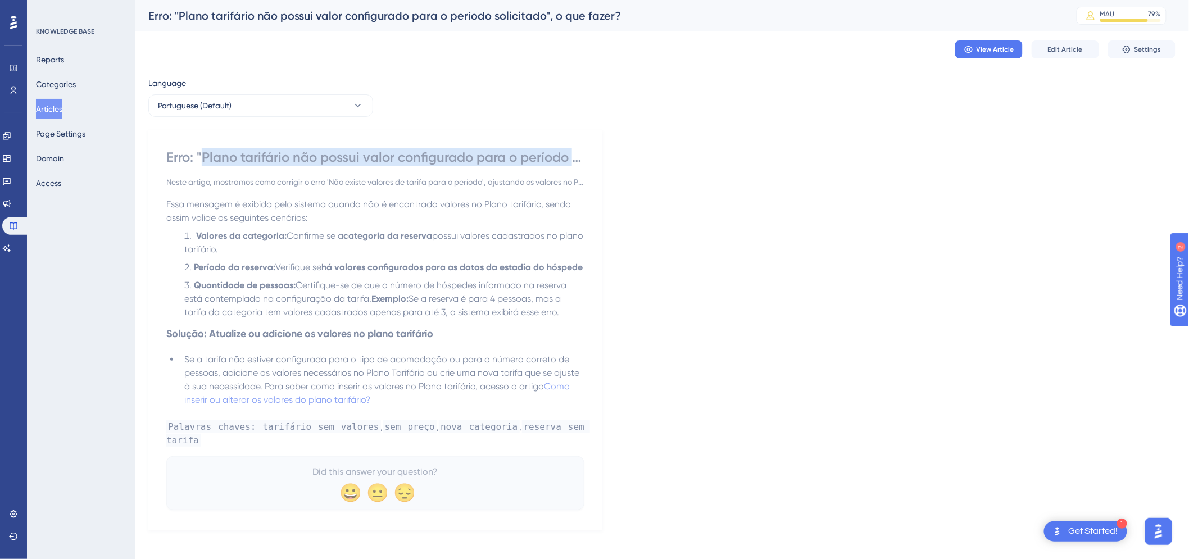
drag, startPoint x: 204, startPoint y: 154, endPoint x: 613, endPoint y: 159, distance: 408.9
click at [613, 159] on div "Language Portuguese (Default) Erro: "Plano tarifário não possui valor configura…" at bounding box center [661, 303] width 1027 height 454
click at [257, 17] on div "Erro: "Plano tarifário não possui valor configurado para o período solicitado",…" at bounding box center [598, 16] width 900 height 16
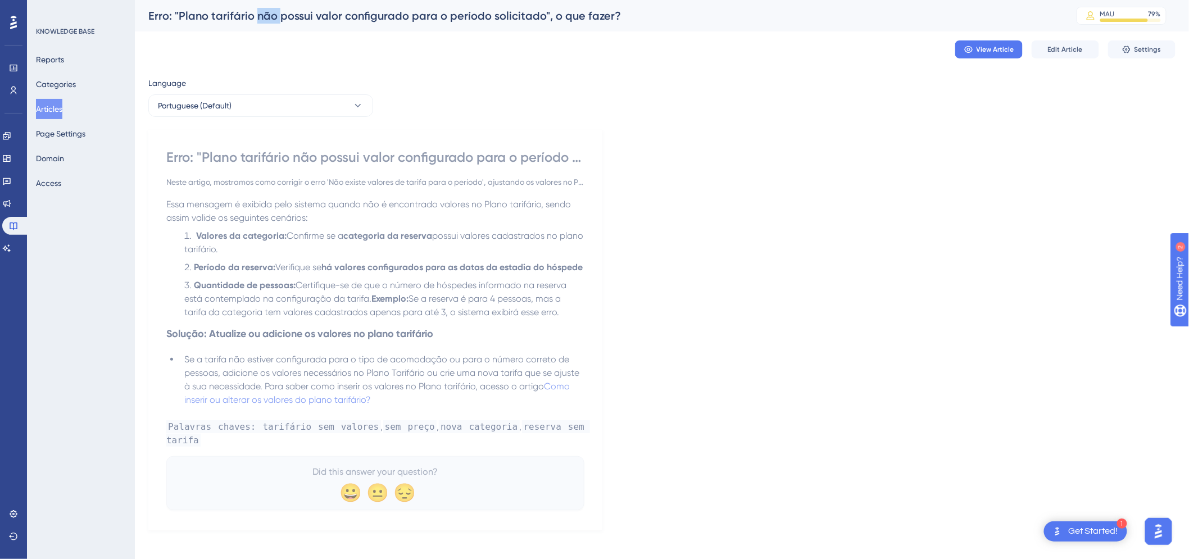
click at [257, 17] on div "Erro: "Plano tarifário não possui valor configurado para o período solicitado",…" at bounding box center [598, 16] width 900 height 16
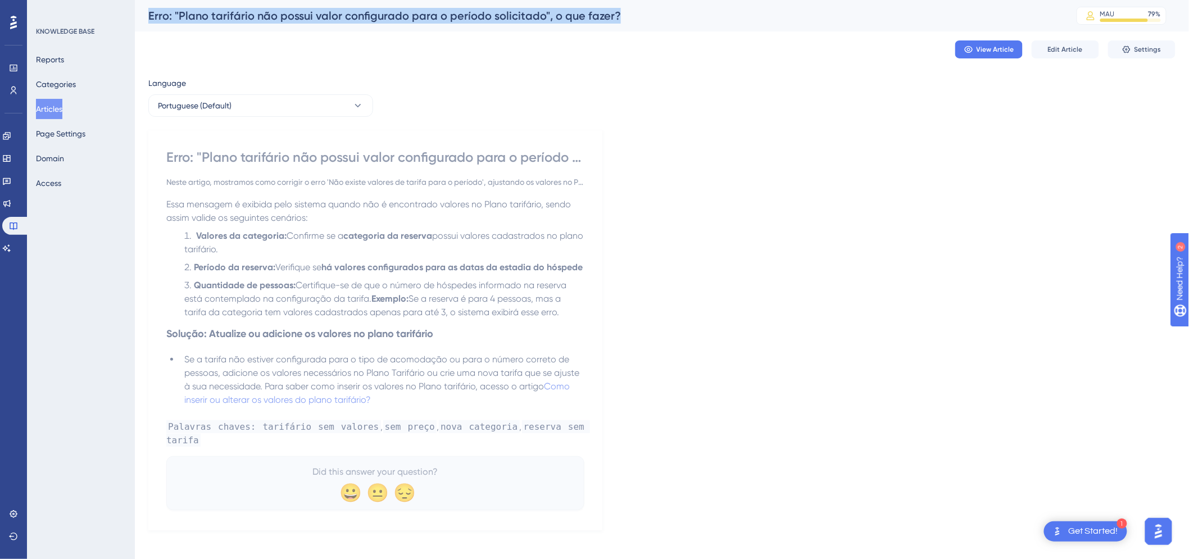
click at [257, 17] on div "Erro: "Plano tarifário não possui valor configurado para o período solicitado",…" at bounding box center [598, 16] width 900 height 16
copy div "Erro: "Plano tarifário não possui valor configurado para o período solicitado",…"
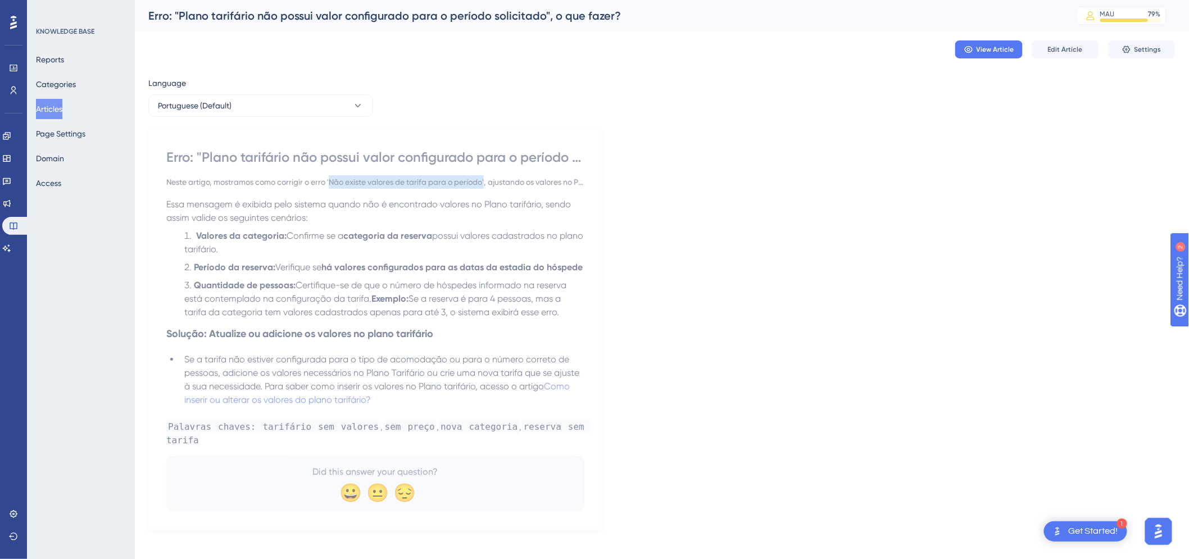
drag, startPoint x: 486, startPoint y: 182, endPoint x: 330, endPoint y: 182, distance: 156.1
click at [330, 182] on div "Neste artigo, mostramos como corrigir o erro 'Não existe valores de tarifa para…" at bounding box center [375, 181] width 418 height 13
click at [732, 305] on div "Language Portuguese (Default) Erro: "Plano tarifário não possui valor configura…" at bounding box center [661, 303] width 1027 height 454
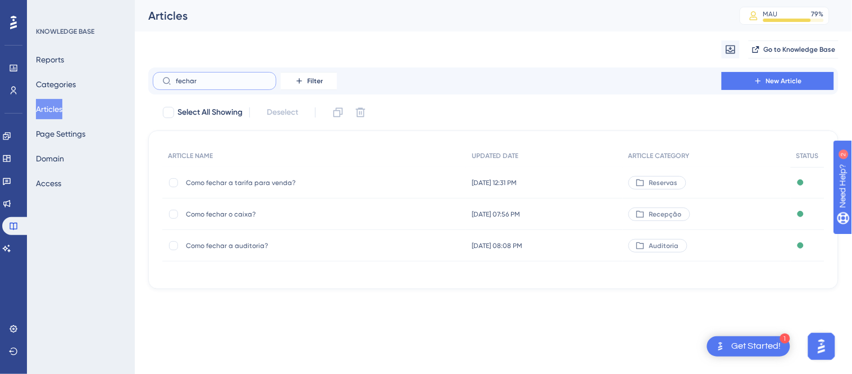
click at [186, 80] on input "fechar" at bounding box center [221, 81] width 91 height 8
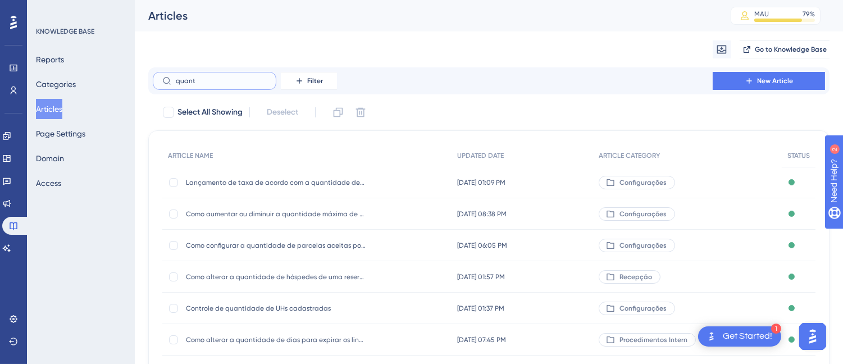
type input "quantu"
checkbox input "true"
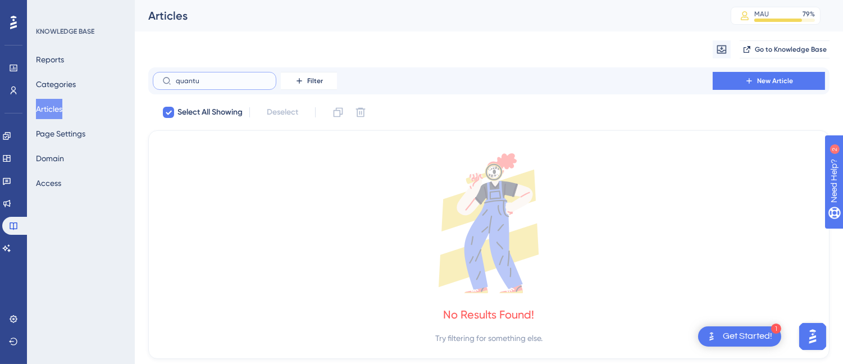
type input "quant"
checkbox input "false"
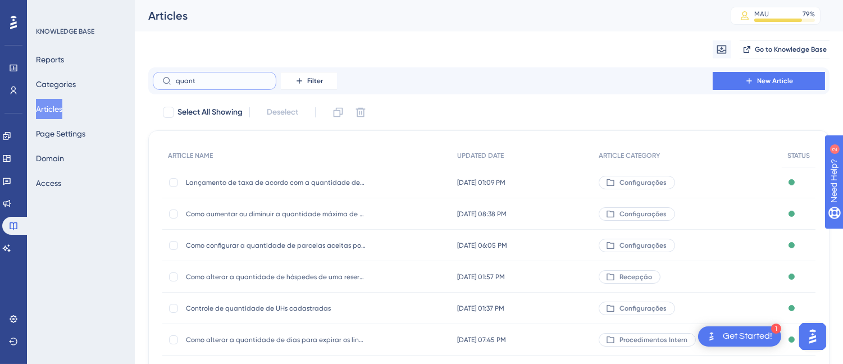
scroll to position [117, 0]
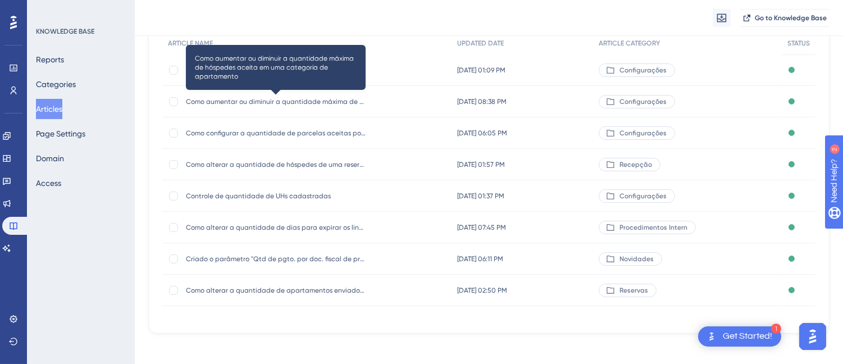
type input "quant"
click at [259, 98] on span "Como aumentar ou diminuir a quantidade máxima de hóspedes aceita em uma categor…" at bounding box center [276, 101] width 180 height 9
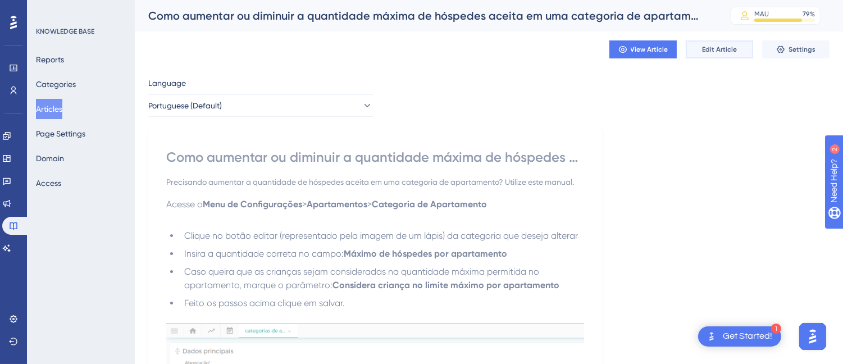
click at [717, 47] on span "Edit Article" at bounding box center [719, 49] width 35 height 9
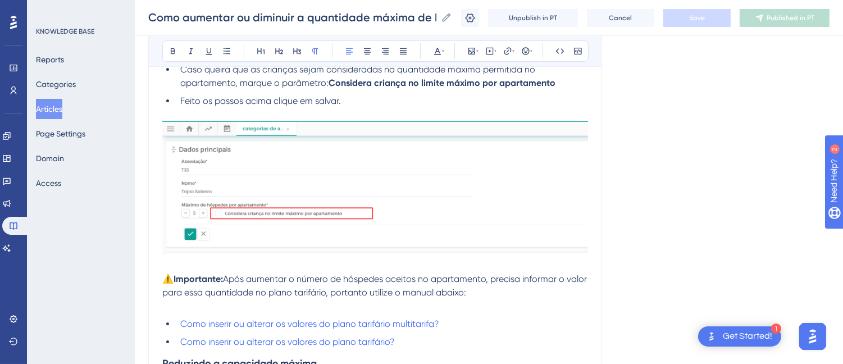
scroll to position [491, 0]
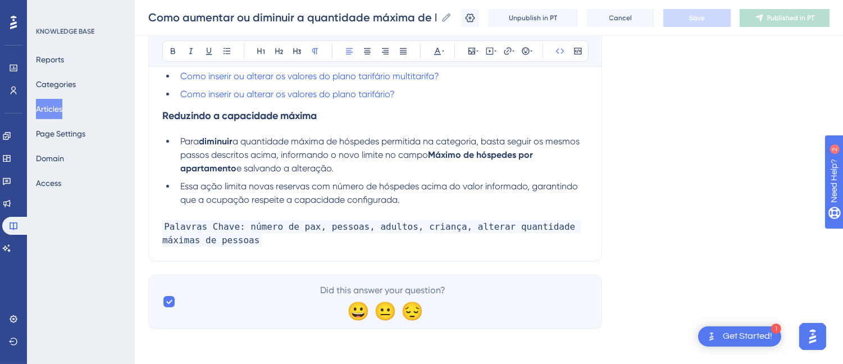
click at [299, 245] on p "Palavras Chave: número de pax, pessoas, adultos, criança, alterar quantidade má…" at bounding box center [375, 233] width 426 height 27
click at [287, 232] on span "Palavras Chave: número de pax, pessoas, adultos, criança, alterar quantidade má…" at bounding box center [371, 233] width 418 height 26
click at [234, 240] on p "Palavras Chave: número de pax, pessoas, adultos, criança, alterar quantidade má…" at bounding box center [375, 233] width 426 height 27
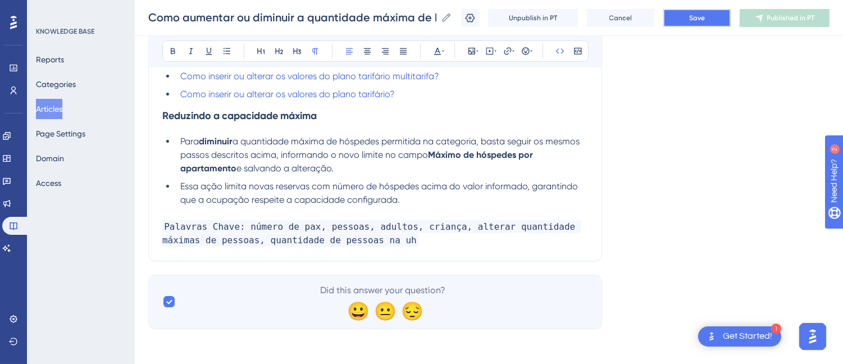
click at [698, 10] on button "Save" at bounding box center [696, 18] width 67 height 18
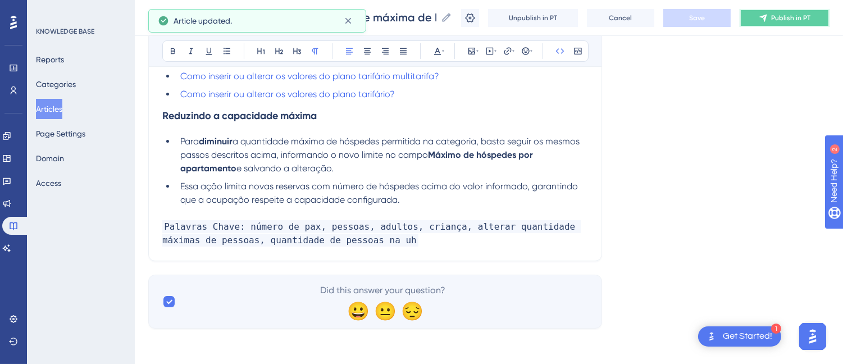
click at [782, 17] on span "Publish in PT" at bounding box center [790, 17] width 39 height 9
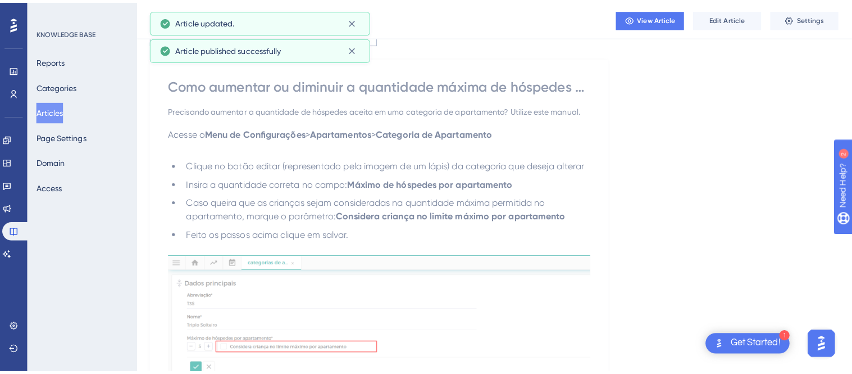
scroll to position [0, 0]
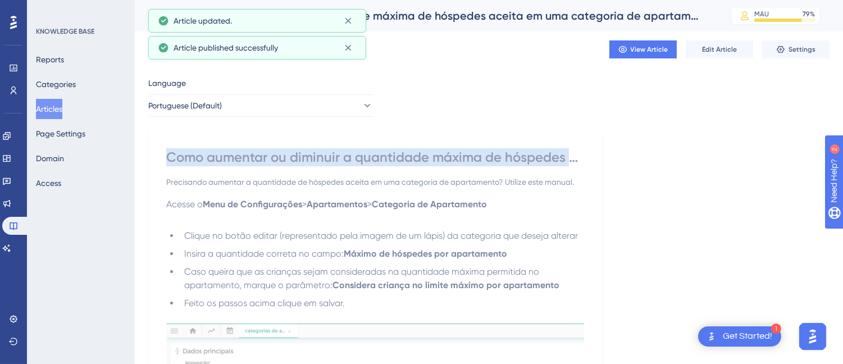
copy div "Como aumentar ou diminuir a quantidade máxima de hóspedes aceita em uma categor…"
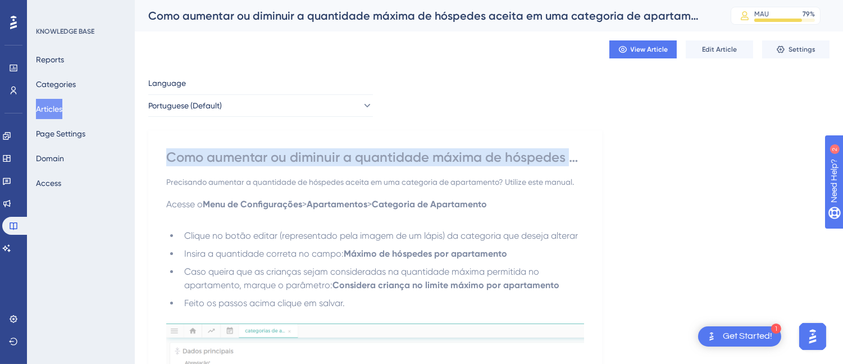
click at [60, 105] on button "Articles" at bounding box center [49, 109] width 26 height 20
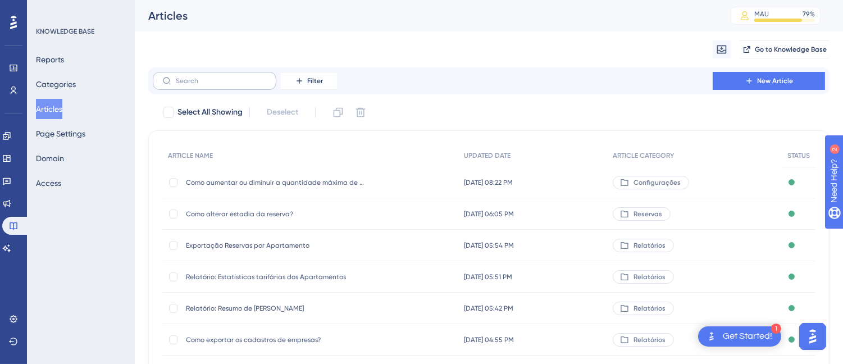
click at [210, 74] on label at bounding box center [215, 81] width 124 height 18
click at [210, 77] on input "text" at bounding box center [221, 81] width 91 height 8
drag, startPoint x: 210, startPoint y: 74, endPoint x: 182, endPoint y: 81, distance: 28.3
click at [182, 81] on input "text" at bounding box center [221, 81] width 91 height 8
paste input "Como cadastrar as tags dos consumos pagos pela empresa?"
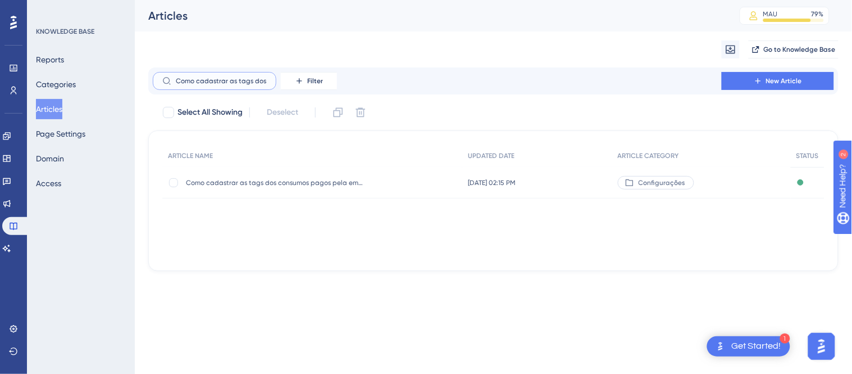
scroll to position [0, 99]
type input "Como cadastrar as tags dos consumos pagos pela empresa?"
click at [262, 188] on div "Como cadastrar as tags dos consumos pagos pela empresa? Como cadastrar as tags …" at bounding box center [276, 182] width 180 height 31
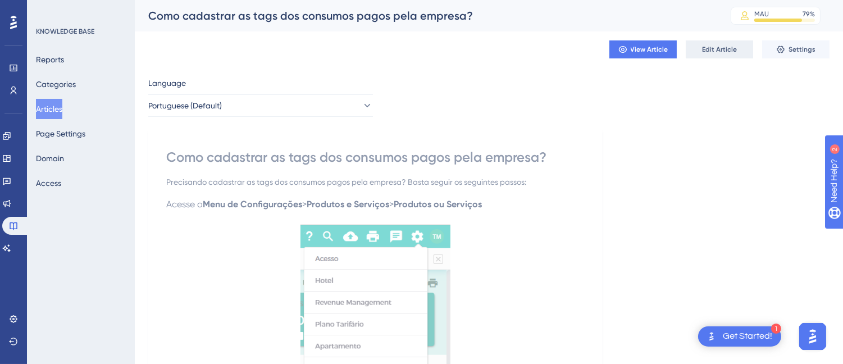
click at [727, 46] on span "Edit Article" at bounding box center [719, 49] width 35 height 9
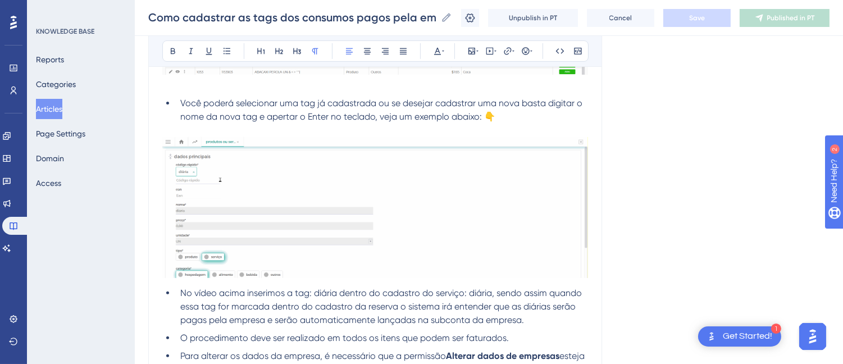
scroll to position [856, 0]
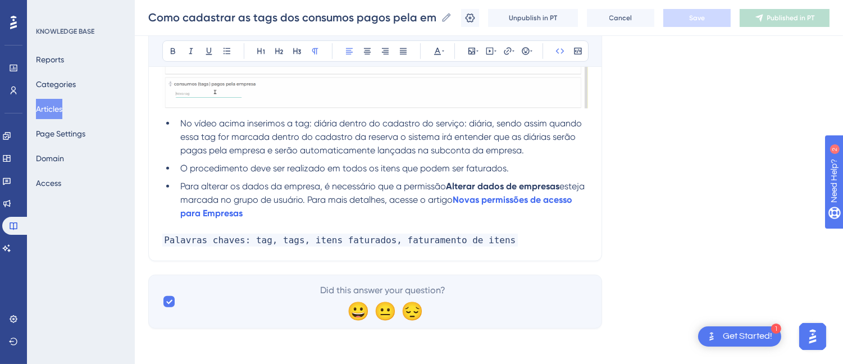
click at [525, 245] on p "Palavras chaves: tag, tags, itens faturados, faturamento de itens" at bounding box center [375, 240] width 426 height 13
click at [549, 239] on p "Palavras chaves: tag, tags, itens faturados, faturamento de itens" at bounding box center [375, 240] width 426 height 13
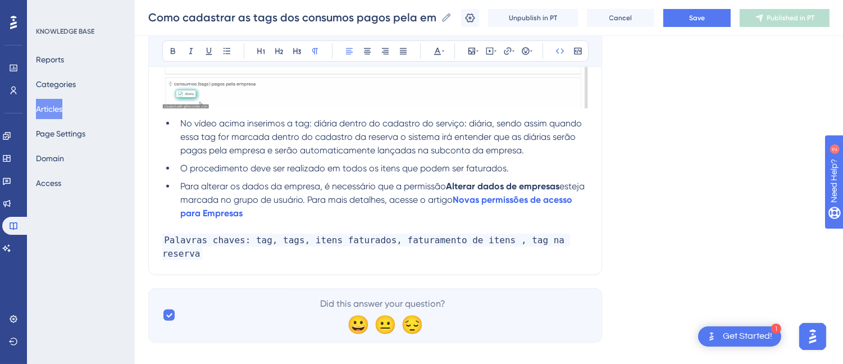
click at [670, 20] on div "Unpublish in PT Cancel Save Published in PT" at bounding box center [645, 18] width 368 height 18
click at [710, 9] on button "Save" at bounding box center [696, 18] width 67 height 18
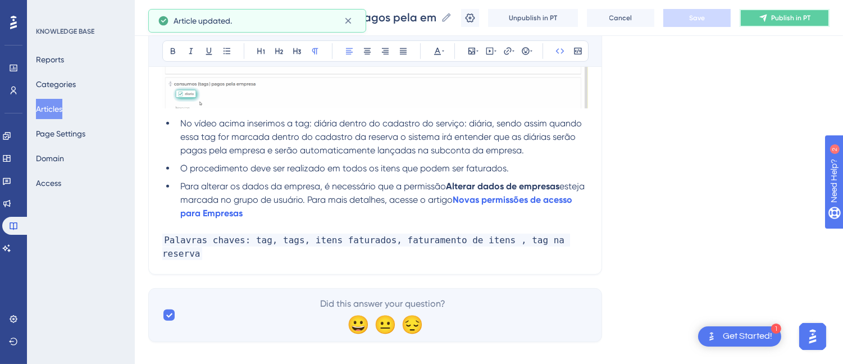
click at [789, 15] on span "Publish in PT" at bounding box center [790, 17] width 39 height 9
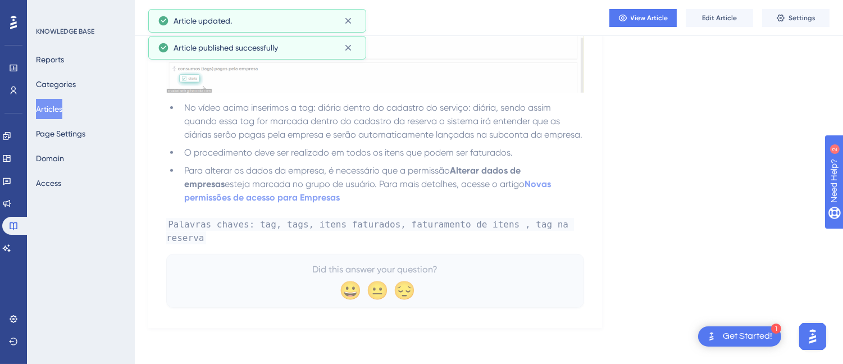
scroll to position [807, 0]
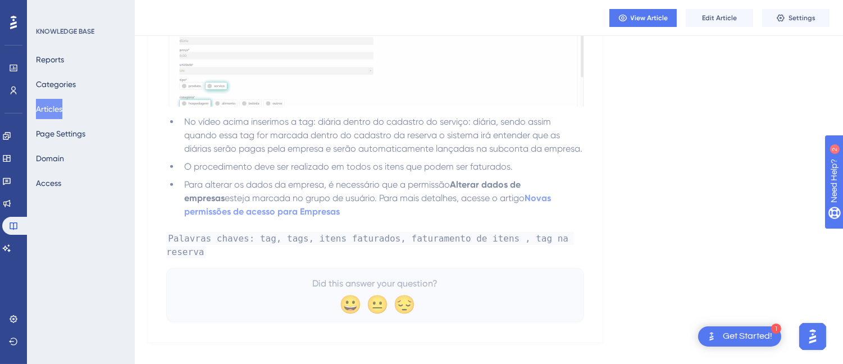
click at [56, 104] on button "Articles" at bounding box center [49, 109] width 26 height 20
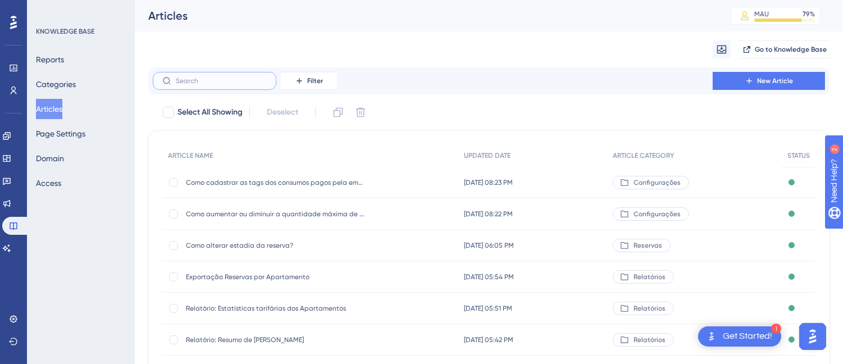
click at [216, 82] on input "text" at bounding box center [221, 81] width 91 height 8
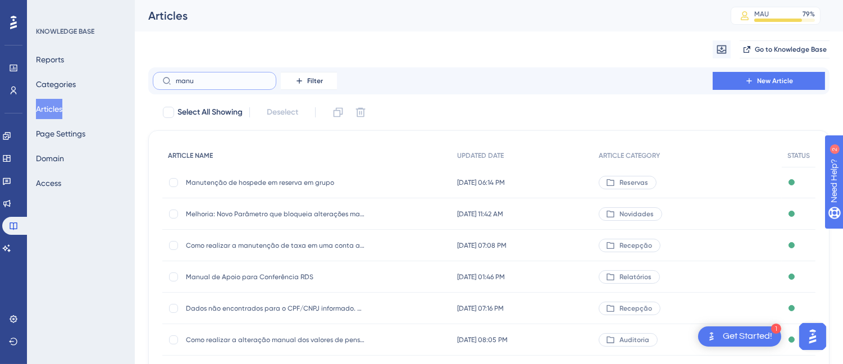
type input "manun"
checkbox input "true"
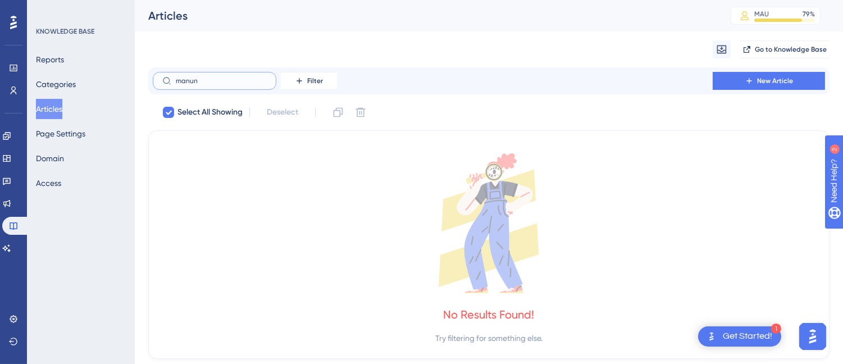
type input "manu"
checkbox input "false"
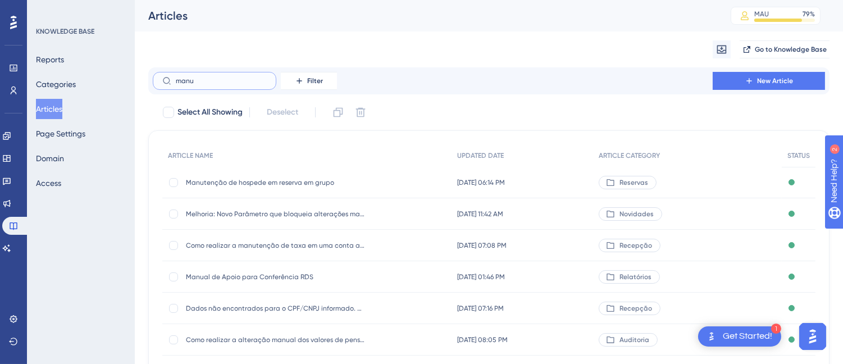
type input "manub"
checkbox input "true"
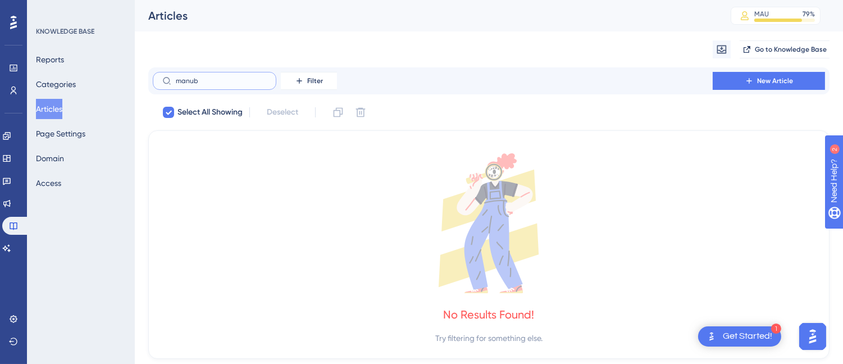
type input "manu"
checkbox input "false"
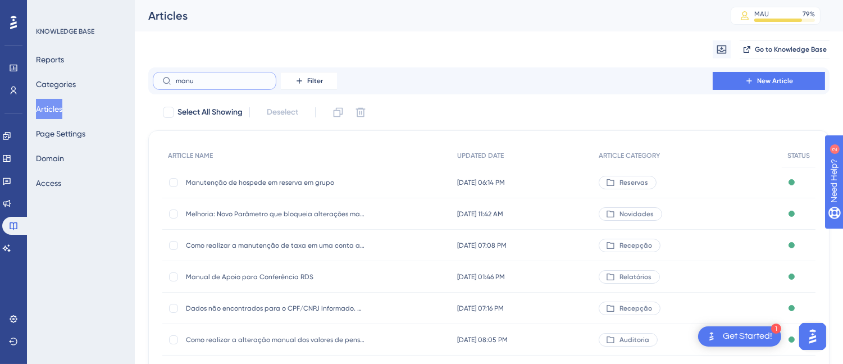
type input "manun"
checkbox input "true"
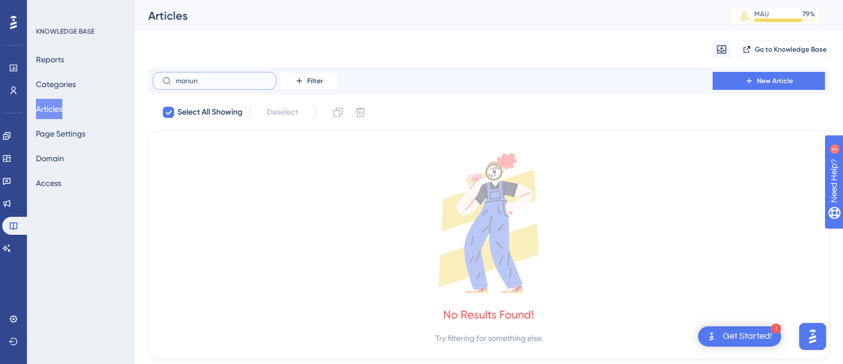
type input "manu"
checkbox input "false"
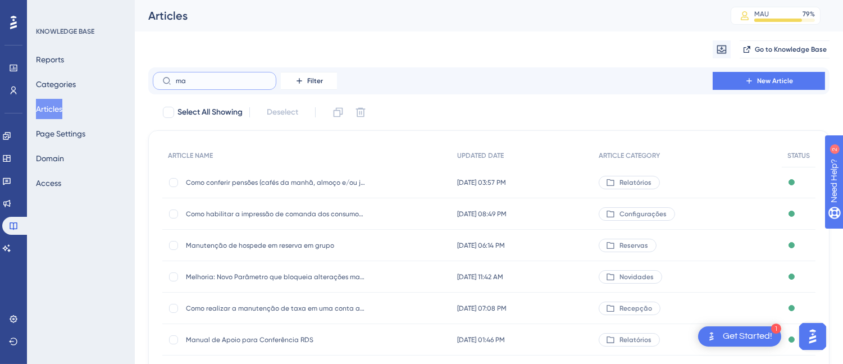
type input "m"
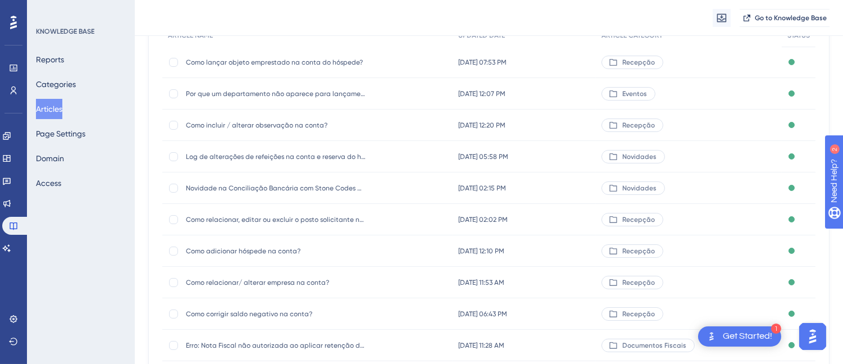
scroll to position [187, 0]
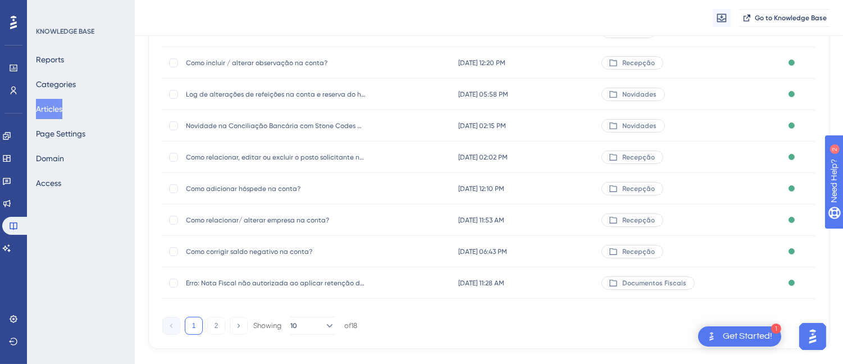
type input "na con"
click at [283, 189] on span "Como adicionar hóspede na conta?" at bounding box center [276, 188] width 180 height 9
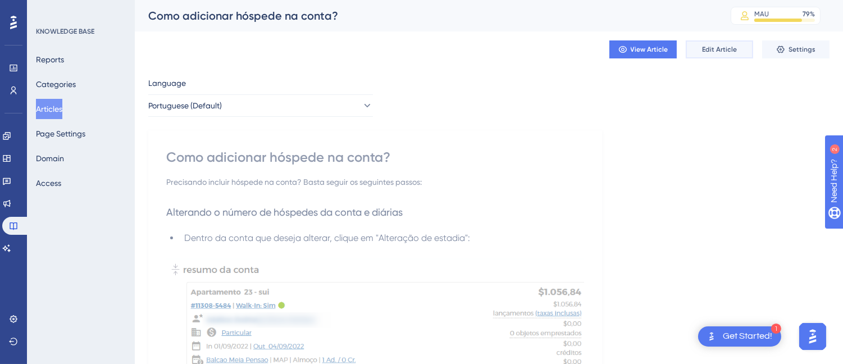
click at [721, 47] on span "Edit Article" at bounding box center [719, 49] width 35 height 9
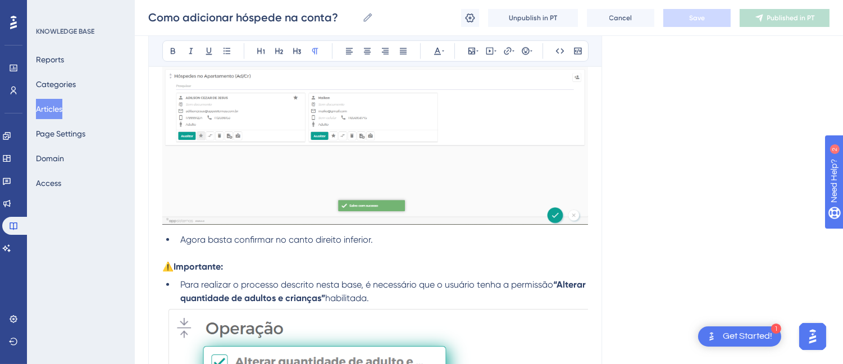
scroll to position [2131, 0]
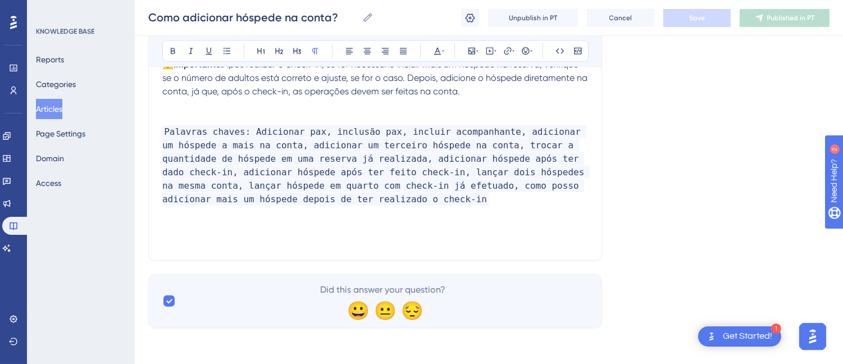
click at [382, 204] on p "Palavras chaves: Adicionar pax, inclusão pax, incluir acompanhante, adicionar u…" at bounding box center [375, 165] width 426 height 81
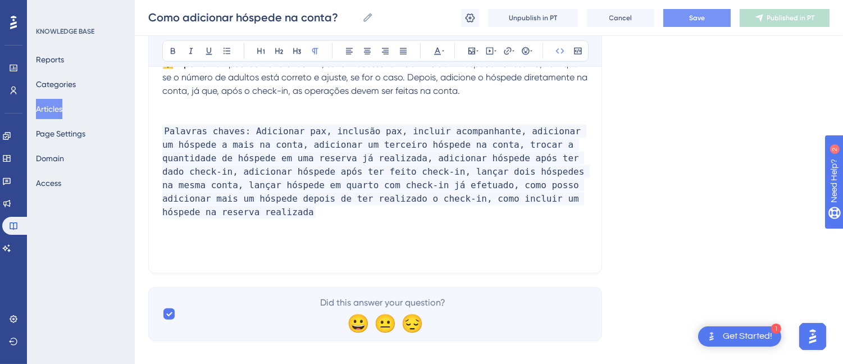
click at [718, 13] on button "Save" at bounding box center [696, 18] width 67 height 18
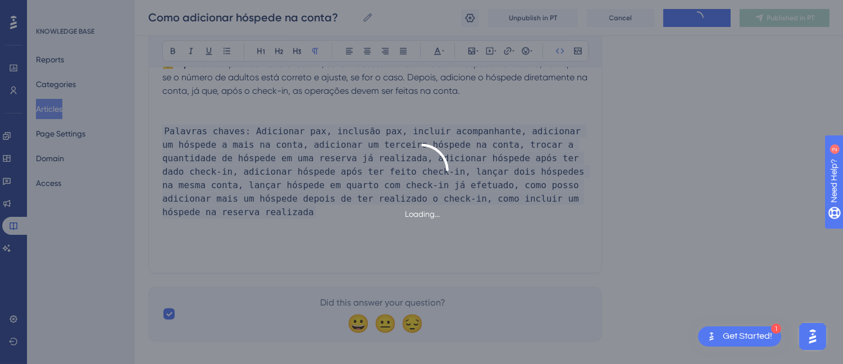
scroll to position [2006, 0]
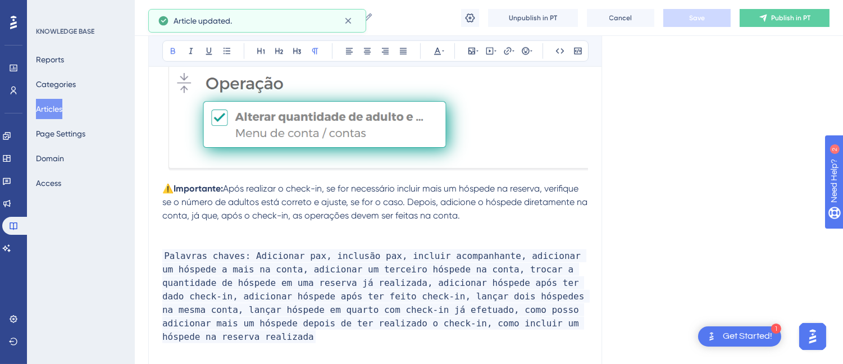
click at [227, 189] on span "Após realizar o check-in, se for necessário incluir mais um hóspede na reserva,…" at bounding box center [375, 202] width 427 height 38
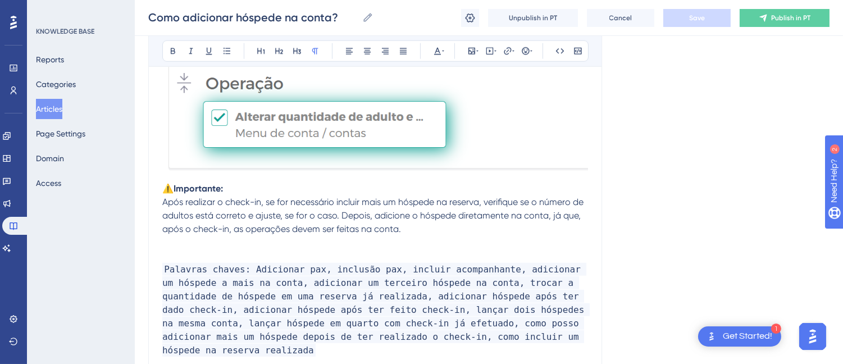
click at [246, 211] on span "Após realizar o check-in, se for necessário incluir mais um hóspede na reserva,…" at bounding box center [374, 216] width 424 height 38
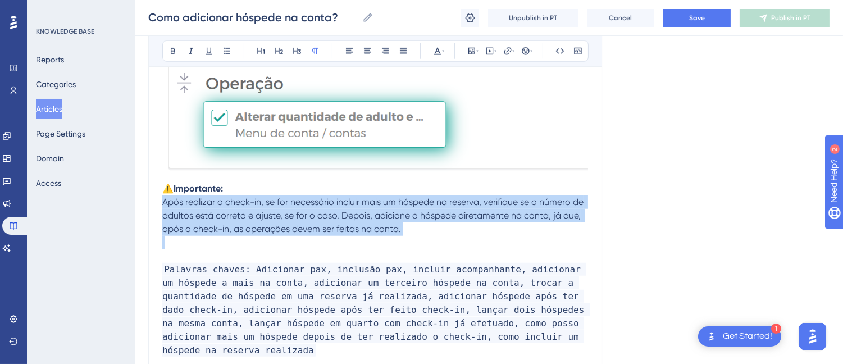
drag, startPoint x: 246, startPoint y: 211, endPoint x: 244, endPoint y: 201, distance: 10.9
click at [246, 212] on span "Após realizar o check-in, se for necessário incluir mais um hóspede na reserva,…" at bounding box center [374, 216] width 424 height 38
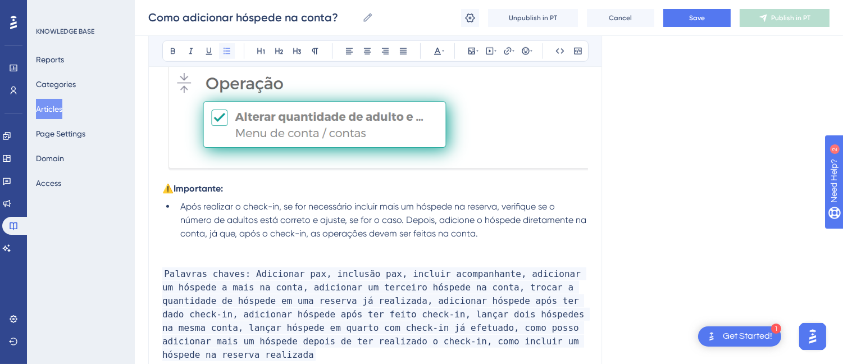
click at [233, 47] on button at bounding box center [227, 51] width 16 height 16
click at [512, 226] on li "Após realizar o check-in, se for necessário incluir mais um hóspede na reserva,…" at bounding box center [382, 220] width 412 height 40
click at [515, 234] on li "Após realizar o check-in, se for necessário incluir mais um hóspede na reserva,…" at bounding box center [382, 220] width 412 height 40
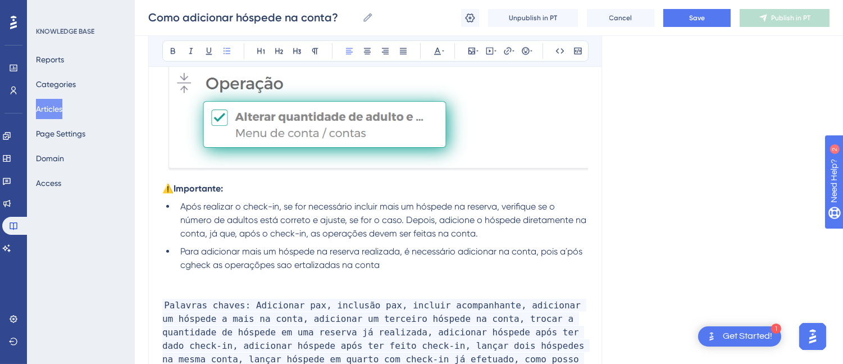
click at [514, 251] on span "Para adicionar mais um hóspede na reserva realizada, é necessário adicionar na …" at bounding box center [382, 258] width 404 height 24
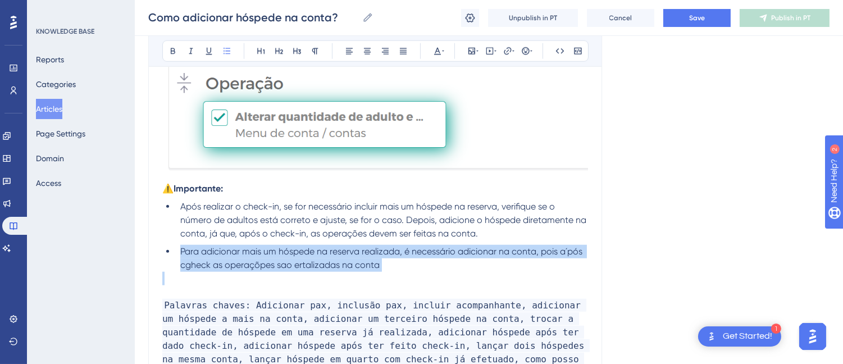
click at [514, 251] on span "Para adicionar mais um hóspede na reserva realizada, é necessário adicionar na …" at bounding box center [382, 258] width 404 height 24
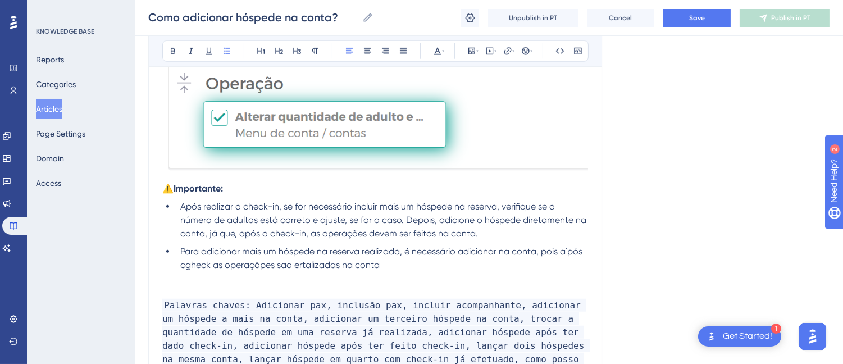
click at [283, 261] on span "Para adicionar mais um hóspede na reserva realizada, é necessário adicionar na …" at bounding box center [382, 258] width 404 height 24
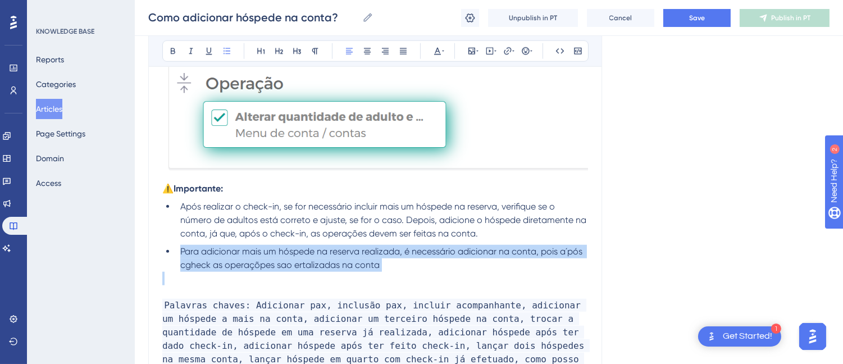
click at [283, 261] on span "Para adicionar mais um hóspede na reserva realizada, é necessário adicionar na …" at bounding box center [382, 258] width 404 height 24
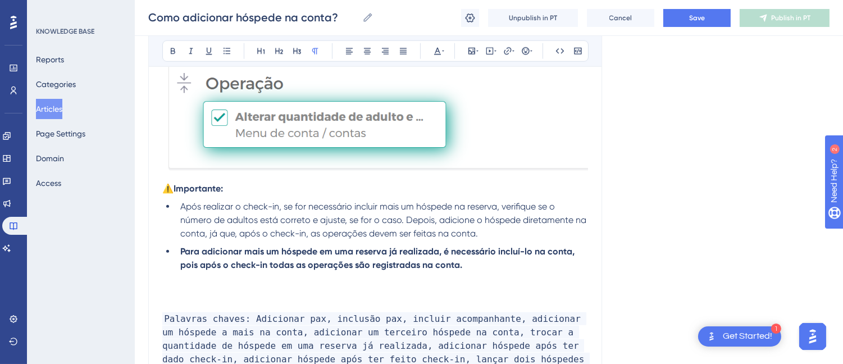
click at [386, 253] on strong "Para adicionar mais um hóspede em uma reserva já realizada, é necessário incluí…" at bounding box center [378, 258] width 397 height 24
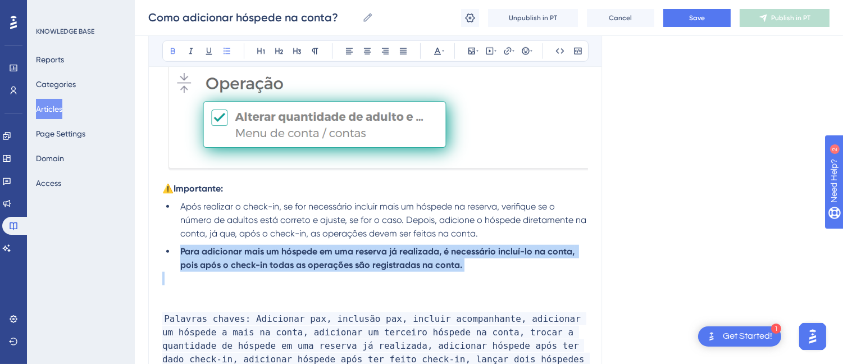
click at [386, 253] on strong "Para adicionar mais um hóspede em uma reserva já realizada, é necessário incluí…" at bounding box center [378, 258] width 397 height 24
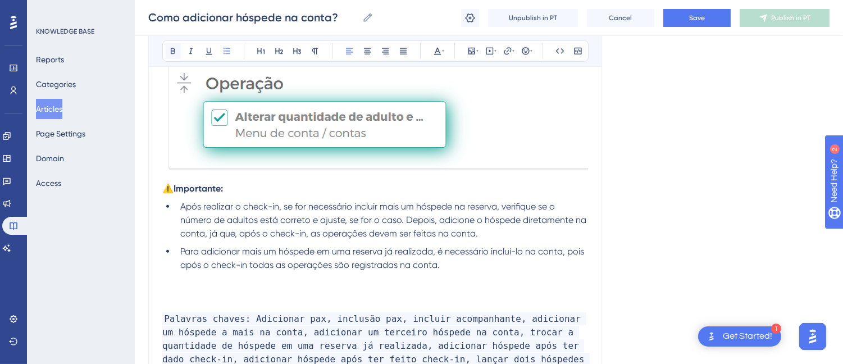
click at [172, 51] on icon at bounding box center [173, 51] width 4 height 6
click at [186, 289] on p at bounding box center [375, 291] width 426 height 13
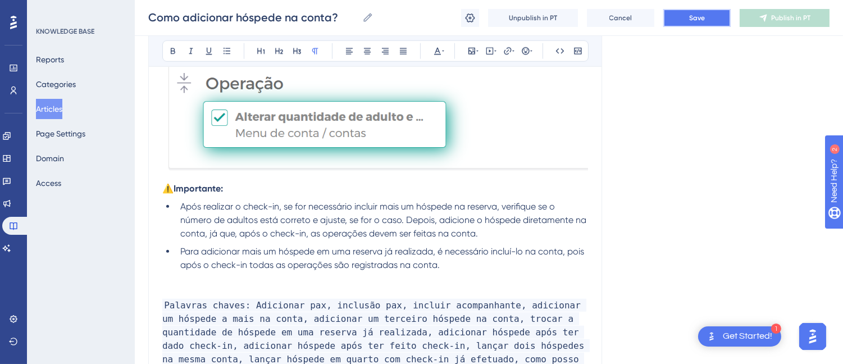
click at [687, 24] on button "Save" at bounding box center [696, 18] width 67 height 18
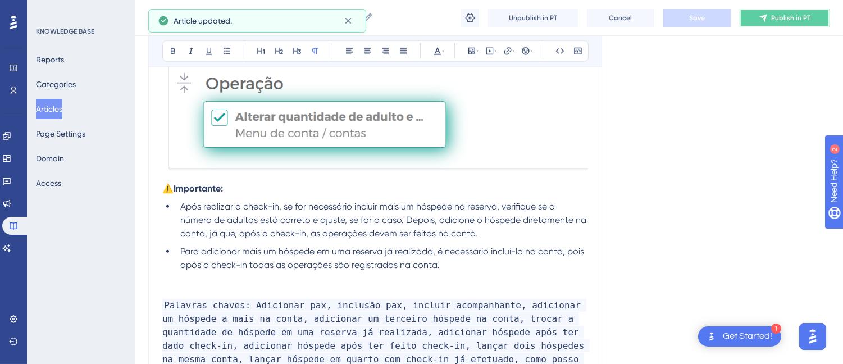
click at [804, 17] on span "Publish in PT" at bounding box center [790, 17] width 39 height 9
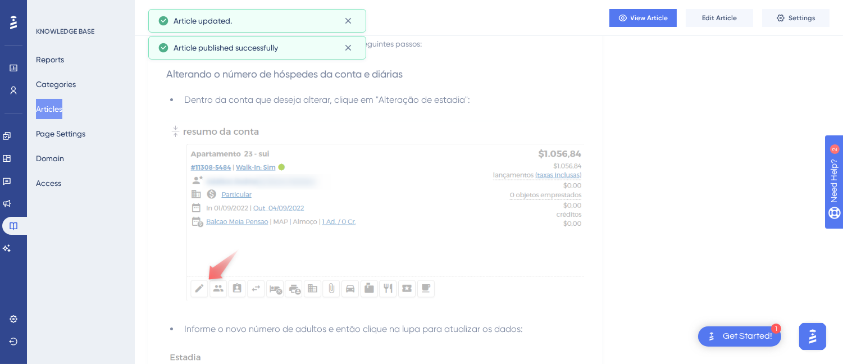
scroll to position [0, 0]
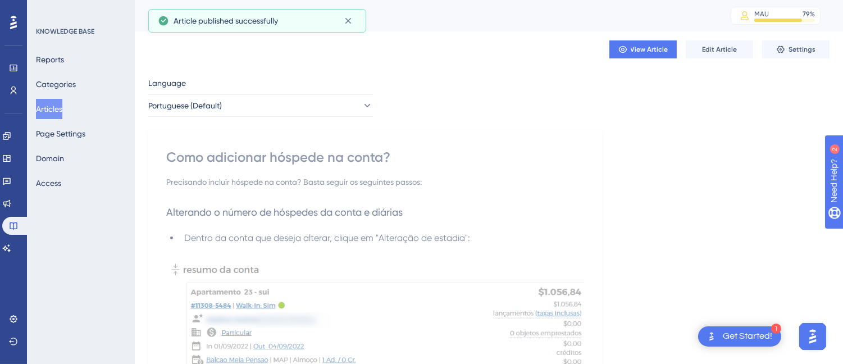
click at [238, 156] on div "Como adicionar hóspede na conta?" at bounding box center [375, 157] width 418 height 18
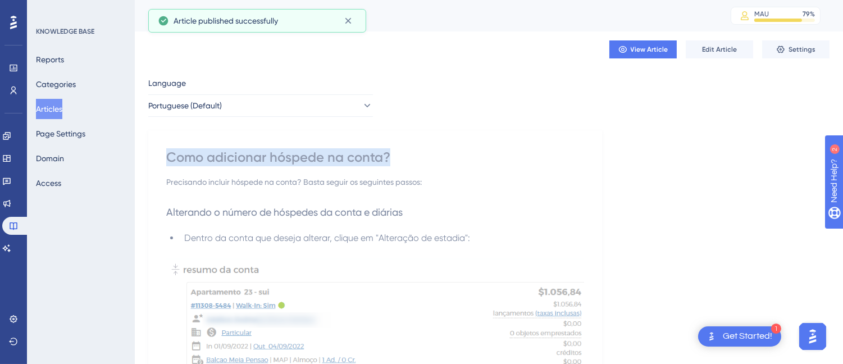
click at [238, 156] on div "Como adicionar hóspede na conta?" at bounding box center [375, 157] width 418 height 18
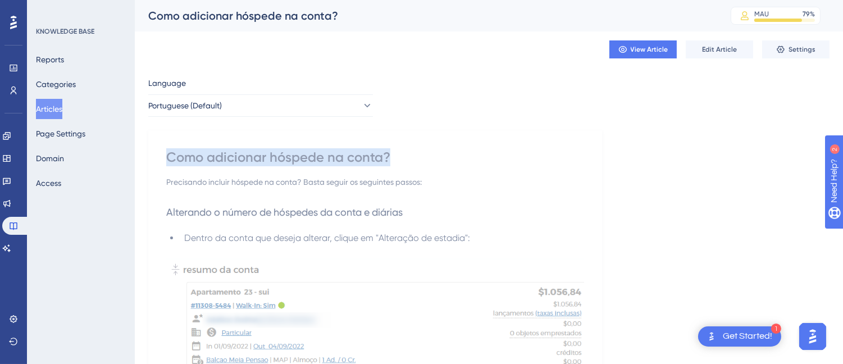
copy div "Como adicionar hóspede na conta?"
click at [54, 108] on button "Articles" at bounding box center [49, 109] width 26 height 20
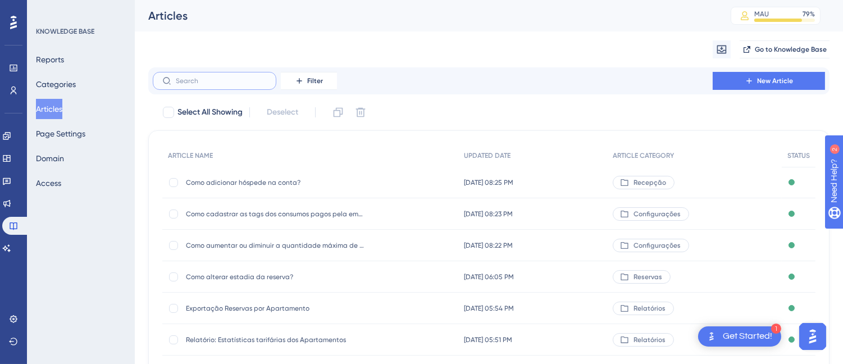
click at [204, 79] on input "text" at bounding box center [221, 81] width 91 height 8
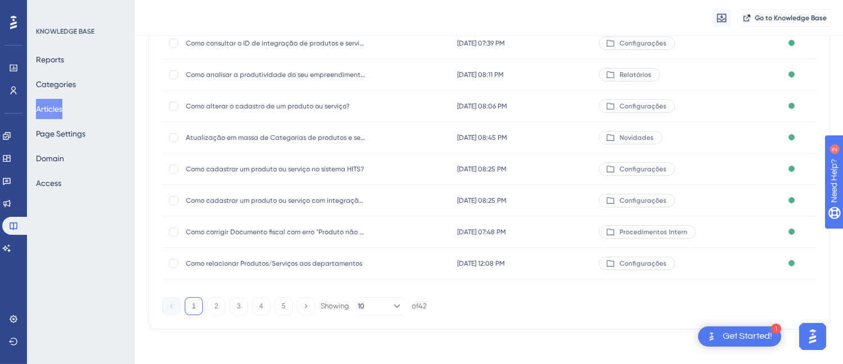
scroll to position [82, 0]
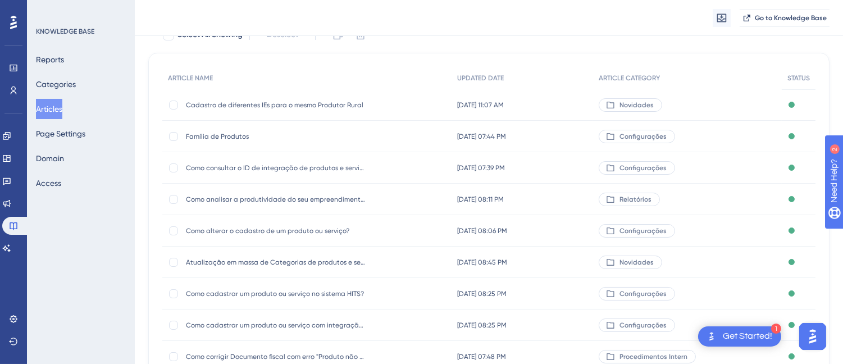
type input "prod"
click at [302, 203] on div "Como analisar a produtividade do seu empreendimento? Como analisar a produtivid…" at bounding box center [276, 199] width 180 height 31
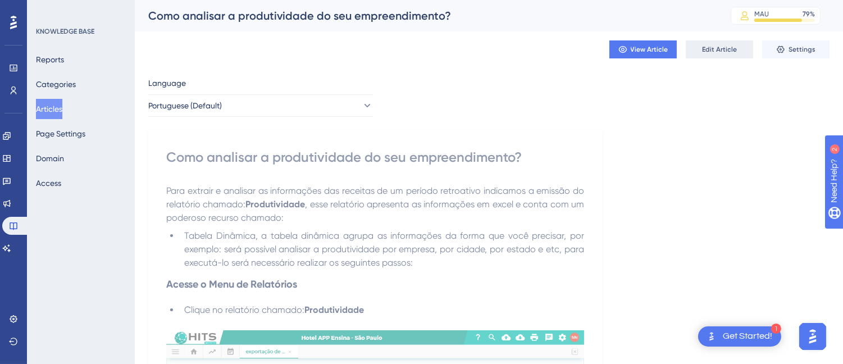
click at [704, 41] on button "Edit Article" at bounding box center [719, 49] width 67 height 18
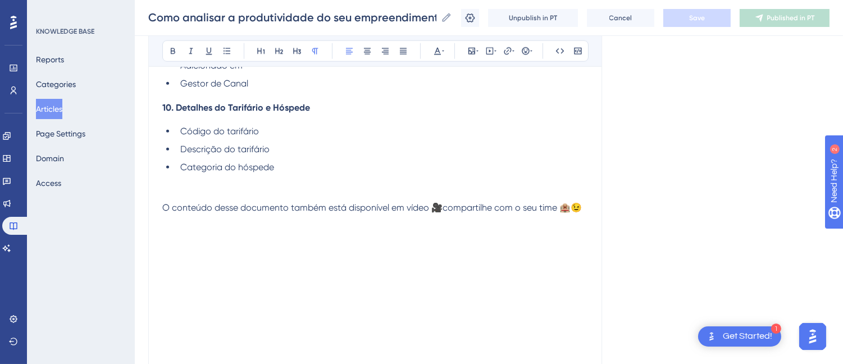
scroll to position [2564, 0]
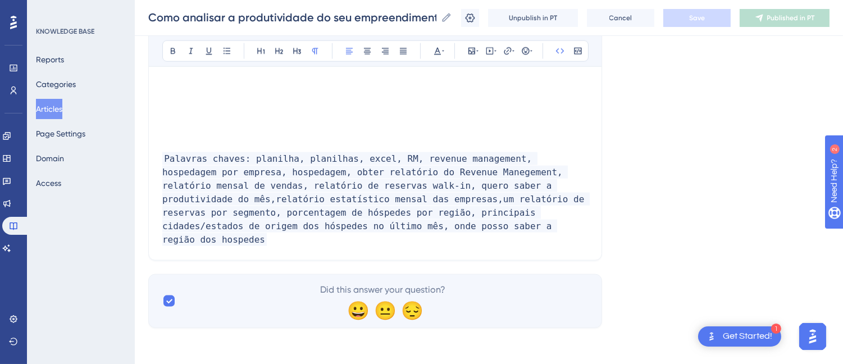
click at [377, 225] on p "Palavras chaves: planilha, planilhas, excel, RM, revenue management, hospedagem…" at bounding box center [375, 199] width 426 height 94
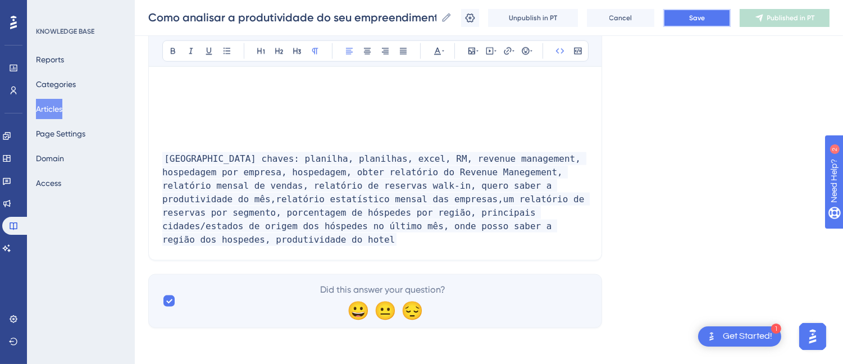
click at [705, 15] on span "Save" at bounding box center [697, 17] width 16 height 9
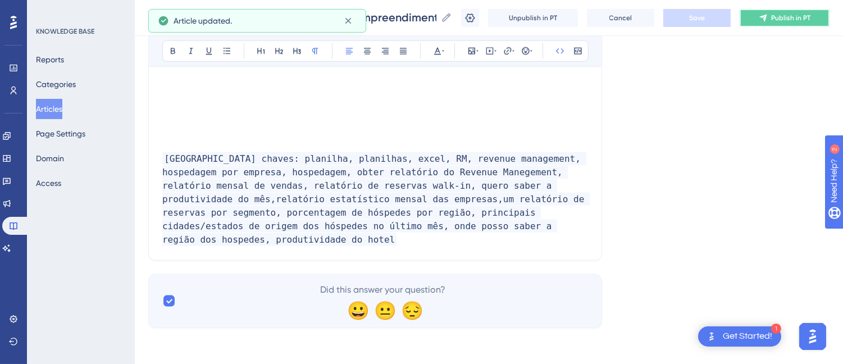
click at [767, 20] on button "Publish in PT" at bounding box center [785, 18] width 90 height 18
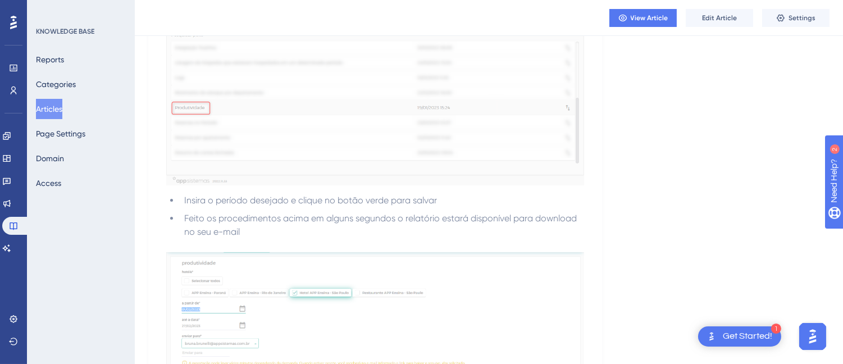
scroll to position [0, 0]
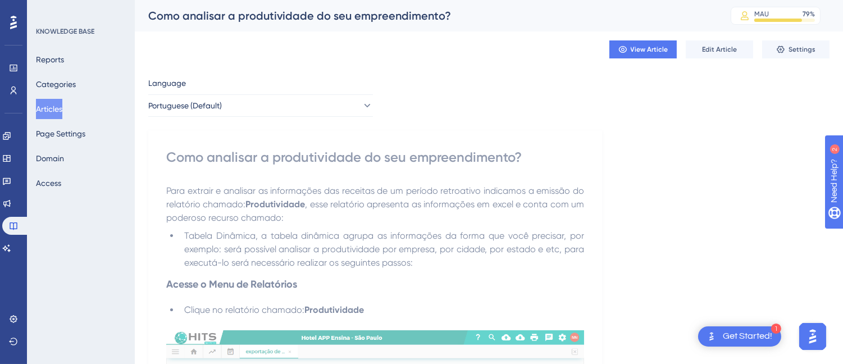
click at [301, 158] on div "Como analisar a produtividade do seu empreendimento?" at bounding box center [375, 157] width 418 height 18
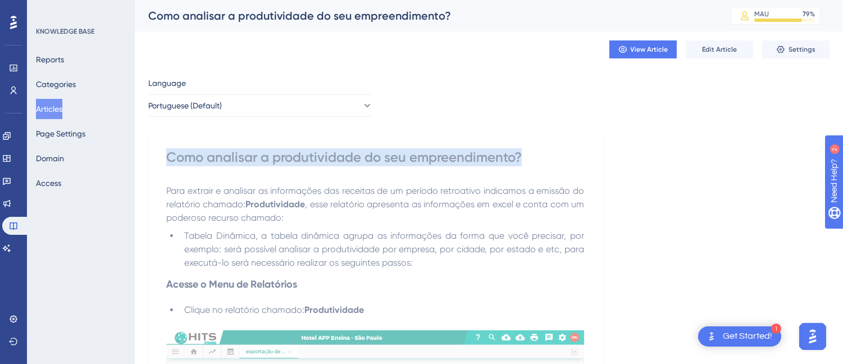
click at [301, 158] on div "Como analisar a produtividade do seu empreendimento?" at bounding box center [375, 157] width 418 height 18
copy div "Como analisar a produtividade do seu empreendimento?"
click at [60, 107] on button "Articles" at bounding box center [49, 109] width 26 height 20
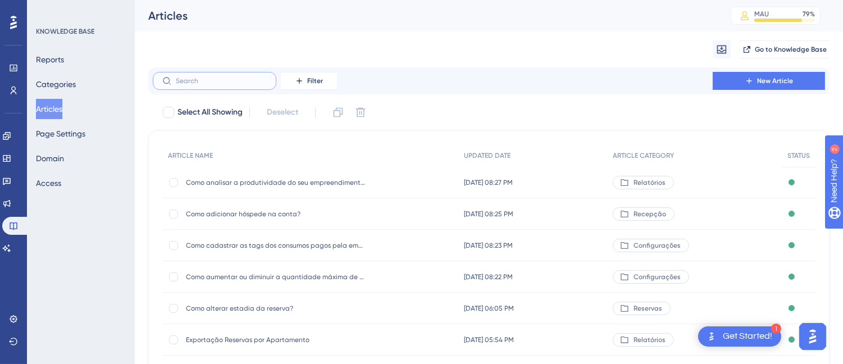
click at [201, 78] on input "text" at bounding box center [221, 81] width 91 height 8
type input "e"
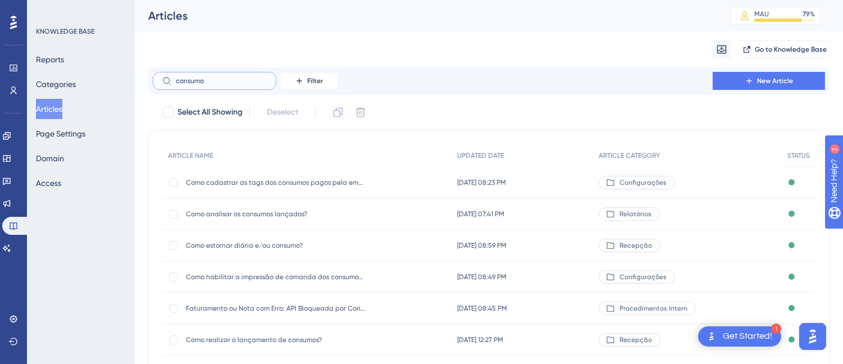
scroll to position [62, 0]
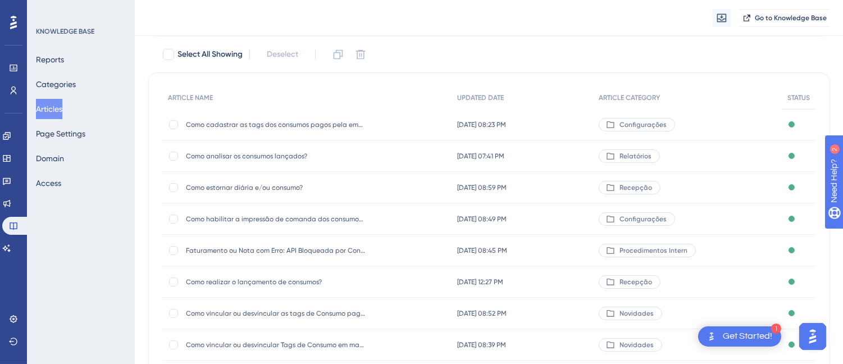
type input "consumo"
click at [259, 289] on div "Como realizar o lançamento de consumos? Como realizar o lançamento de consumos?" at bounding box center [276, 281] width 180 height 31
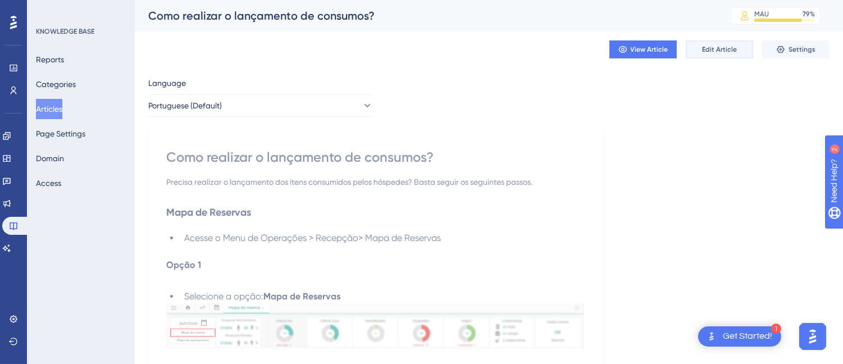
click at [717, 42] on button "Edit Article" at bounding box center [719, 49] width 67 height 18
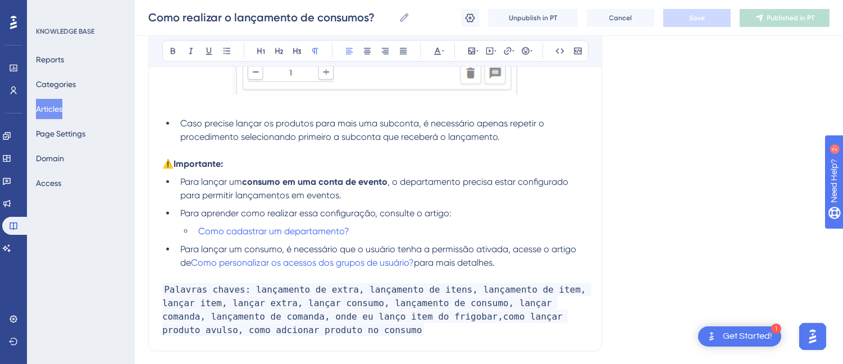
scroll to position [2490, 0]
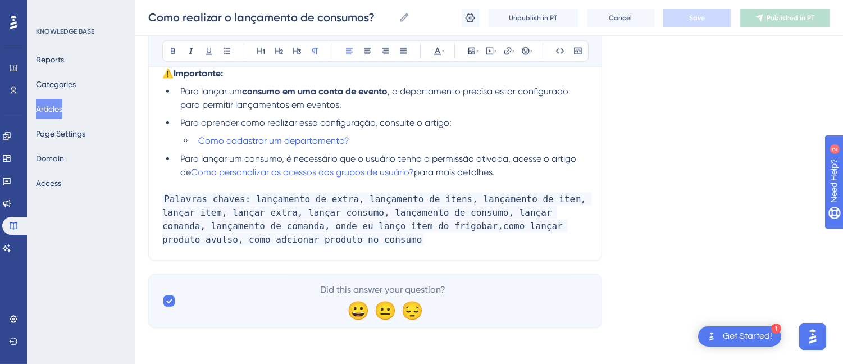
click at [319, 215] on p "Palavras chaves: lançamento de extra, lançamento de itens, lançamento de item, …" at bounding box center [375, 220] width 426 height 54
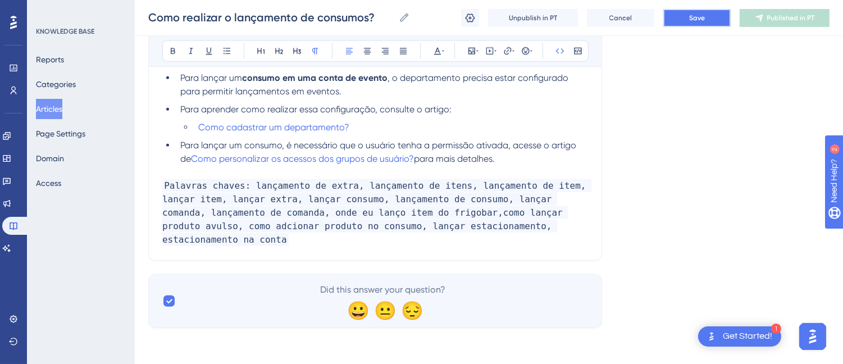
click at [691, 15] on span "Save" at bounding box center [697, 17] width 16 height 9
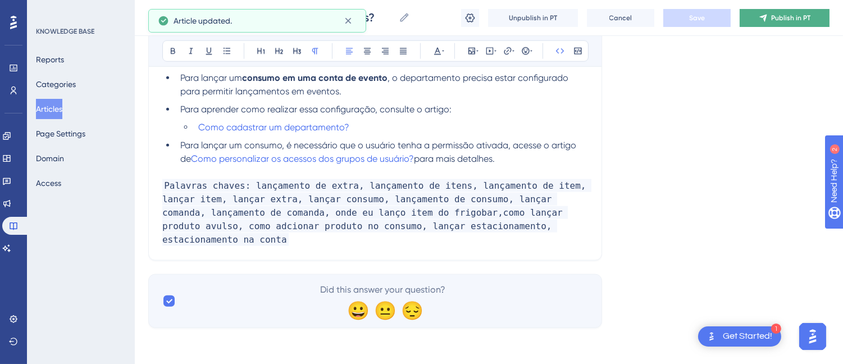
click at [782, 15] on span "Publish in PT" at bounding box center [790, 17] width 39 height 9
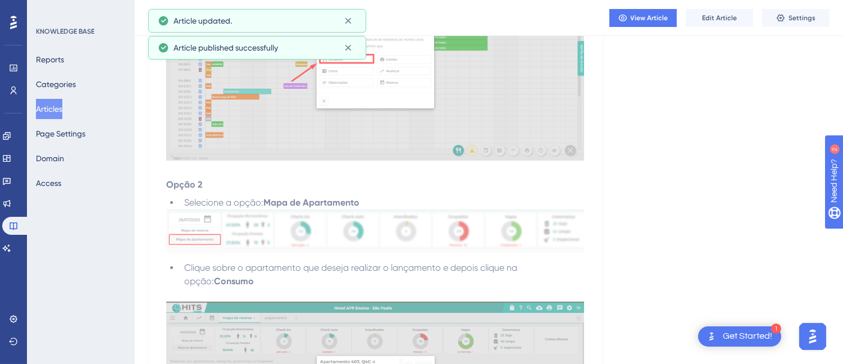
scroll to position [0, 0]
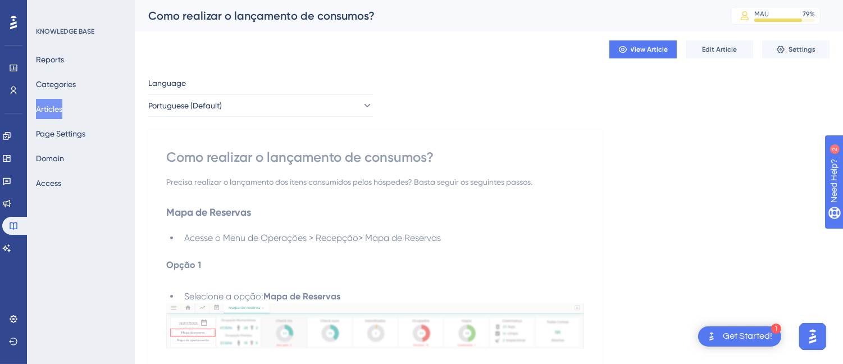
click at [62, 111] on button "Articles" at bounding box center [49, 109] width 26 height 20
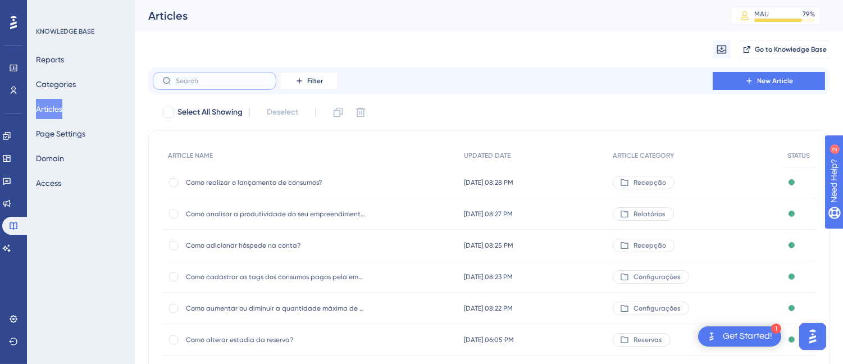
click at [209, 80] on input "text" at bounding box center [221, 81] width 91 height 8
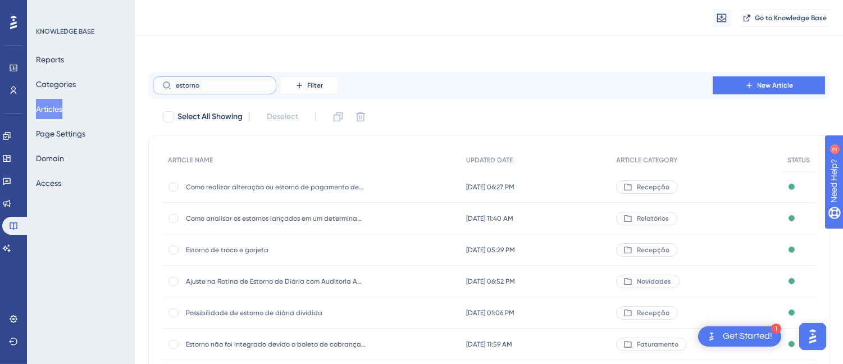
scroll to position [187, 0]
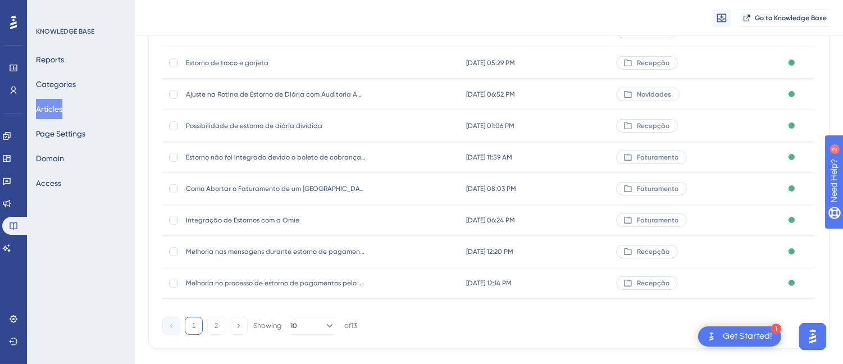
type input "estorno"
click at [272, 252] on span "Melhoria nas mensagens durante estorno de pagamentos" at bounding box center [276, 251] width 180 height 9
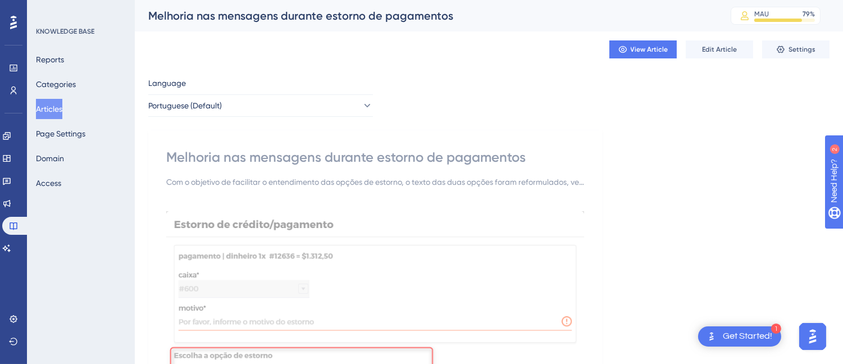
scroll to position [302, 0]
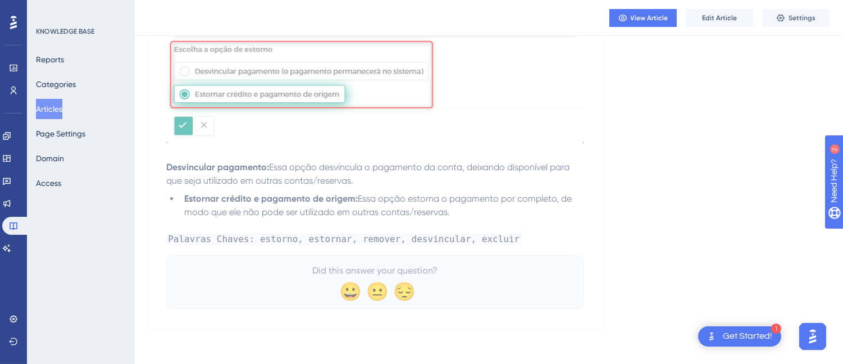
click at [54, 104] on button "Articles" at bounding box center [49, 109] width 26 height 20
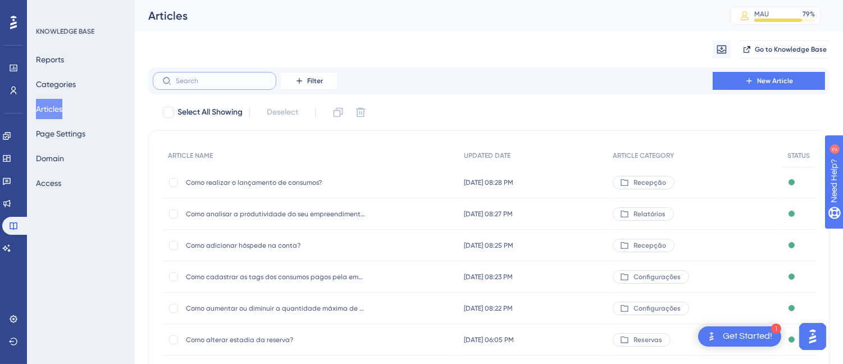
click at [212, 77] on input "text" at bounding box center [221, 81] width 91 height 8
paste input "Erro ao tentar estornar um pagamento: "Não há valor disponível para essa operaç…"
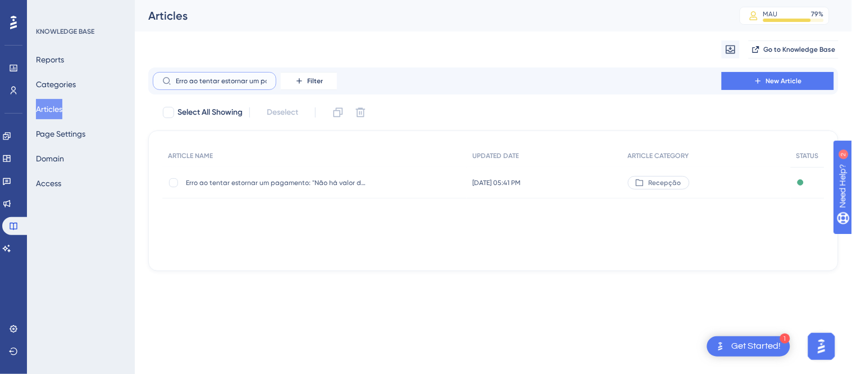
scroll to position [0, 221]
type input "Erro ao tentar estornar um pagamento: "Não há valor disponível para essa operaç…"
click at [266, 192] on div "Erro ao tentar estornar um pagamento: "Não há valor disponível para essa operaç…" at bounding box center [276, 182] width 180 height 31
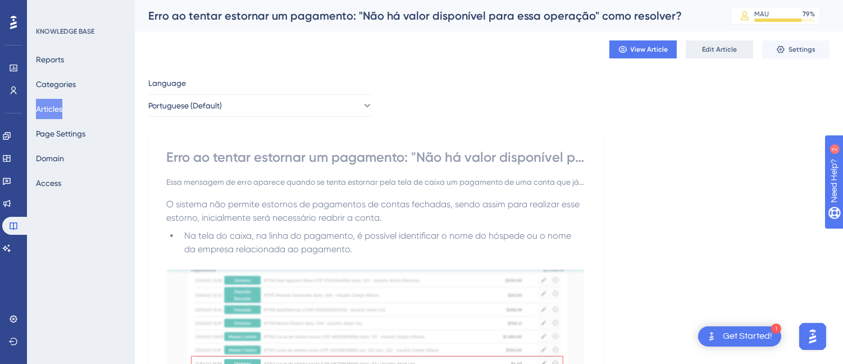
click at [730, 45] on span "Edit Article" at bounding box center [719, 49] width 35 height 9
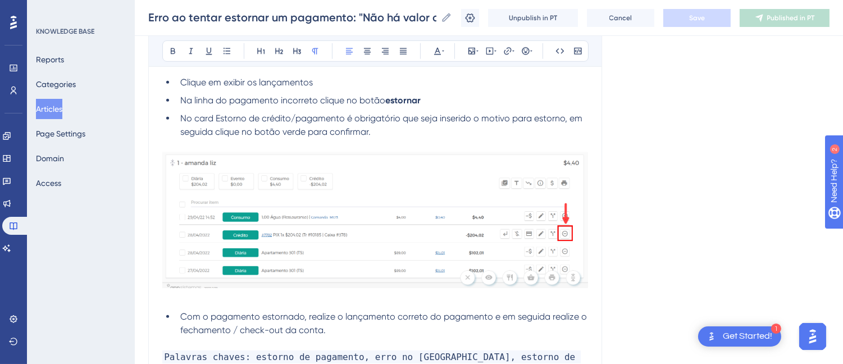
scroll to position [1541, 0]
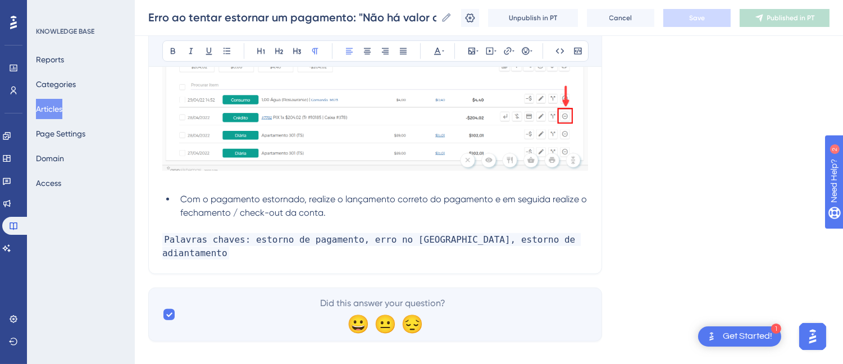
click at [586, 239] on p "Palavras chaves: estorno de pagamento, erro no estorno, estorno de adiantamento" at bounding box center [375, 246] width 426 height 27
click at [562, 239] on p "Palavras chaves: estorno de pagamento, erro no estorno, estorno de adiantamento" at bounding box center [375, 246] width 426 height 27
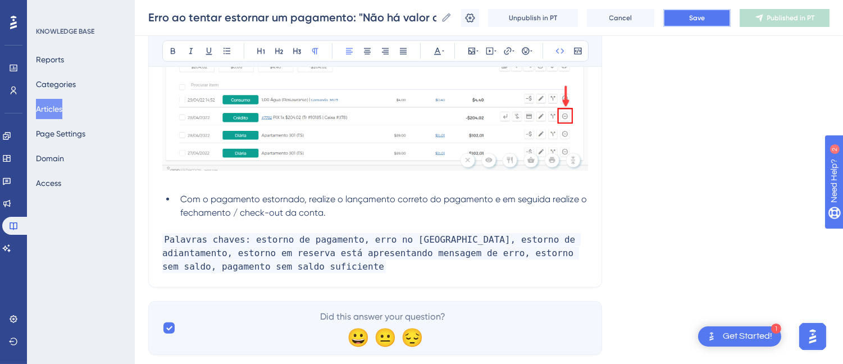
click at [694, 21] on button "Save" at bounding box center [696, 18] width 67 height 18
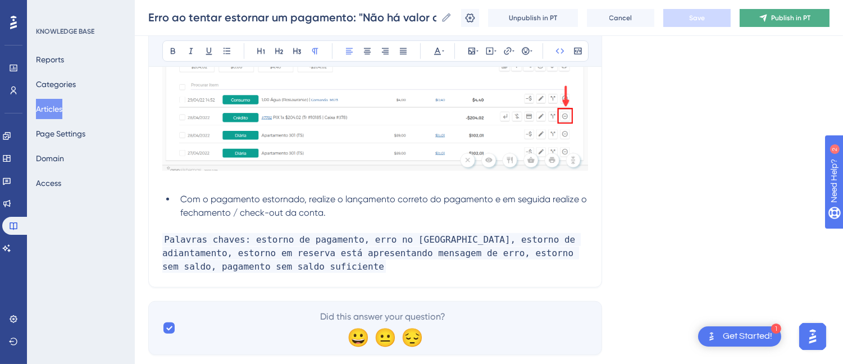
click at [794, 18] on span "Publish in PT" at bounding box center [790, 17] width 39 height 9
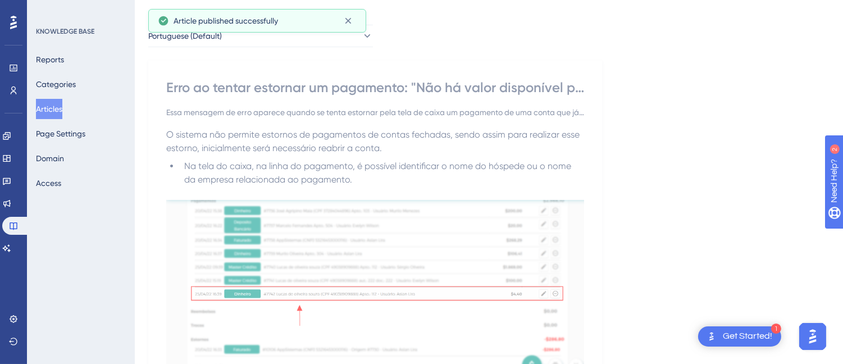
scroll to position [0, 0]
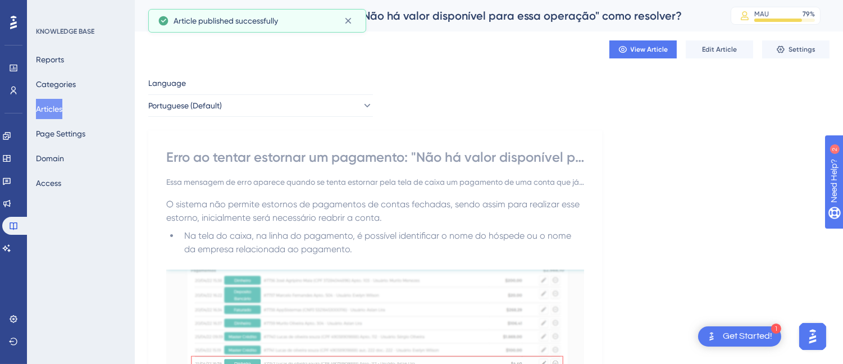
click at [261, 156] on div "Erro ao tentar estornar um pagamento: "Não há valor disponível para essa operaç…" at bounding box center [375, 157] width 418 height 18
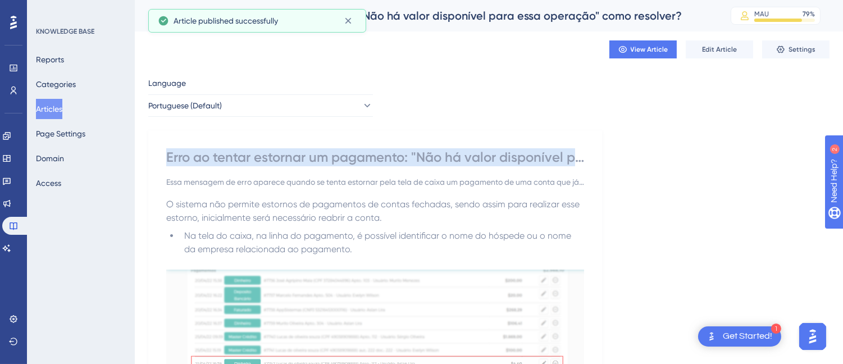
click at [261, 156] on div "Erro ao tentar estornar um pagamento: "Não há valor disponível para essa operaç…" at bounding box center [375, 157] width 418 height 18
copy div "Erro ao tentar estornar um pagamento: "Não há valor disponível para essa operaç…"
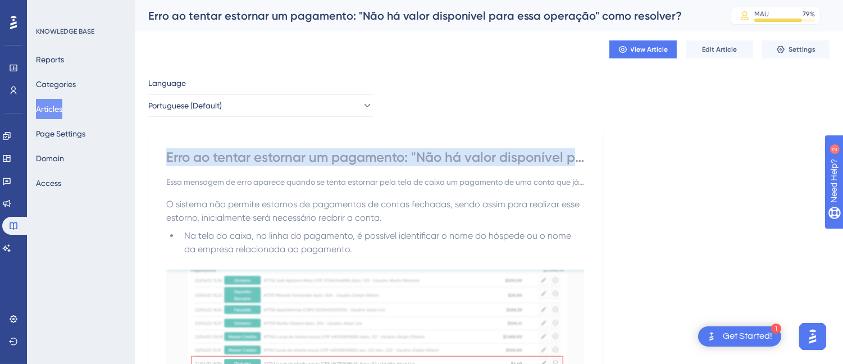
click at [61, 108] on button "Articles" at bounding box center [49, 109] width 26 height 20
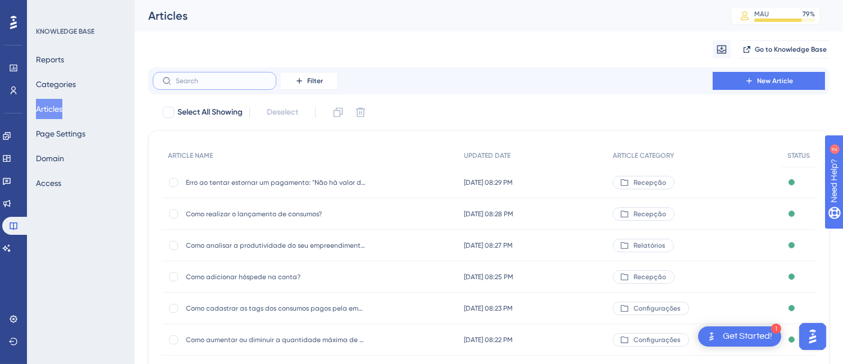
click at [238, 77] on input "text" at bounding box center [221, 81] width 91 height 8
type input "chr"
checkbox input "true"
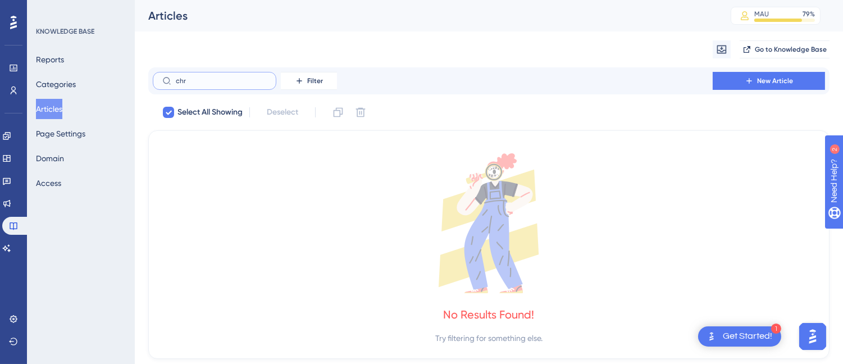
type input "ch"
checkbox input "false"
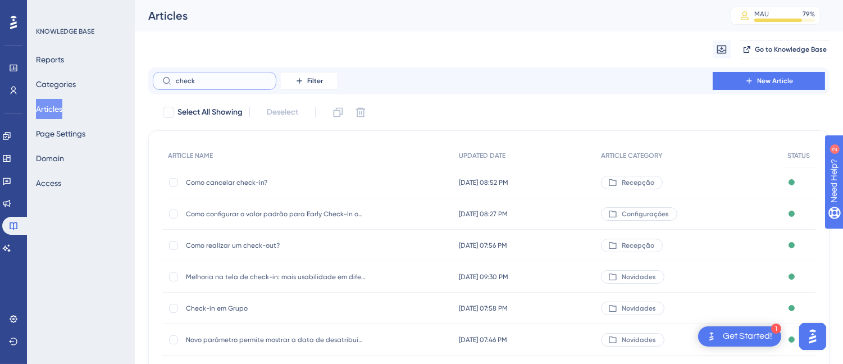
type input "check"
checkbox input "true"
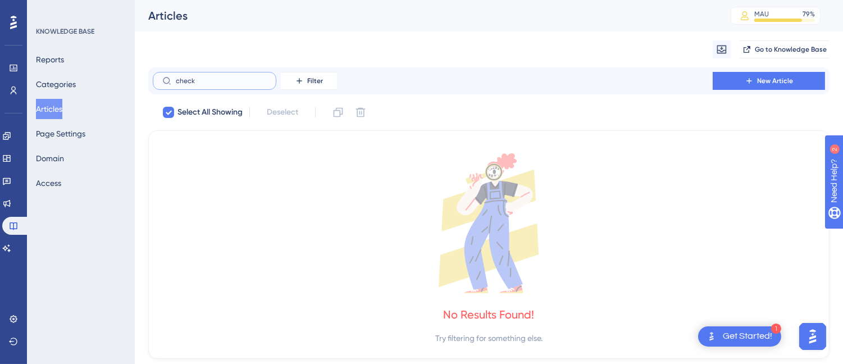
type input "check"
checkbox input "false"
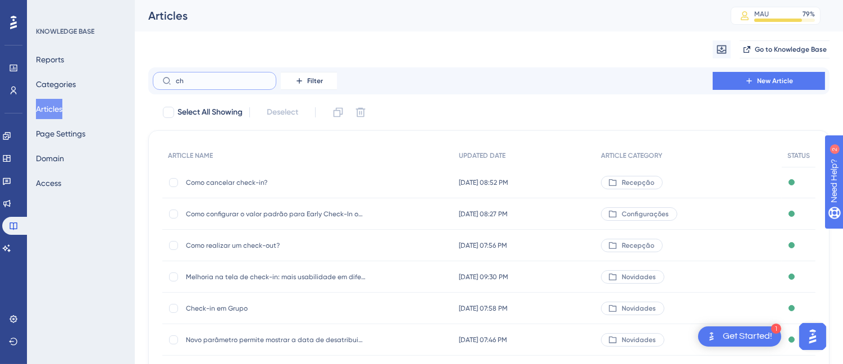
type input "c"
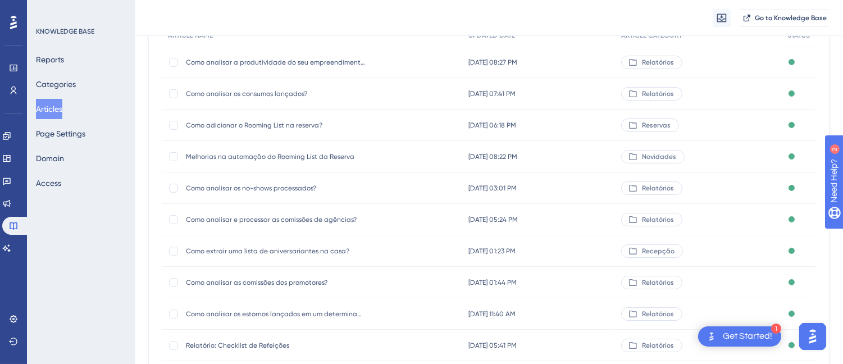
scroll to position [207, 0]
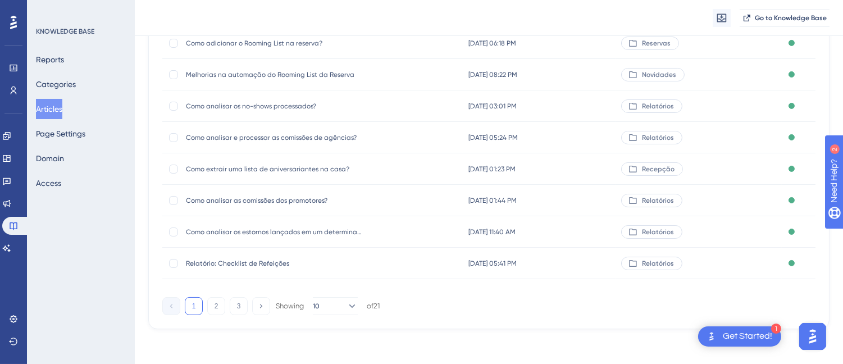
type input "lis"
click at [239, 263] on span "Relatório: Checklist de Refeições" at bounding box center [276, 263] width 180 height 9
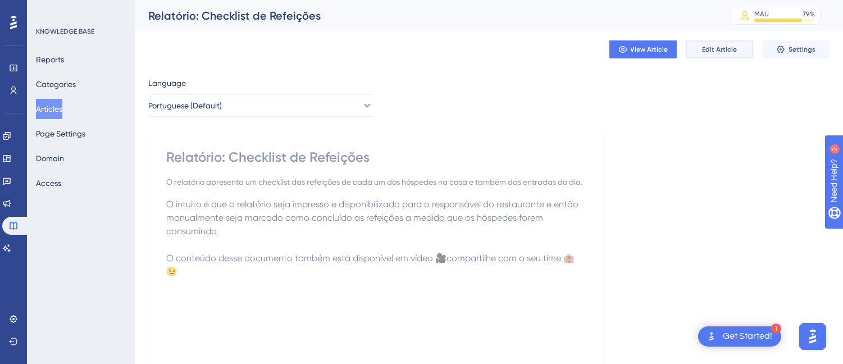
click at [714, 41] on button "Edit Article" at bounding box center [719, 49] width 67 height 18
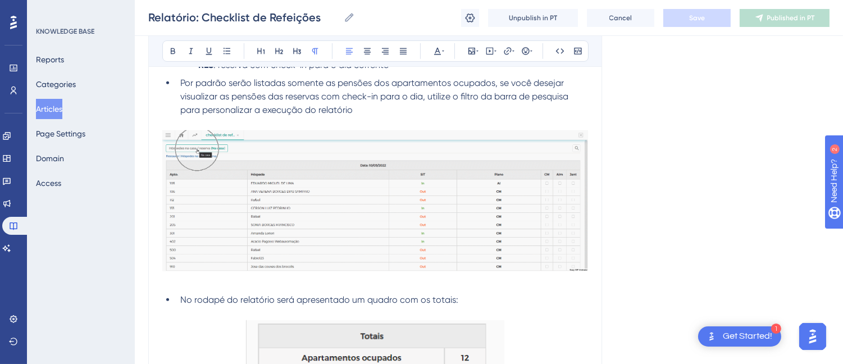
scroll to position [1470, 0]
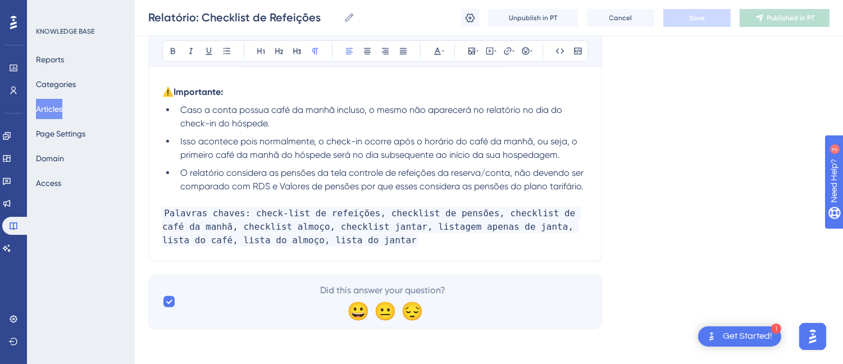
click at [357, 240] on p "Palavras chaves: check-list de refeições, checklist de pensões, checklist de ca…" at bounding box center [375, 227] width 426 height 40
click at [330, 239] on span "Palavras chaves: check-list de refeições, checklist de pensões, checklist de ca…" at bounding box center [371, 227] width 418 height 40
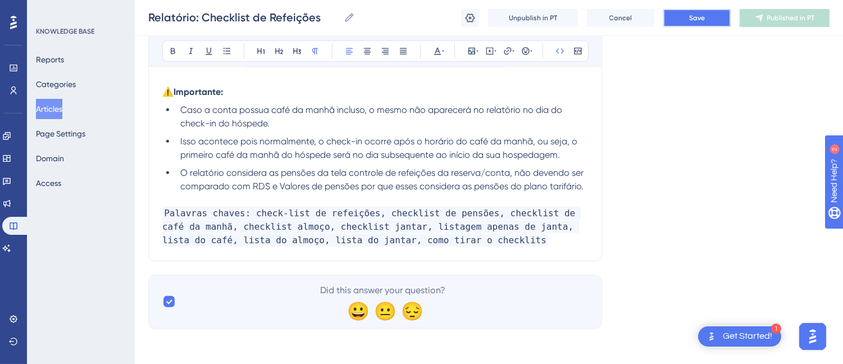
click at [693, 24] on button "Save" at bounding box center [696, 18] width 67 height 18
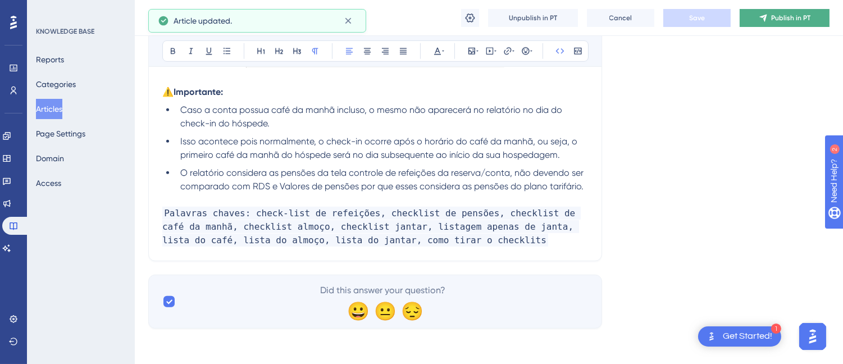
click at [786, 15] on span "Publish in PT" at bounding box center [790, 17] width 39 height 9
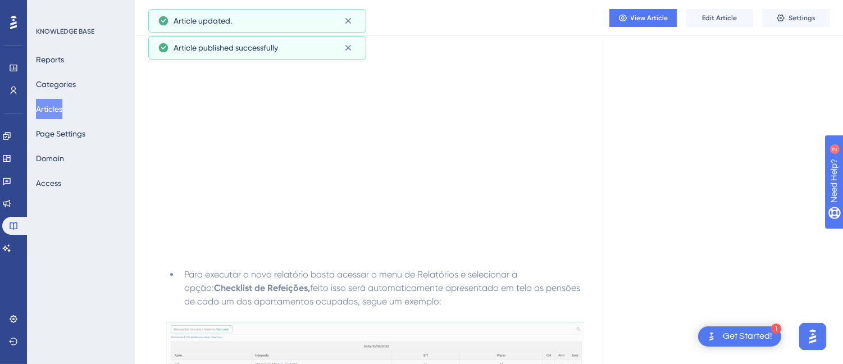
scroll to position [0, 0]
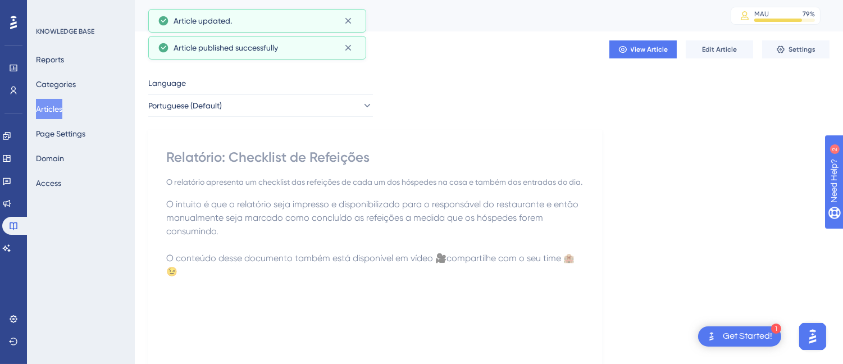
click at [248, 152] on div "Relatório: Checklist de Refeições" at bounding box center [375, 157] width 418 height 18
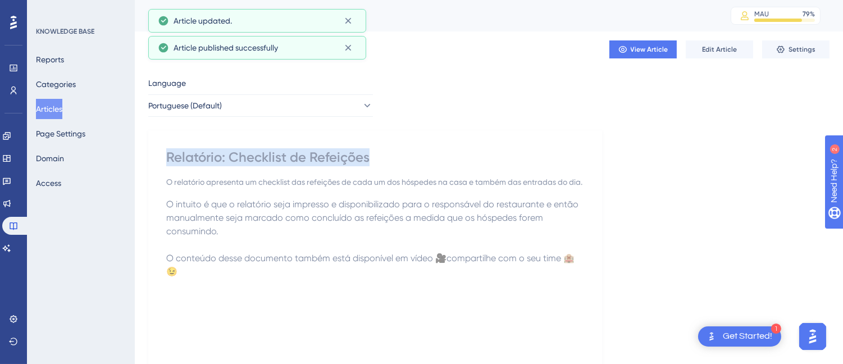
click at [248, 152] on div "Relatório: Checklist de Refeições" at bounding box center [375, 157] width 418 height 18
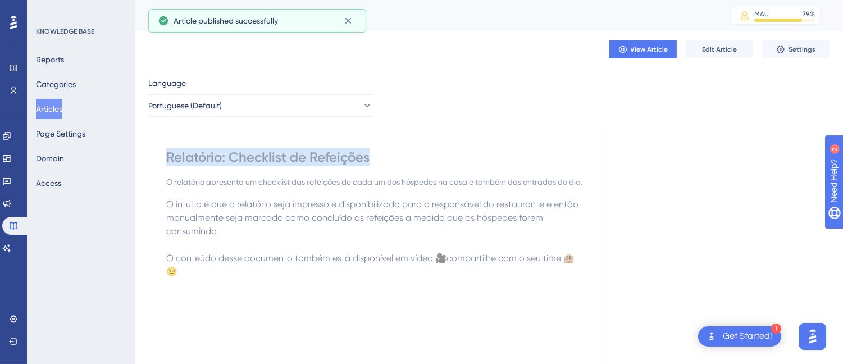
copy div "Relatório: Checklist de Refeições"
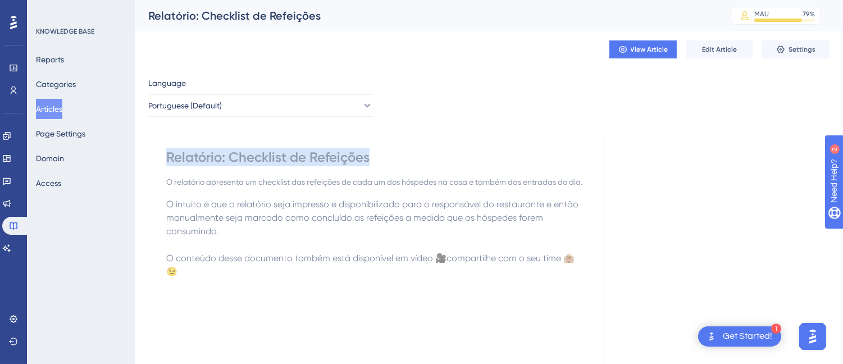
click at [62, 107] on button "Articles" at bounding box center [49, 109] width 26 height 20
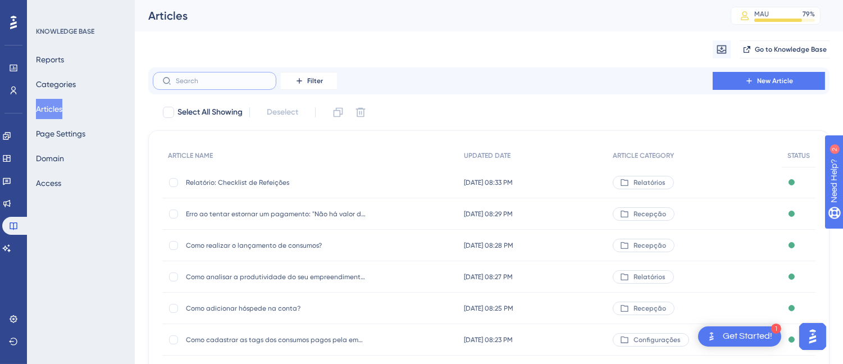
click at [222, 79] on input "text" at bounding box center [221, 81] width 91 height 8
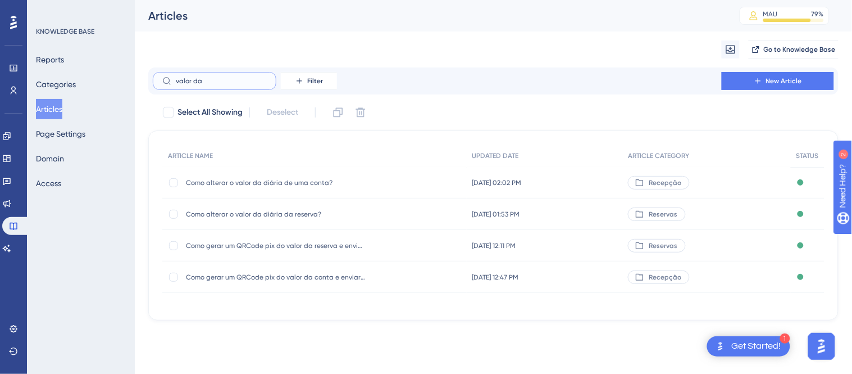
type input "valor da"
click at [266, 188] on div "Como alterar o valor da diária de uma conta? Como alterar o valor da diária de …" at bounding box center [276, 182] width 180 height 31
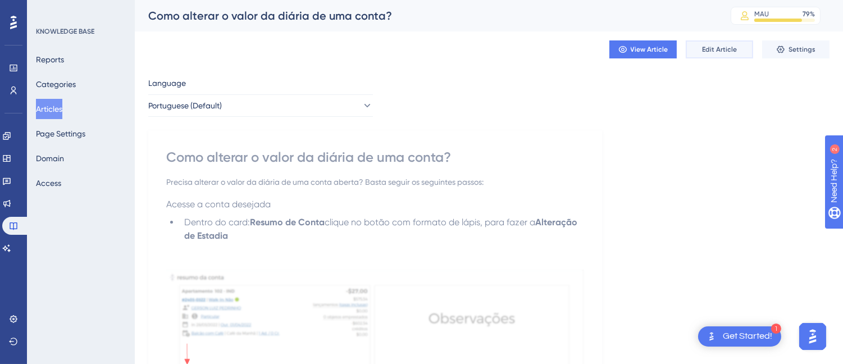
click at [720, 51] on span "Edit Article" at bounding box center [719, 49] width 35 height 9
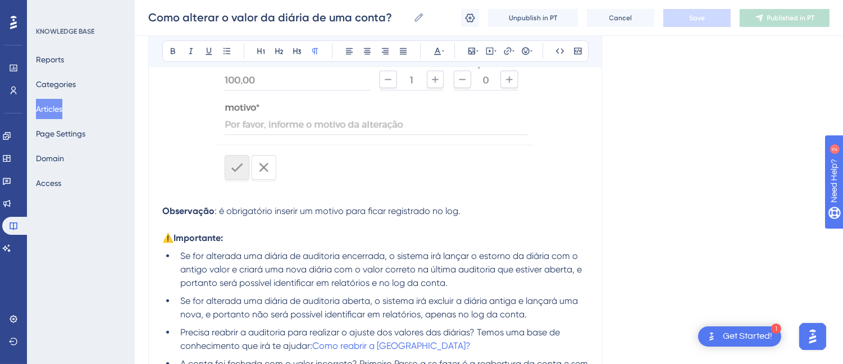
scroll to position [1007, 0]
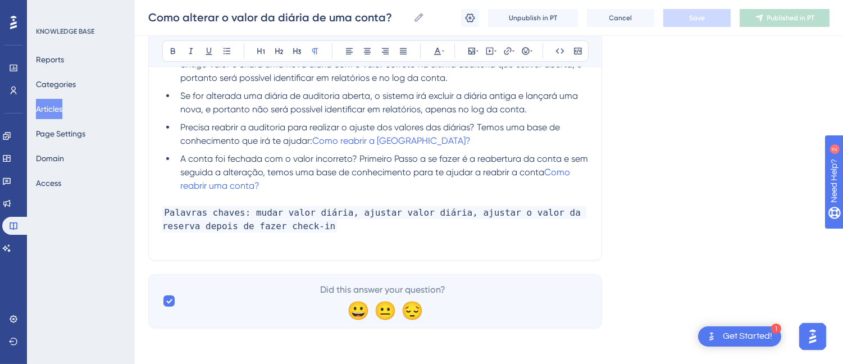
click at [317, 225] on p "Palavras chaves: mudar valor diária, ajustar valor diária, ajustar o valor da r…" at bounding box center [375, 219] width 426 height 27
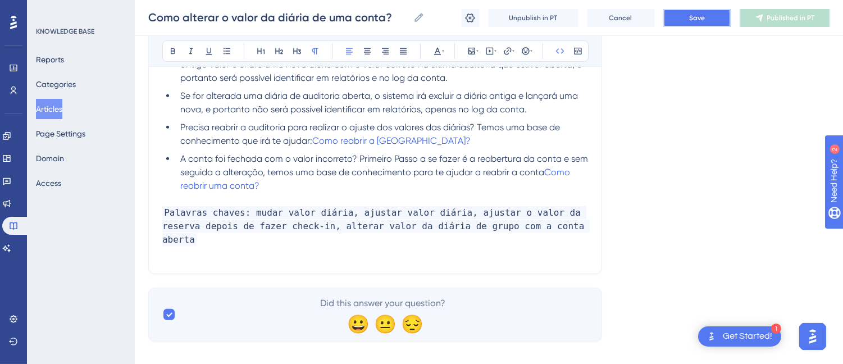
click at [672, 23] on button "Save" at bounding box center [696, 18] width 67 height 18
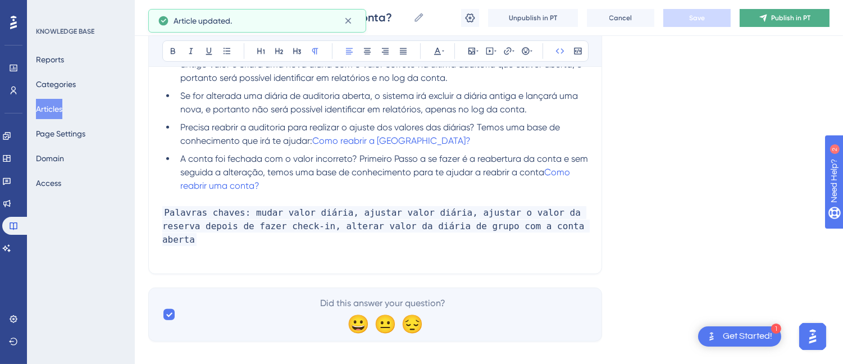
click at [776, 10] on button "Publish in PT" at bounding box center [785, 18] width 90 height 18
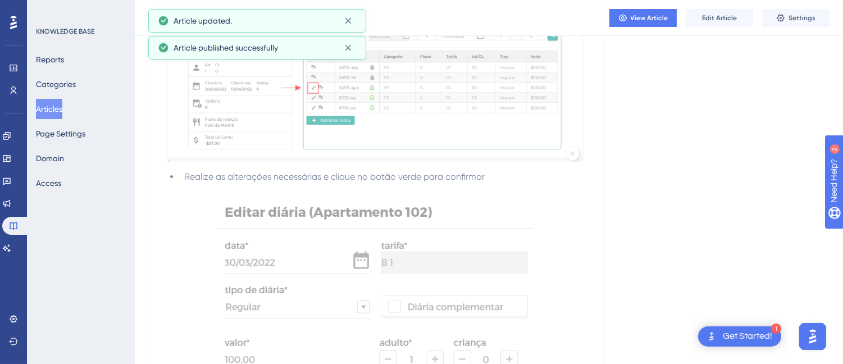
scroll to position [0, 0]
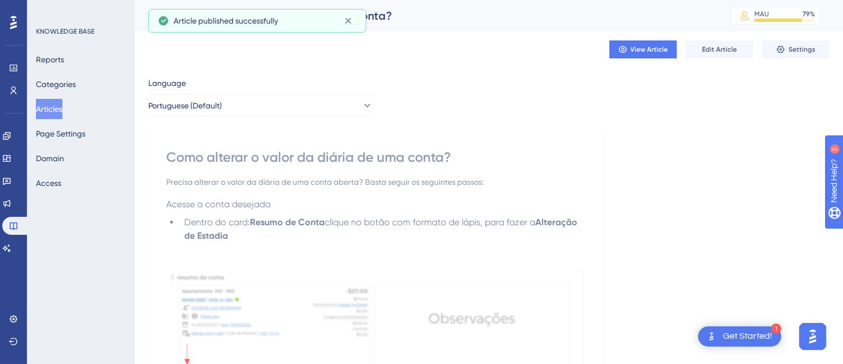
click at [340, 153] on div "Como alterar o valor da diária de uma conta?" at bounding box center [375, 157] width 418 height 18
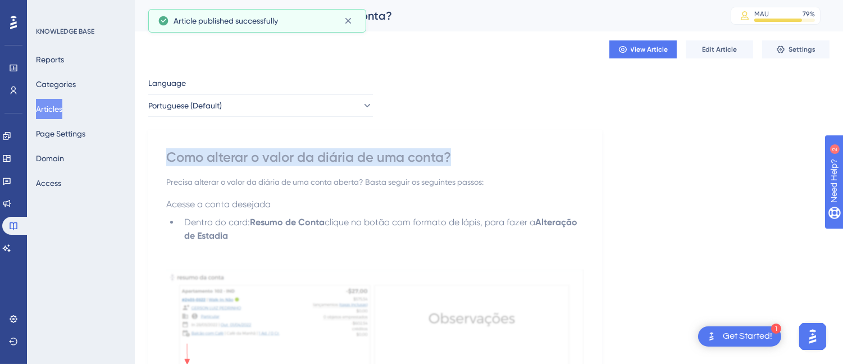
click at [340, 153] on div "Como alterar o valor da diária de uma conta?" at bounding box center [375, 157] width 418 height 18
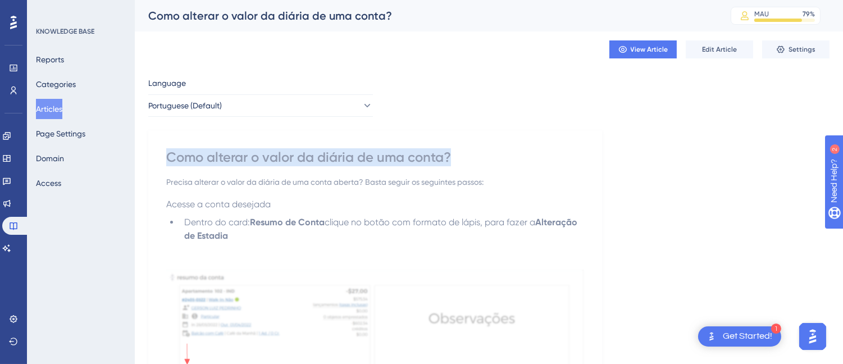
copy div "Como alterar o valor da diária de uma conta?"
click at [53, 106] on button "Articles" at bounding box center [49, 109] width 26 height 20
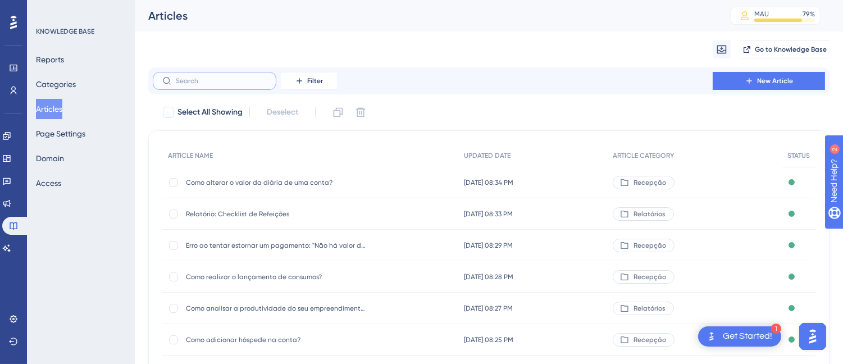
click at [202, 77] on input "text" at bounding box center [221, 81] width 91 height 8
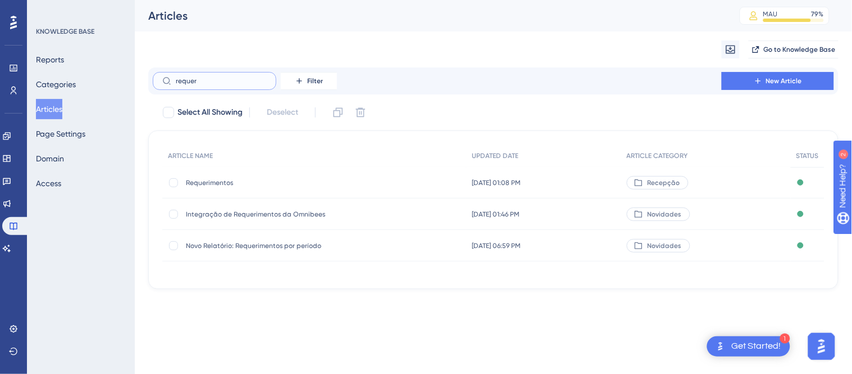
type input "requer"
click at [231, 190] on div "Requerimentos Requerimentos" at bounding box center [276, 182] width 180 height 31
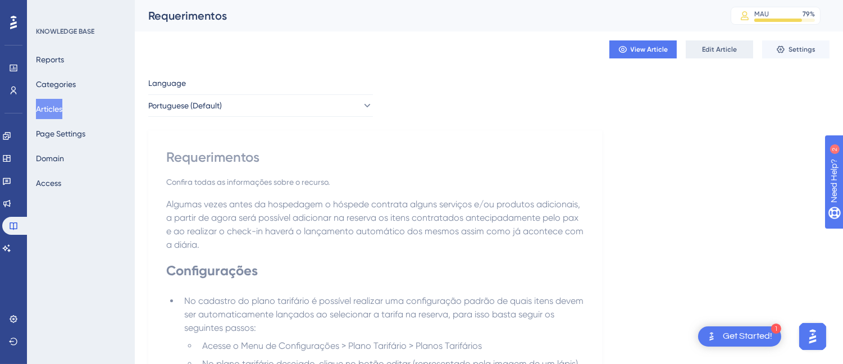
click at [749, 47] on button "Edit Article" at bounding box center [719, 49] width 67 height 18
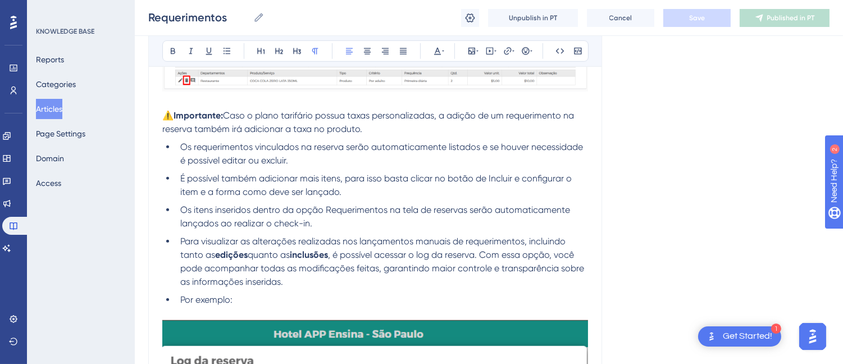
scroll to position [2178, 0]
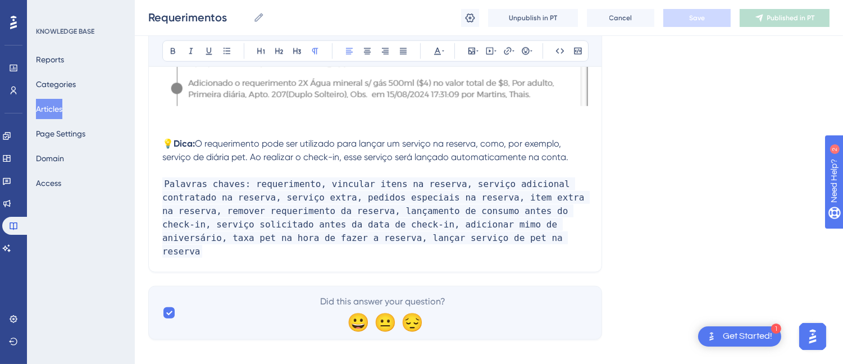
click at [515, 228] on span "Palavras chaves: requerimento, vincular itens na reserva, serviço adicional con…" at bounding box center [375, 217] width 427 height 80
click at [497, 233] on p "Palavras chaves: requerimento, vincular itens na reserva, serviço adicional con…" at bounding box center [375, 217] width 426 height 81
click at [485, 240] on p "Palavras chaves: requerimento, vincular itens na reserva, serviço adicional con…" at bounding box center [375, 217] width 426 height 81
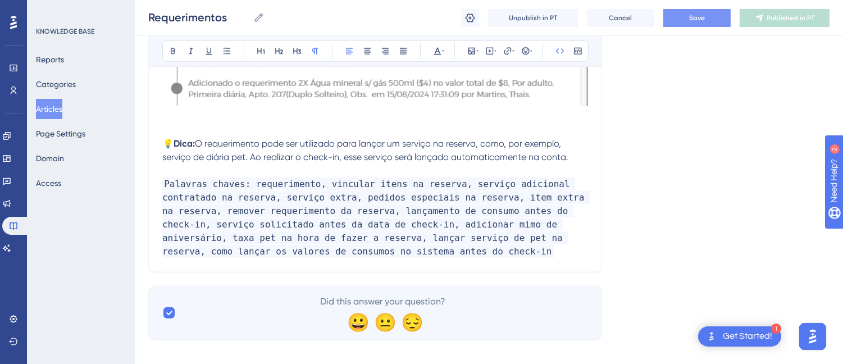
click at [709, 19] on button "Save" at bounding box center [696, 18] width 67 height 18
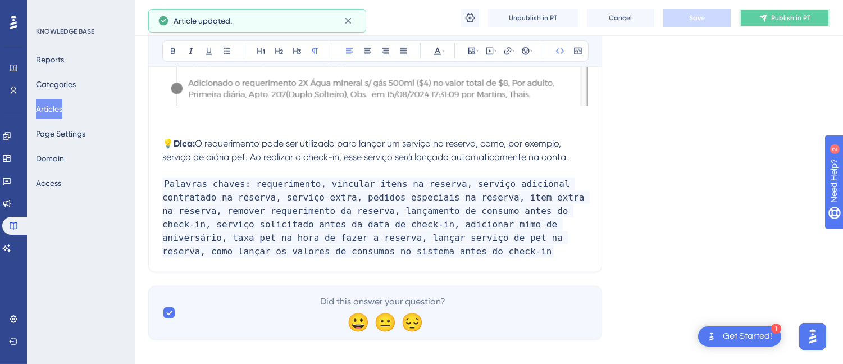
click at [812, 24] on button "Publish in PT" at bounding box center [785, 18] width 90 height 18
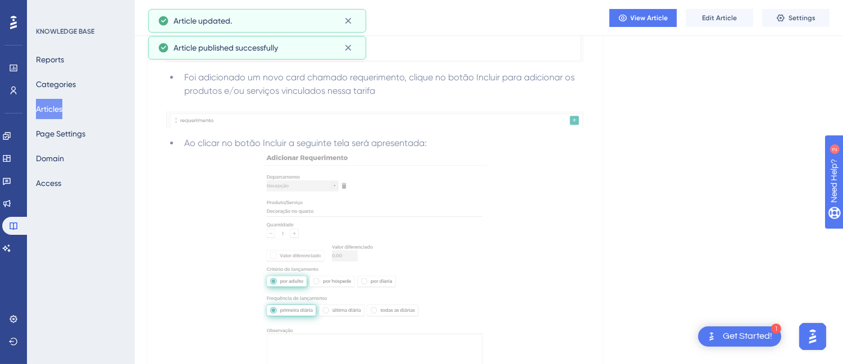
scroll to position [0, 0]
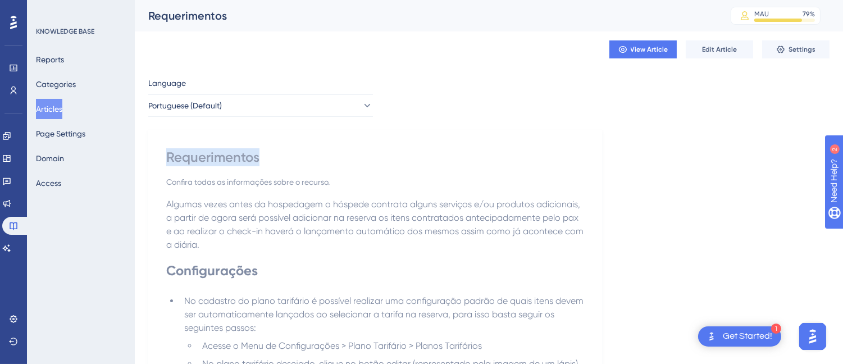
copy div "Requerimentos"
drag, startPoint x: 47, startPoint y: 104, endPoint x: 211, endPoint y: 59, distance: 169.5
click at [47, 104] on button "Articles" at bounding box center [49, 109] width 26 height 20
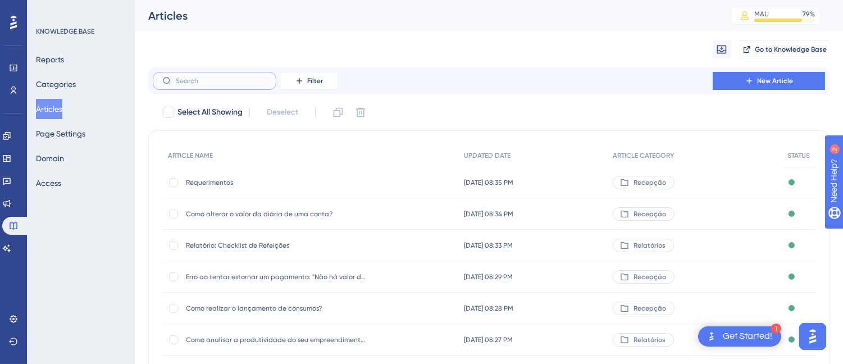
click at [201, 83] on input "text" at bounding box center [221, 81] width 91 height 8
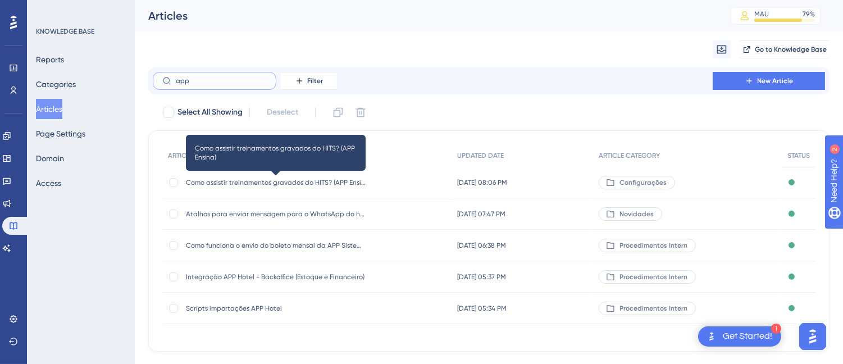
type input "app"
click at [328, 178] on span "Como assistir treinamentos gravados do HITS? (APP Ensina)" at bounding box center [276, 182] width 180 height 9
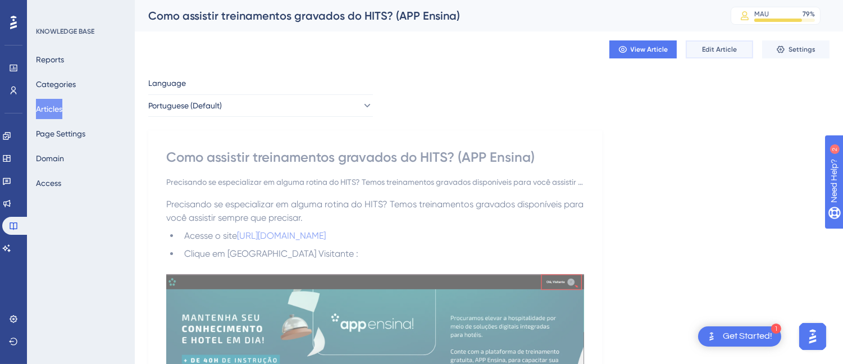
click at [707, 46] on span "Edit Article" at bounding box center [719, 49] width 35 height 9
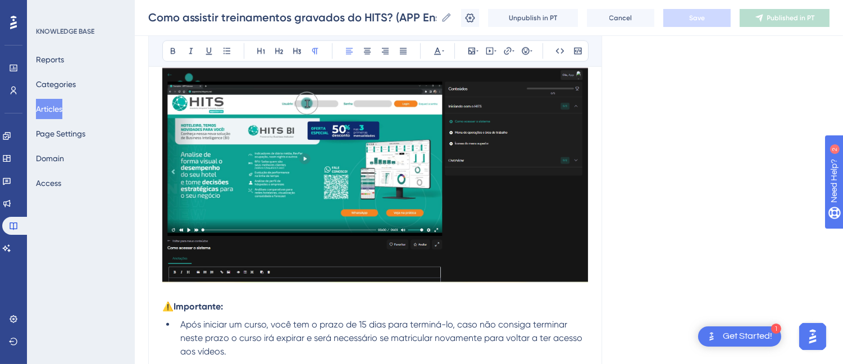
scroll to position [2484, 0]
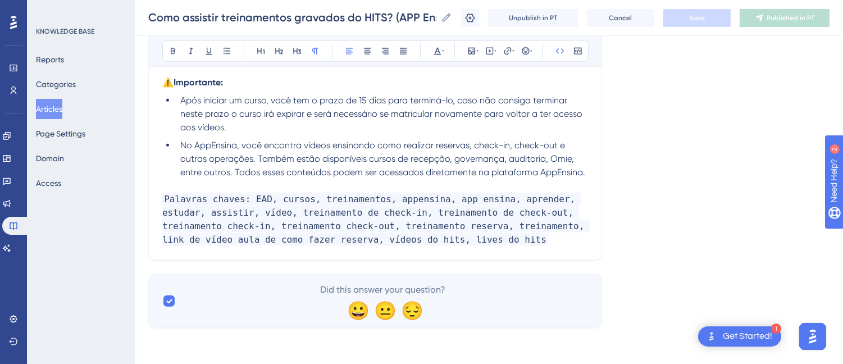
click at [463, 244] on p "Palavras chaves: EAD, cursos, treinamentos, appensina, app ensina, aprender, es…" at bounding box center [375, 220] width 426 height 54
click at [729, 2] on div "Como assistir treinamentos gravados do HITS? (APP Ensina) Como assistir treinam…" at bounding box center [489, 18] width 708 height 36
click at [705, 14] on span "Save" at bounding box center [697, 17] width 16 height 9
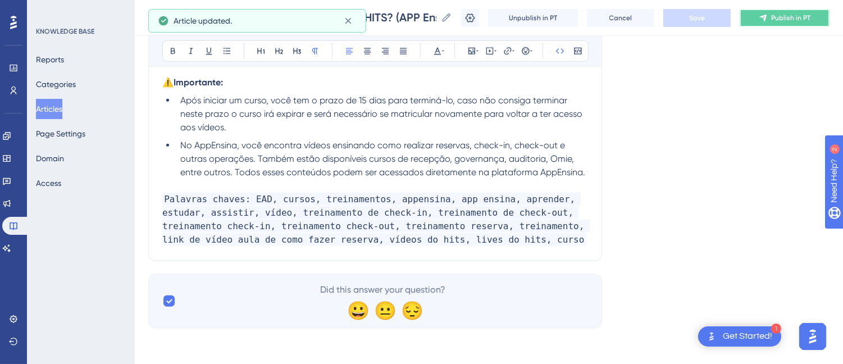
click at [778, 18] on button "Publish in PT" at bounding box center [785, 18] width 90 height 18
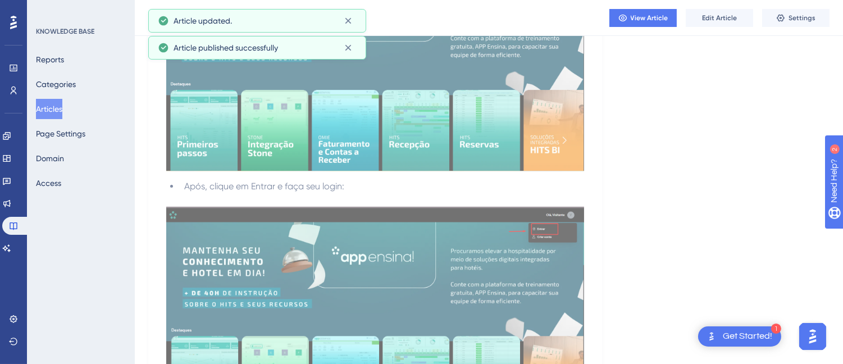
scroll to position [0, 0]
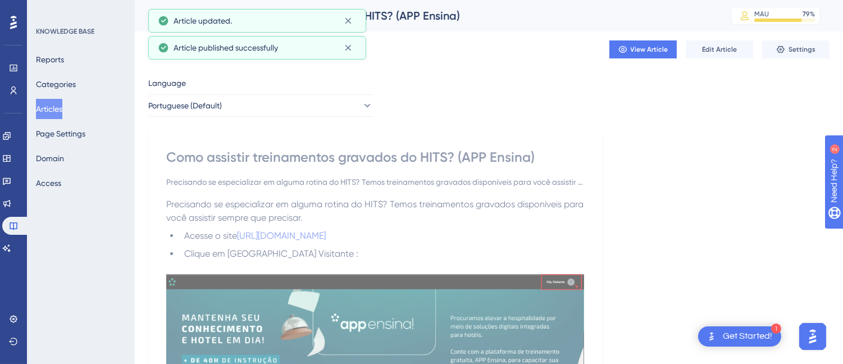
click at [265, 163] on div "Como assistir treinamentos gravados do HITS? (APP Ensina)" at bounding box center [375, 157] width 418 height 18
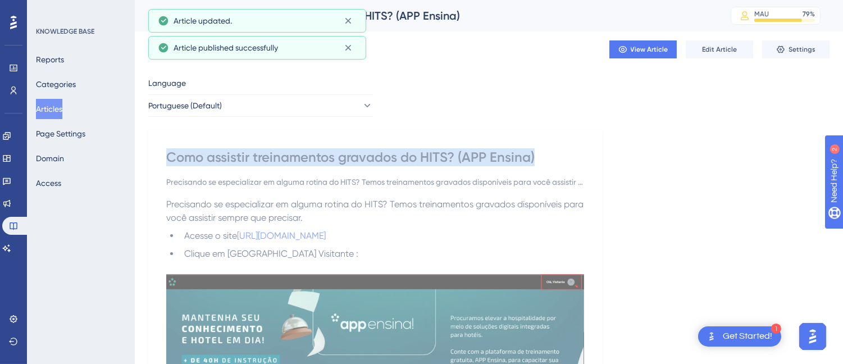
click at [265, 163] on div "Como assistir treinamentos gravados do HITS? (APP Ensina)" at bounding box center [375, 157] width 418 height 18
copy div "Como assistir treinamentos gravados do HITS? (APP Ensina)"
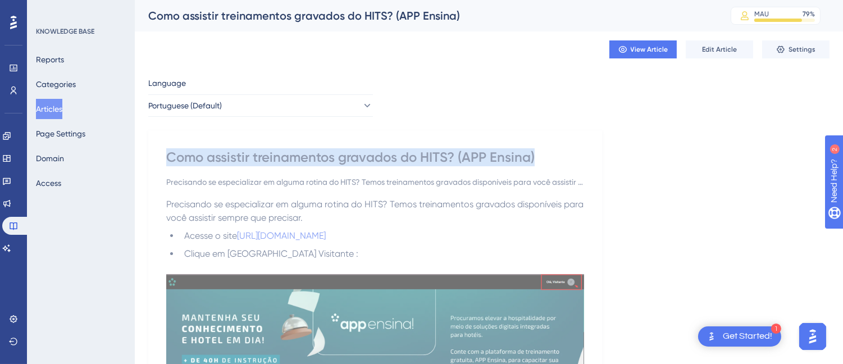
click at [62, 105] on button "Articles" at bounding box center [49, 109] width 26 height 20
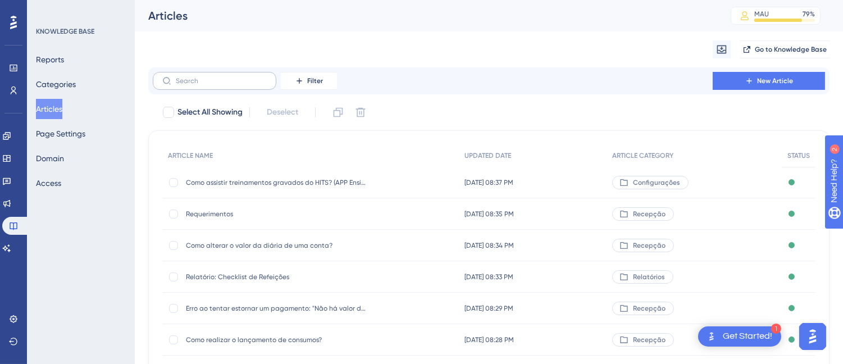
click at [231, 85] on label at bounding box center [215, 81] width 124 height 18
click at [231, 85] on input "text" at bounding box center [221, 81] width 91 height 8
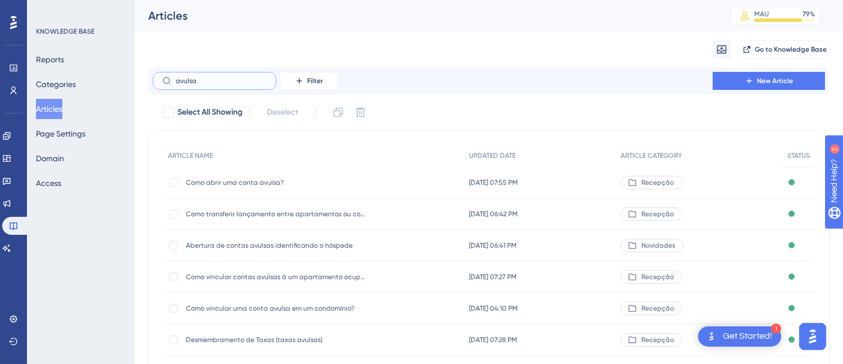
type input "avulsa"
click at [263, 170] on div "Como abrir uma conta avulsa? Como abrir uma conta avulsa?" at bounding box center [276, 182] width 180 height 31
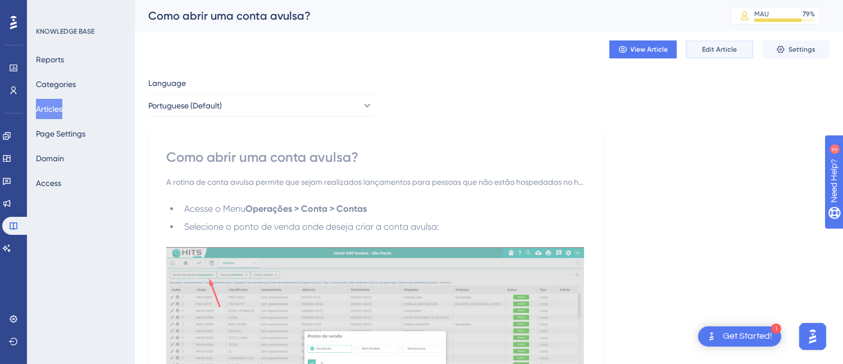
click at [729, 53] on span "Edit Article" at bounding box center [719, 49] width 35 height 9
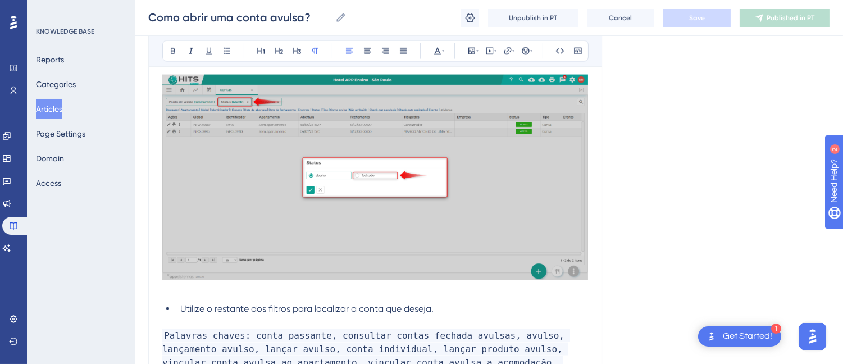
scroll to position [3314, 0]
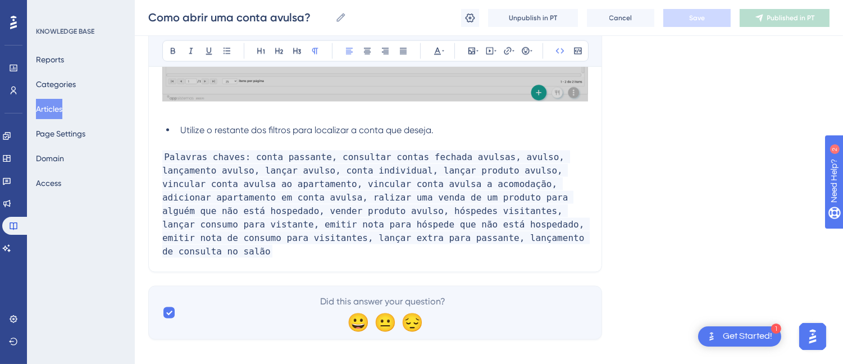
click at [434, 245] on p "Palavras chaves: conta passante, consultar contas fechada avulsas, avulso, lanç…" at bounding box center [375, 205] width 426 height 108
click at [708, 22] on button "Save" at bounding box center [696, 18] width 67 height 18
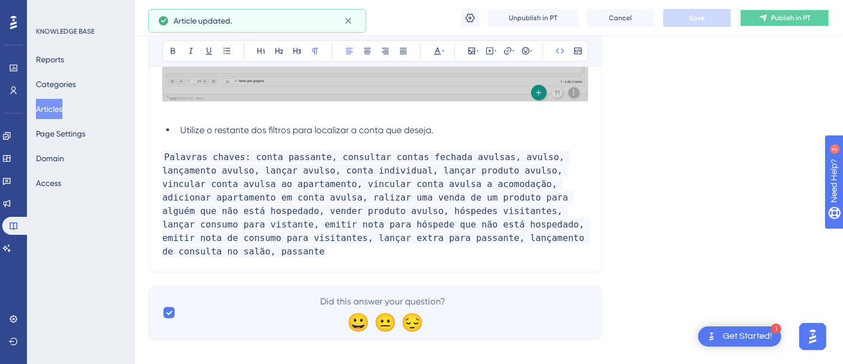
click at [759, 17] on icon at bounding box center [763, 17] width 9 height 9
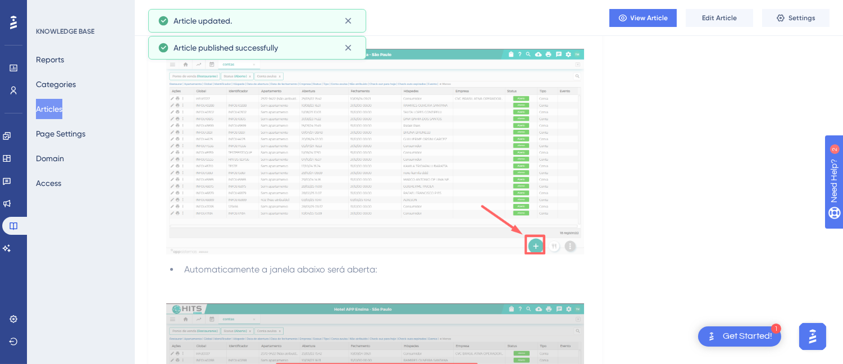
scroll to position [0, 0]
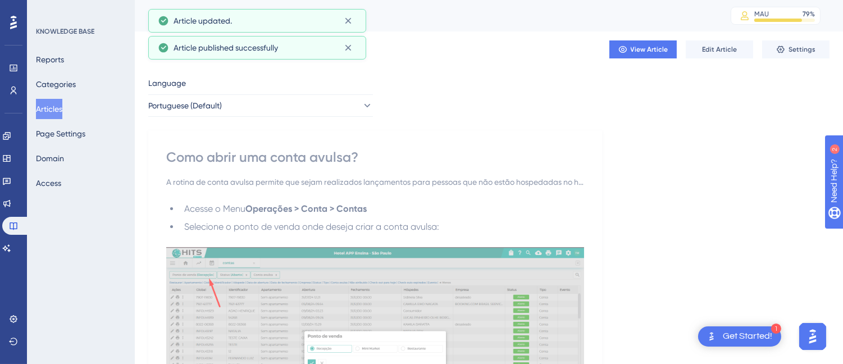
click at [267, 154] on div "Como abrir uma conta avulsa?" at bounding box center [375, 157] width 418 height 18
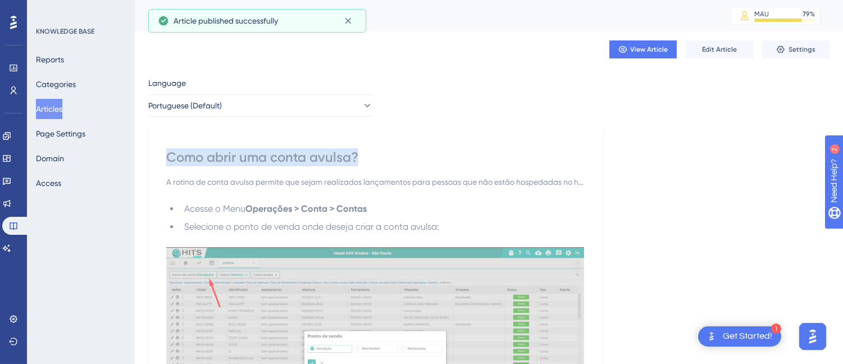
click at [267, 154] on div "Como abrir uma conta avulsa?" at bounding box center [375, 157] width 418 height 18
copy div "Como abrir uma conta avulsa?"
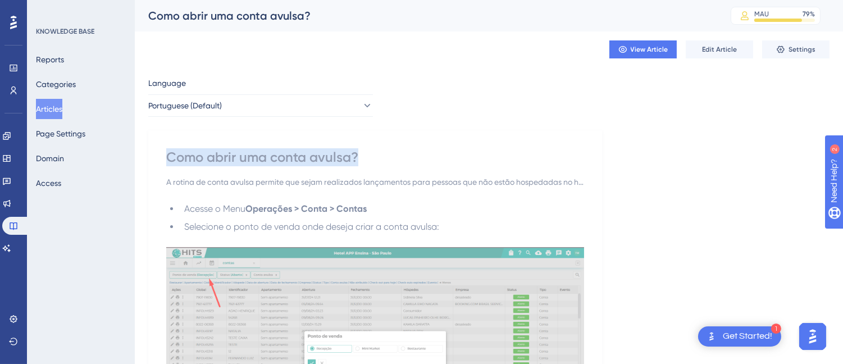
click at [62, 107] on button "Articles" at bounding box center [49, 109] width 26 height 20
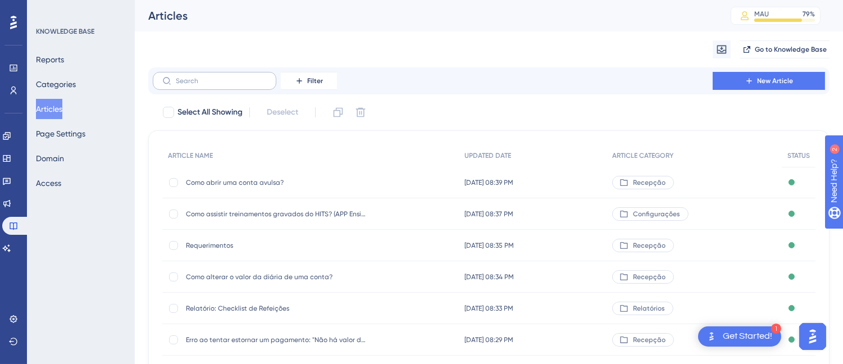
click at [208, 75] on label at bounding box center [215, 81] width 124 height 18
click at [208, 77] on input "text" at bounding box center [221, 81] width 91 height 8
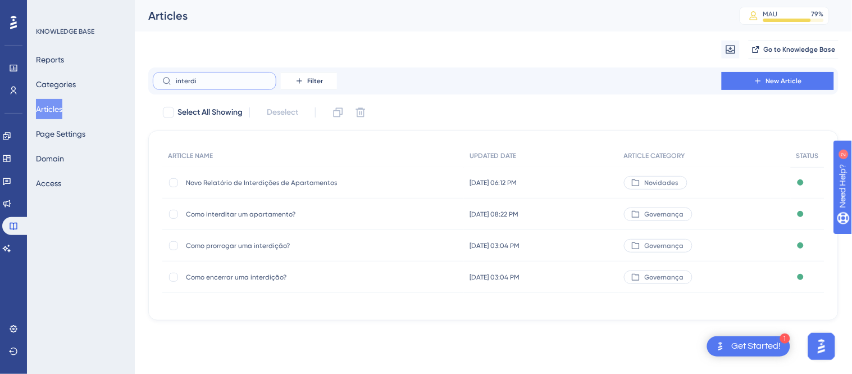
type input "interdi"
click at [305, 222] on div "Como interditar um apartamento? Como interditar um apartamento?" at bounding box center [276, 213] width 180 height 31
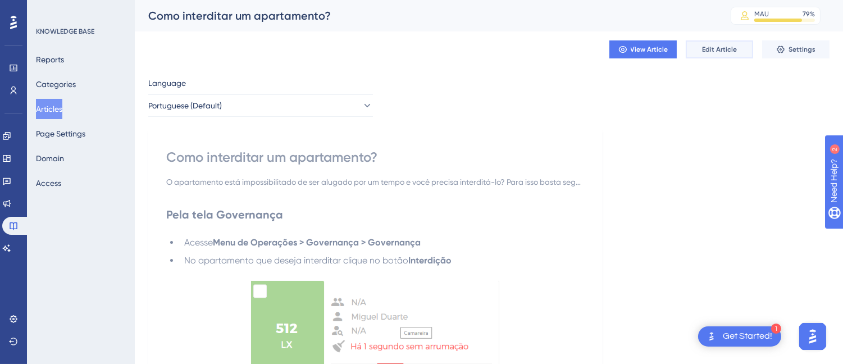
click at [708, 54] on button "Edit Article" at bounding box center [719, 49] width 67 height 18
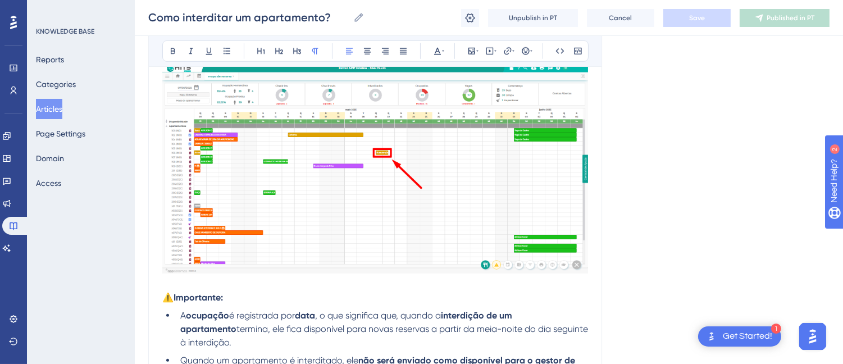
scroll to position [1956, 0]
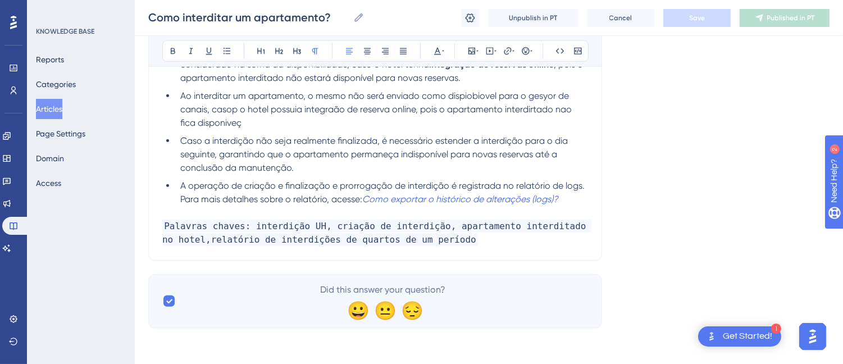
click at [489, 242] on p "Palavras chaves: interdição UH, criação de interdição, apartamento interditado …" at bounding box center [375, 233] width 426 height 27
click at [711, 19] on button "Save" at bounding box center [696, 18] width 67 height 18
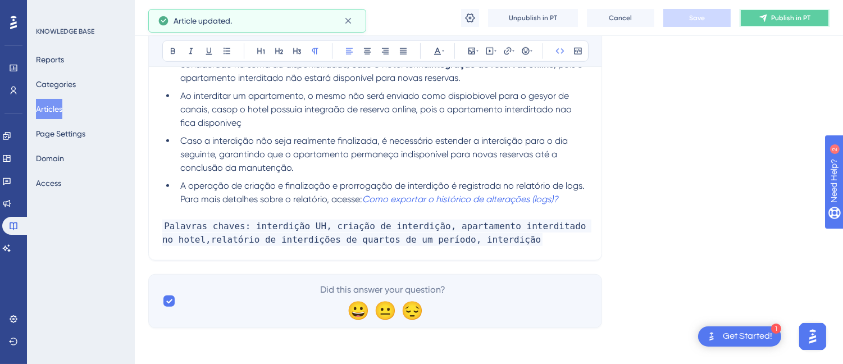
click at [789, 20] on span "Publish in PT" at bounding box center [790, 17] width 39 height 9
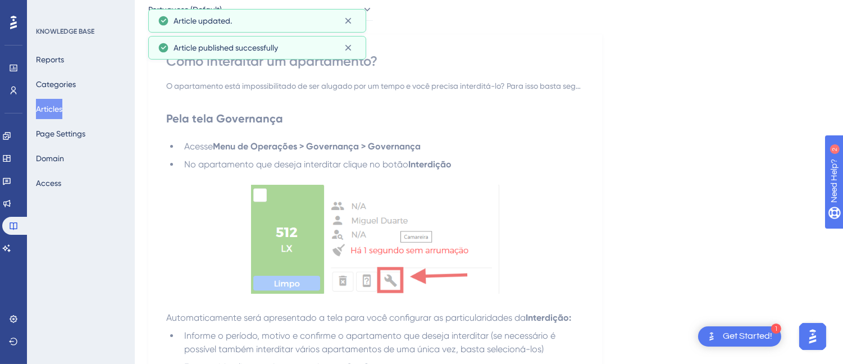
scroll to position [0, 0]
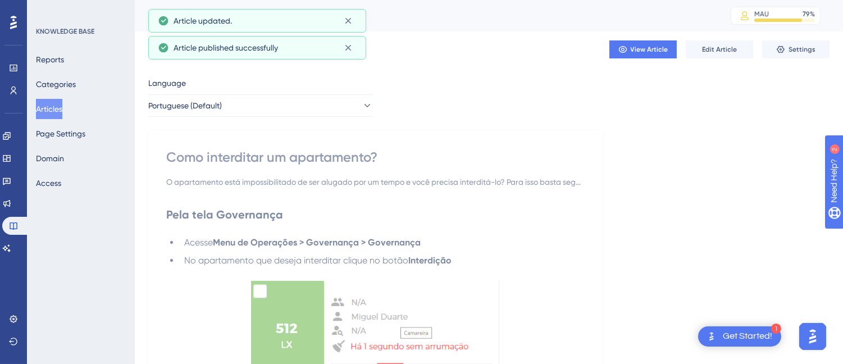
click at [213, 160] on div "Como interditar um apartamento?" at bounding box center [375, 157] width 418 height 18
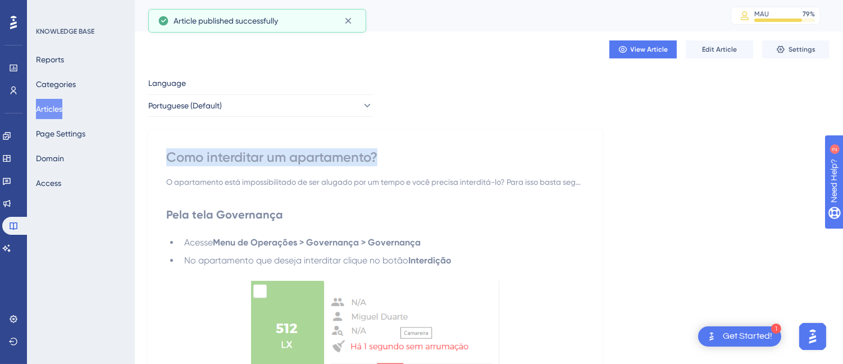
click at [213, 160] on div "Como interditar um apartamento?" at bounding box center [375, 157] width 418 height 18
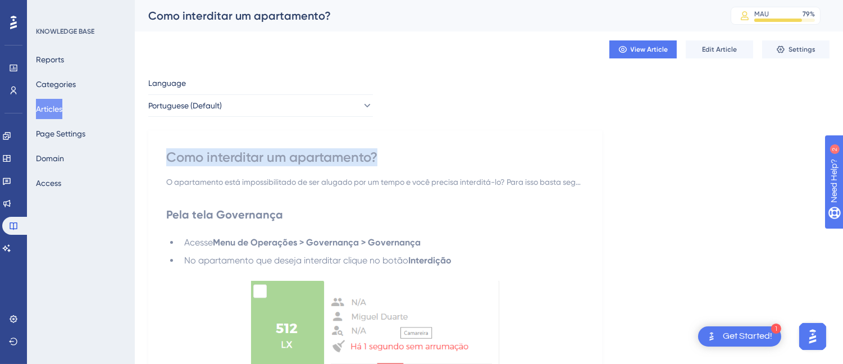
copy div "Como interditar um apartamento?"
click at [7, 251] on link at bounding box center [6, 248] width 9 height 18
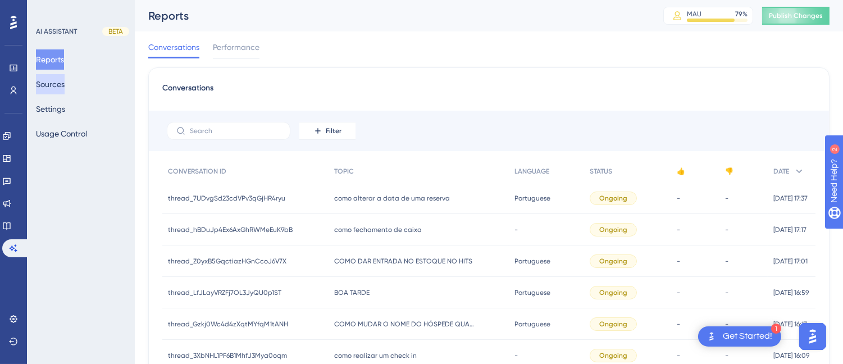
click at [52, 86] on button "Sources" at bounding box center [50, 84] width 29 height 20
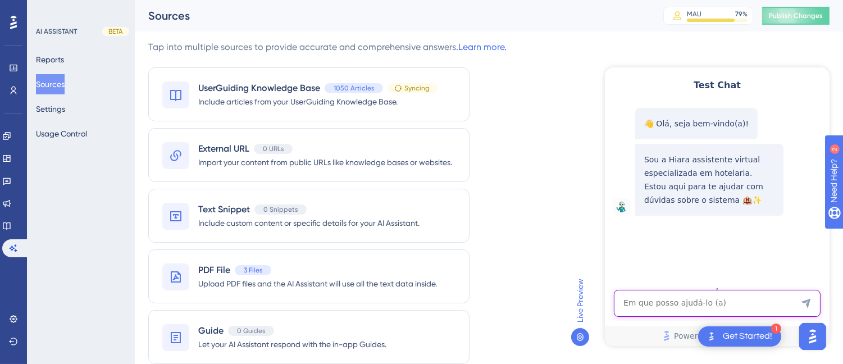
click at [649, 306] on textarea "AI Assistant Text Input" at bounding box center [716, 302] width 207 height 27
paste textarea "ATRIBUIDO"
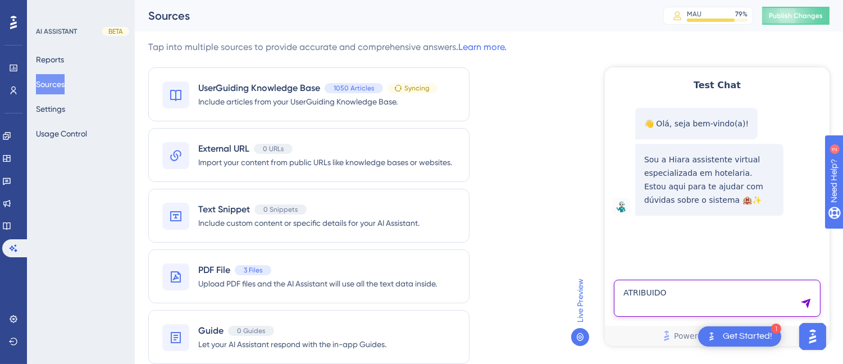
type textarea "ATRIBUIDO"
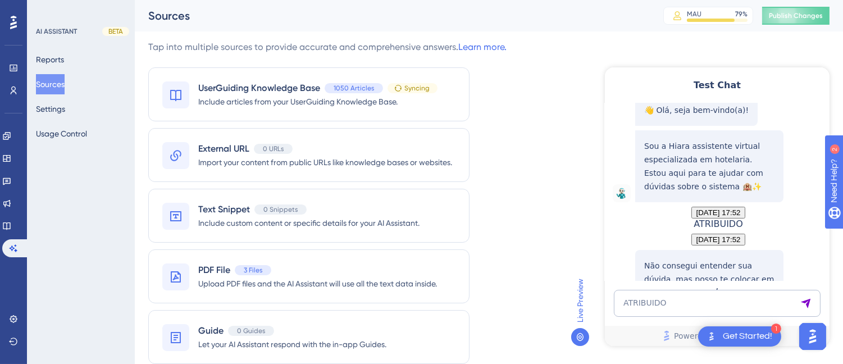
scroll to position [133, 0]
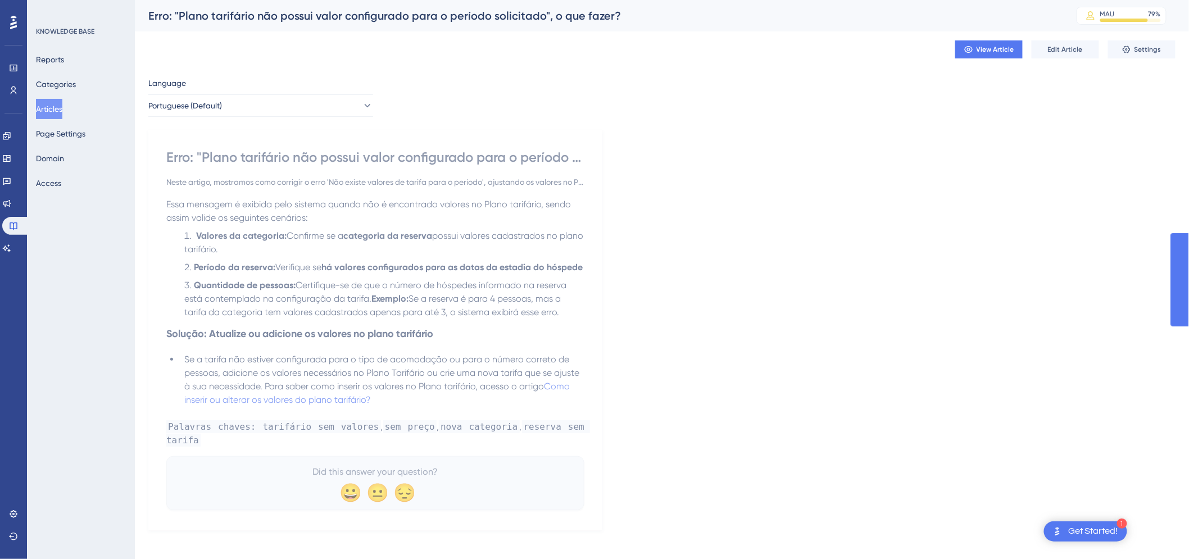
click at [987, 51] on span "View Article" at bounding box center [995, 49] width 38 height 9
click at [1131, 53] on icon at bounding box center [1126, 49] width 9 height 9
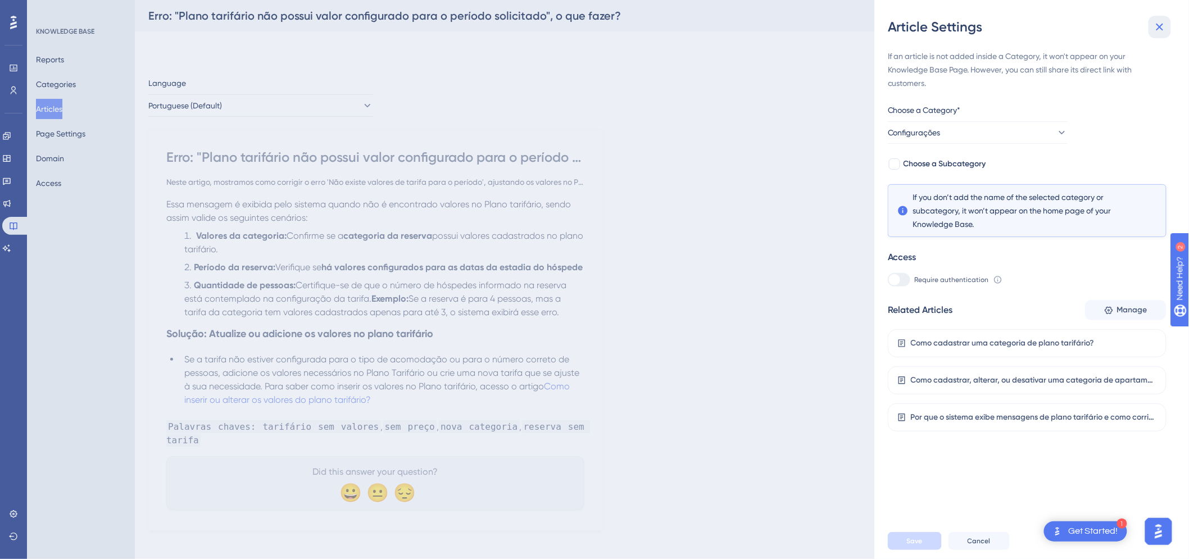
click at [1160, 31] on icon at bounding box center [1159, 26] width 13 height 13
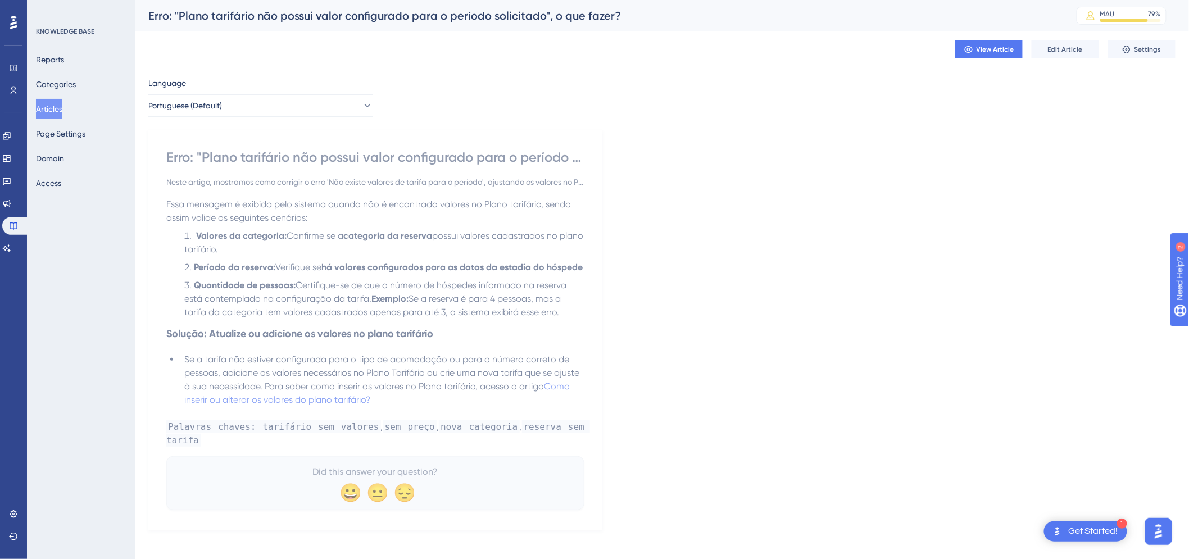
click at [286, 21] on div "Erro: "Plano tarifário não possui valor configurado para o período solicitado",…" at bounding box center [598, 16] width 900 height 16
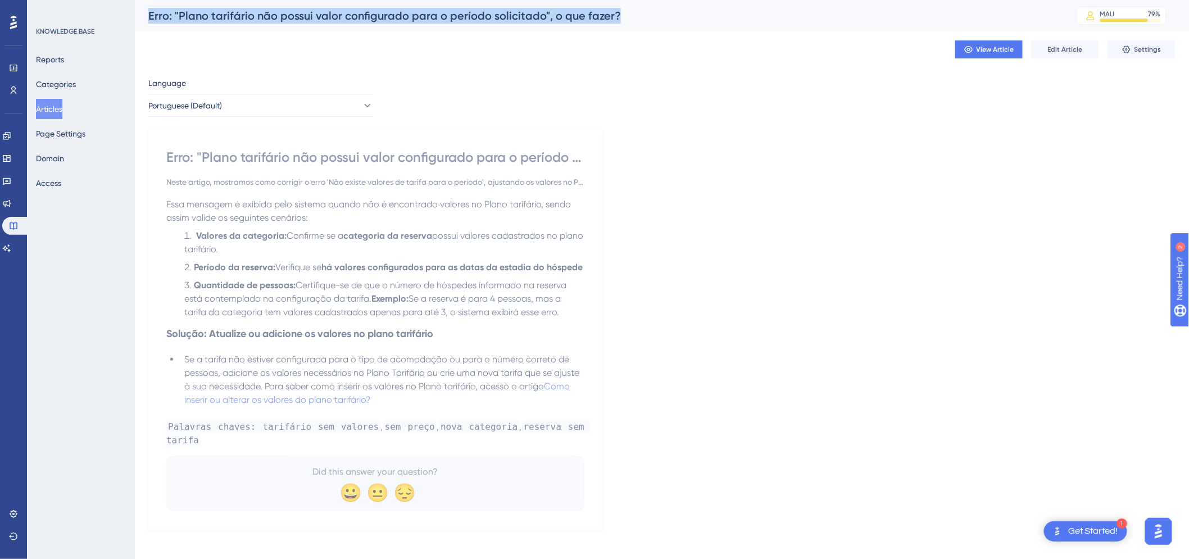
click at [286, 21] on div "Erro: "Plano tarifário não possui valor configurado para o período solicitado",…" at bounding box center [598, 16] width 900 height 16
copy div "Erro: "Plano tarifário não possui valor configurado para o período solicitado",…"
click at [62, 110] on button "Articles" at bounding box center [49, 109] width 26 height 20
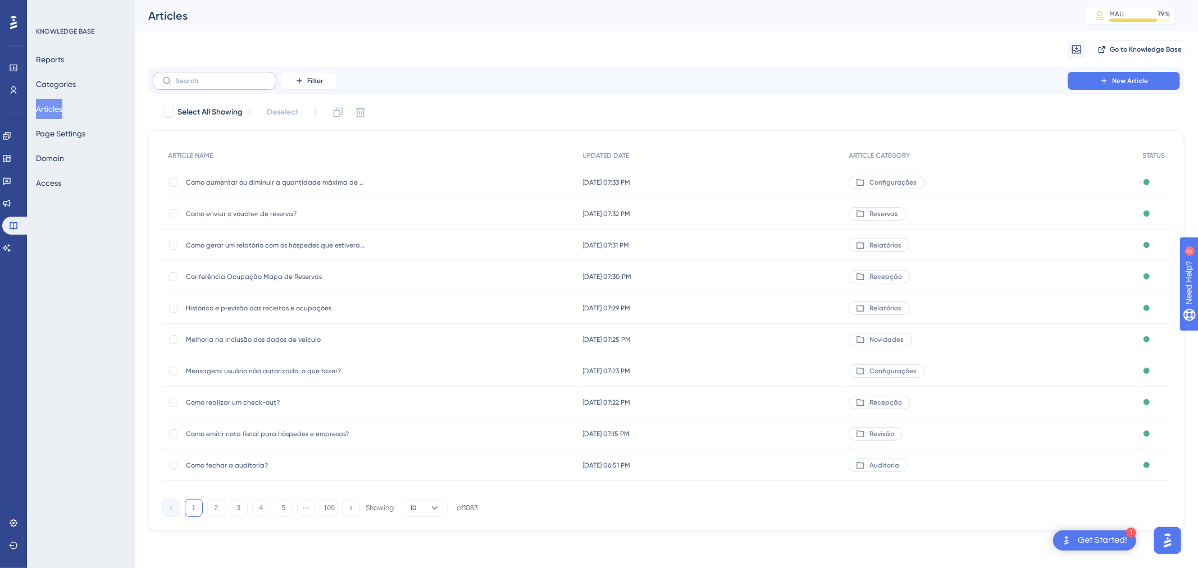
click at [209, 73] on label at bounding box center [215, 81] width 124 height 18
click at [209, 77] on input "text" at bounding box center [221, 81] width 91 height 8
paste input "Erro: "Plano tarifário não possui valor configurado para o período solicitado",…"
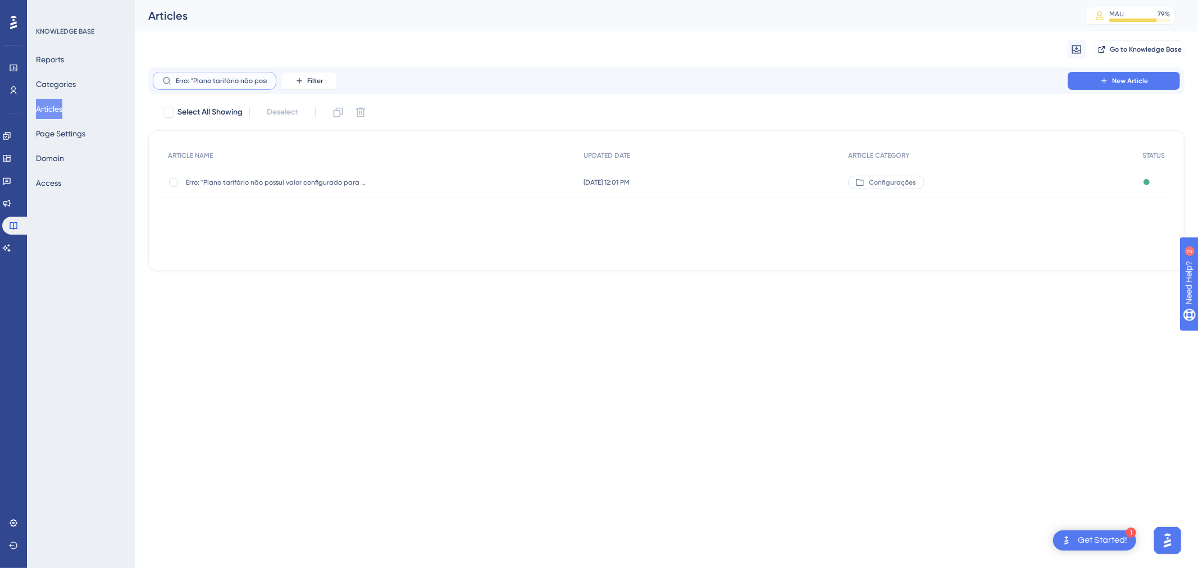
scroll to position [0, 184]
type input "Erro: "Plano tarifário não possui valor configurado para o período solicitado",…"
click at [177, 184] on div at bounding box center [173, 182] width 11 height 11
checkbox input "true"
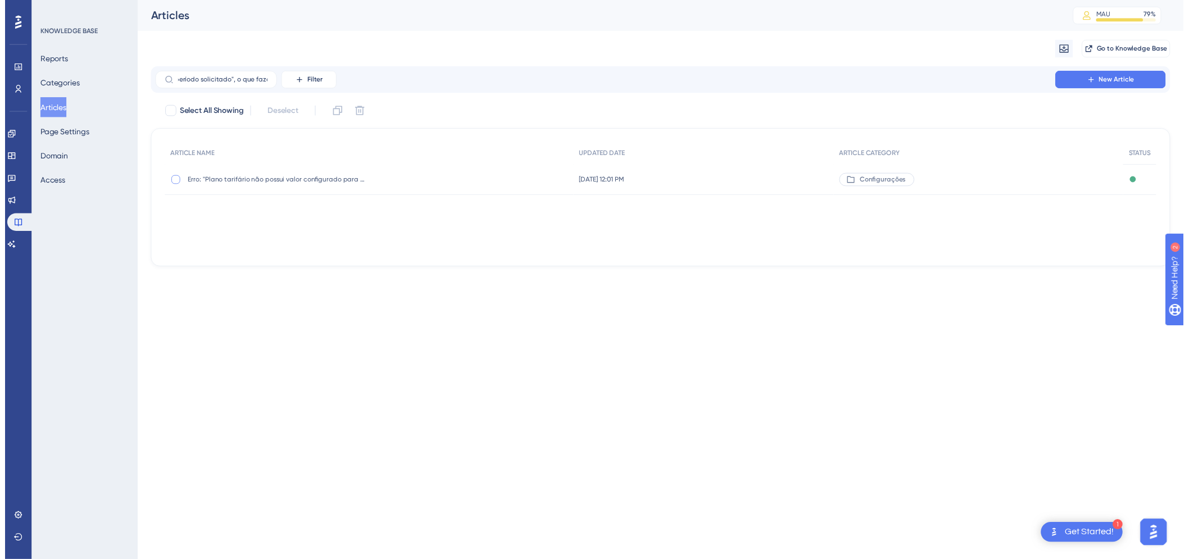
scroll to position [0, 0]
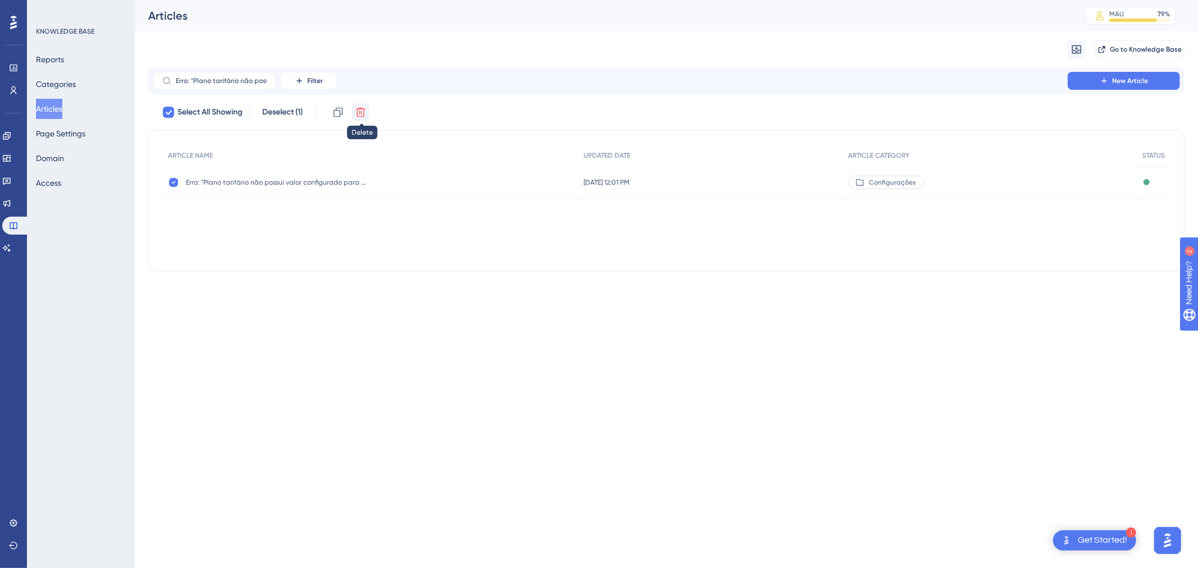
click at [362, 114] on icon at bounding box center [361, 113] width 10 height 10
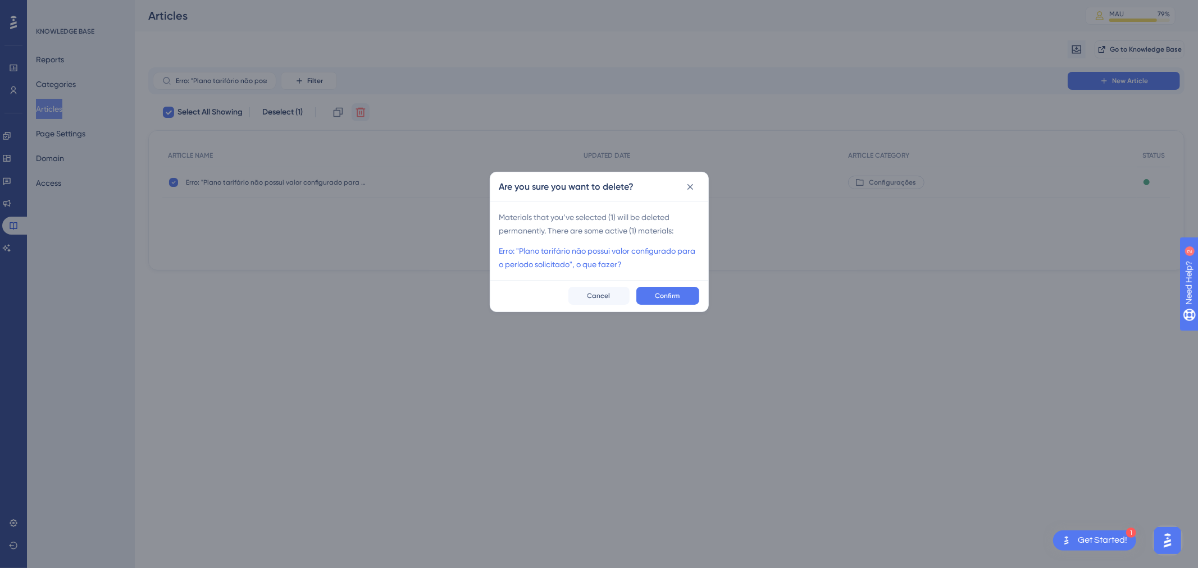
checkbox input "false"
click at [653, 290] on button "Confirm" at bounding box center [667, 296] width 63 height 18
